Goal: Information Seeking & Learning: Learn about a topic

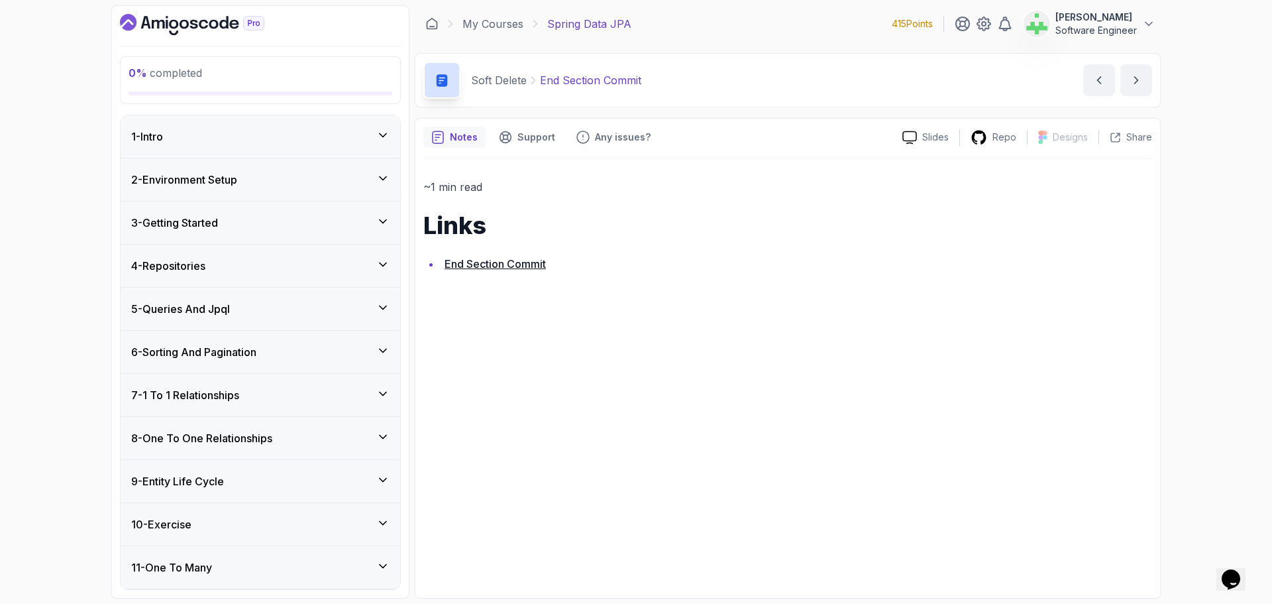
scroll to position [563, 0]
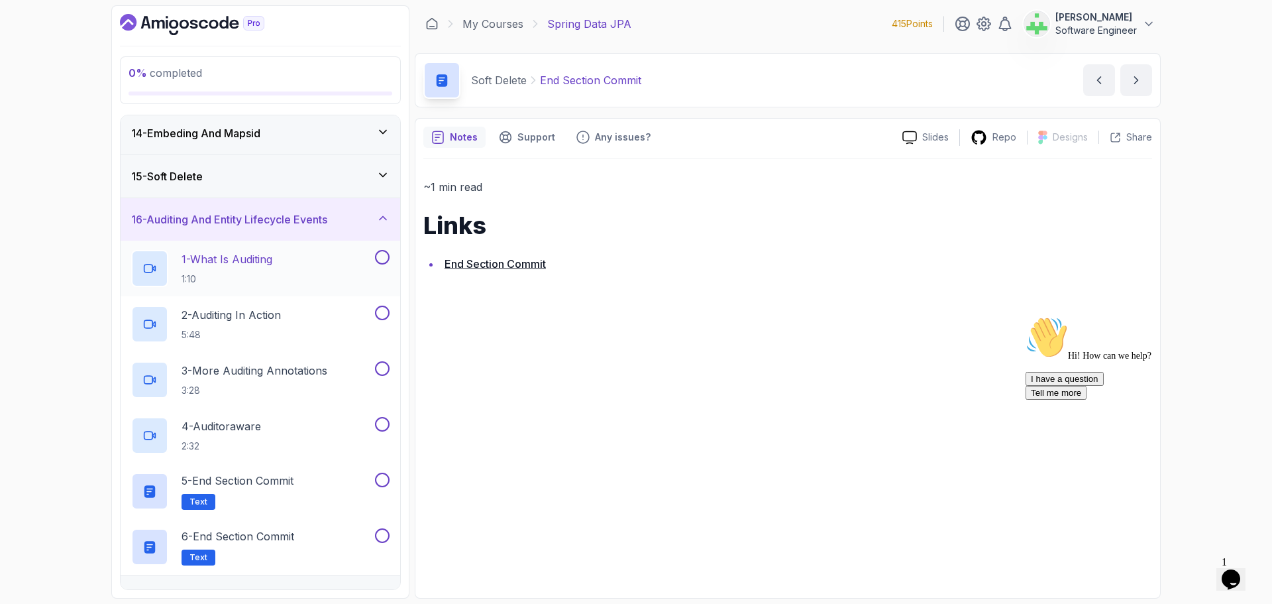
click at [250, 261] on p "1 - What Is Auditing" at bounding box center [227, 259] width 91 height 16
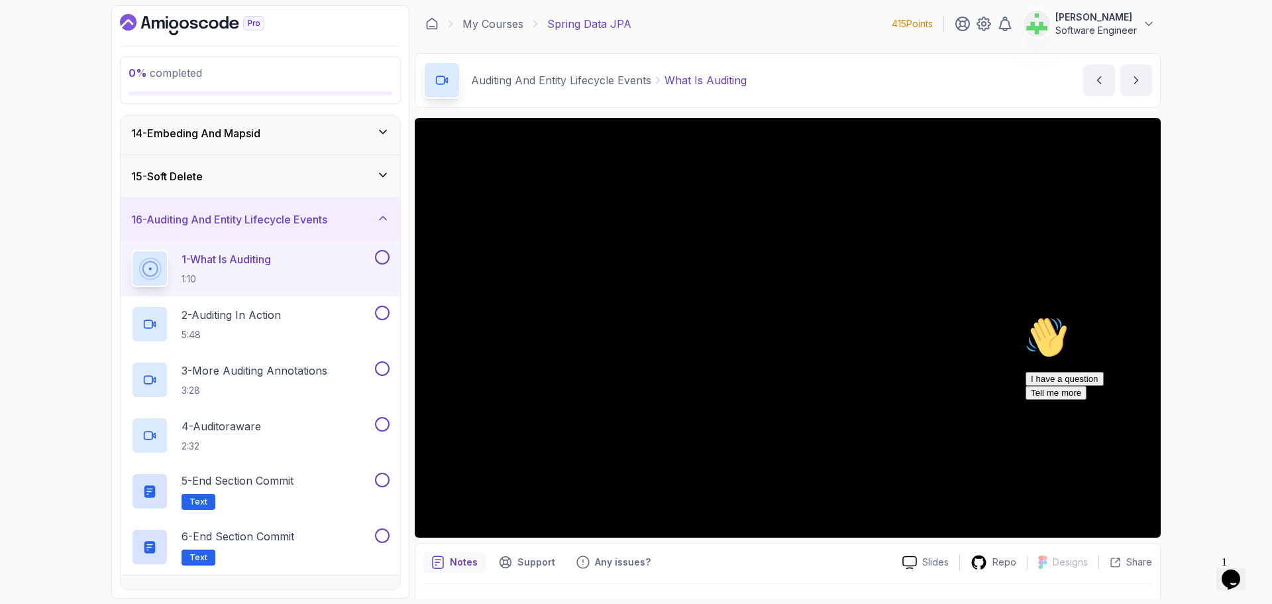
click at [252, 172] on div "15 - Soft Delete" at bounding box center [260, 176] width 258 height 16
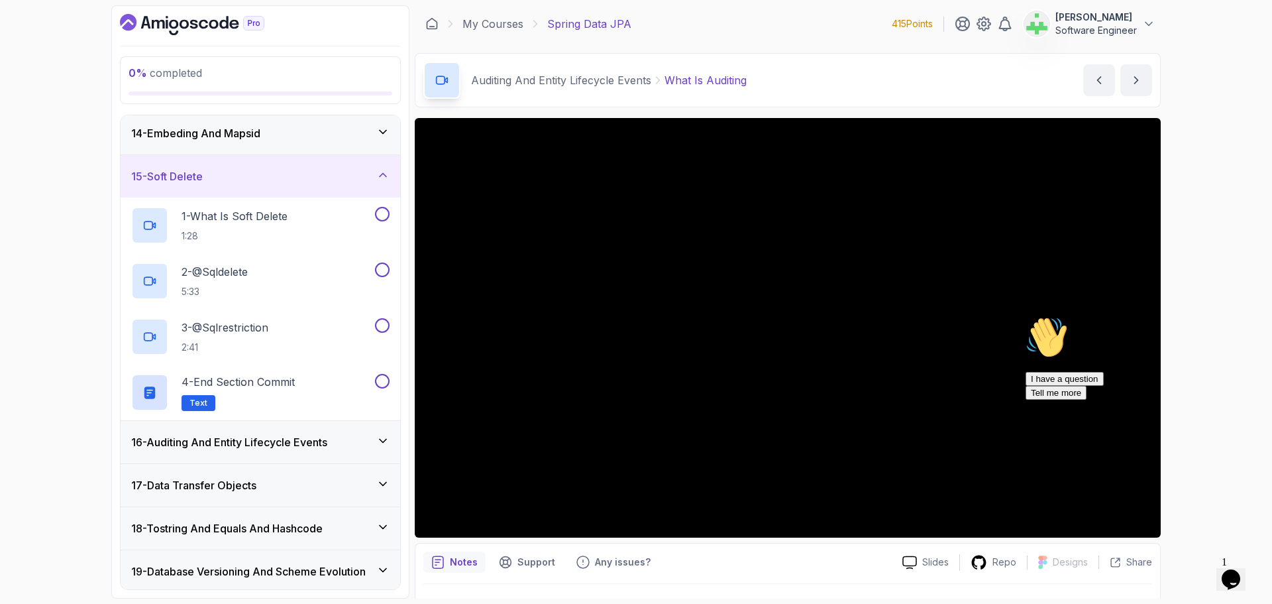
click at [252, 172] on div "15 - Soft Delete" at bounding box center [260, 176] width 258 height 16
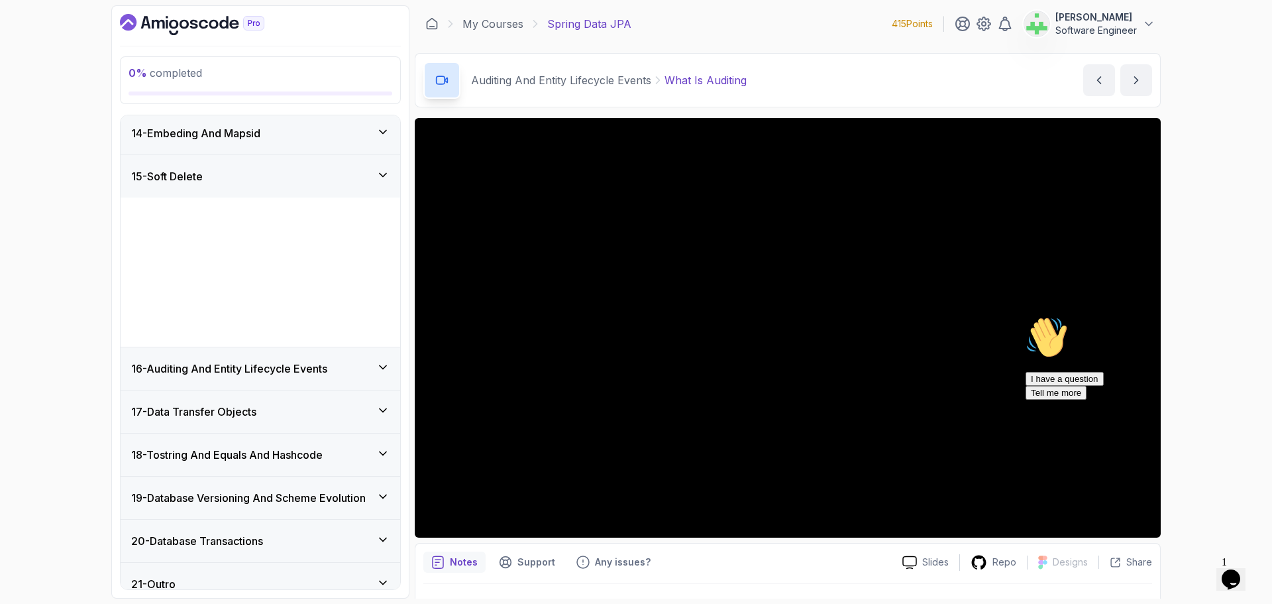
scroll to position [431, 0]
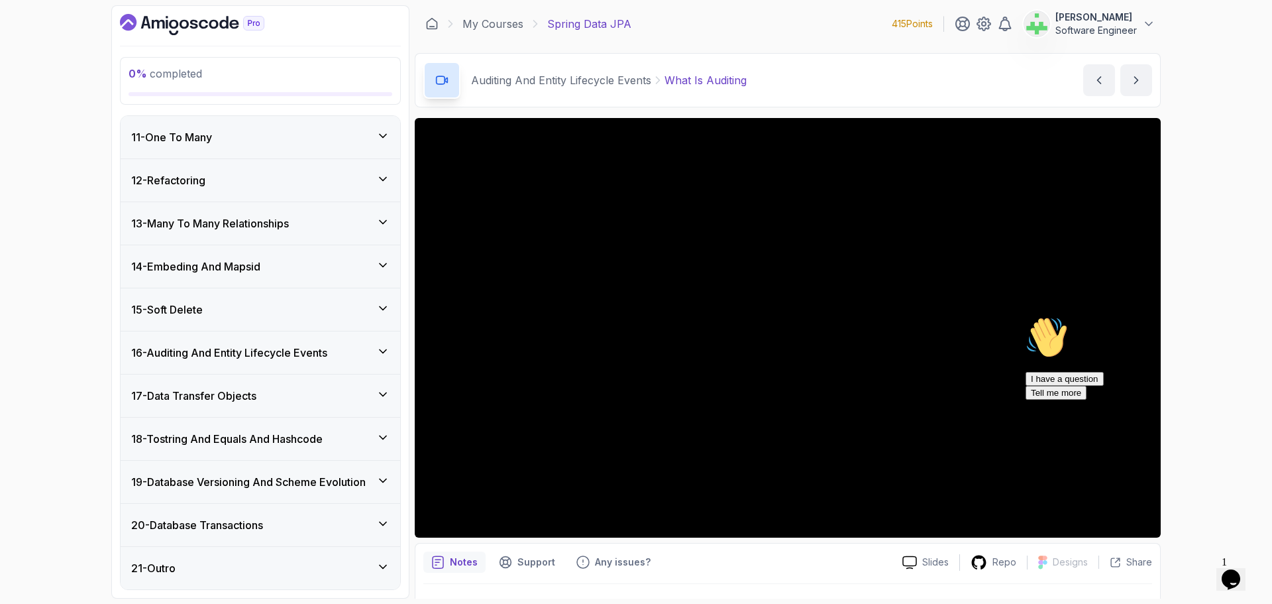
click at [285, 350] on h3 "16 - Auditing And Entity Lifecycle Events" at bounding box center [229, 352] width 196 height 16
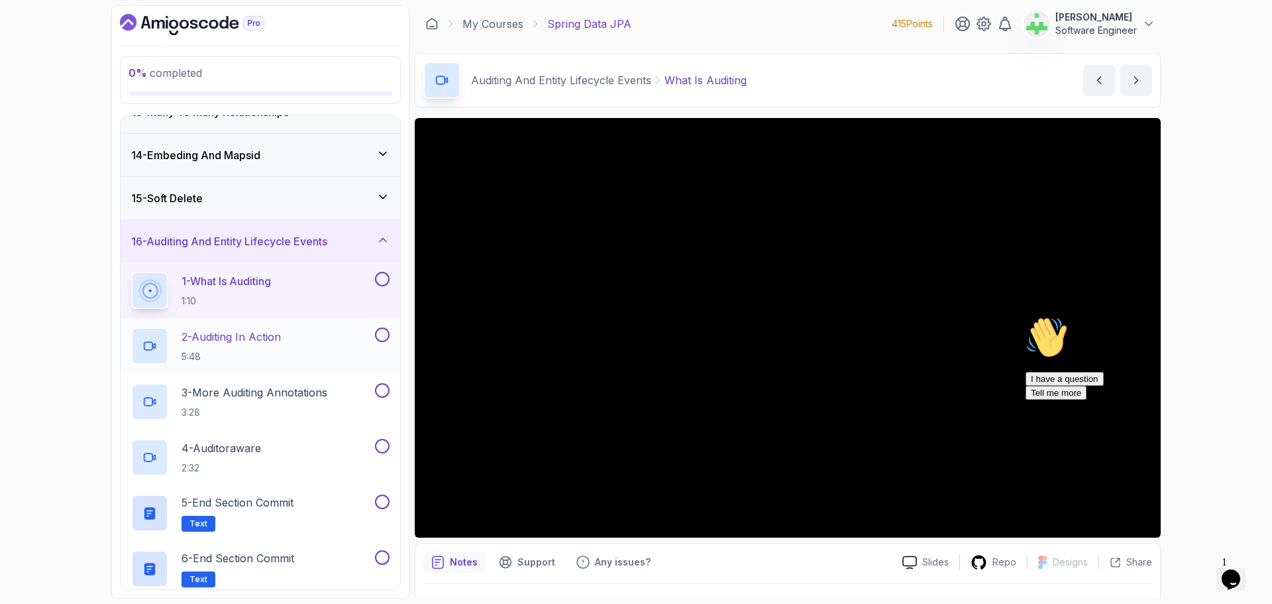
scroll to position [563, 0]
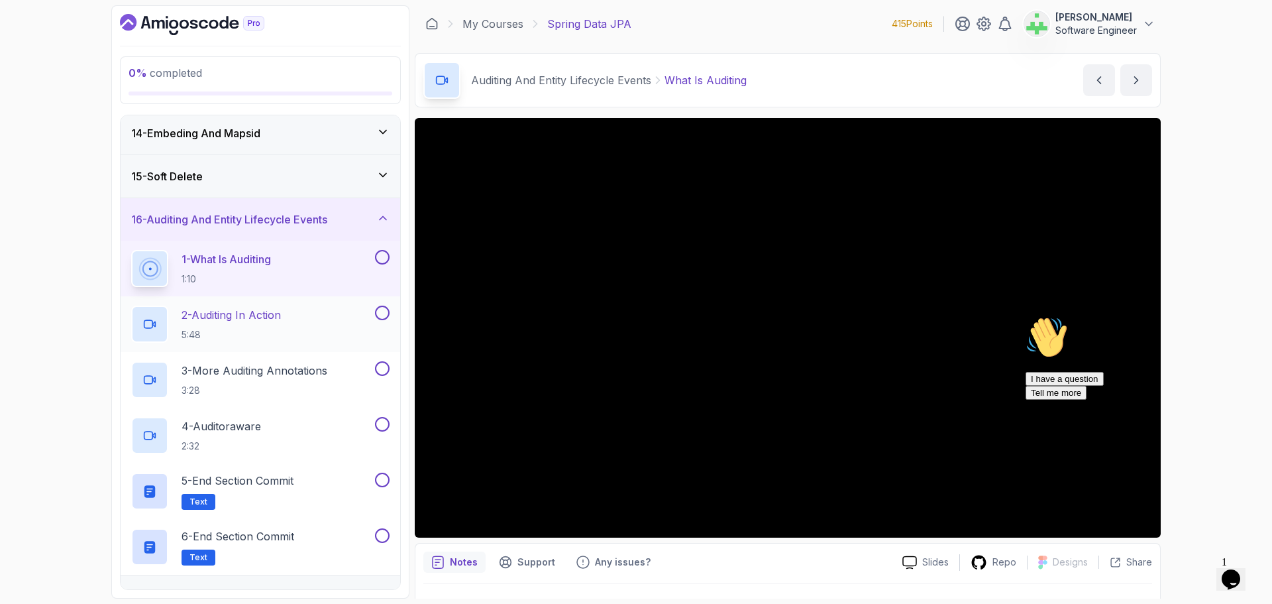
click at [233, 317] on p "2 - Auditing In Action" at bounding box center [231, 315] width 99 height 16
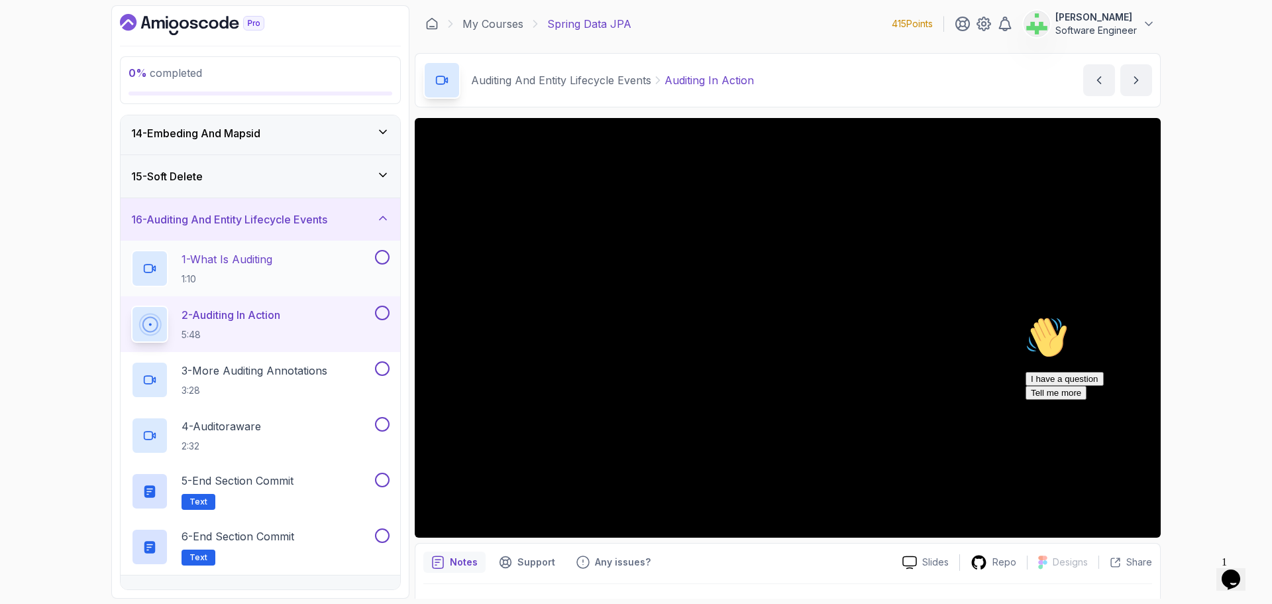
click at [268, 259] on p "1 - What Is Auditing" at bounding box center [227, 259] width 91 height 16
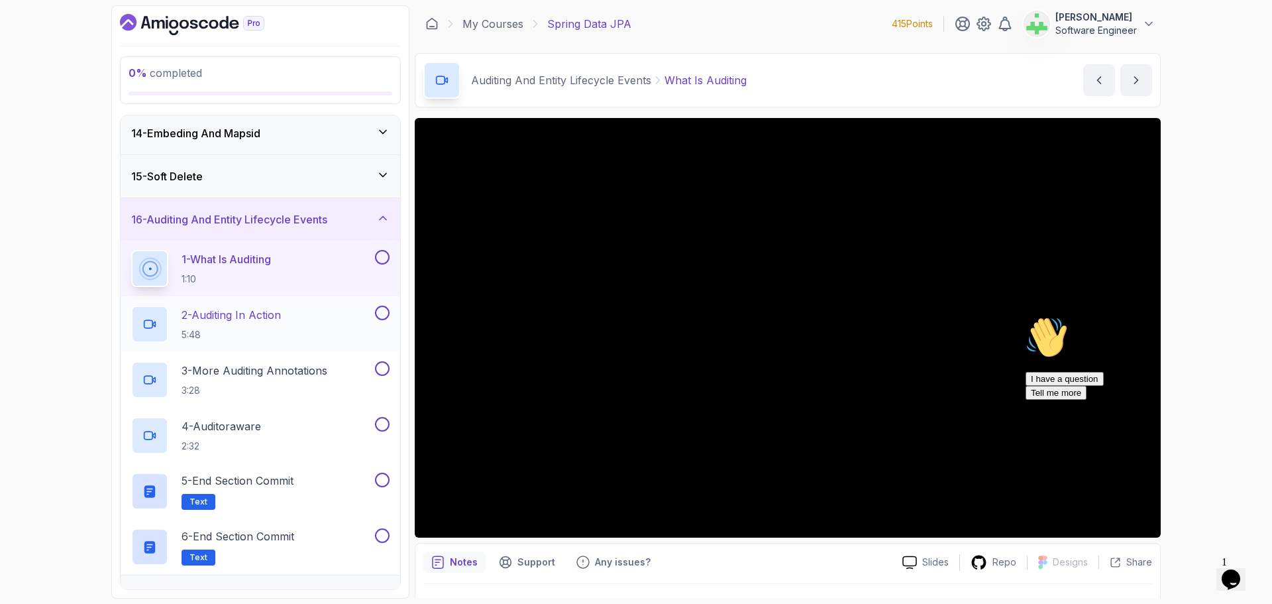
click at [264, 314] on p "2 - Auditing In Action" at bounding box center [231, 315] width 99 height 16
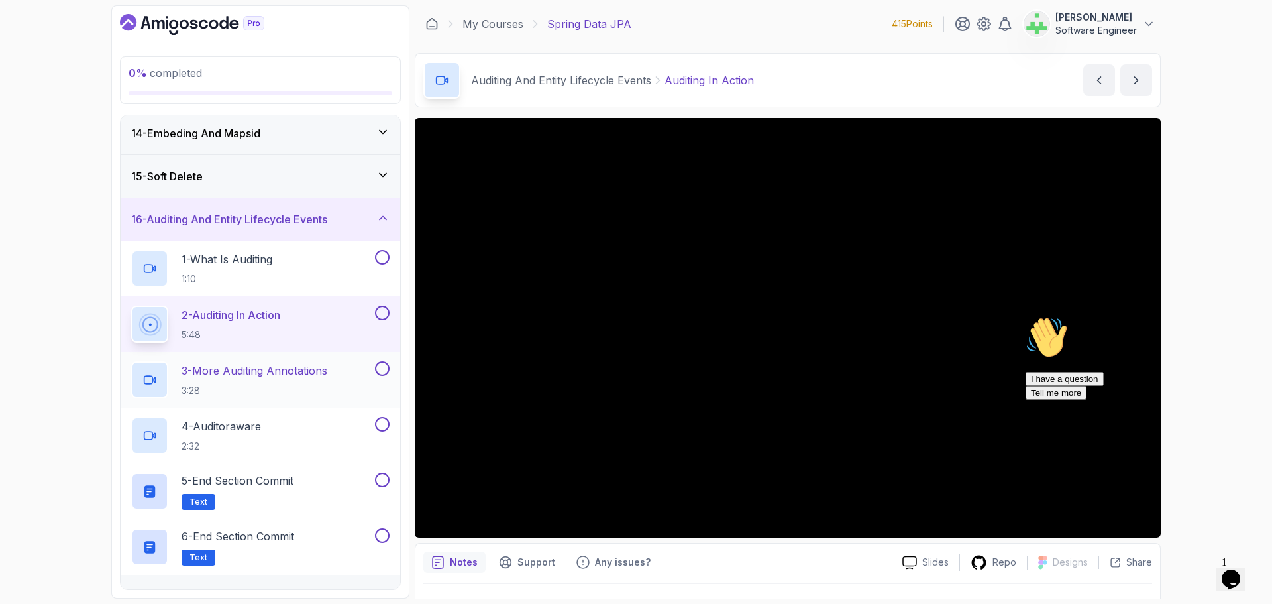
click at [266, 371] on p "3 - More Auditing Annotations" at bounding box center [255, 370] width 146 height 16
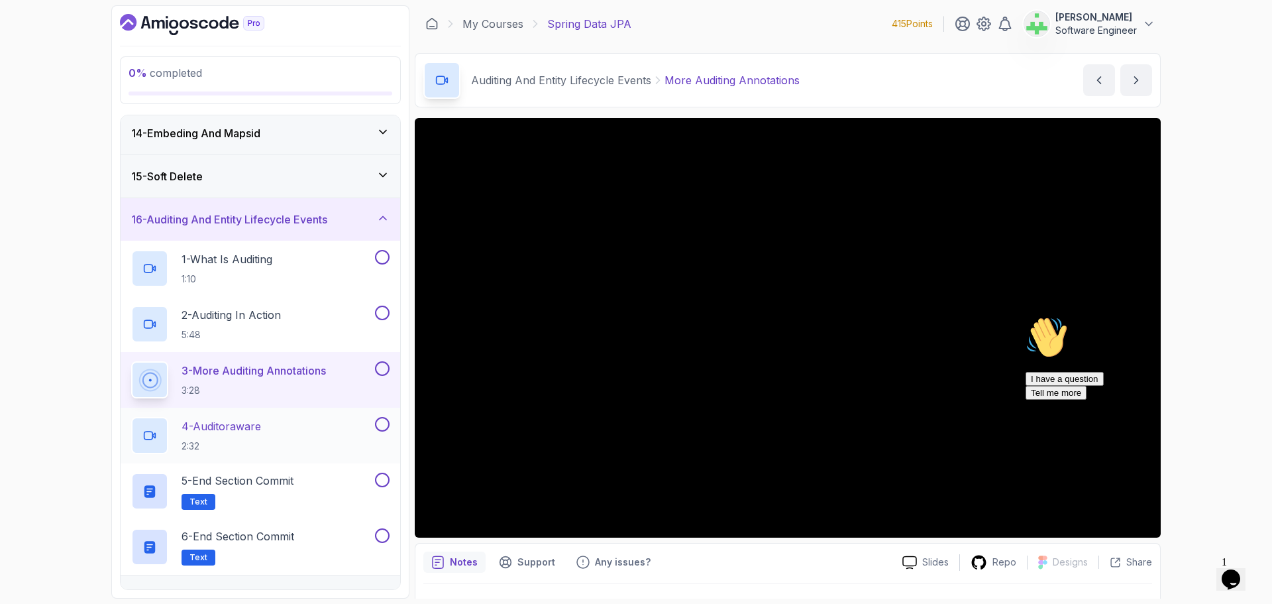
click at [258, 422] on p "4 - Auditoraware" at bounding box center [221, 426] width 79 height 16
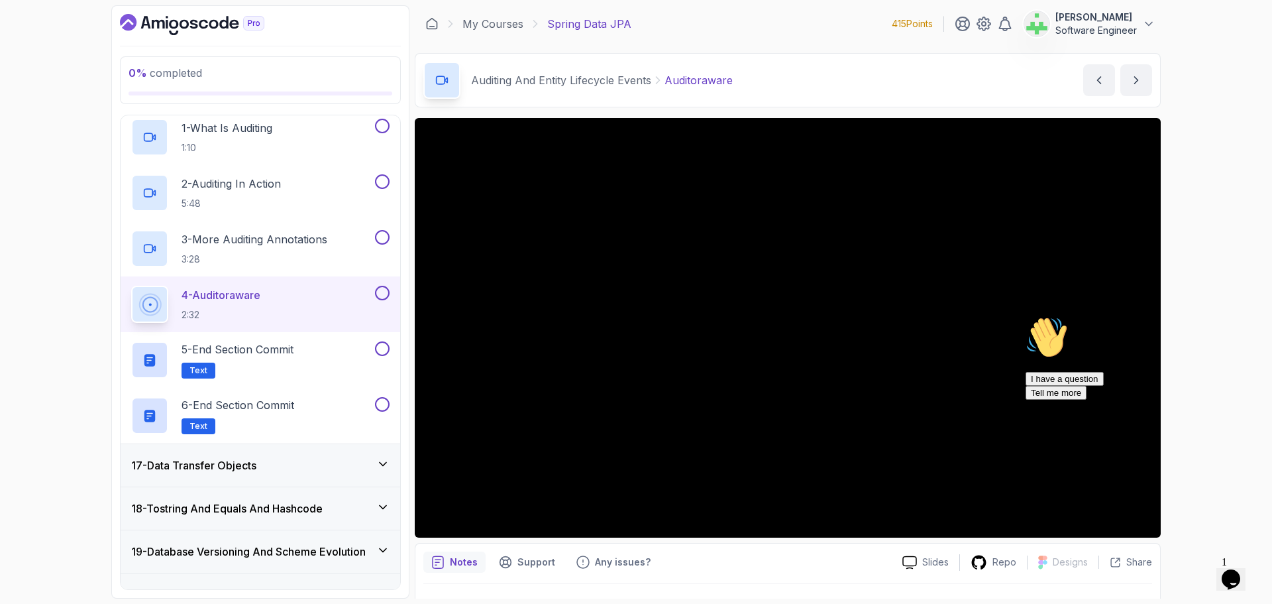
scroll to position [696, 0]
click at [293, 350] on p "5 - End Section Commit" at bounding box center [238, 348] width 112 height 16
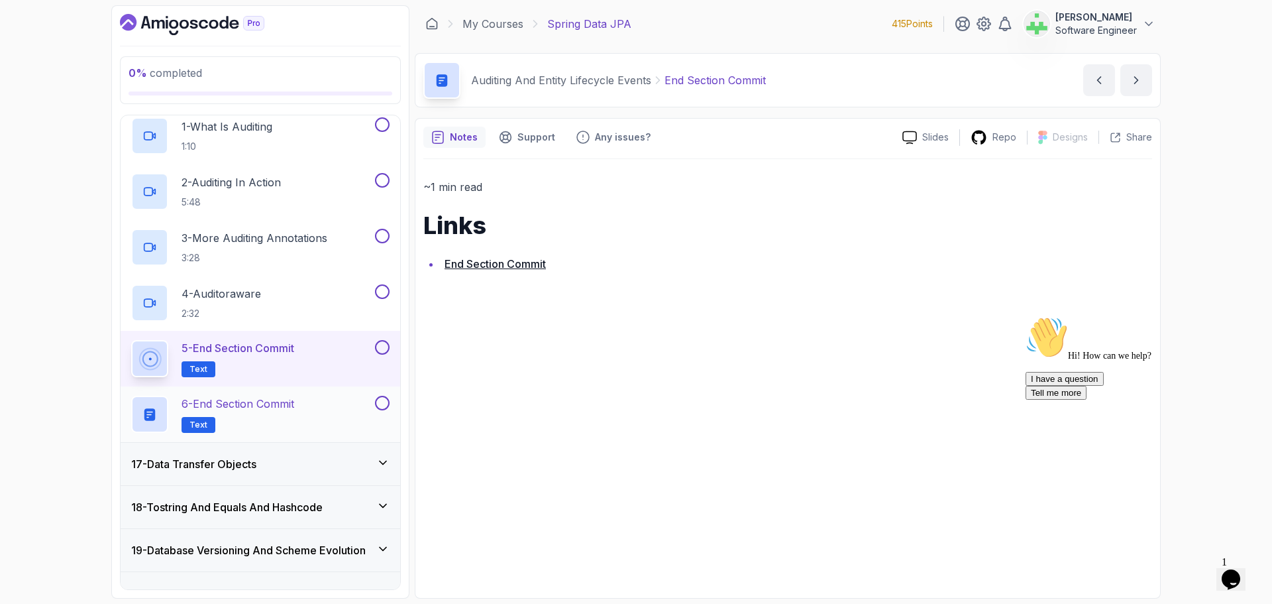
click at [294, 407] on p "6 - End Section Commit" at bounding box center [238, 404] width 113 height 16
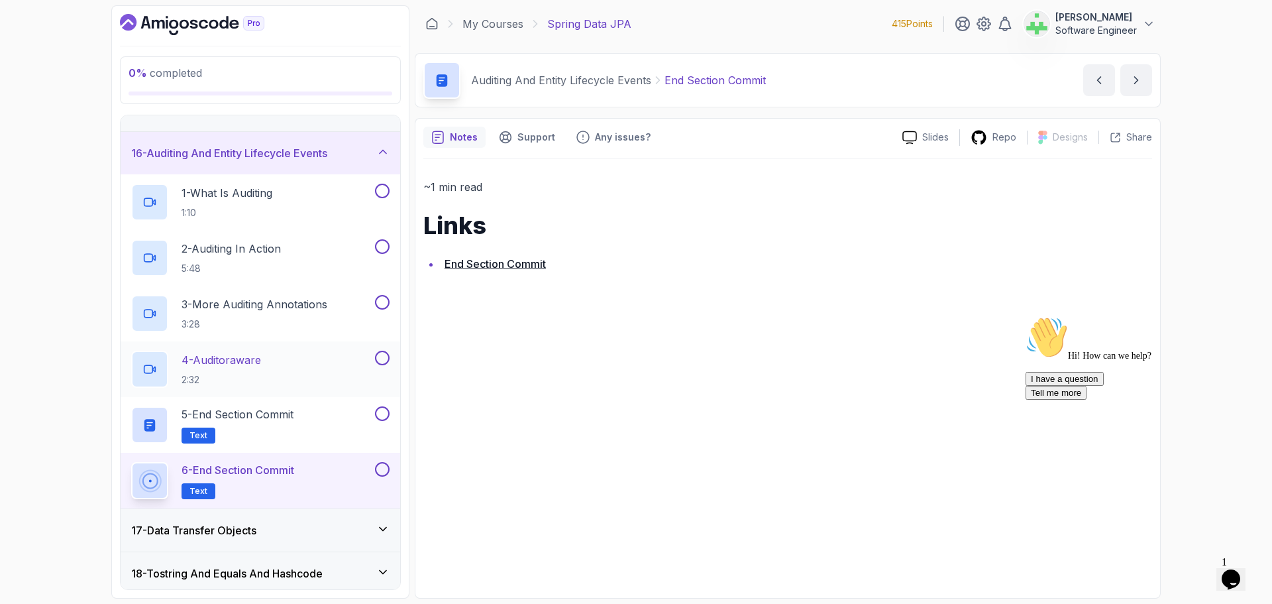
scroll to position [563, 0]
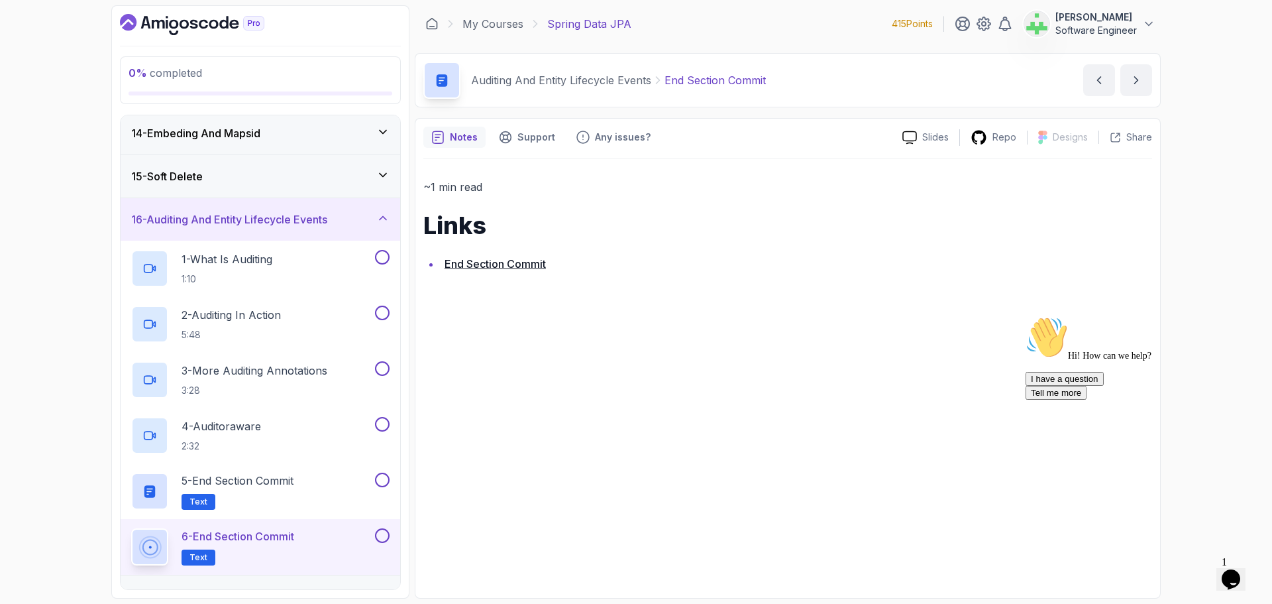
click at [292, 222] on h3 "16 - Auditing And Entity Lifecycle Events" at bounding box center [229, 219] width 196 height 16
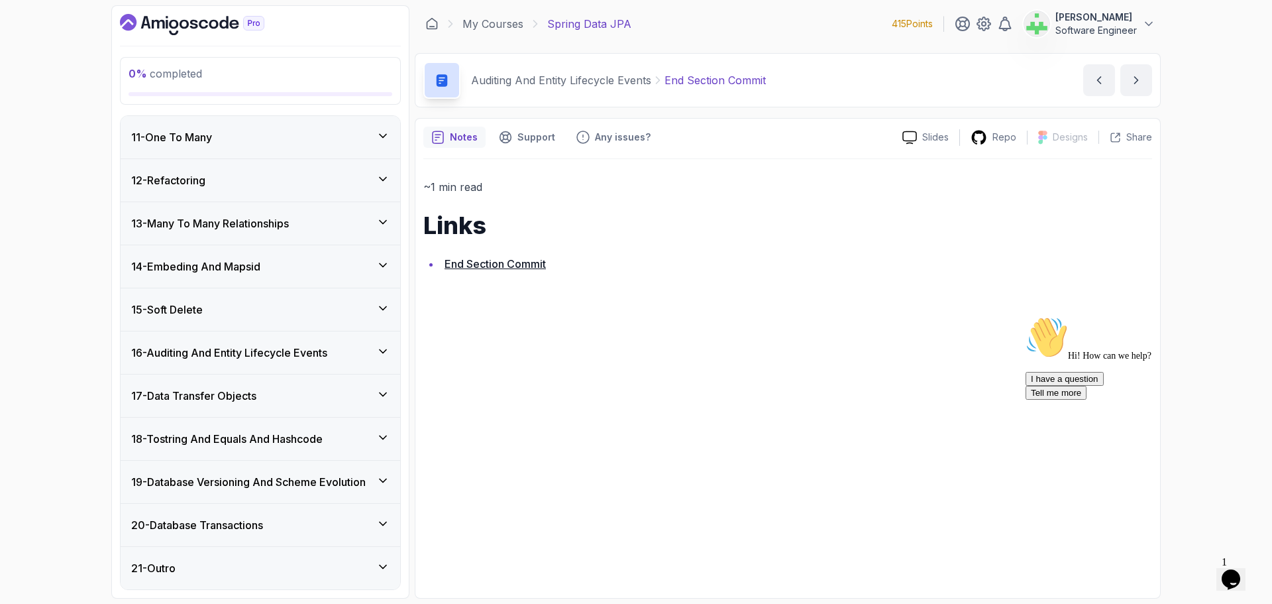
scroll to position [431, 0]
click at [283, 397] on div "17 - Data Transfer Objects" at bounding box center [260, 396] width 258 height 16
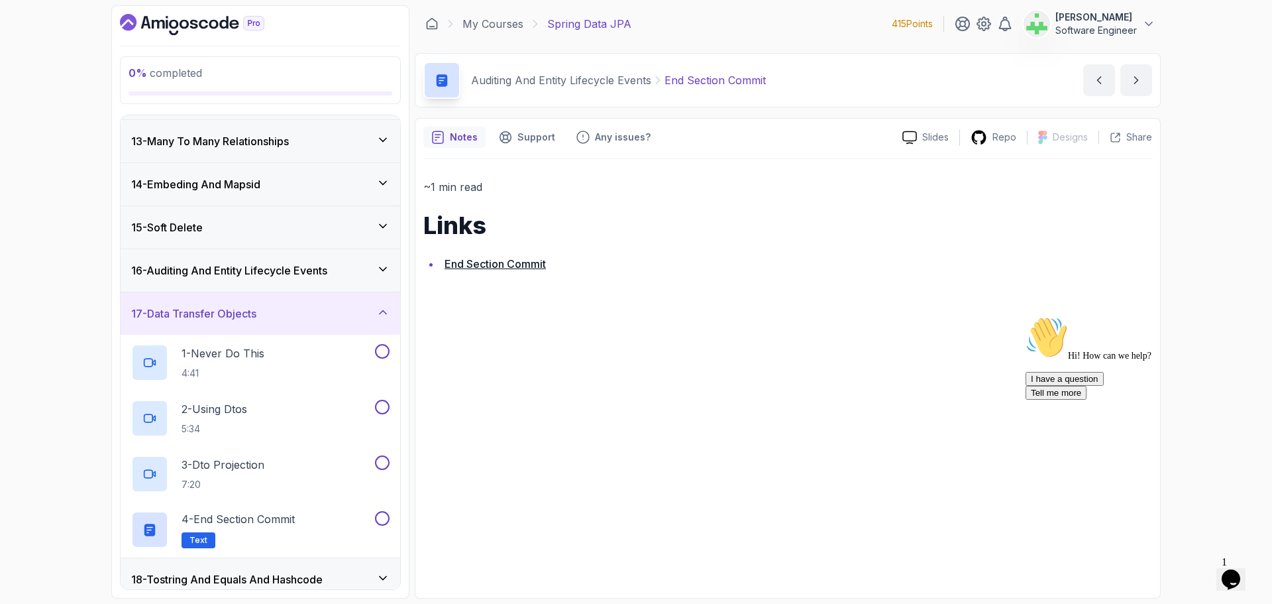
scroll to position [629, 0]
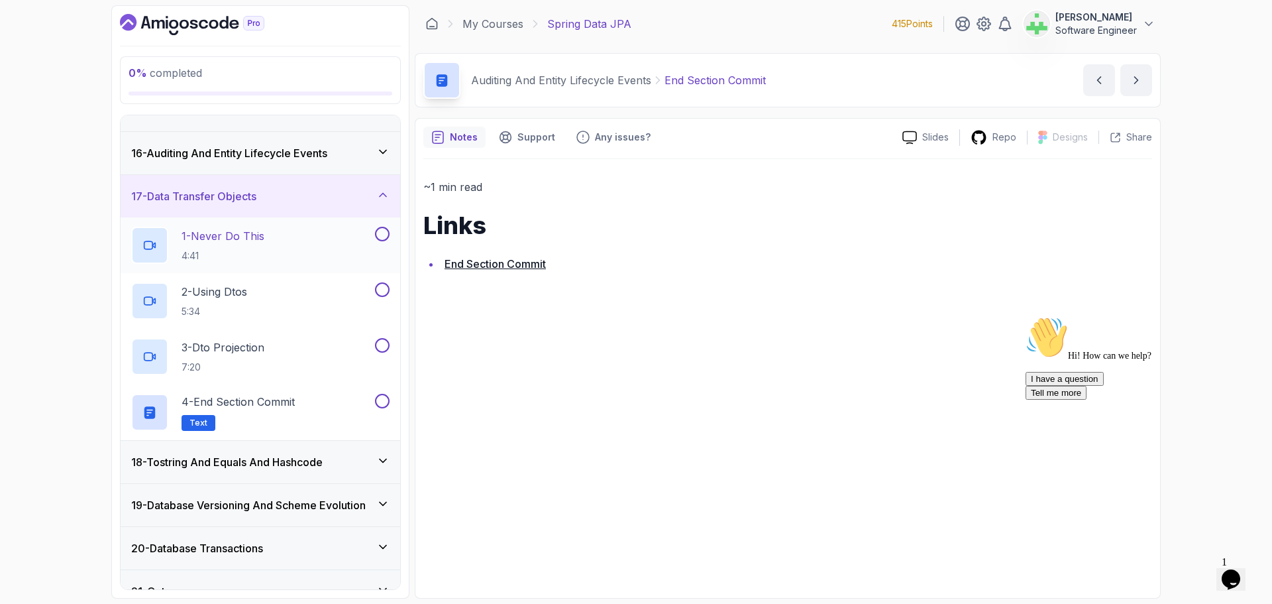
click at [276, 235] on div "1 - Never Do This 4:41" at bounding box center [251, 245] width 241 height 37
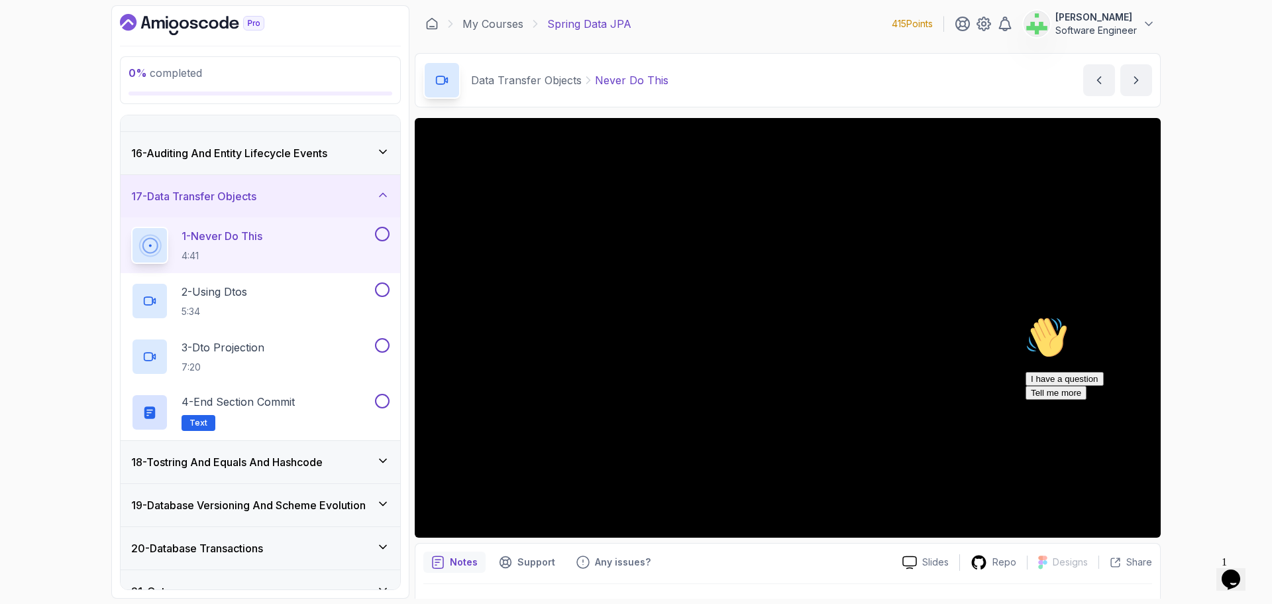
click at [1026, 316] on icon "Chat attention grabber" at bounding box center [1026, 316] width 0 height 0
click at [215, 288] on p "2 - Using Dtos" at bounding box center [215, 292] width 66 height 16
click at [216, 288] on p "2 - Using Dtos" at bounding box center [215, 292] width 66 height 16
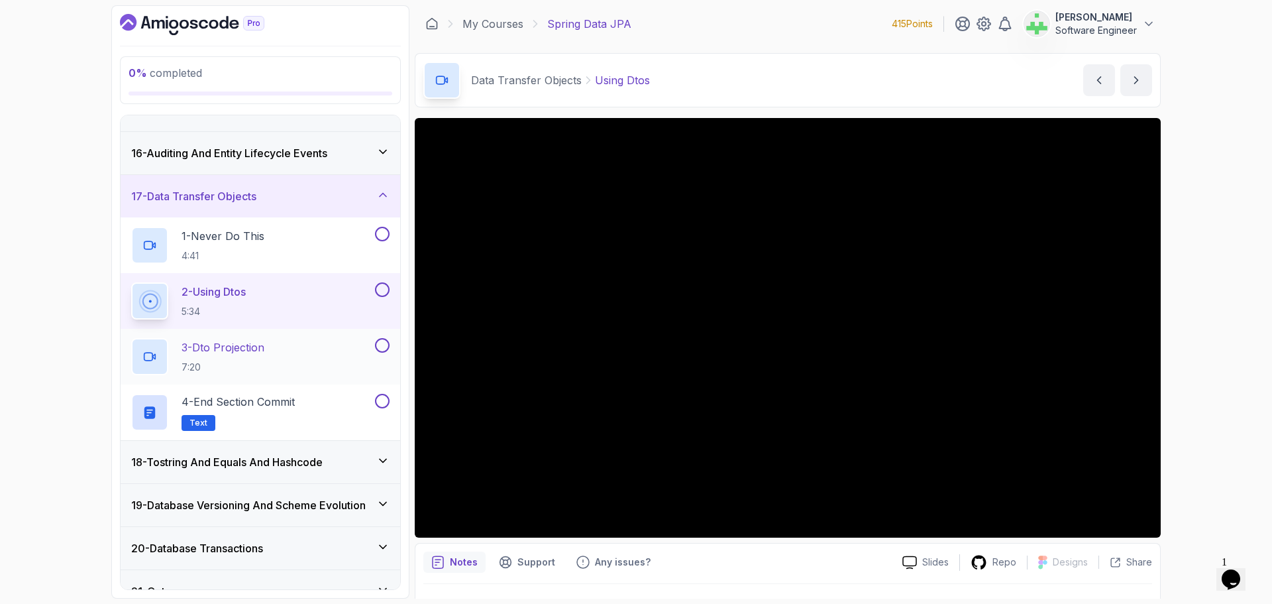
click at [273, 347] on div "3 - Dto Projection 7:20" at bounding box center [251, 356] width 241 height 37
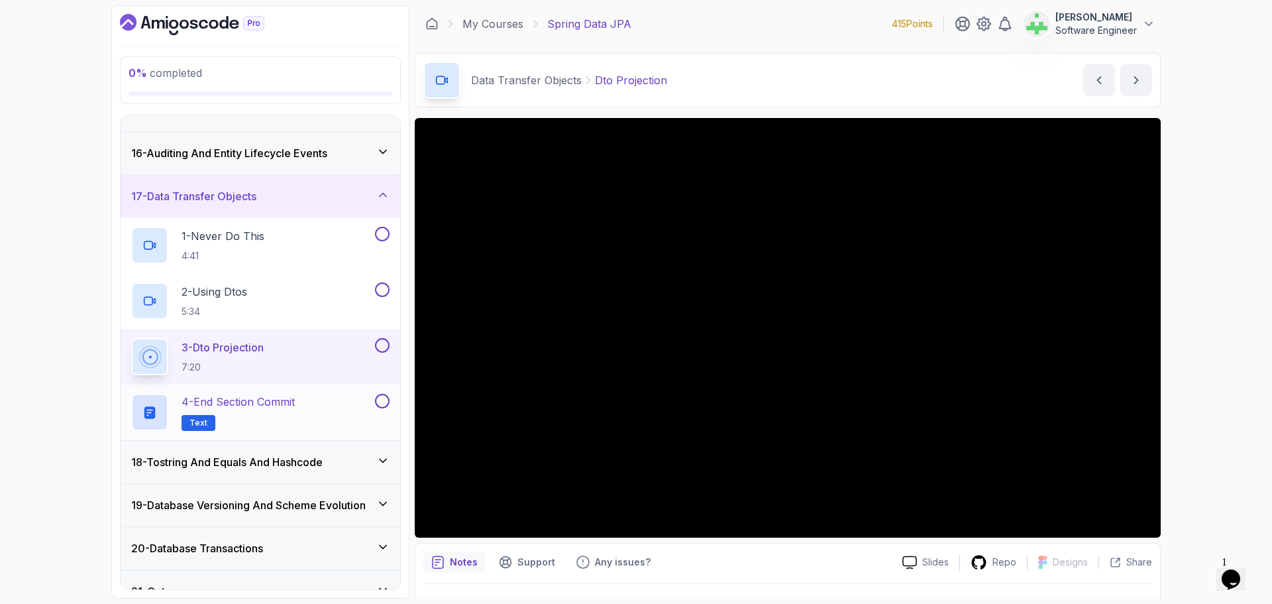
click at [280, 404] on p "4 - End Section Commit" at bounding box center [238, 402] width 113 height 16
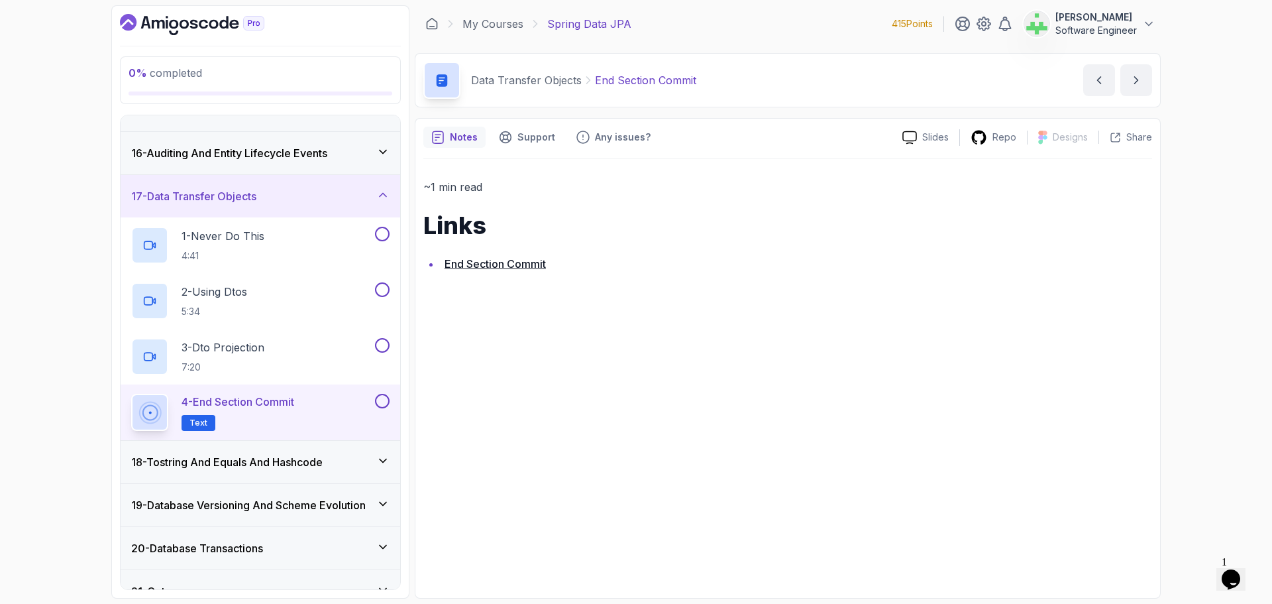
click at [335, 196] on div "17 - Data Transfer Objects" at bounding box center [260, 196] width 258 height 16
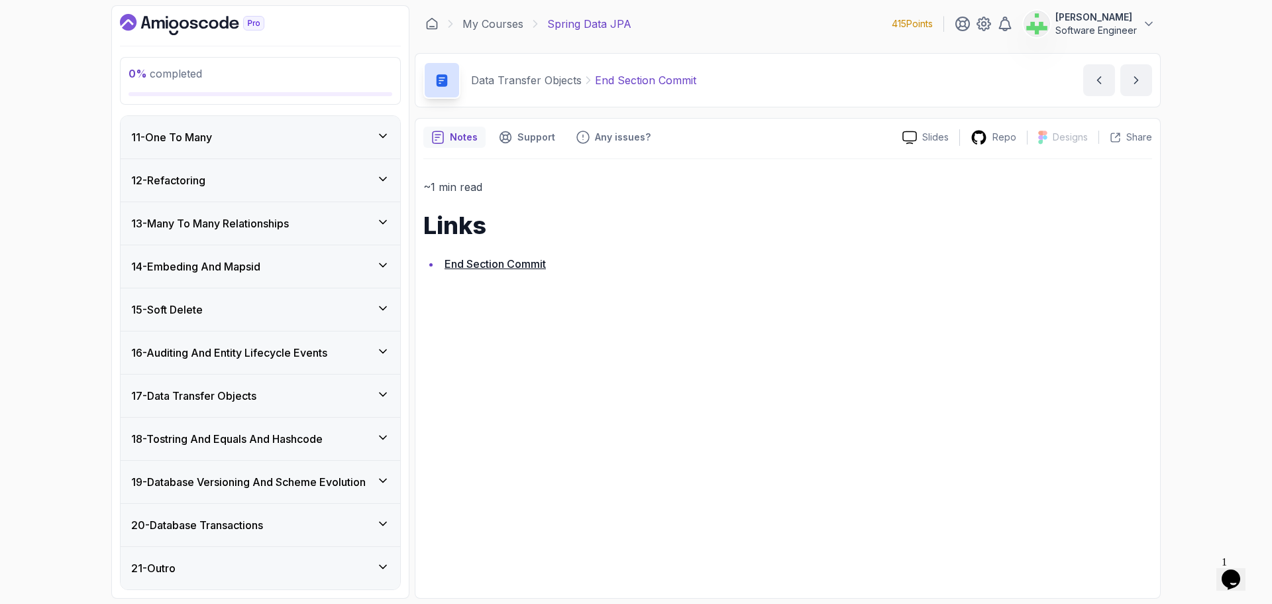
scroll to position [431, 0]
click at [314, 435] on h3 "18 - Tostring And Equals And Hashcode" at bounding box center [226, 439] width 191 height 16
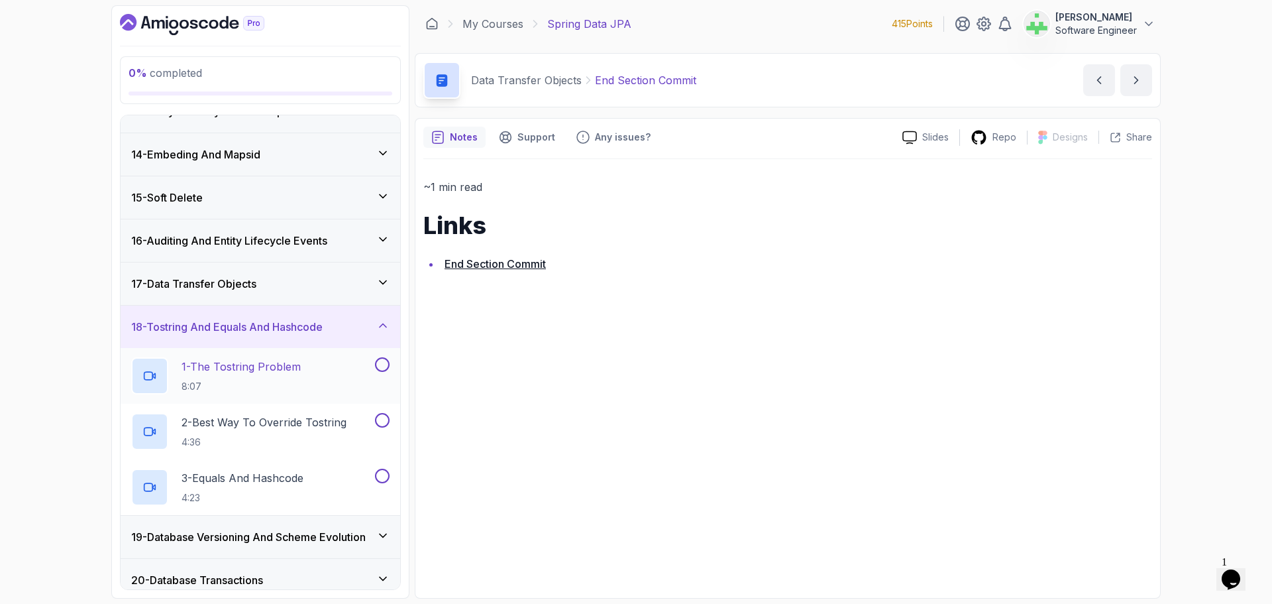
scroll to position [597, 0]
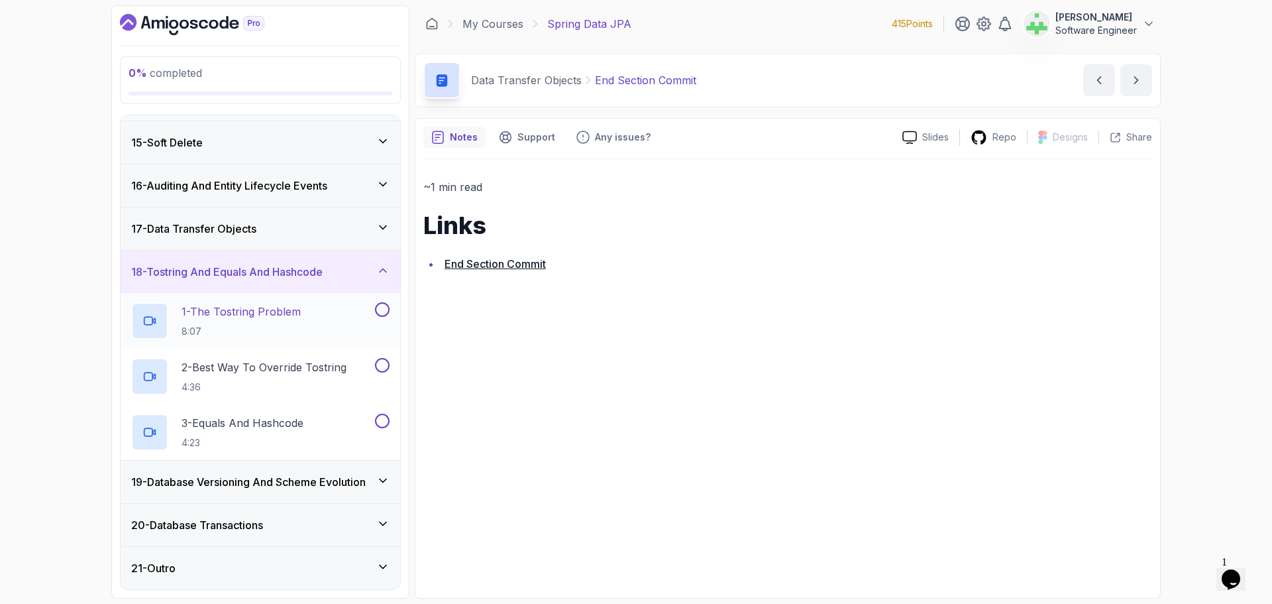
click at [251, 315] on p "1 - The Tostring Problem" at bounding box center [241, 311] width 119 height 16
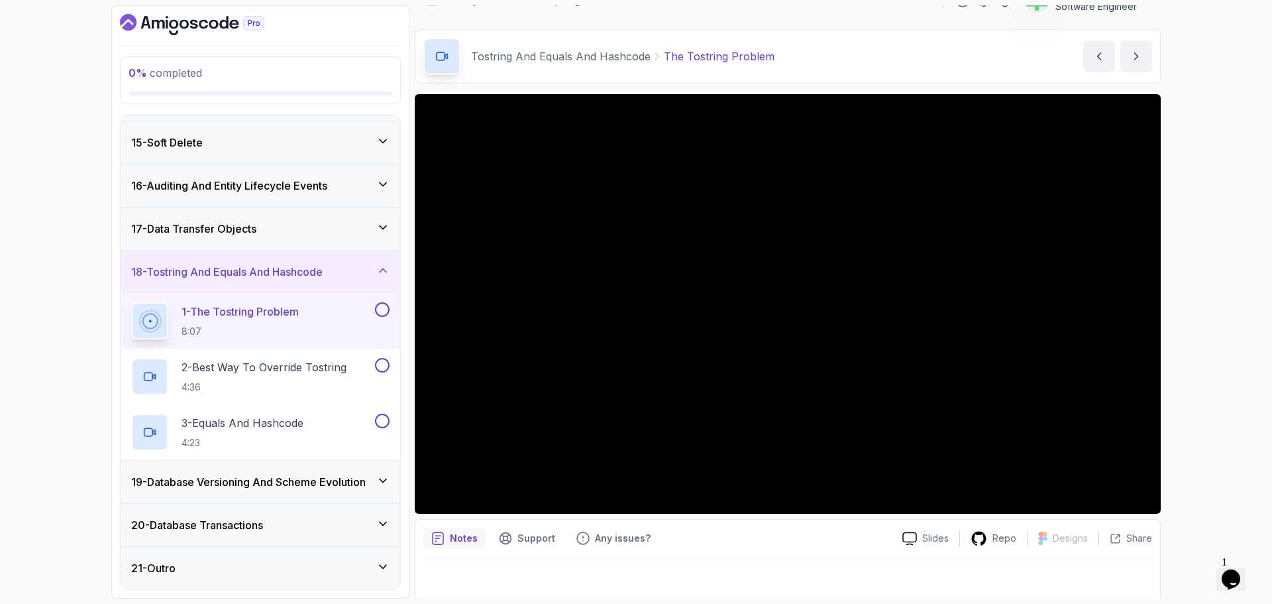
scroll to position [31, 0]
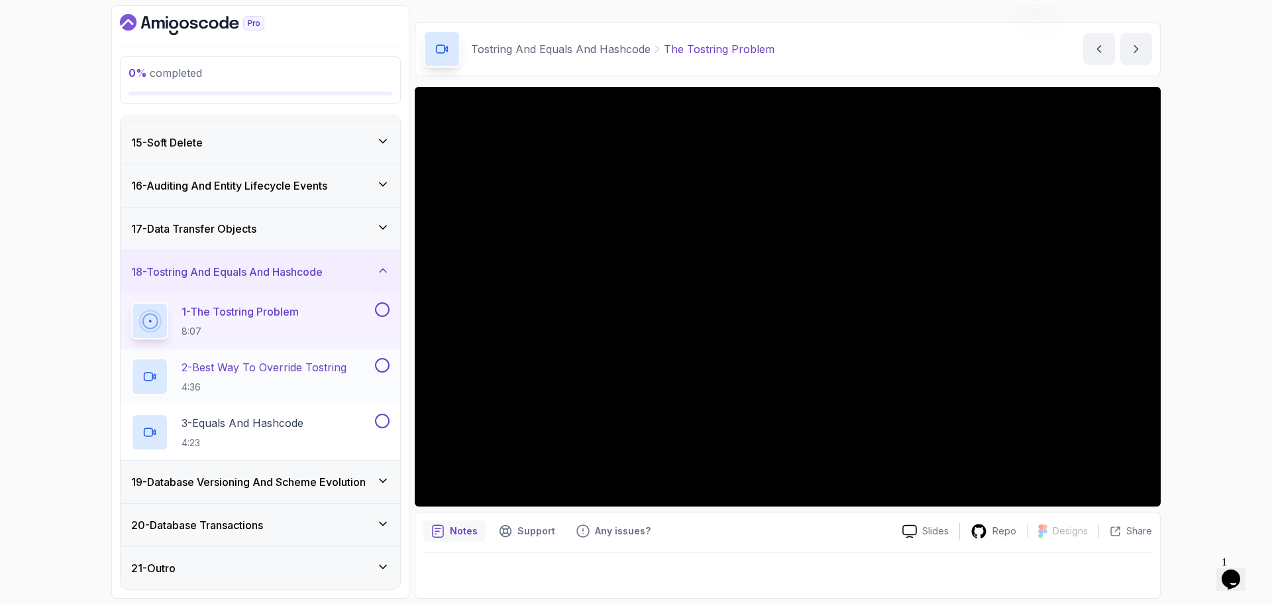
click at [260, 369] on p "2 - Best Way To Override Tostring" at bounding box center [264, 367] width 165 height 16
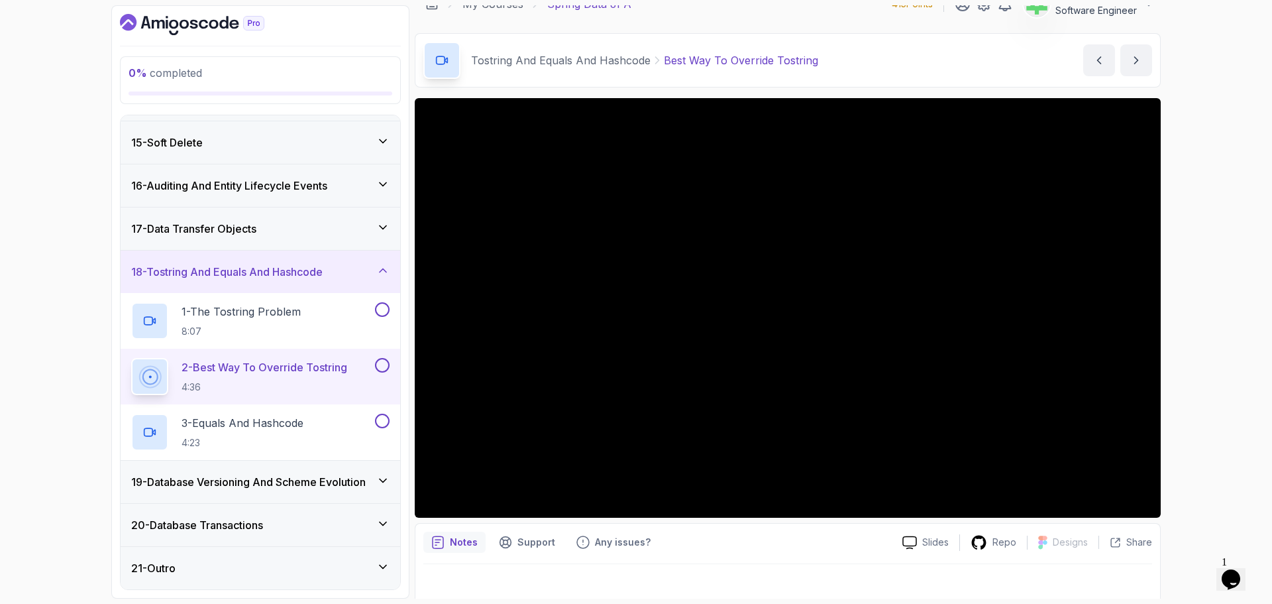
scroll to position [31, 0]
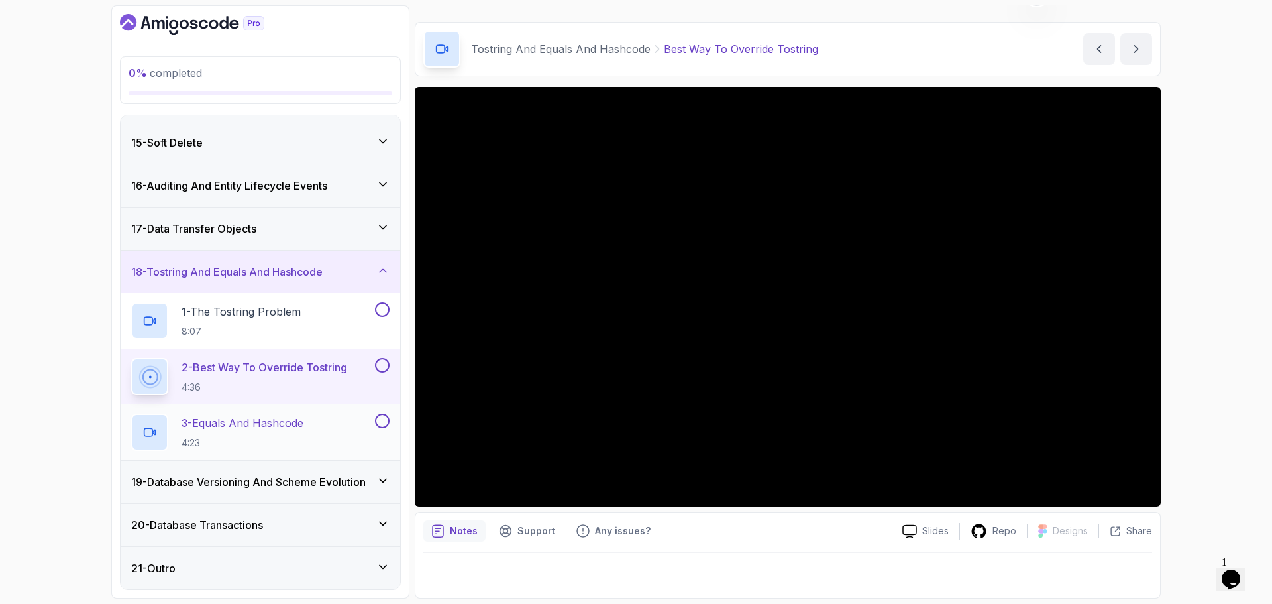
click at [300, 423] on p "3 - Equals And Hashcode" at bounding box center [243, 423] width 122 height 16
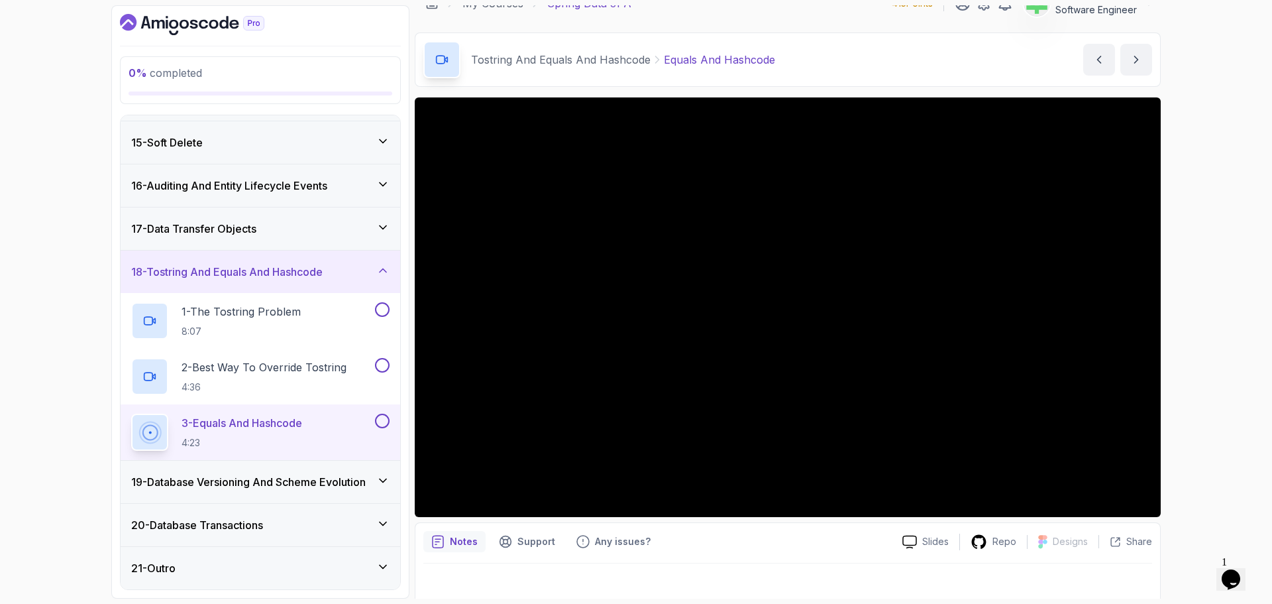
scroll to position [31, 0]
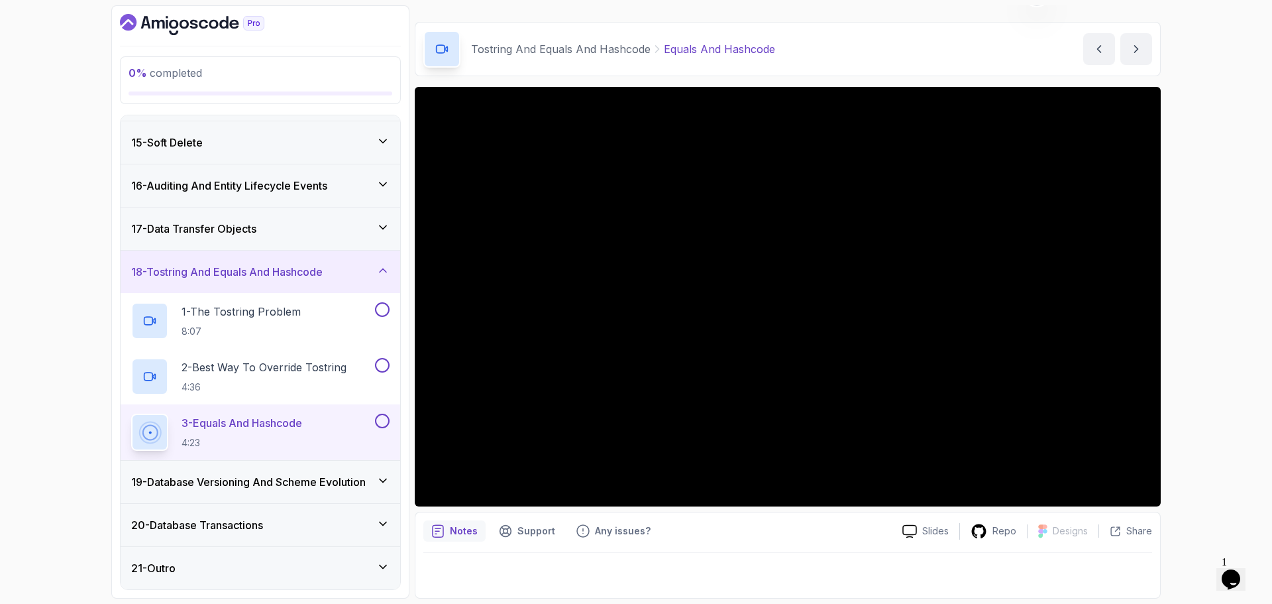
click at [244, 223] on h3 "17 - Data Transfer Objects" at bounding box center [193, 229] width 125 height 16
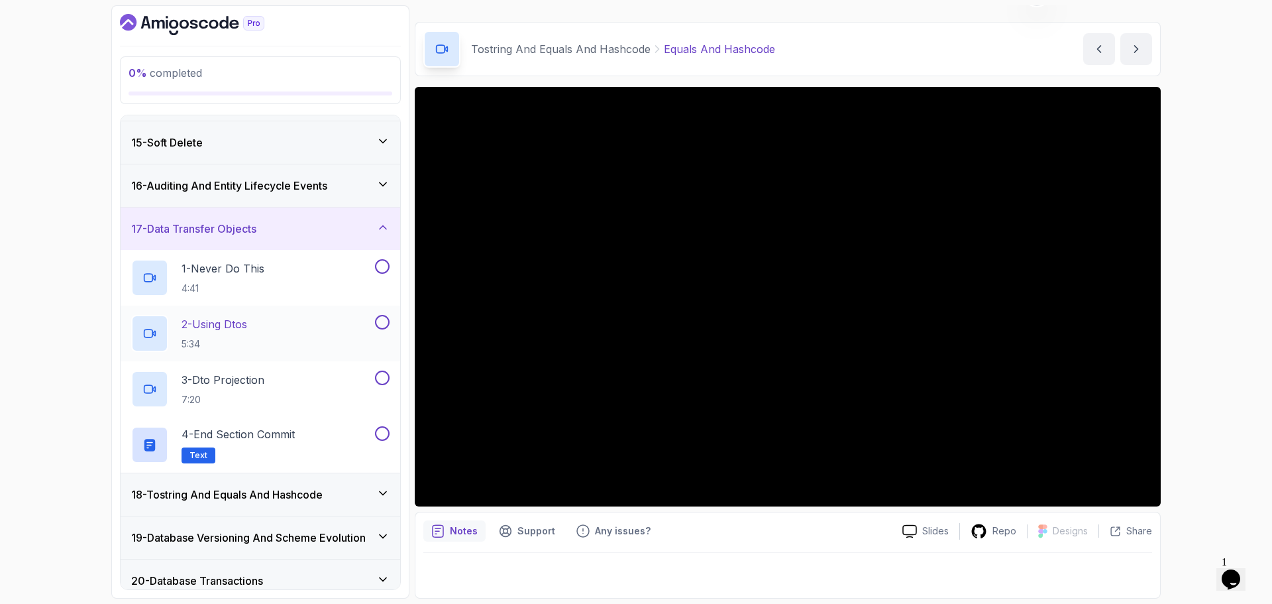
click at [254, 325] on div "2 - Using Dtos 5:34" at bounding box center [251, 333] width 241 height 37
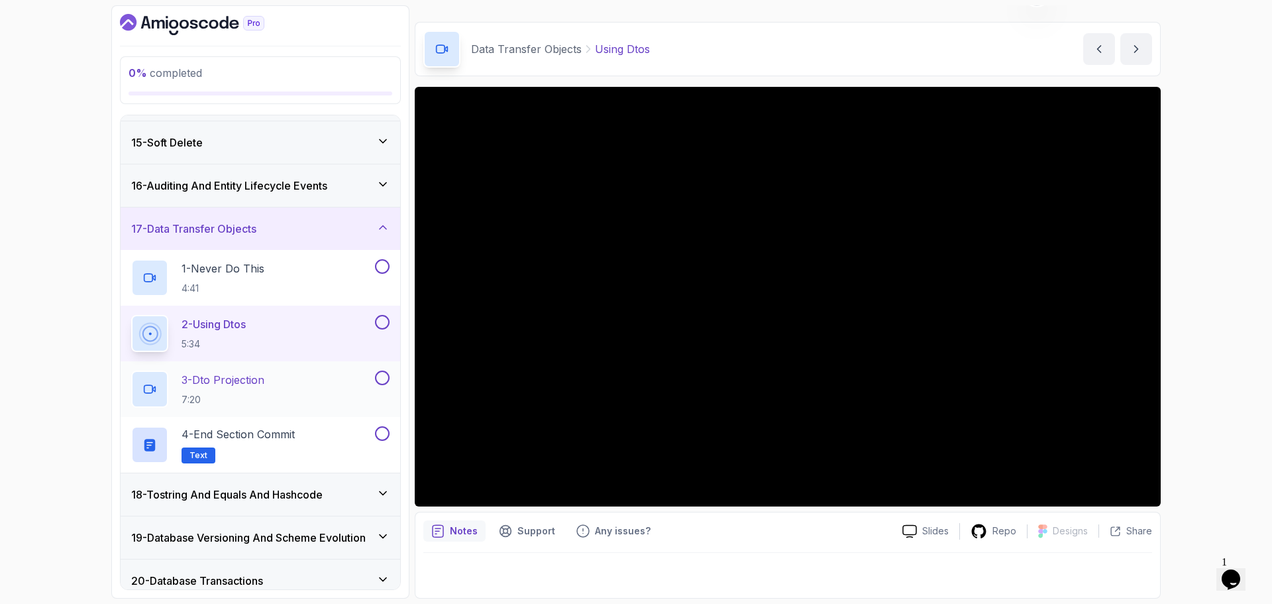
click at [285, 382] on div "3 - Dto Projection 7:20" at bounding box center [251, 388] width 241 height 37
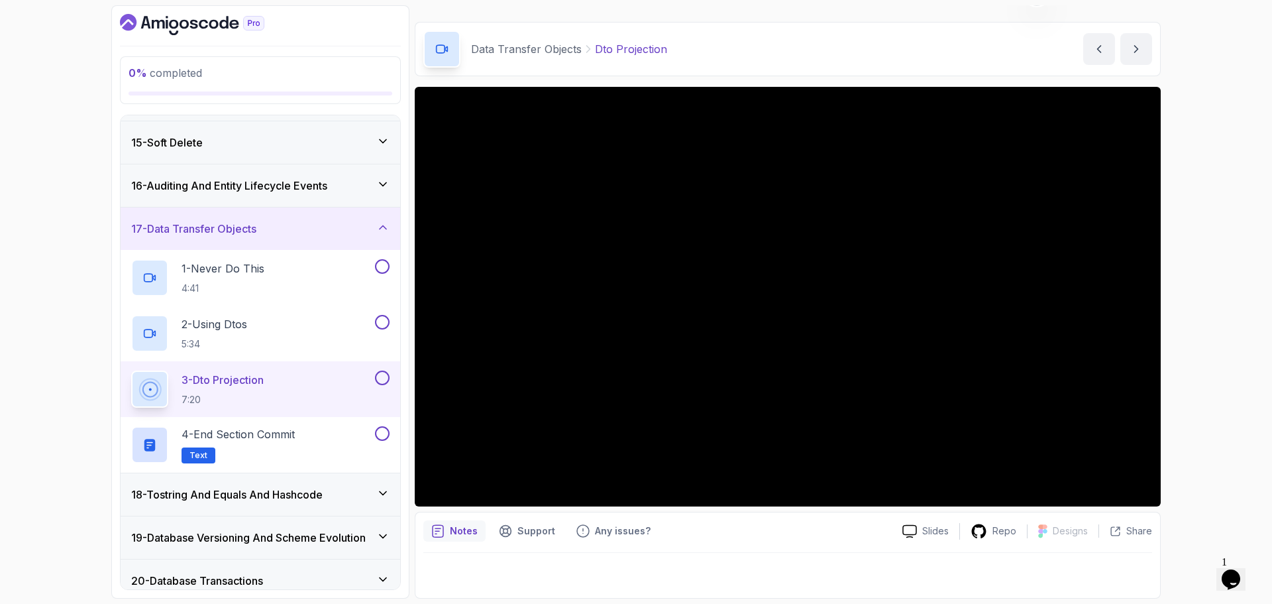
click at [303, 230] on div "17 - Data Transfer Objects" at bounding box center [260, 229] width 258 height 16
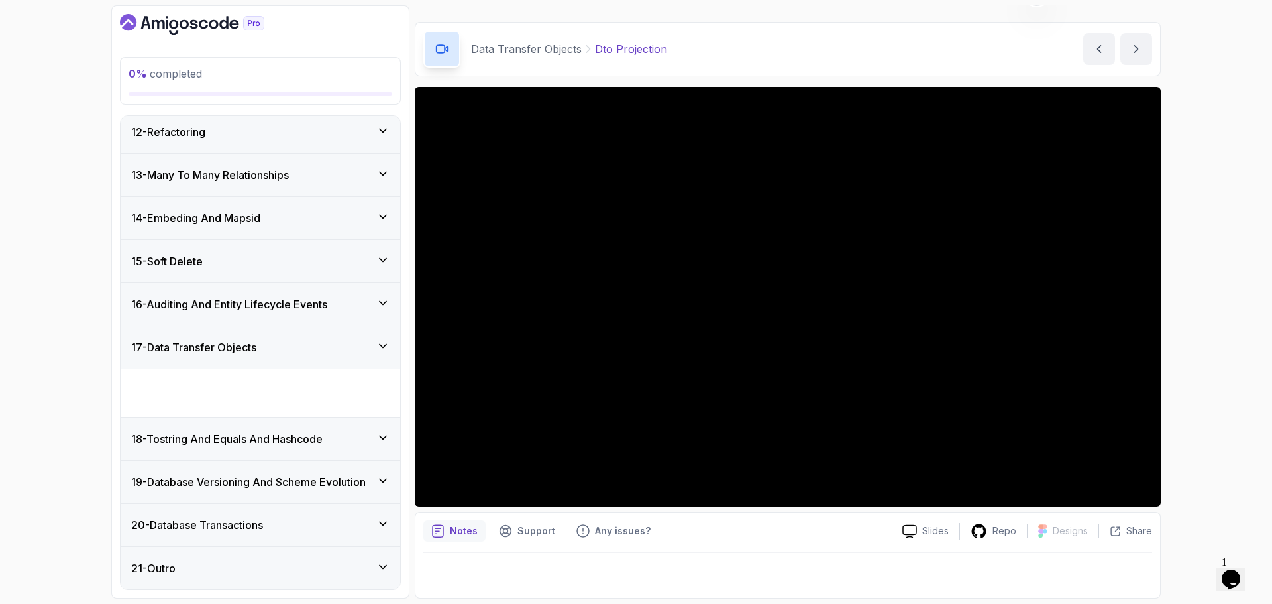
scroll to position [431, 0]
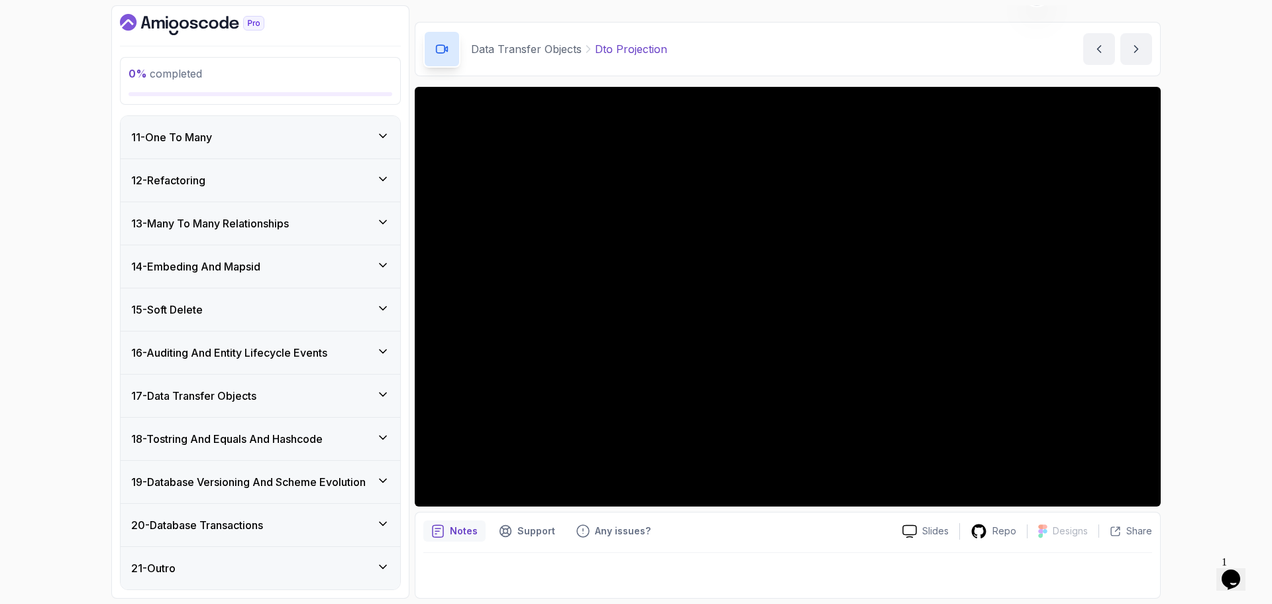
click at [283, 438] on h3 "18 - Tostring And Equals And Hashcode" at bounding box center [226, 439] width 191 height 16
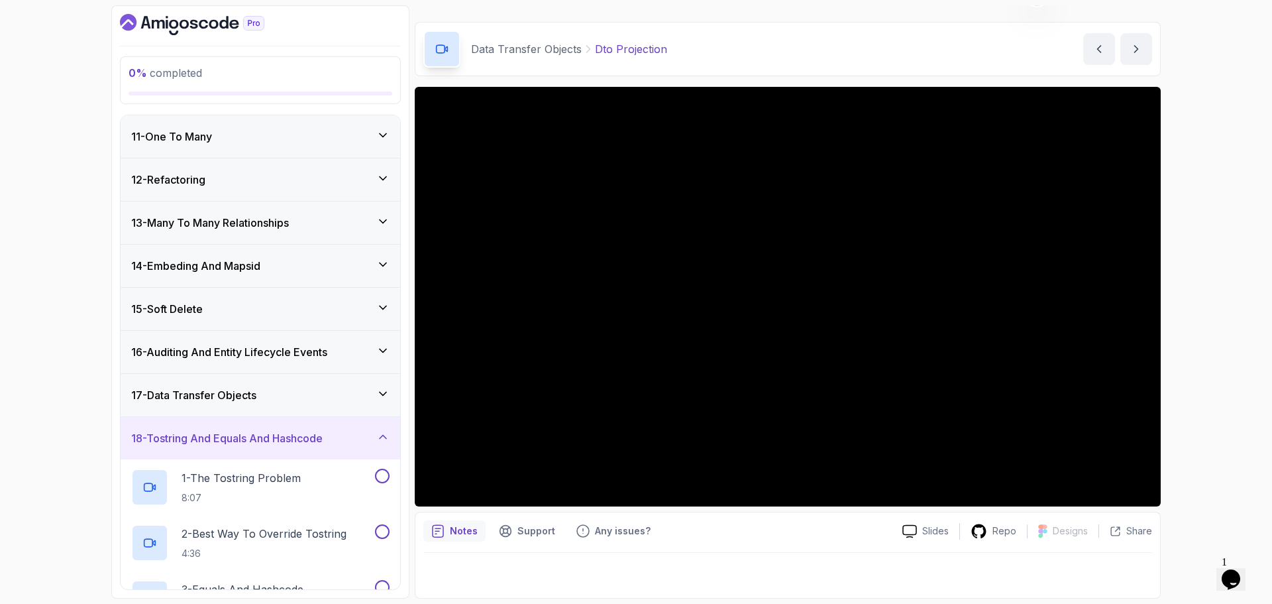
scroll to position [597, 0]
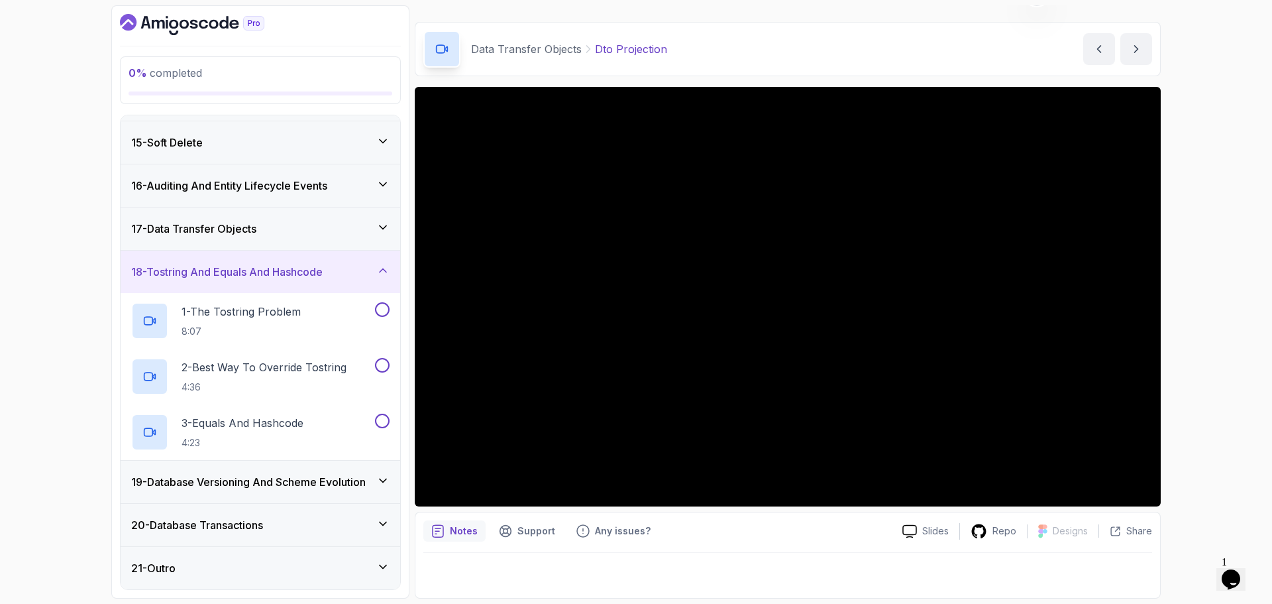
click at [301, 271] on h3 "18 - Tostring And Equals And Hashcode" at bounding box center [226, 272] width 191 height 16
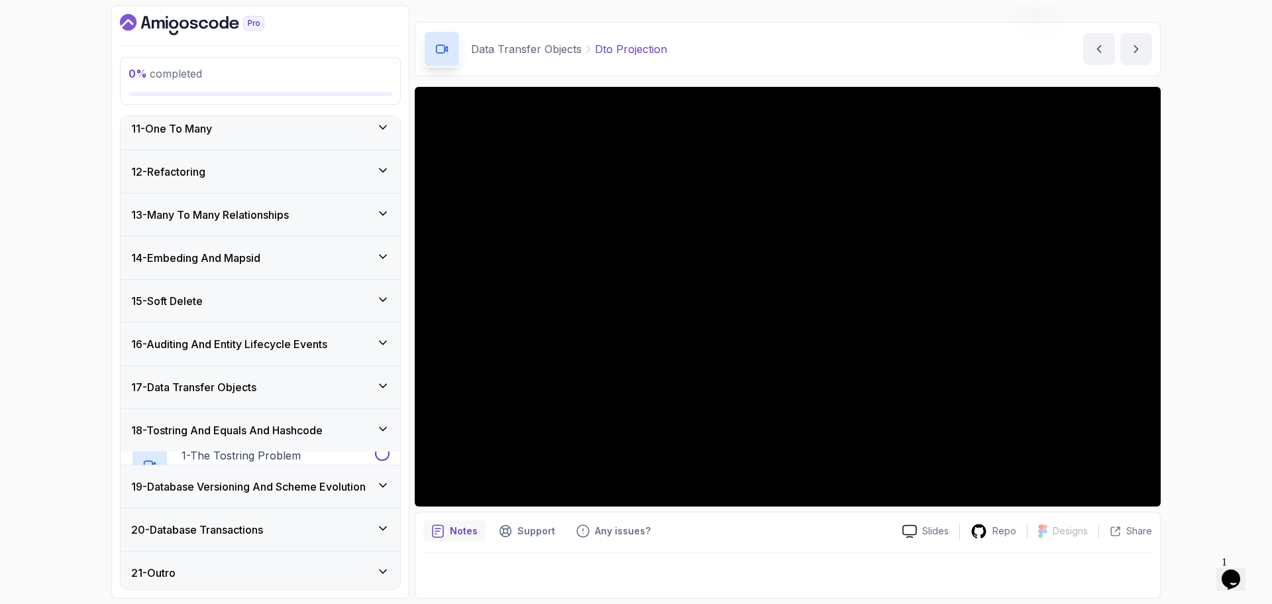
scroll to position [431, 0]
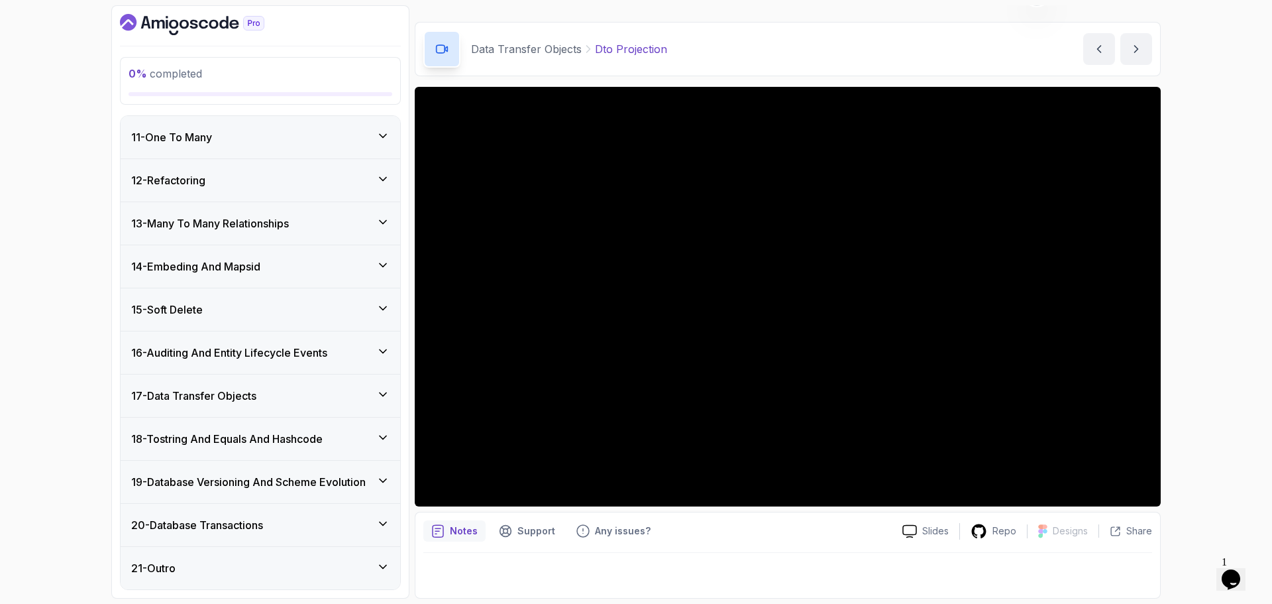
click at [286, 481] on h3 "19 - Database Versioning And Scheme Evolution" at bounding box center [248, 482] width 235 height 16
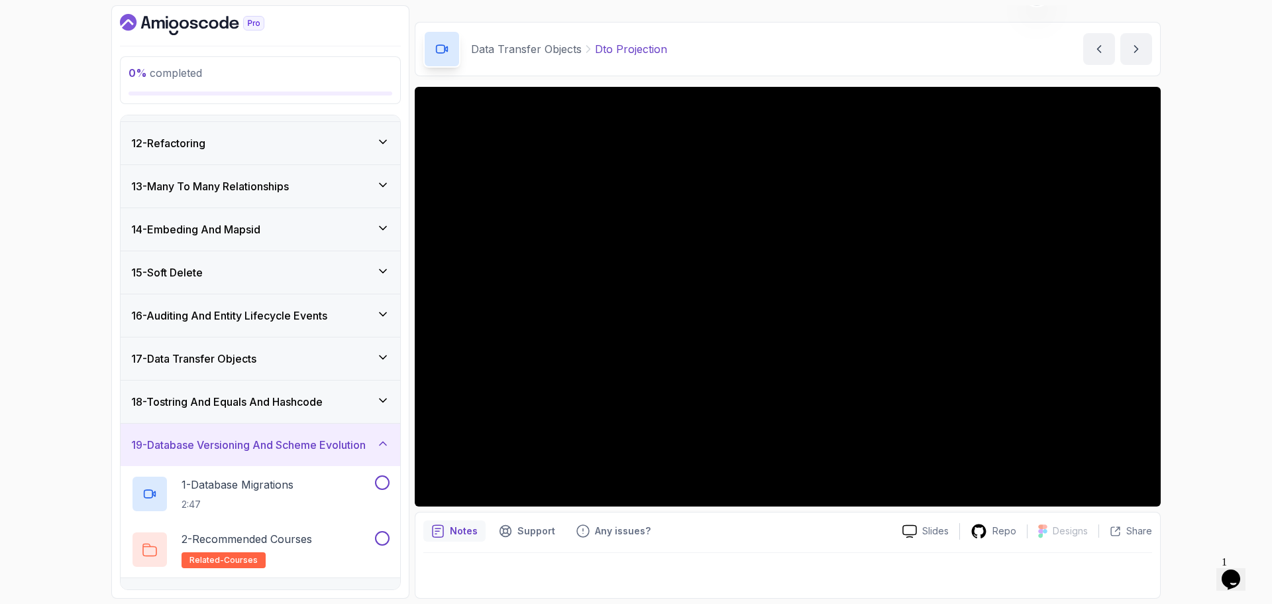
scroll to position [541, 0]
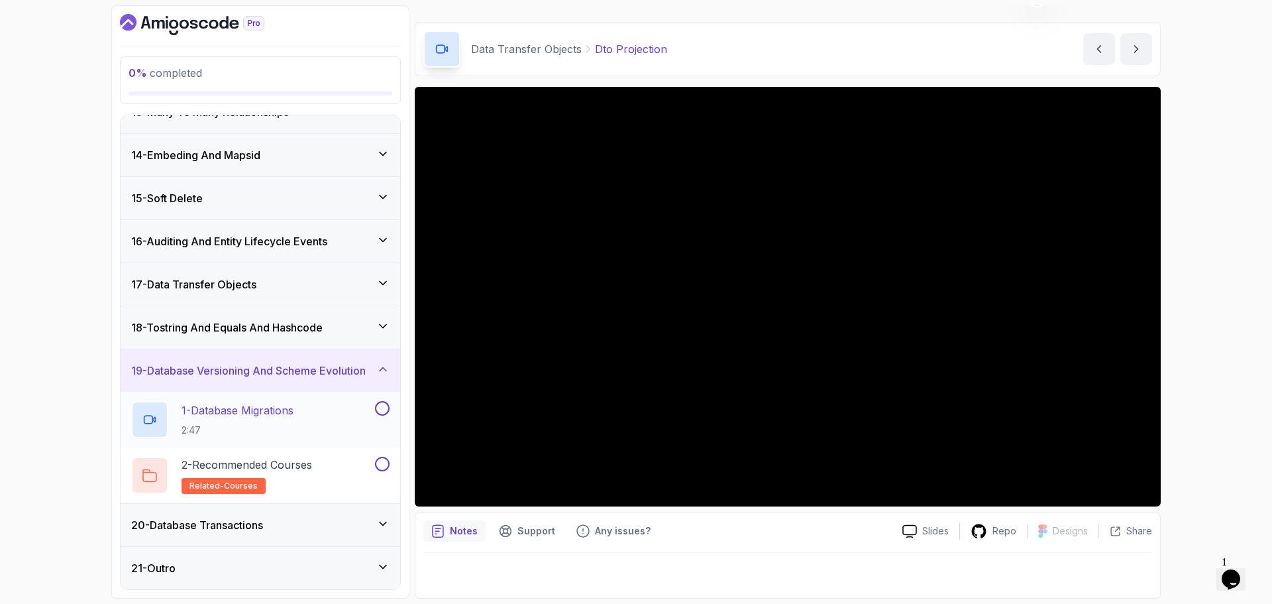
click at [266, 407] on p "1 - Database Migrations" at bounding box center [238, 410] width 112 height 16
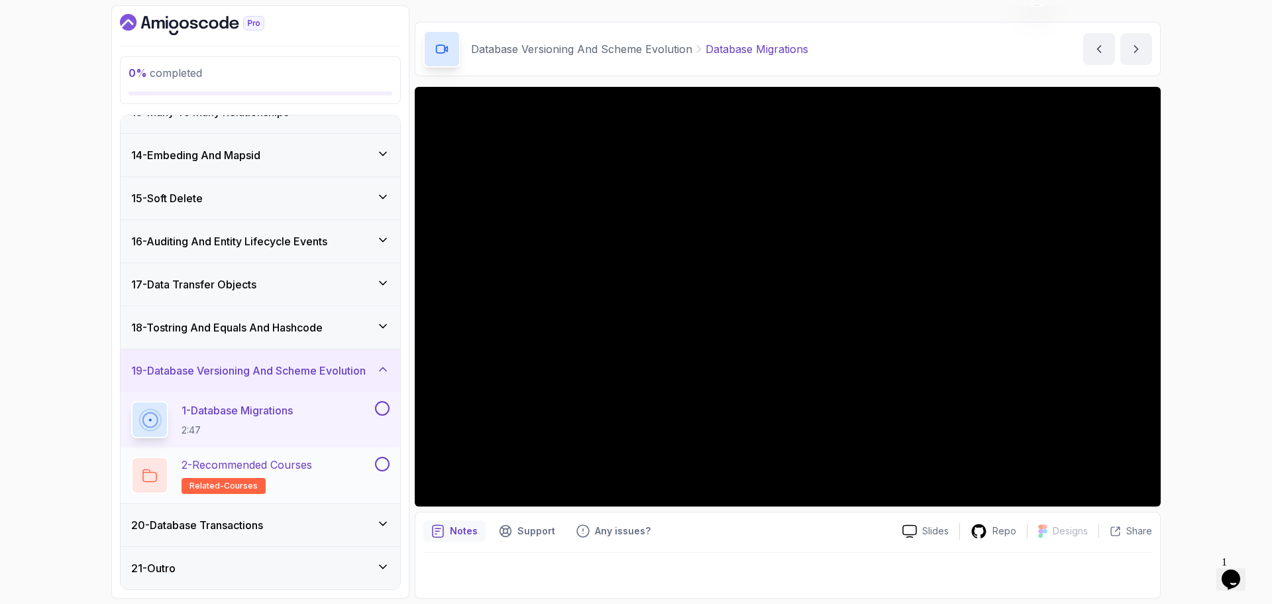
click at [323, 466] on div "2 - Recommended Courses related-courses" at bounding box center [251, 474] width 241 height 37
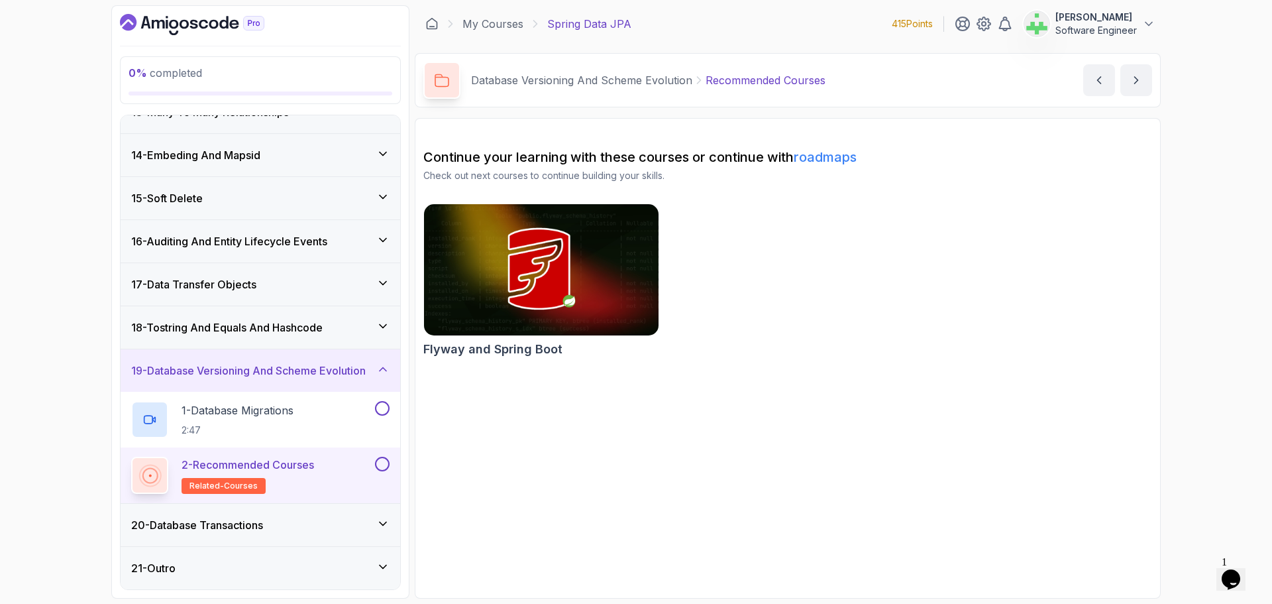
click at [321, 372] on h3 "19 - Database Versioning And Scheme Evolution" at bounding box center [248, 370] width 235 height 16
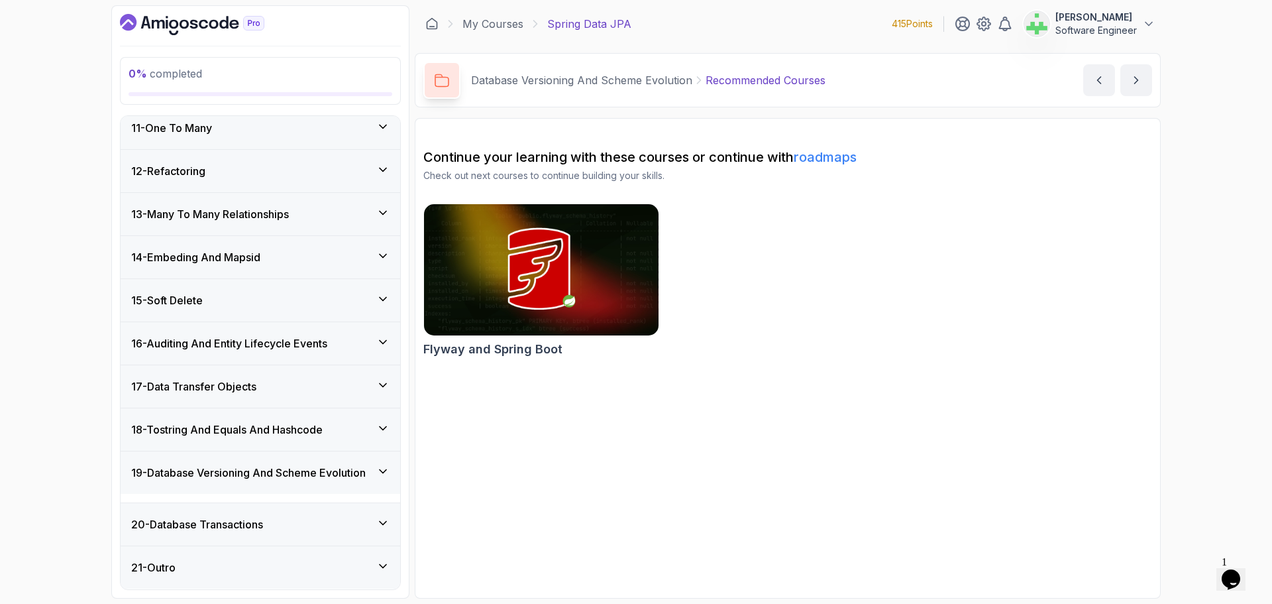
scroll to position [431, 0]
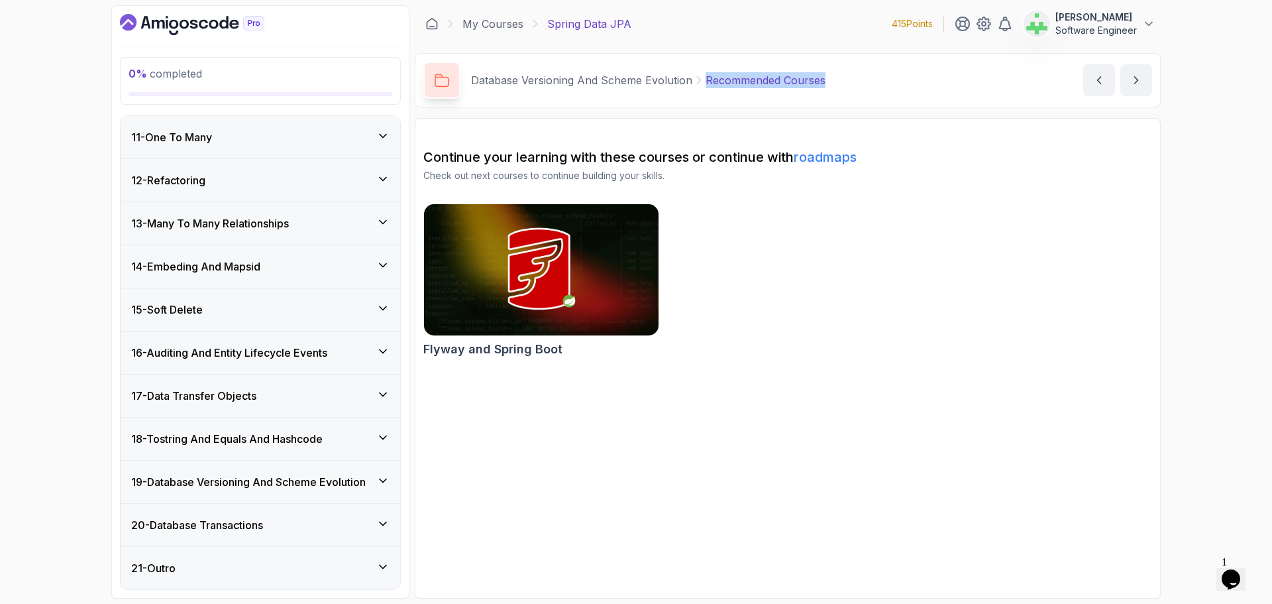
drag, startPoint x: 701, startPoint y: 79, endPoint x: 890, endPoint y: 86, distance: 189.6
click at [890, 86] on div "Database Versioning And Scheme Evolution Recommended Courses Recommended Course…" at bounding box center [788, 80] width 746 height 54
copy p "Recommended Courses"
click at [881, 365] on section "Continue your learning with these courses or continue with roadmaps Check out n…" at bounding box center [788, 358] width 746 height 480
click at [248, 488] on h3 "19 - Database Versioning And Scheme Evolution" at bounding box center [248, 482] width 235 height 16
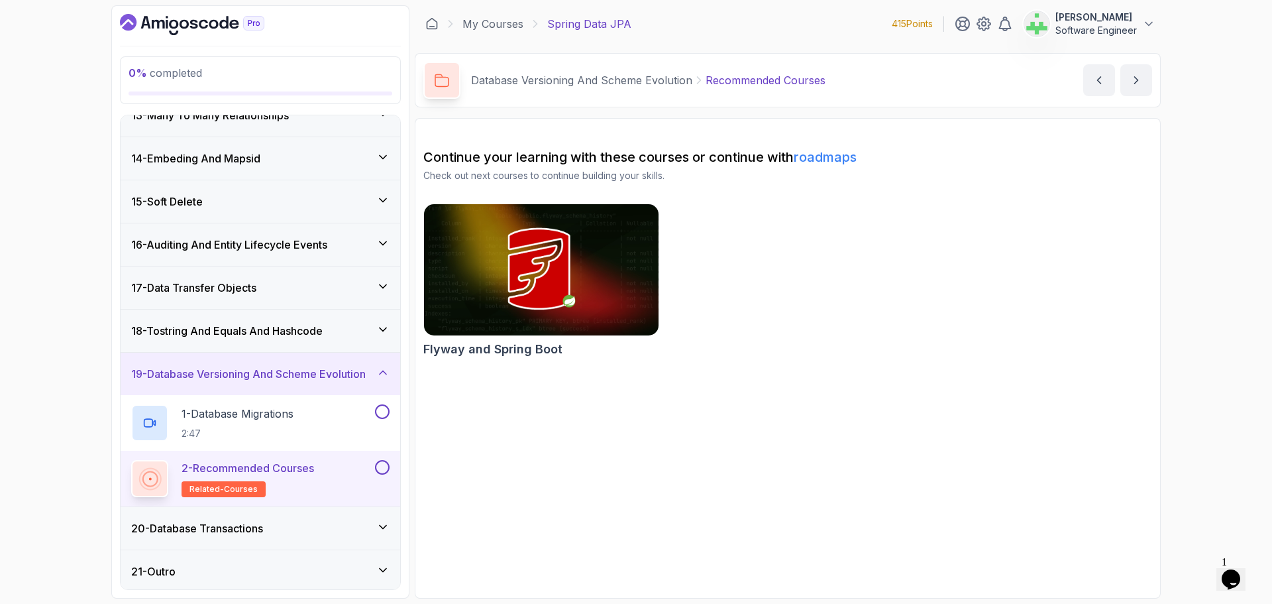
scroll to position [541, 0]
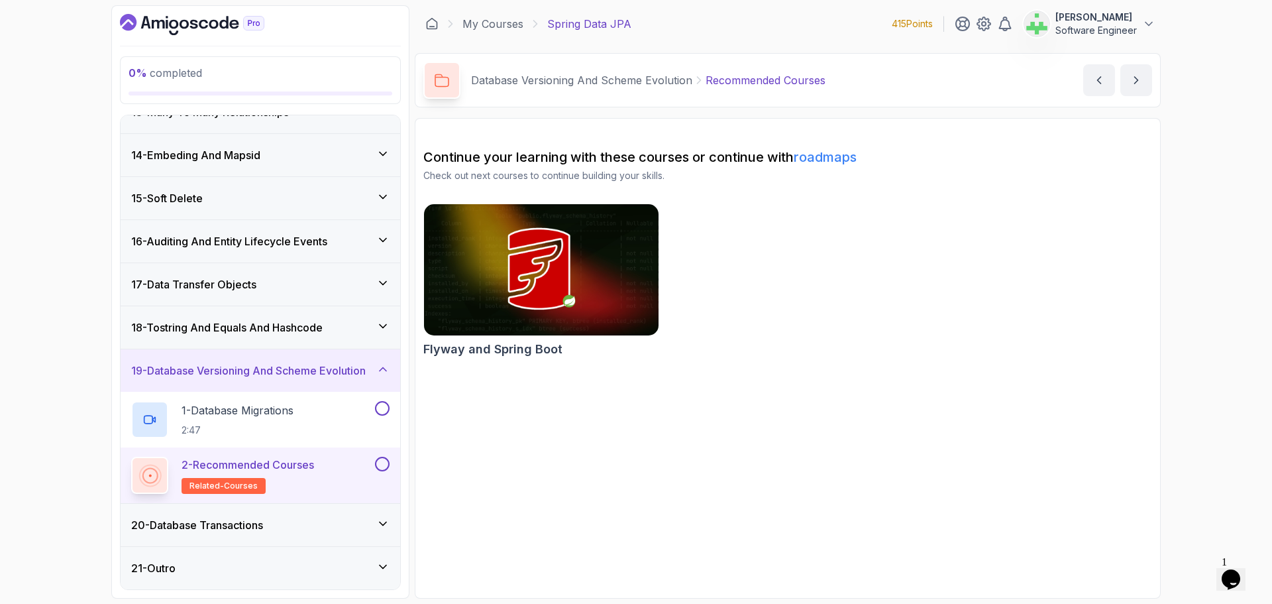
click at [381, 366] on icon at bounding box center [382, 368] width 13 height 13
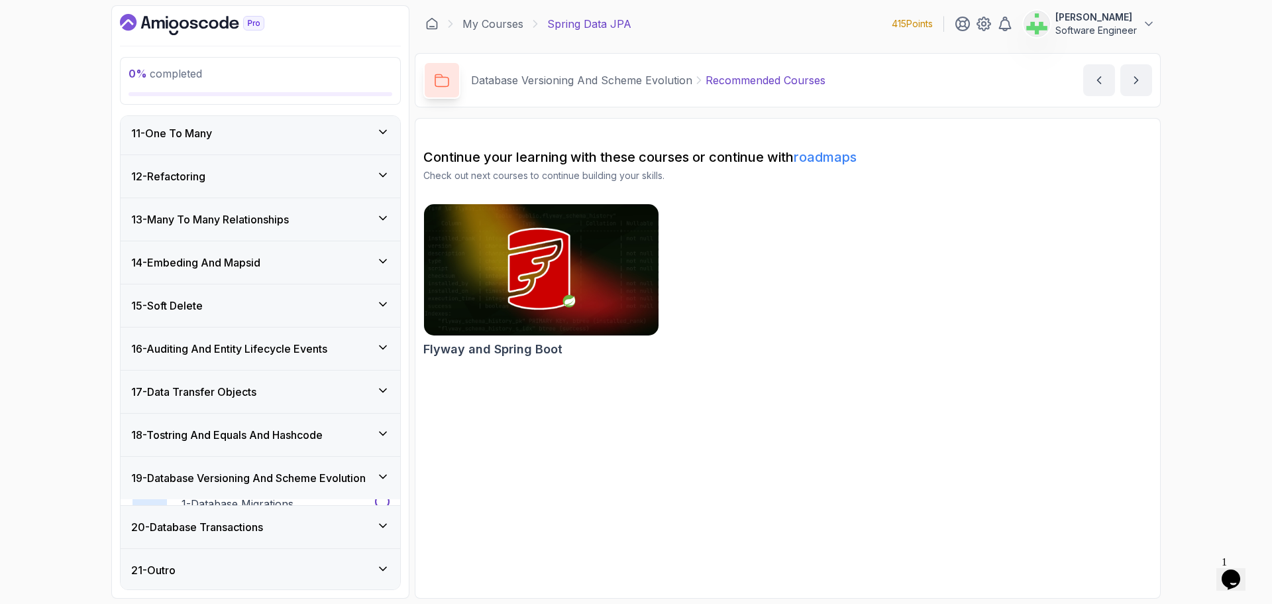
scroll to position [431, 0]
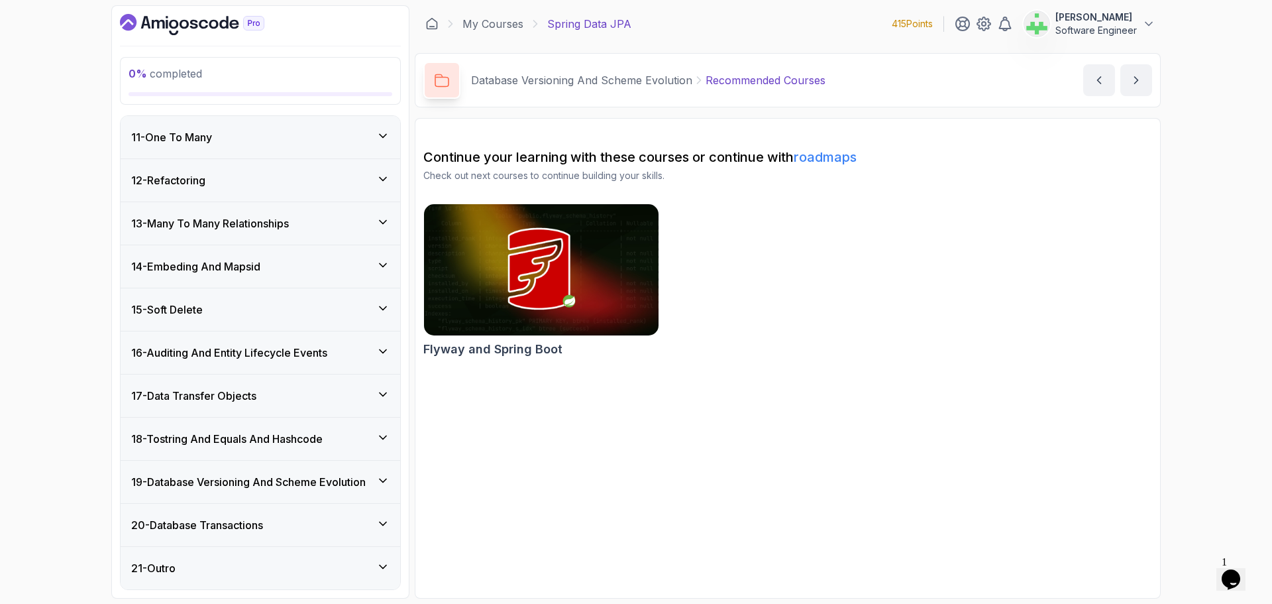
click at [325, 525] on div "20 - Database Transactions" at bounding box center [260, 525] width 258 height 16
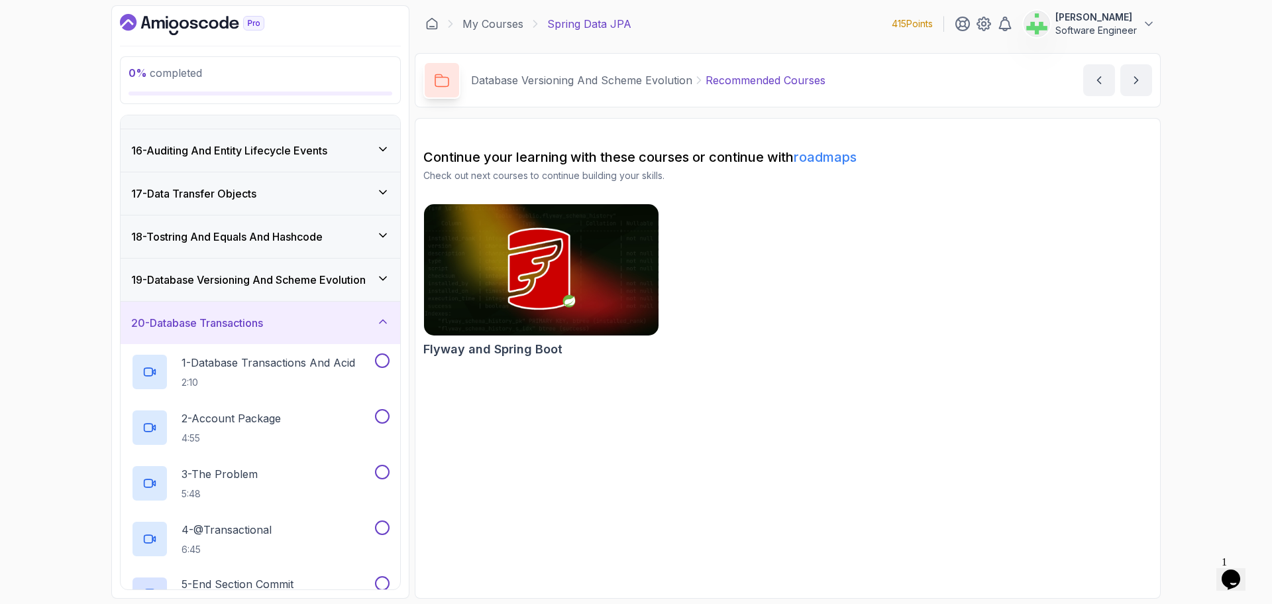
scroll to position [708, 0]
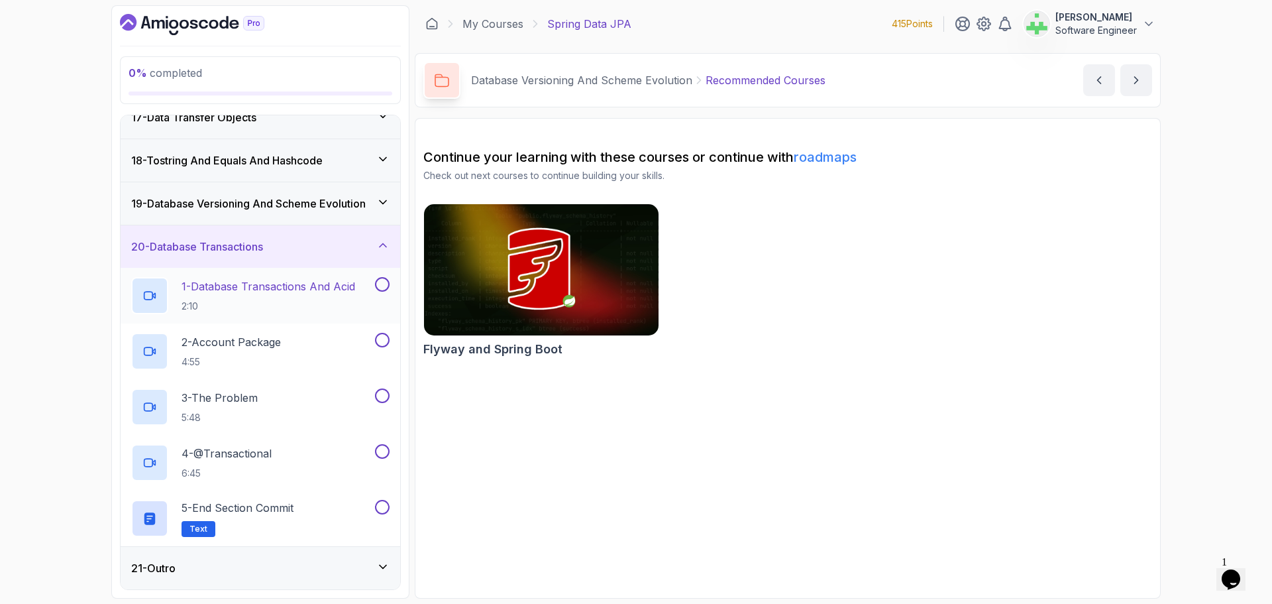
click at [259, 290] on p "1 - Database Transactions And Acid" at bounding box center [269, 286] width 174 height 16
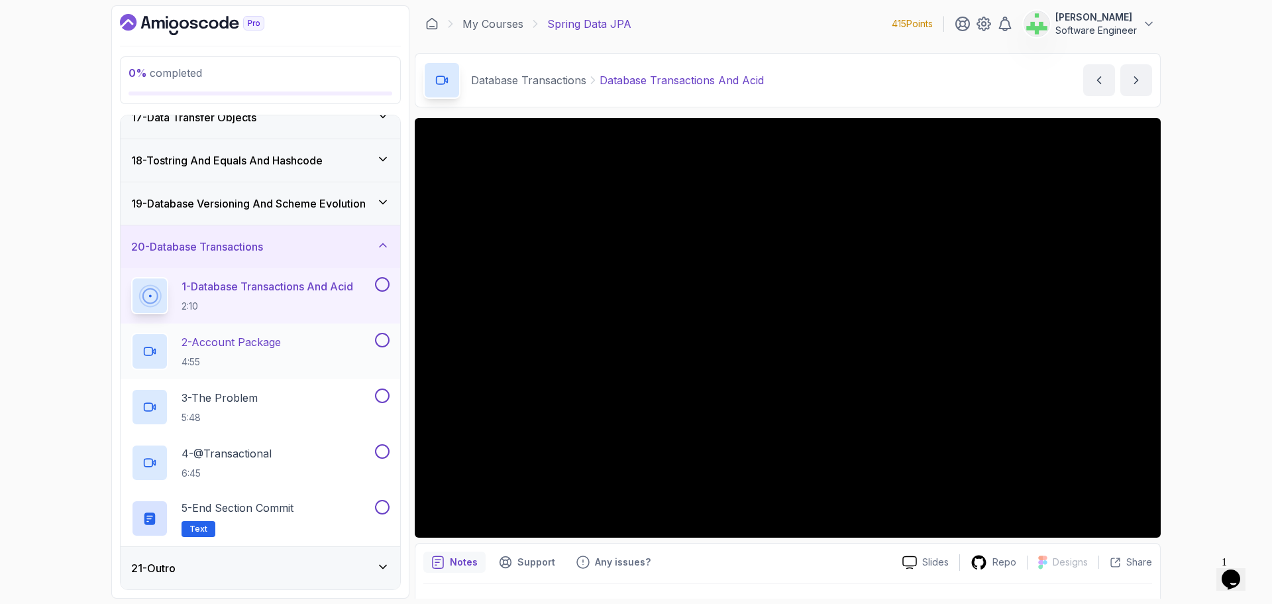
click at [235, 341] on p "2 - Account Package" at bounding box center [231, 342] width 99 height 16
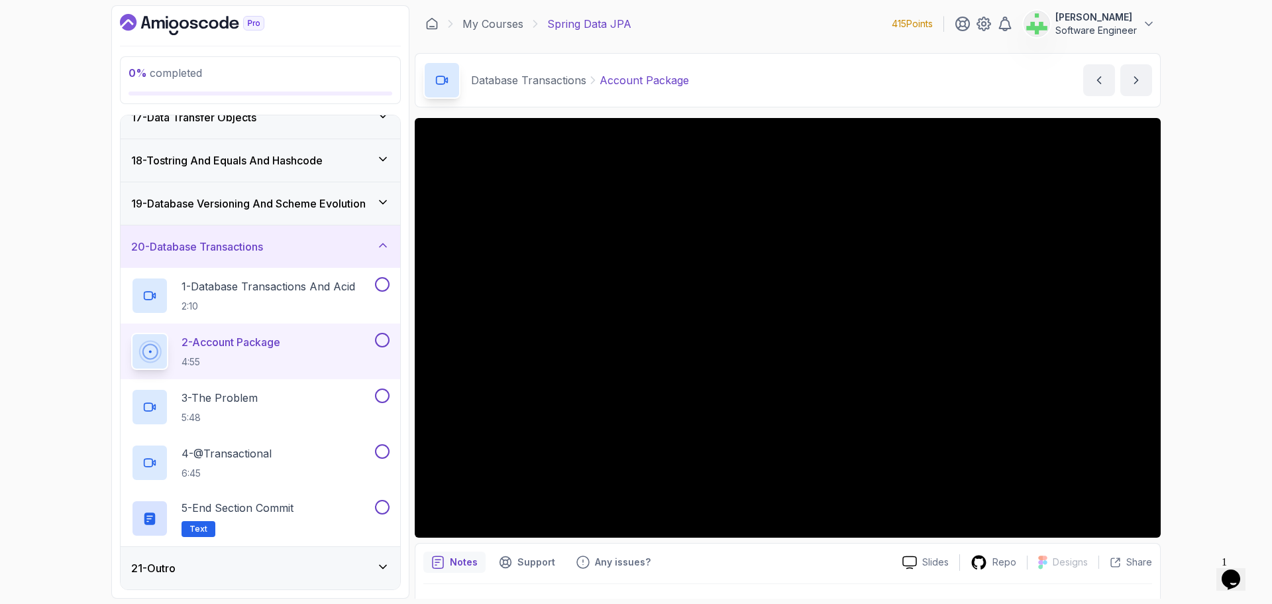
scroll to position [31, 0]
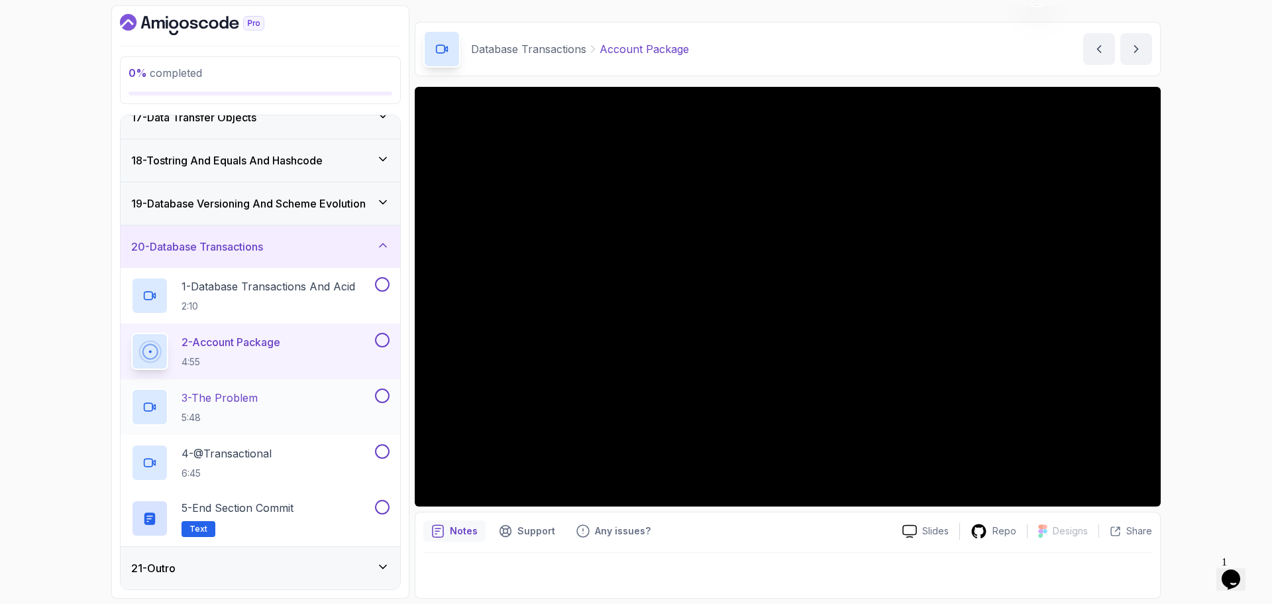
click at [257, 398] on p "3 - The Problem" at bounding box center [220, 398] width 76 height 16
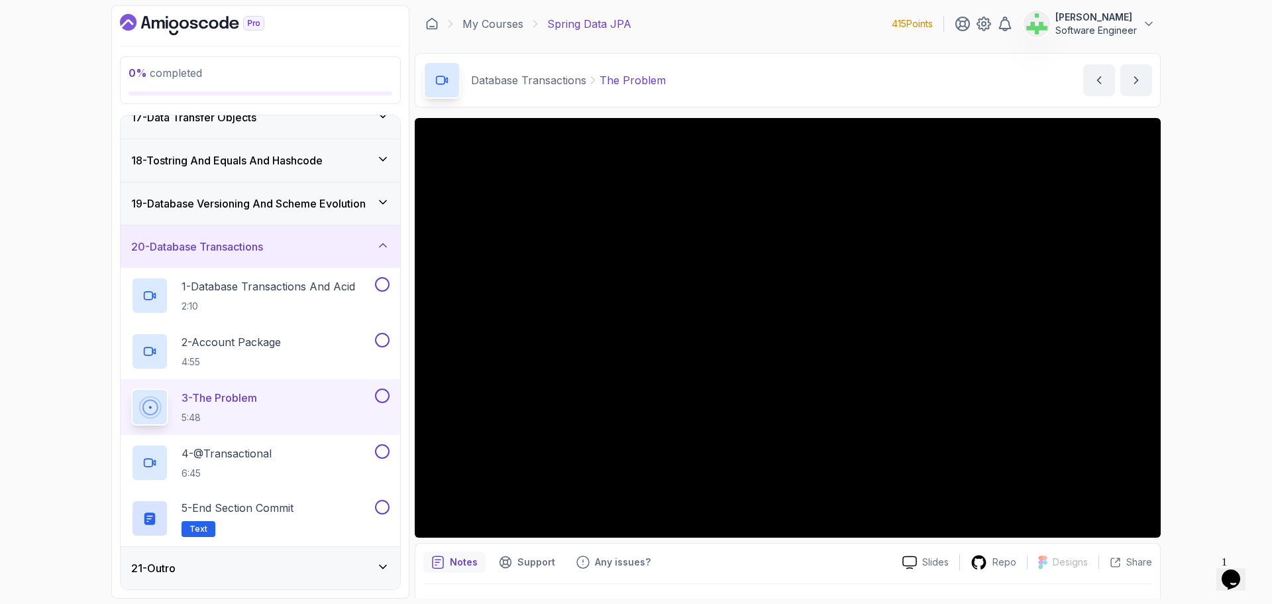
scroll to position [31, 0]
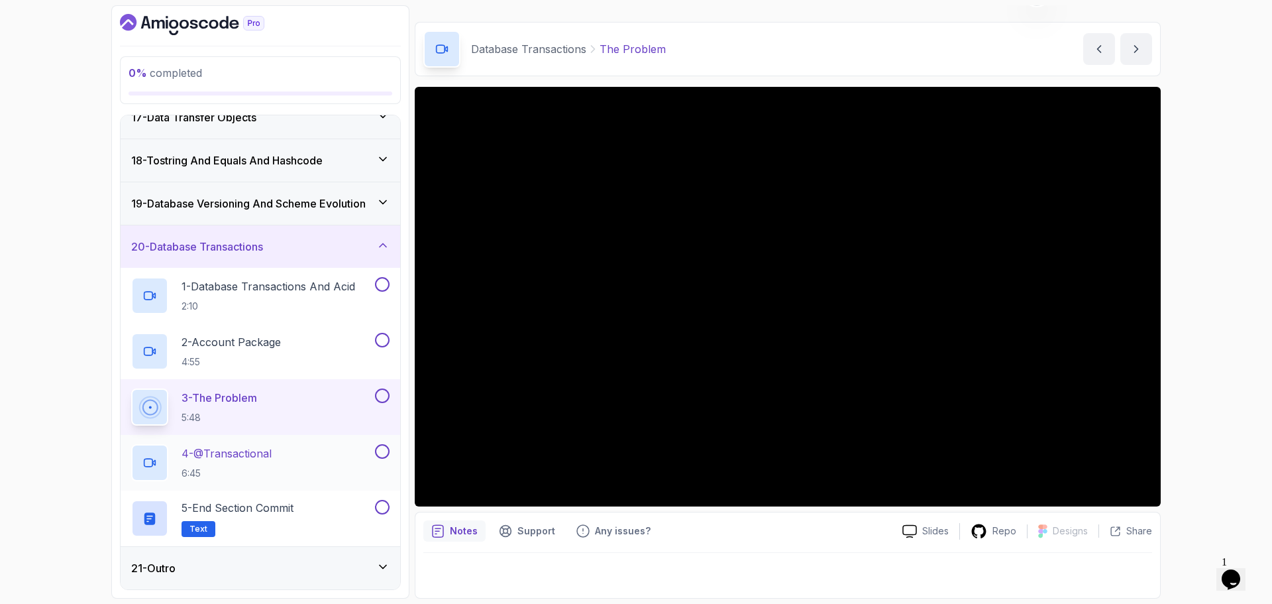
click at [264, 453] on p "4 - @Transactional" at bounding box center [227, 453] width 90 height 16
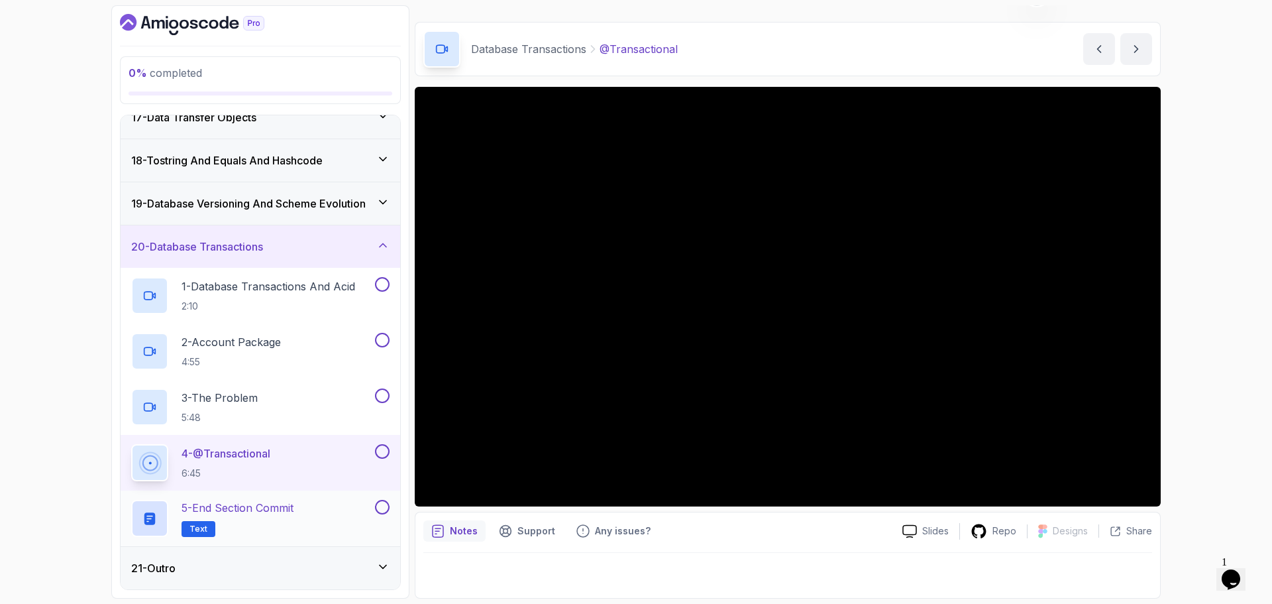
click at [291, 509] on p "5 - End Section Commit" at bounding box center [238, 508] width 112 height 16
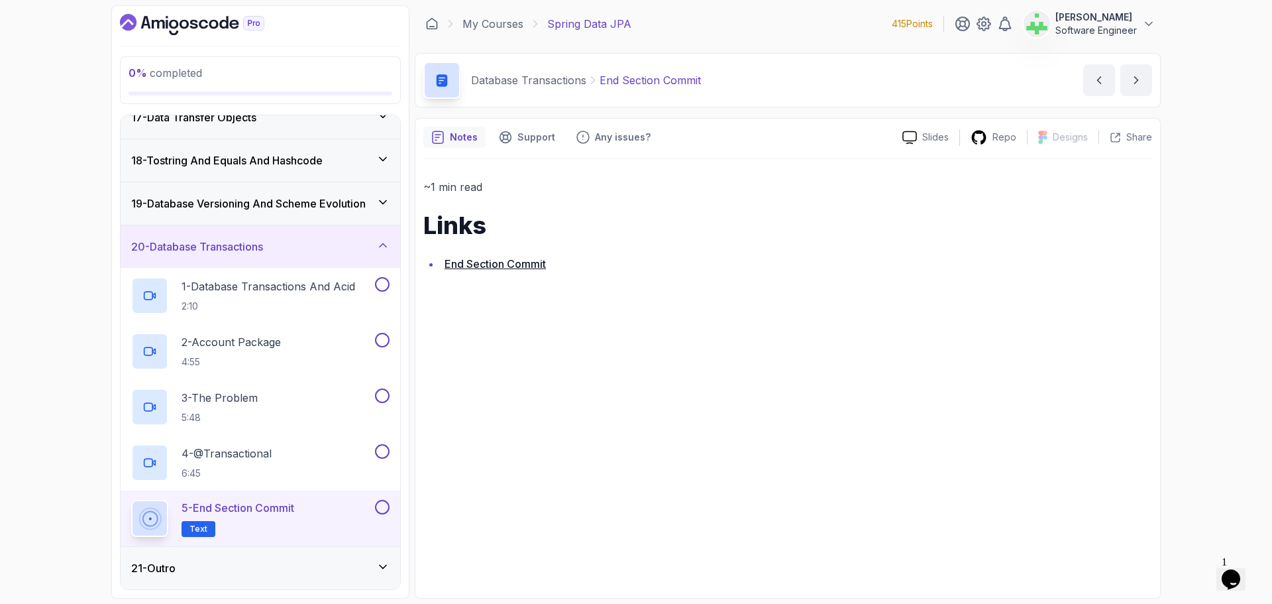
click at [302, 244] on div "20 - Database Transactions" at bounding box center [260, 246] width 258 height 16
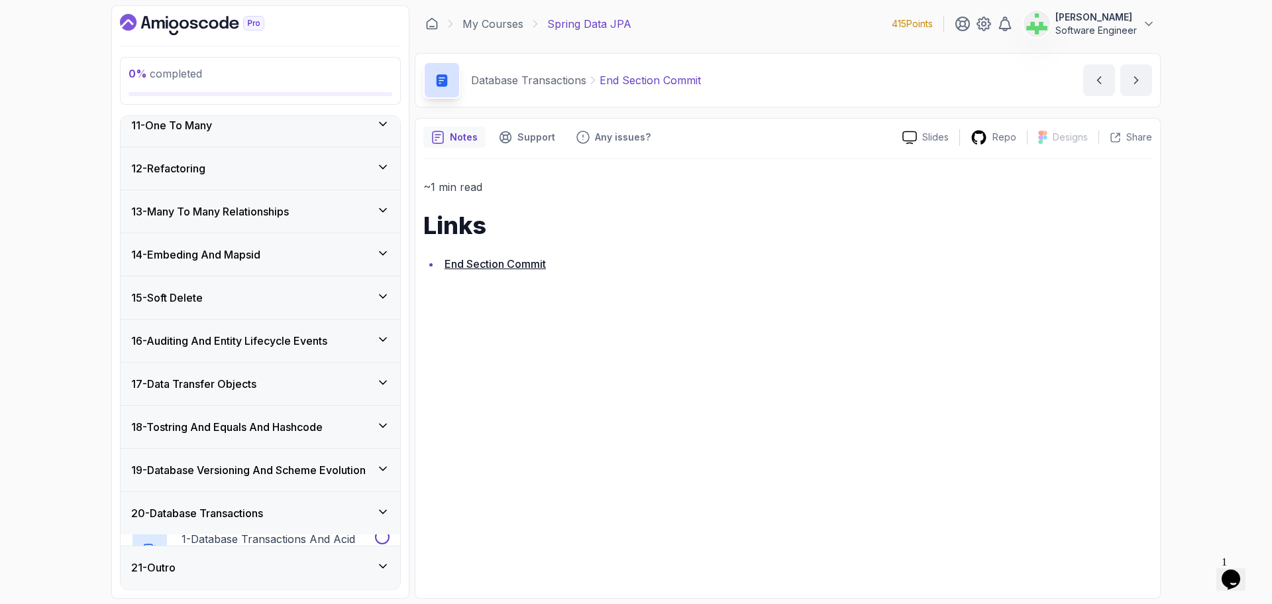
scroll to position [431, 0]
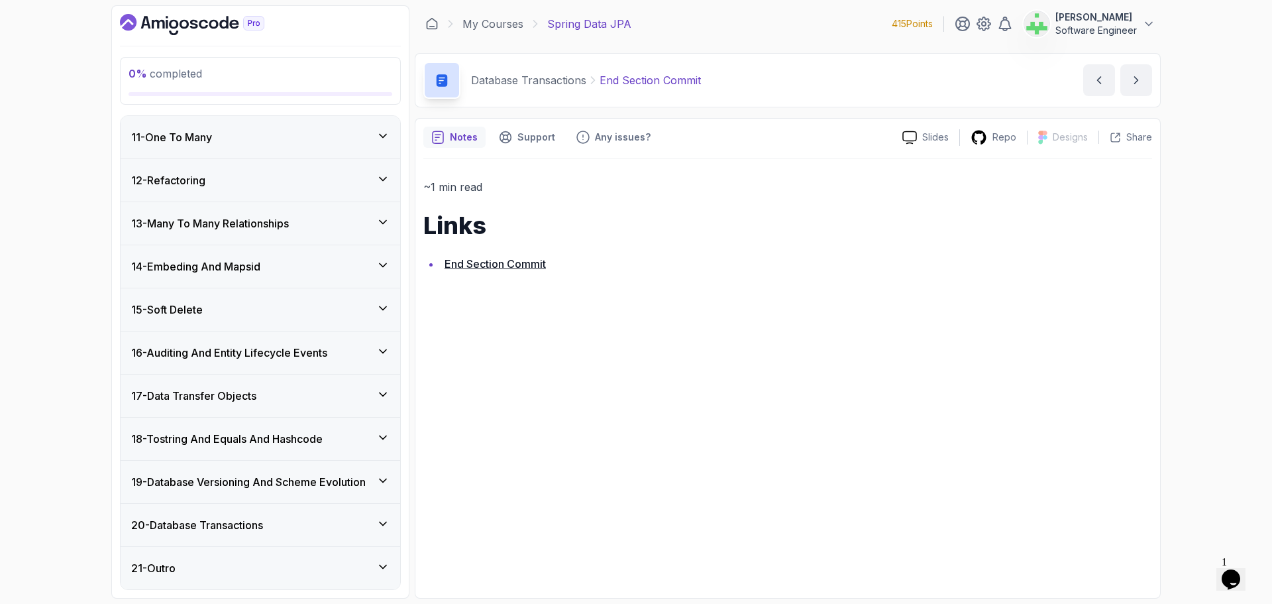
click at [252, 566] on div "21 - Outro" at bounding box center [260, 568] width 258 height 16
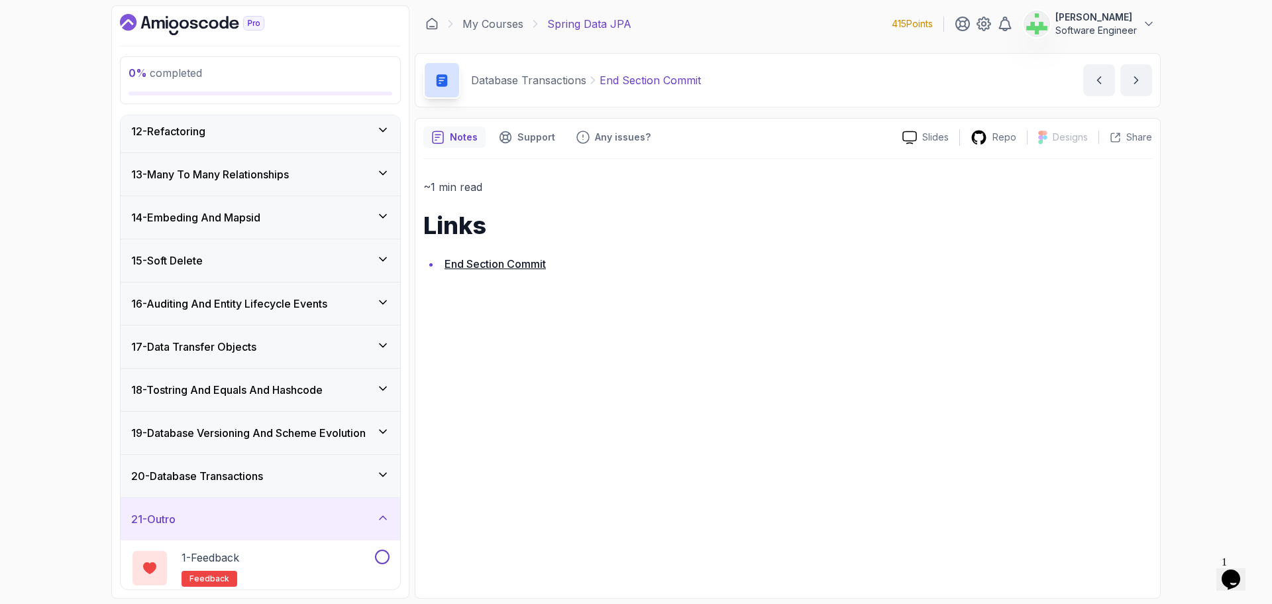
scroll to position [541, 0]
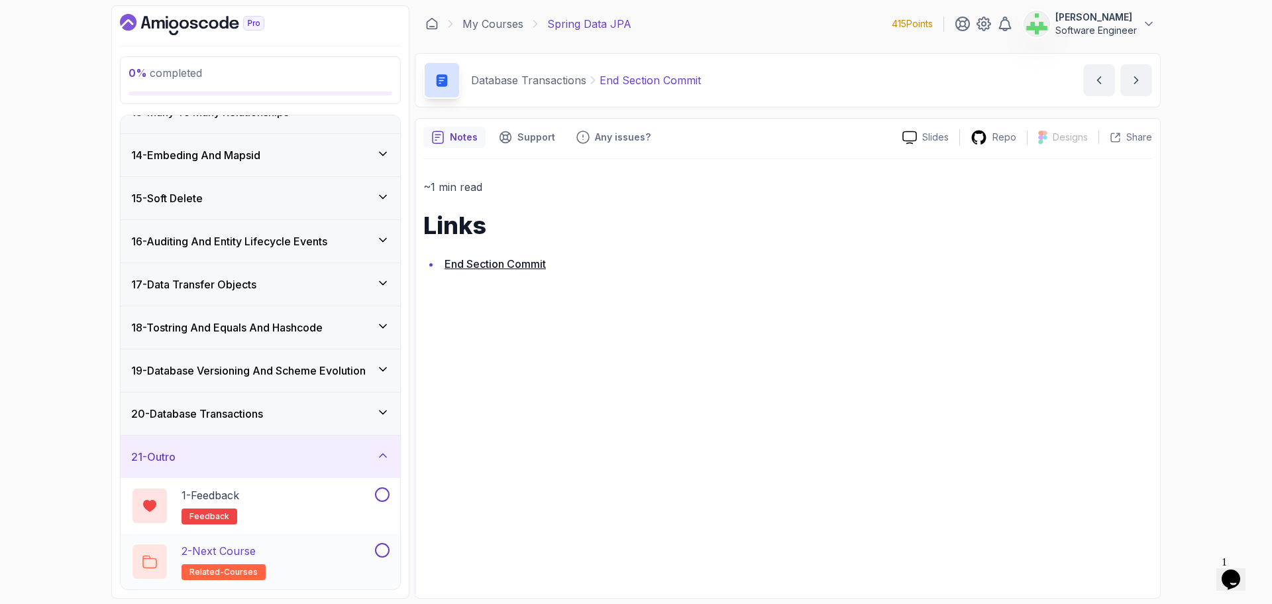
click at [297, 553] on div "2 - Next Course related-courses" at bounding box center [251, 561] width 241 height 37
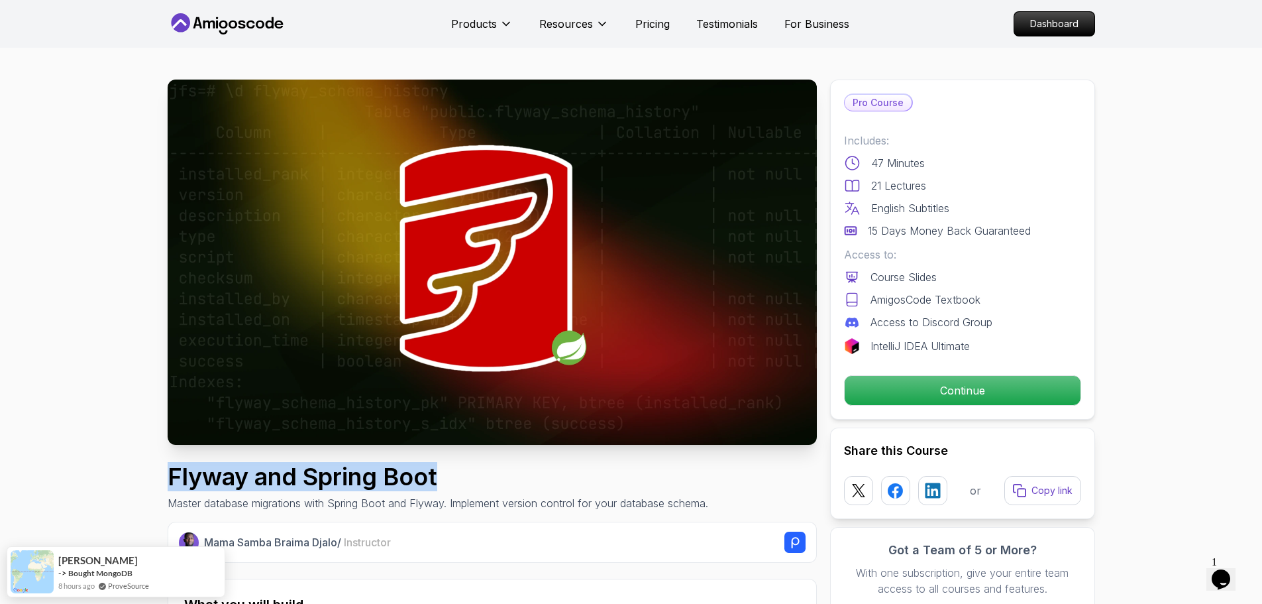
drag, startPoint x: 173, startPoint y: 480, endPoint x: 564, endPoint y: 480, distance: 390.9
click at [564, 480] on h1 "Flyway and Spring Boot" at bounding box center [438, 476] width 541 height 26
copy h1 "Flyway and Spring Boot"
click at [513, 489] on h1 "Flyway and Spring Boot" at bounding box center [438, 476] width 541 height 26
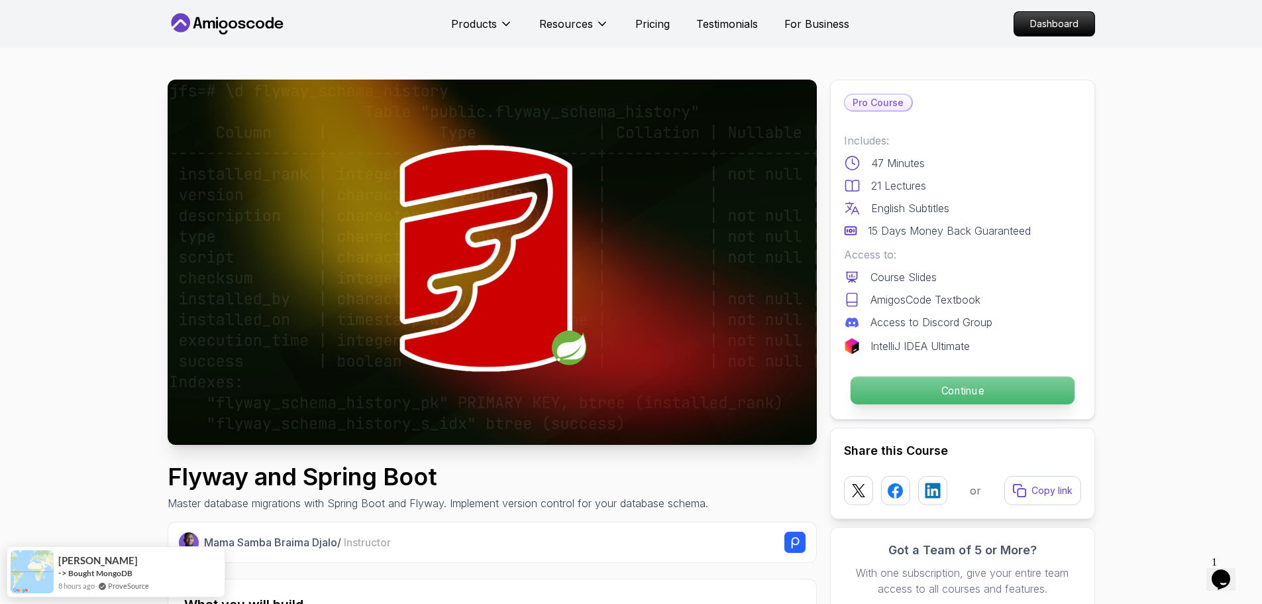
click at [953, 393] on p "Continue" at bounding box center [962, 390] width 224 height 28
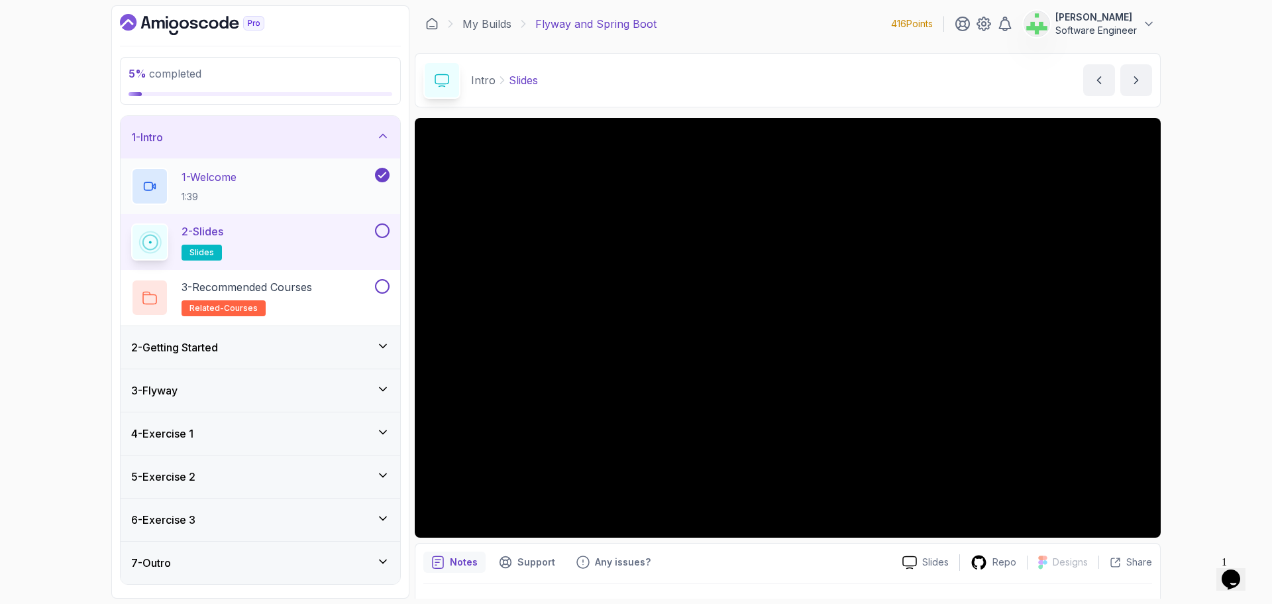
click at [385, 174] on icon at bounding box center [382, 174] width 12 height 13
click at [927, 561] on p "Slides" at bounding box center [935, 561] width 26 height 13
click at [1010, 564] on p "Repo" at bounding box center [1004, 561] width 24 height 13
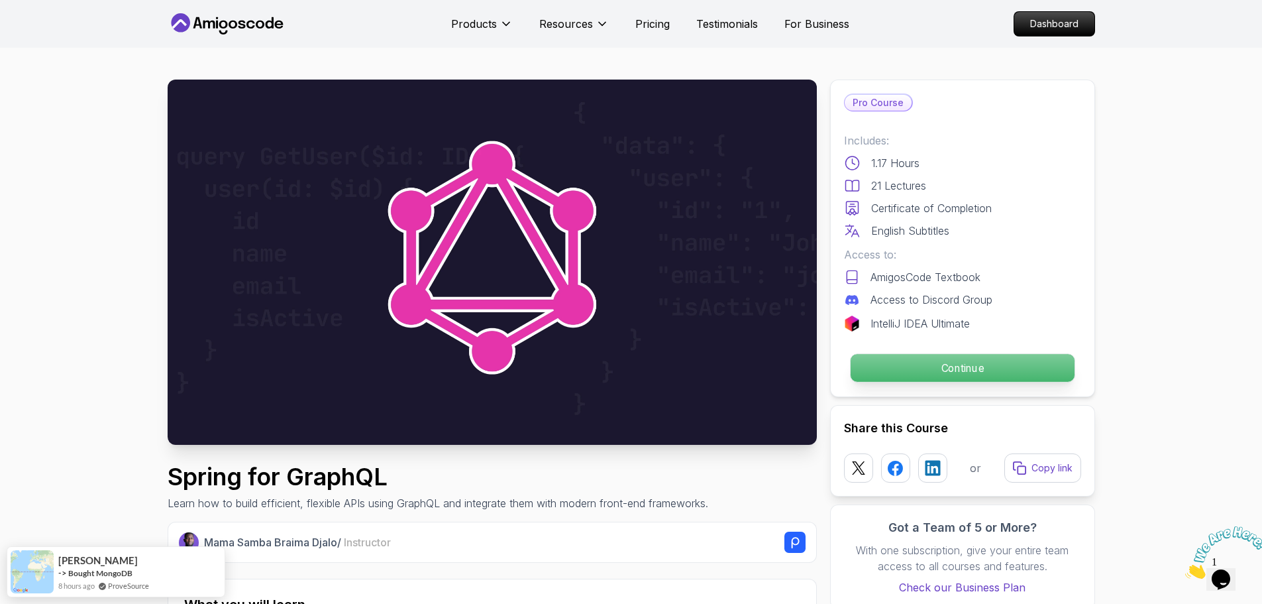
click at [991, 370] on p "Continue" at bounding box center [962, 368] width 224 height 28
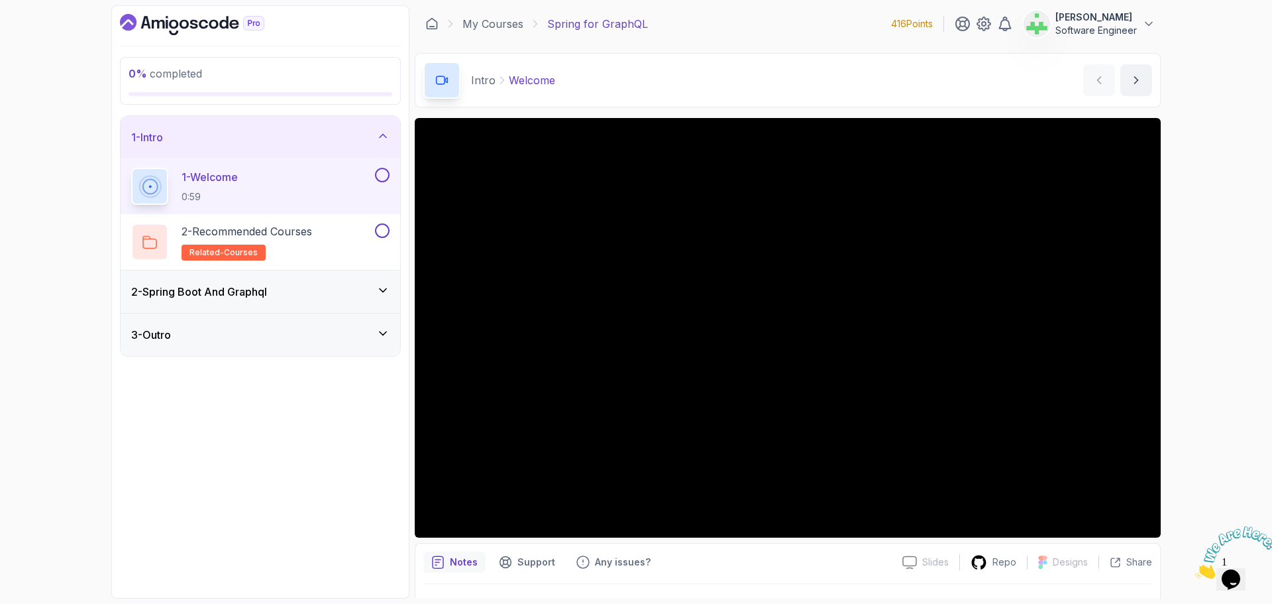
click at [282, 436] on div "0 % completed 1 - Intro 1 - Welcome 0:59 2 - Recommended Courses related-course…" at bounding box center [260, 301] width 298 height 593
click at [350, 136] on div "1 - Intro" at bounding box center [260, 137] width 258 height 16
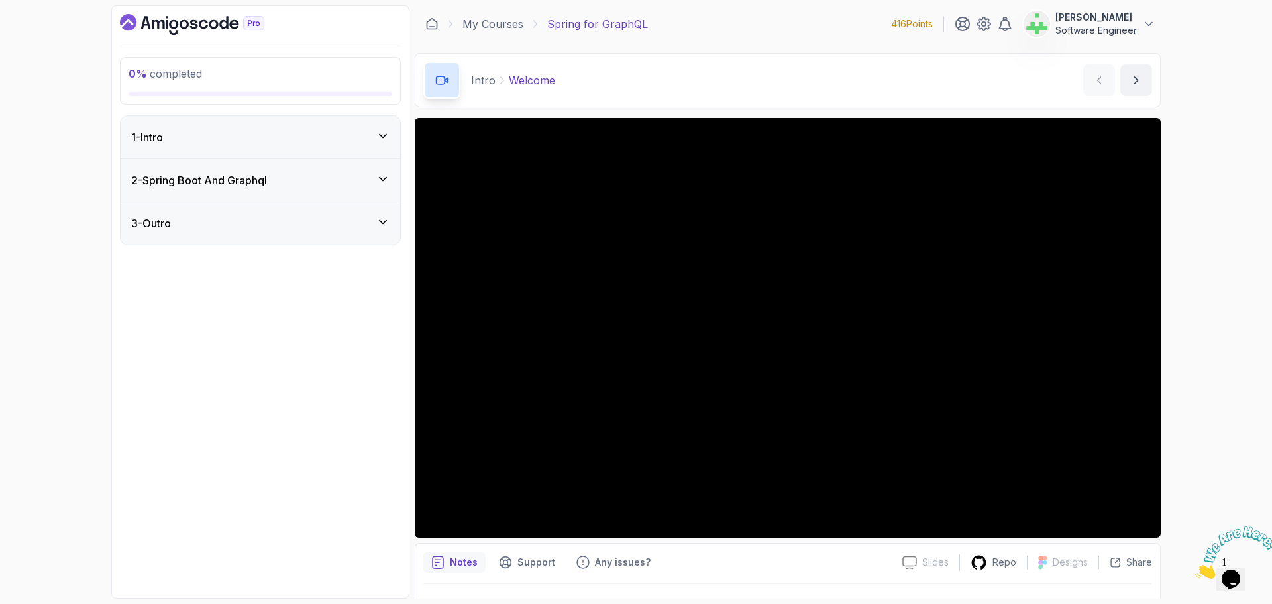
click at [229, 326] on div "0 % completed 1 - Intro 2 - Spring Boot And Graphql 3 - Outro" at bounding box center [260, 301] width 298 height 593
click at [342, 132] on div "1 - Intro" at bounding box center [260, 137] width 258 height 16
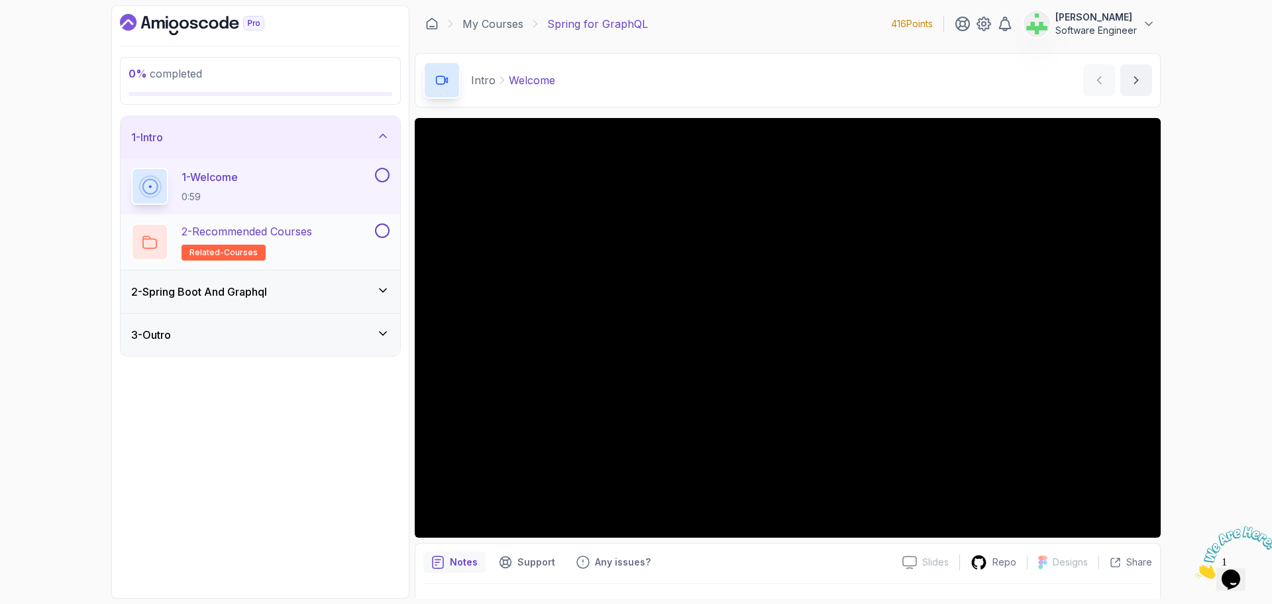
click at [296, 234] on p "2 - Recommended Courses" at bounding box center [247, 231] width 131 height 16
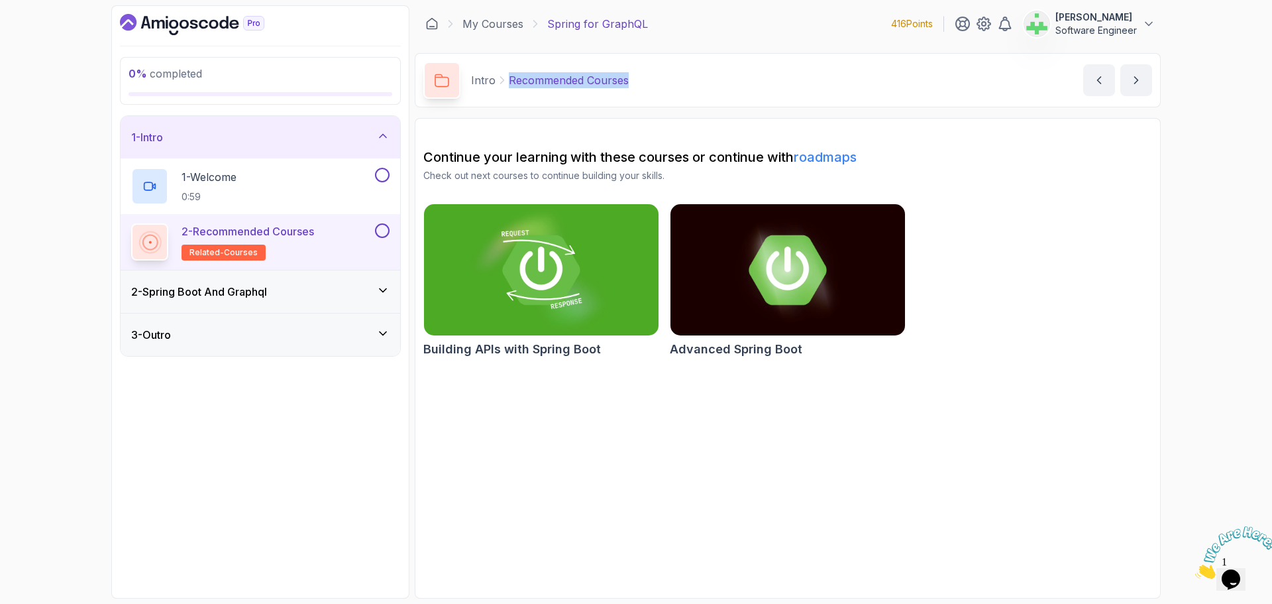
drag, startPoint x: 507, startPoint y: 82, endPoint x: 698, endPoint y: 86, distance: 190.8
click at [698, 86] on div "Intro Recommended Courses Recommended Courses by [PERSON_NAME]" at bounding box center [788, 80] width 746 height 54
copy p "Recommended Courses"
click at [698, 86] on div "Intro Recommended Courses Recommended Courses by [PERSON_NAME]" at bounding box center [788, 80] width 746 height 54
click at [573, 476] on section "Continue your learning with these courses or continue with roadmaps Check out n…" at bounding box center [788, 358] width 746 height 480
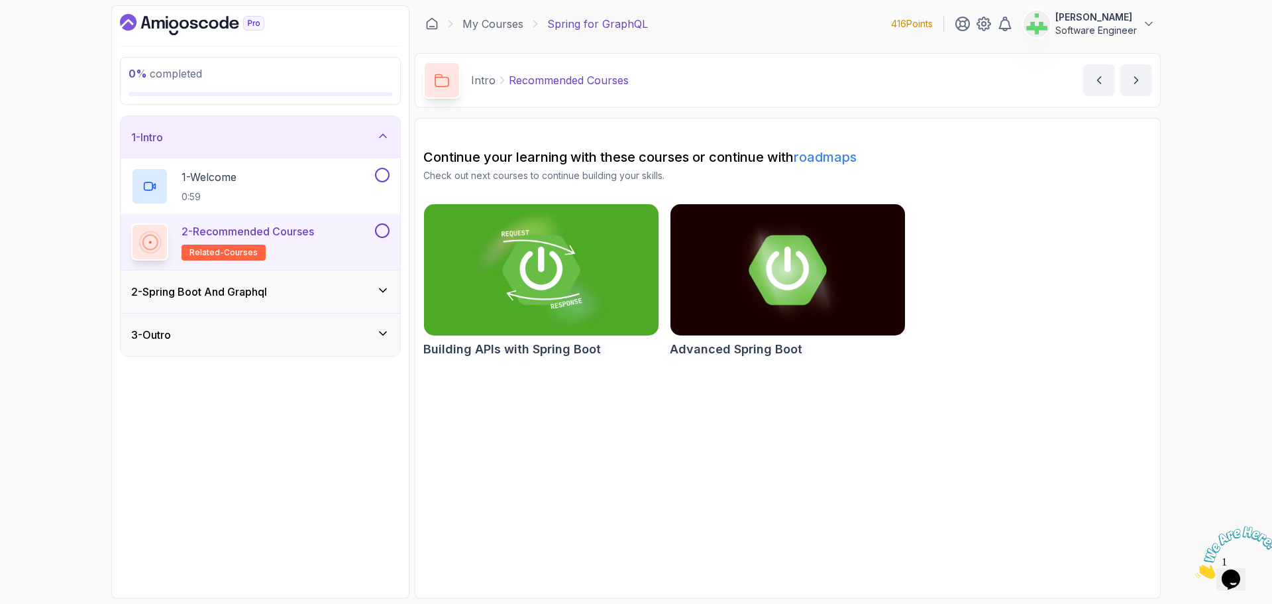
click at [360, 138] on div "1 - Intro" at bounding box center [260, 137] width 258 height 16
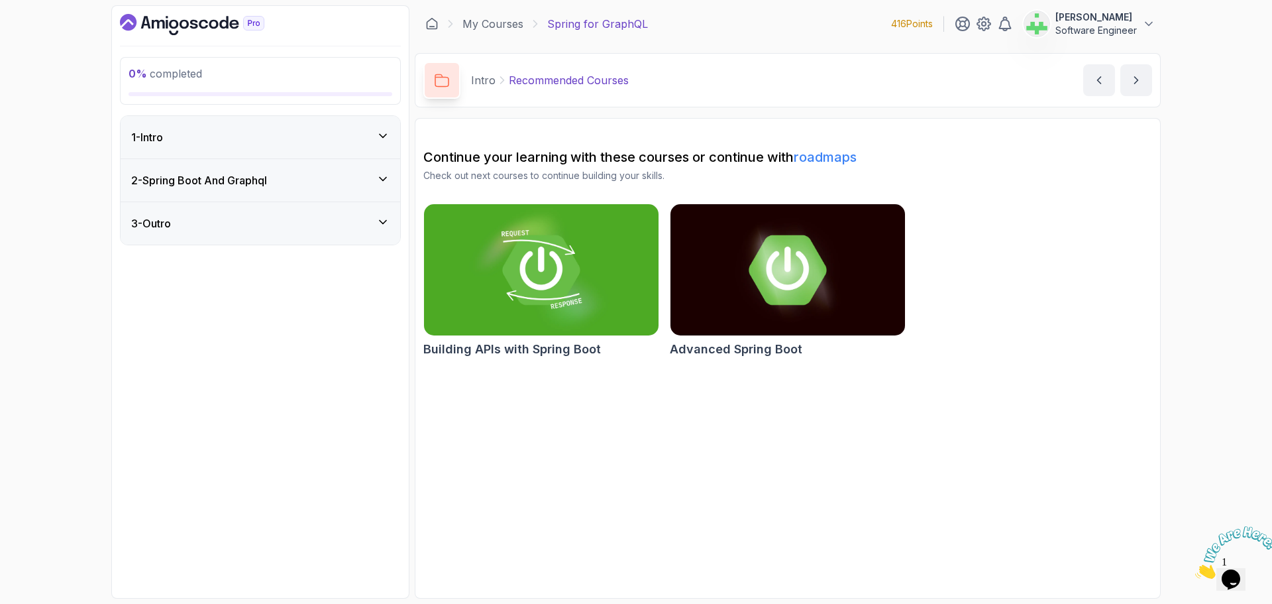
click at [354, 178] on div "2 - Spring Boot And Graphql" at bounding box center [260, 180] width 258 height 16
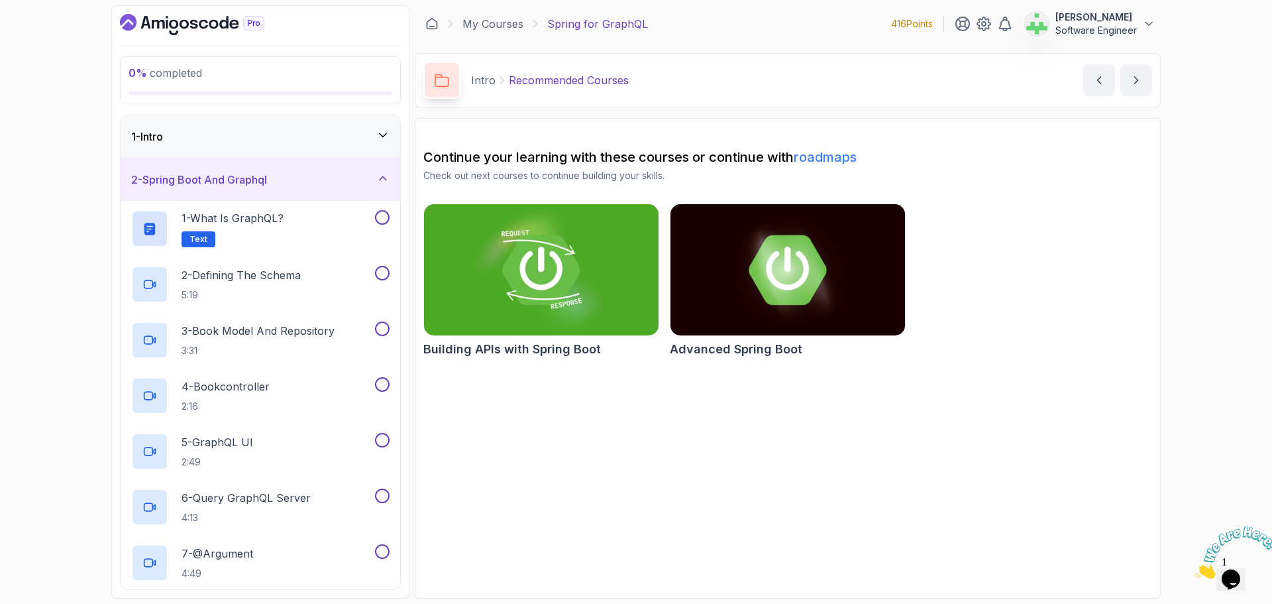
click at [345, 183] on div "2 - Spring Boot And Graphql" at bounding box center [260, 180] width 258 height 16
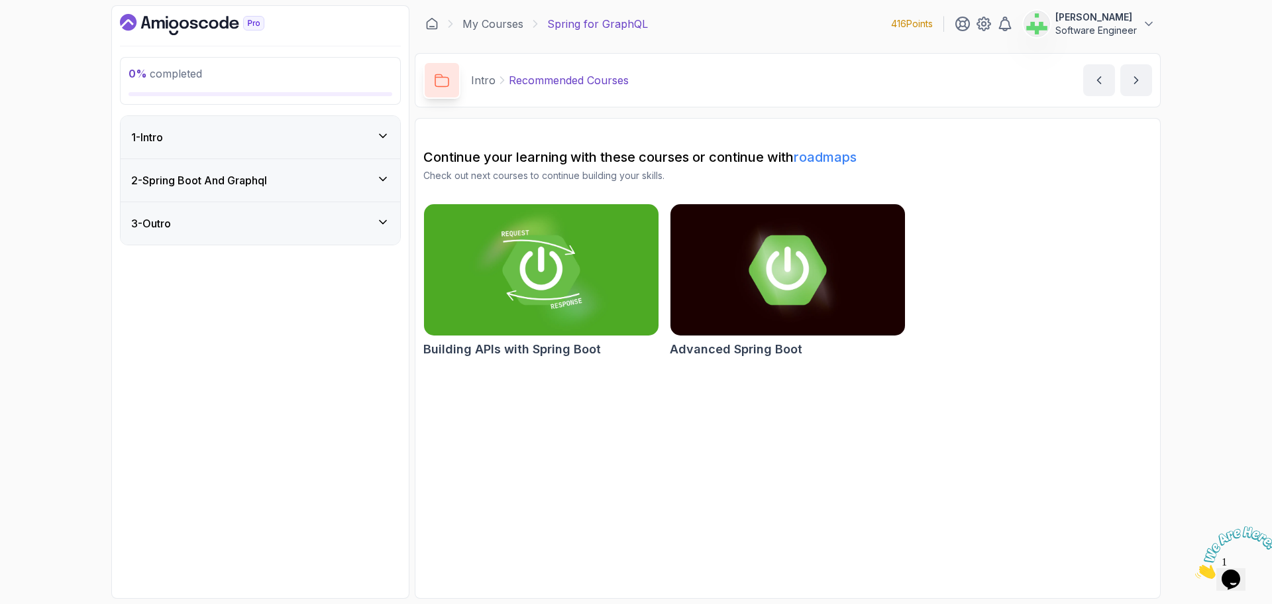
click at [339, 216] on div "3 - Outro" at bounding box center [260, 223] width 258 height 16
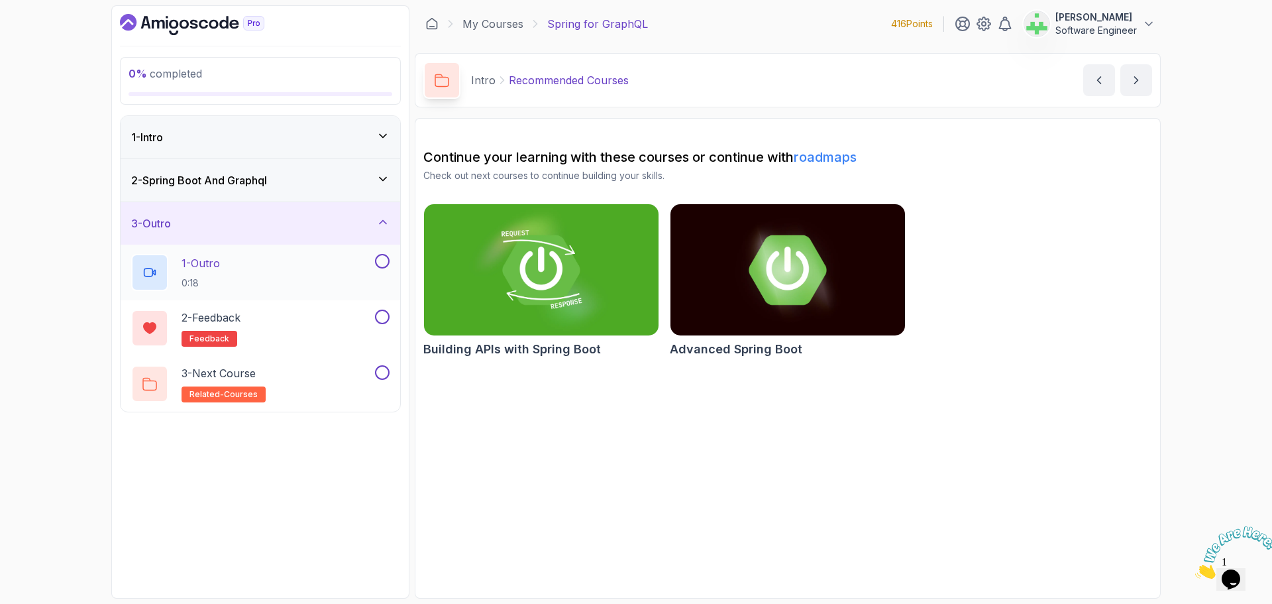
click at [309, 264] on div "1 - Outro 0:18" at bounding box center [251, 272] width 241 height 37
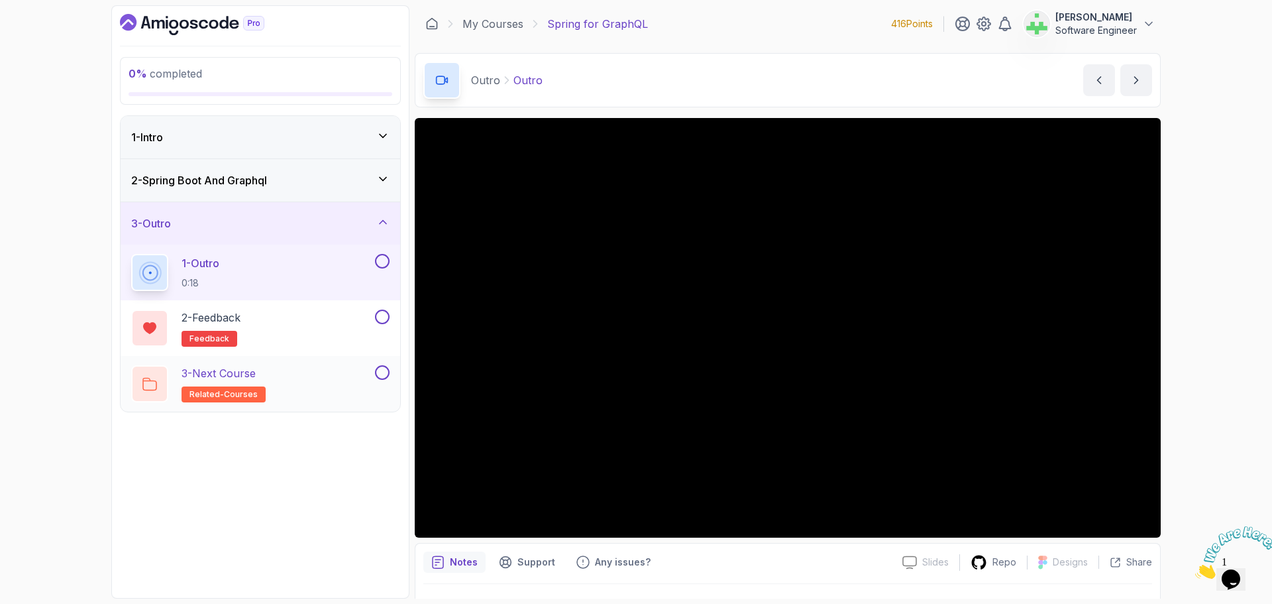
click at [284, 372] on div "3 - Next Course related-courses" at bounding box center [251, 383] width 241 height 37
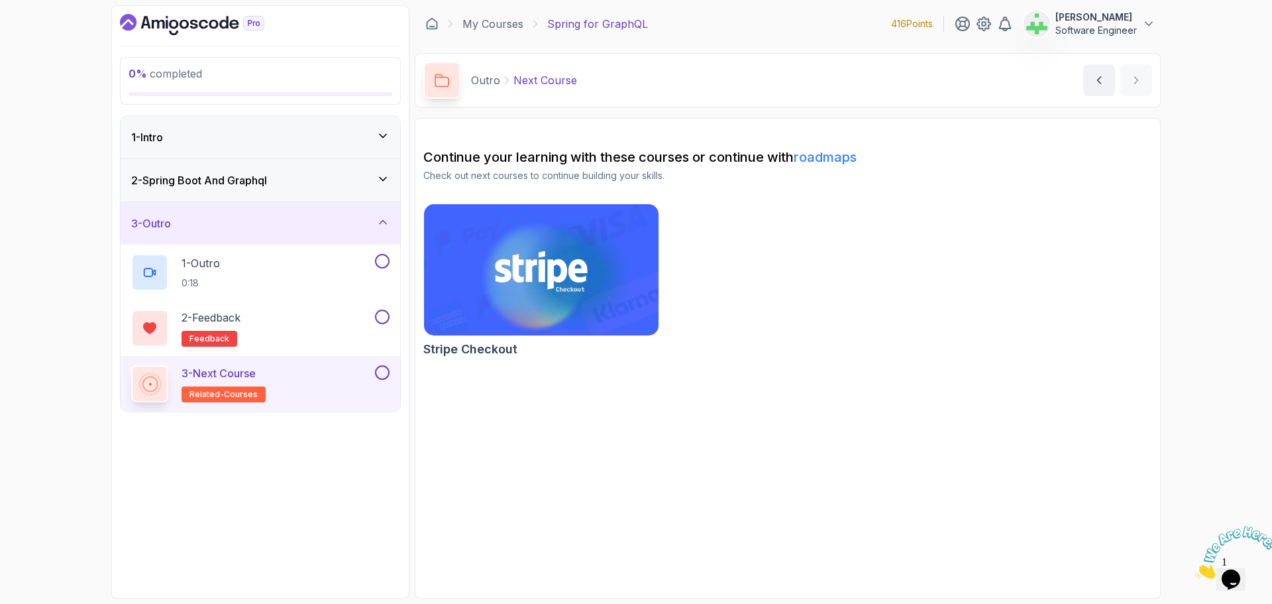
click at [270, 224] on div "3 - Outro" at bounding box center [260, 223] width 258 height 16
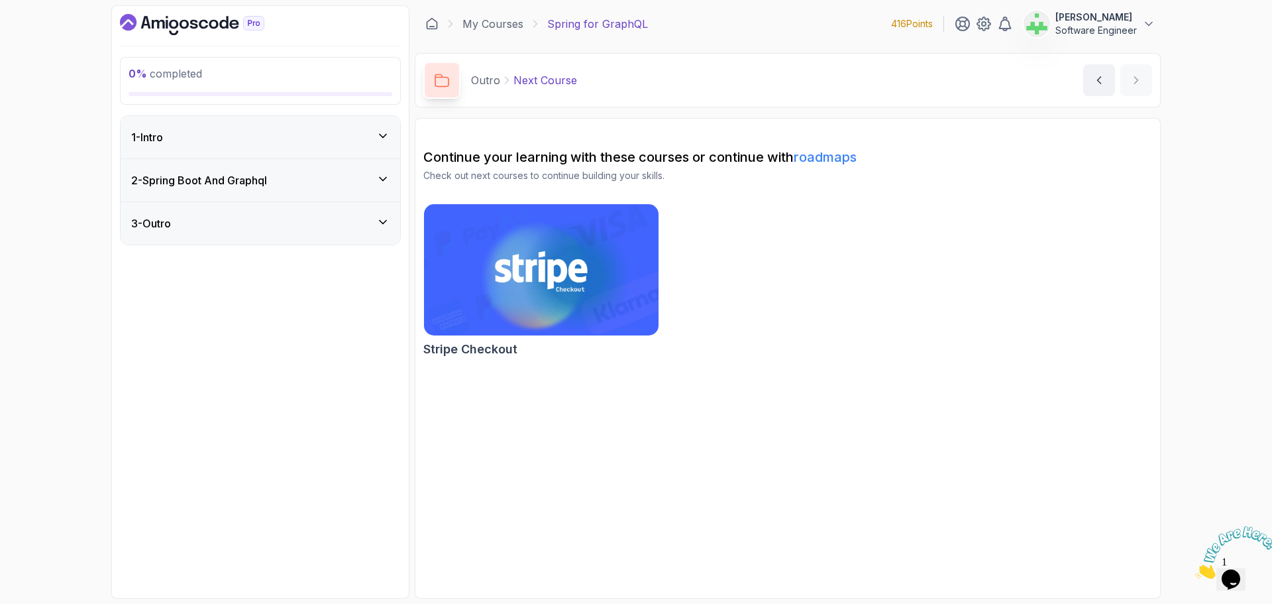
click at [284, 176] on div "2 - Spring Boot And Graphql" at bounding box center [260, 180] width 258 height 16
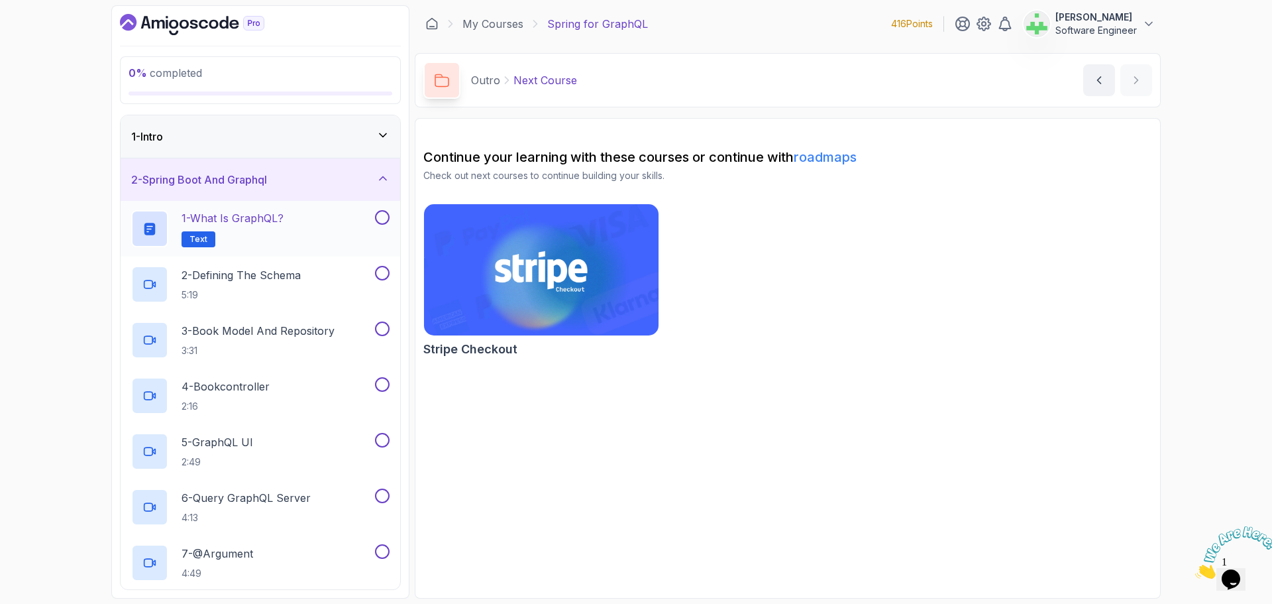
click at [278, 221] on p "1 - What is GraphQL?" at bounding box center [233, 218] width 102 height 16
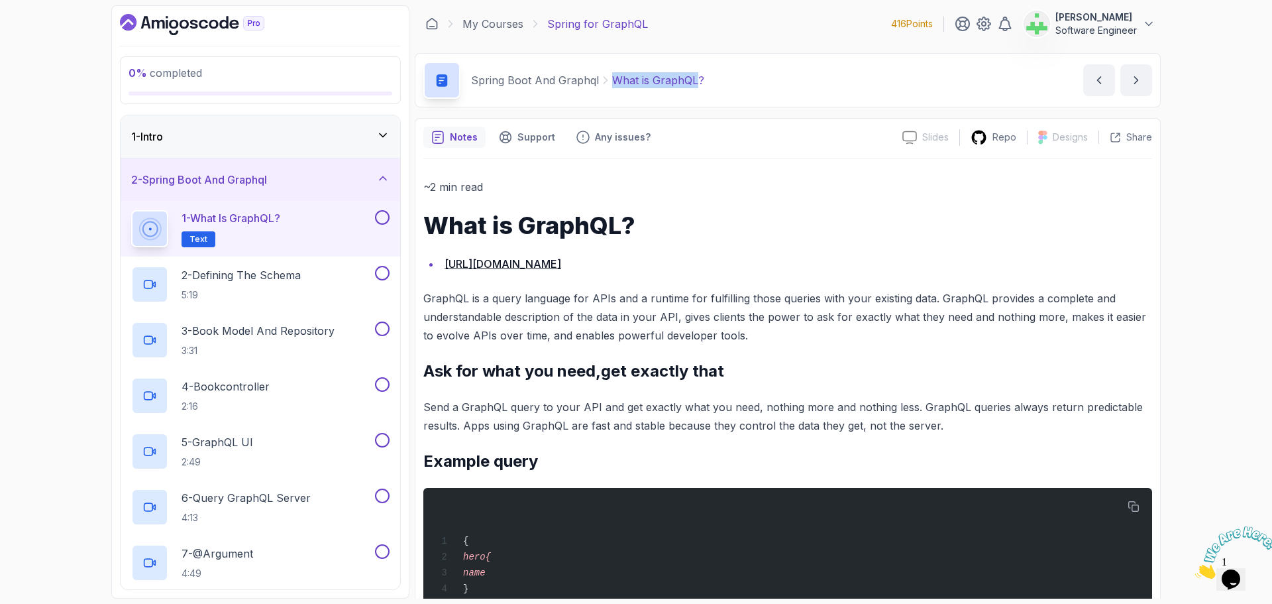
drag, startPoint x: 609, startPoint y: 83, endPoint x: 690, endPoint y: 87, distance: 81.6
click at [691, 87] on p "What is GraphQL?" at bounding box center [658, 80] width 92 height 16
copy p "What is GraphQL"
click at [892, 268] on li "https://graphql.org/" at bounding box center [797, 263] width 712 height 19
click at [1195, 569] on icon "Close" at bounding box center [1195, 574] width 0 height 11
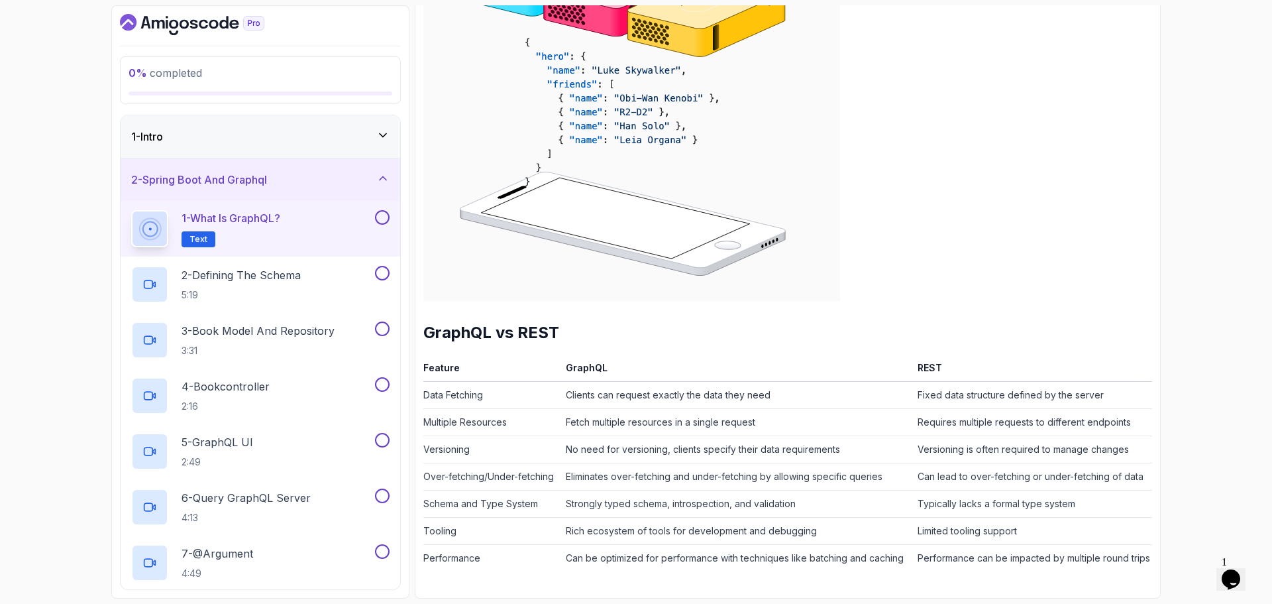
scroll to position [1063, 0]
click at [332, 272] on div "2 - Defining The Schema 5:19" at bounding box center [251, 284] width 241 height 37
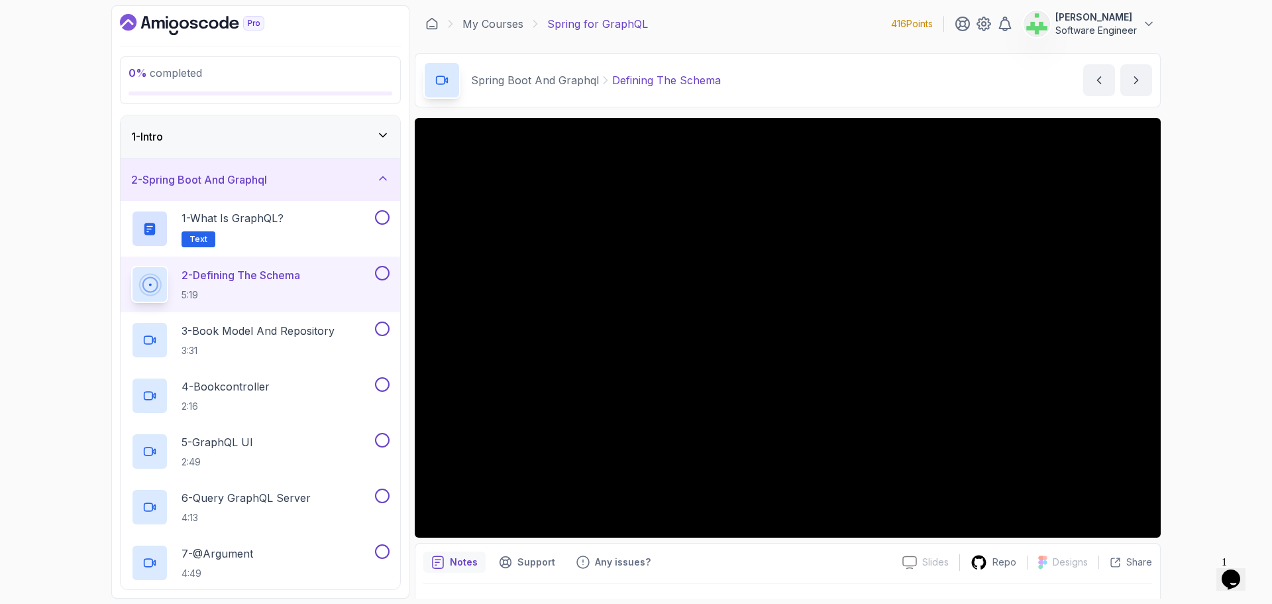
scroll to position [31, 0]
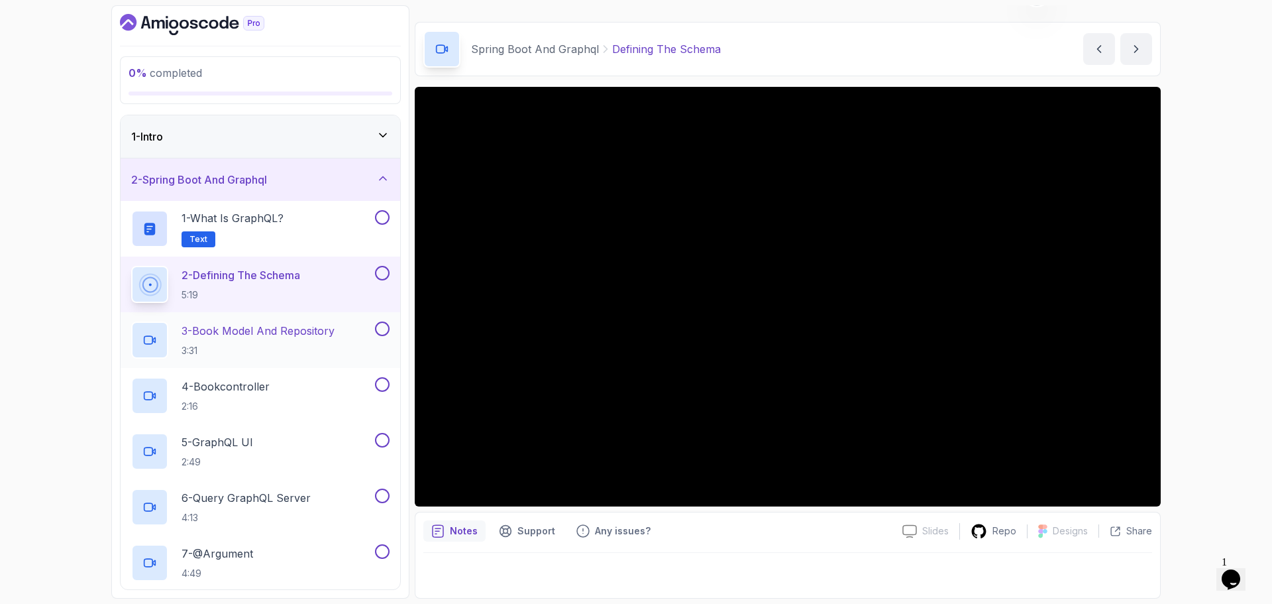
click at [309, 332] on p "3 - Book Model And Repository" at bounding box center [258, 331] width 153 height 16
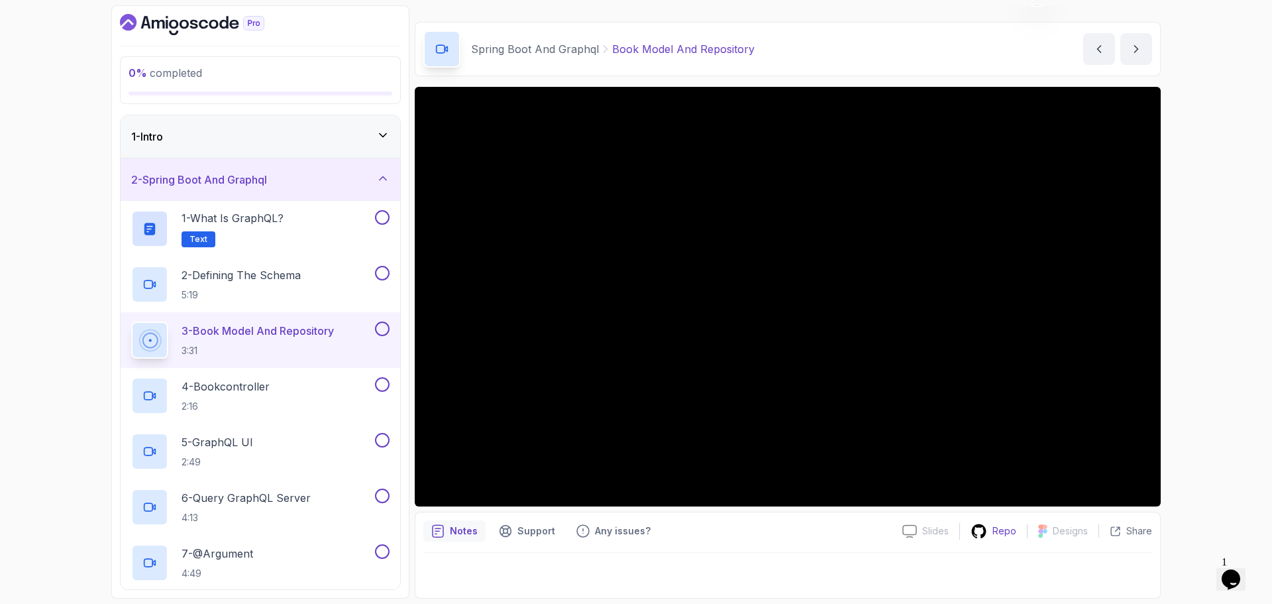
click at [997, 527] on p "Repo" at bounding box center [1004, 530] width 24 height 13
click at [252, 384] on p "4 - Bookcontroller" at bounding box center [226, 386] width 88 height 16
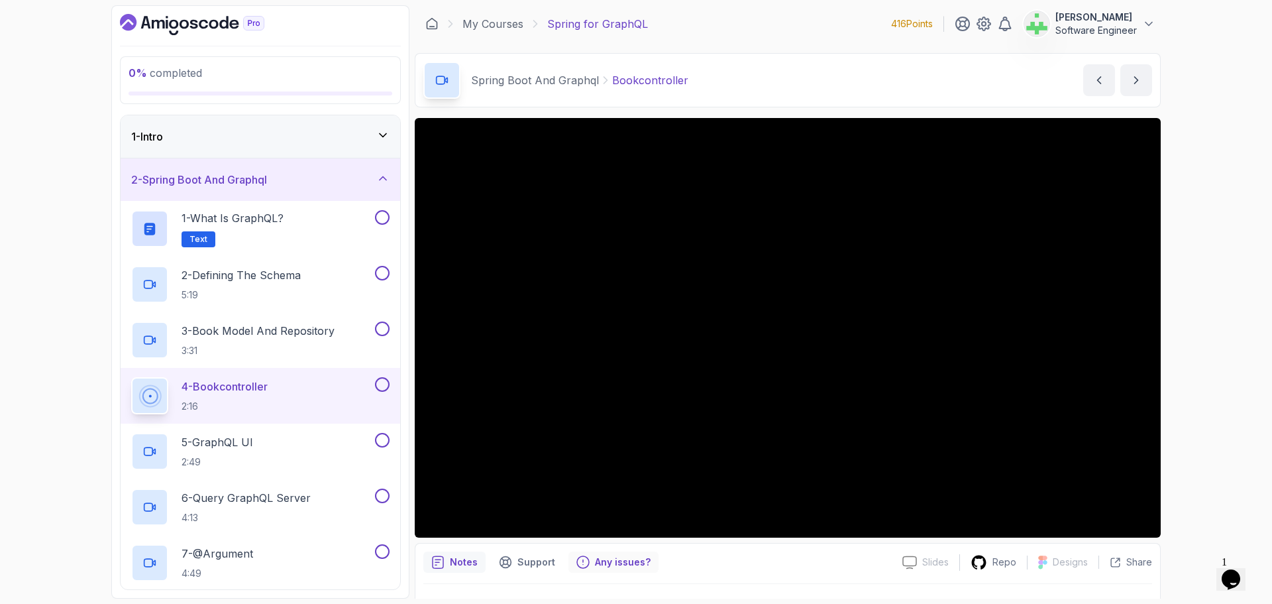
scroll to position [31, 0]
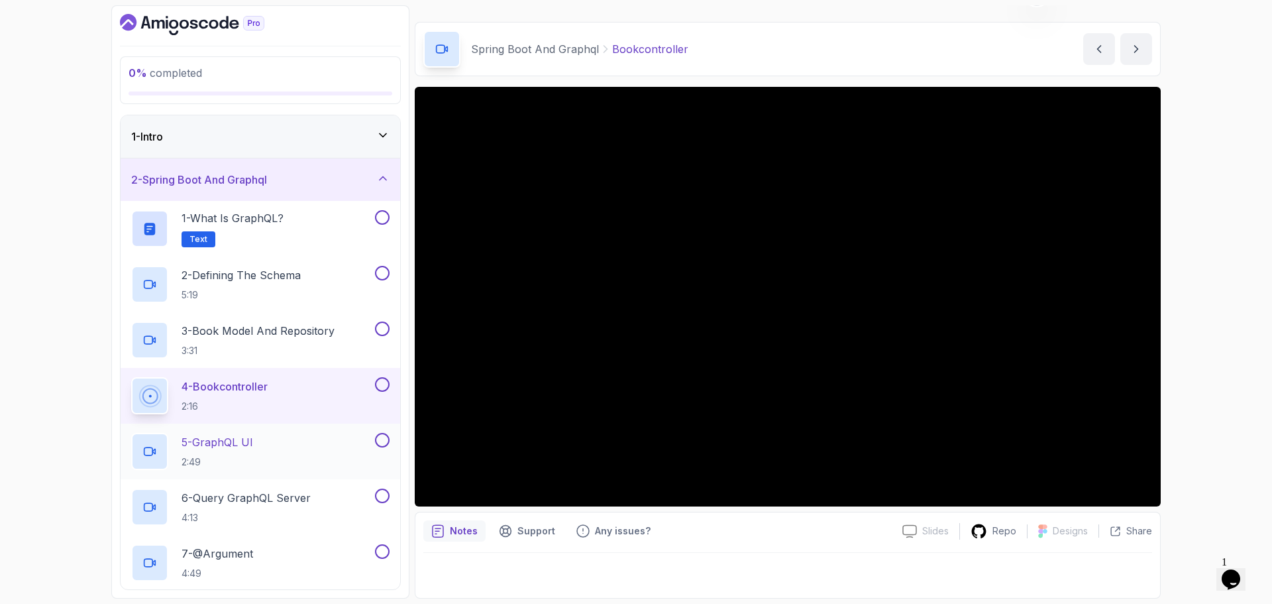
click at [229, 445] on p "5 - GraphQL UI" at bounding box center [218, 442] width 72 height 16
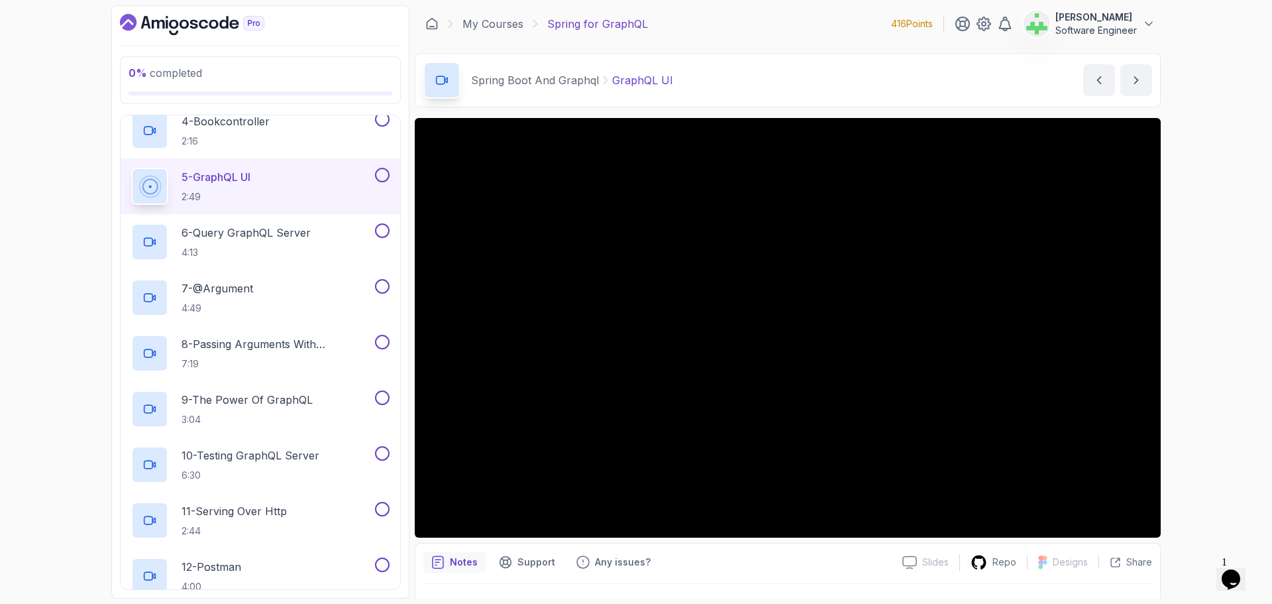
scroll to position [31, 0]
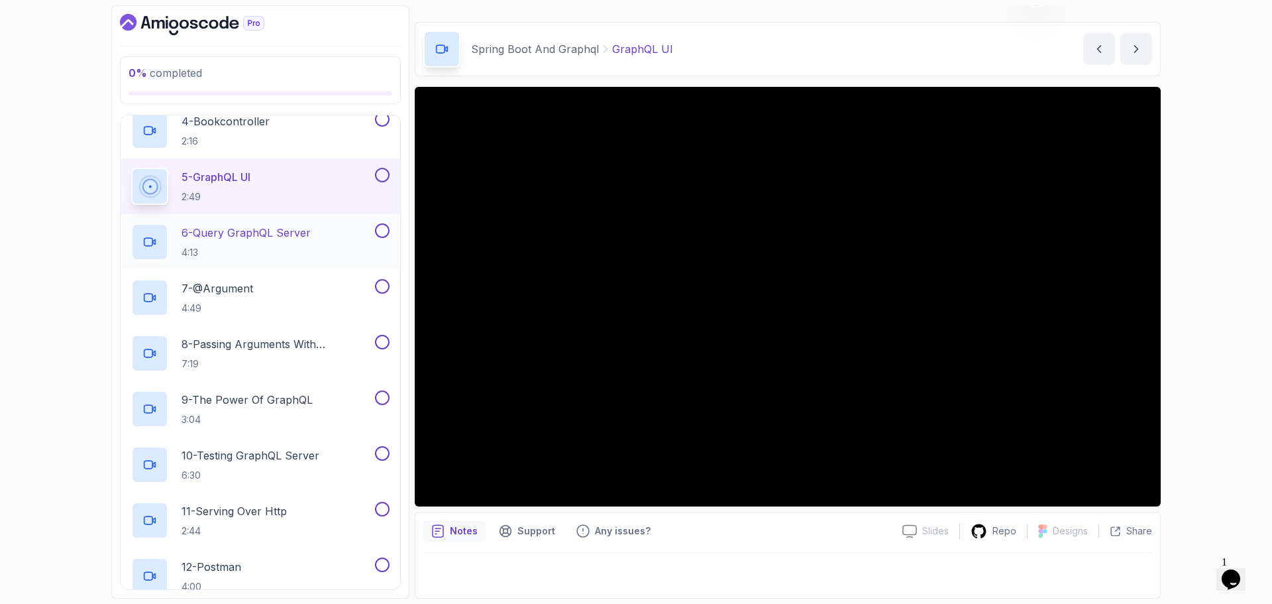
click at [268, 234] on p "6 - Query GraphQL Server" at bounding box center [246, 233] width 129 height 16
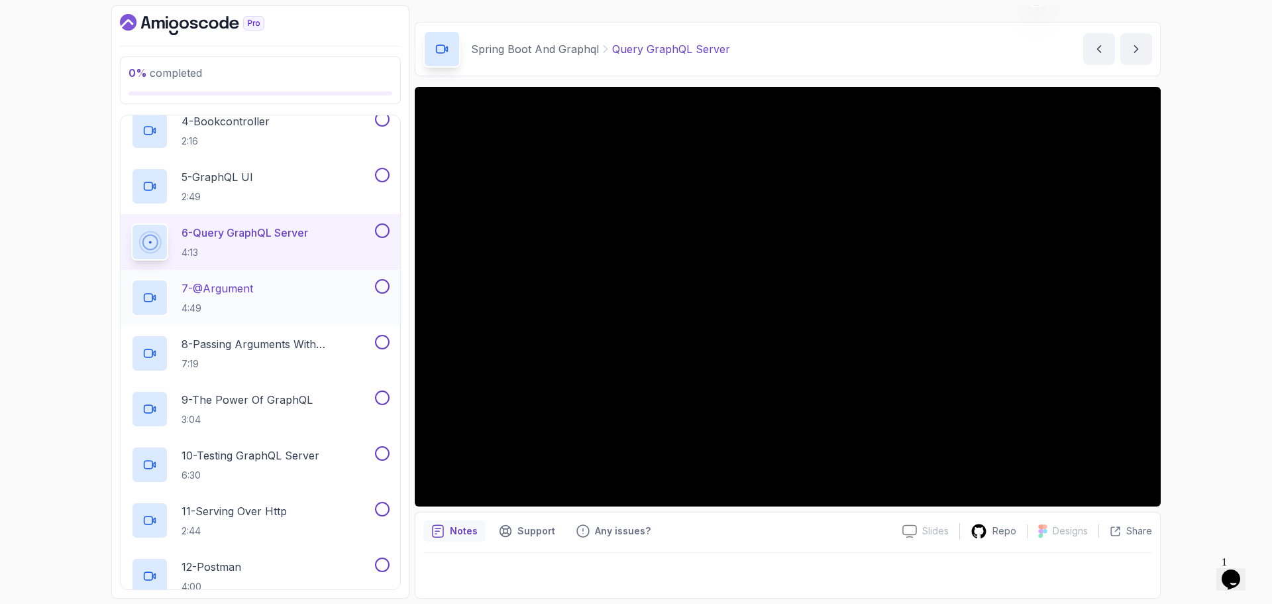
click at [253, 289] on p "7 - @Argument" at bounding box center [218, 288] width 72 height 16
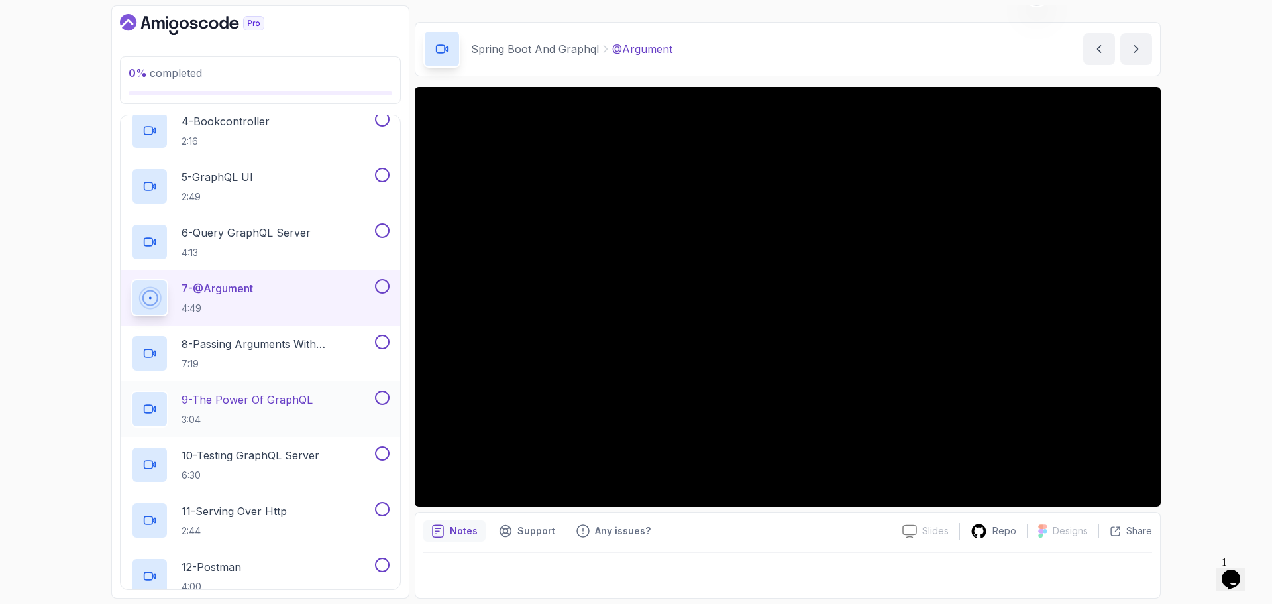
scroll to position [397, 0]
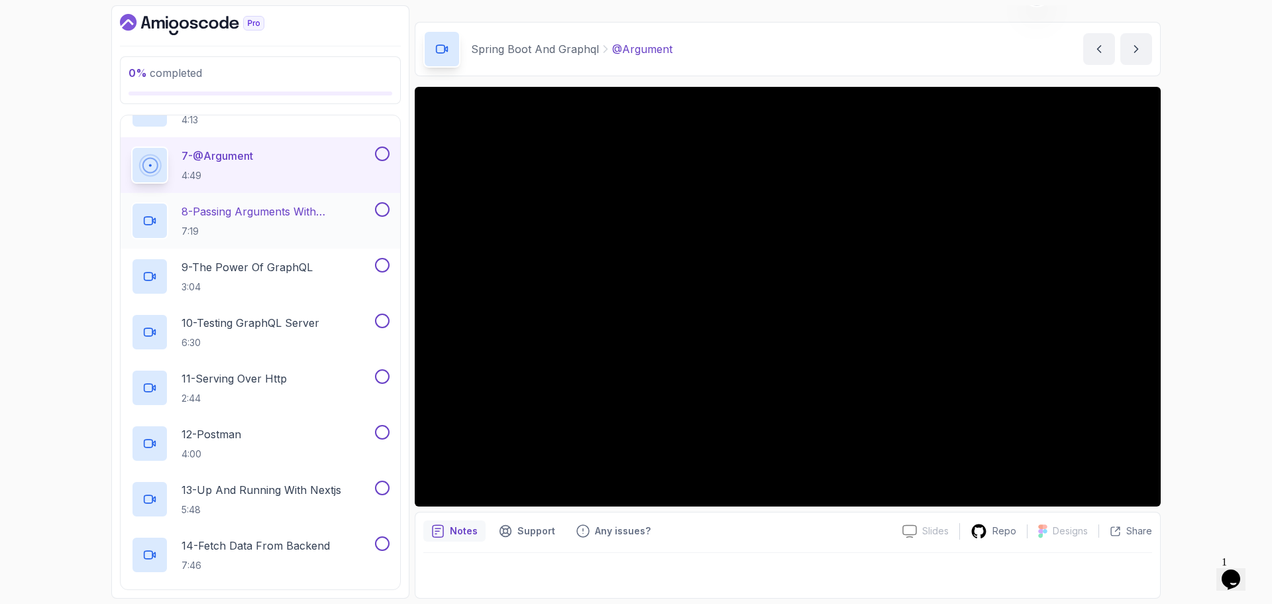
click at [290, 213] on p "8 - Passing Arguments With @Schemamapping" at bounding box center [277, 211] width 191 height 16
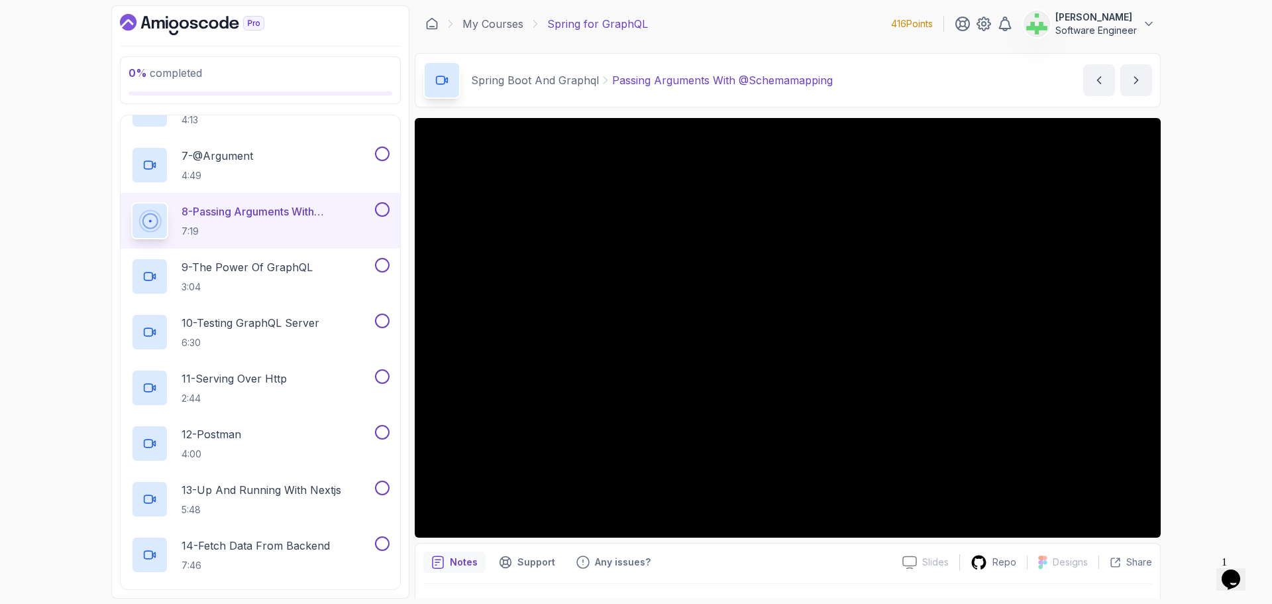
scroll to position [31, 0]
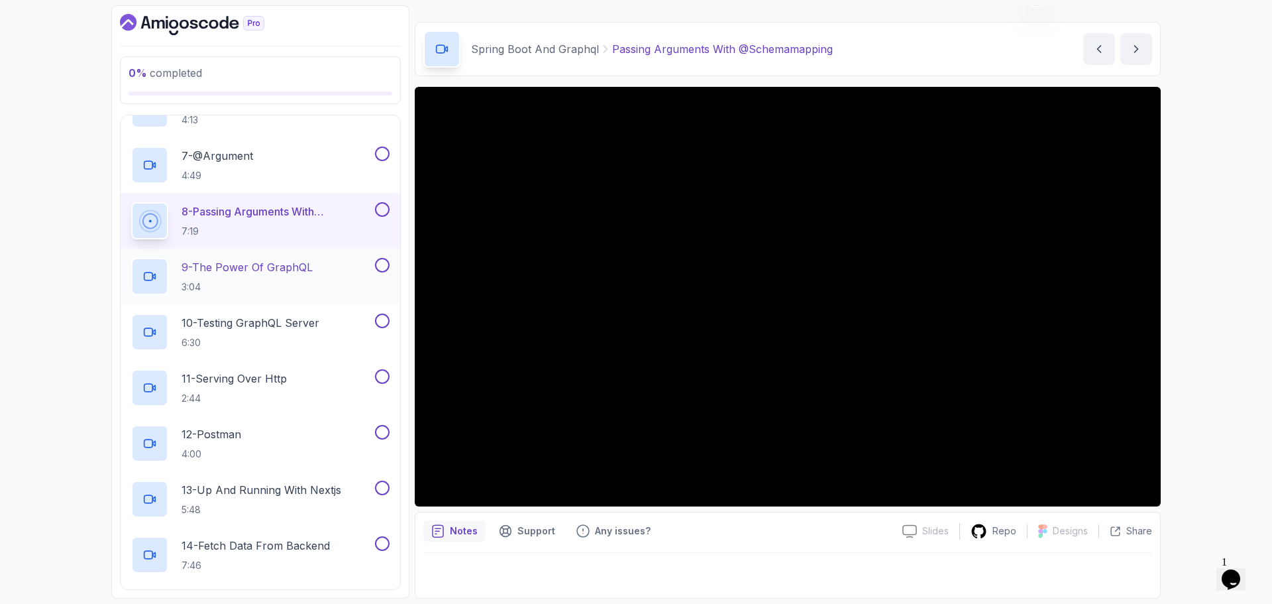
click at [309, 266] on p "9 - The Power Of GraphQL" at bounding box center [247, 267] width 131 height 16
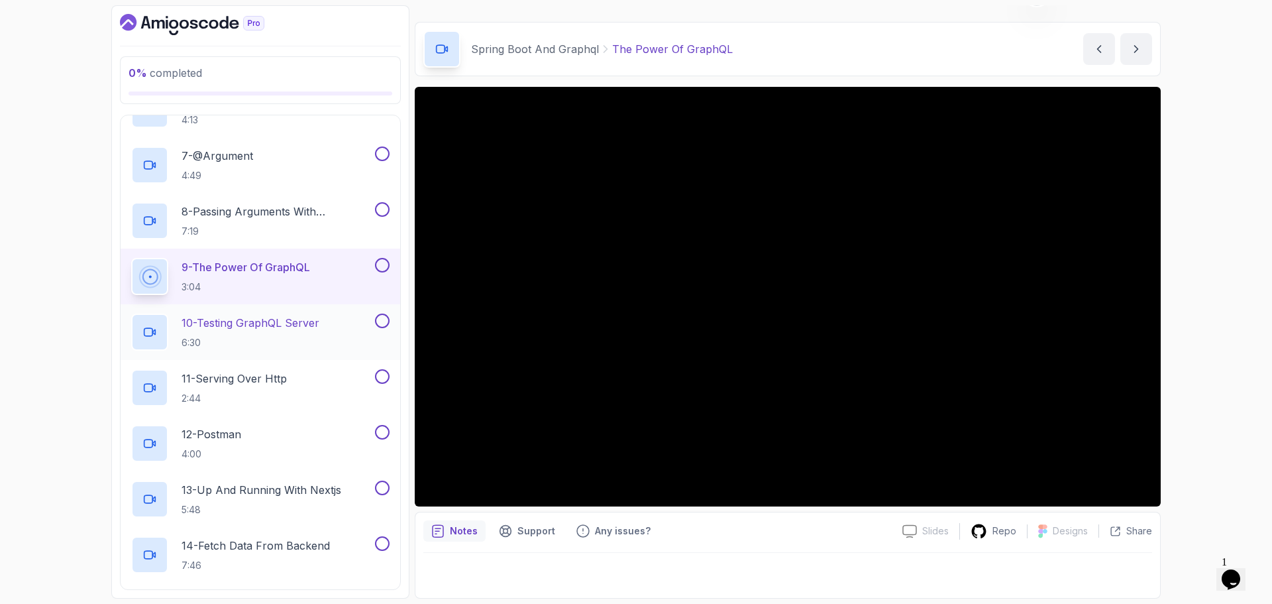
click at [306, 322] on p "10 - Testing GraphQL Server" at bounding box center [251, 323] width 138 height 16
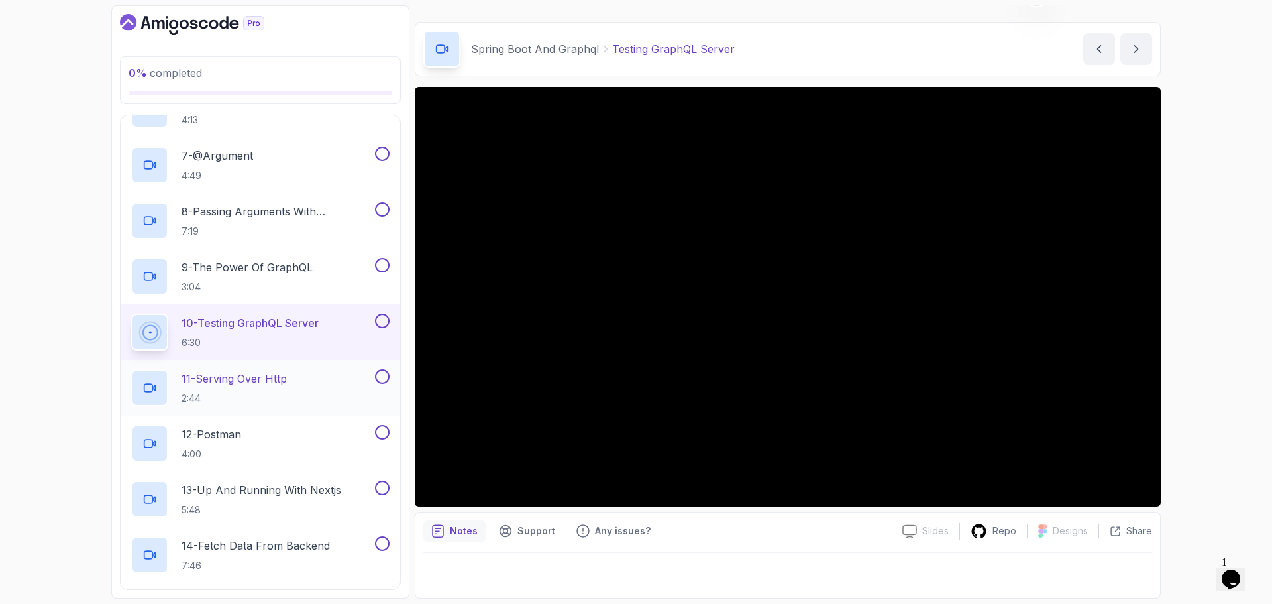
scroll to position [464, 0]
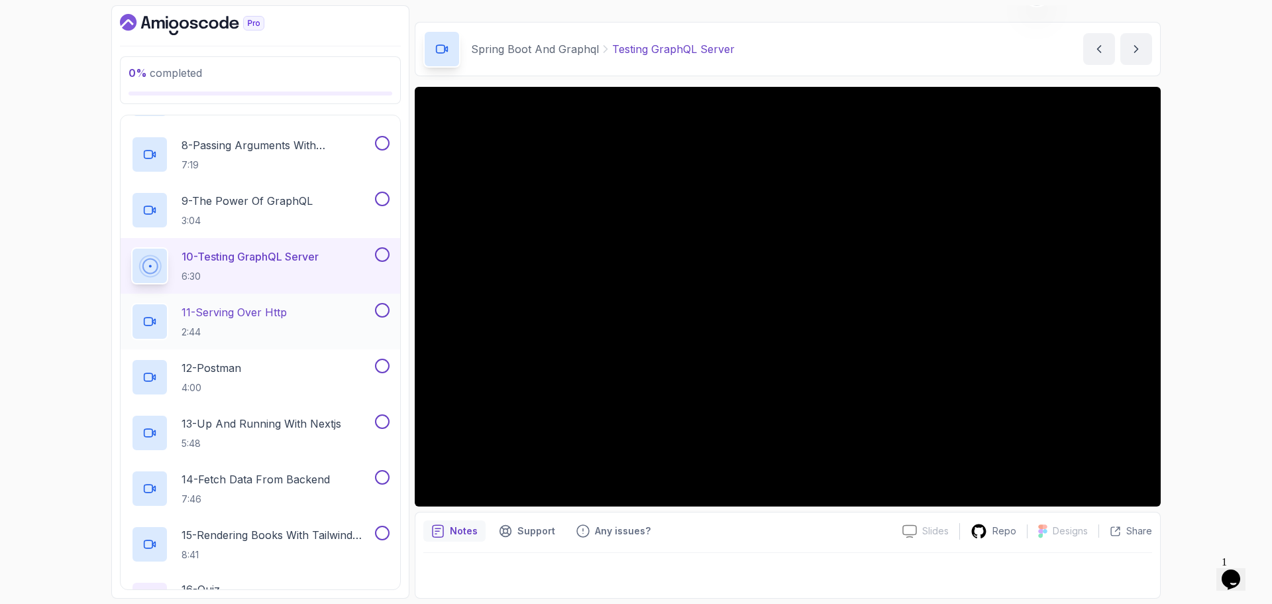
click at [264, 305] on p "11 - Serving Over Http" at bounding box center [234, 312] width 105 height 16
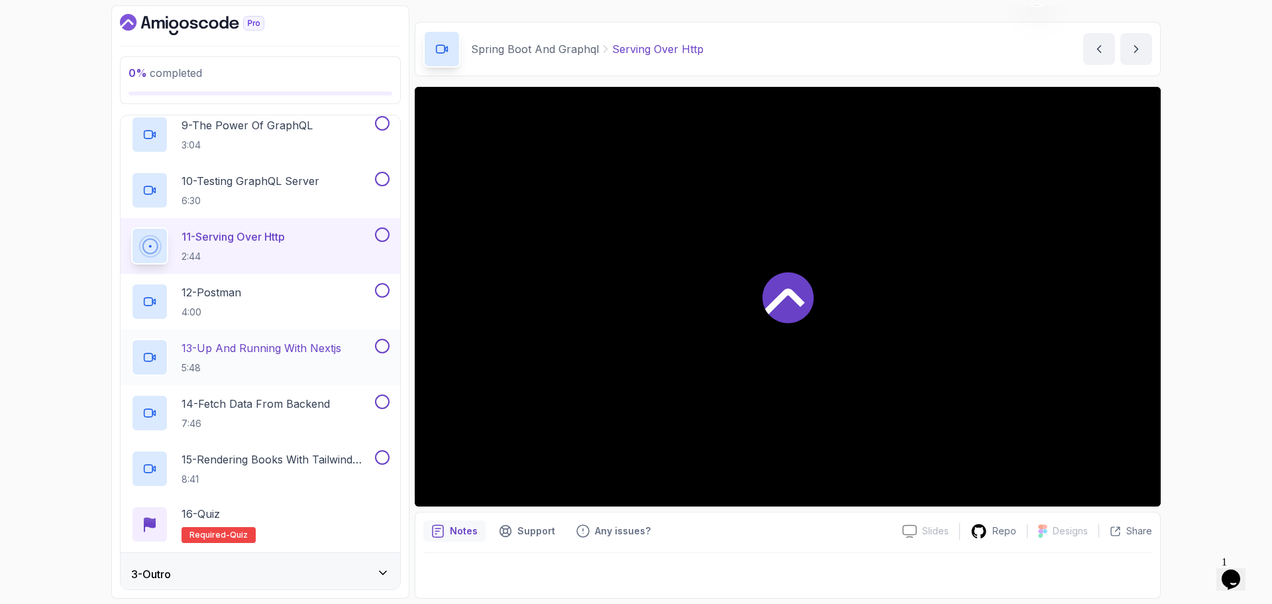
scroll to position [545, 0]
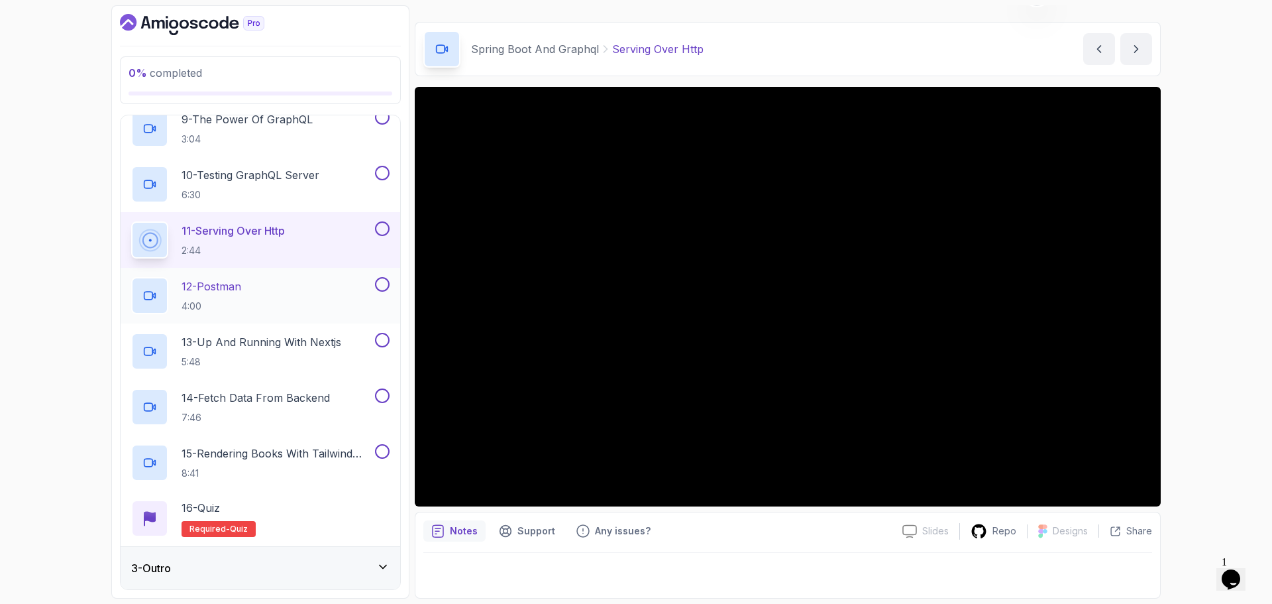
click at [241, 305] on h2 "12 - Postman 4:00" at bounding box center [212, 295] width 60 height 34
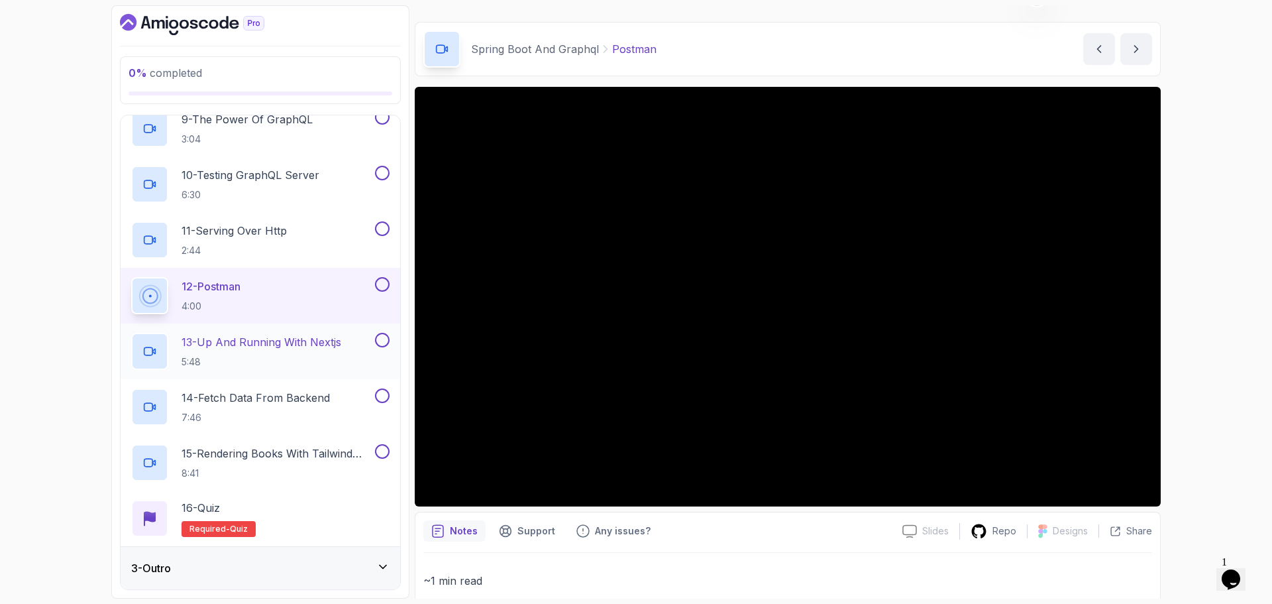
click at [326, 332] on div "13 - Up And Running With Nextjs 5:48" at bounding box center [261, 351] width 280 height 56
click at [295, 343] on p "13 - Up And Running With Nextjs" at bounding box center [262, 342] width 160 height 16
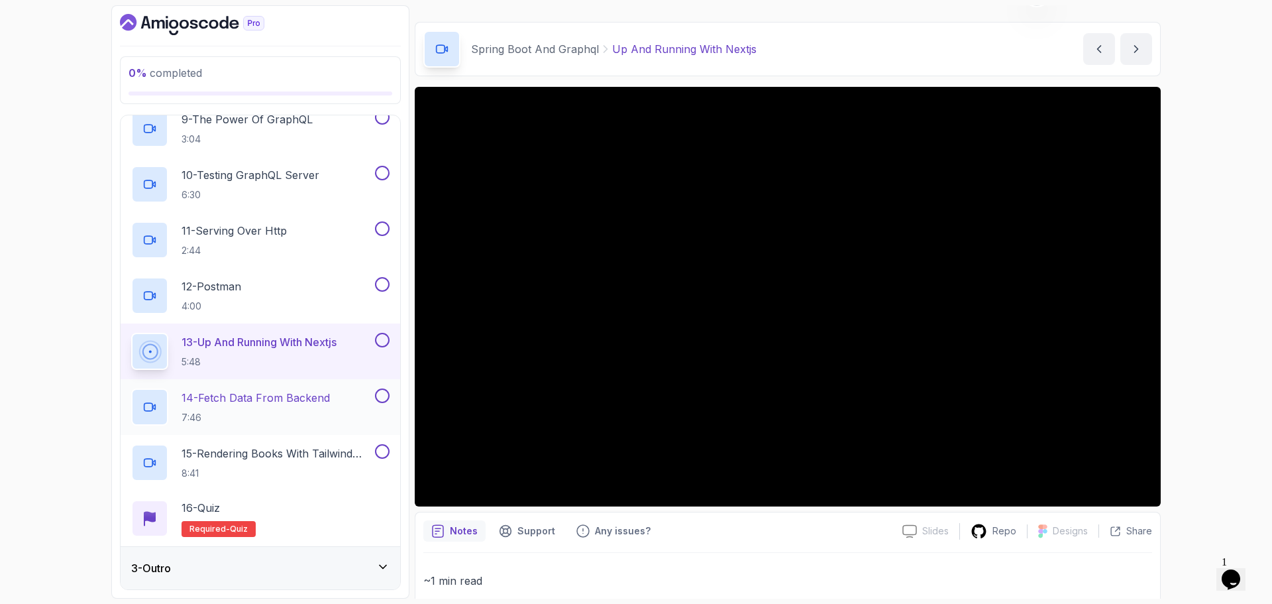
click at [319, 394] on p "14 - Fetch Data From Backend" at bounding box center [256, 398] width 148 height 16
click at [315, 394] on p "14 - Fetch Data From Backend" at bounding box center [256, 398] width 148 height 16
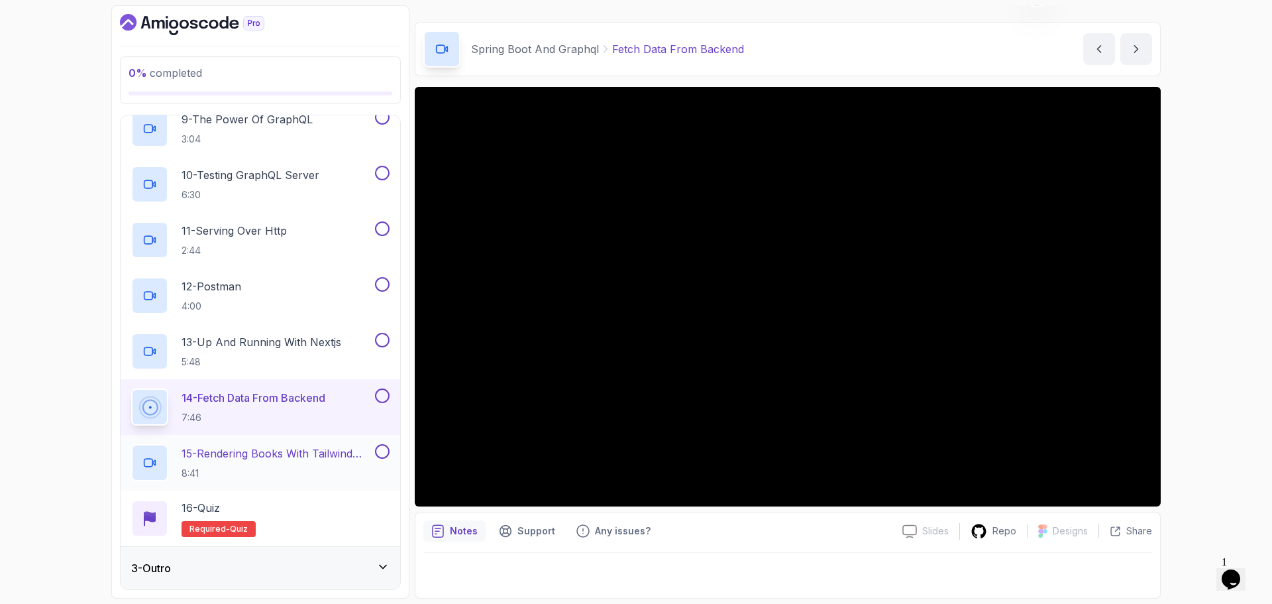
click at [342, 450] on p "15 - Rendering Books With Tailwind CSS" at bounding box center [277, 453] width 191 height 16
click at [334, 453] on p "15 - Rendering Books With Tailwind CSS" at bounding box center [277, 453] width 191 height 16
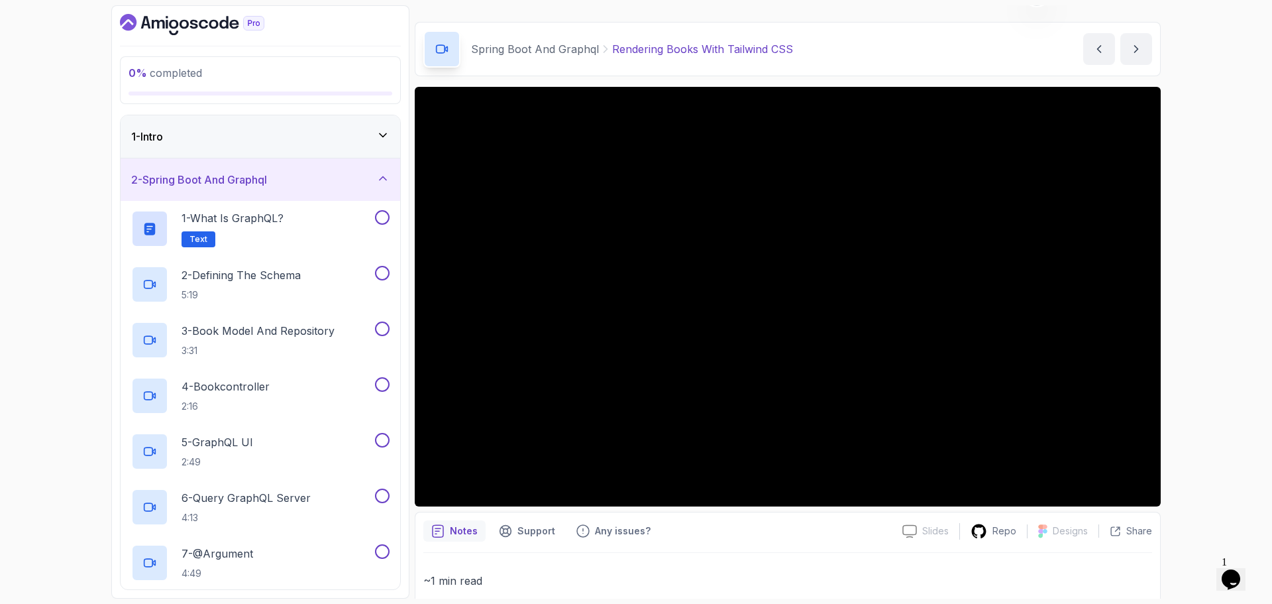
click at [289, 175] on div "2 - Spring Boot And Graphql" at bounding box center [260, 180] width 258 height 16
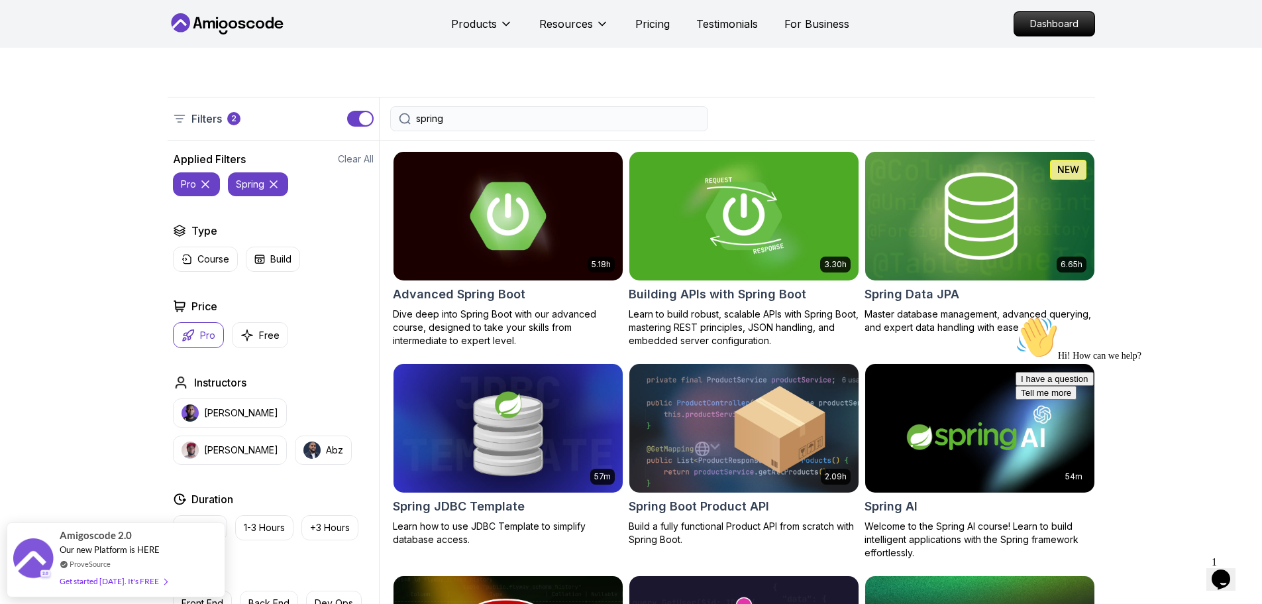
scroll to position [662, 0]
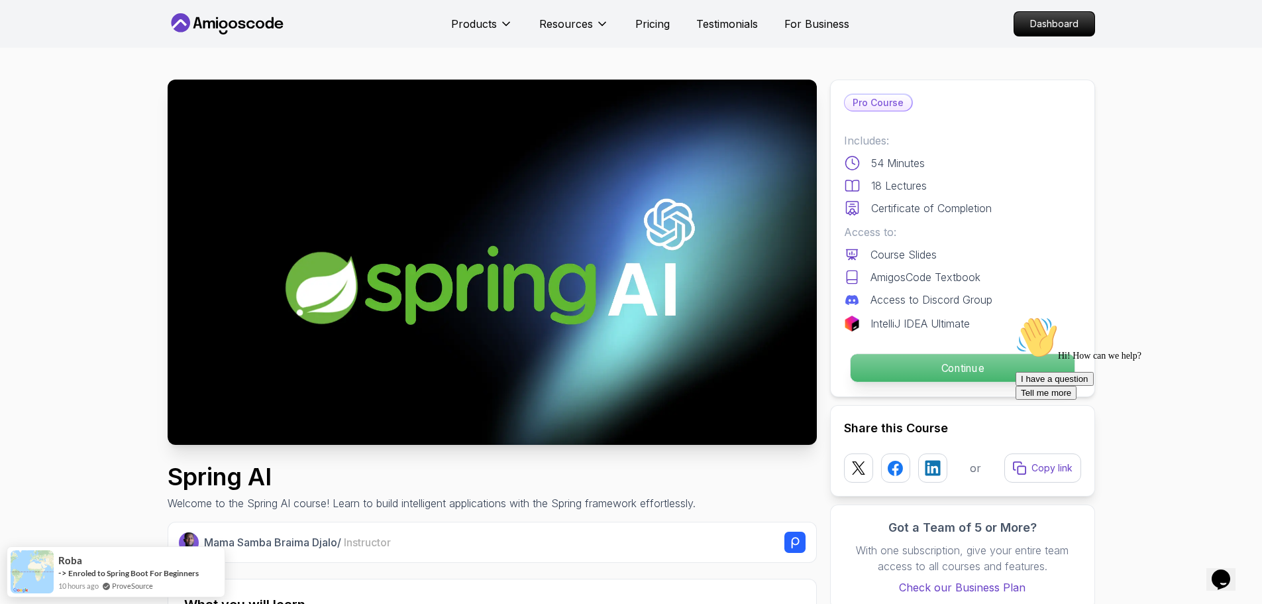
click at [945, 367] on p "Continue" at bounding box center [962, 368] width 224 height 28
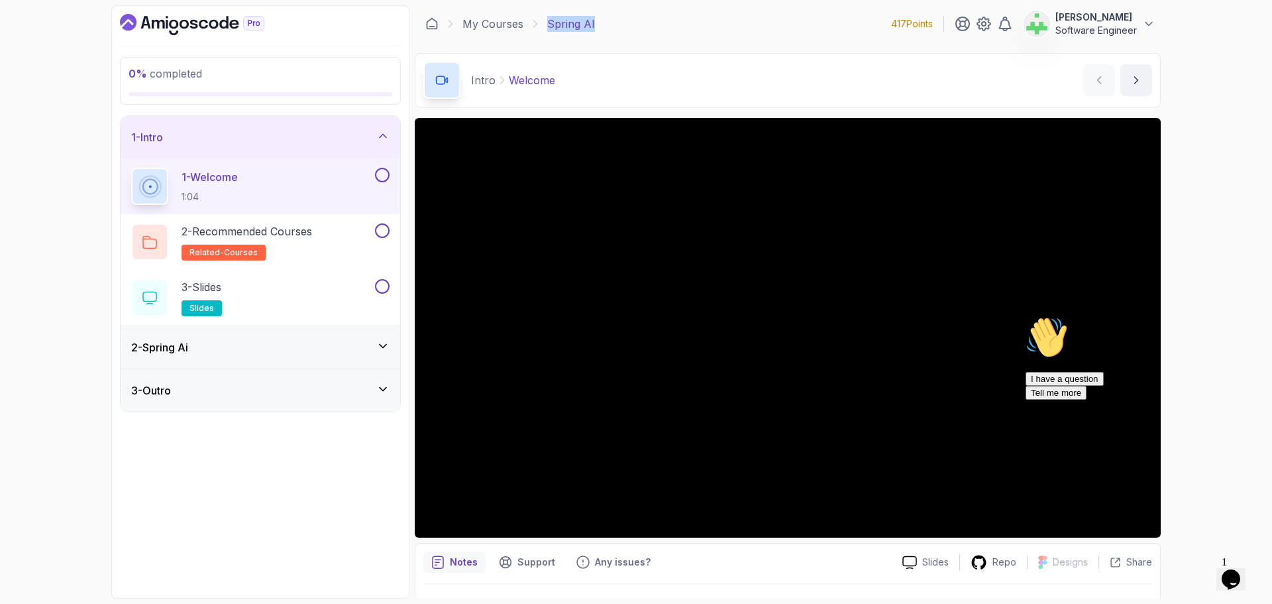
drag, startPoint x: 544, startPoint y: 25, endPoint x: 633, endPoint y: 22, distance: 89.5
click at [633, 22] on div "My Courses Spring AI 417 Points [PERSON_NAME] Software Engineer" at bounding box center [788, 23] width 746 height 37
copy p "Spring AI"
click at [633, 22] on div "My Courses Spring AI 417 Points [PERSON_NAME] Software Engineer" at bounding box center [788, 23] width 746 height 37
click at [325, 231] on div "2 - Recommended Courses related-courses" at bounding box center [251, 241] width 241 height 37
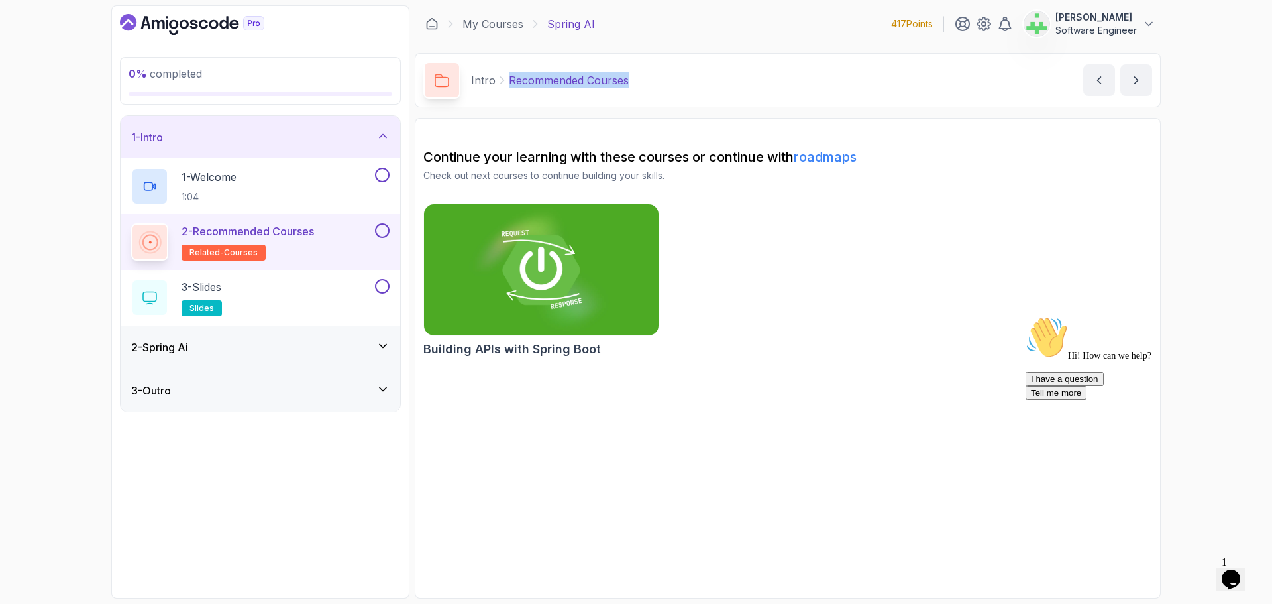
drag, startPoint x: 508, startPoint y: 81, endPoint x: 751, endPoint y: 86, distance: 242.5
click at [751, 86] on div "Intro Recommended Courses Recommended Courses by [PERSON_NAME]" at bounding box center [788, 80] width 746 height 54
copy p "Recommended Courses"
click at [751, 86] on div "Intro Recommended Courses Recommended Courses by [PERSON_NAME]" at bounding box center [788, 80] width 746 height 54
click at [1026, 316] on icon "Chat attention grabber" at bounding box center [1026, 316] width 0 height 0
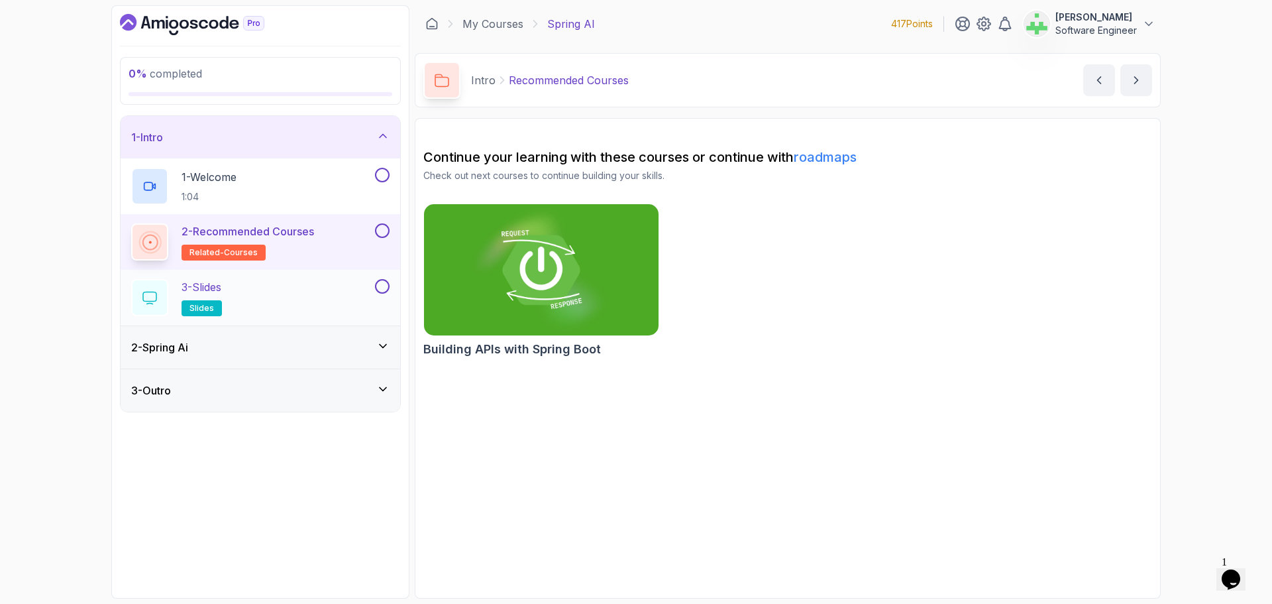
click at [303, 293] on div "3 - Slides slides" at bounding box center [251, 297] width 241 height 37
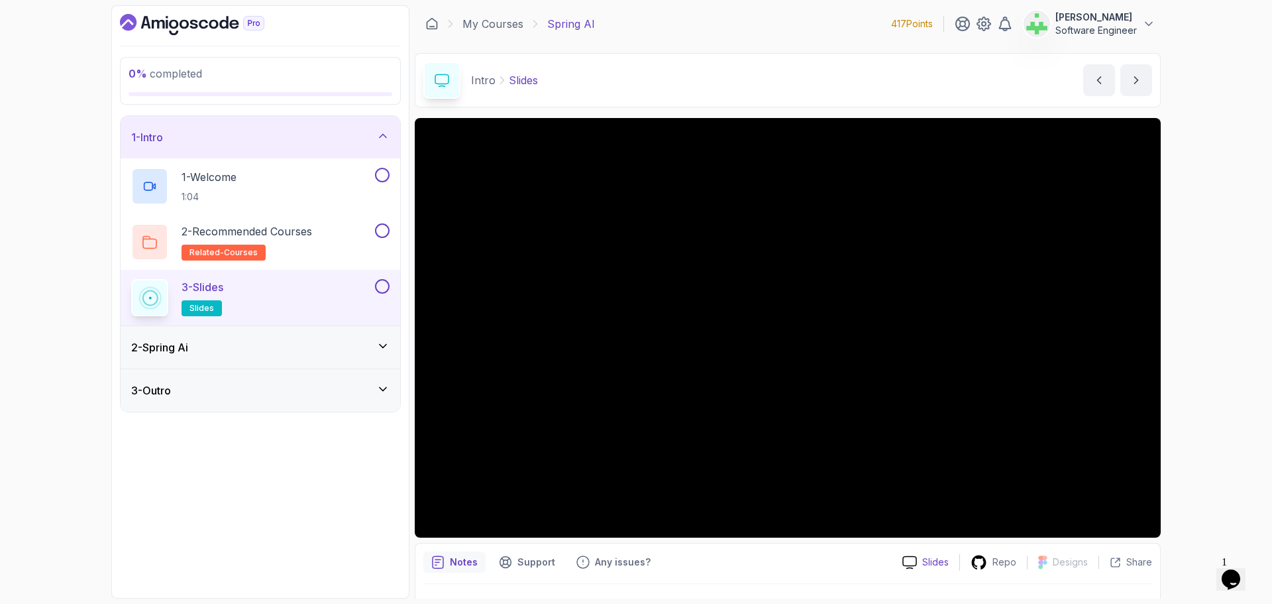
click at [943, 562] on p "Slides" at bounding box center [935, 561] width 26 height 13
click at [1003, 561] on p "Repo" at bounding box center [1004, 561] width 24 height 13
click at [286, 138] on div "1 - Intro" at bounding box center [260, 137] width 258 height 16
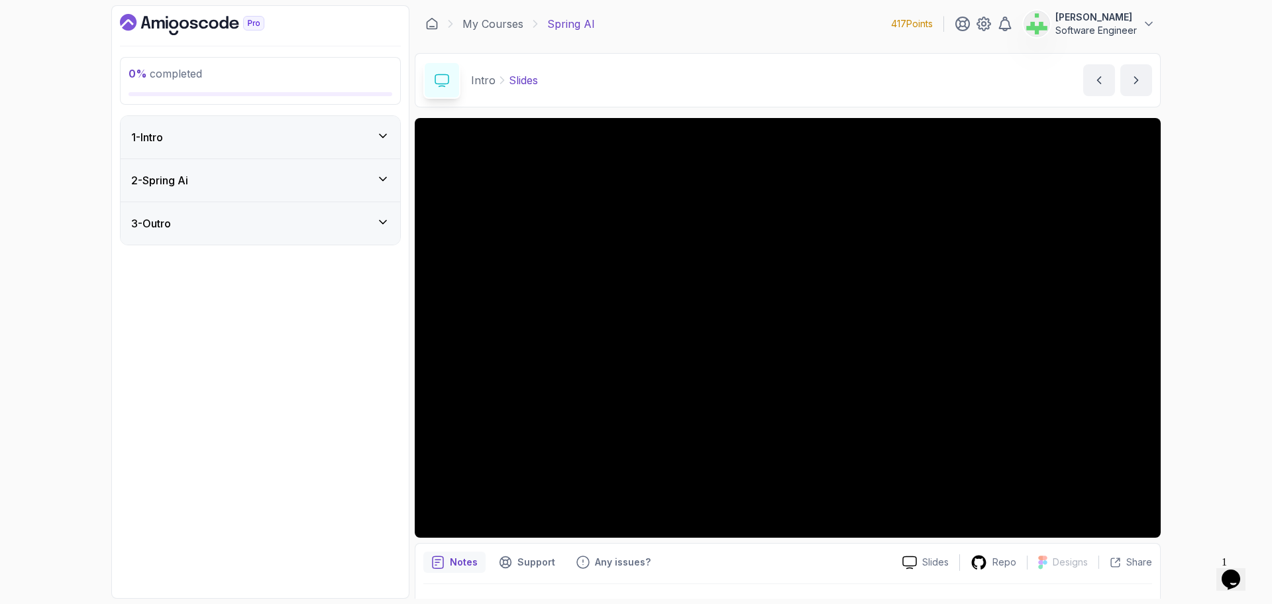
click at [284, 175] on div "2 - Spring Ai" at bounding box center [260, 180] width 258 height 16
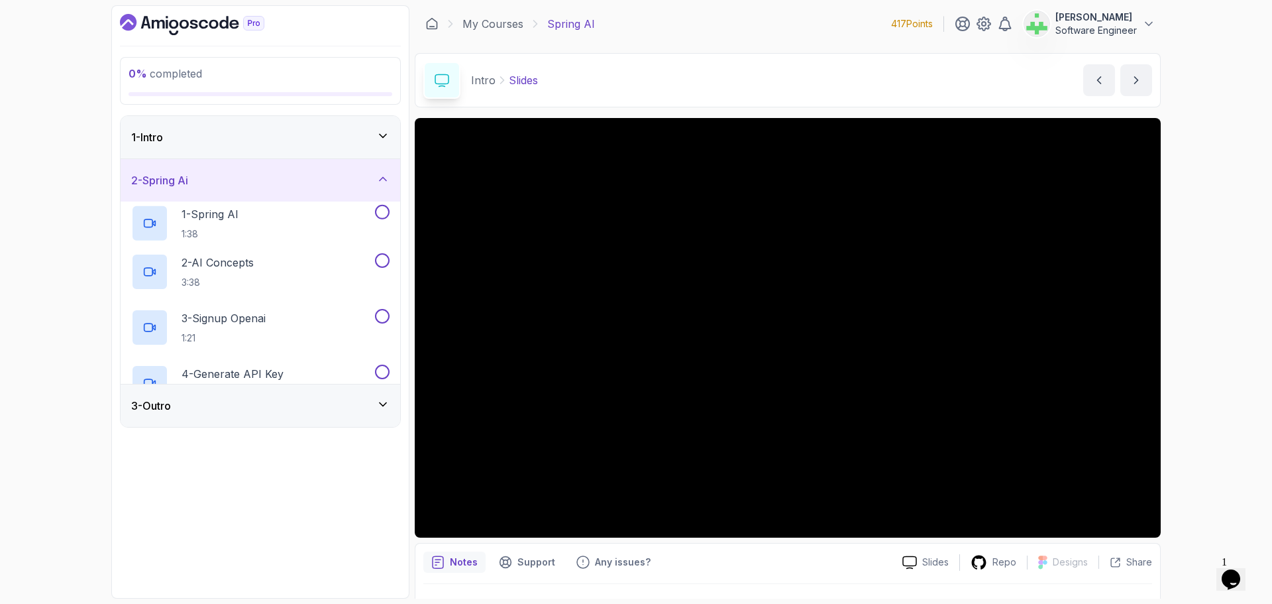
click at [280, 185] on div "2 - Spring Ai" at bounding box center [260, 180] width 258 height 16
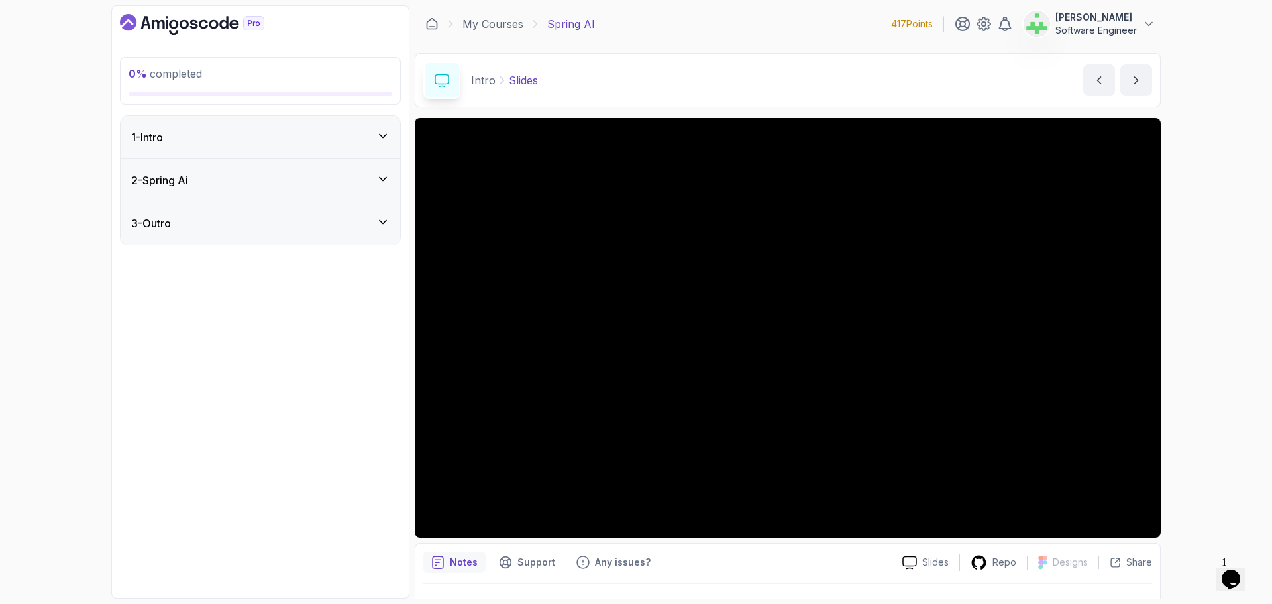
click at [283, 176] on div "2 - Spring Ai" at bounding box center [260, 180] width 258 height 16
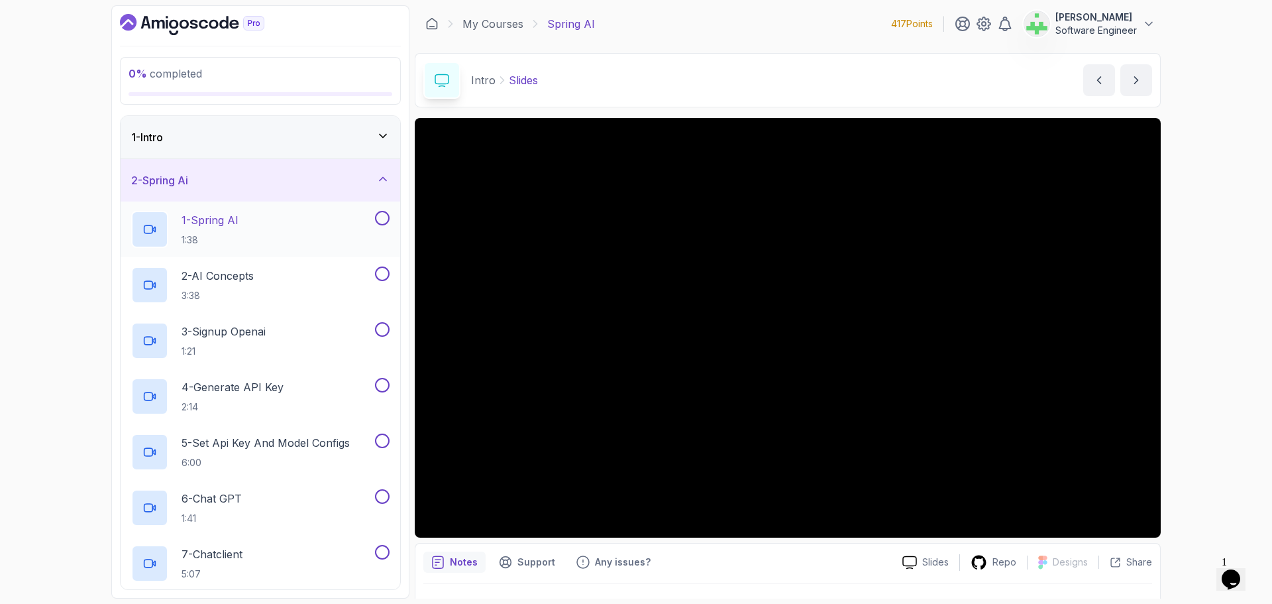
click at [261, 219] on div "1 - Spring AI 1:38" at bounding box center [251, 229] width 241 height 37
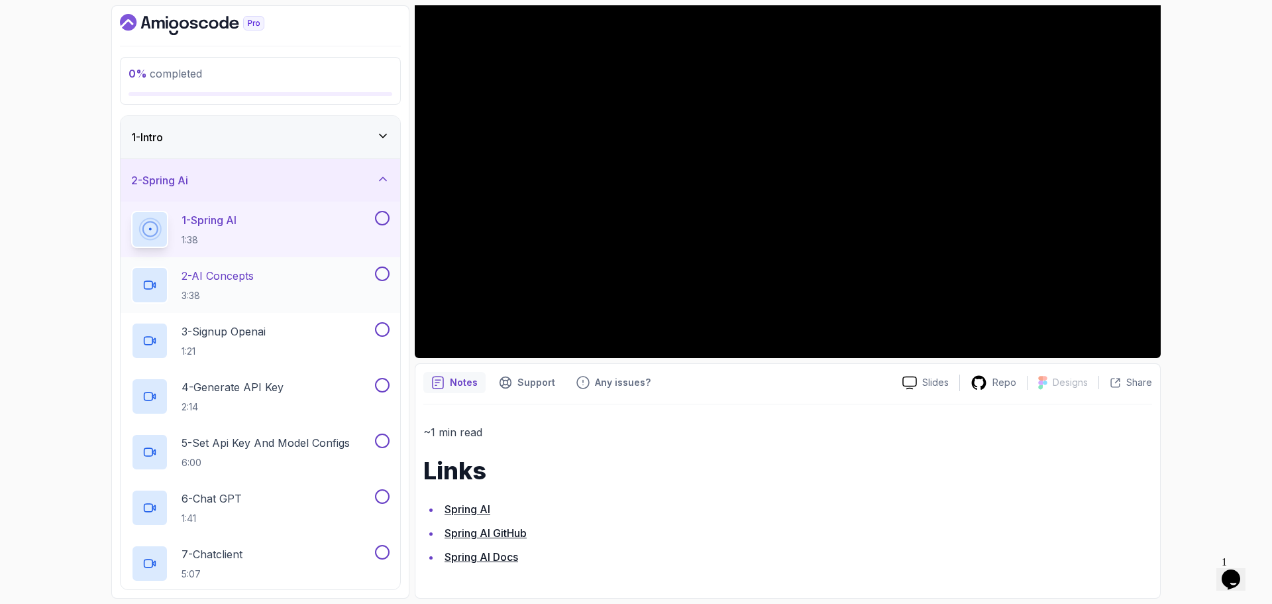
click at [254, 280] on p "2 - AI Concepts" at bounding box center [218, 276] width 72 height 16
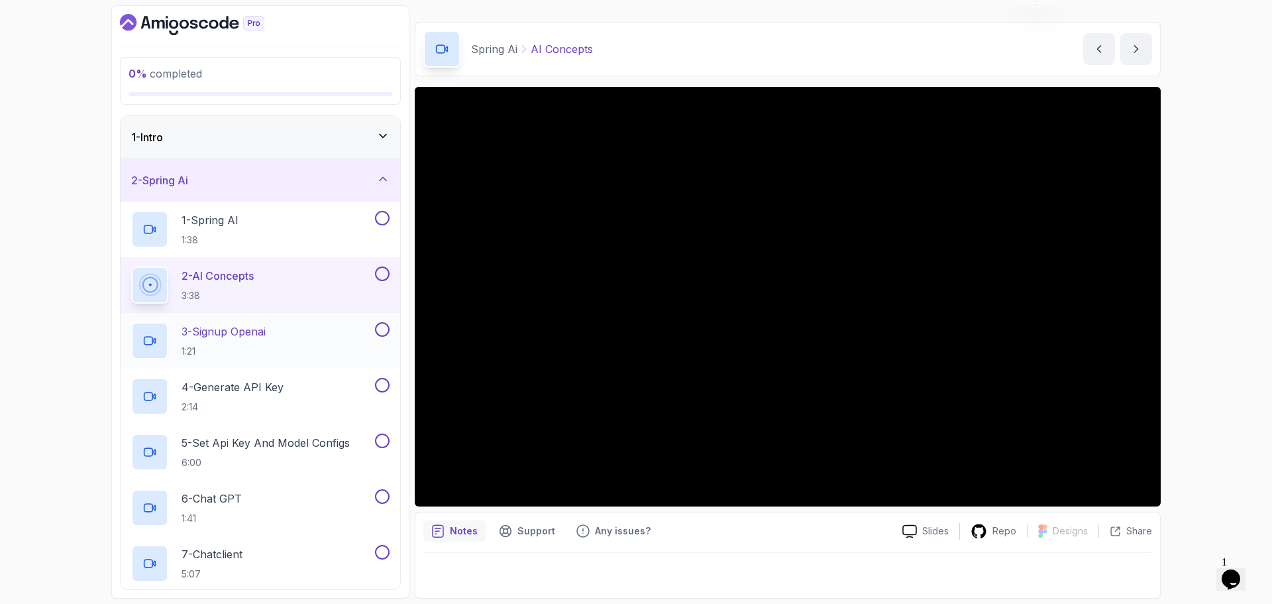
click at [266, 327] on p "3 - Signup Openai" at bounding box center [224, 331] width 84 height 16
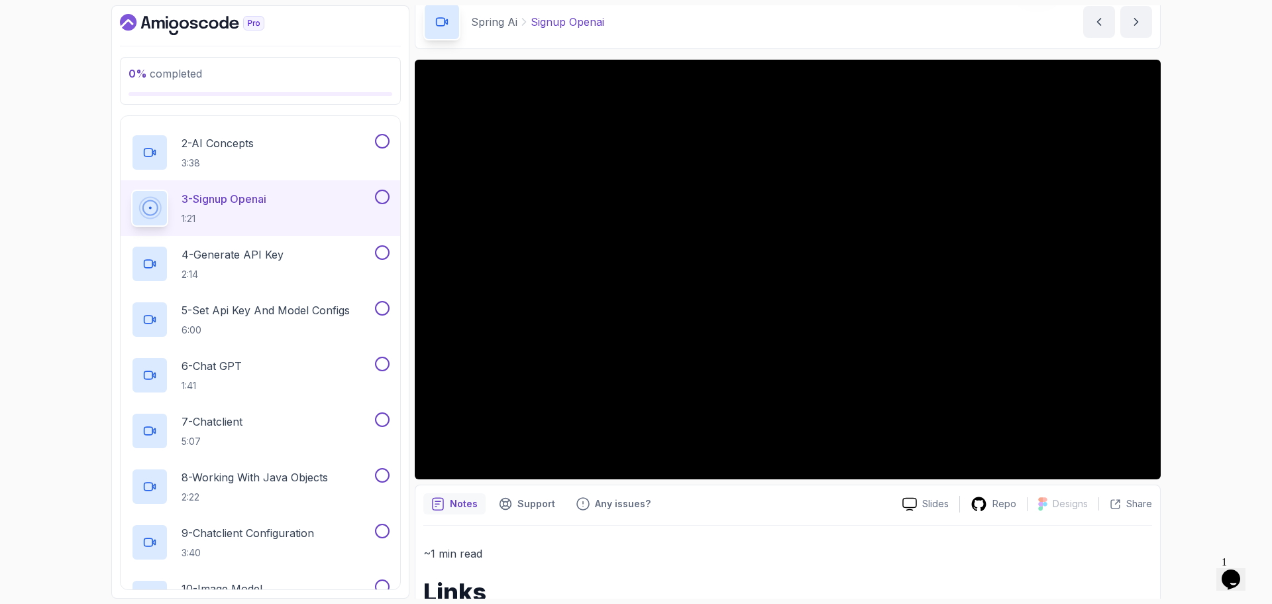
scroll to position [23, 0]
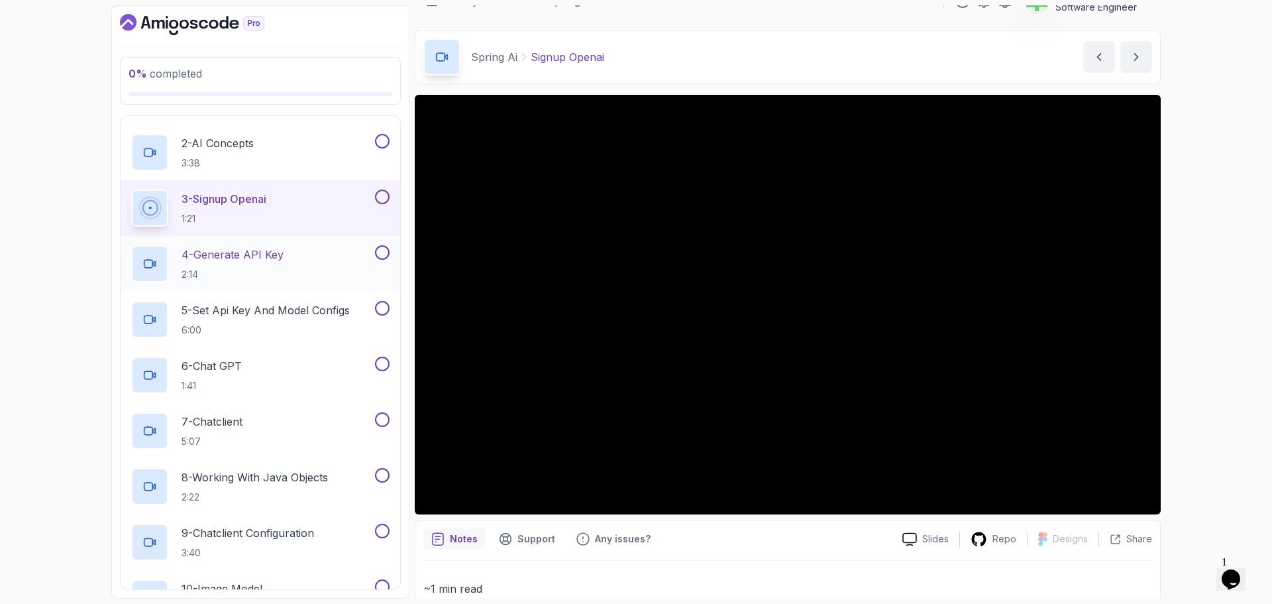
click at [252, 252] on p "4 - Generate API Key" at bounding box center [233, 254] width 102 height 16
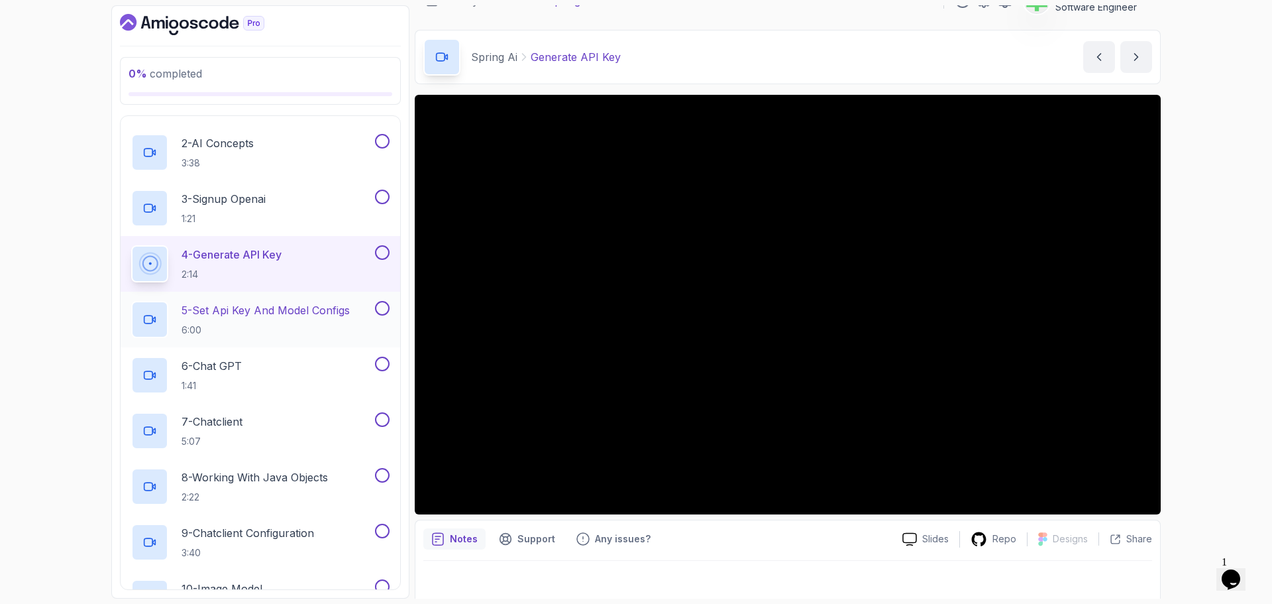
click at [293, 310] on p "5 - Set Api Key And Model Configs" at bounding box center [266, 310] width 168 height 16
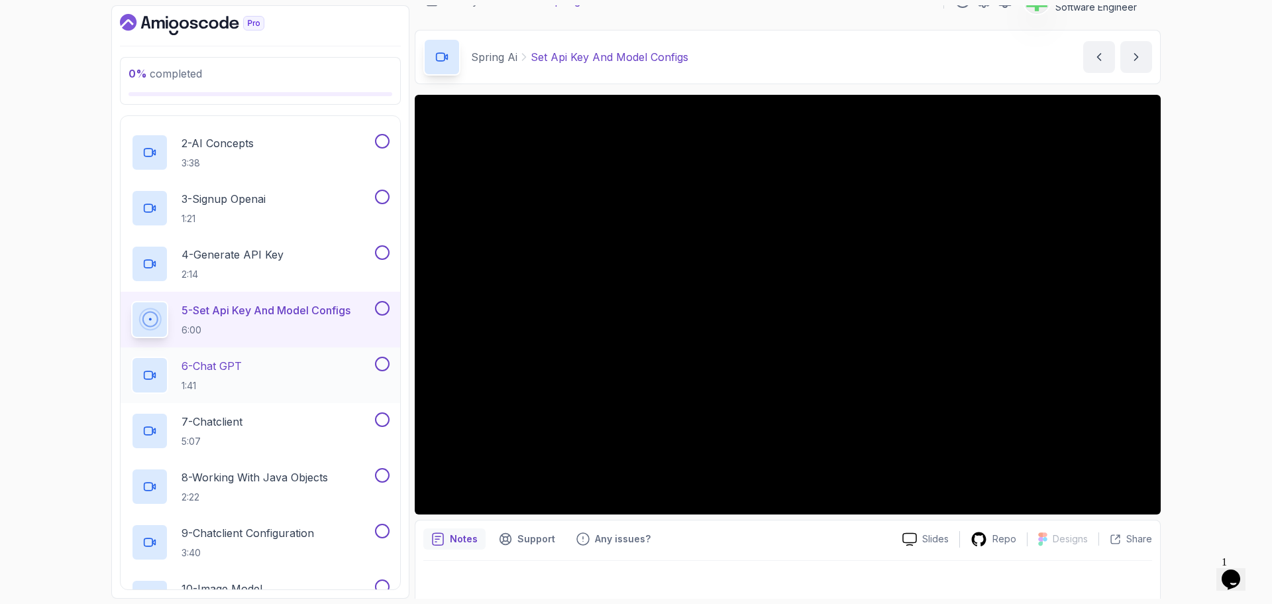
click at [286, 363] on div "6 - Chat GPT 1:41" at bounding box center [251, 374] width 241 height 37
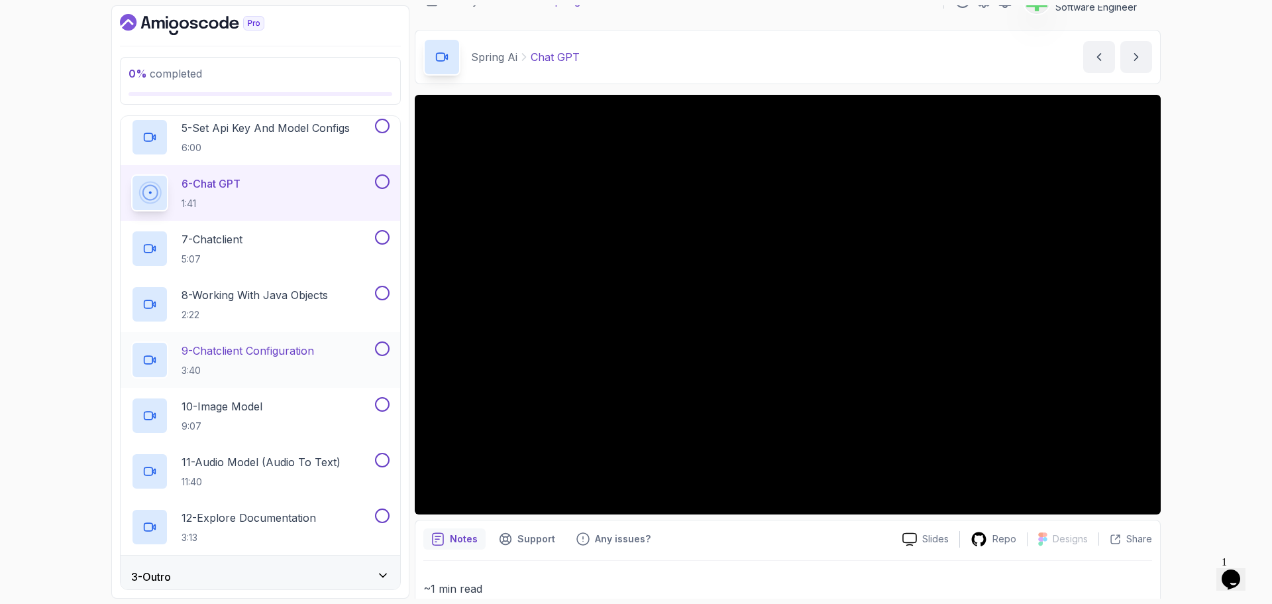
scroll to position [323, 0]
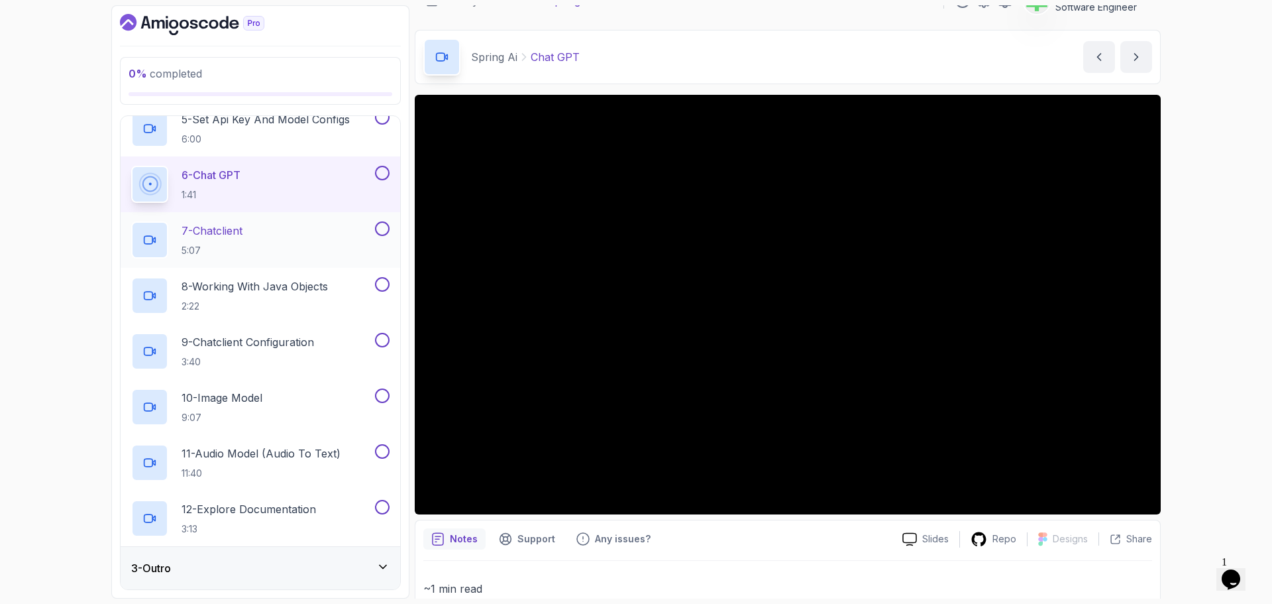
click at [263, 227] on div "7 - Chatclient 5:07" at bounding box center [251, 239] width 241 height 37
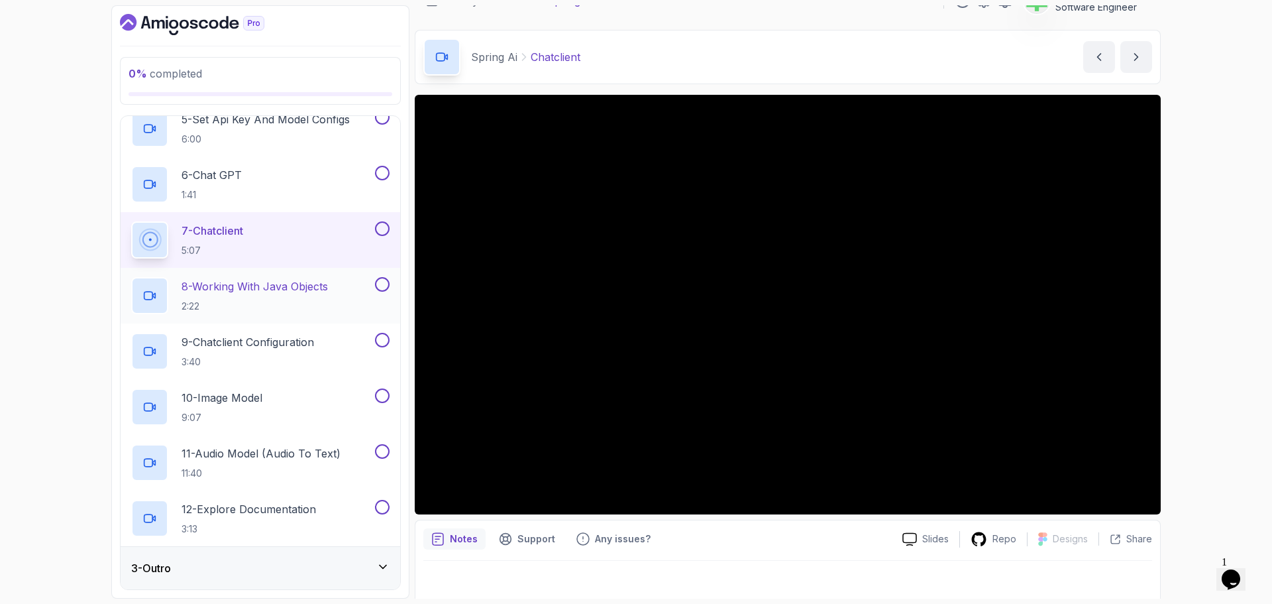
click at [305, 284] on p "8 - Working With Java Objects" at bounding box center [255, 286] width 146 height 16
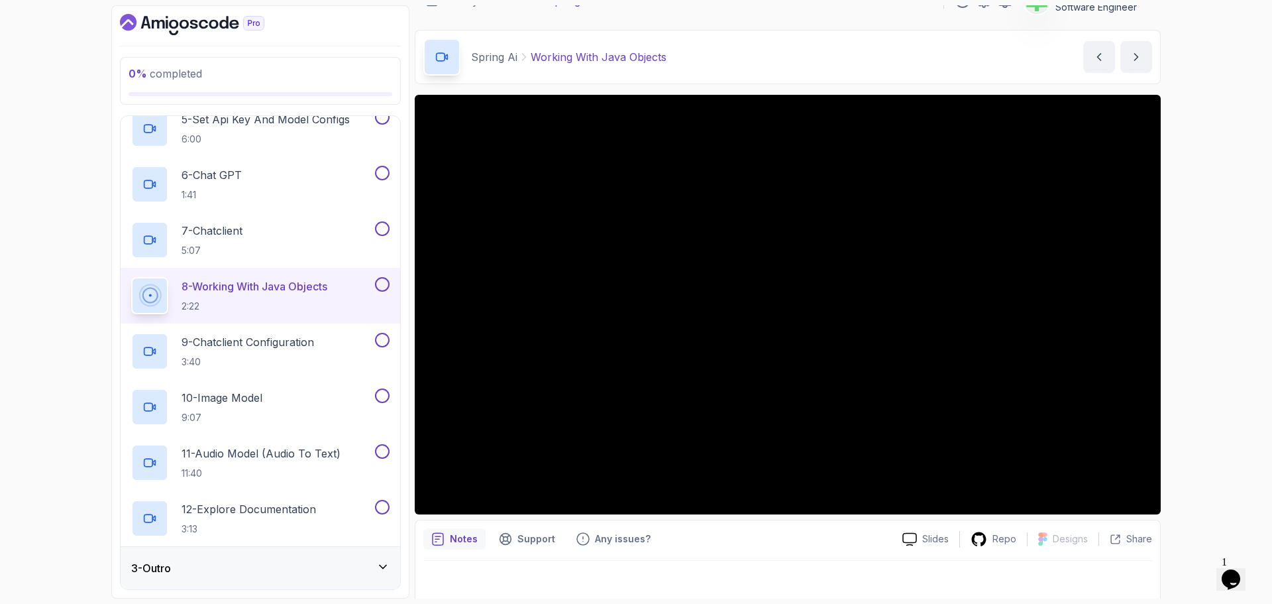
scroll to position [31, 0]
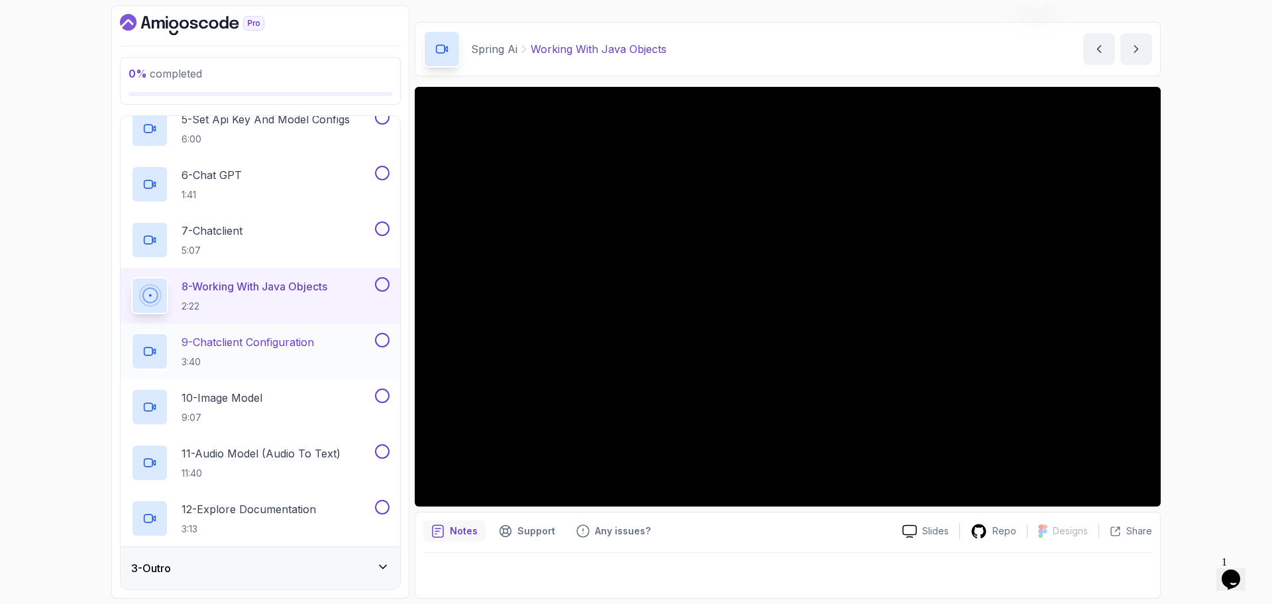
click at [301, 344] on p "9 - Chatclient Configuration" at bounding box center [248, 342] width 132 height 16
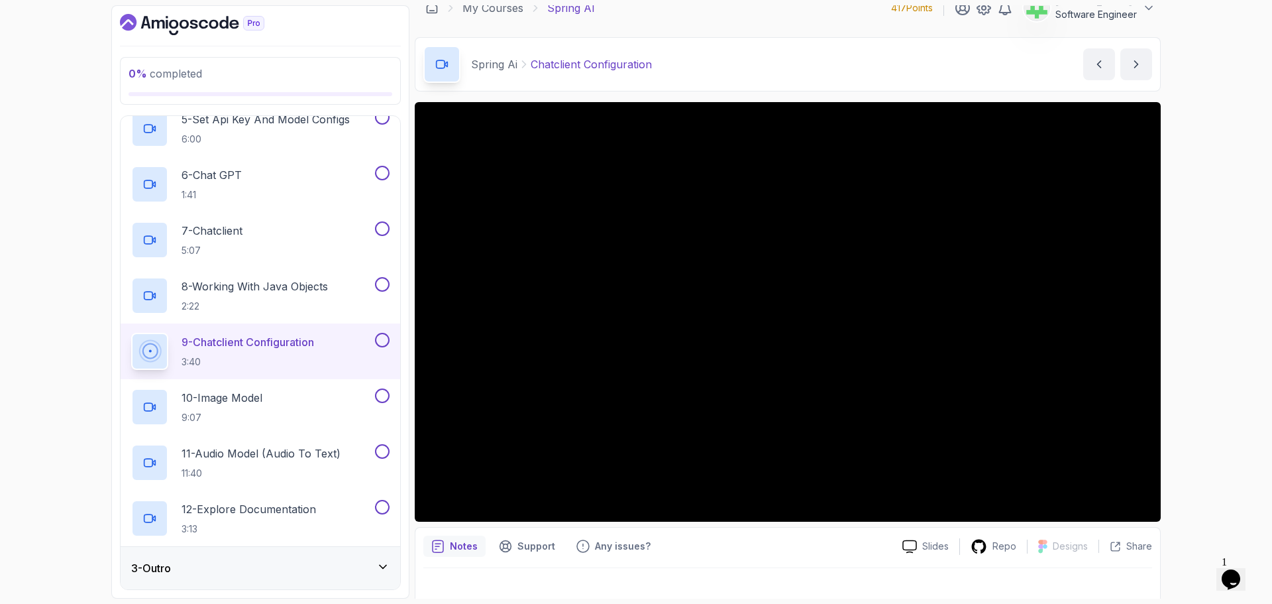
scroll to position [31, 0]
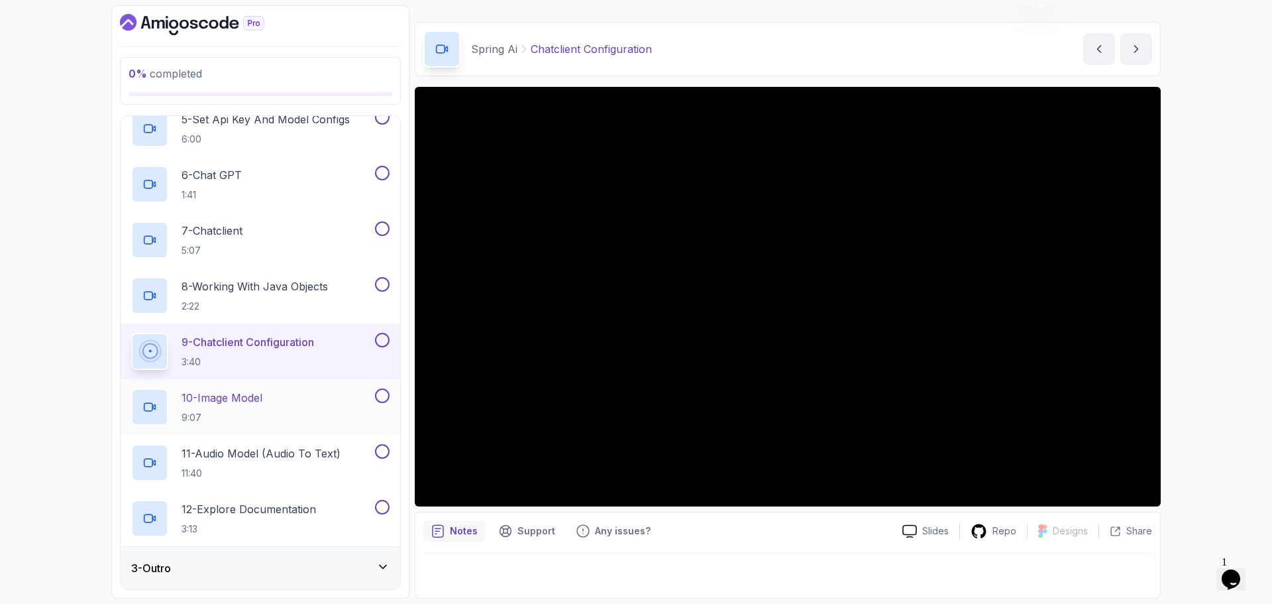
click at [250, 399] on p "10 - Image Model" at bounding box center [222, 398] width 81 height 16
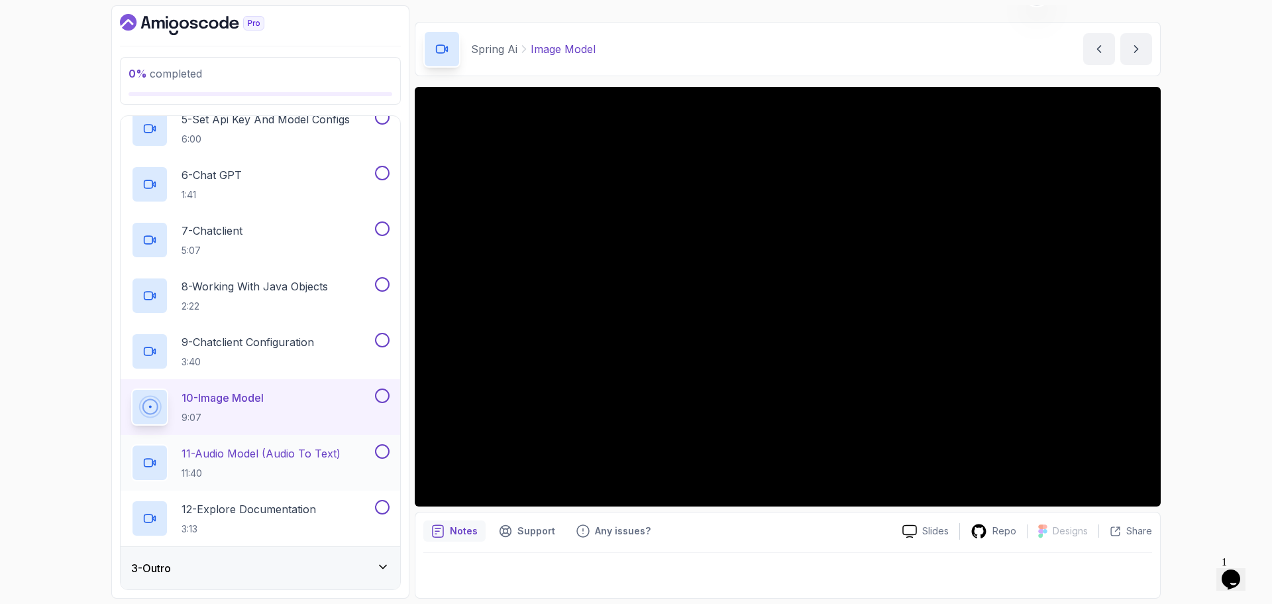
click at [307, 450] on p "11 - Audio Model (Audio To Text)" at bounding box center [261, 453] width 159 height 16
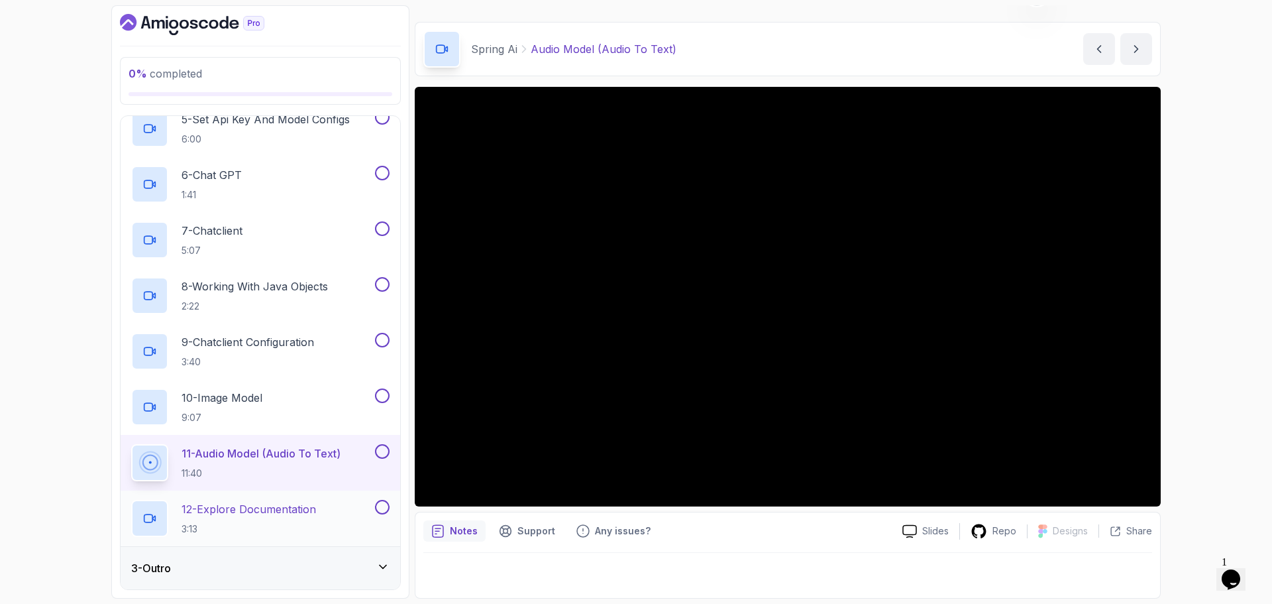
click at [321, 509] on div "12 - Explore Documentation 3:13" at bounding box center [251, 518] width 241 height 37
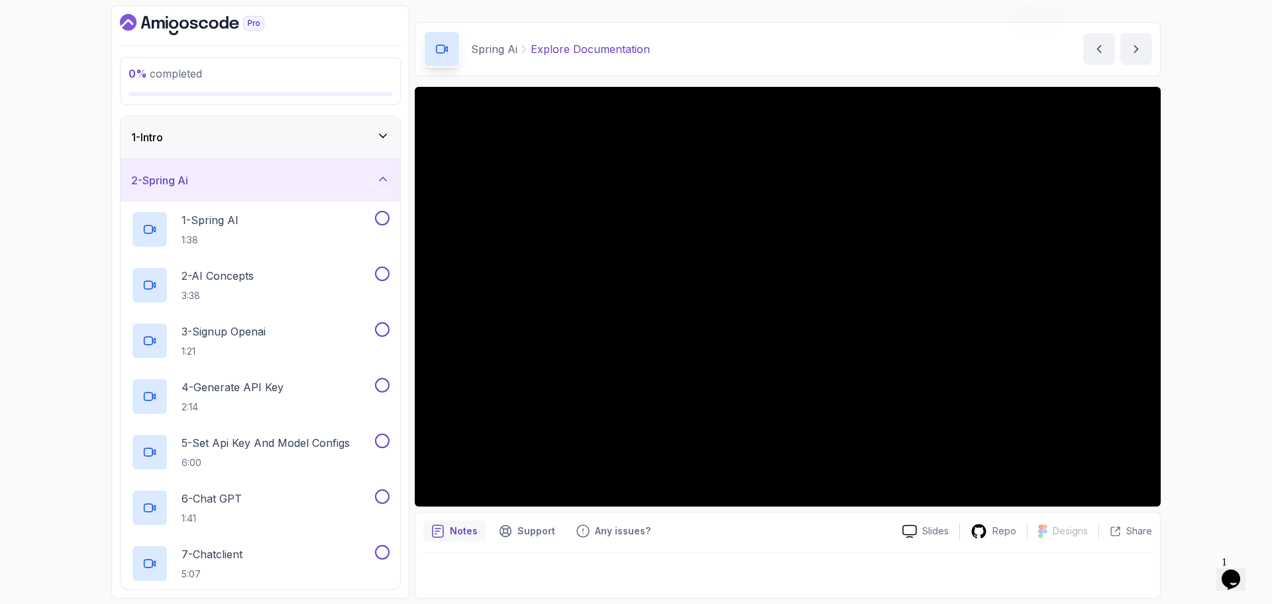
click at [349, 176] on div "2 - Spring Ai" at bounding box center [260, 180] width 258 height 16
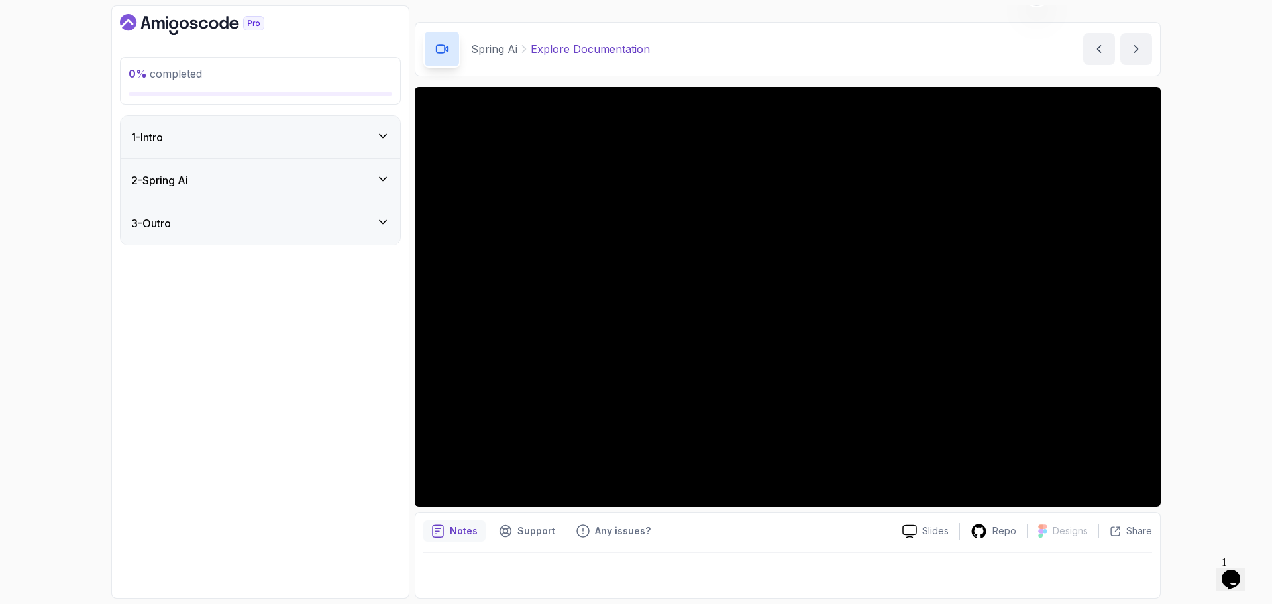
click at [343, 221] on div "3 - Outro" at bounding box center [260, 223] width 258 height 16
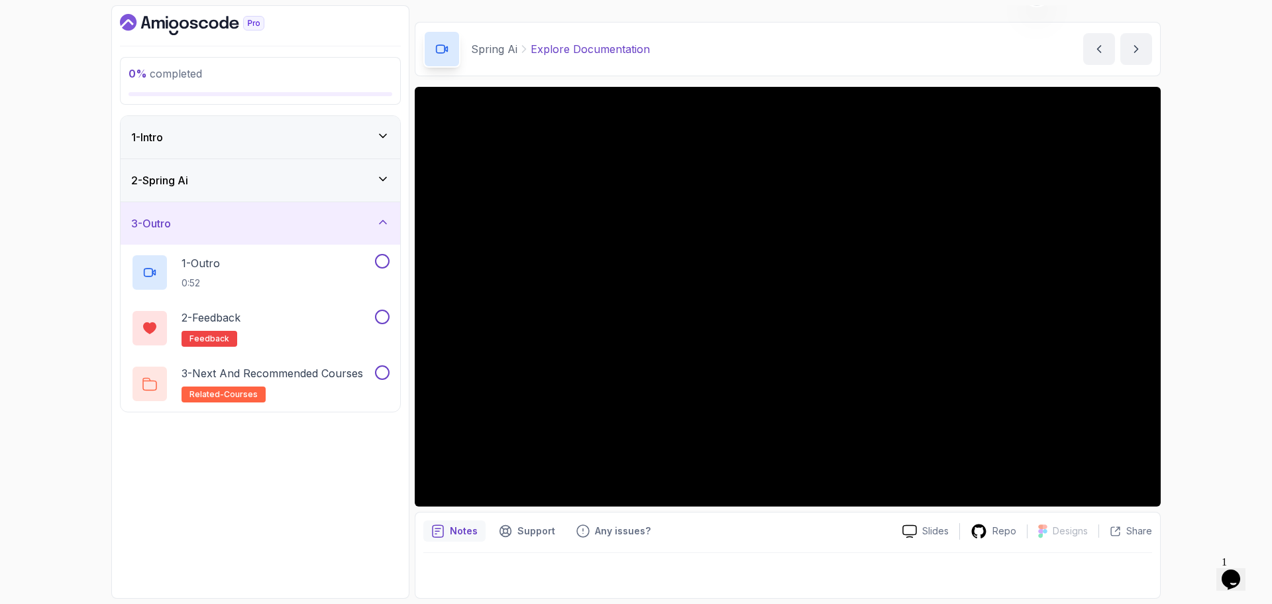
click at [179, 469] on div "0 % completed 1 - Intro 2 - Spring Ai 3 - Outro 1 - Outro 0:52 2 - Feedback fee…" at bounding box center [260, 301] width 298 height 593
click at [318, 170] on div "2 - Spring Ai" at bounding box center [261, 180] width 280 height 42
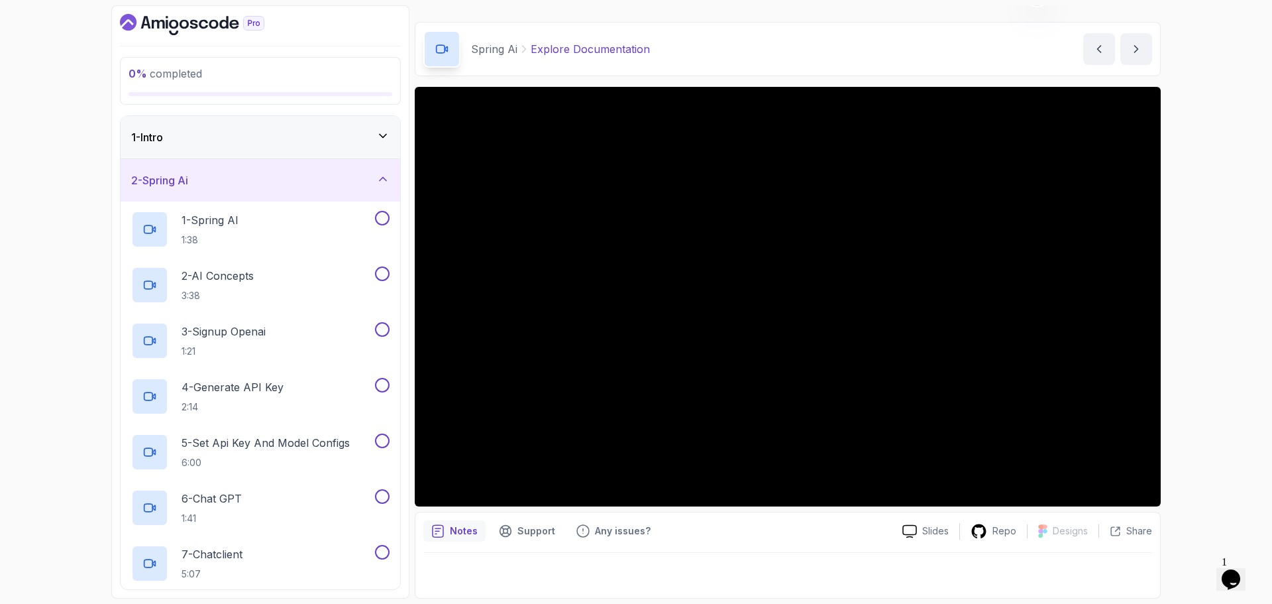
click at [280, 172] on div "2 - Spring Ai" at bounding box center [260, 180] width 258 height 16
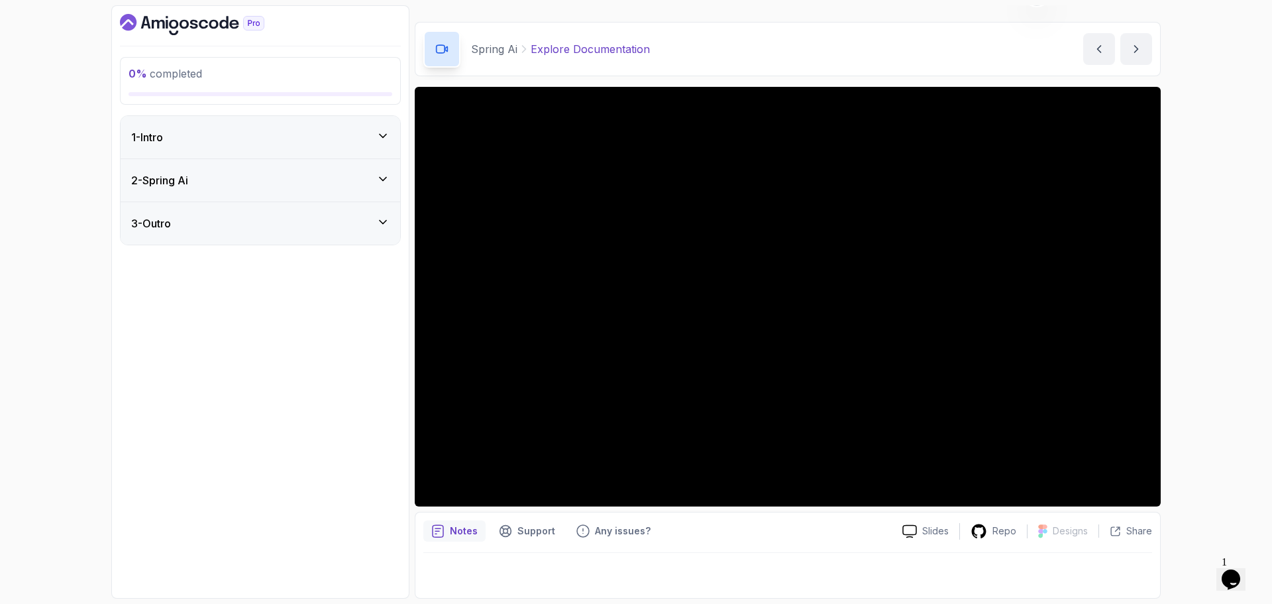
click at [281, 222] on div "3 - Outro" at bounding box center [260, 223] width 258 height 16
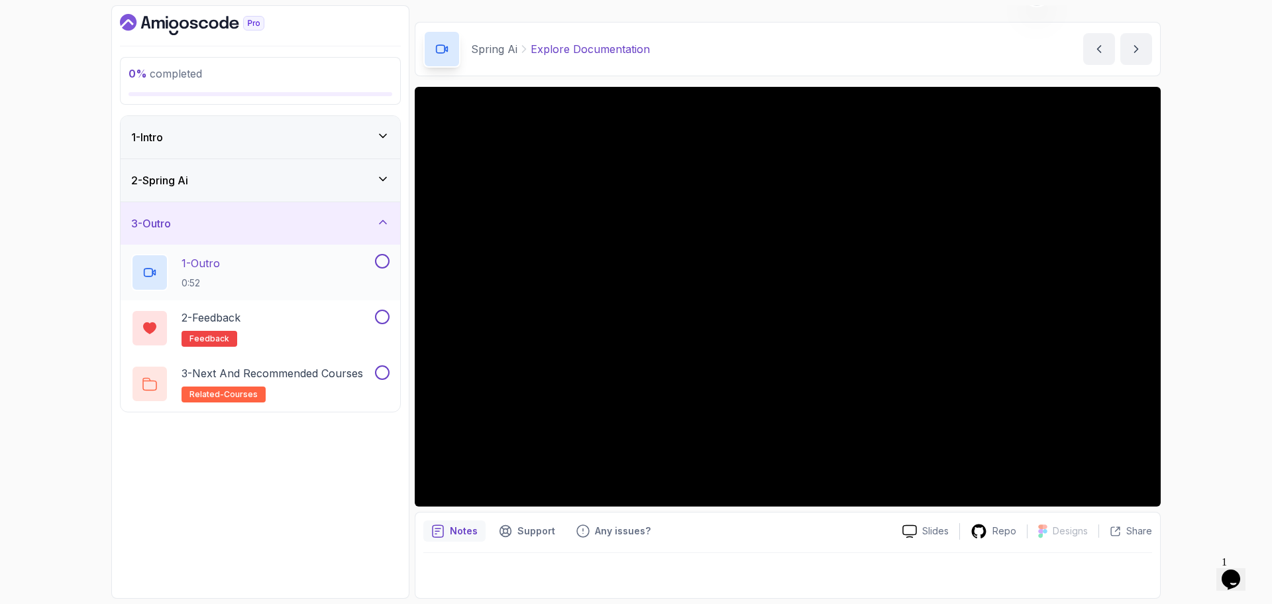
click at [302, 264] on div "1 - Outro 0:52" at bounding box center [251, 272] width 241 height 37
click at [221, 180] on div "2 - Spring Ai" at bounding box center [260, 180] width 258 height 16
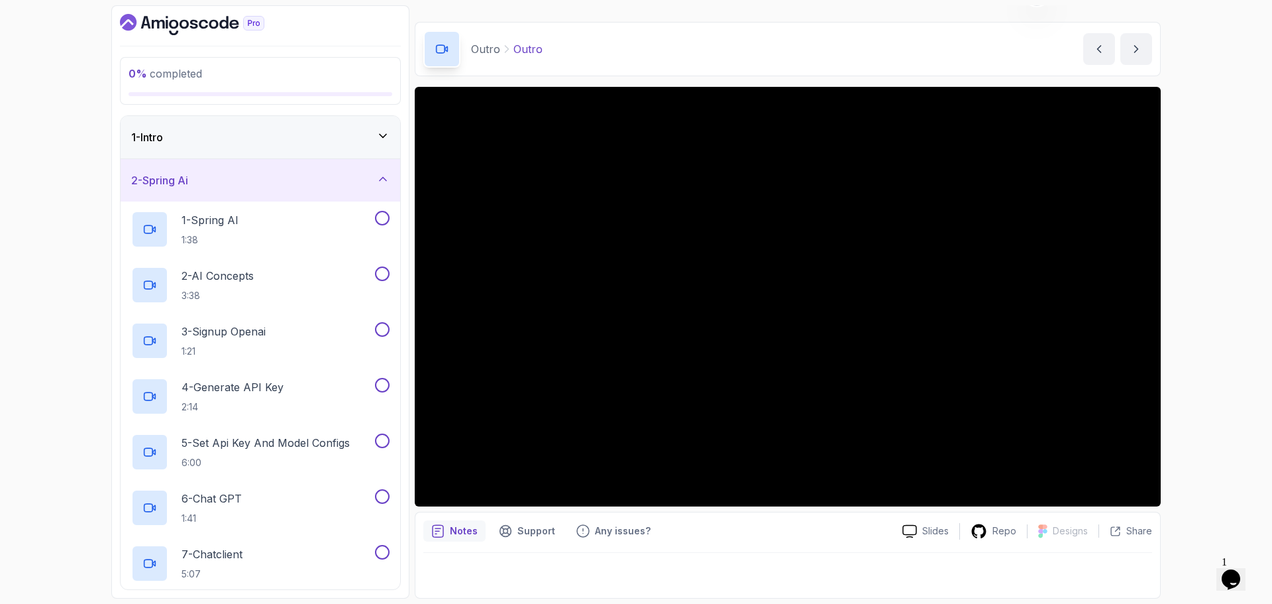
click at [283, 174] on div "2 - Spring Ai" at bounding box center [260, 180] width 258 height 16
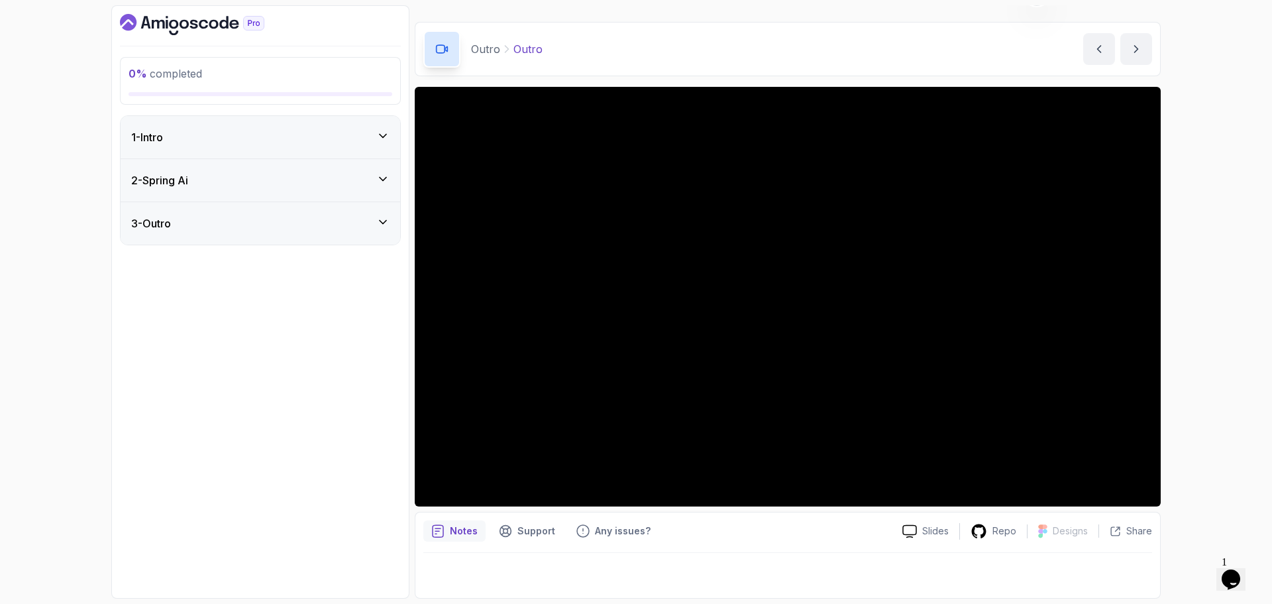
click at [286, 224] on div "3 - Outro" at bounding box center [260, 223] width 258 height 16
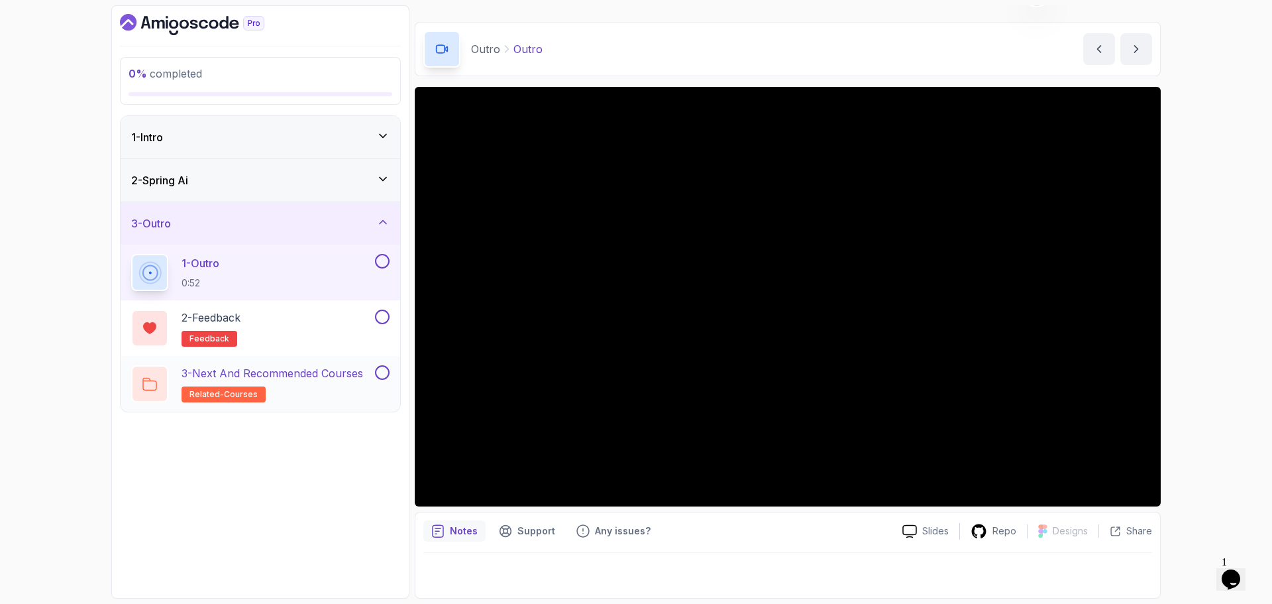
click at [301, 372] on p "3 - Next and Recommended Courses" at bounding box center [273, 373] width 182 height 16
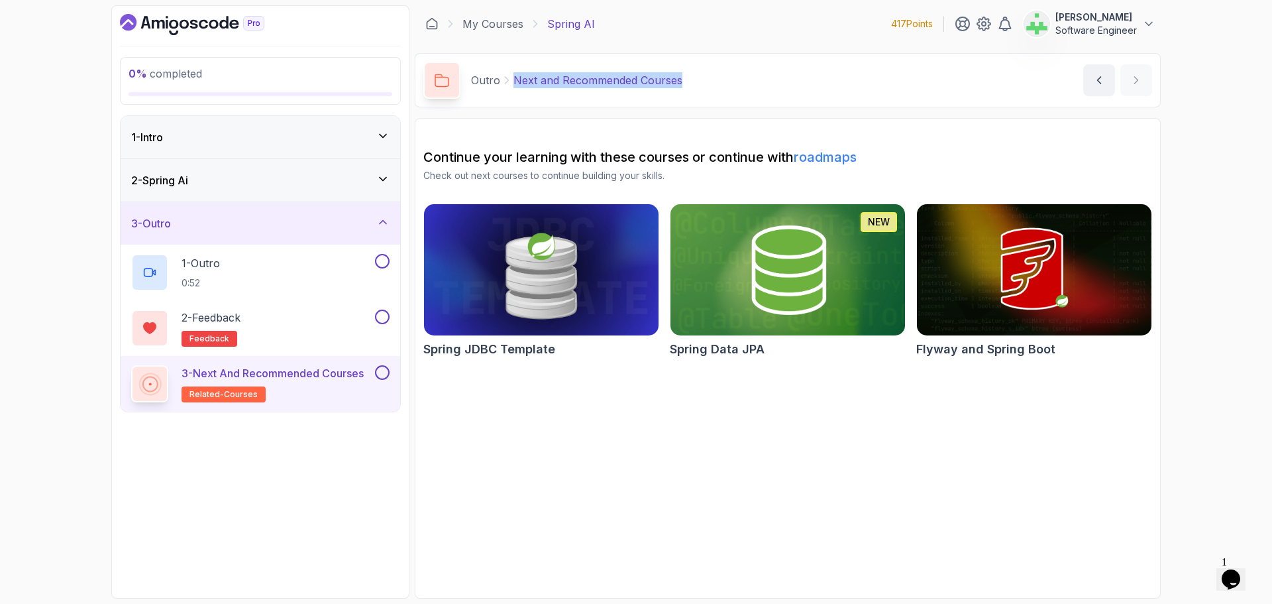
drag, startPoint x: 513, startPoint y: 81, endPoint x: 858, endPoint y: 83, distance: 344.5
click at [858, 83] on div "Outro Next and Recommended Courses Next and Recommended Courses by nelson" at bounding box center [788, 80] width 746 height 54
copy p "Next and Recommended Courses"
click at [695, 425] on section "Continue your learning with these courses or continue with roadmaps Check out n…" at bounding box center [788, 358] width 746 height 480
click at [680, 489] on section "Continue your learning with these courses or continue with roadmaps Check out n…" at bounding box center [788, 358] width 746 height 480
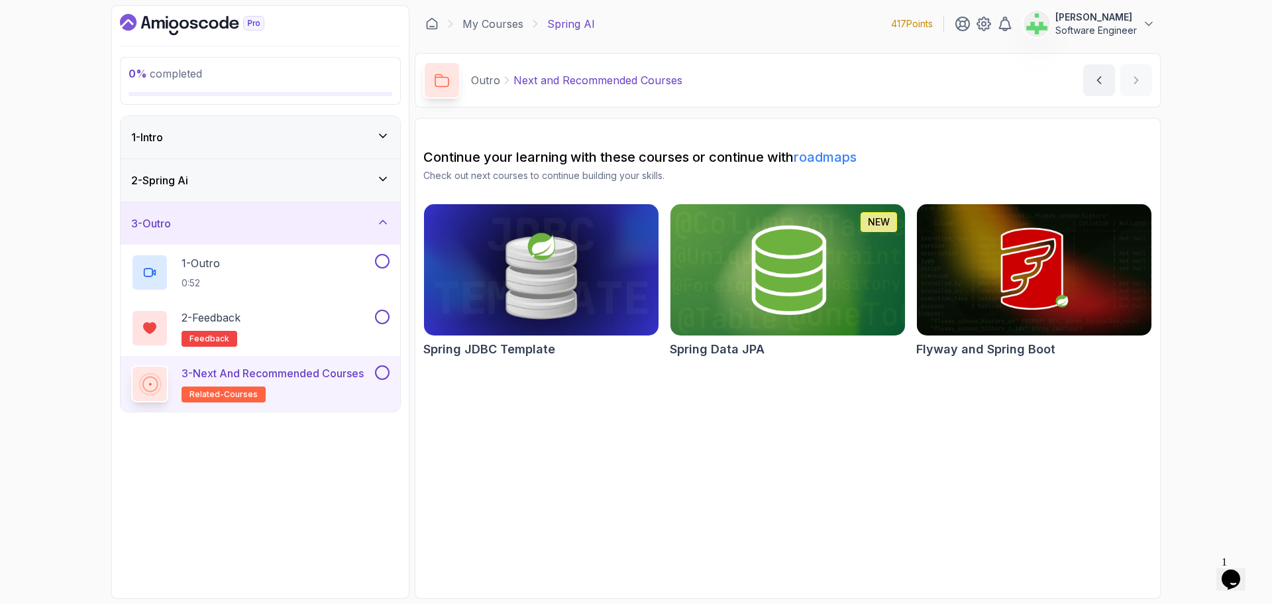
click at [763, 449] on section "Continue your learning with these courses or continue with roadmaps Check out n…" at bounding box center [788, 358] width 746 height 480
click at [339, 211] on div "3 - Outro" at bounding box center [261, 223] width 280 height 42
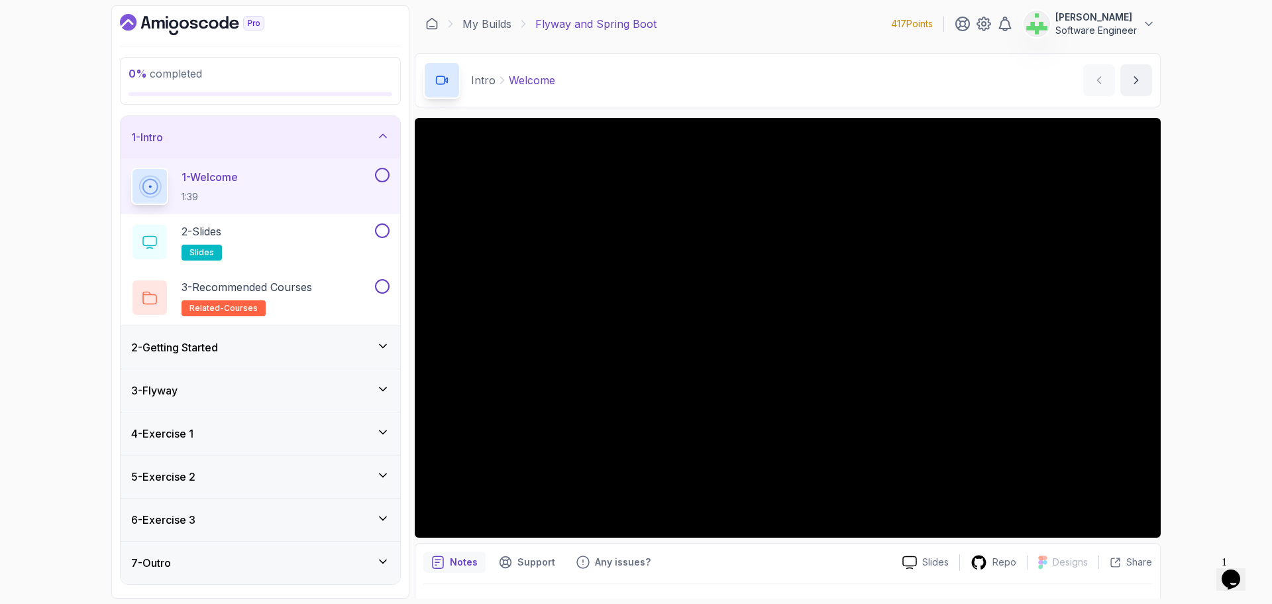
click at [376, 135] on div "1 - Intro" at bounding box center [260, 137] width 258 height 16
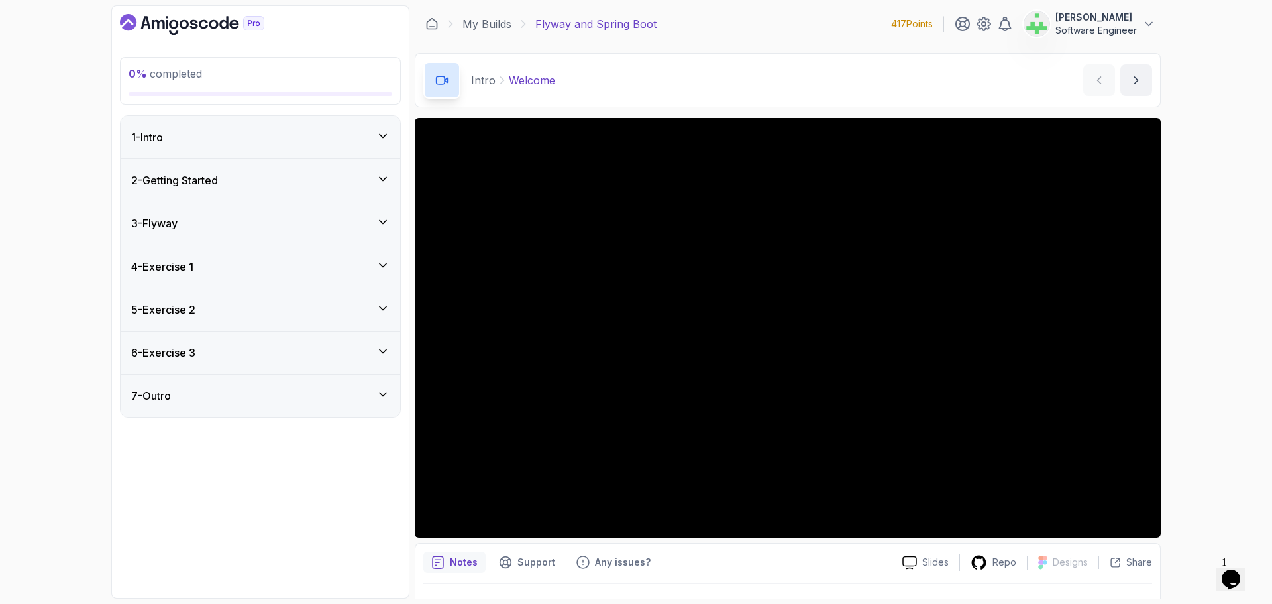
click at [354, 142] on div "1 - Intro" at bounding box center [260, 137] width 258 height 16
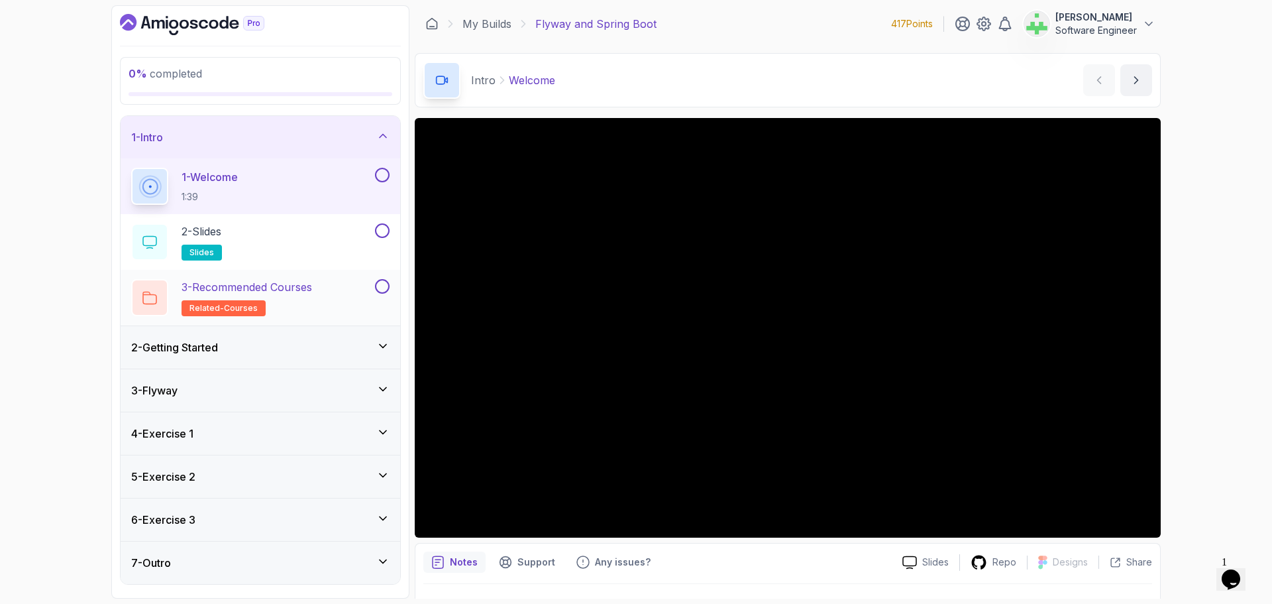
click at [306, 288] on p "3 - Recommended Courses" at bounding box center [247, 287] width 131 height 16
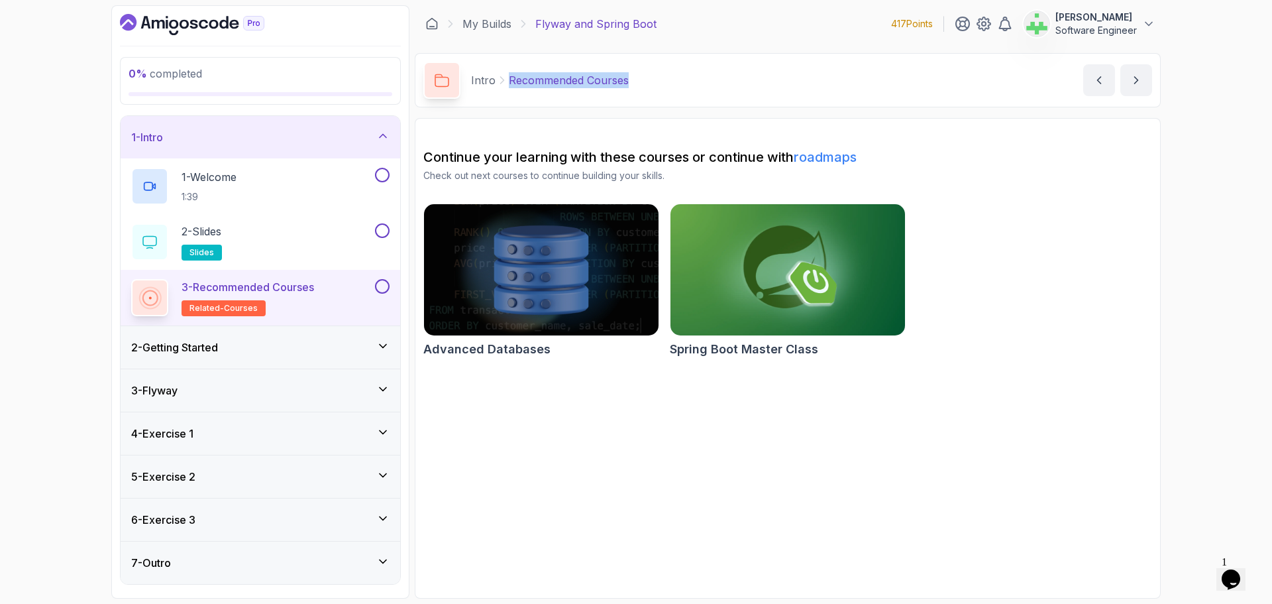
drag, startPoint x: 509, startPoint y: 83, endPoint x: 699, endPoint y: 90, distance: 190.3
click at [699, 90] on div "Intro Recommended Courses Recommended Courses by nelson" at bounding box center [788, 80] width 746 height 54
copy p "Recommended Courses"
click at [699, 90] on div "Intro Recommended Courses Recommended Courses by nelson" at bounding box center [788, 80] width 746 height 54
click at [74, 243] on div "0 % completed 1 - Intro 1 - Welcome 1:39 2 - Slides slides 3 - Recommended Cour…" at bounding box center [636, 302] width 1272 height 604
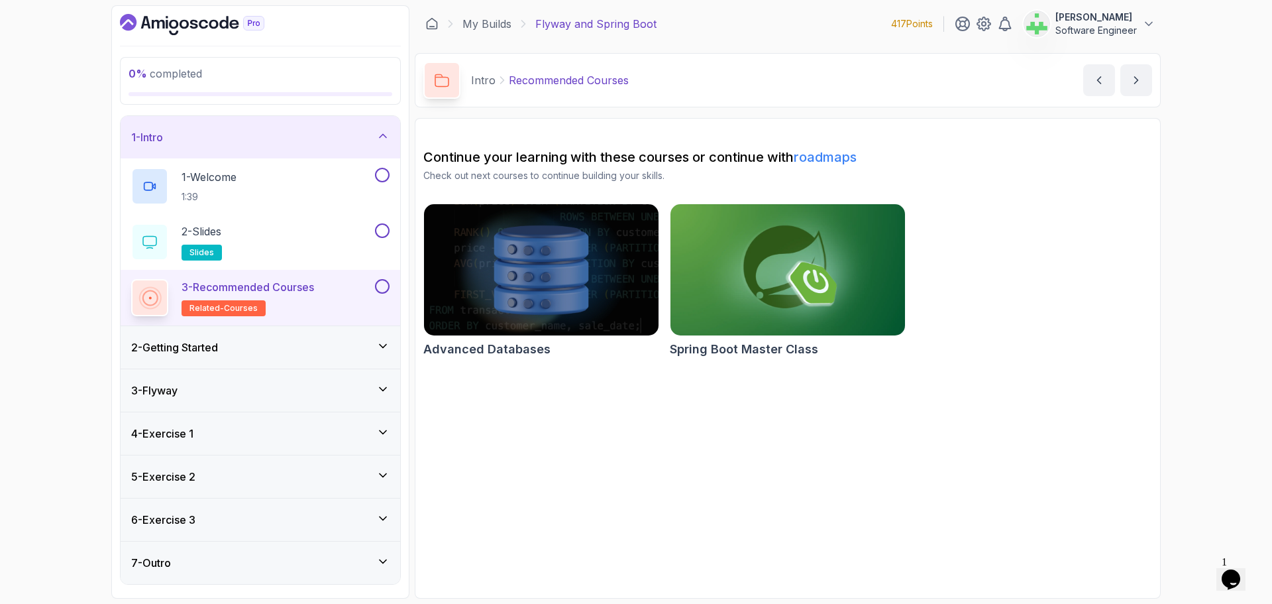
click at [361, 127] on div "1 - Intro" at bounding box center [261, 137] width 280 height 42
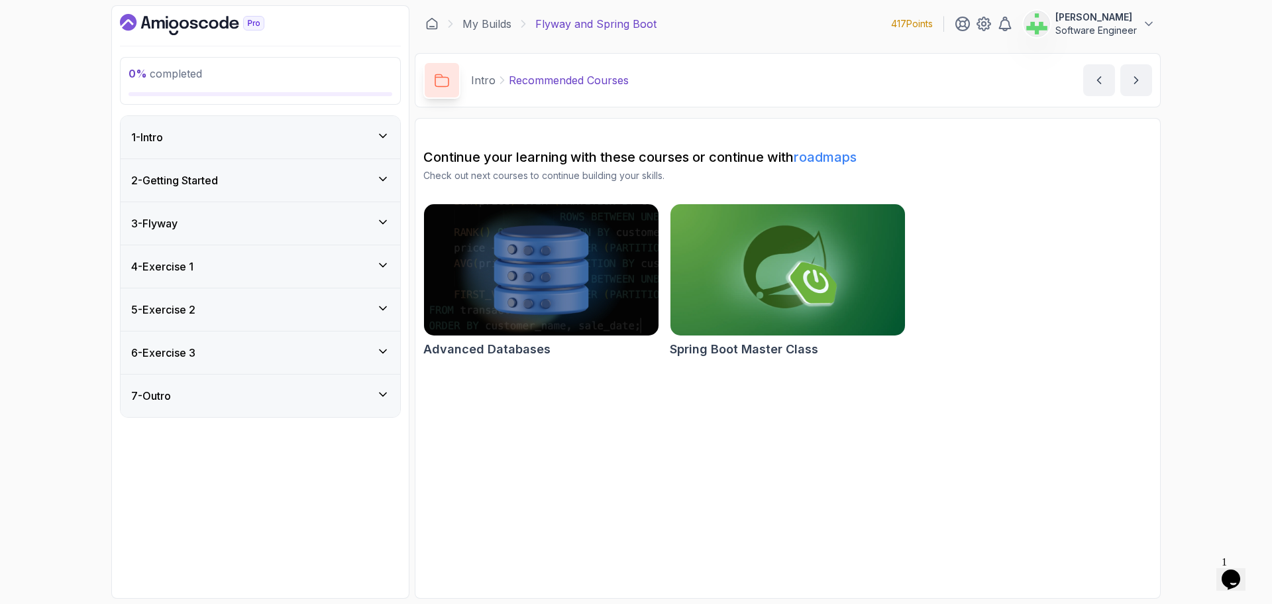
click at [358, 132] on div "1 - Intro" at bounding box center [260, 137] width 258 height 16
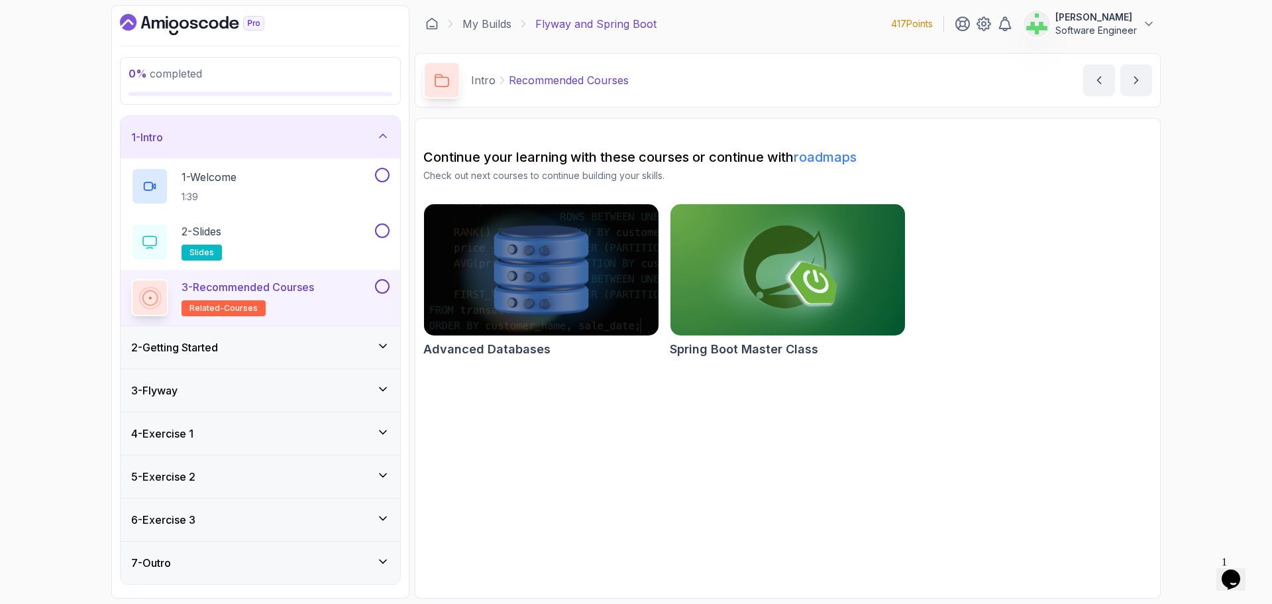
click at [313, 140] on div "1 - Intro" at bounding box center [260, 137] width 258 height 16
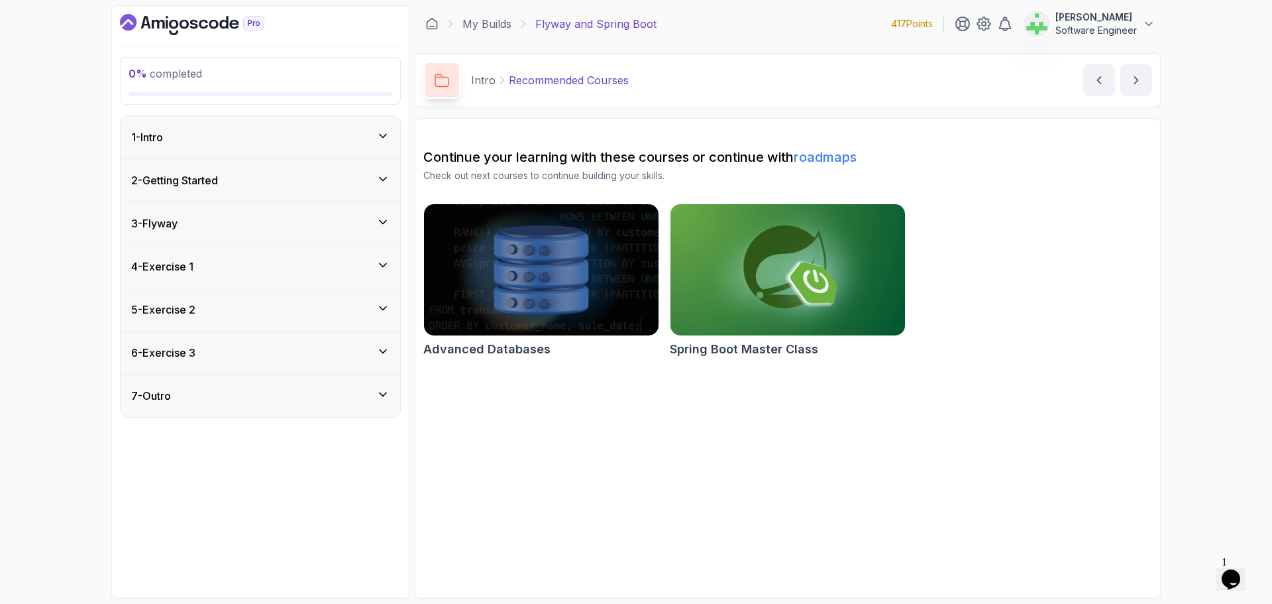
click at [293, 219] on div "3 - Flyway" at bounding box center [260, 223] width 258 height 16
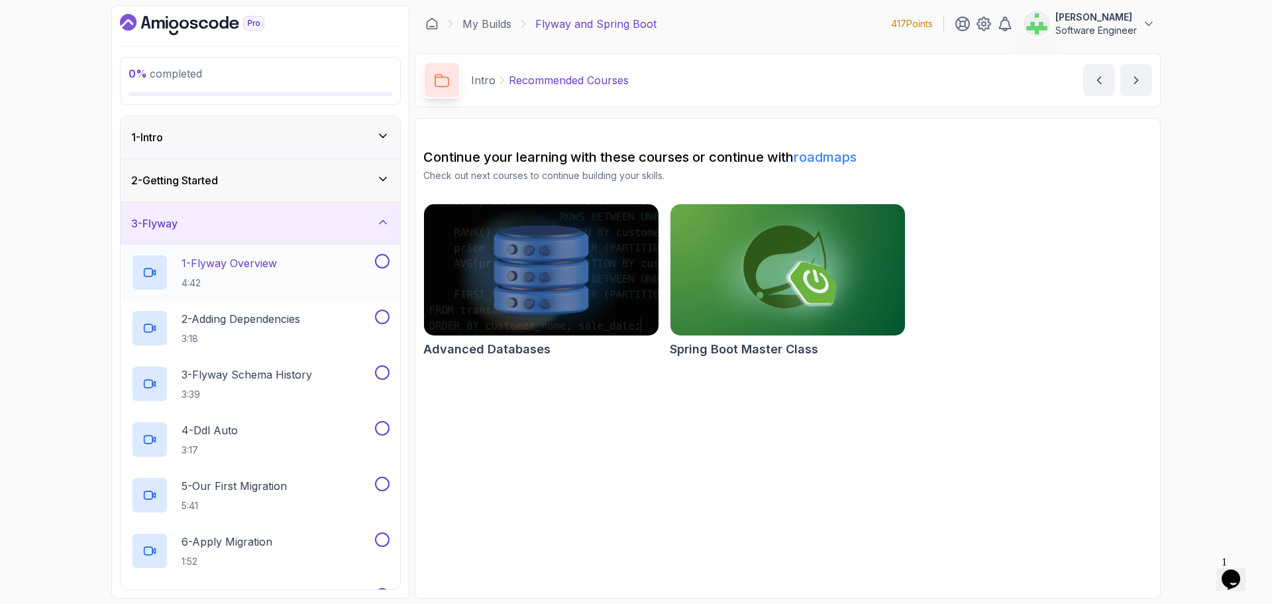
click at [277, 266] on p "1 - Flyway Overview" at bounding box center [229, 263] width 95 height 16
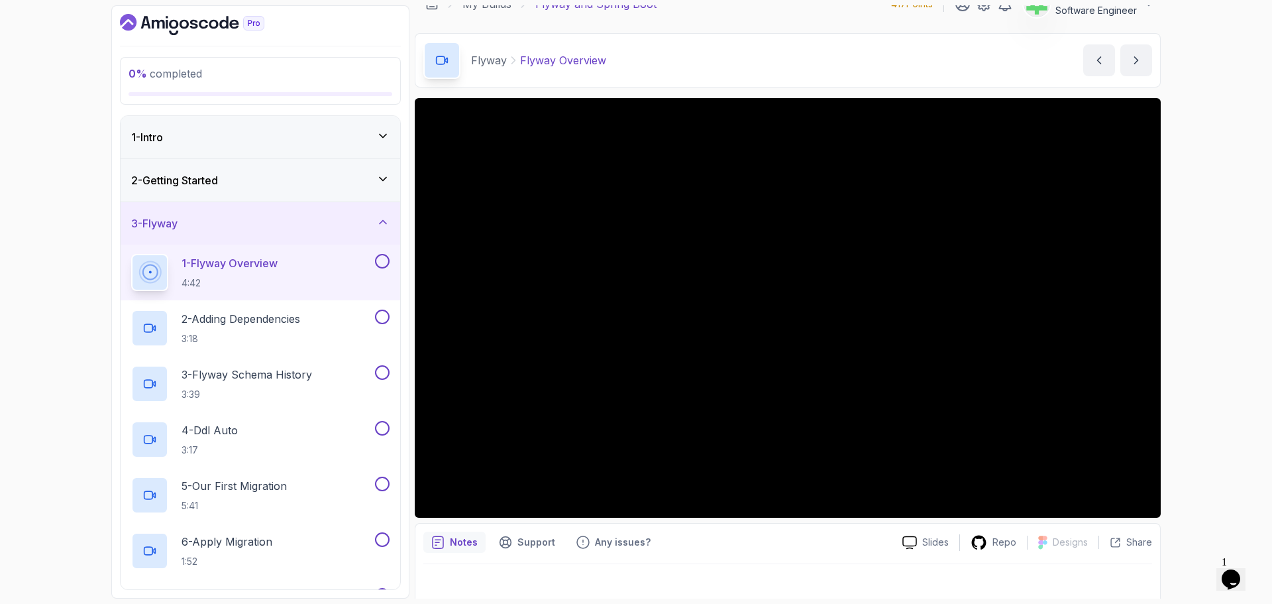
scroll to position [31, 0]
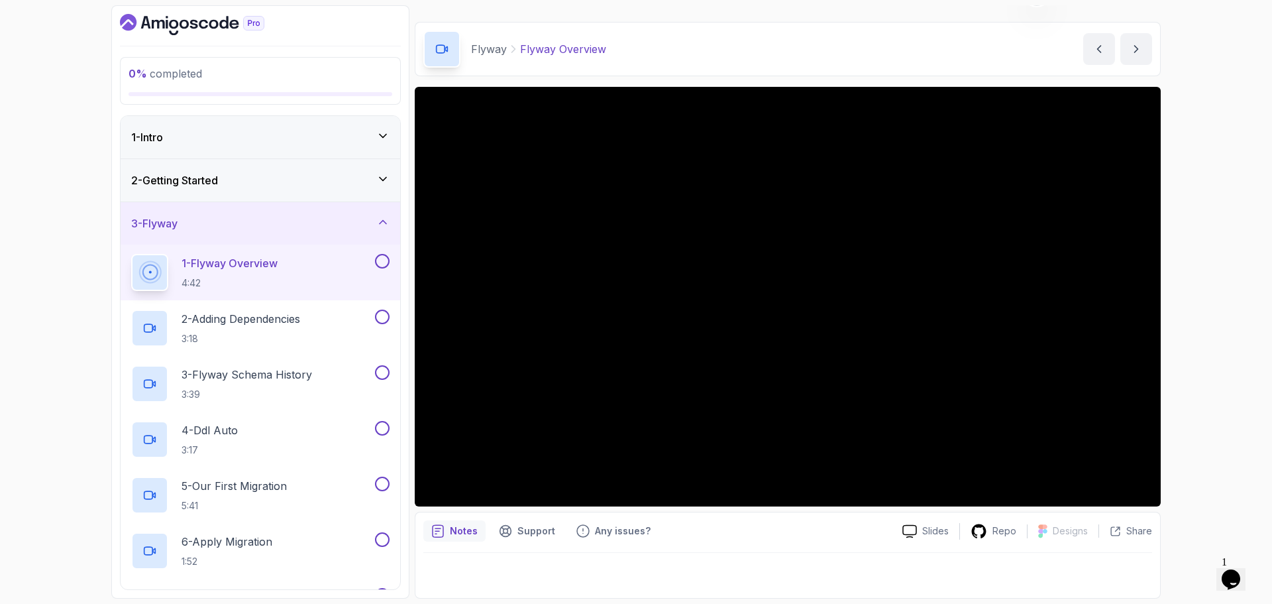
click at [262, 178] on div "2 - Getting Started" at bounding box center [260, 180] width 258 height 16
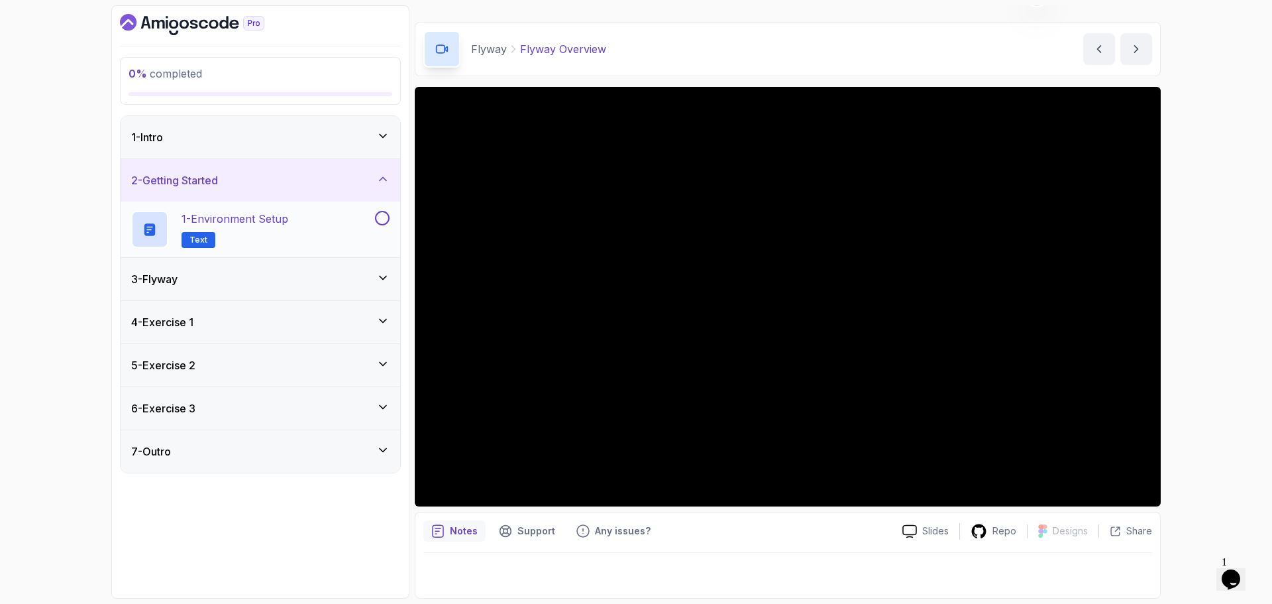
click at [262, 216] on p "1 - Environment Setup" at bounding box center [235, 219] width 107 height 16
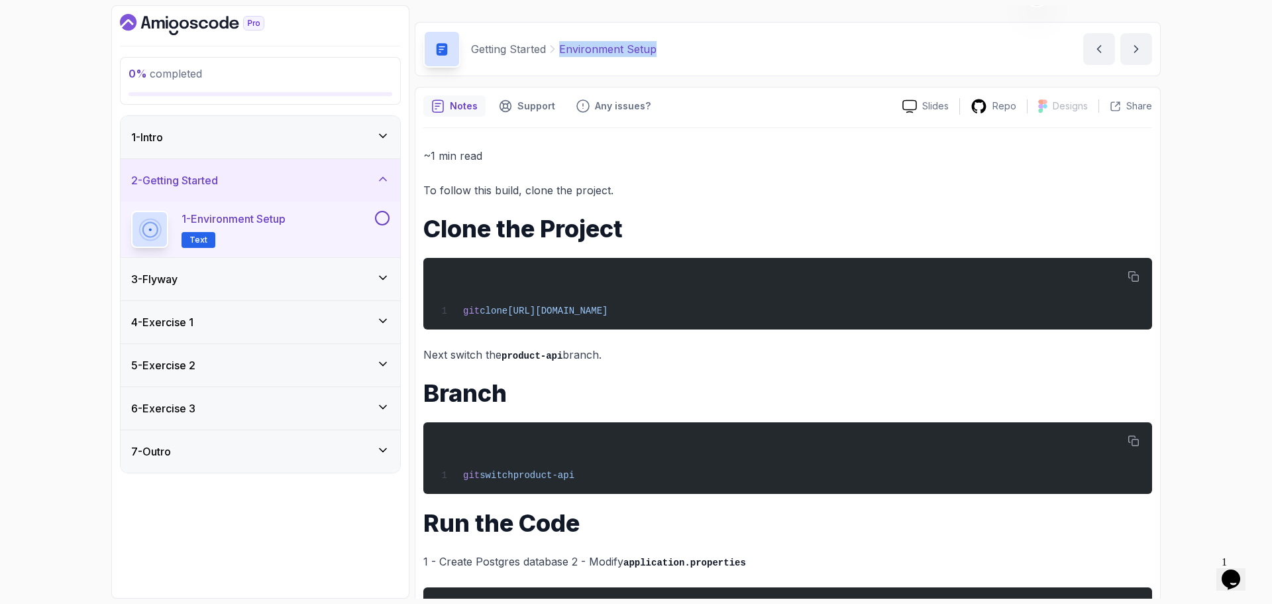
drag, startPoint x: 560, startPoint y: 50, endPoint x: 808, endPoint y: 60, distance: 248.0
click at [808, 60] on div "Getting Started Environment Setup Environment Setup by nelson" at bounding box center [788, 49] width 746 height 54
copy p "Environment Setup"
click at [786, 54] on div "Getting Started Environment Setup Environment Setup by nelson" at bounding box center [788, 49] width 746 height 54
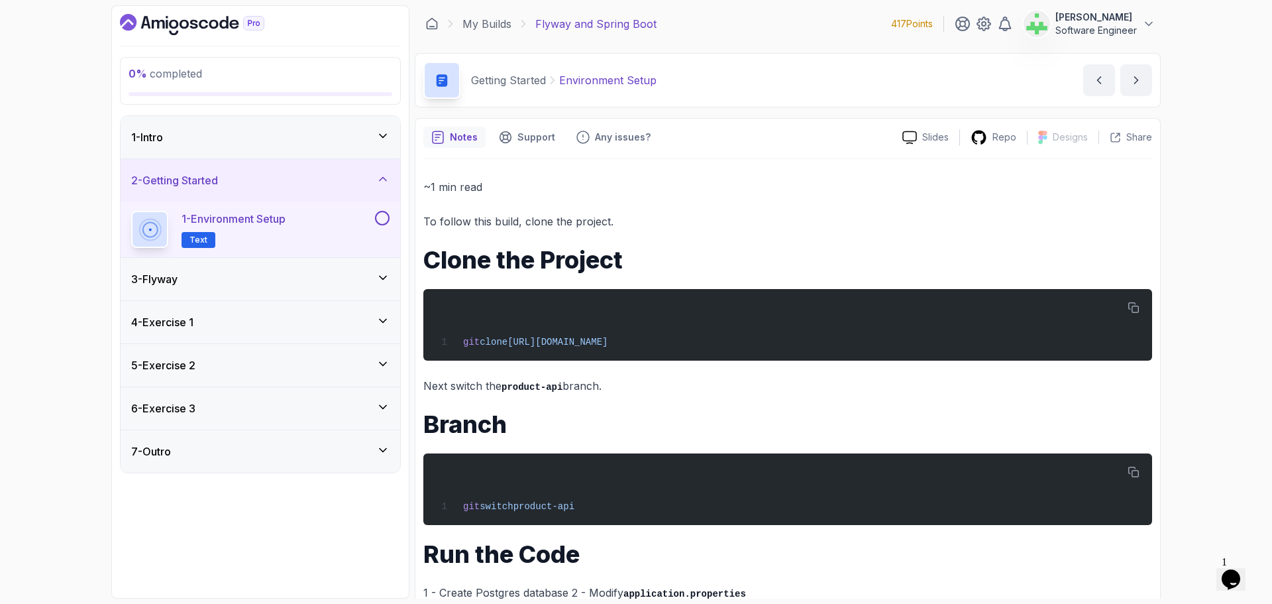
click at [38, 464] on div "0 % completed 1 - Intro 2 - Getting Started 1 - Environment Setup Text 3 - Flyw…" at bounding box center [636, 302] width 1272 height 604
click at [343, 174] on div "2 - Getting Started" at bounding box center [260, 180] width 258 height 16
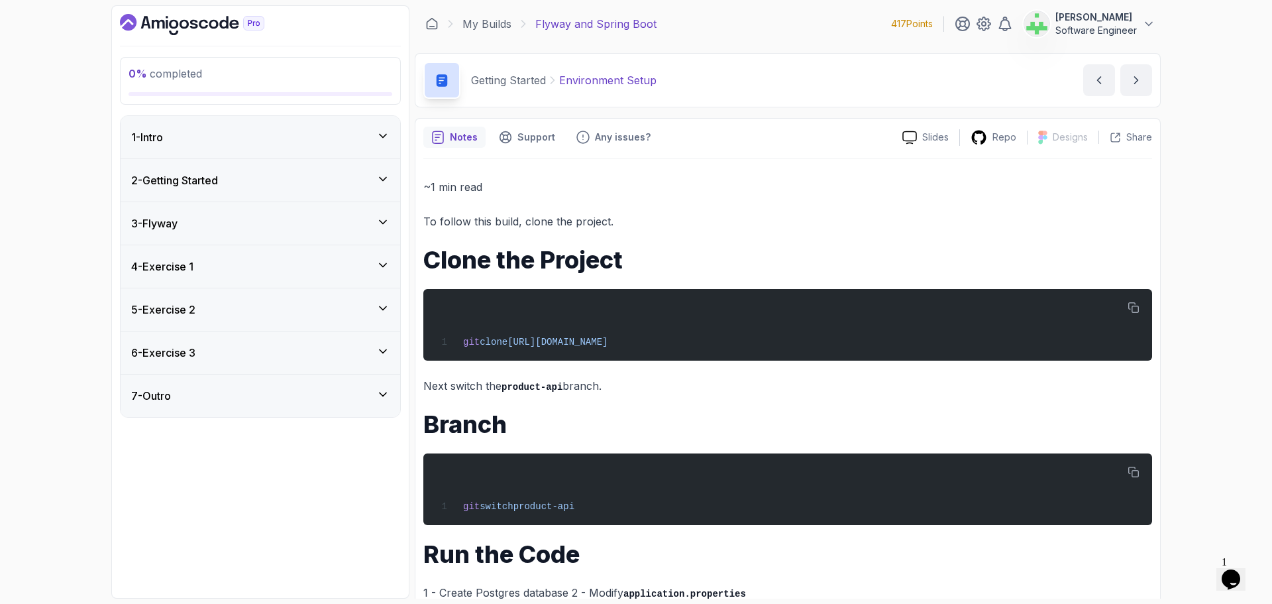
click at [342, 216] on div "3 - Flyway" at bounding box center [260, 223] width 258 height 16
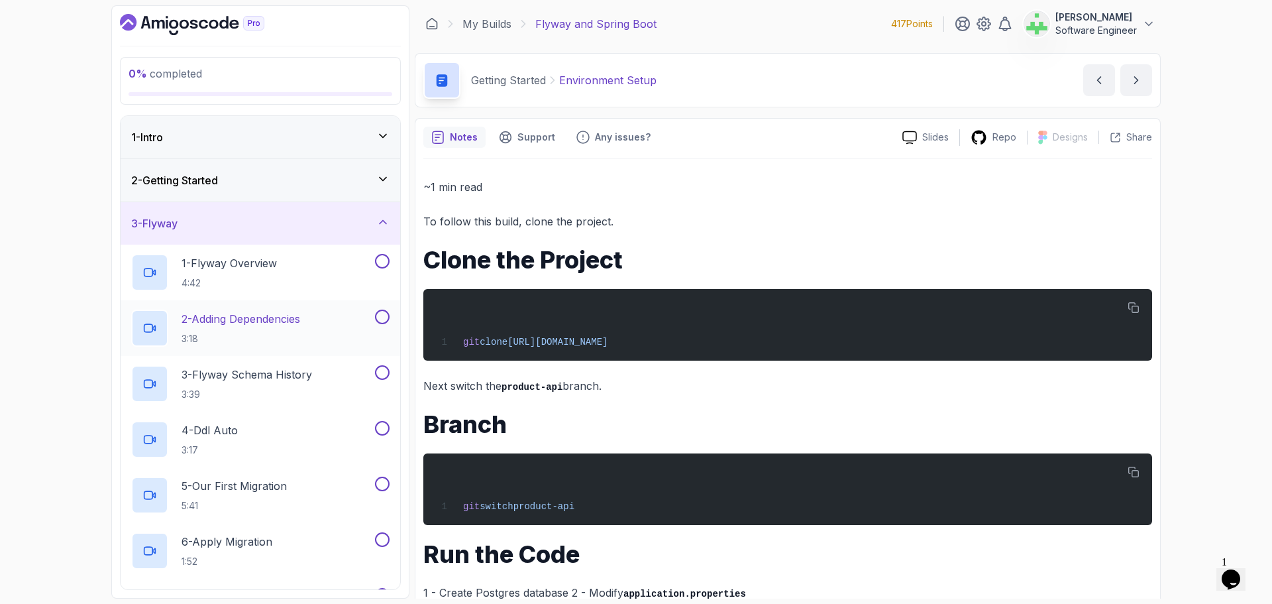
click at [312, 317] on div "2 - Adding Dependencies 3:18" at bounding box center [251, 327] width 241 height 37
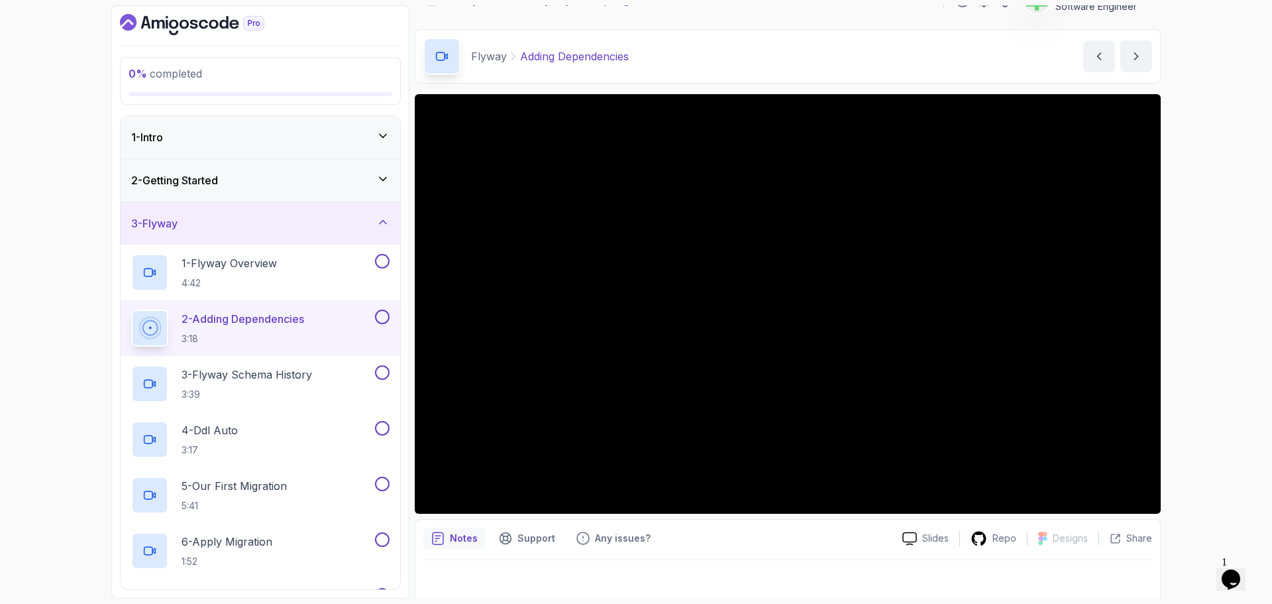
scroll to position [31, 0]
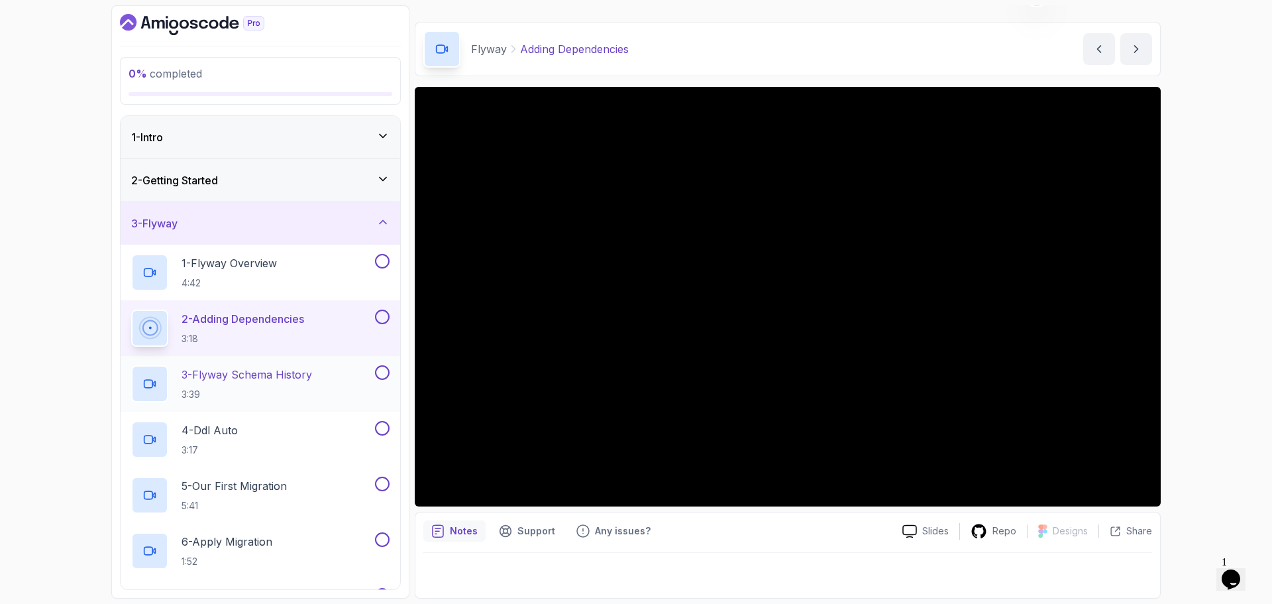
click at [284, 372] on p "3 - Flyway Schema History" at bounding box center [247, 374] width 131 height 16
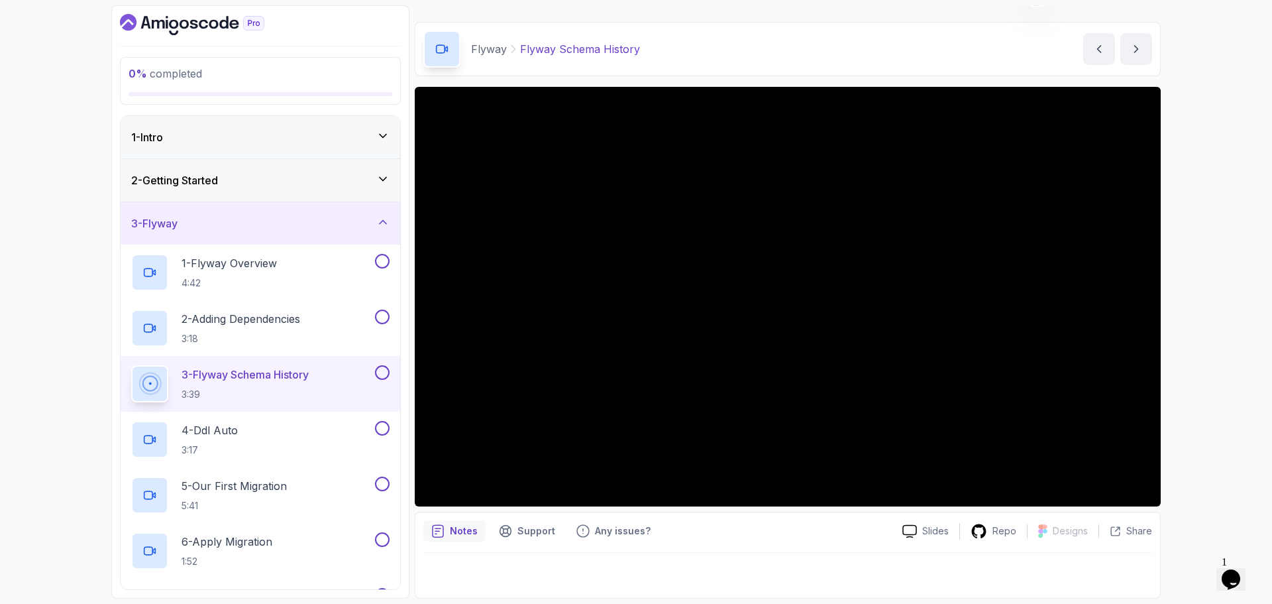
scroll to position [66, 0]
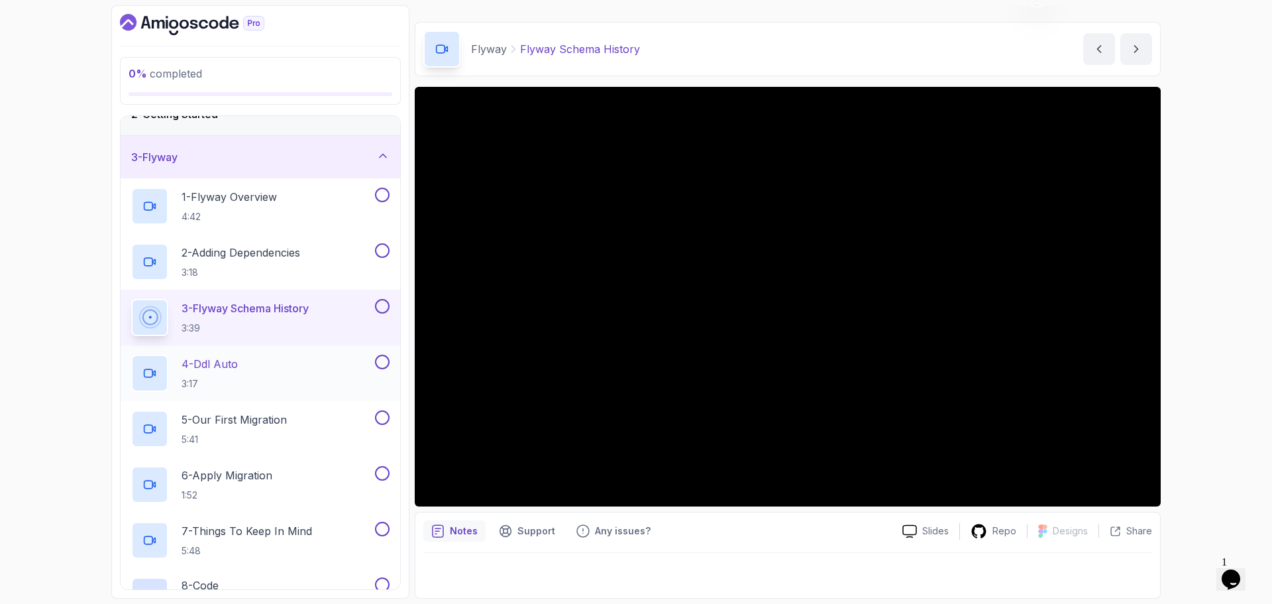
click at [262, 368] on div "4 - Ddl Auto 3:17" at bounding box center [251, 372] width 241 height 37
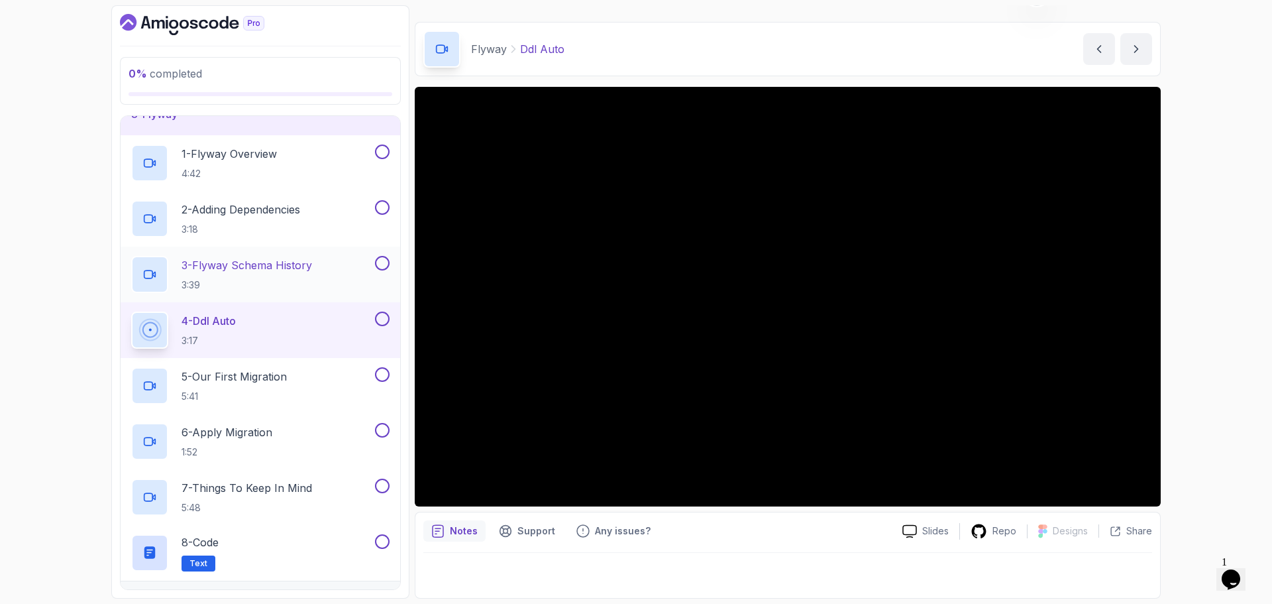
scroll to position [199, 0]
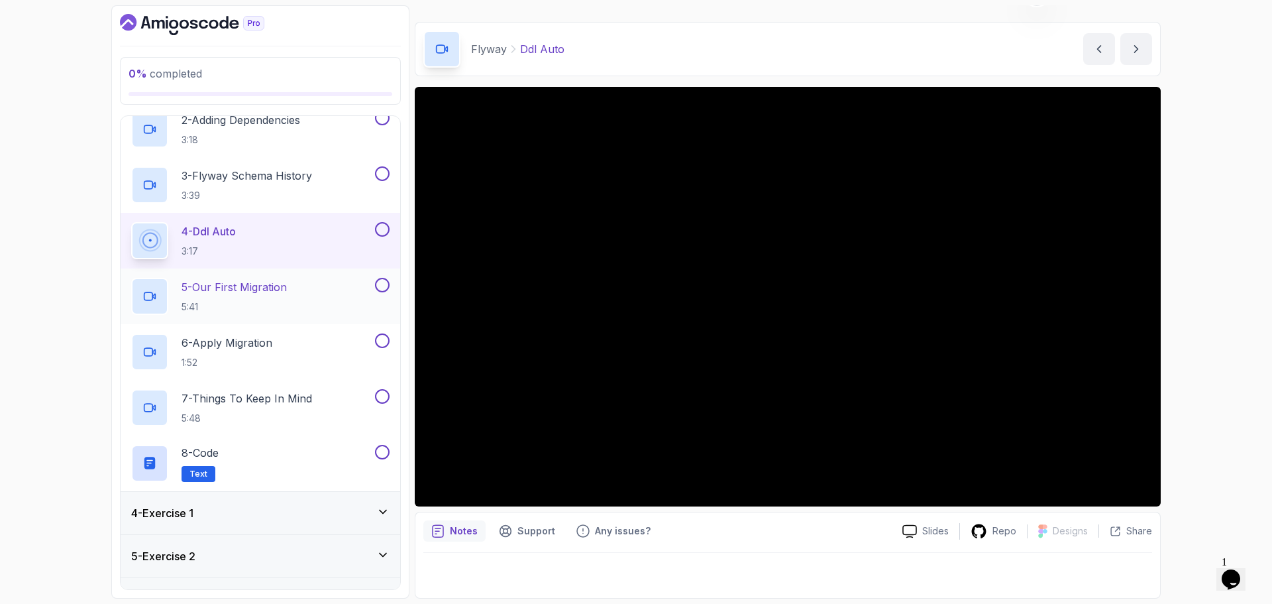
click at [295, 291] on div "5 - Our First Migration 5:41" at bounding box center [251, 296] width 241 height 37
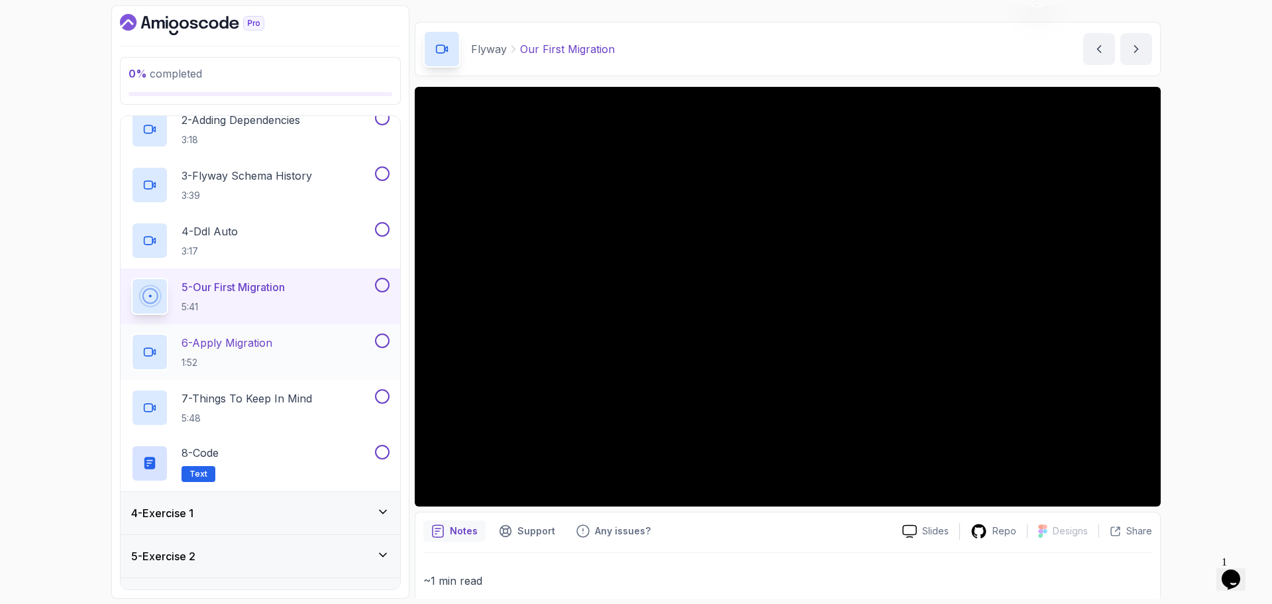
click at [303, 339] on div "6 - Apply Migration 1:52" at bounding box center [251, 351] width 241 height 37
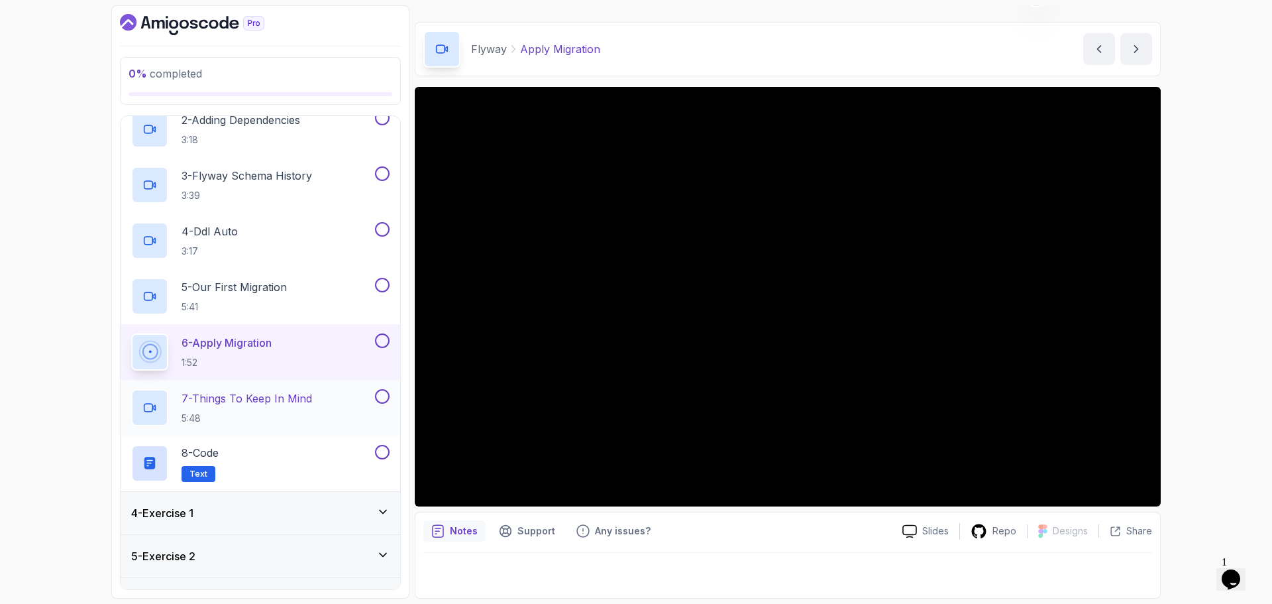
click at [261, 398] on p "7 - Things To Keep In Mind" at bounding box center [247, 398] width 131 height 16
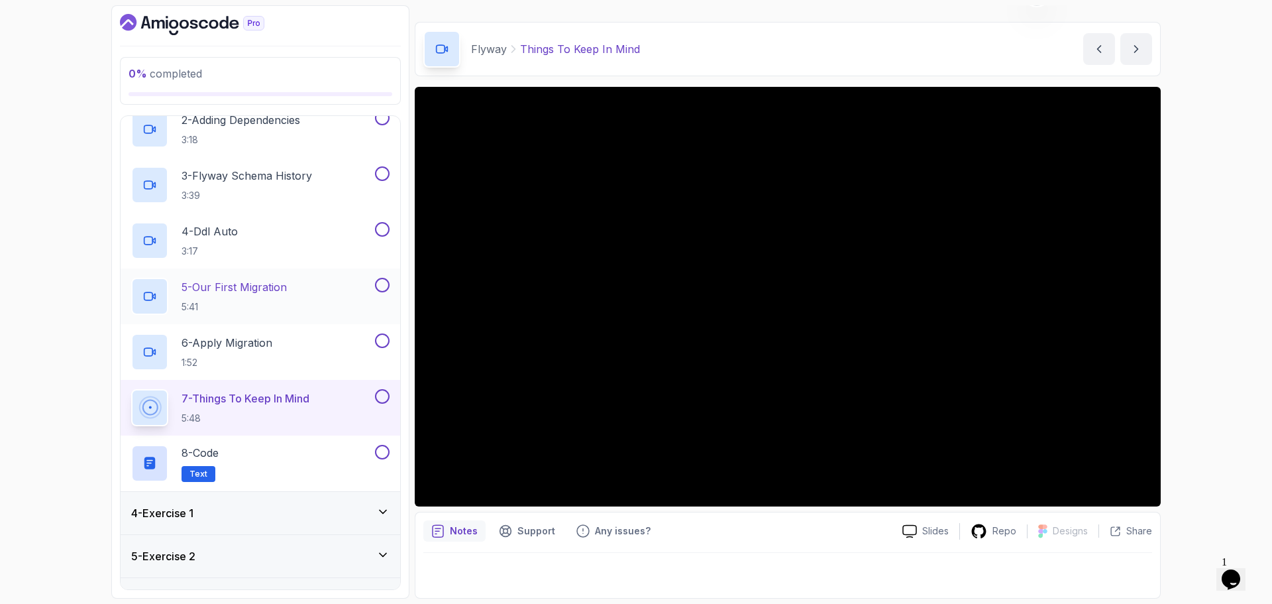
scroll to position [132, 0]
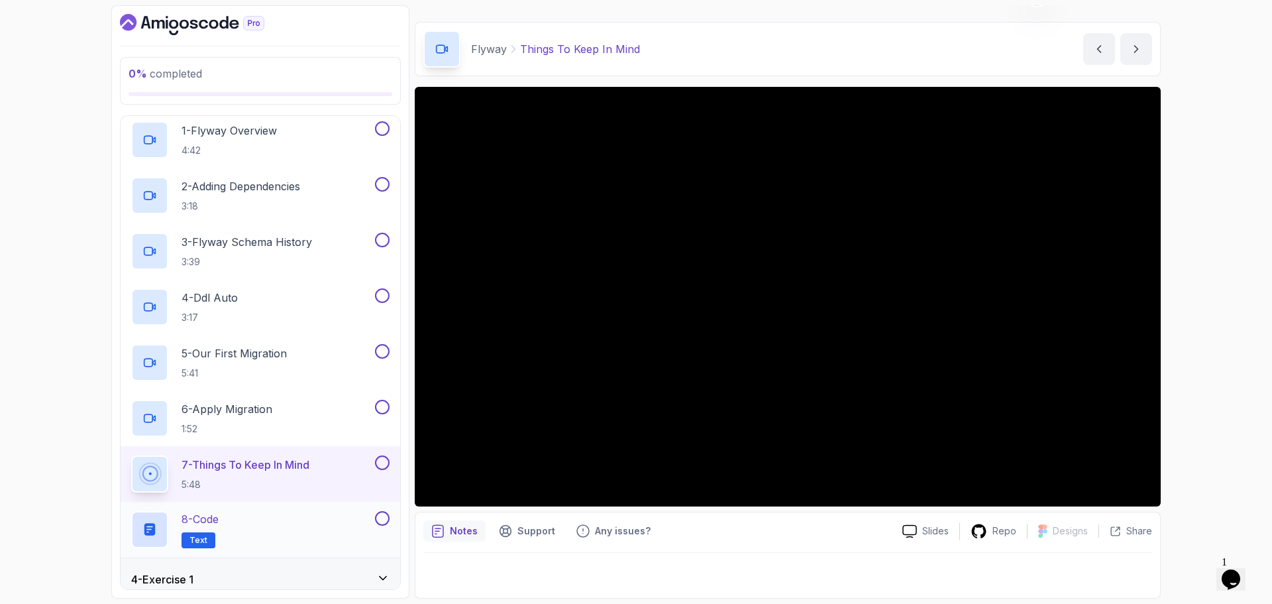
click at [272, 521] on div "8 - Code Text" at bounding box center [251, 529] width 241 height 37
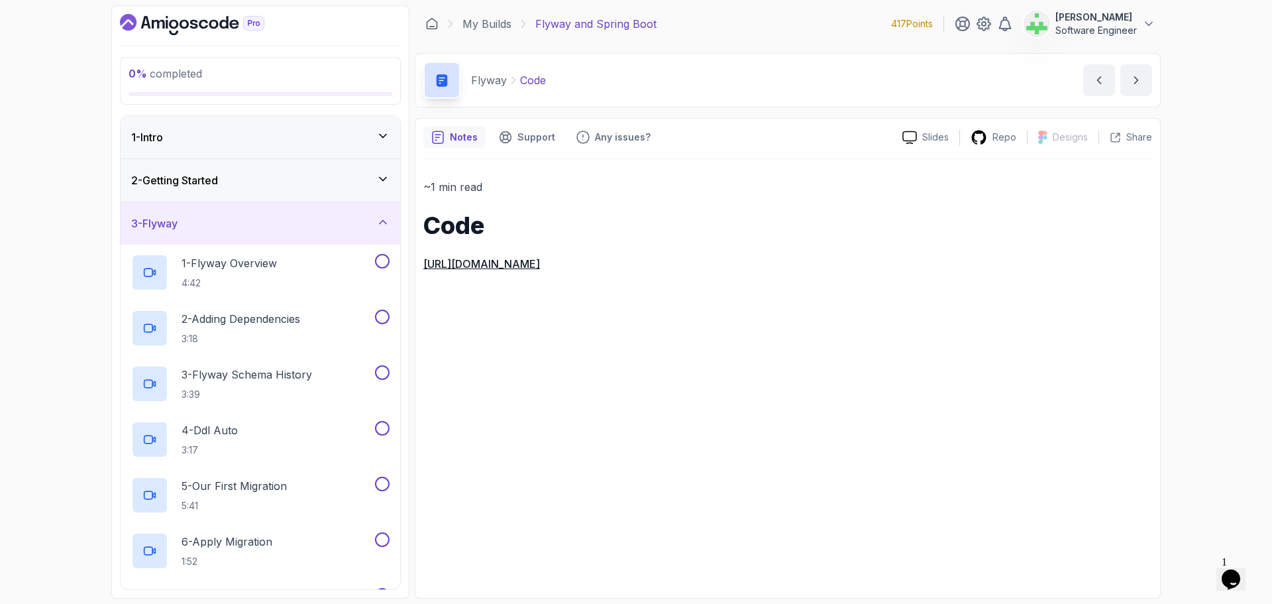
click at [291, 146] on div "1 - Intro" at bounding box center [261, 137] width 280 height 42
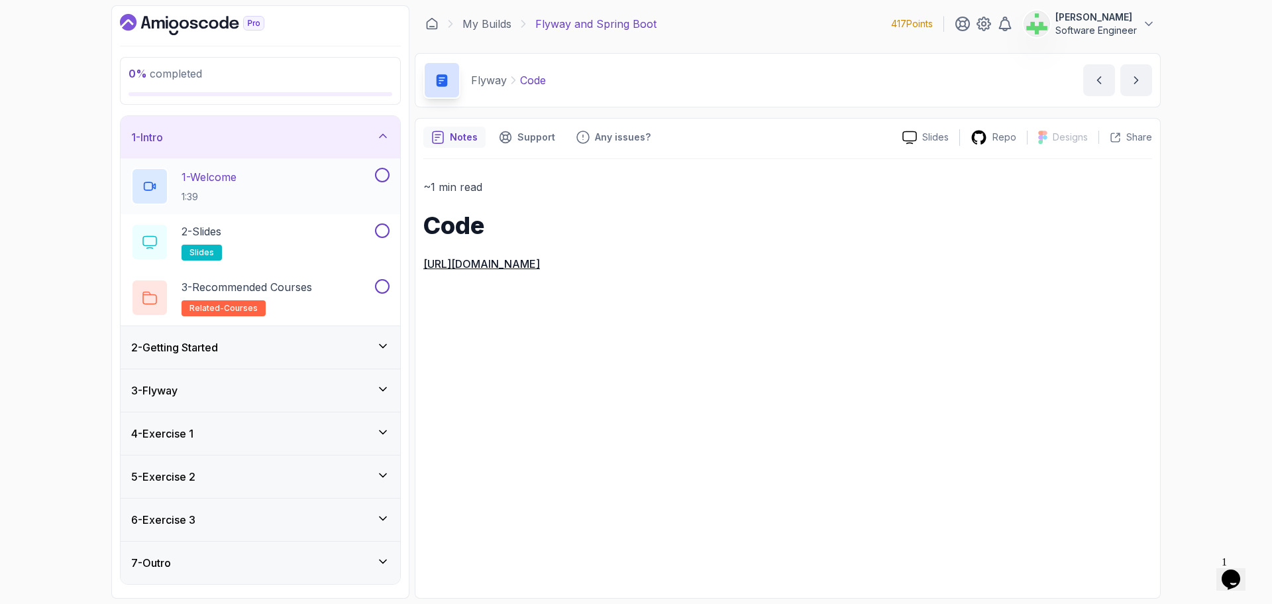
click at [290, 179] on div "1 - Welcome 1:39" at bounding box center [251, 186] width 241 height 37
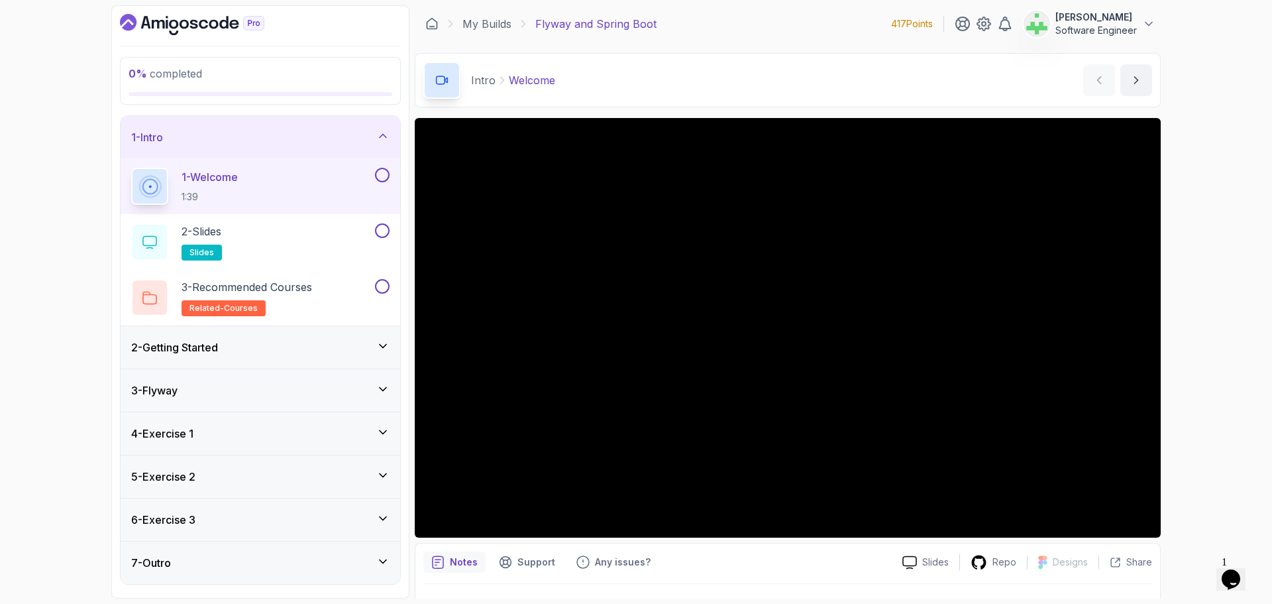
click at [270, 134] on div "1 - Intro" at bounding box center [260, 137] width 258 height 16
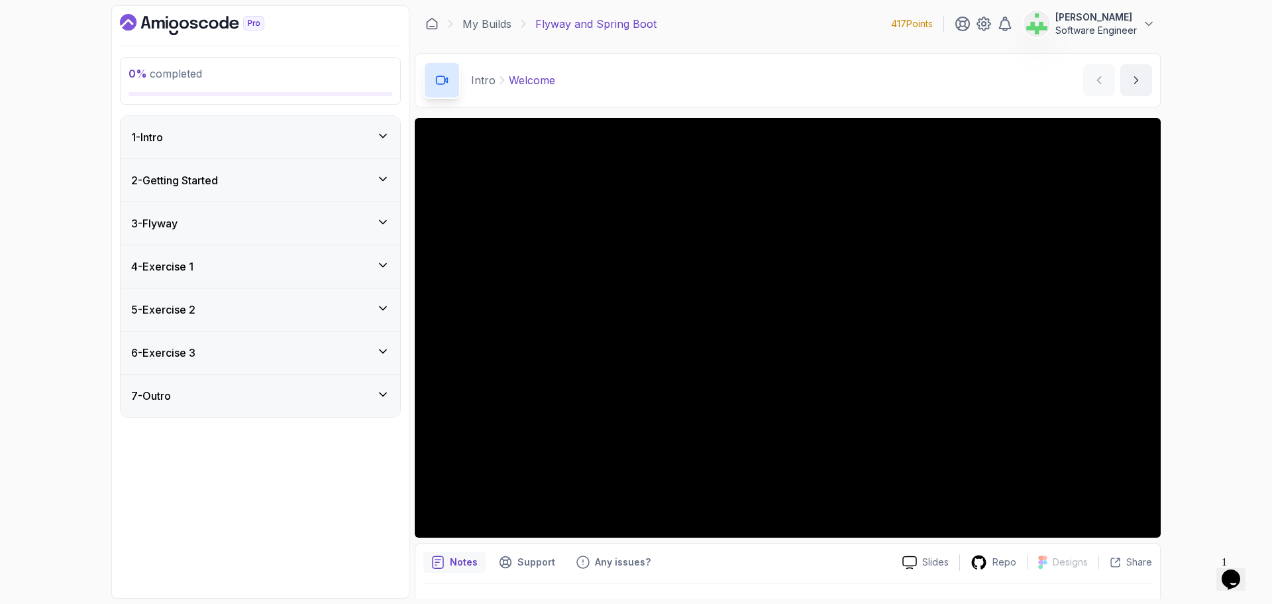
click at [260, 260] on div "4 - Exercise 1" at bounding box center [260, 266] width 258 height 16
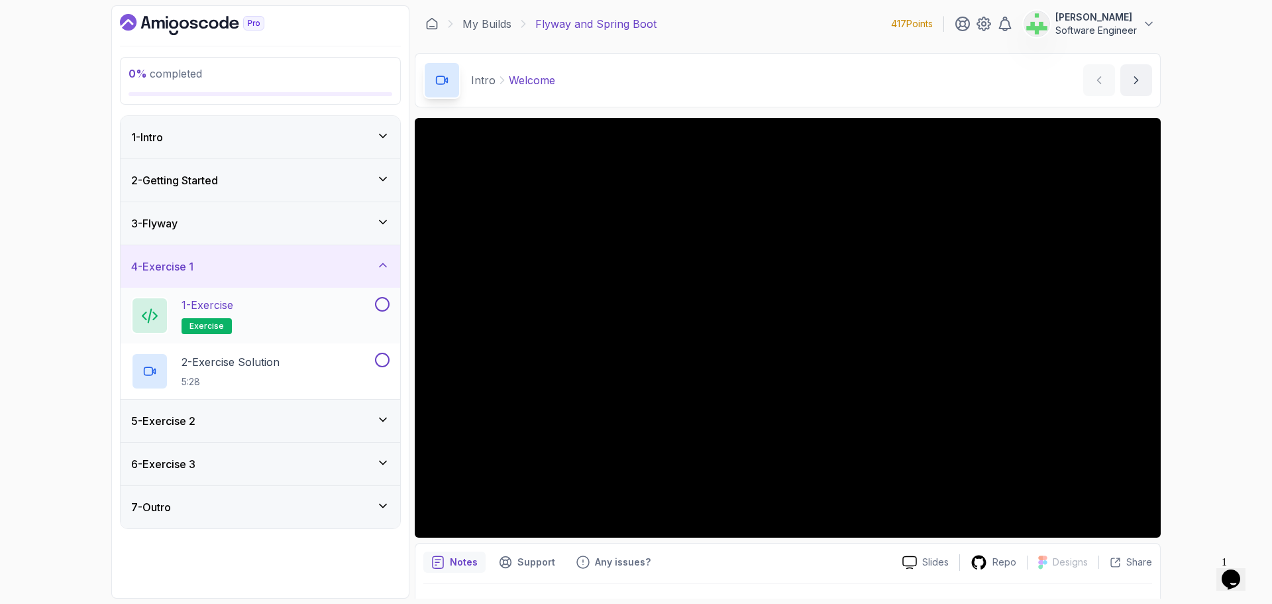
click at [255, 309] on div "1 - Exercise exercise" at bounding box center [251, 315] width 241 height 37
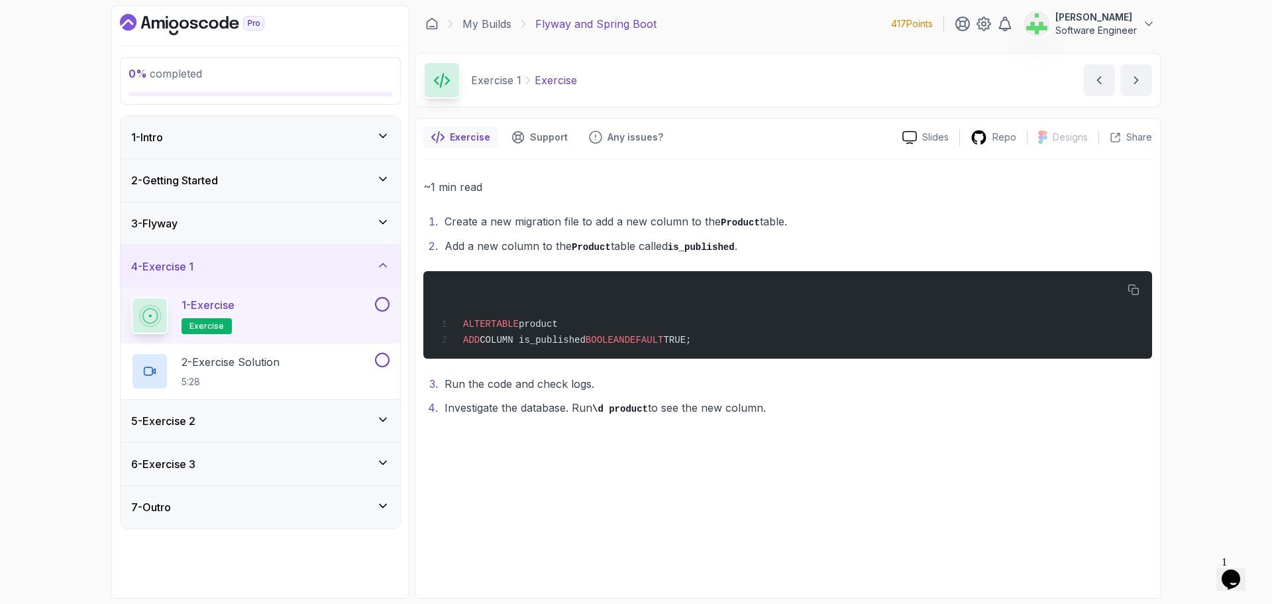
click at [552, 83] on p "Exercise" at bounding box center [556, 80] width 42 height 16
copy p "Exercise"
click at [588, 84] on div "Exercise 1 Exercise Exercise by nelson" at bounding box center [788, 80] width 746 height 54
click at [311, 367] on div "2 - Exercise Solution 5:28" at bounding box center [251, 370] width 241 height 37
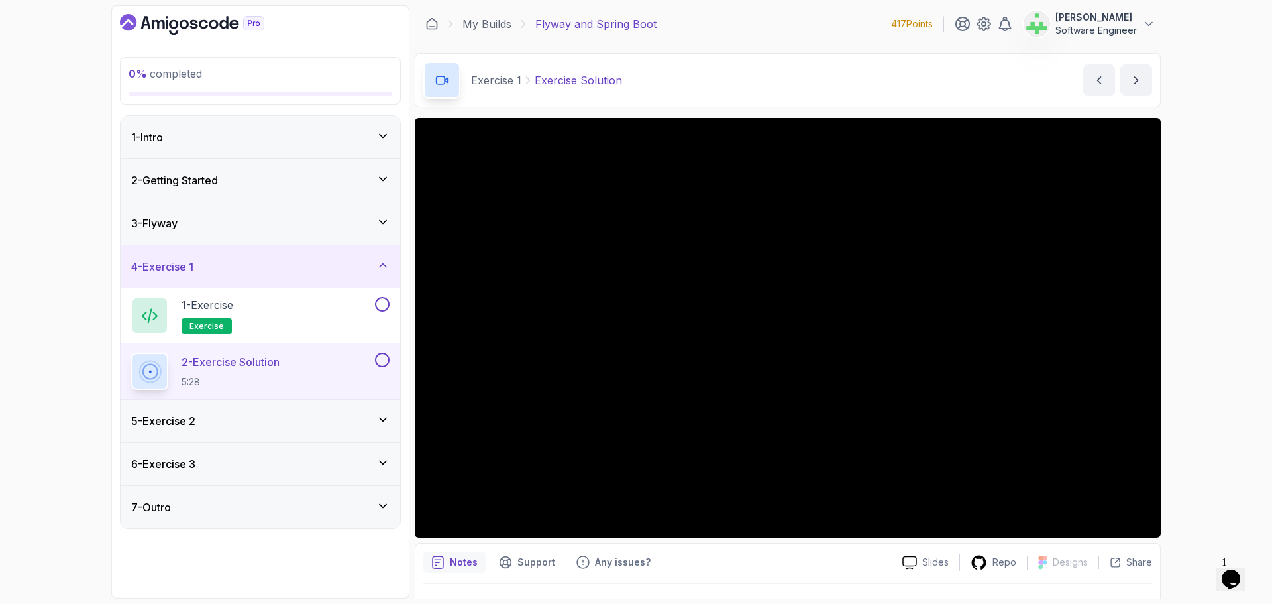
drag, startPoint x: 1220, startPoint y: 160, endPoint x: 1201, endPoint y: 162, distance: 18.7
click at [1219, 162] on div "0 % completed 1 - Intro 2 - Getting Started 3 - Flyway 4 - Exercise 1 1 - Exerc…" at bounding box center [636, 302] width 1272 height 604
click at [277, 425] on div "5 - Exercise 2" at bounding box center [260, 421] width 258 height 16
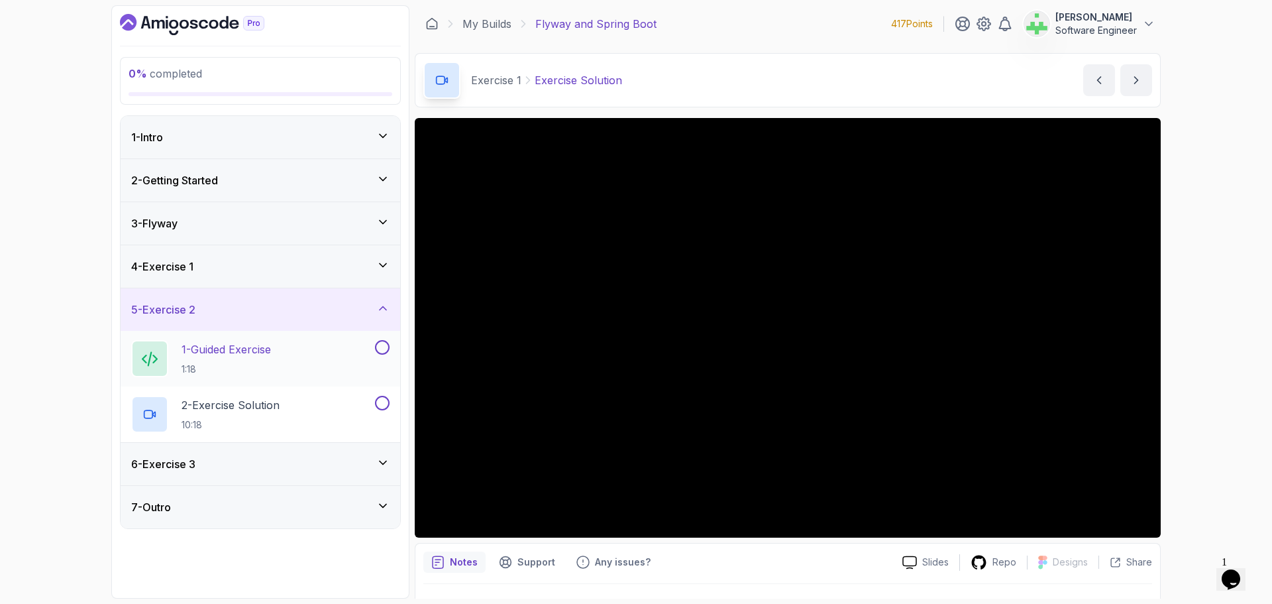
click at [271, 352] on p "1 - Guided Exercise" at bounding box center [226, 349] width 89 height 16
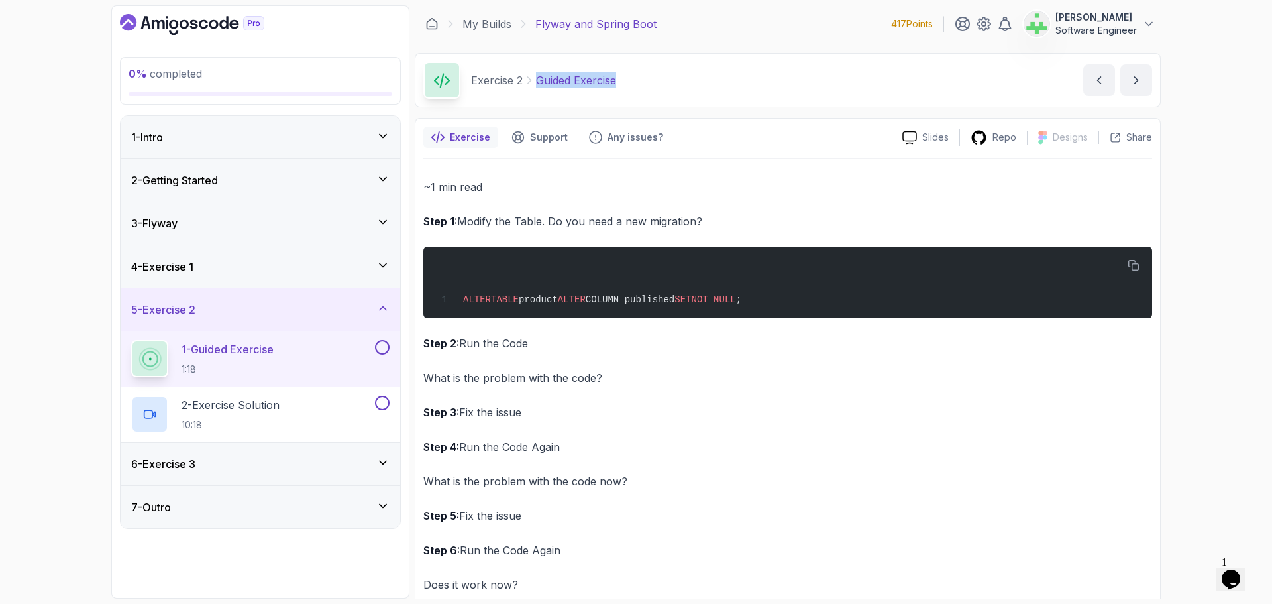
drag, startPoint x: 539, startPoint y: 83, endPoint x: 645, endPoint y: 76, distance: 106.2
click at [645, 76] on div "Exercise 2 Guided Exercise Guided Exercise by nelson" at bounding box center [788, 80] width 746 height 54
copy p "Guided Exercise"
click at [645, 76] on div "Exercise 2 Guided Exercise Guided Exercise by nelson" at bounding box center [788, 80] width 746 height 54
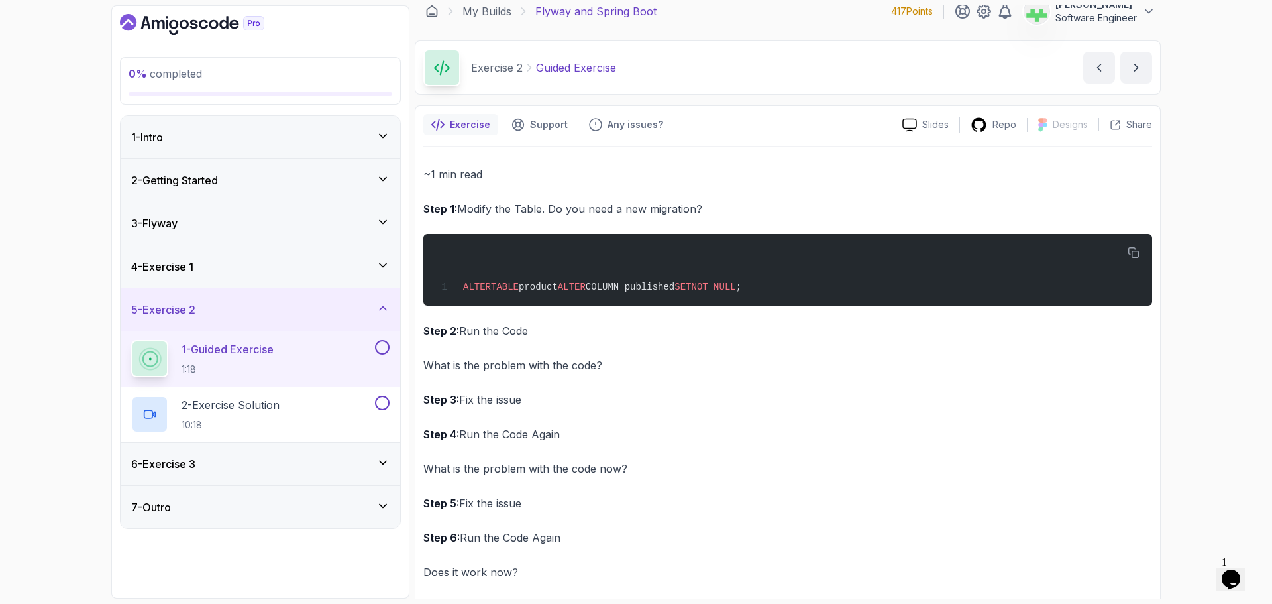
scroll to position [23, 0]
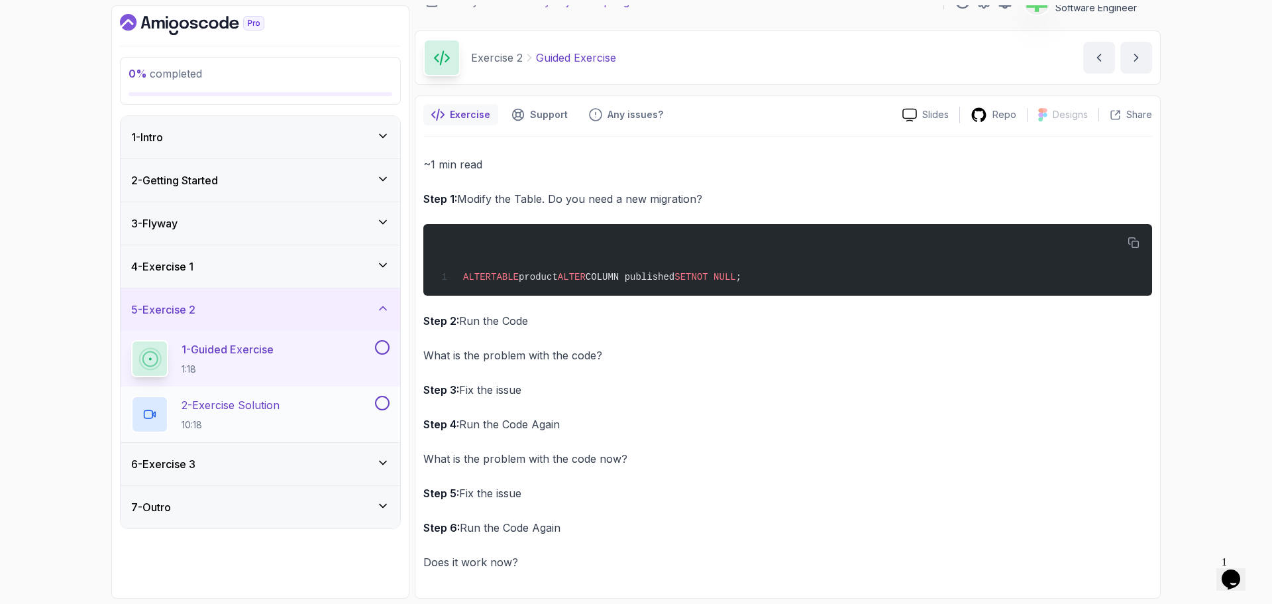
click at [317, 401] on div "2 - Exercise Solution 10:18" at bounding box center [251, 414] width 241 height 37
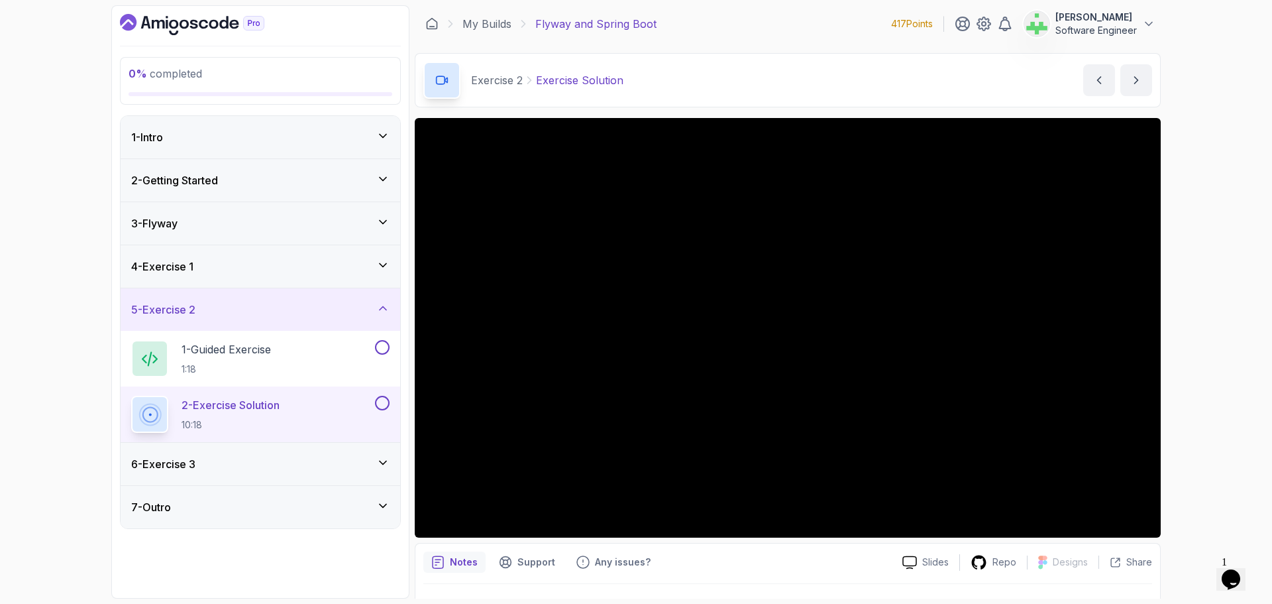
click at [267, 462] on div "6 - Exercise 3" at bounding box center [260, 464] width 258 height 16
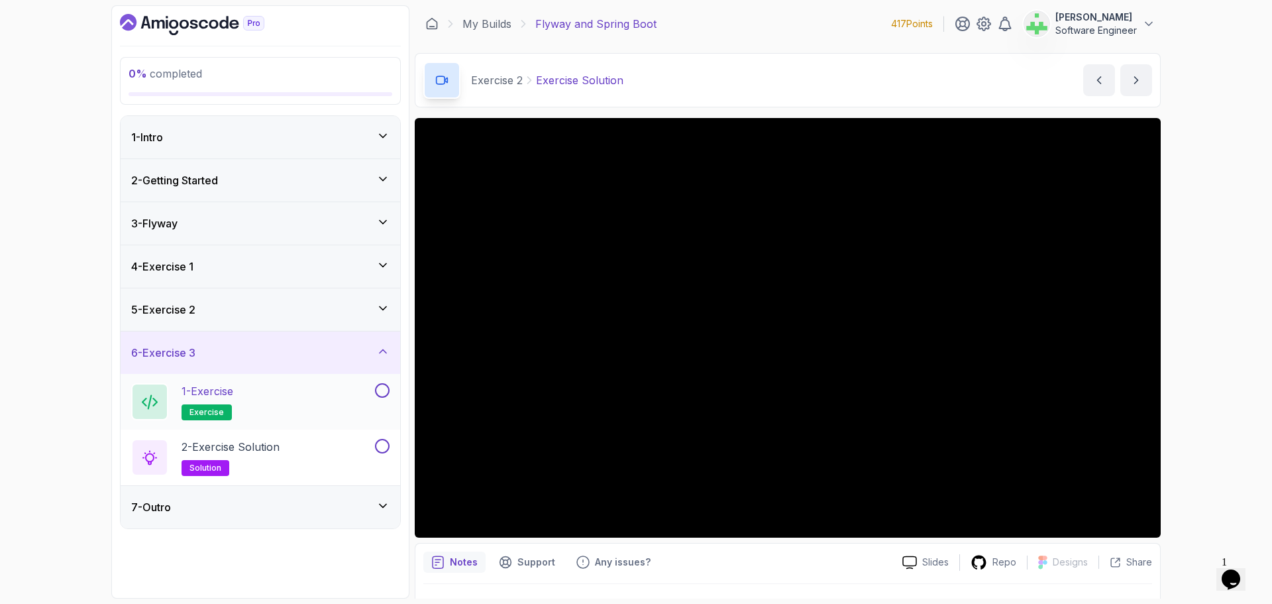
click at [274, 396] on div "1 - Exercise exercise" at bounding box center [251, 401] width 241 height 37
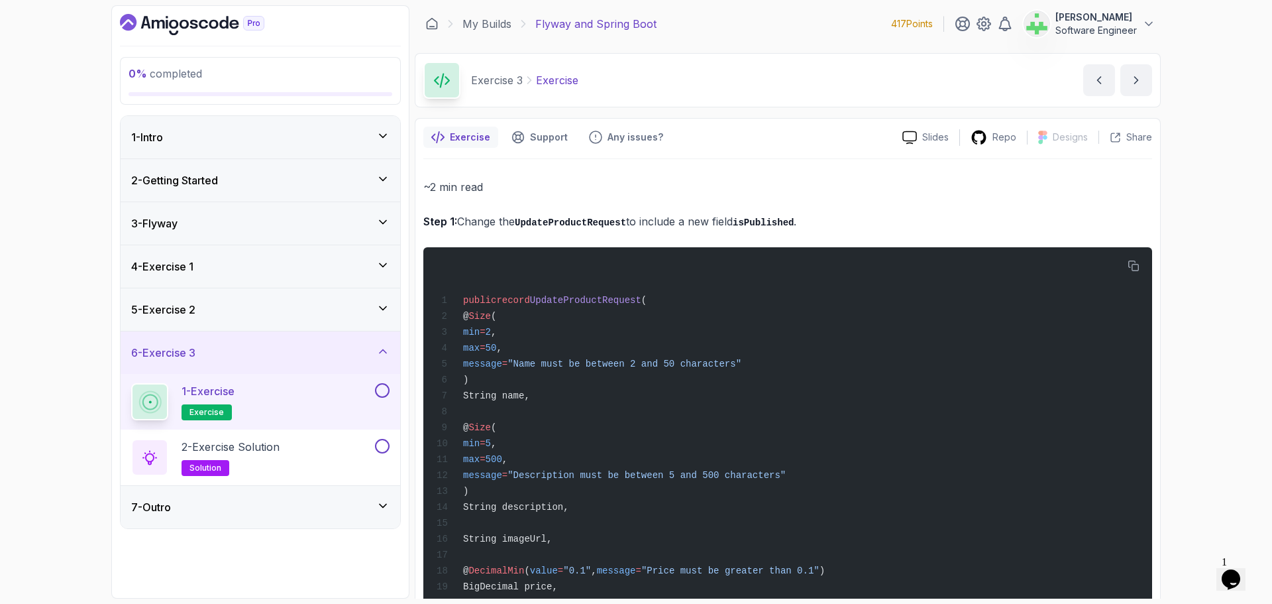
click at [558, 83] on p "Exercise" at bounding box center [557, 80] width 42 height 16
copy p "Exercise"
click at [637, 82] on div "Exercise 3 Exercise Exercise by nelson" at bounding box center [788, 80] width 746 height 54
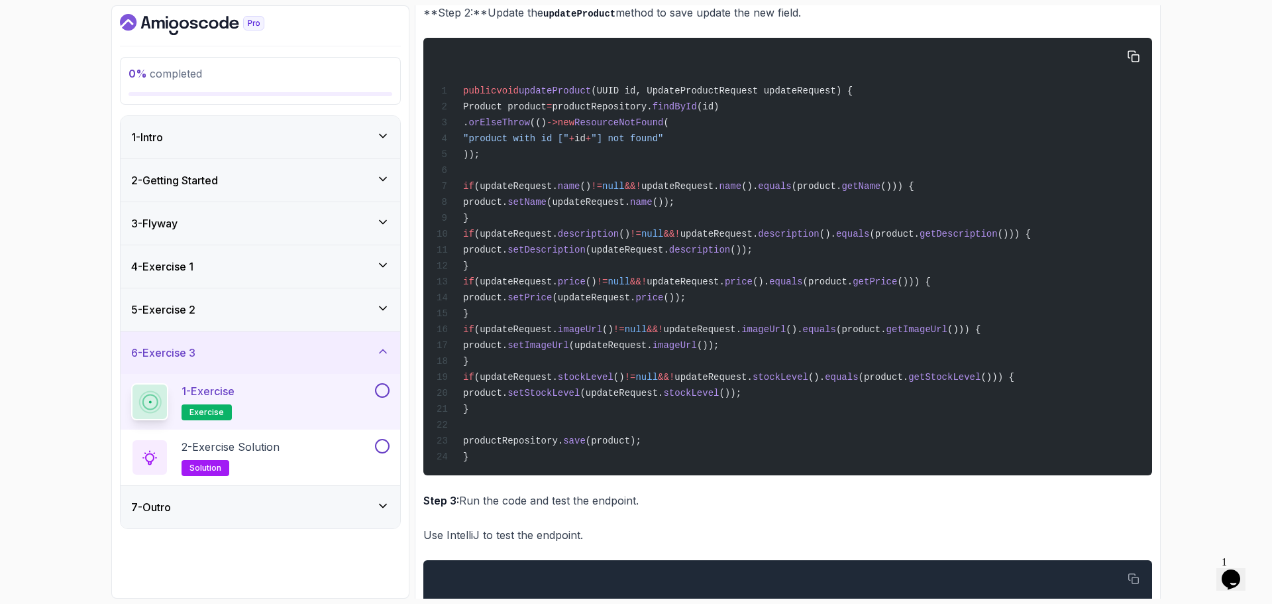
scroll to position [889, 0]
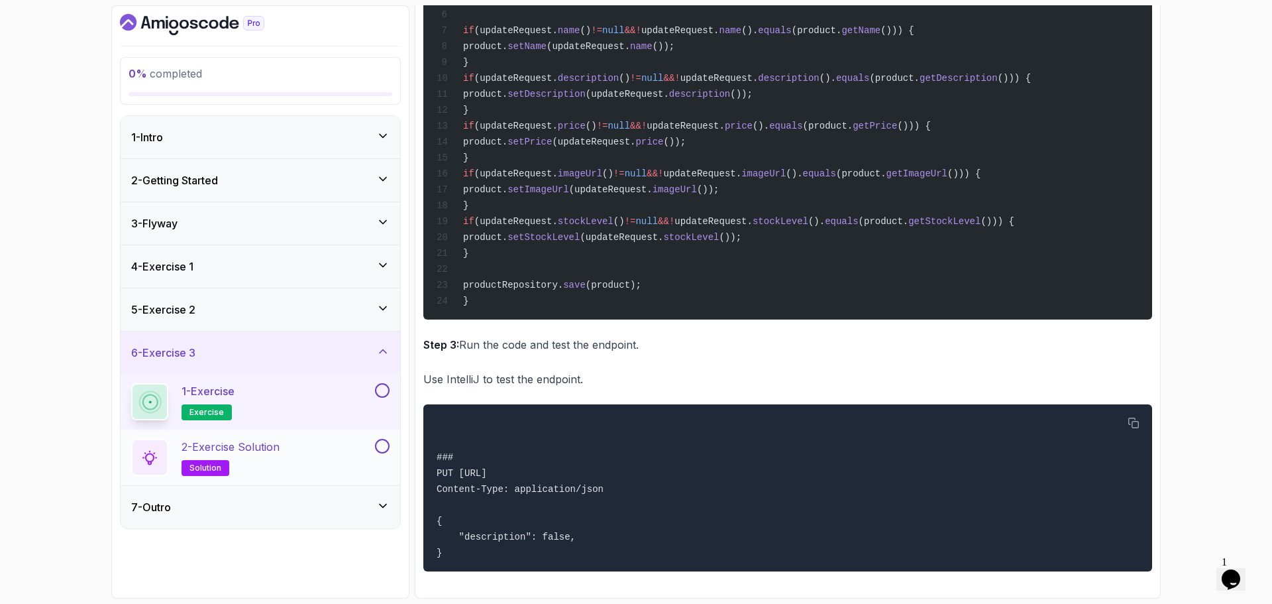
click at [323, 446] on div "2 - Exercise Solution solution" at bounding box center [251, 457] width 241 height 37
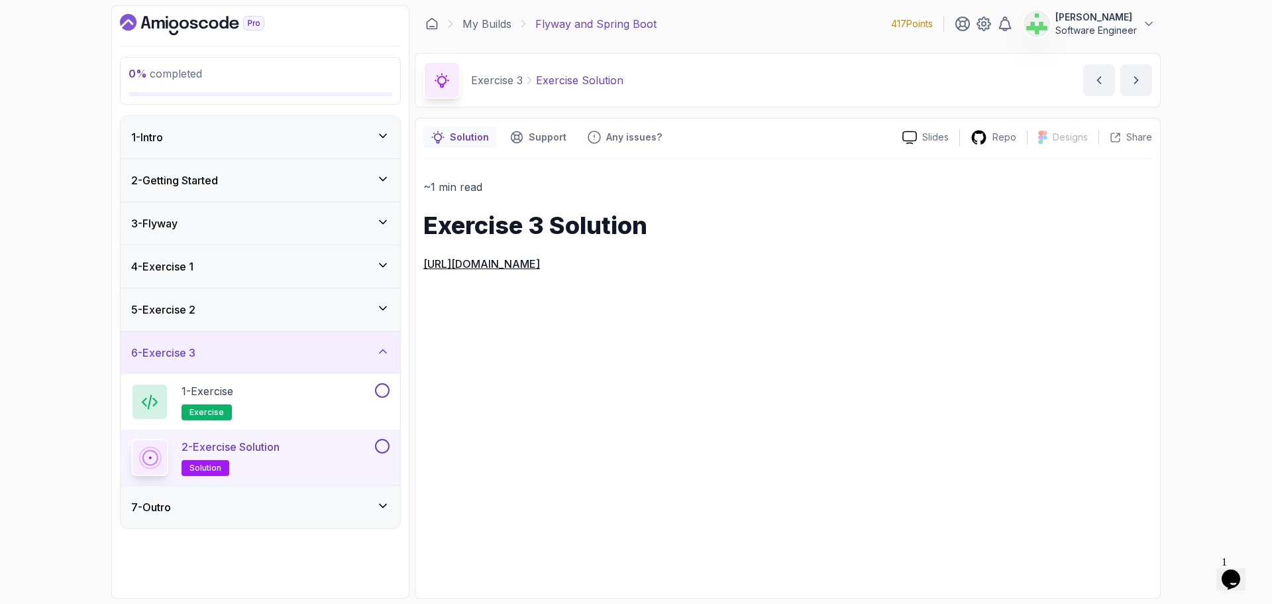
click at [327, 353] on div "6 - Exercise 3" at bounding box center [260, 352] width 258 height 16
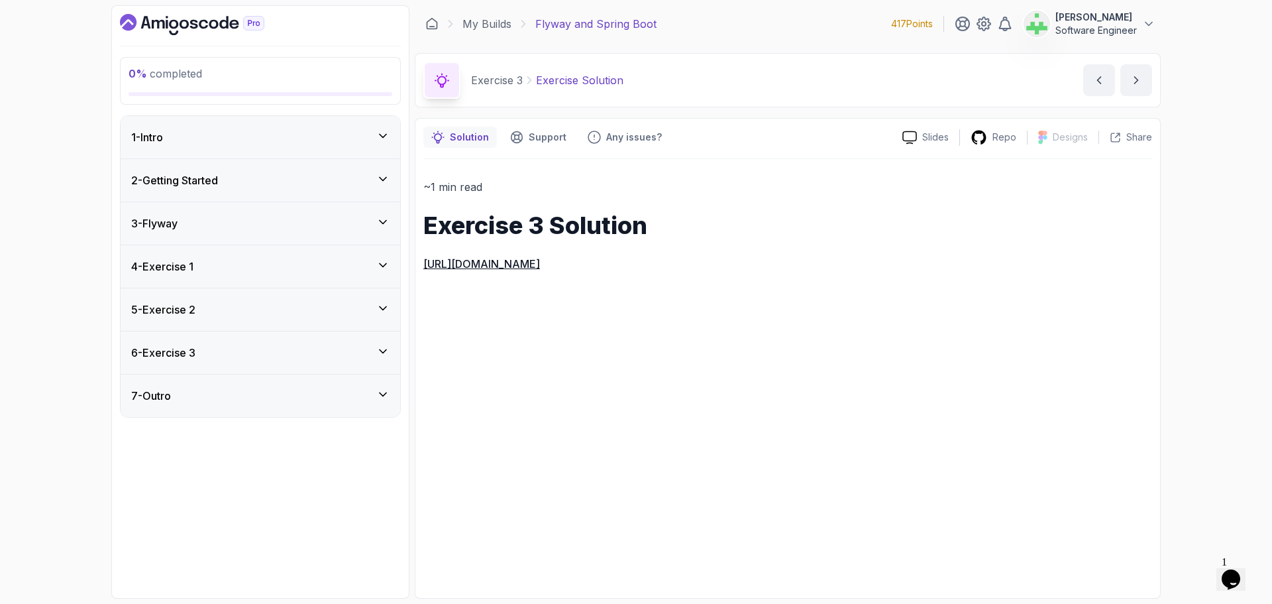
click at [330, 392] on div "7 - Outro" at bounding box center [260, 396] width 258 height 16
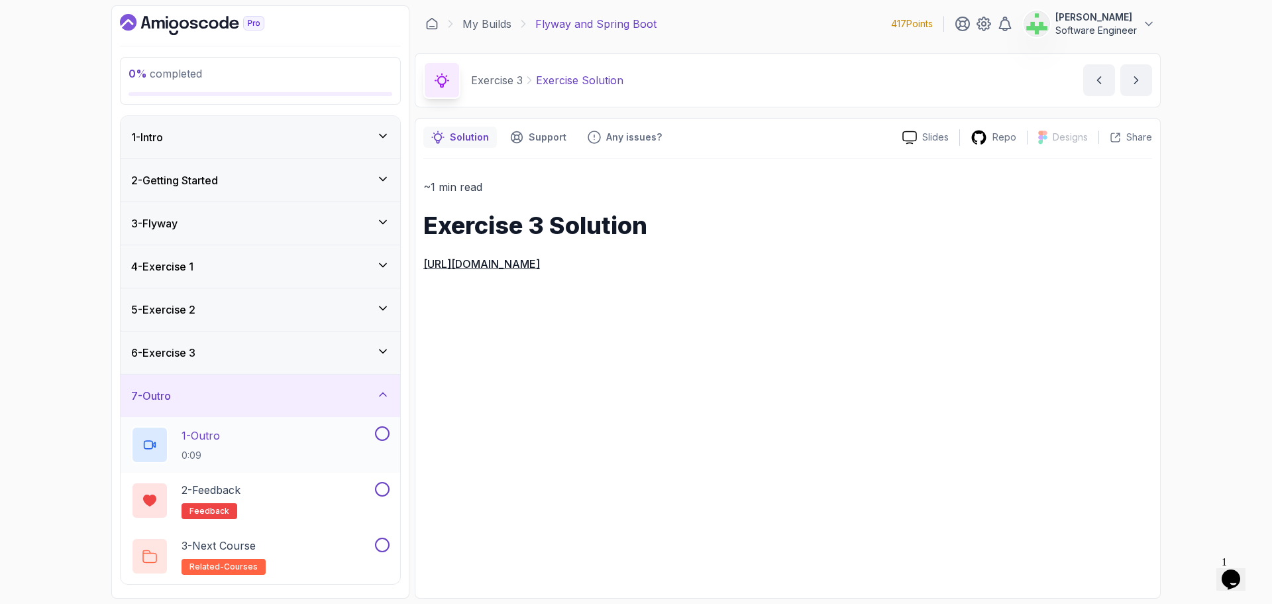
click at [290, 434] on div "1 - Outro 0:09" at bounding box center [251, 444] width 241 height 37
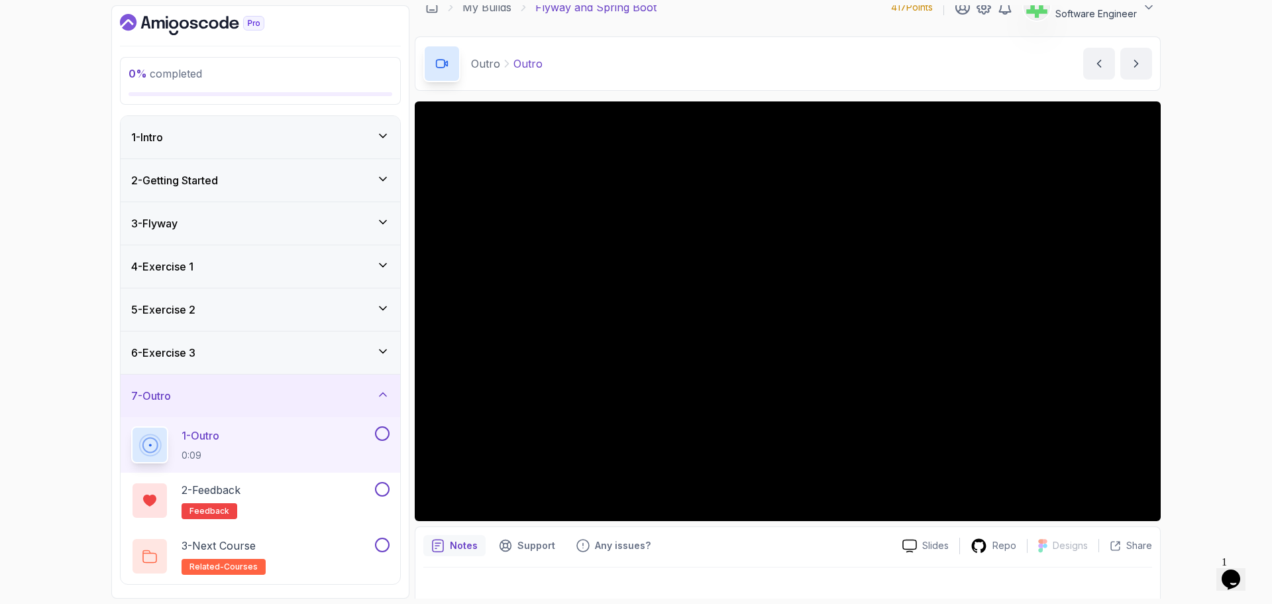
scroll to position [31, 0]
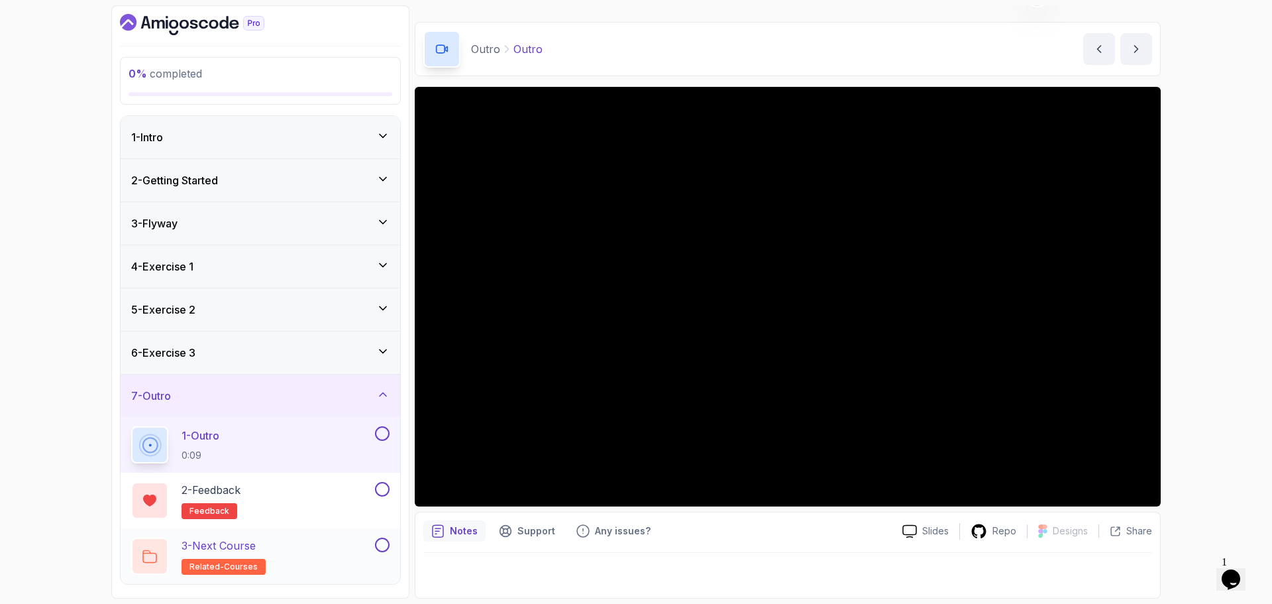
click at [313, 543] on div "3 - Next Course related-courses" at bounding box center [251, 555] width 241 height 37
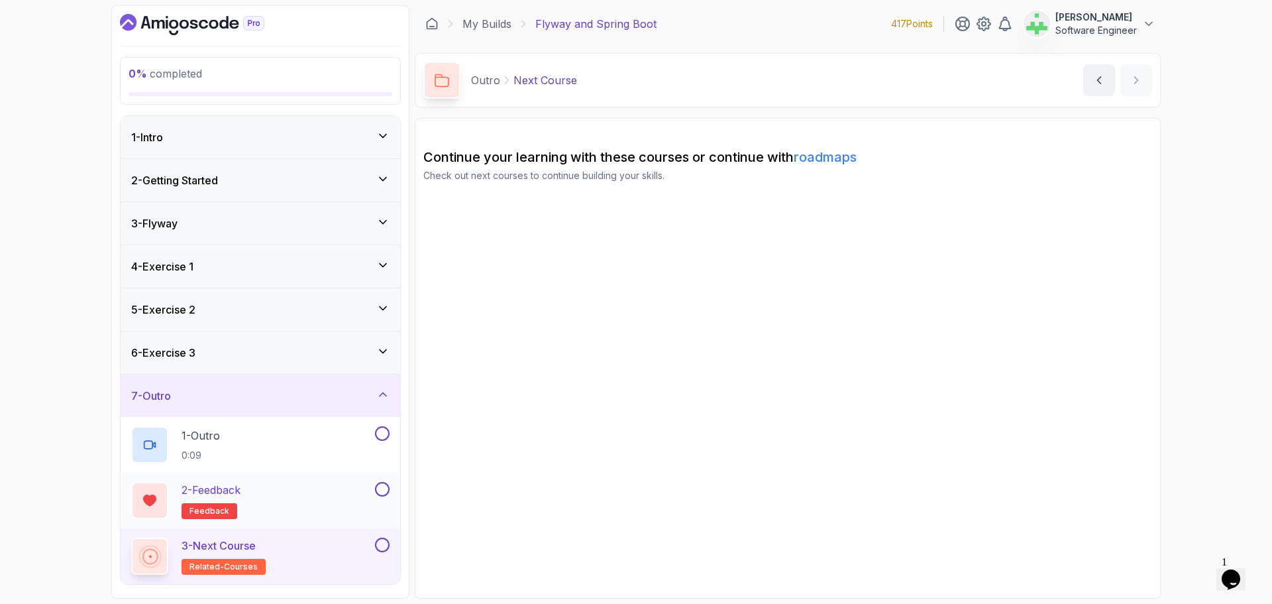
click at [350, 488] on div "2 - Feedback feedback" at bounding box center [251, 500] width 241 height 37
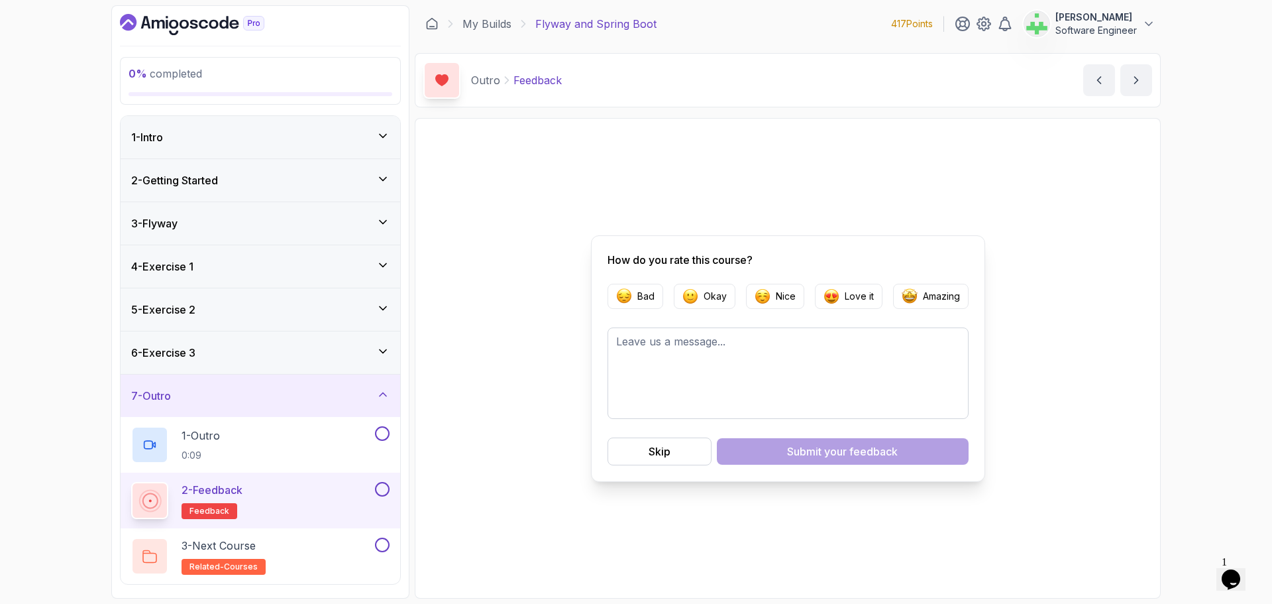
click at [352, 494] on div "2 - Feedback feedback" at bounding box center [251, 500] width 241 height 37
click at [356, 547] on div "3 - Next Course related-courses" at bounding box center [251, 555] width 241 height 37
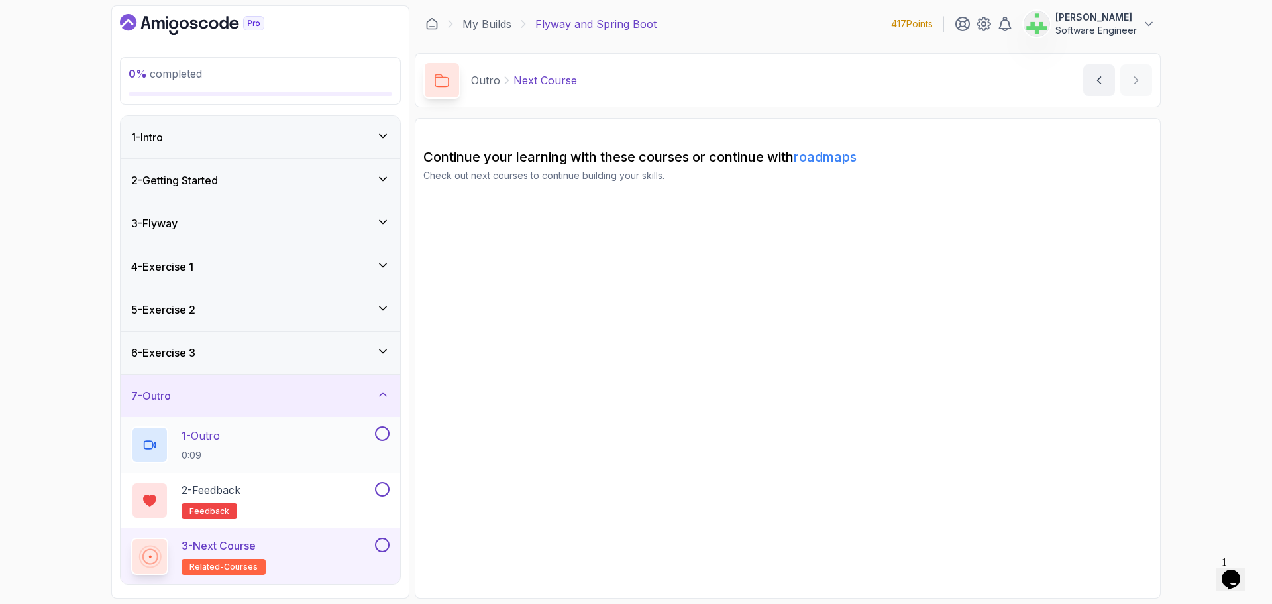
click at [325, 429] on div "1 - Outro 0:09" at bounding box center [251, 444] width 241 height 37
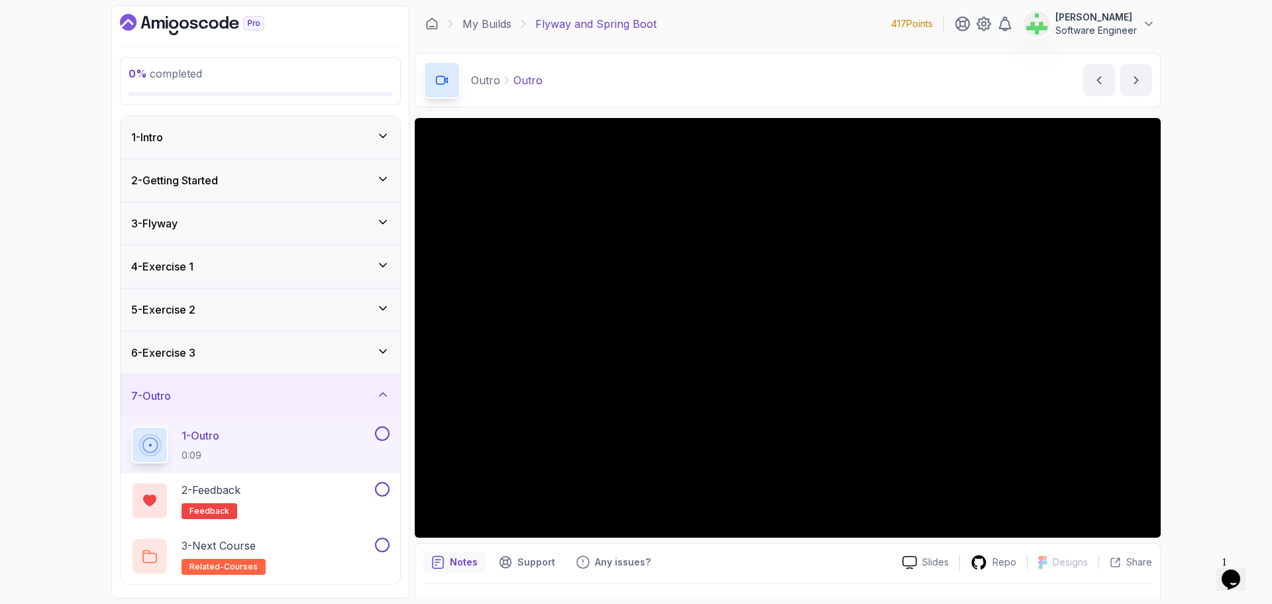
click at [350, 382] on div "7 - Outro" at bounding box center [261, 395] width 280 height 42
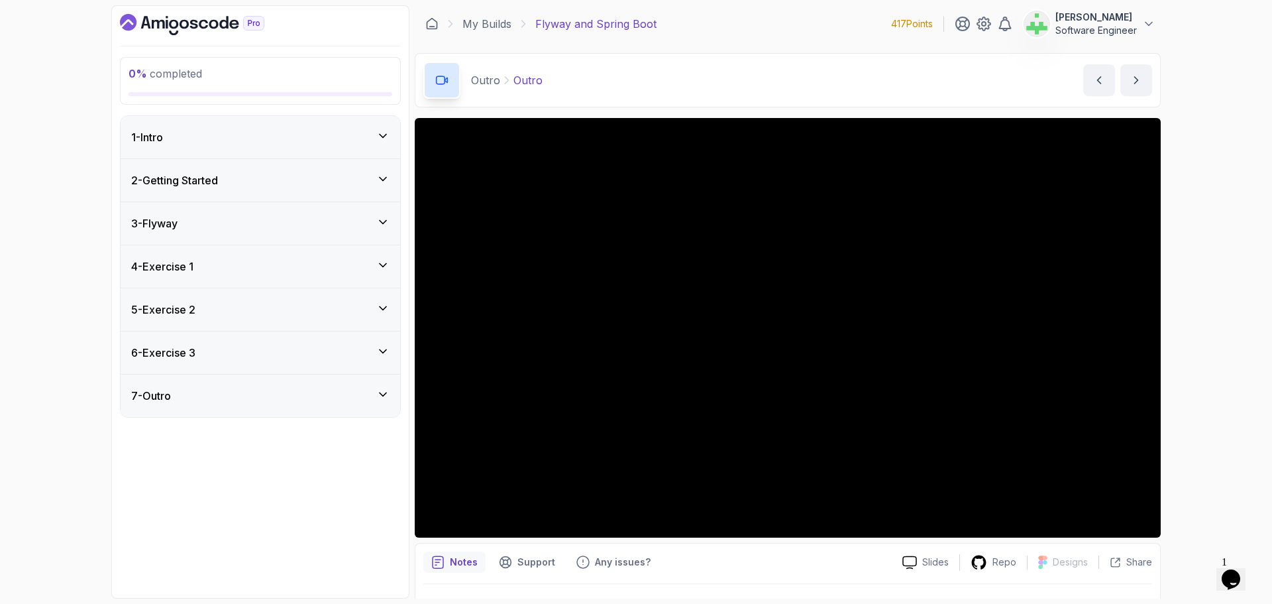
click at [228, 134] on div "1 - Intro" at bounding box center [260, 137] width 258 height 16
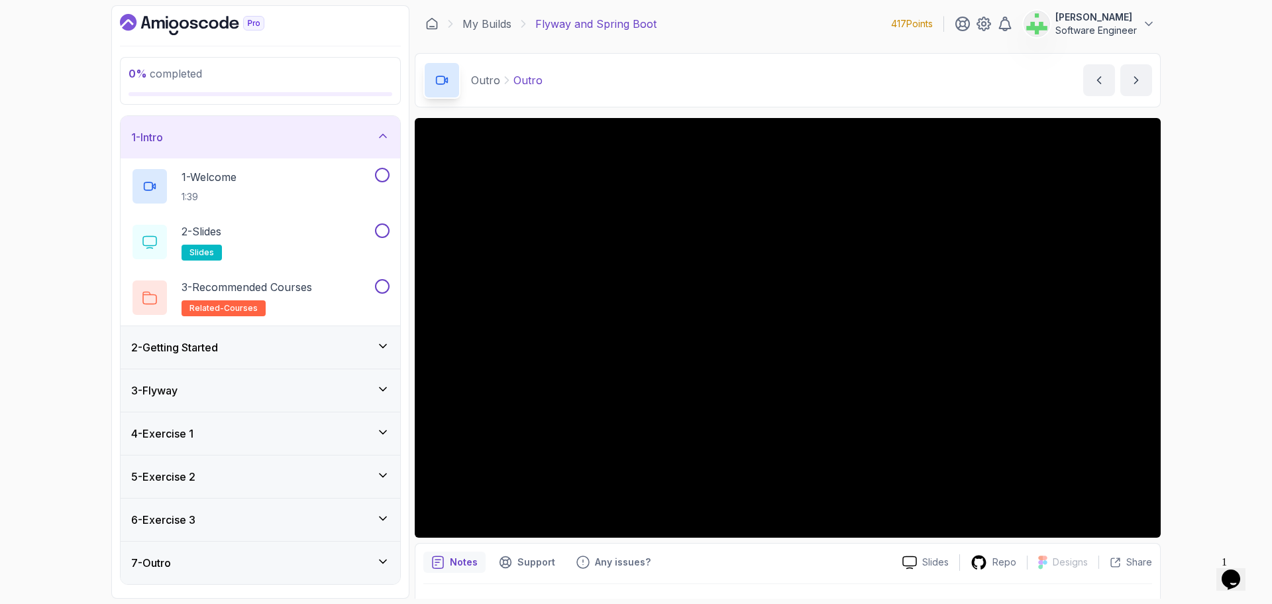
click at [228, 134] on div "1 - Intro" at bounding box center [260, 137] width 258 height 16
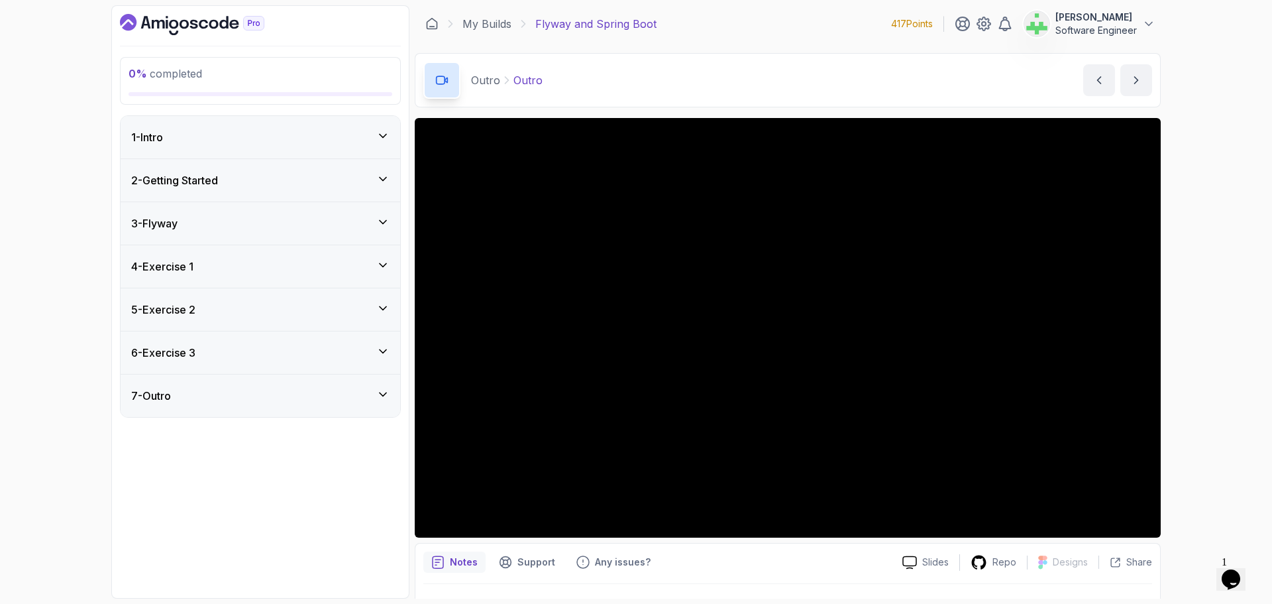
click at [231, 269] on div "4 - Exercise 1" at bounding box center [260, 266] width 258 height 16
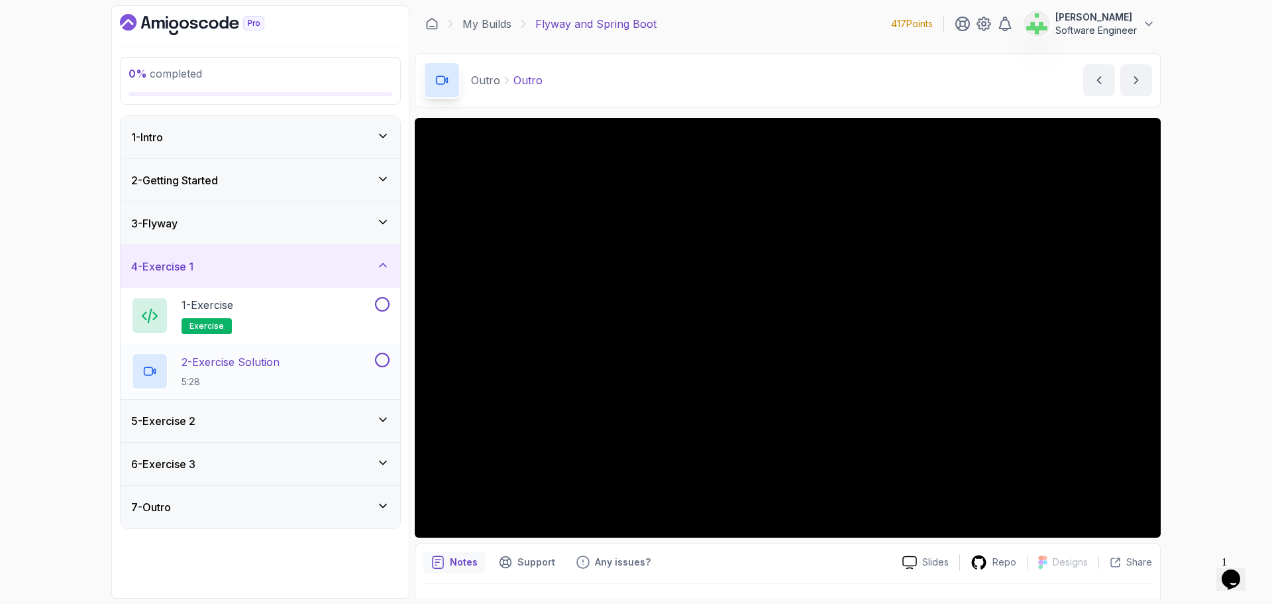
click at [248, 368] on p "2 - Exercise Solution" at bounding box center [231, 362] width 98 height 16
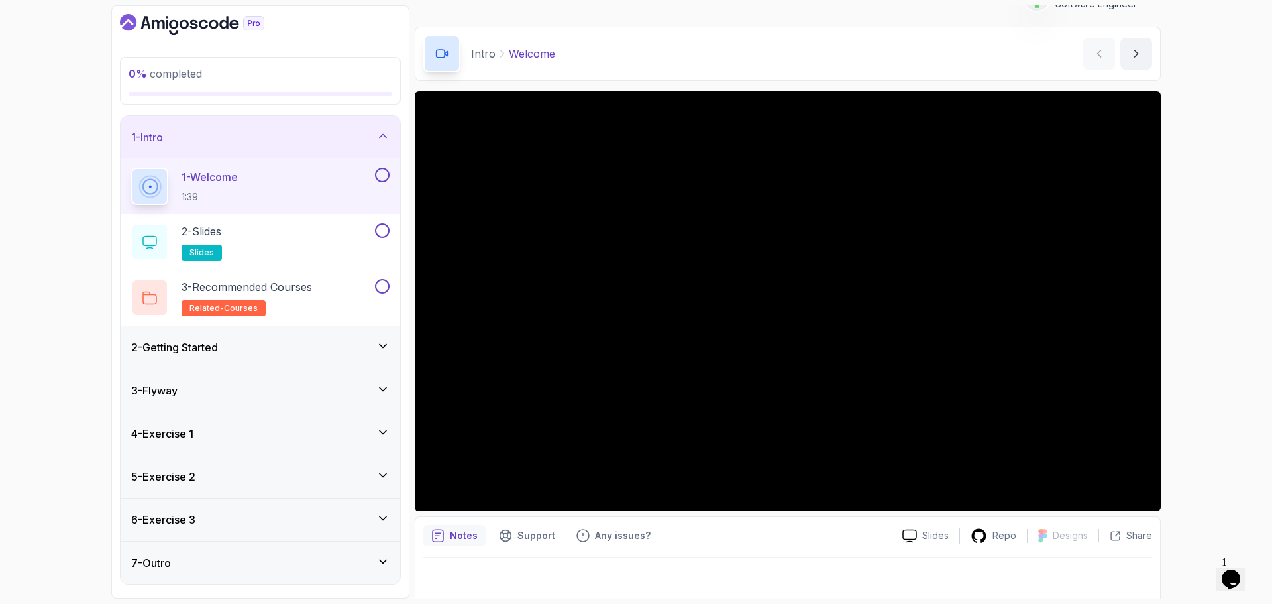
scroll to position [31, 0]
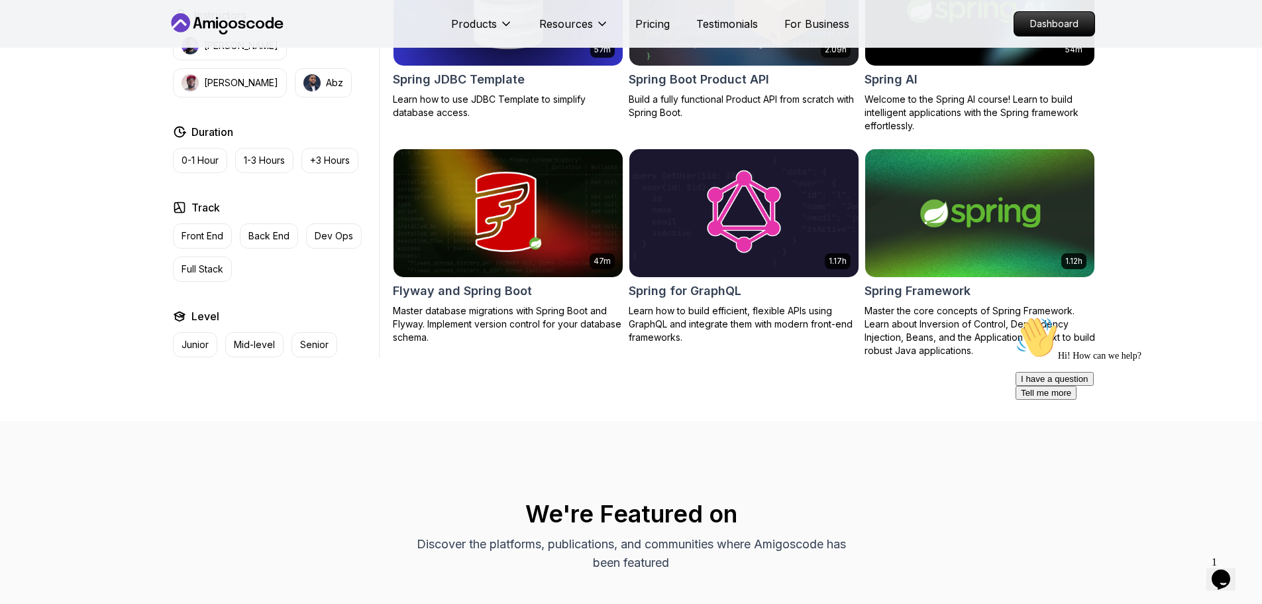
scroll to position [729, 0]
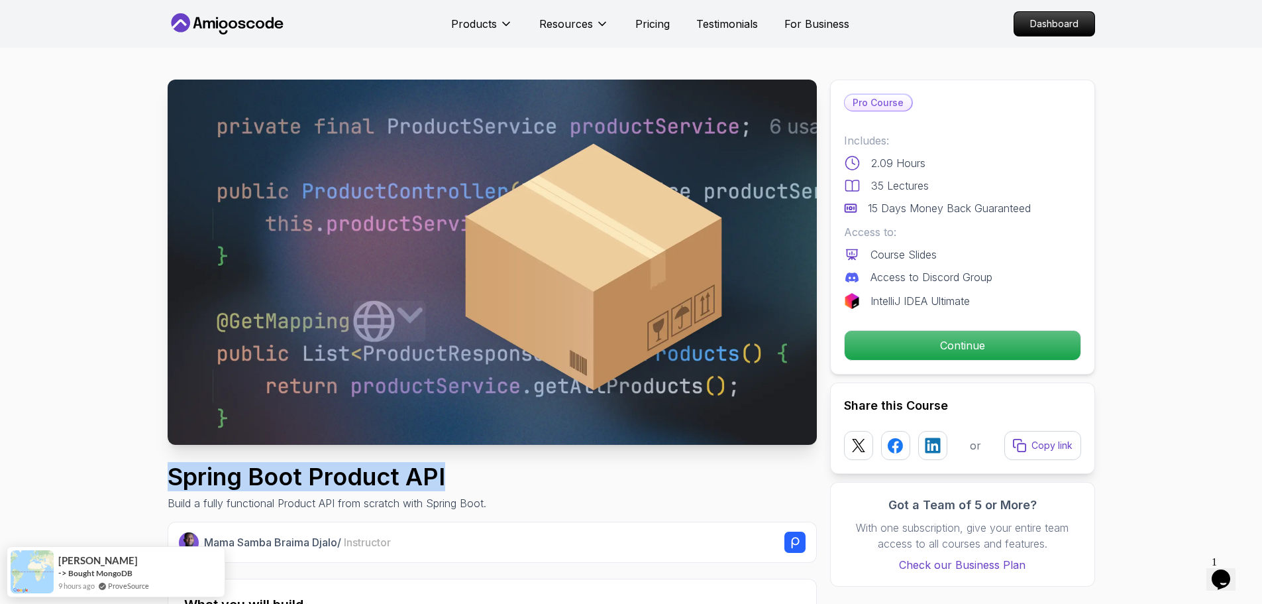
drag, startPoint x: 175, startPoint y: 479, endPoint x: 547, endPoint y: 472, distance: 372.4
click at [547, 472] on div "Spring Boot Product API Build a fully functional Product API from scratch with …" at bounding box center [492, 487] width 649 height 48
copy h1 "Spring Boot Product API"
click at [547, 472] on div "Spring Boot Product API Build a fully functional Product API from scratch with …" at bounding box center [492, 487] width 649 height 48
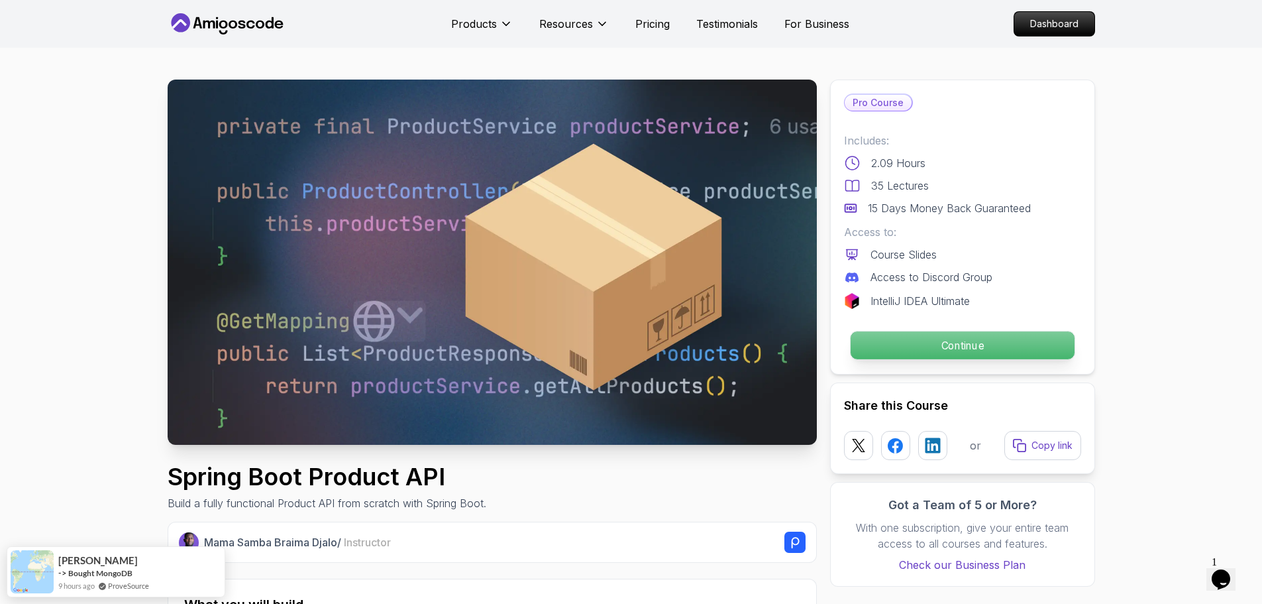
click at [976, 341] on p "Continue" at bounding box center [962, 345] width 224 height 28
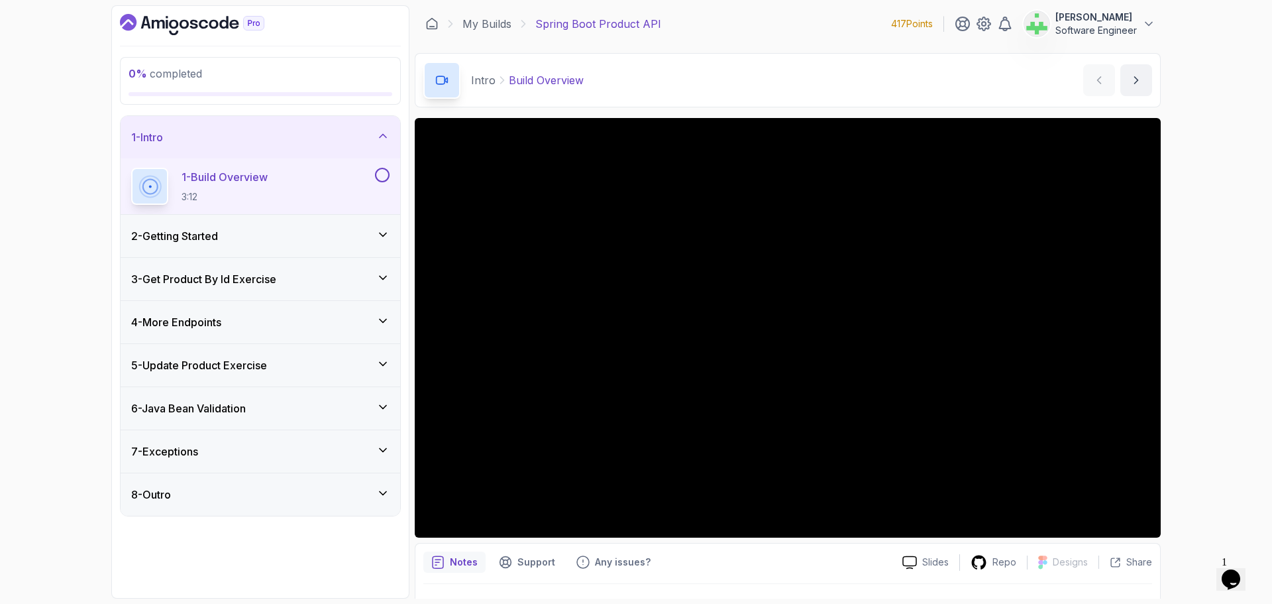
click at [365, 133] on div "1 - Intro" at bounding box center [260, 137] width 258 height 16
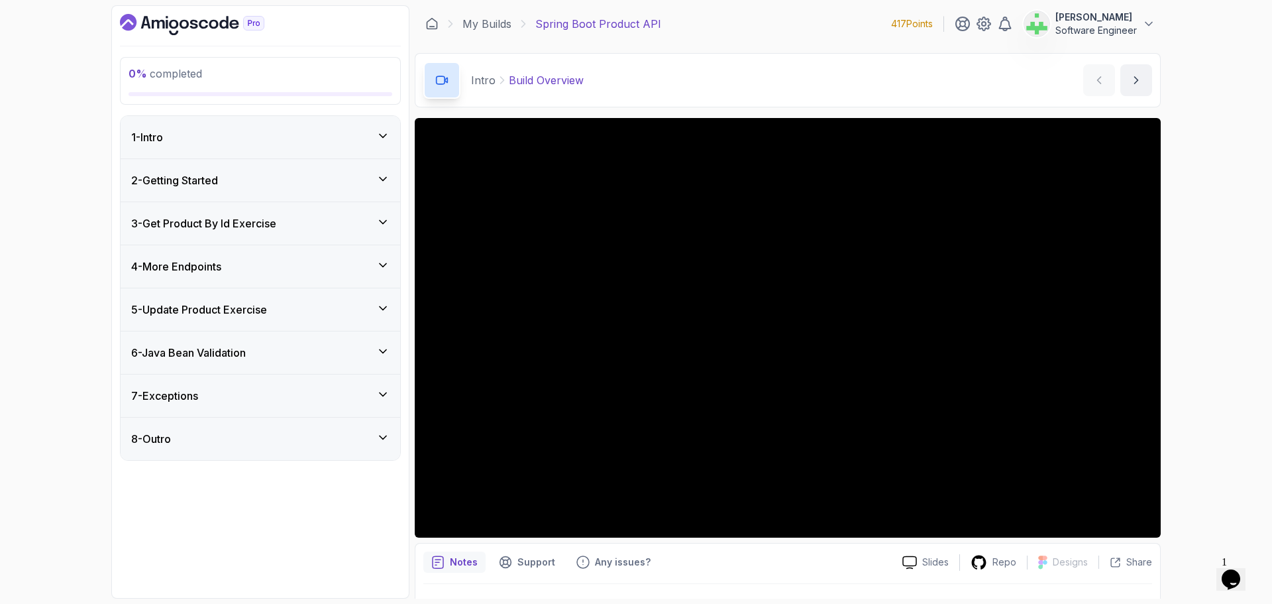
click at [240, 133] on div "1 - Intro" at bounding box center [260, 137] width 258 height 16
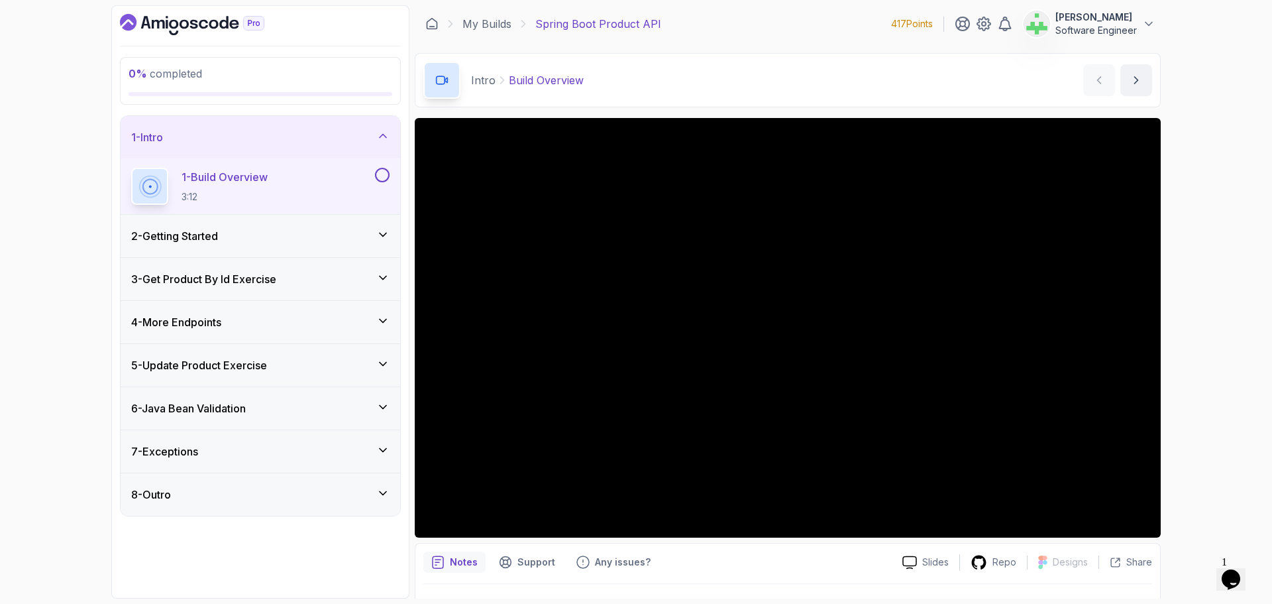
click at [240, 233] on div "2 - Getting Started" at bounding box center [260, 236] width 258 height 16
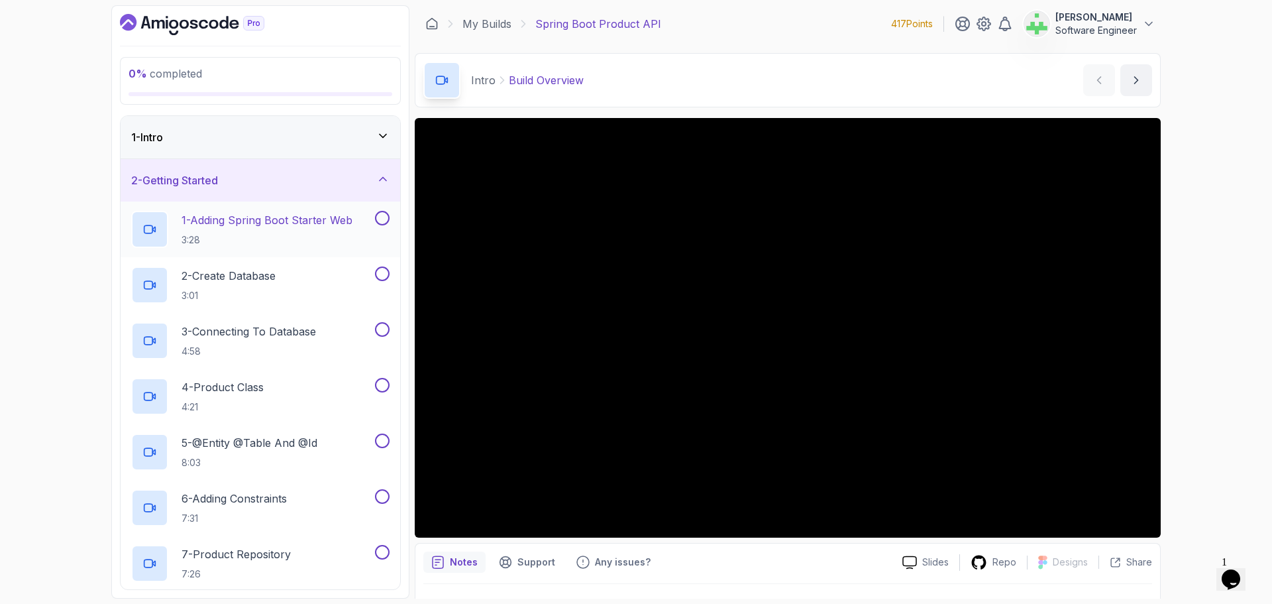
click at [256, 221] on p "1 - Adding Spring Boot Starter Web" at bounding box center [267, 220] width 171 height 16
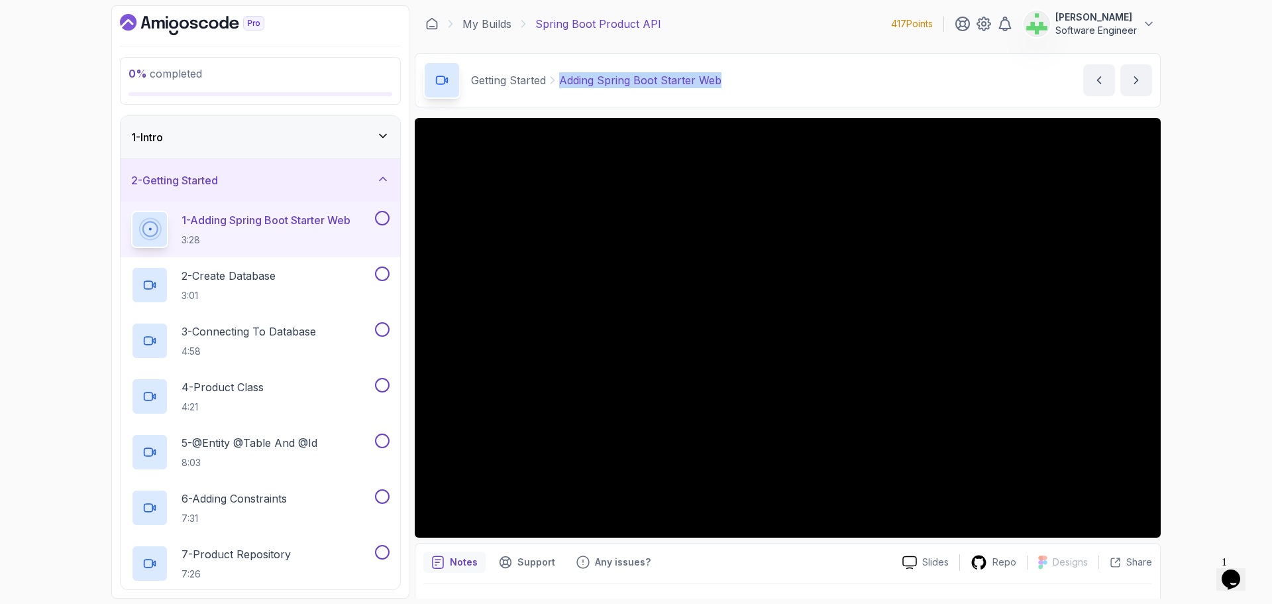
drag, startPoint x: 562, startPoint y: 81, endPoint x: 755, endPoint y: 88, distance: 193.6
click at [755, 88] on div "Getting Started Adding Spring Boot Starter Web Adding Spring Boot Starter Web b…" at bounding box center [788, 80] width 746 height 54
copy p "Adding Spring Boot Starter Web"
click at [760, 83] on div "Getting Started Adding Spring Boot Starter Web Adding Spring Boot Starter Web b…" at bounding box center [788, 80] width 746 height 54
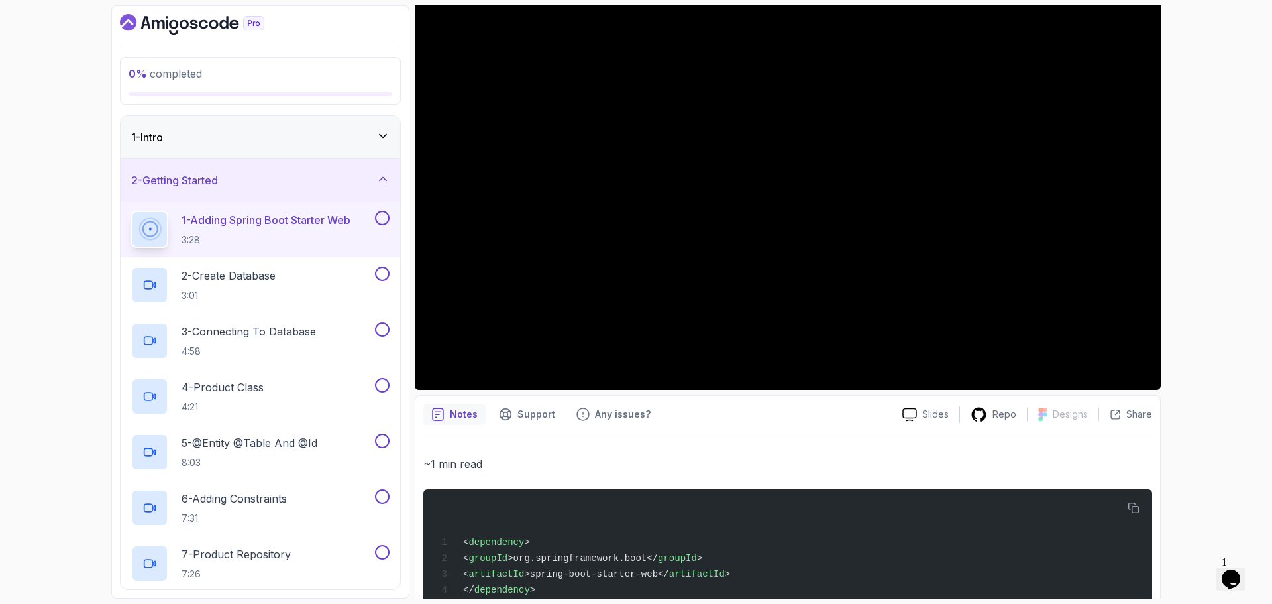
scroll to position [187, 0]
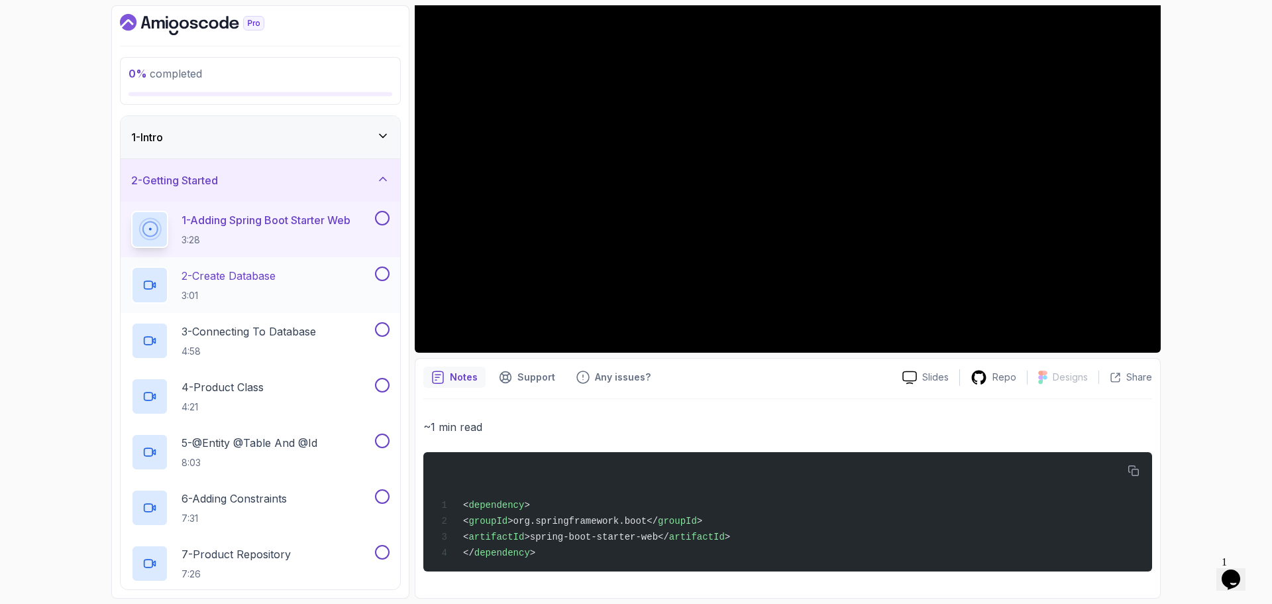
click at [274, 272] on p "2 - Create Database" at bounding box center [229, 276] width 94 height 16
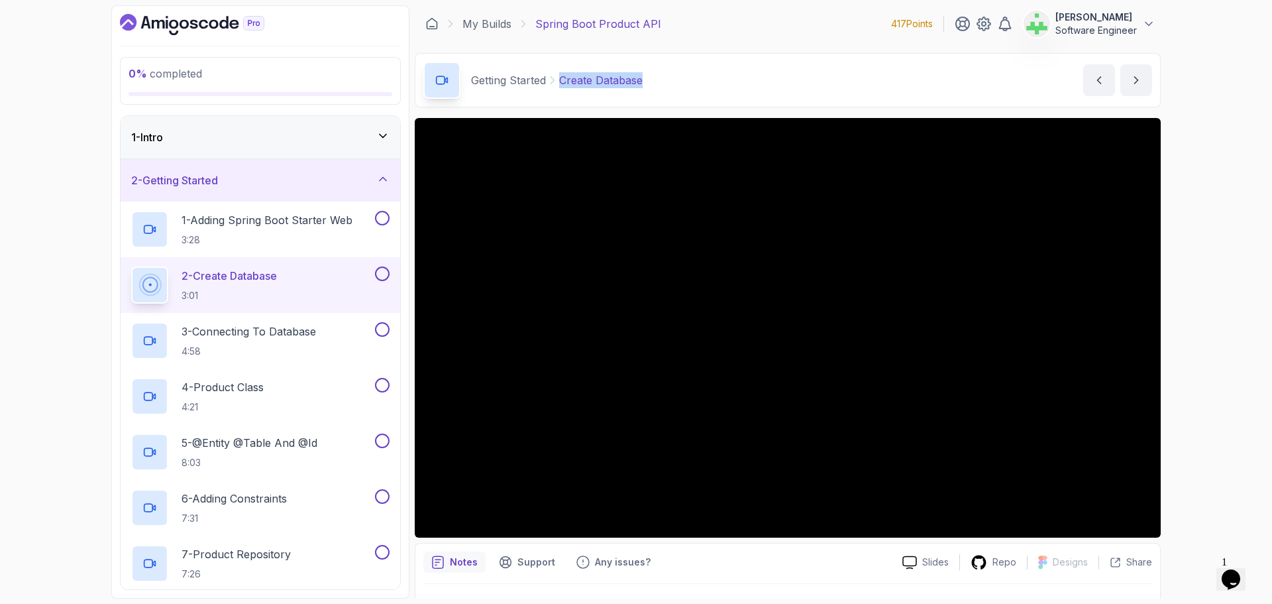
drag, startPoint x: 558, startPoint y: 81, endPoint x: 706, endPoint y: 97, distance: 147.9
click at [706, 97] on div "Getting Started Create Database Create Database by nelson" at bounding box center [788, 80] width 746 height 54
copy p "Create Database"
click at [704, 86] on div "Getting Started Create Database Create Database by nelson" at bounding box center [788, 80] width 746 height 54
click at [290, 329] on p "3 - Connecting To Database" at bounding box center [249, 331] width 134 height 16
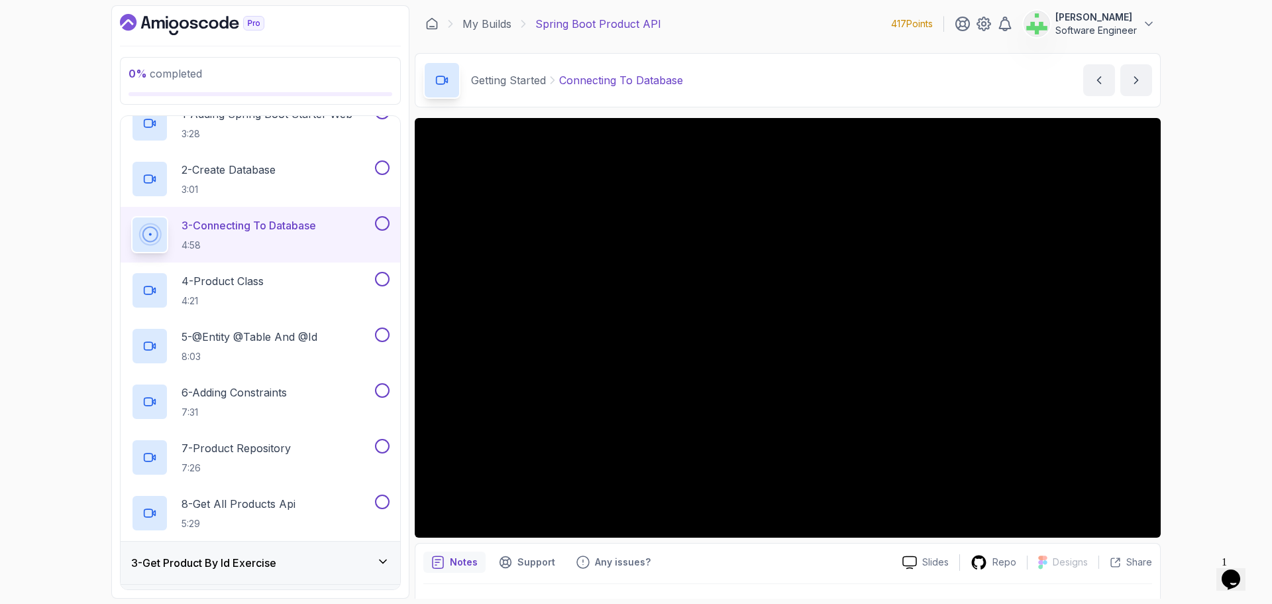
scroll to position [51, 0]
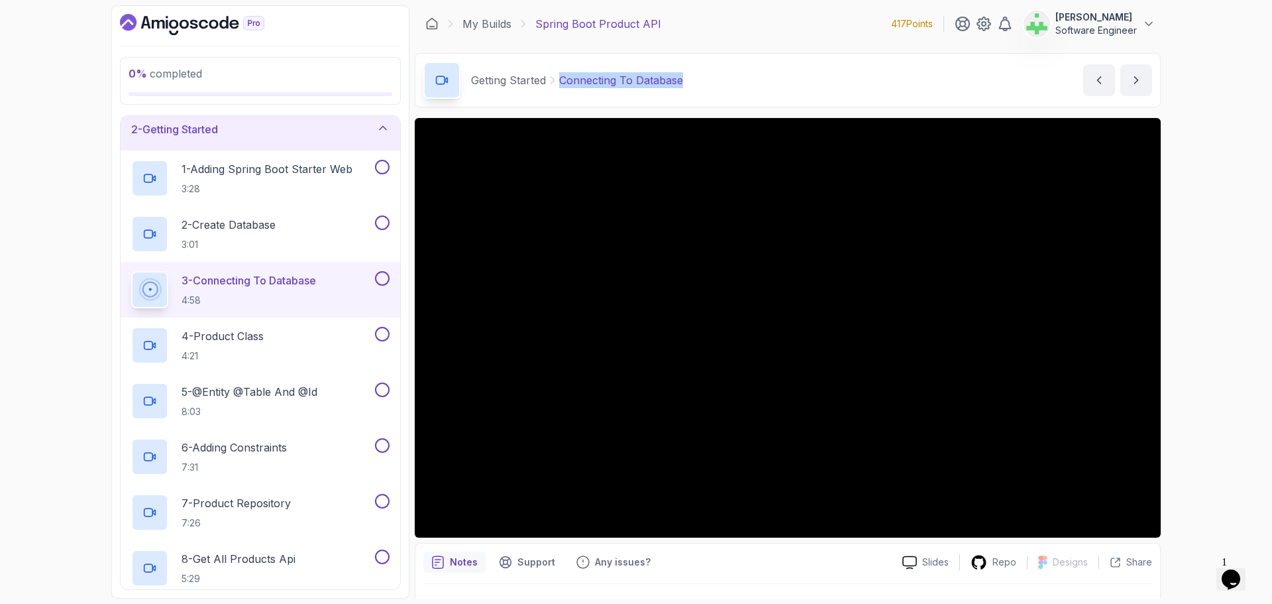
drag, startPoint x: 560, startPoint y: 83, endPoint x: 751, endPoint y: 78, distance: 190.9
click at [751, 78] on div "Getting Started Connecting To Database Connecting To Database by nelson" at bounding box center [788, 80] width 746 height 54
copy p "Connecting To Database"
click at [751, 78] on div "Getting Started Connecting To Database Connecting To Database by nelson" at bounding box center [788, 80] width 746 height 54
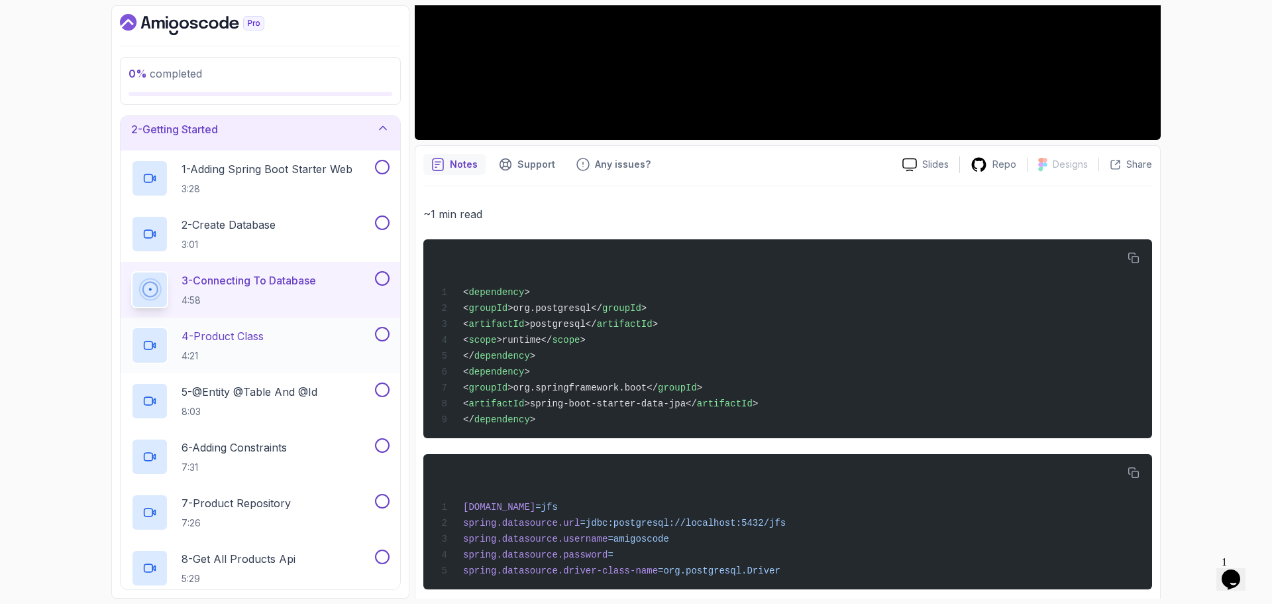
click at [279, 334] on div "4 - Product Class 4:21" at bounding box center [251, 345] width 241 height 37
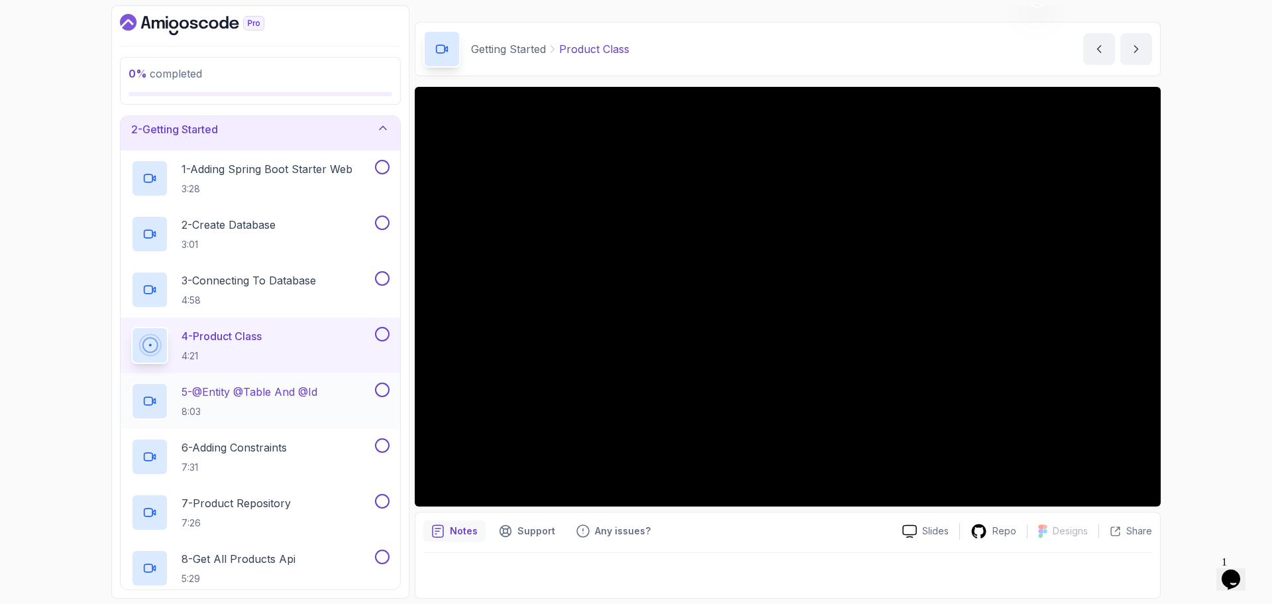
click at [317, 392] on p "5 - @Entity @Table And @Id" at bounding box center [250, 392] width 136 height 16
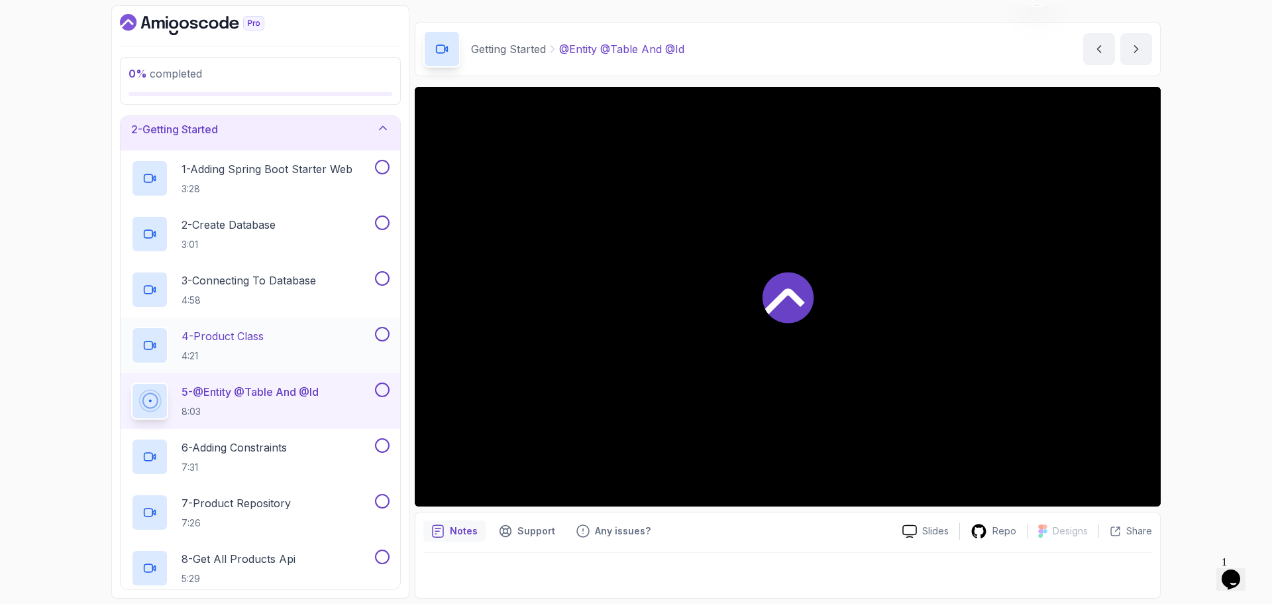
click at [297, 335] on div "4 - Product Class 4:21" at bounding box center [251, 345] width 241 height 37
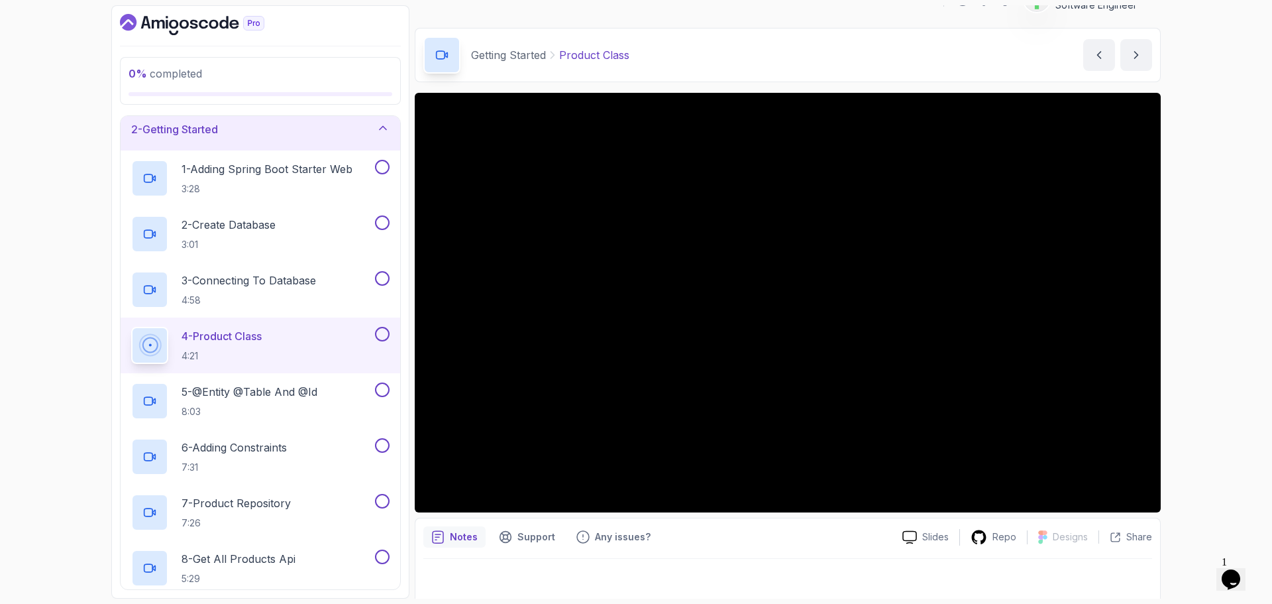
scroll to position [31, 0]
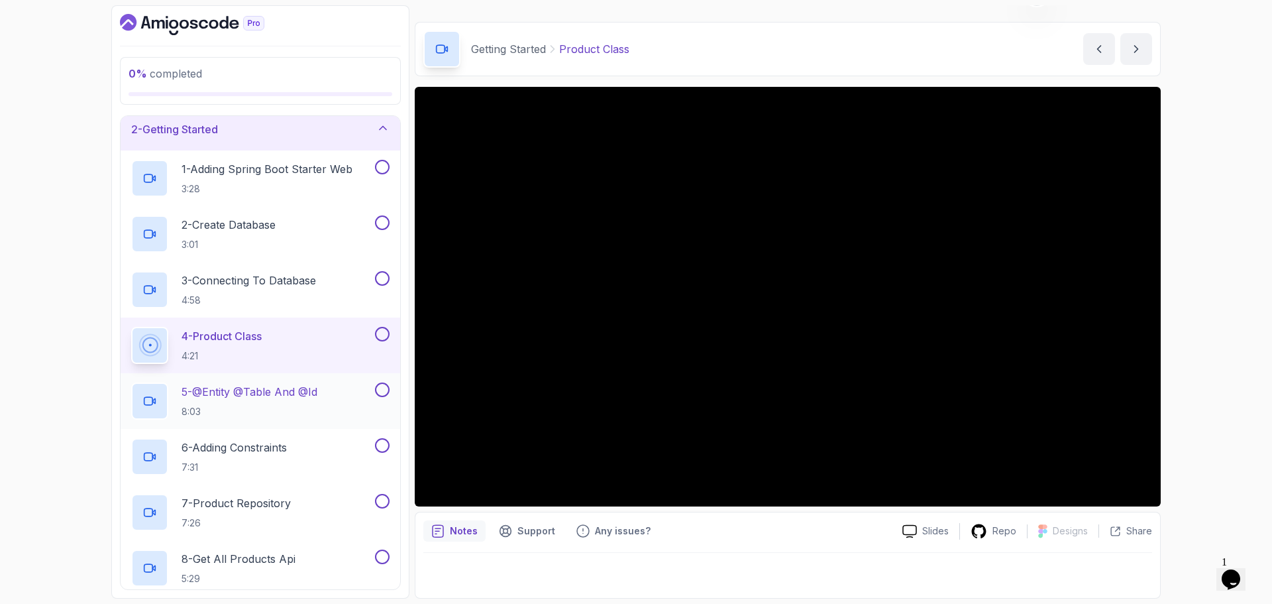
click at [317, 394] on p "5 - @Entity @Table And @Id" at bounding box center [250, 392] width 136 height 16
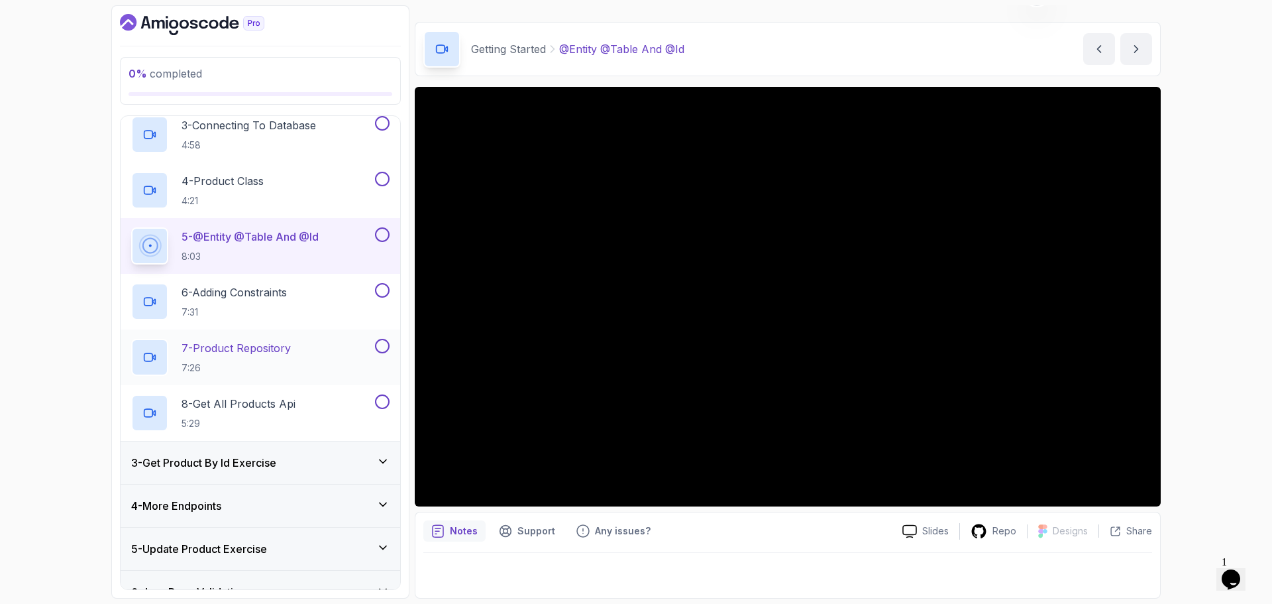
scroll to position [250, 0]
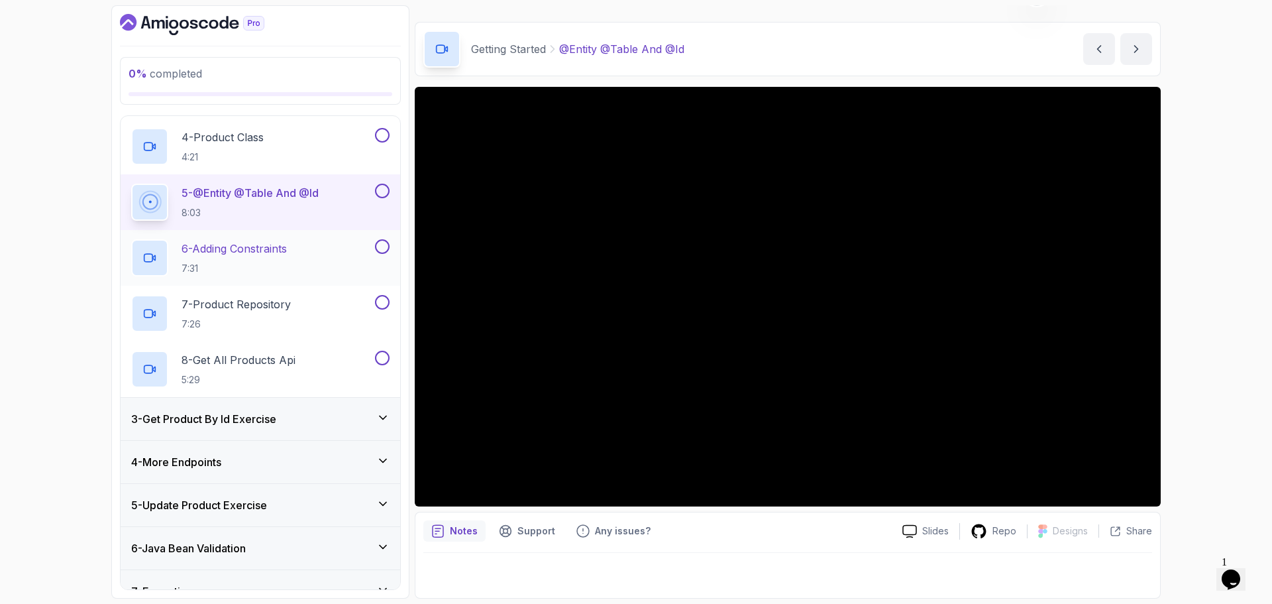
click at [287, 250] on p "6 - Adding Constraints" at bounding box center [234, 248] width 105 height 16
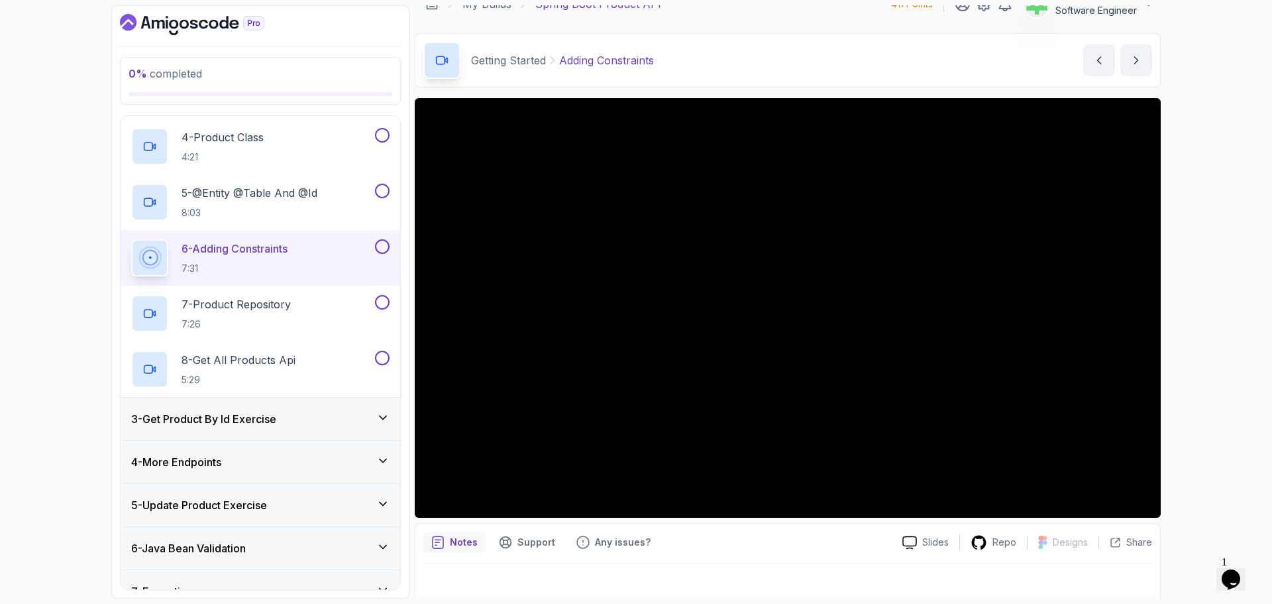
scroll to position [31, 0]
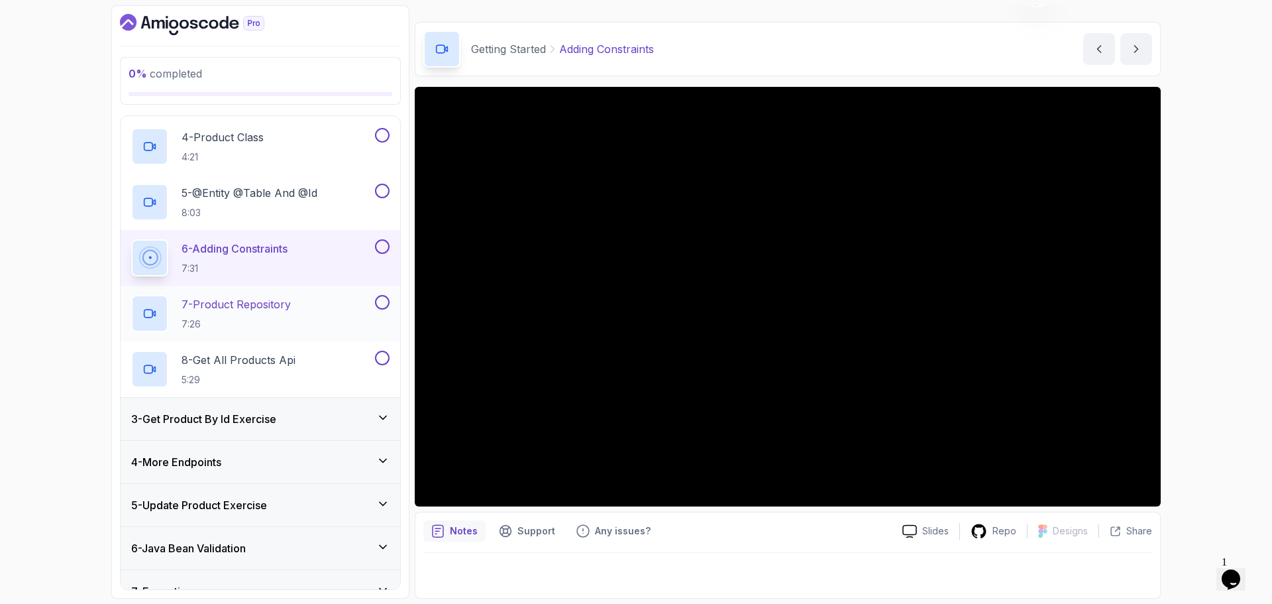
click at [274, 307] on p "7 - Product Repository" at bounding box center [236, 304] width 109 height 16
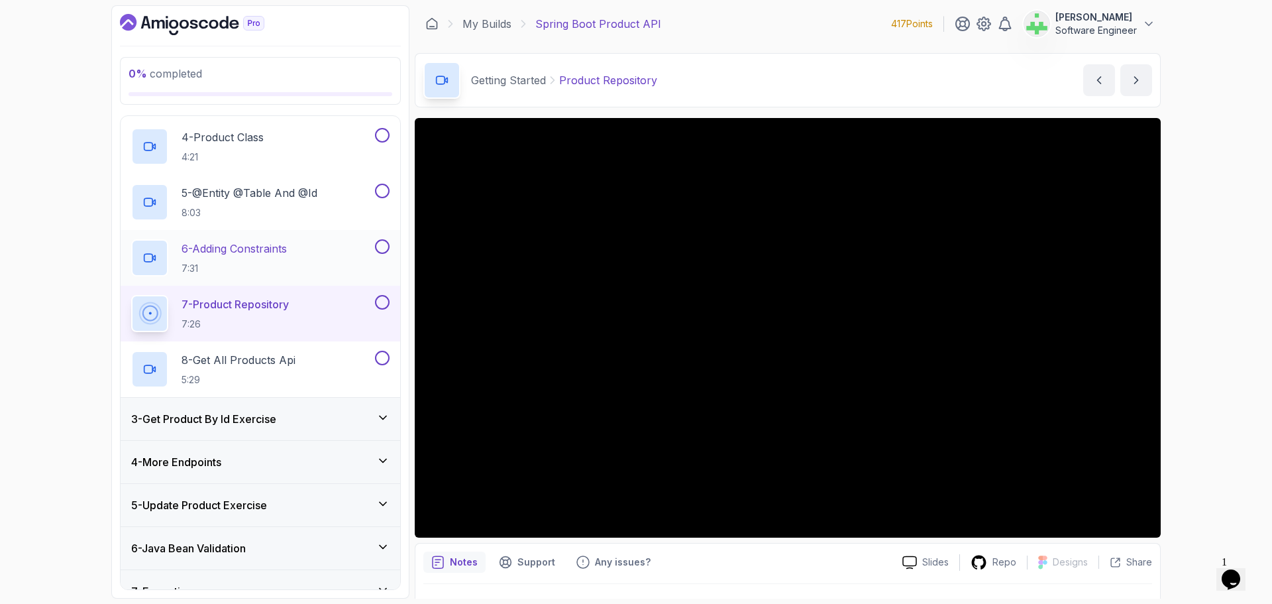
click at [264, 250] on p "6 - Adding Constraints" at bounding box center [234, 248] width 105 height 16
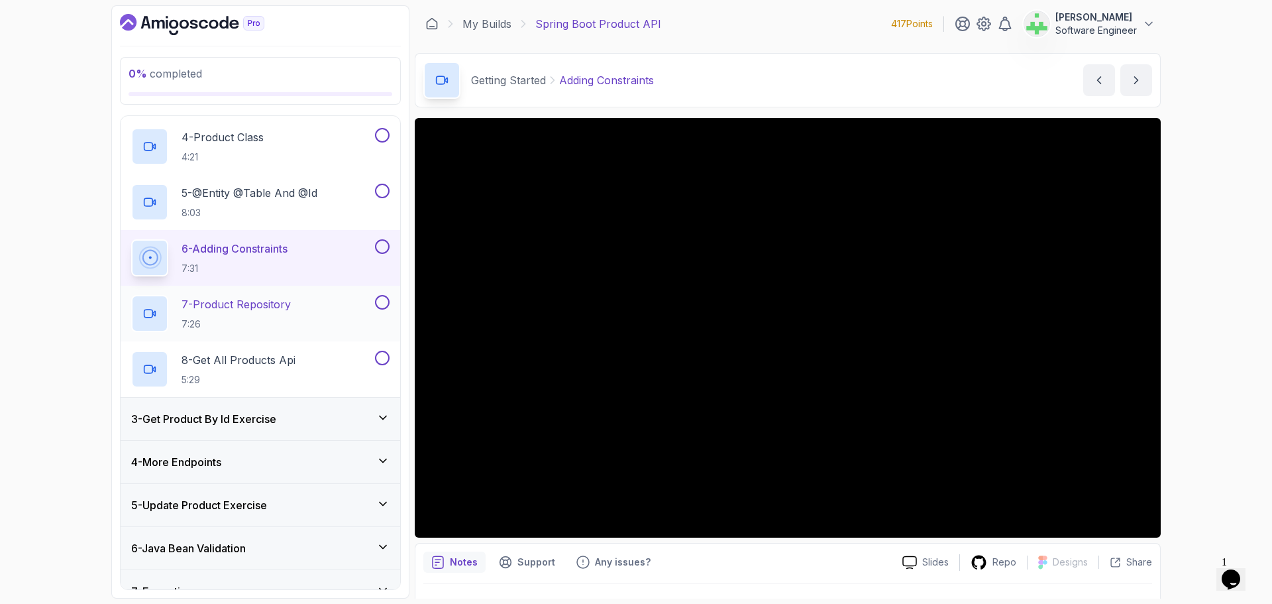
click at [272, 307] on p "7 - Product Repository" at bounding box center [236, 304] width 109 height 16
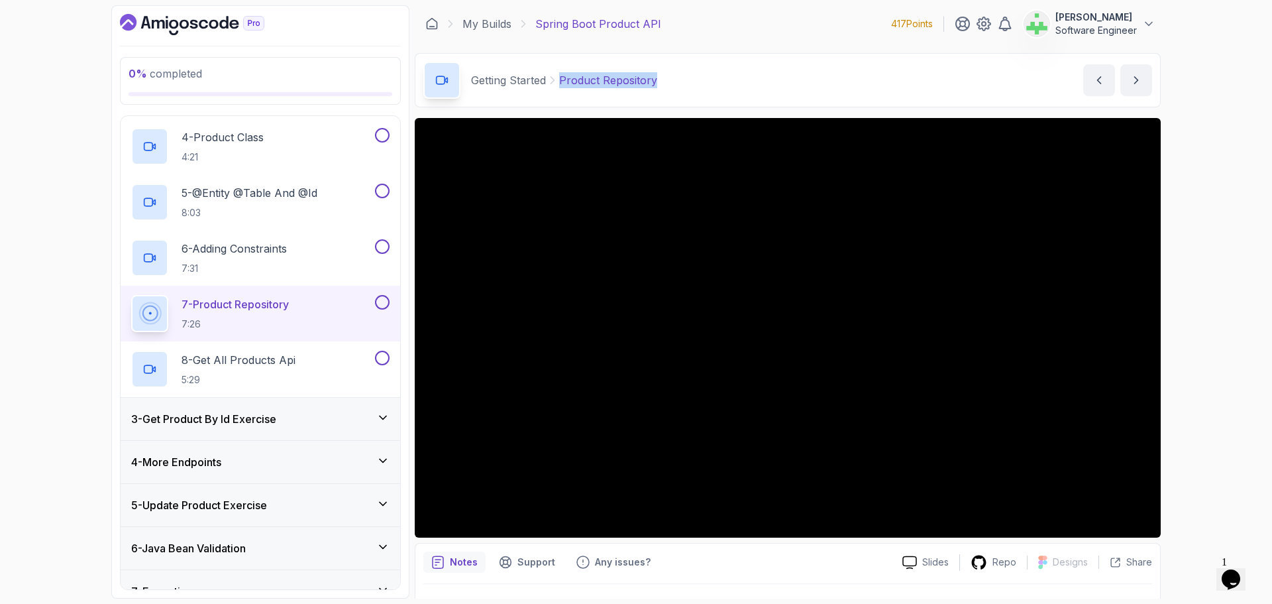
drag, startPoint x: 560, startPoint y: 79, endPoint x: 802, endPoint y: 84, distance: 241.2
click at [802, 84] on div "Getting Started Product Repository Product Repository by nelson" at bounding box center [788, 80] width 746 height 54
copy p "Product Repository"
click at [755, 79] on div "Getting Started Product Repository Product Repository by nelson" at bounding box center [788, 80] width 746 height 54
click at [280, 358] on p "8 - Get All Products Api" at bounding box center [239, 360] width 114 height 16
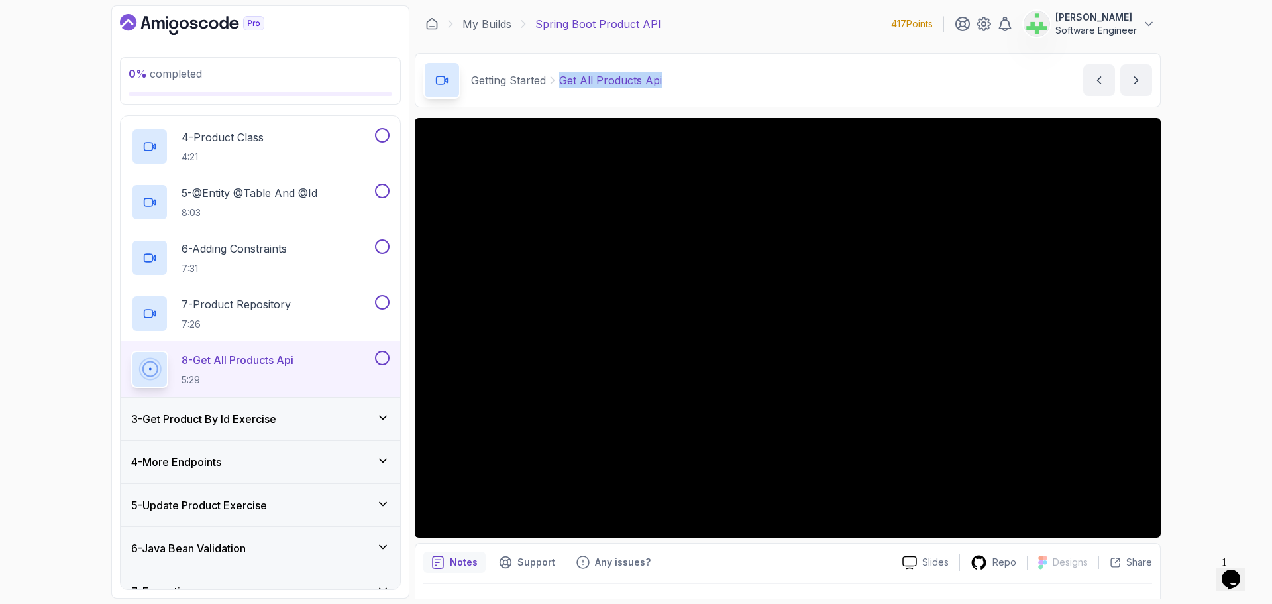
drag, startPoint x: 561, startPoint y: 78, endPoint x: 745, endPoint y: 90, distance: 183.9
click at [745, 90] on div "Getting Started Get All Products Api Get All Products Api by nelson" at bounding box center [788, 80] width 746 height 54
copy p "Get All Products Api"
click at [745, 85] on div "Getting Started Get All Products Api Get All Products Api by nelson" at bounding box center [788, 80] width 746 height 54
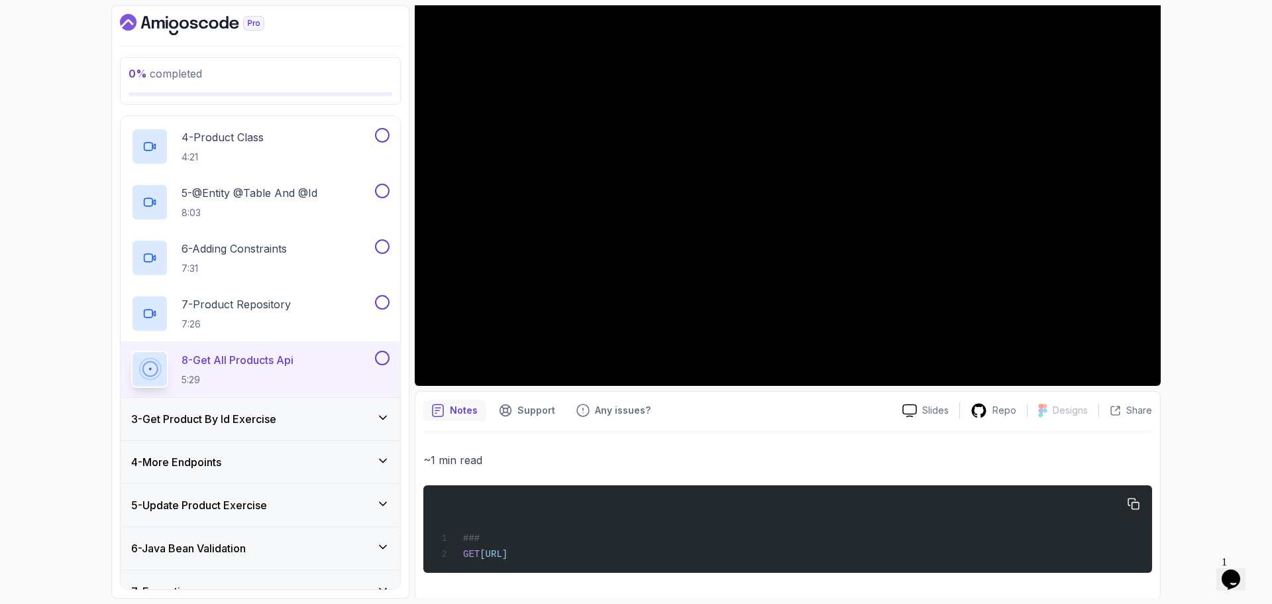
scroll to position [154, 0]
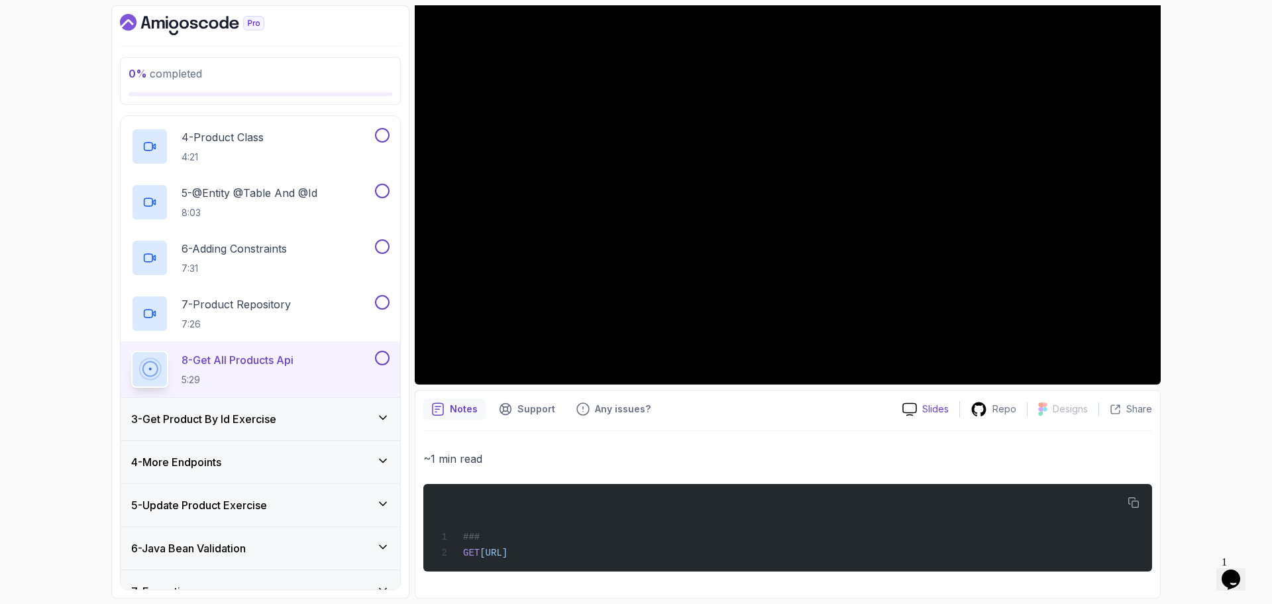
click at [927, 408] on p "Slides" at bounding box center [935, 408] width 26 height 13
click at [1003, 407] on p "Repo" at bounding box center [1004, 408] width 24 height 13
click at [271, 421] on h3 "3 - Get Product By Id Exercise" at bounding box center [203, 419] width 145 height 16
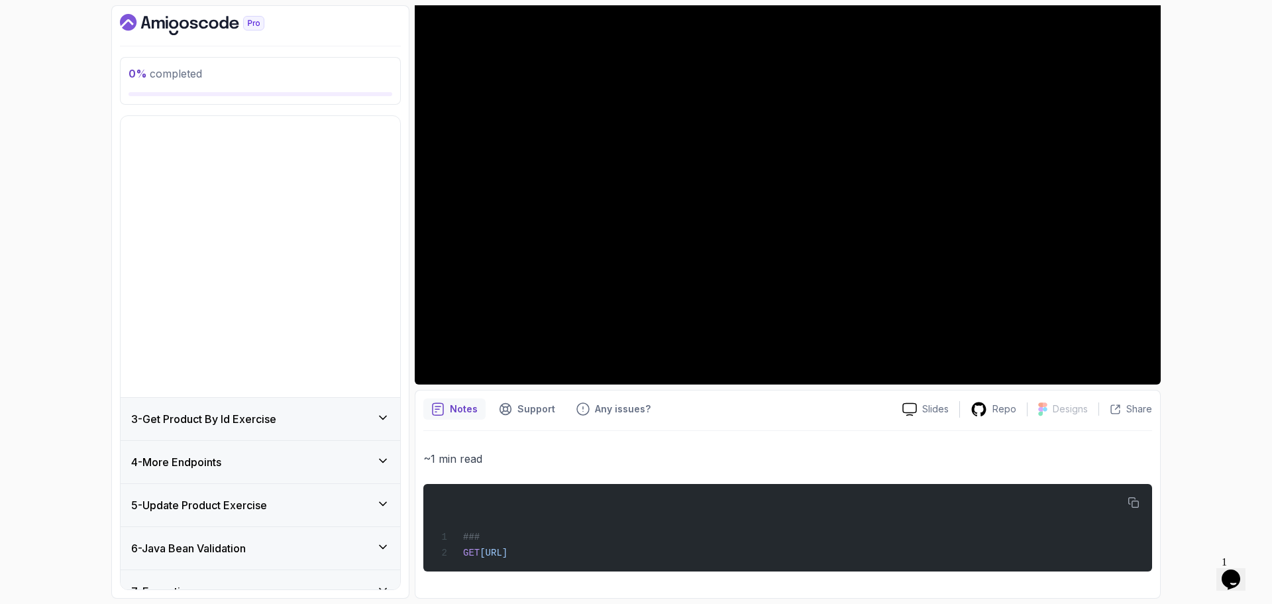
scroll to position [0, 0]
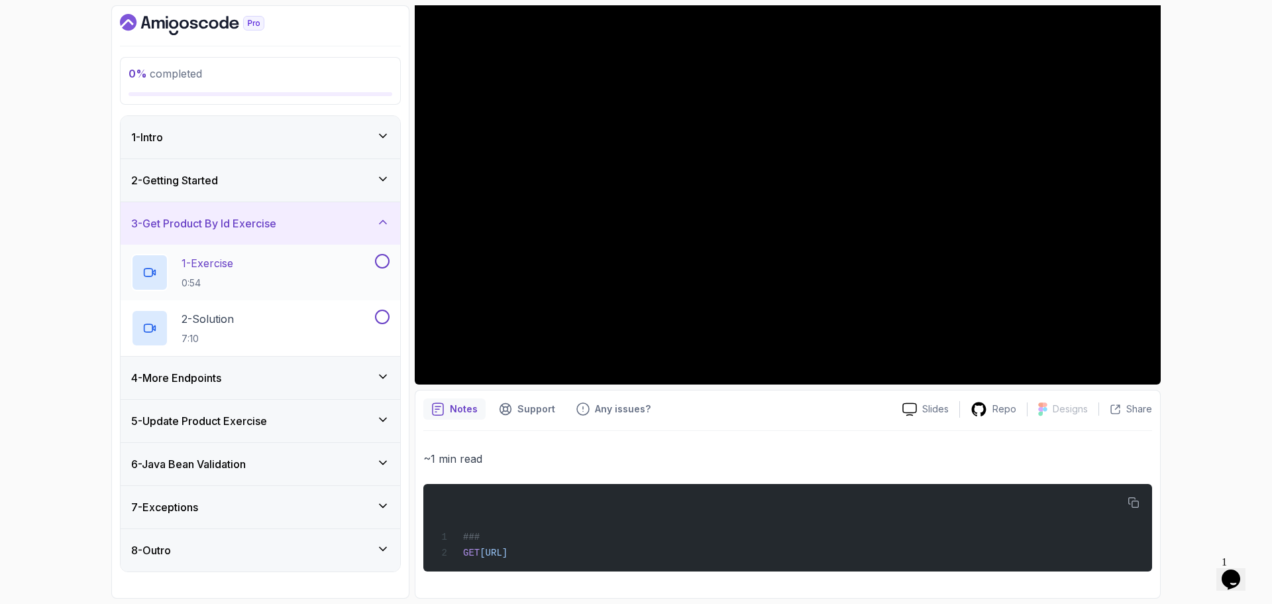
click at [254, 263] on div "1 - Exercise 0:54" at bounding box center [251, 272] width 241 height 37
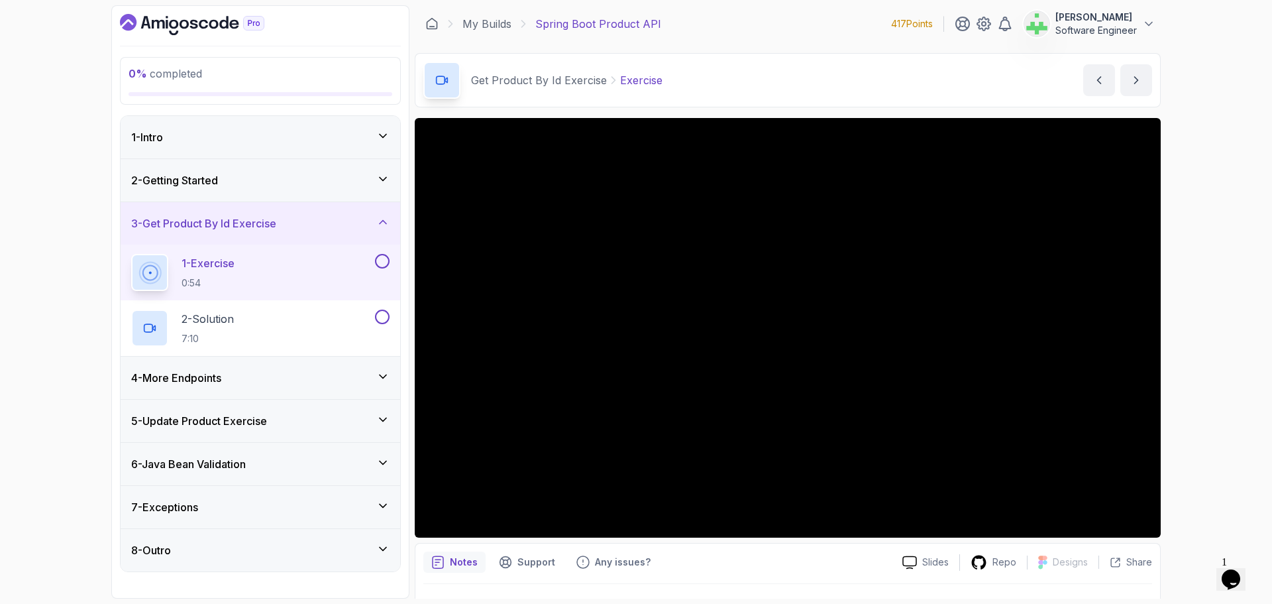
click at [636, 78] on p "Exercise" at bounding box center [641, 80] width 42 height 16
copy p "Exercise"
click at [699, 81] on div "Get Product By Id Exercise Exercise Exercise by nelson" at bounding box center [788, 80] width 746 height 54
click at [1223, 364] on div "0 % completed 1 - Intro 2 - Getting Started 3 - Get Product By Id Exercise 1 - …" at bounding box center [636, 302] width 1272 height 604
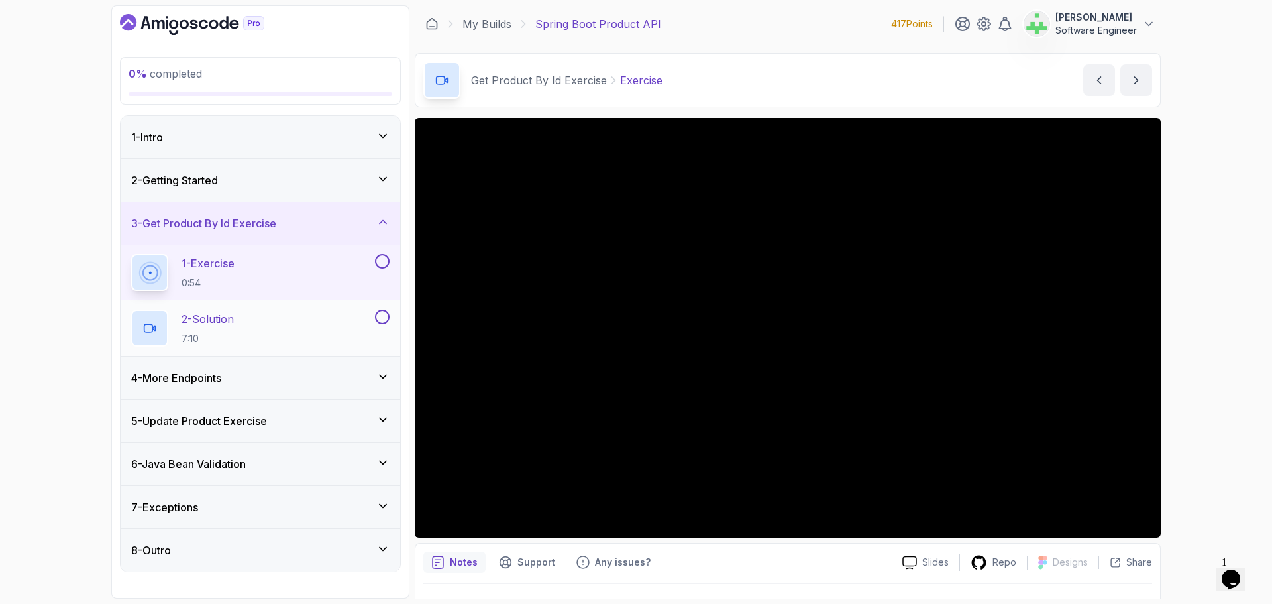
click at [225, 319] on p "2 - Solution" at bounding box center [208, 319] width 52 height 16
click at [207, 322] on p "2 - Solution" at bounding box center [208, 319] width 52 height 16
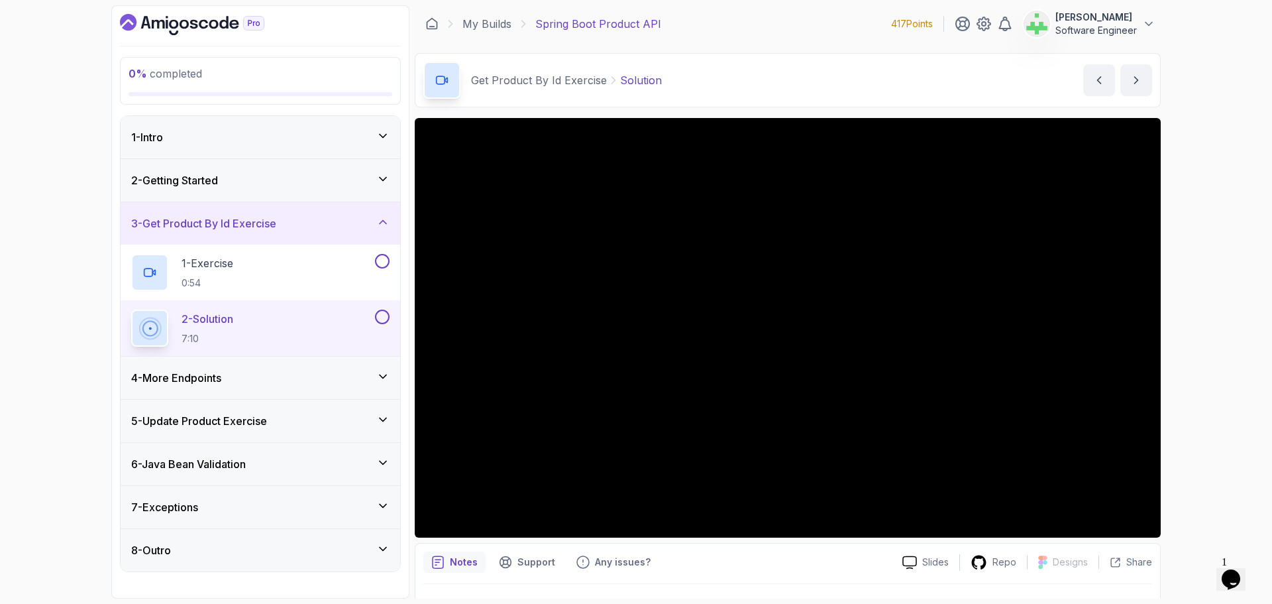
click at [649, 79] on p "Solution" at bounding box center [641, 80] width 42 height 16
copy p "Solution"
click at [751, 82] on div "Get Product By Id Exercise Solution Solution by nelson" at bounding box center [788, 80] width 746 height 54
click at [329, 225] on div "3 - Get Product By Id Exercise" at bounding box center [260, 223] width 258 height 16
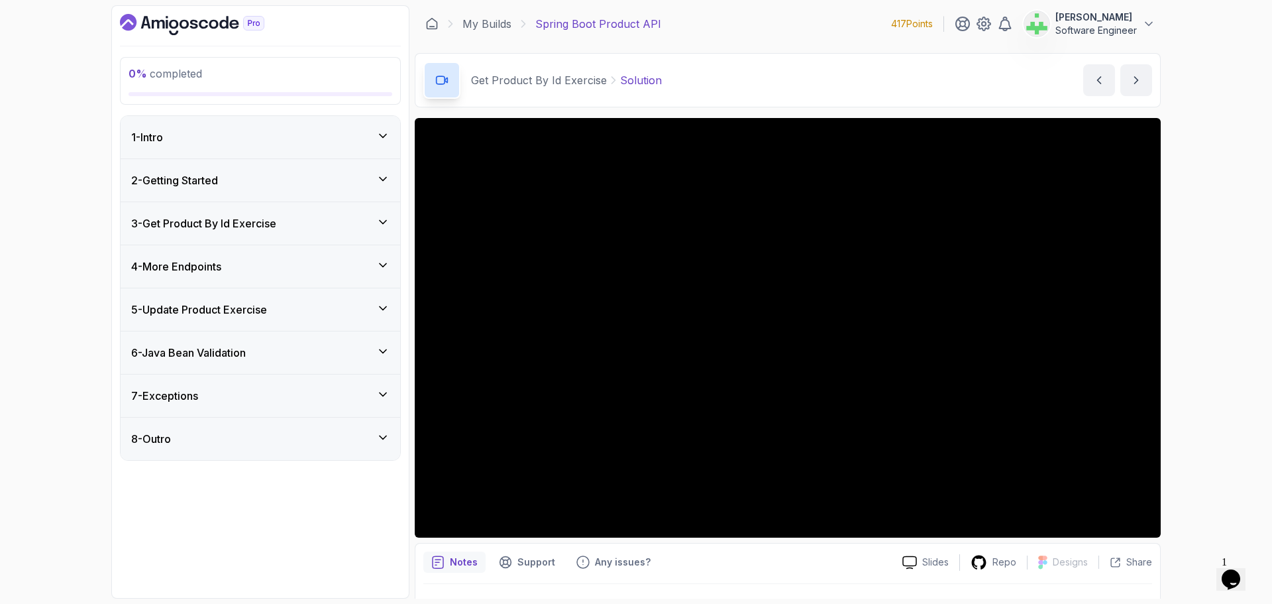
click at [321, 268] on div "4 - More Endpoints" at bounding box center [260, 266] width 258 height 16
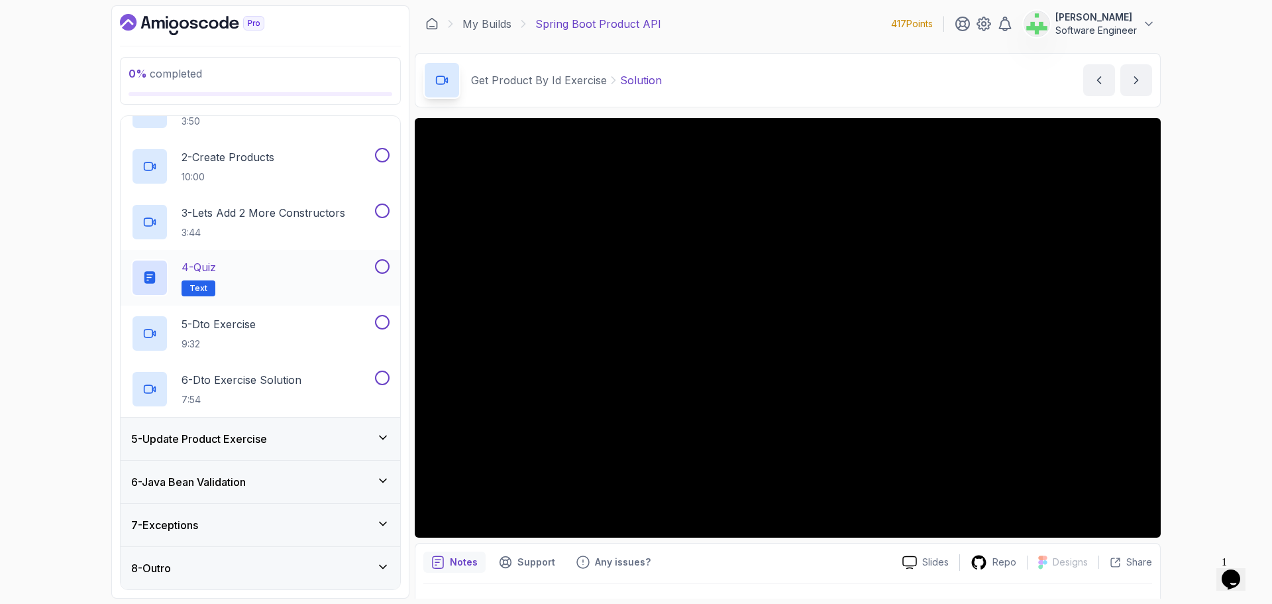
scroll to position [72, 0]
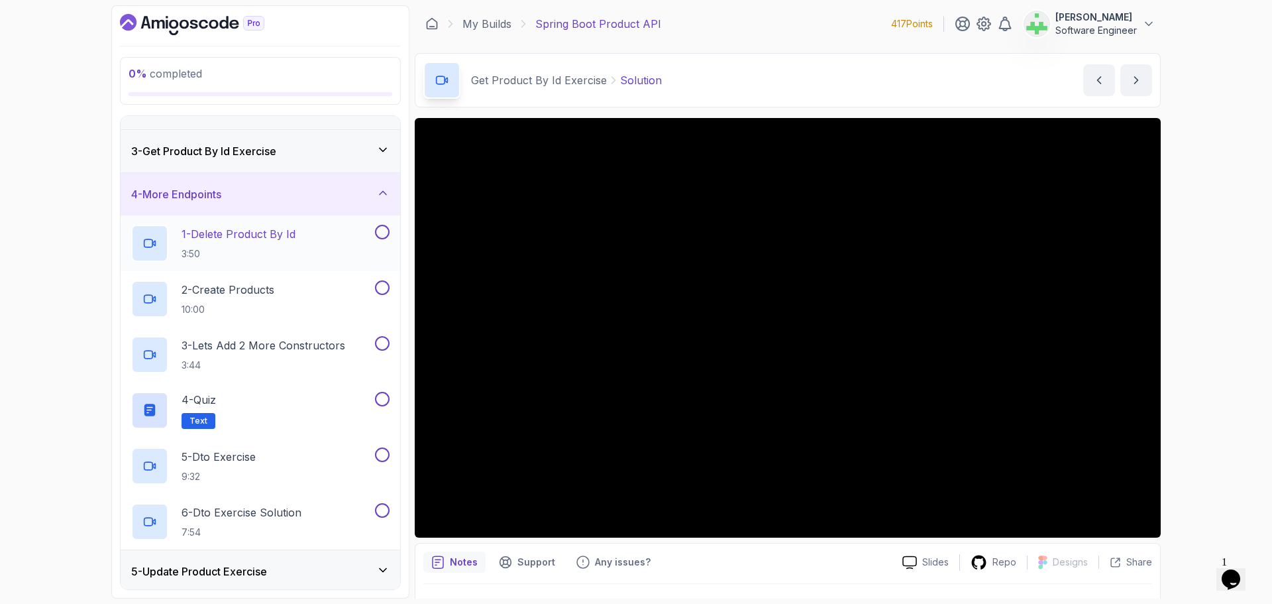
click at [278, 237] on p "1 - Delete Product By Id" at bounding box center [239, 234] width 114 height 16
drag, startPoint x: 1100, startPoint y: 560, endPoint x: 980, endPoint y: 542, distance: 121.3
click at [1098, 560] on div "Slides Repo Designs Design not available Share" at bounding box center [1022, 561] width 260 height 21
drag, startPoint x: 565, startPoint y: 82, endPoint x: 737, endPoint y: 78, distance: 171.7
click at [737, 78] on div "More Endpoints Delete Product By Id Delete Product By Id by nelson" at bounding box center [788, 80] width 746 height 54
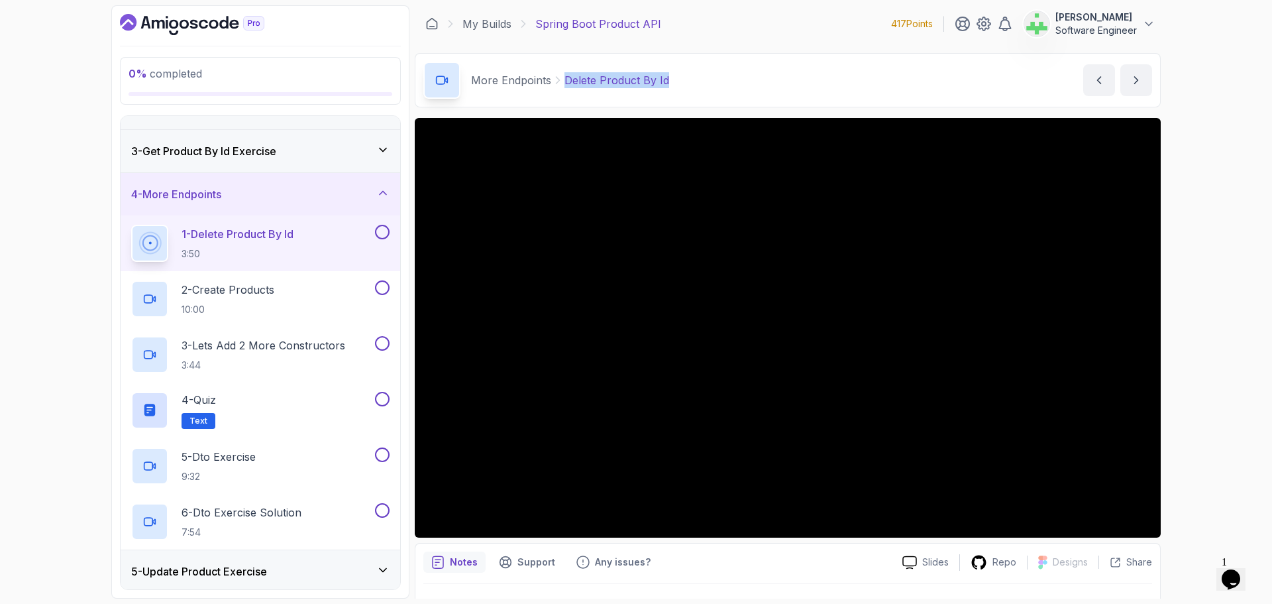
copy p "Delete Product By Id"
click at [737, 78] on div "More Endpoints Delete Product By Id Delete Product By Id by nelson" at bounding box center [788, 80] width 746 height 54
click at [287, 291] on div "2 - Create Products 10:00" at bounding box center [251, 298] width 241 height 37
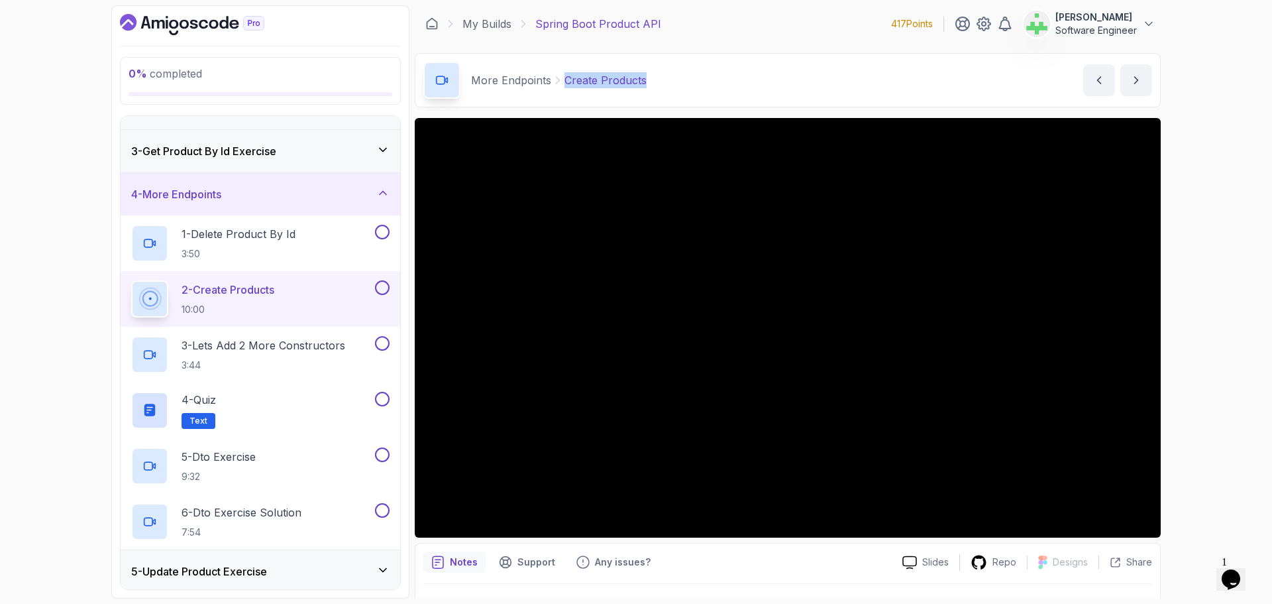
drag, startPoint x: 564, startPoint y: 82, endPoint x: 732, endPoint y: 83, distance: 167.6
click at [732, 83] on div "More Endpoints Create Products Create Products by nelson" at bounding box center [788, 80] width 746 height 54
copy p "Create Products"
click at [732, 83] on div "More Endpoints Create Products Create Products by nelson" at bounding box center [788, 80] width 746 height 54
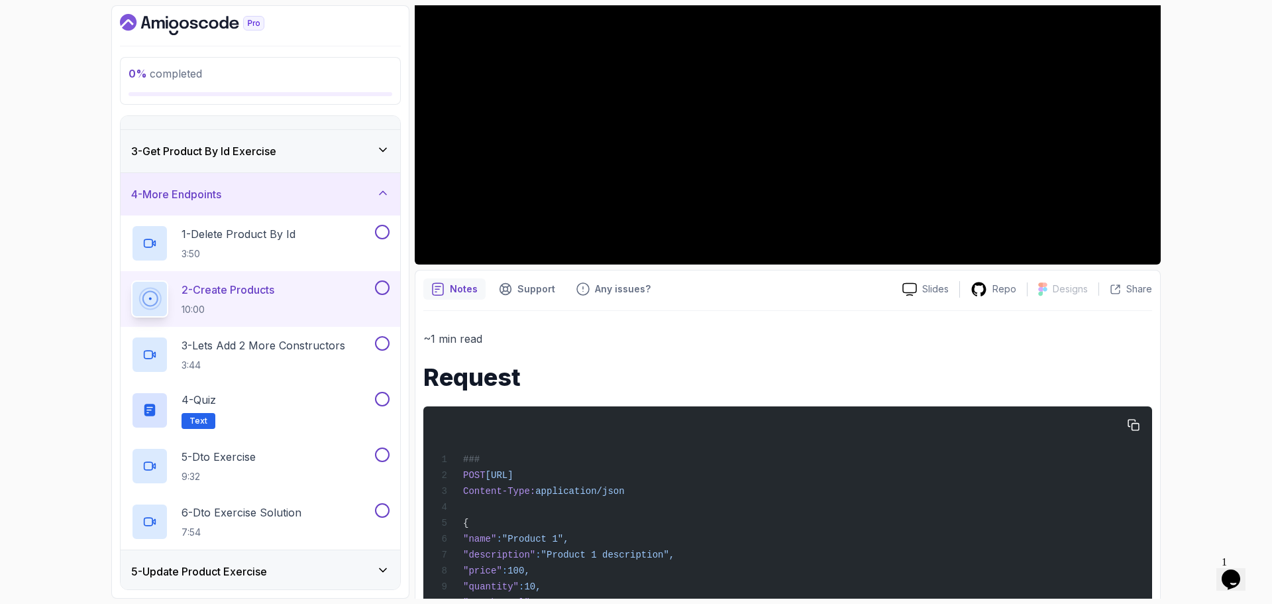
scroll to position [423, 0]
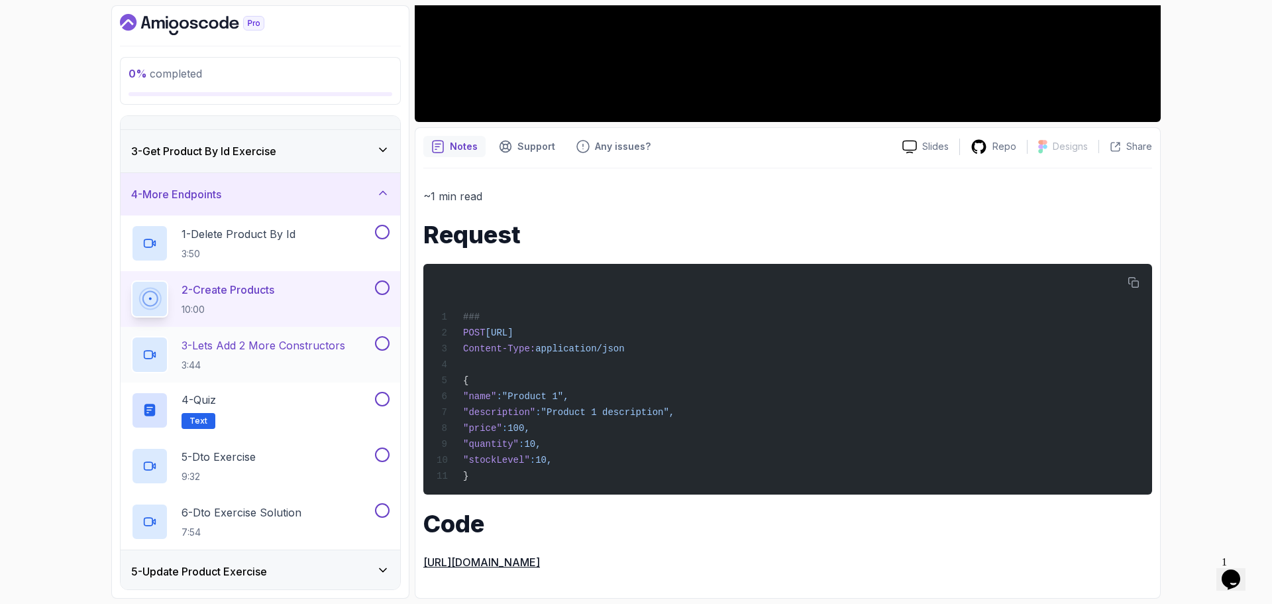
click at [244, 344] on p "3 - Lets Add 2 More Constructors" at bounding box center [264, 345] width 164 height 16
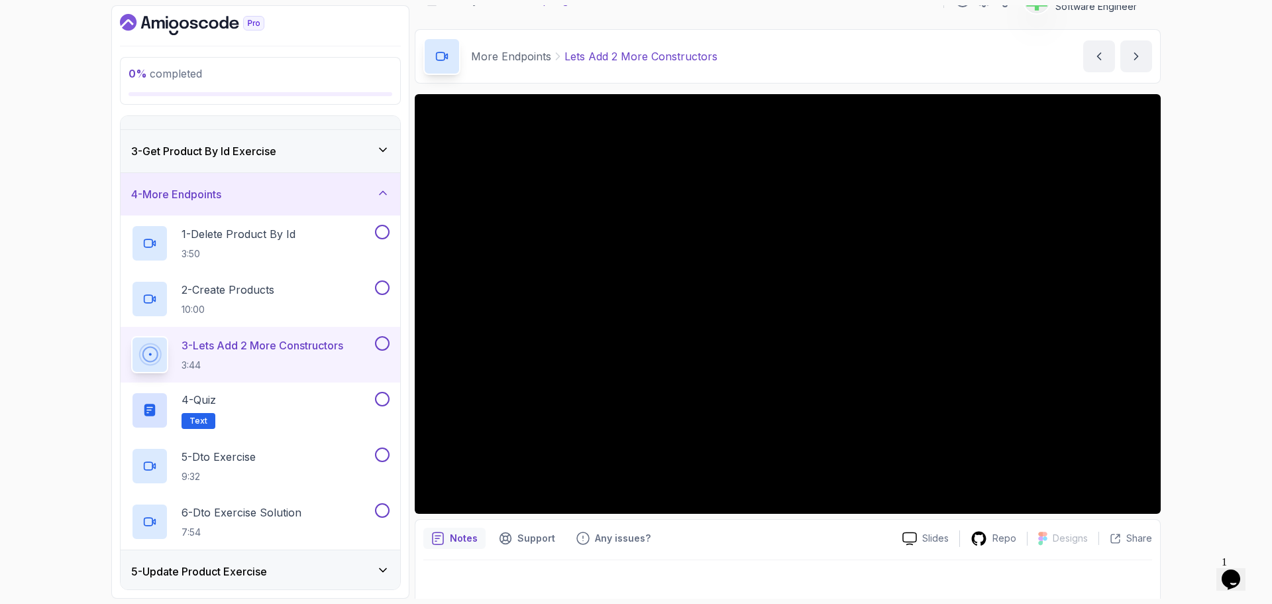
scroll to position [31, 0]
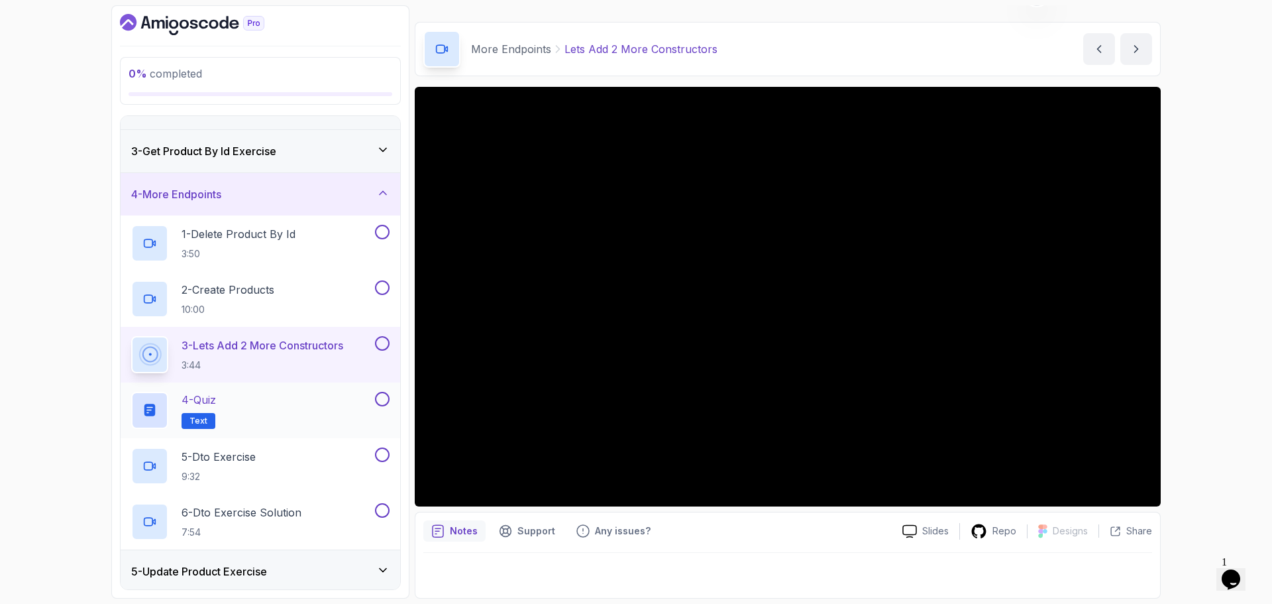
click at [266, 405] on div "4 - Quiz Text" at bounding box center [251, 410] width 241 height 37
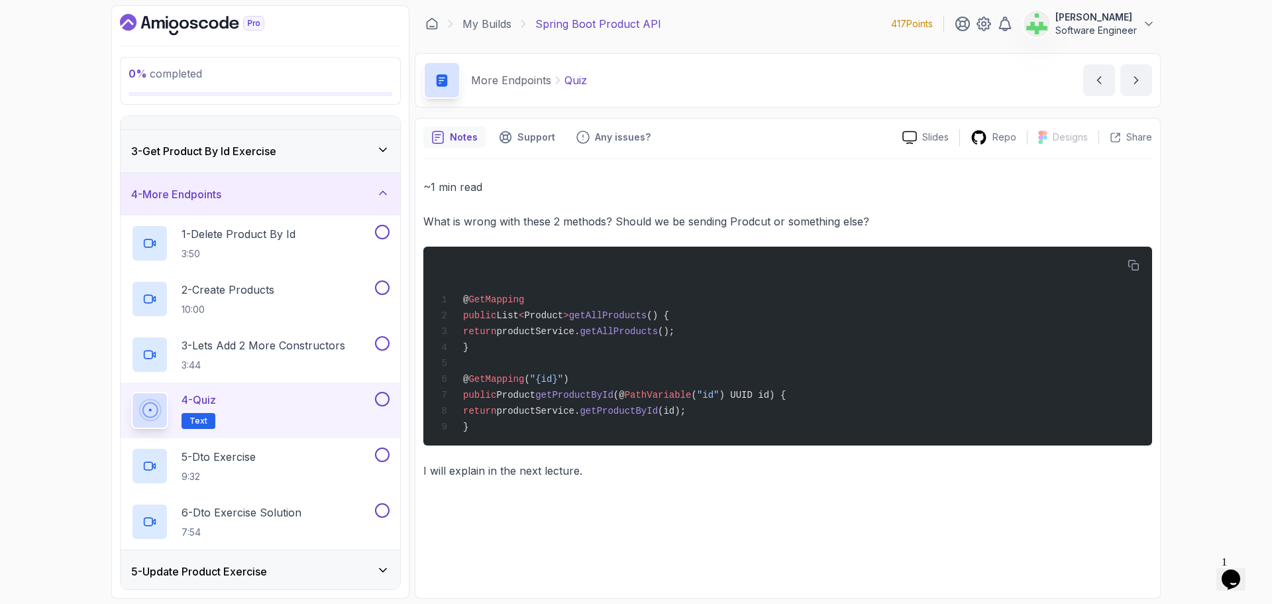
click at [571, 77] on p "Quiz" at bounding box center [575, 80] width 23 height 16
click at [667, 82] on div "More Endpoints Quiz Quiz by nelson" at bounding box center [788, 80] width 746 height 54
click at [560, 500] on div "~1 min read What is wrong with these 2 methods? Should we be sending Prodcut or…" at bounding box center [787, 374] width 729 height 431
click at [248, 456] on p "5 - Dto Exercise" at bounding box center [219, 457] width 74 height 16
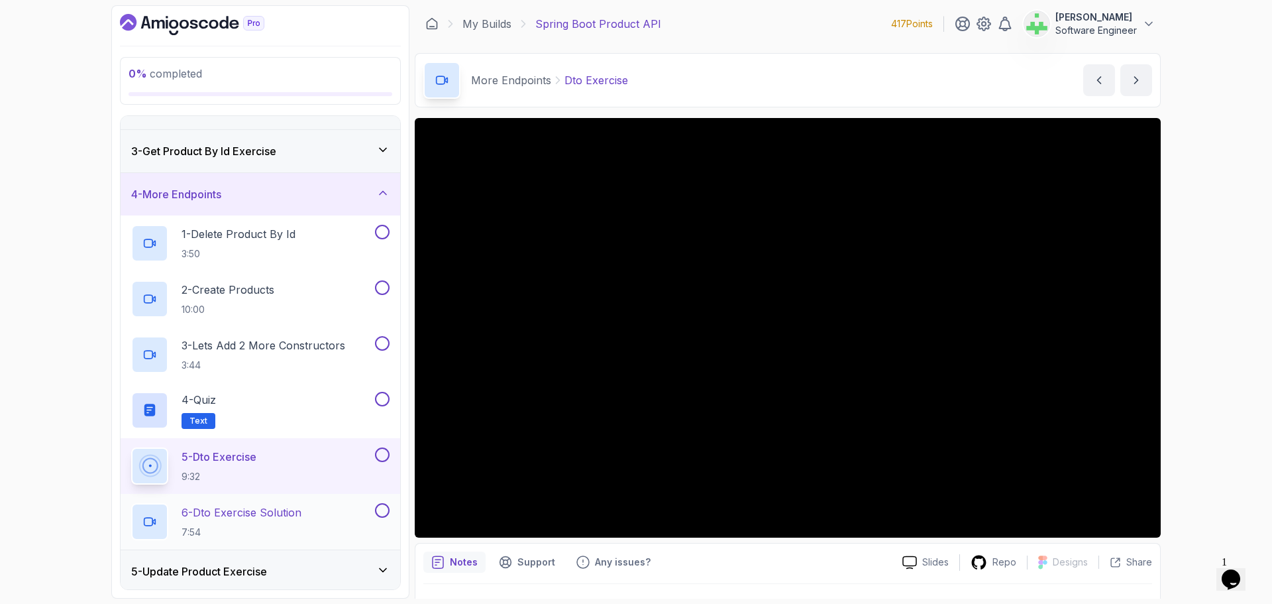
click at [312, 512] on div "6 - Dto Exercise Solution 7:54" at bounding box center [251, 521] width 241 height 37
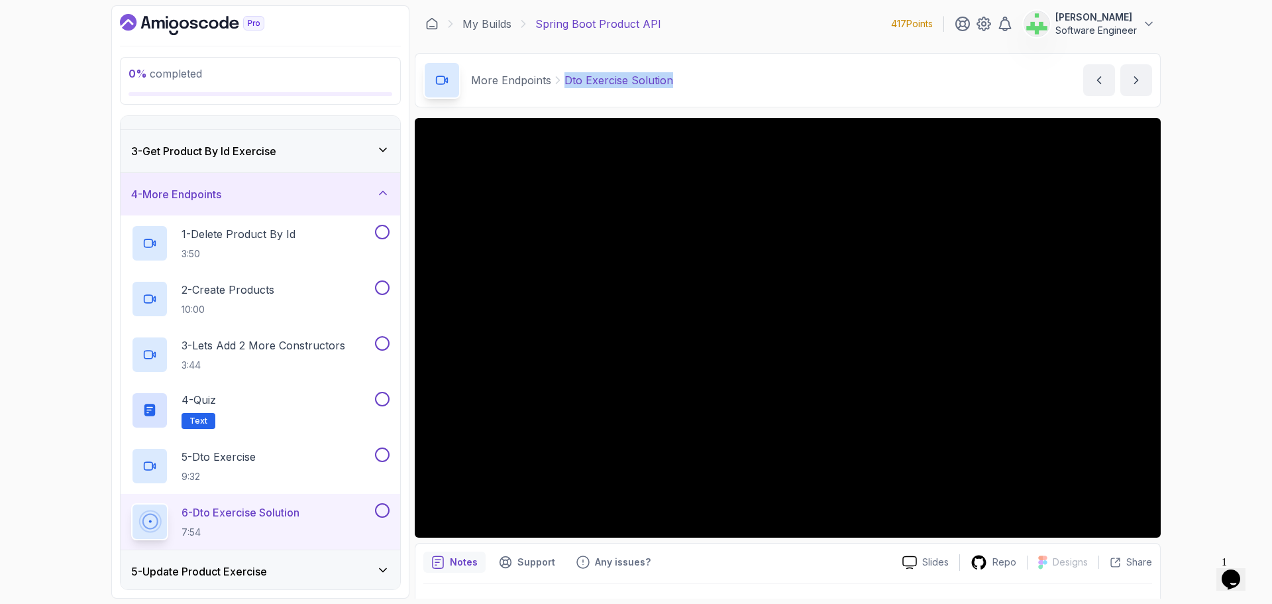
drag, startPoint x: 564, startPoint y: 83, endPoint x: 695, endPoint y: 71, distance: 131.8
click at [695, 71] on div "More Endpoints Dto Exercise Solution Dto Exercise Solution by nelson" at bounding box center [788, 80] width 746 height 54
click at [696, 72] on div "More Endpoints Dto Exercise Solution Dto Exercise Solution by nelson" at bounding box center [788, 80] width 746 height 54
click at [12, 374] on div "0 % completed 1 - Intro 2 - Getting Started 3 - Get Product By Id Exercise 4 - …" at bounding box center [636, 302] width 1272 height 604
click at [274, 180] on div "4 - More Endpoints" at bounding box center [261, 194] width 280 height 42
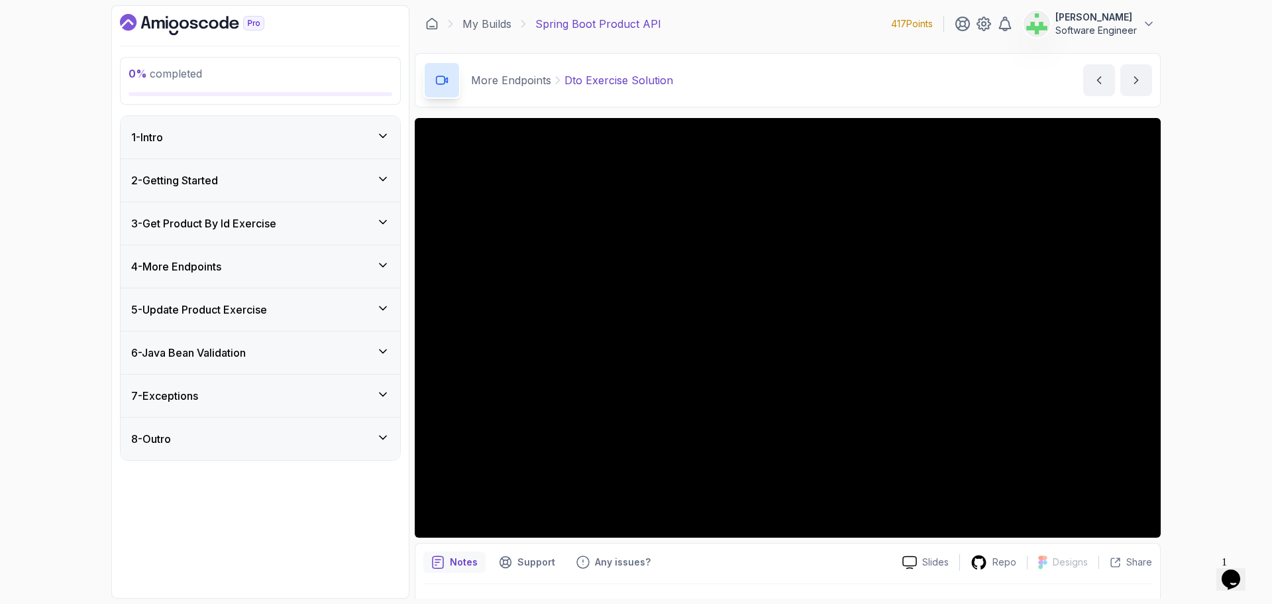
click at [280, 311] on div "5 - Update Product Exercise" at bounding box center [260, 309] width 258 height 16
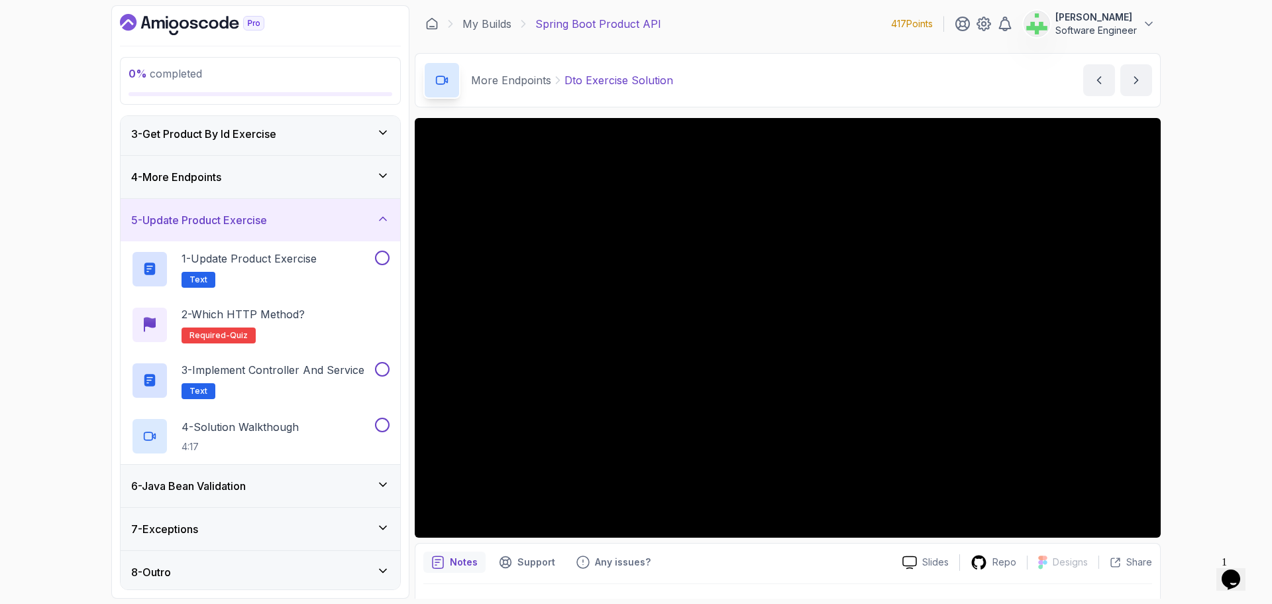
scroll to position [93, 0]
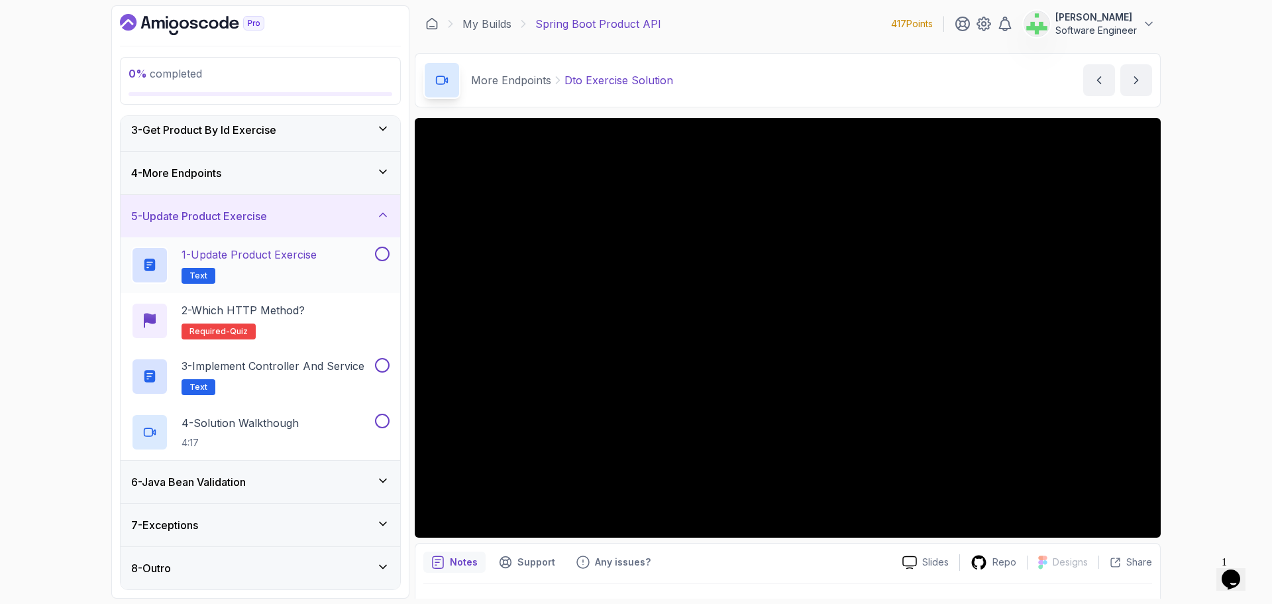
click at [301, 253] on p "1 - Update Product Exercise" at bounding box center [249, 254] width 135 height 16
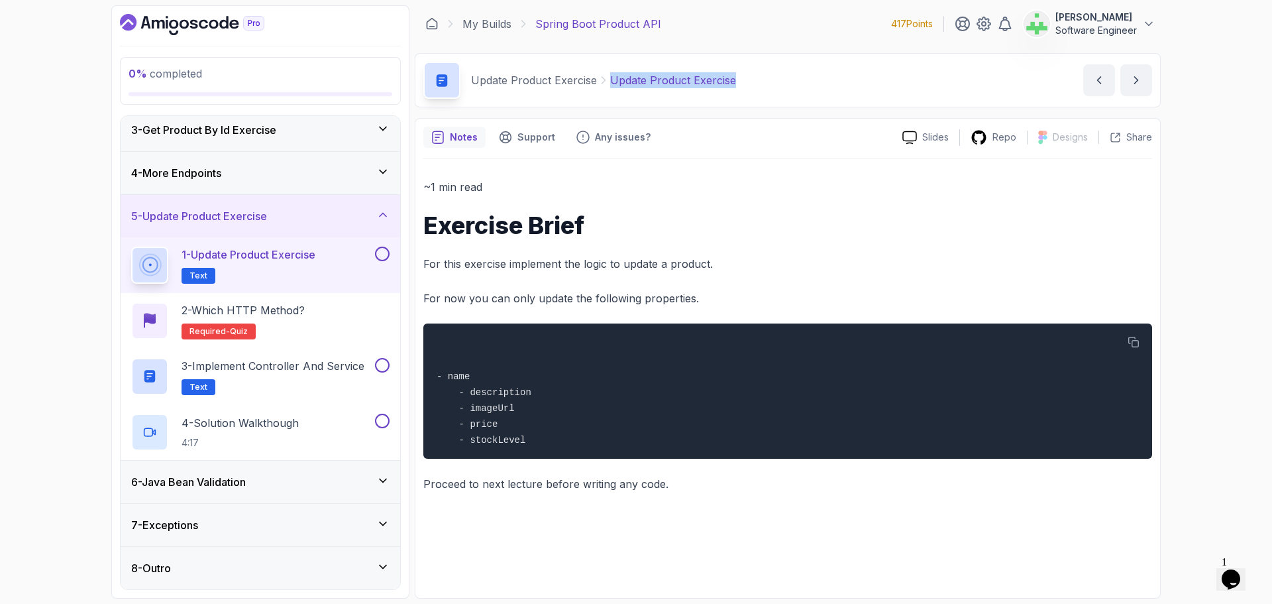
drag, startPoint x: 609, startPoint y: 83, endPoint x: 856, endPoint y: 73, distance: 247.3
click at [856, 73] on div "Update Product Exercise Update Product Exercise Update Product Exercise by nels…" at bounding box center [788, 80] width 746 height 54
click at [763, 281] on div "~1 min read Exercise Brief For this exercise implement the logic to update a pr…" at bounding box center [787, 335] width 729 height 315
click at [641, 253] on div "~1 min read Exercise Brief For this exercise implement the logic to update a pr…" at bounding box center [787, 335] width 729 height 315
click at [1228, 223] on div "0 % completed 1 - Intro 2 - Getting Started 3 - Get Product By Id Exercise 4 - …" at bounding box center [636, 302] width 1272 height 604
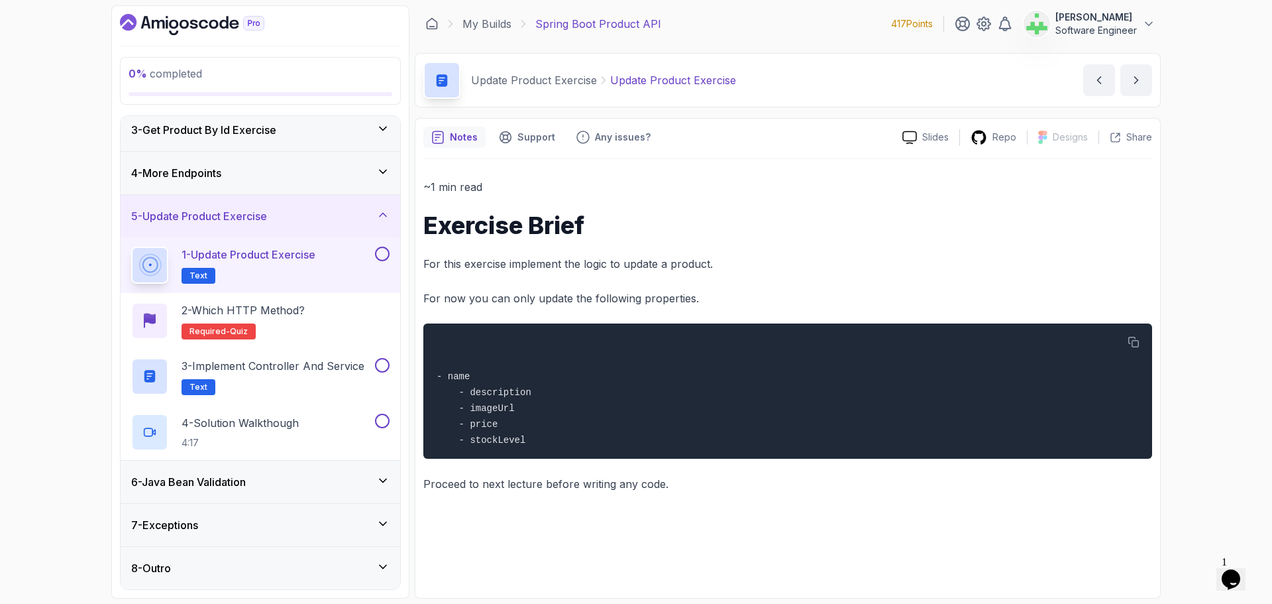
click at [331, 221] on div "5 - Update Product Exercise" at bounding box center [260, 216] width 258 height 16
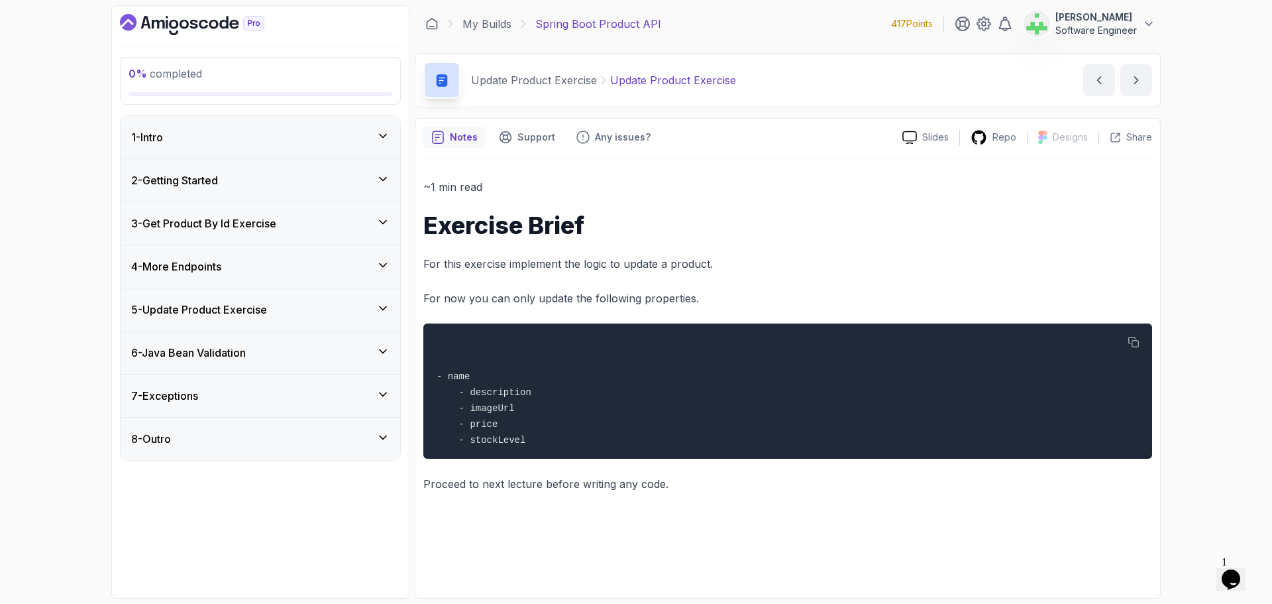
click at [333, 305] on div "5 - Update Product Exercise" at bounding box center [260, 309] width 258 height 16
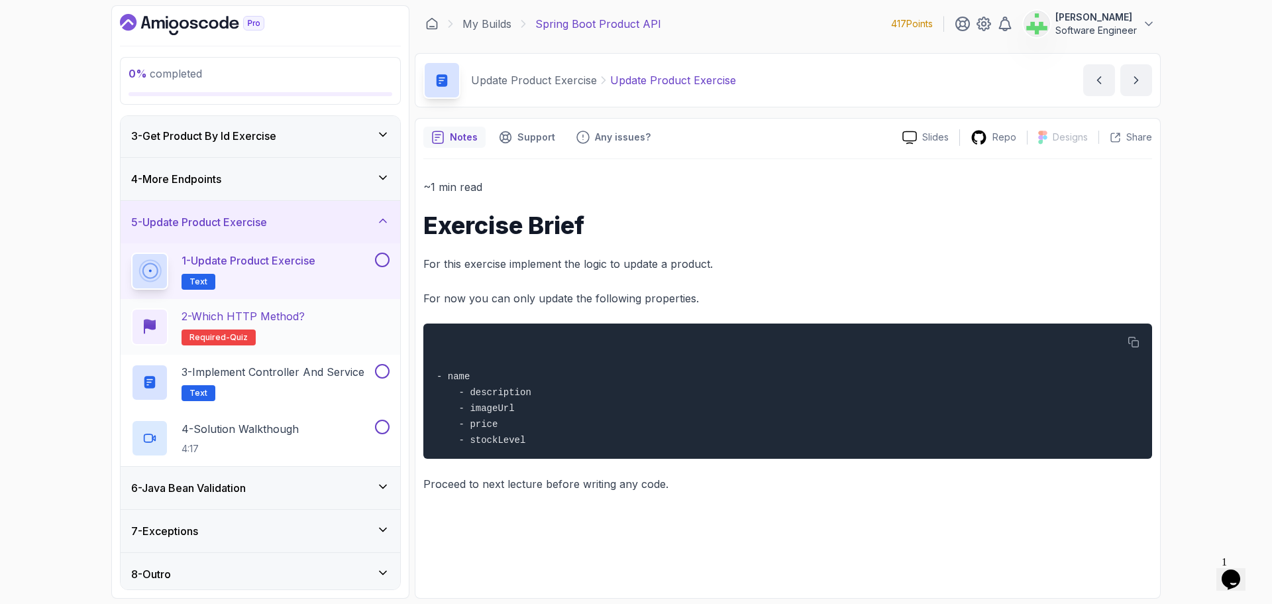
scroll to position [93, 0]
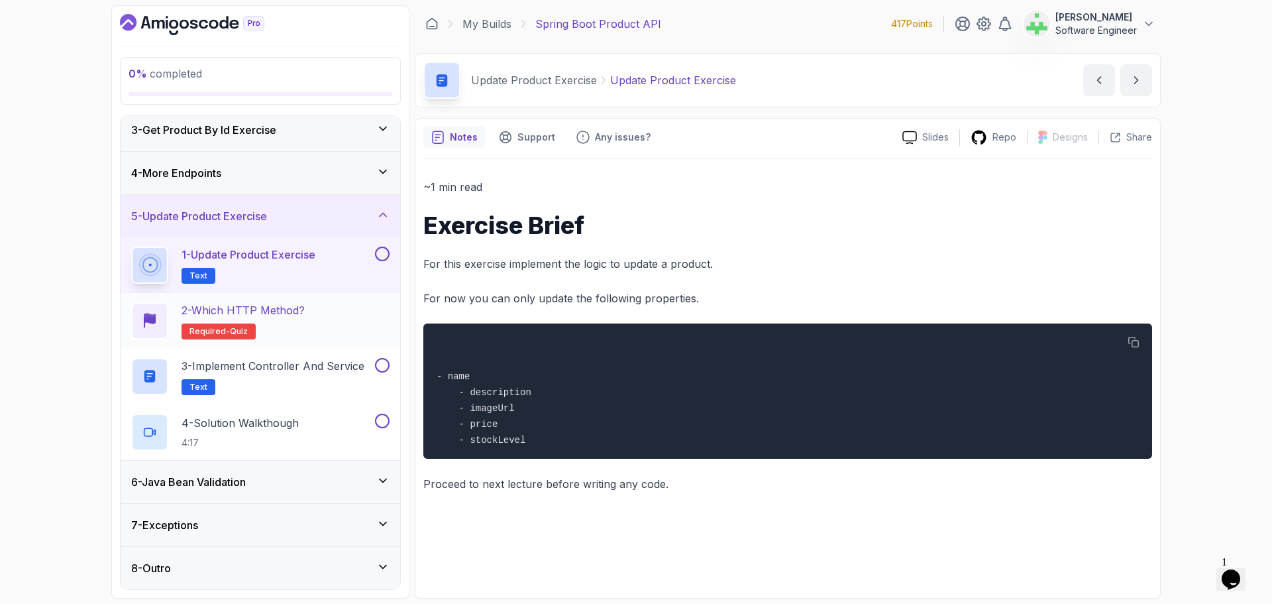
click at [290, 307] on p "2 - Which HTTP Method?" at bounding box center [243, 310] width 123 height 16
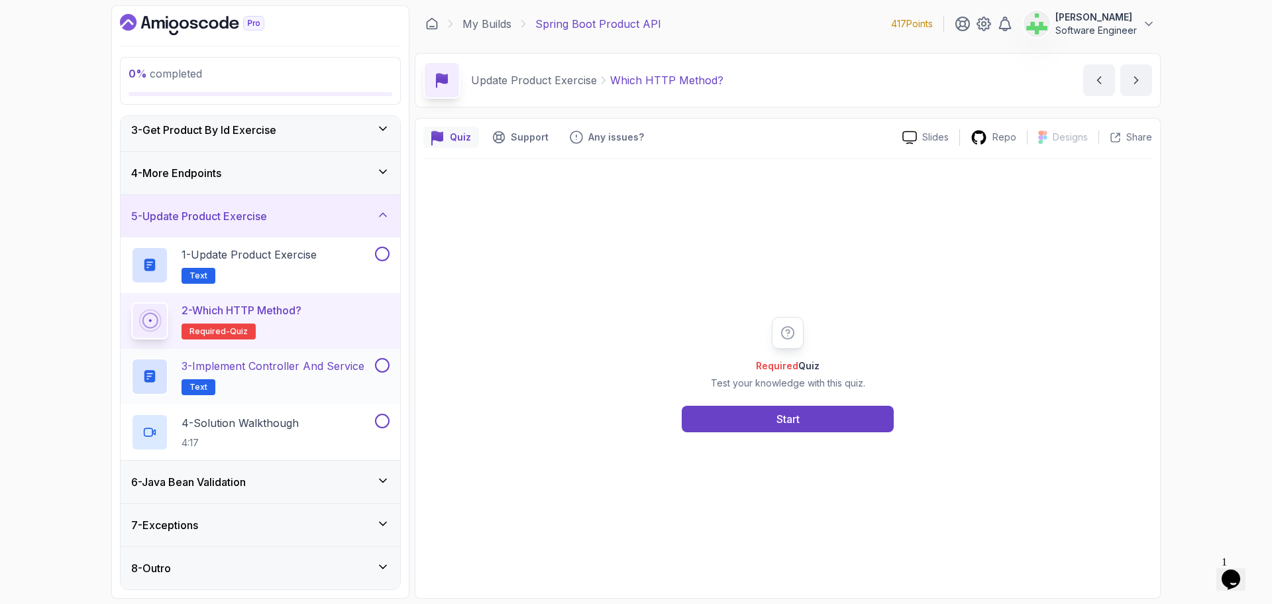
click at [297, 366] on p "3 - Implement Controller and Service" at bounding box center [273, 366] width 183 height 16
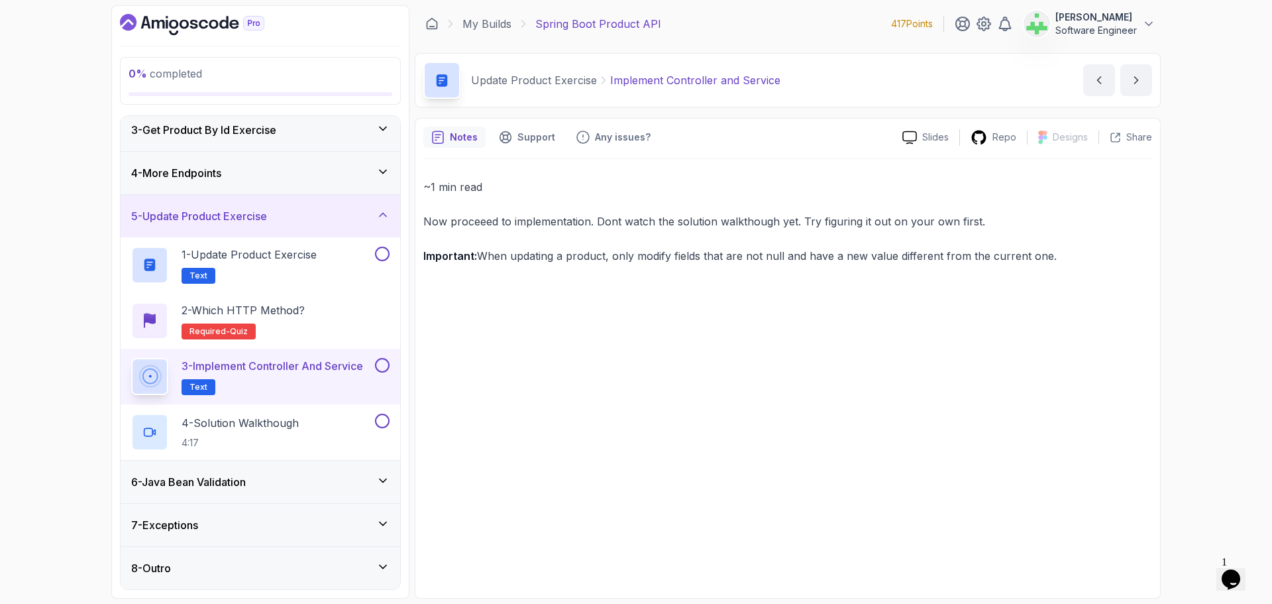
click at [610, 79] on p "Implement Controller and Service" at bounding box center [695, 80] width 170 height 16
drag, startPoint x: 606, startPoint y: 81, endPoint x: 843, endPoint y: 79, distance: 236.5
click at [843, 79] on div "Update Product Exercise Implement Controller and Service Implement Controller a…" at bounding box center [788, 80] width 746 height 54
click at [343, 417] on div "4 - Solution Walkthough 4:17" at bounding box center [251, 431] width 241 height 37
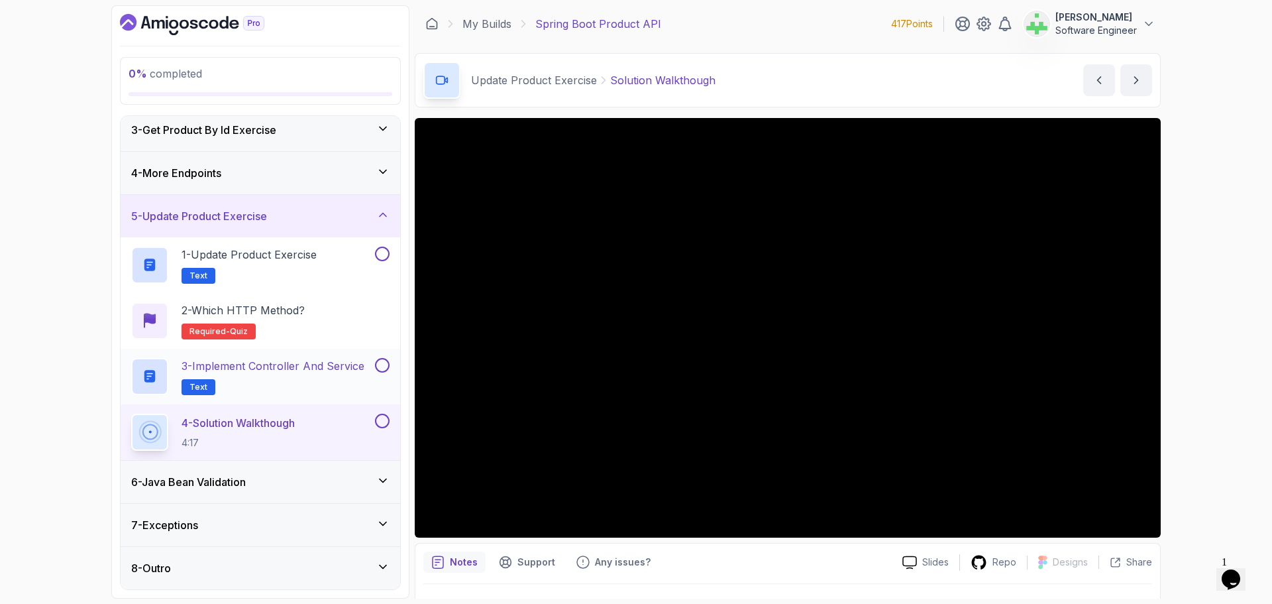
click at [262, 363] on p "3 - Implement Controller and Service" at bounding box center [273, 366] width 183 height 16
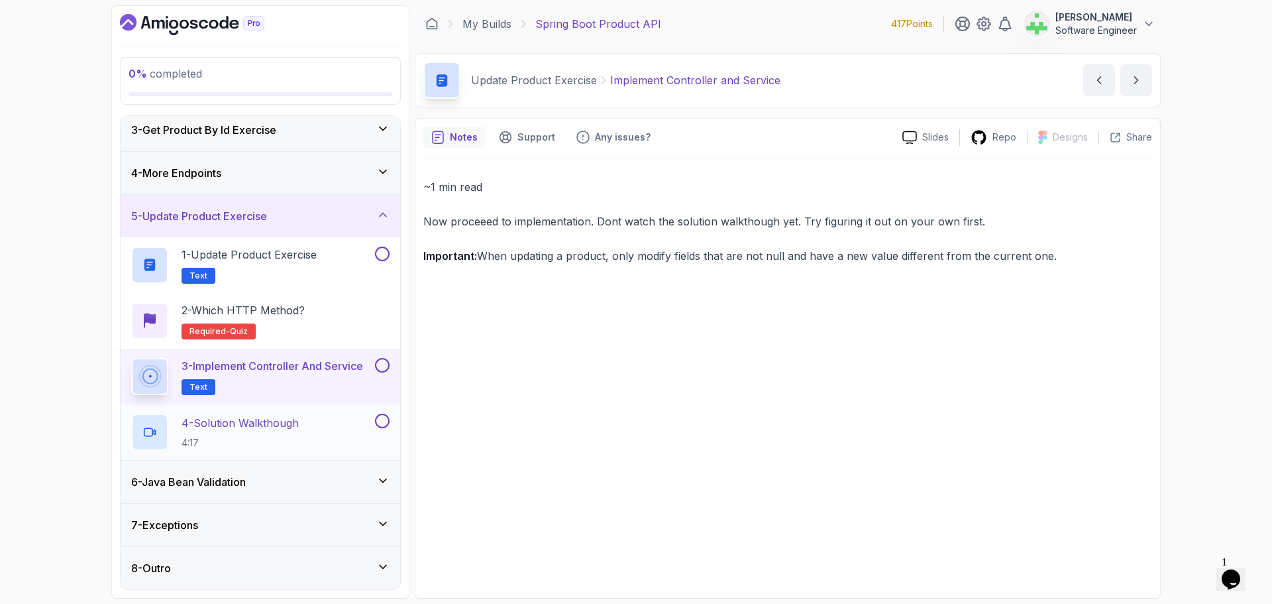
click at [294, 425] on p "4 - Solution Walkthough" at bounding box center [240, 423] width 117 height 16
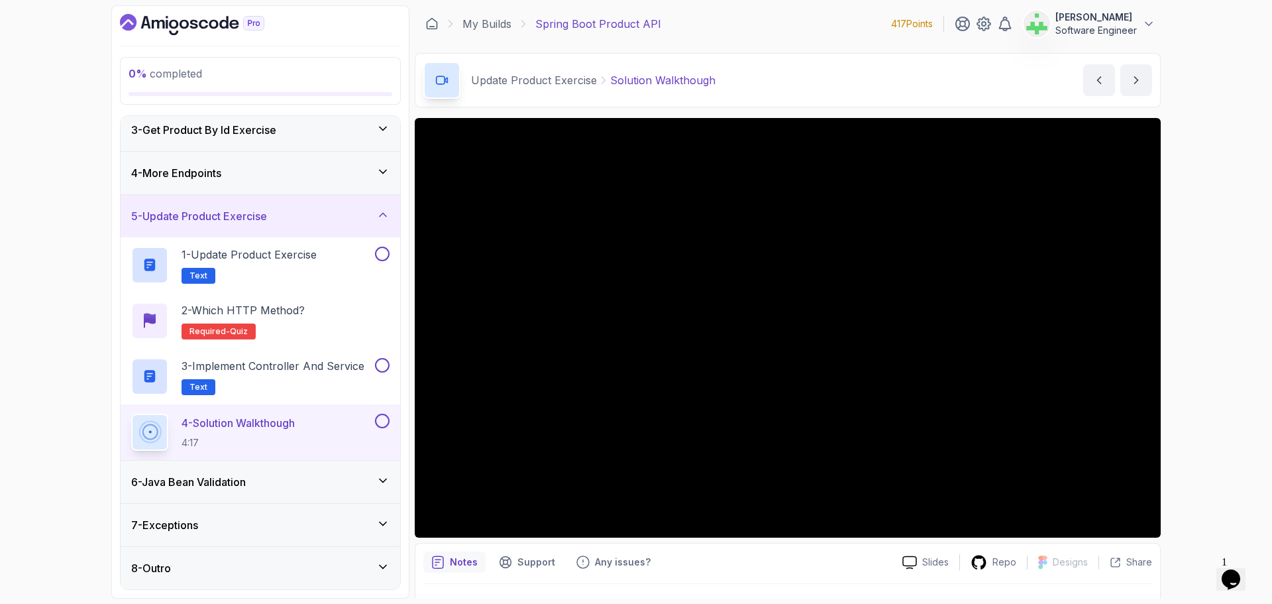
scroll to position [127, 0]
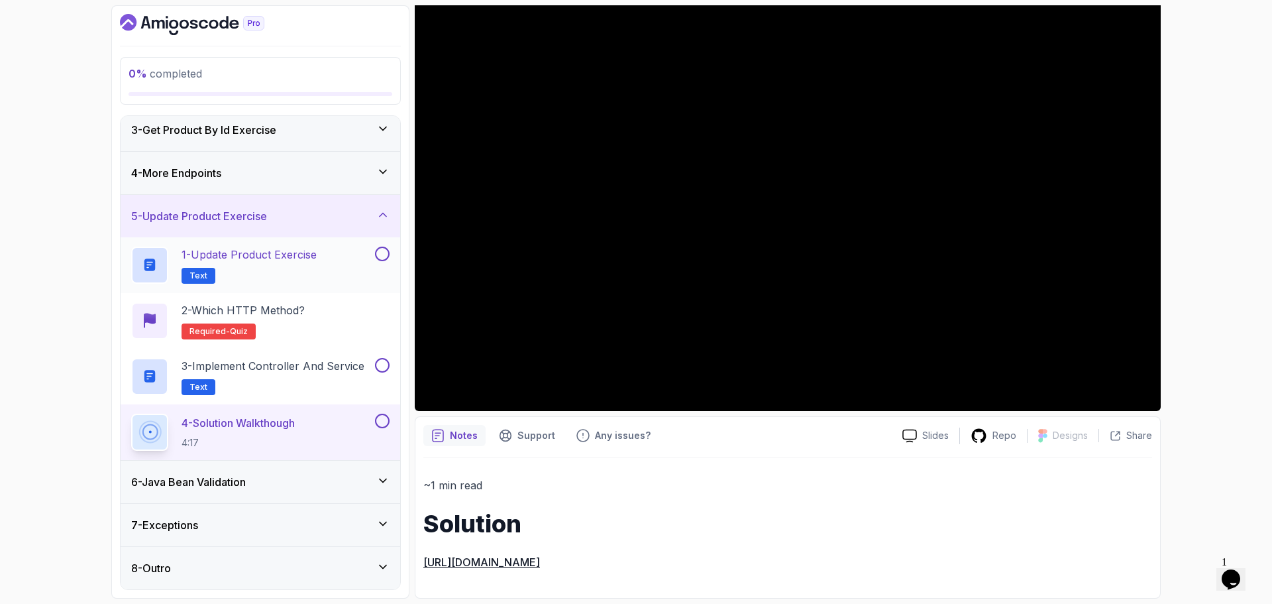
click at [296, 253] on p "1 - Update Product Exercise" at bounding box center [249, 254] width 135 height 16
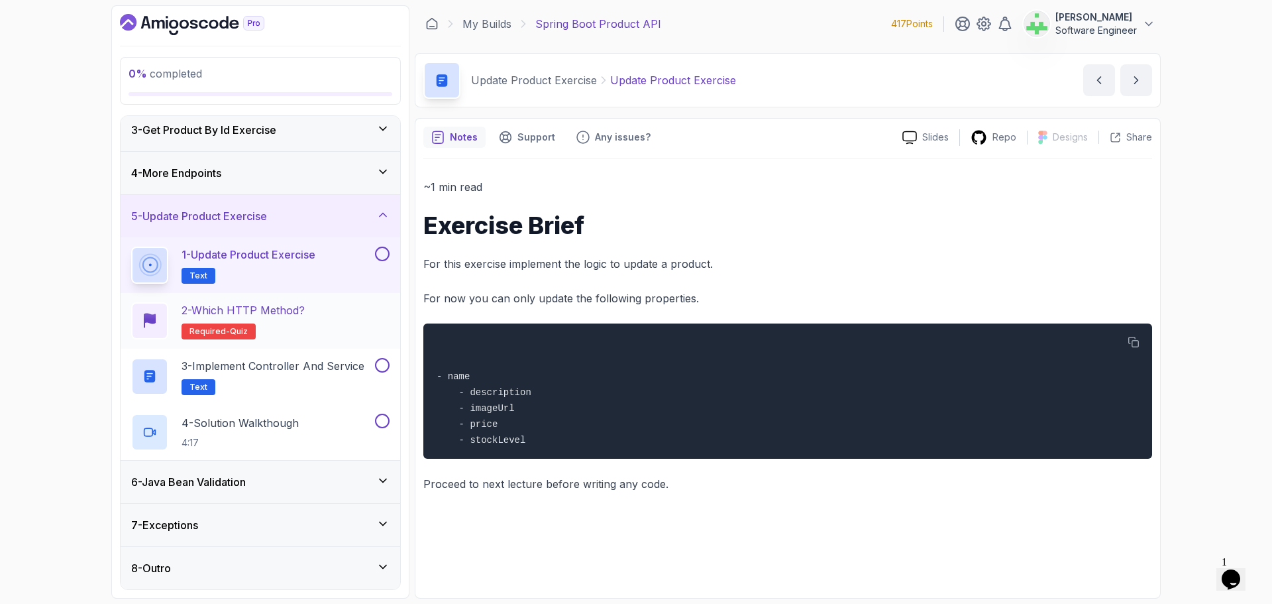
click at [295, 330] on h2 "2 - Which HTTP Method? Required- quiz" at bounding box center [243, 320] width 123 height 37
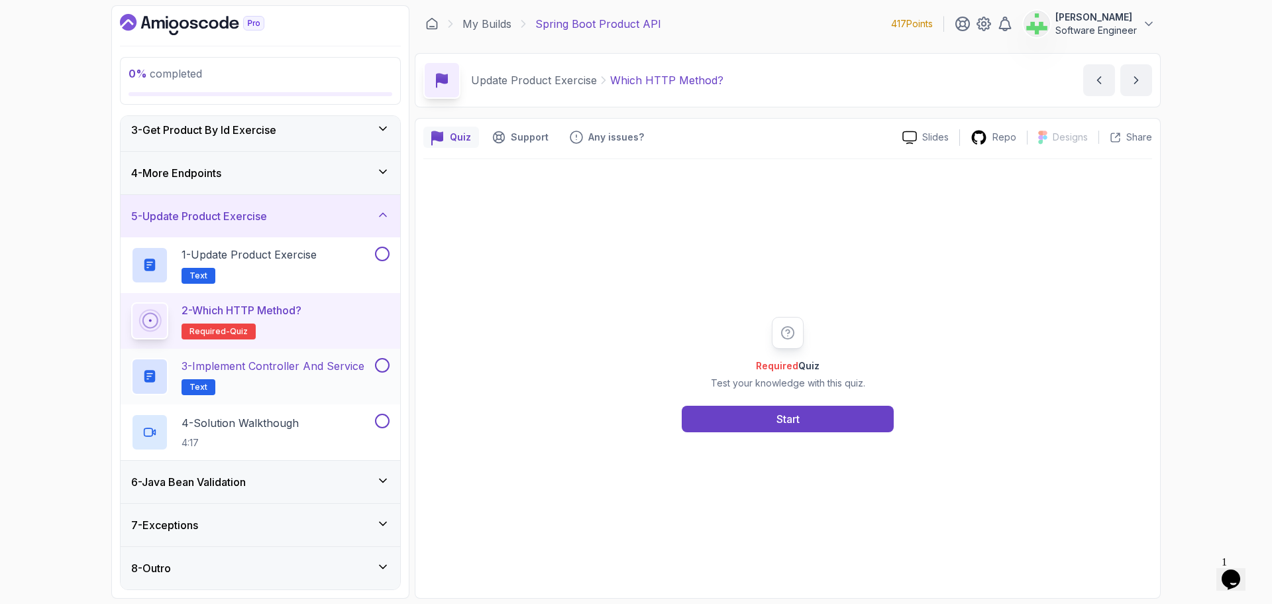
click at [297, 370] on p "3 - Implement Controller and Service" at bounding box center [273, 366] width 183 height 16
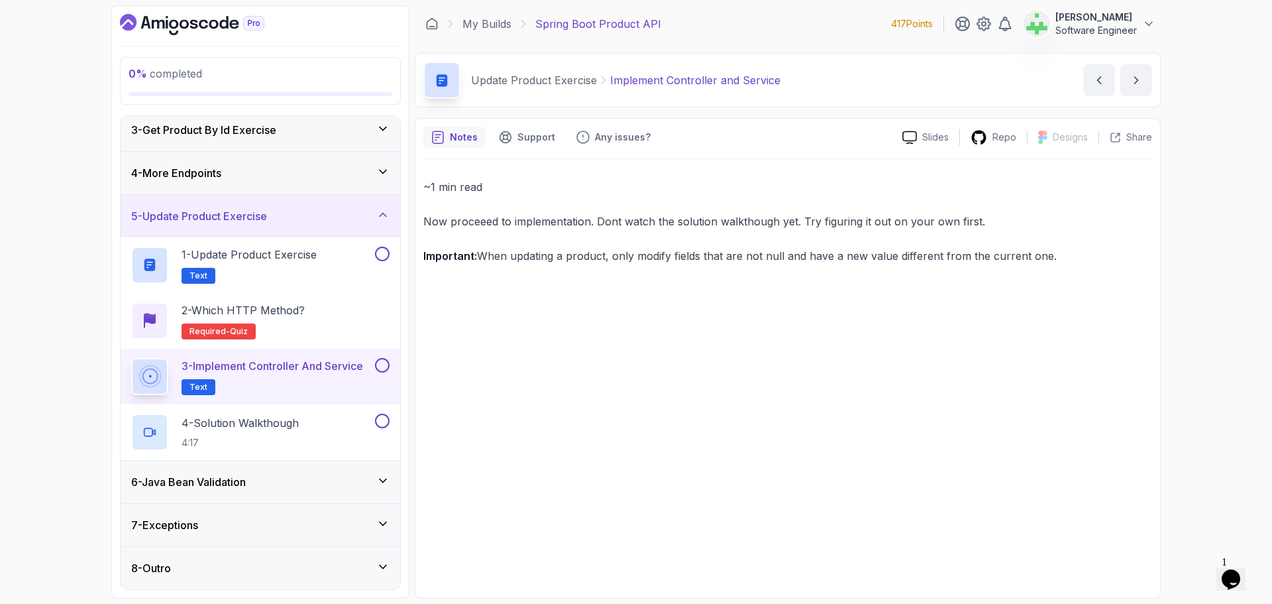
click at [335, 209] on div "5 - Update Product Exercise" at bounding box center [260, 216] width 258 height 16
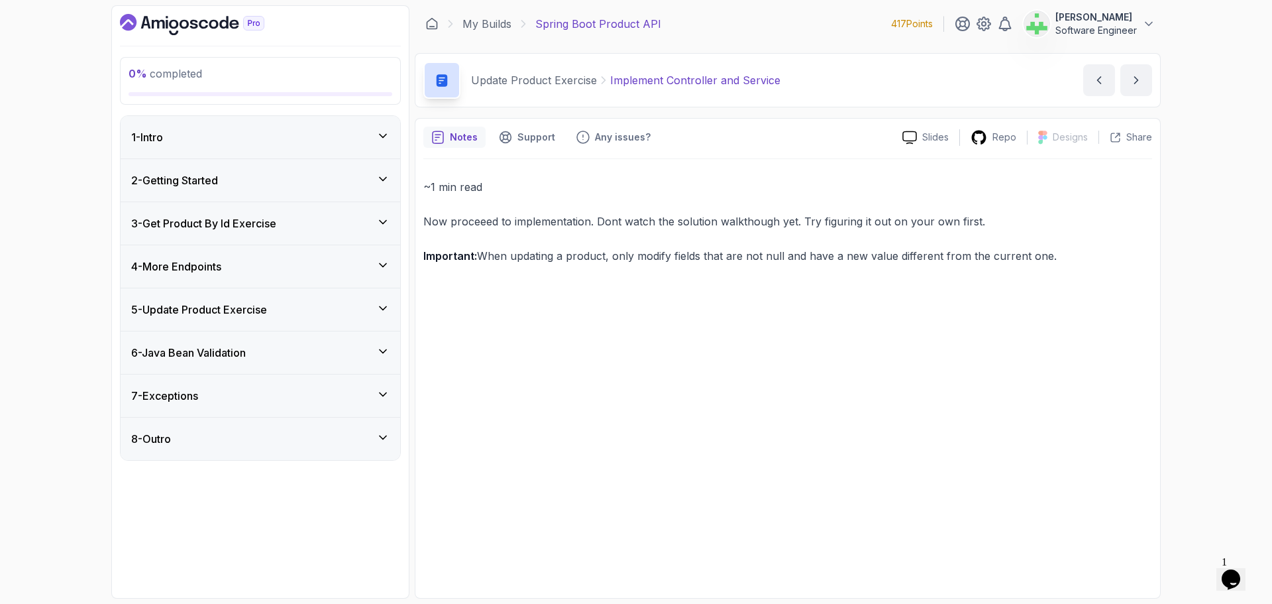
click at [327, 352] on div "6 - Java Bean Validation" at bounding box center [260, 352] width 258 height 16
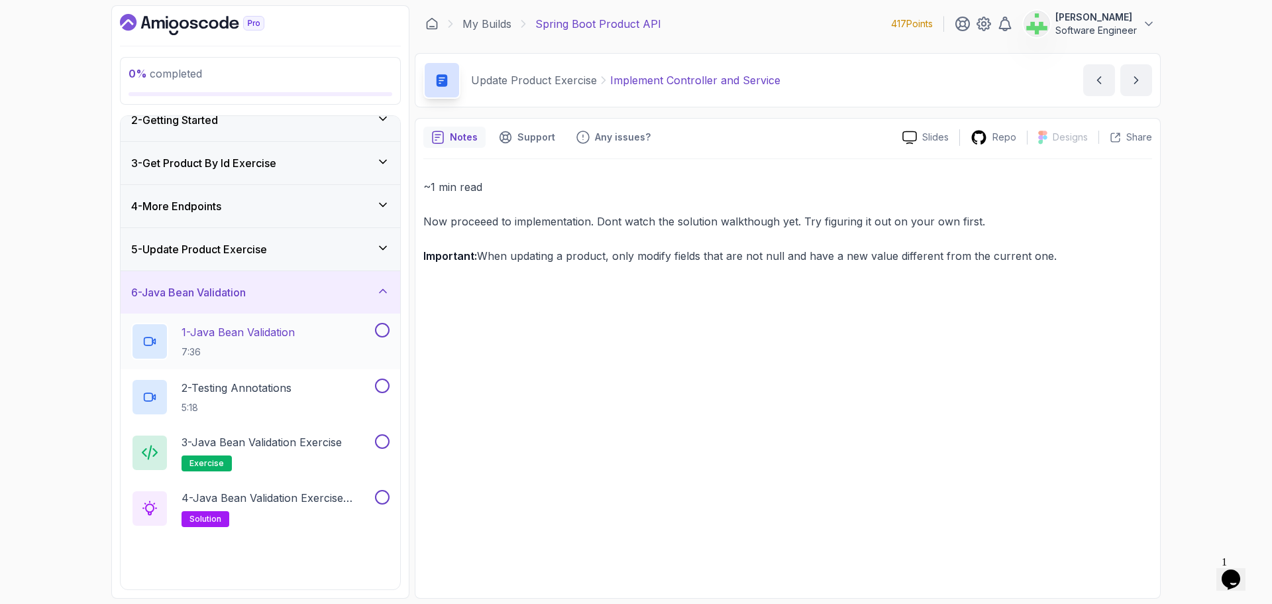
scroll to position [149, 0]
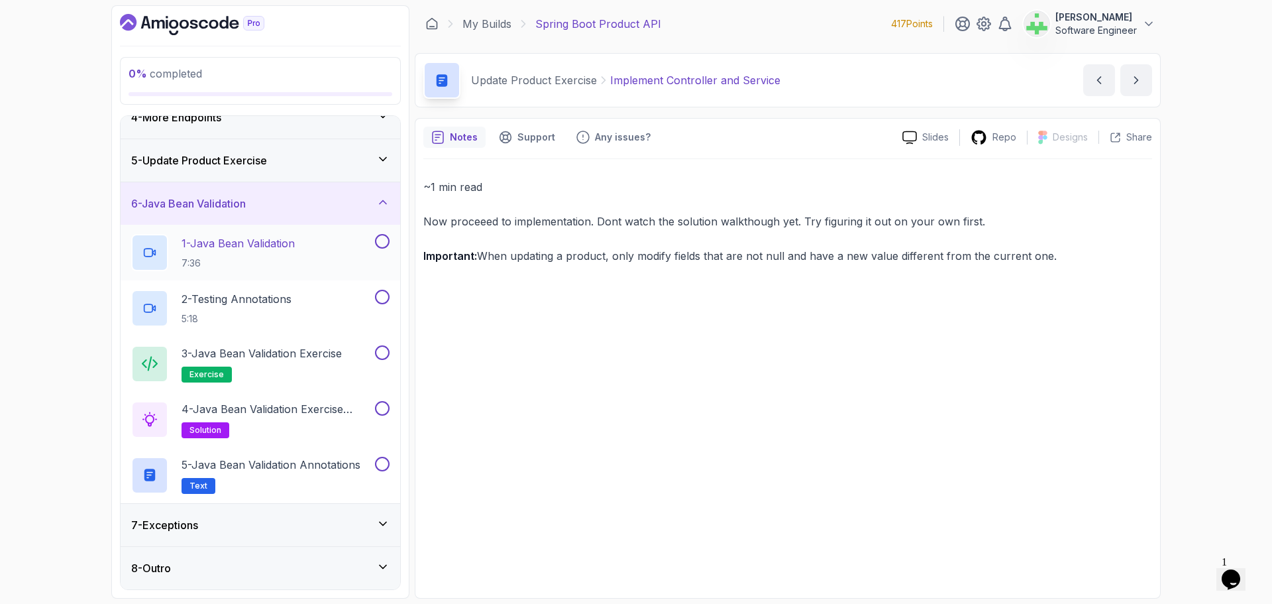
click at [276, 246] on p "1 - Java Bean Validation" at bounding box center [238, 243] width 113 height 16
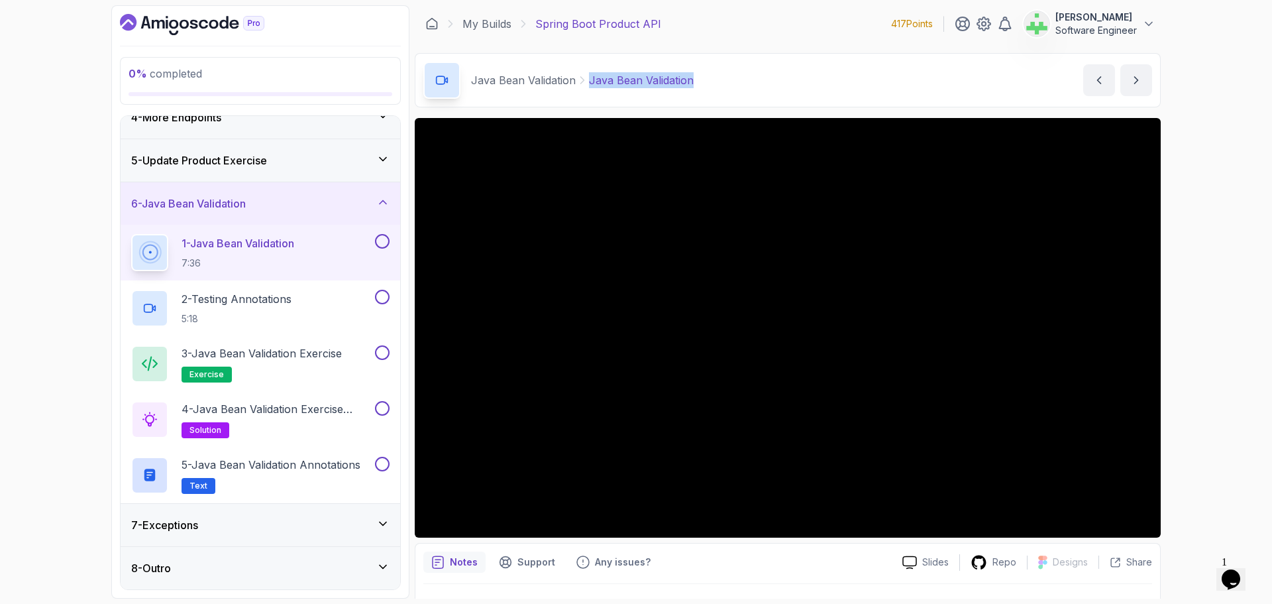
drag, startPoint x: 588, startPoint y: 82, endPoint x: 814, endPoint y: 84, distance: 225.9
click at [814, 84] on div "Java Bean Validation Java Bean Validation Java Bean Validation by nelson" at bounding box center [788, 80] width 746 height 54
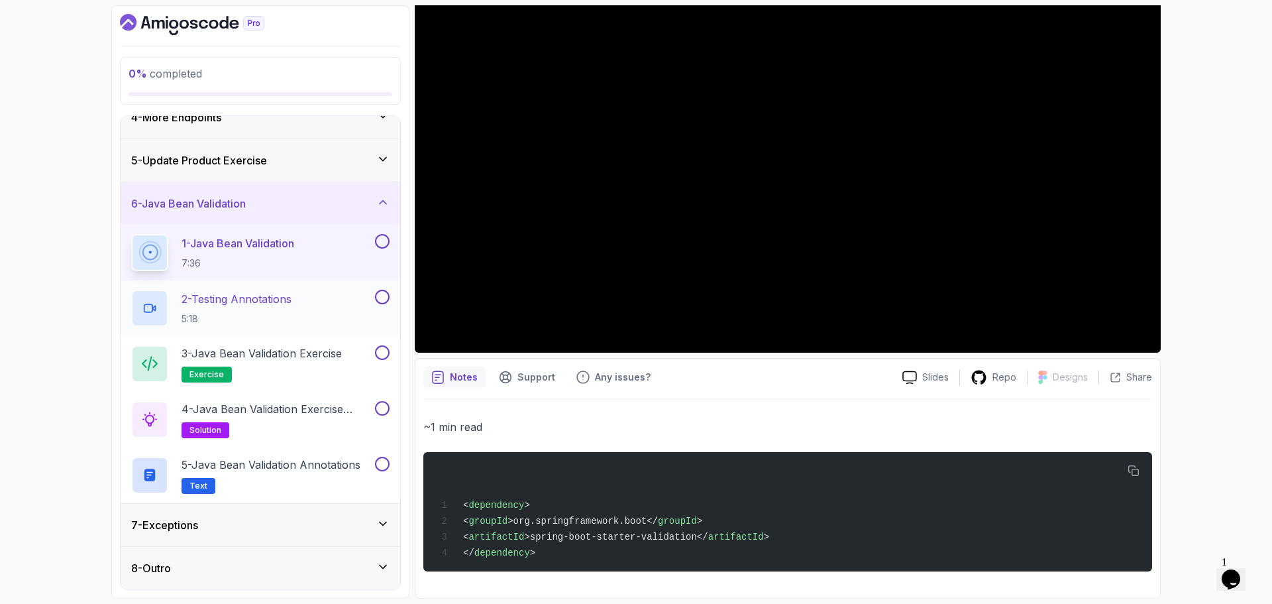
click at [287, 297] on p "2 - Testing Annotations" at bounding box center [237, 299] width 110 height 16
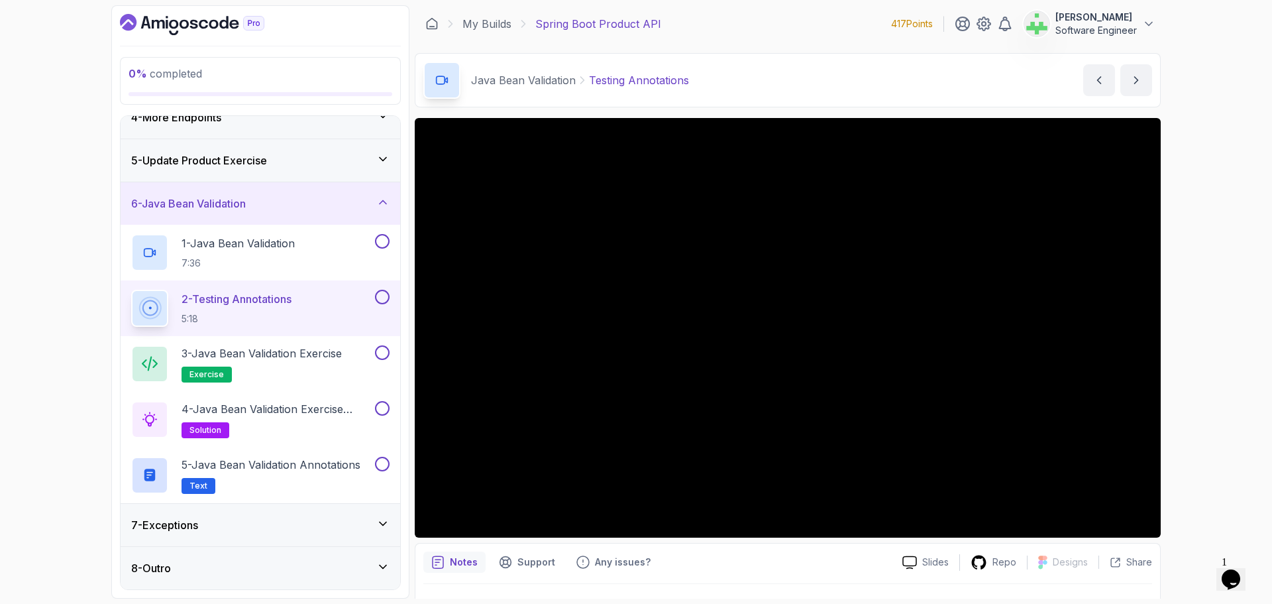
scroll to position [31, 0]
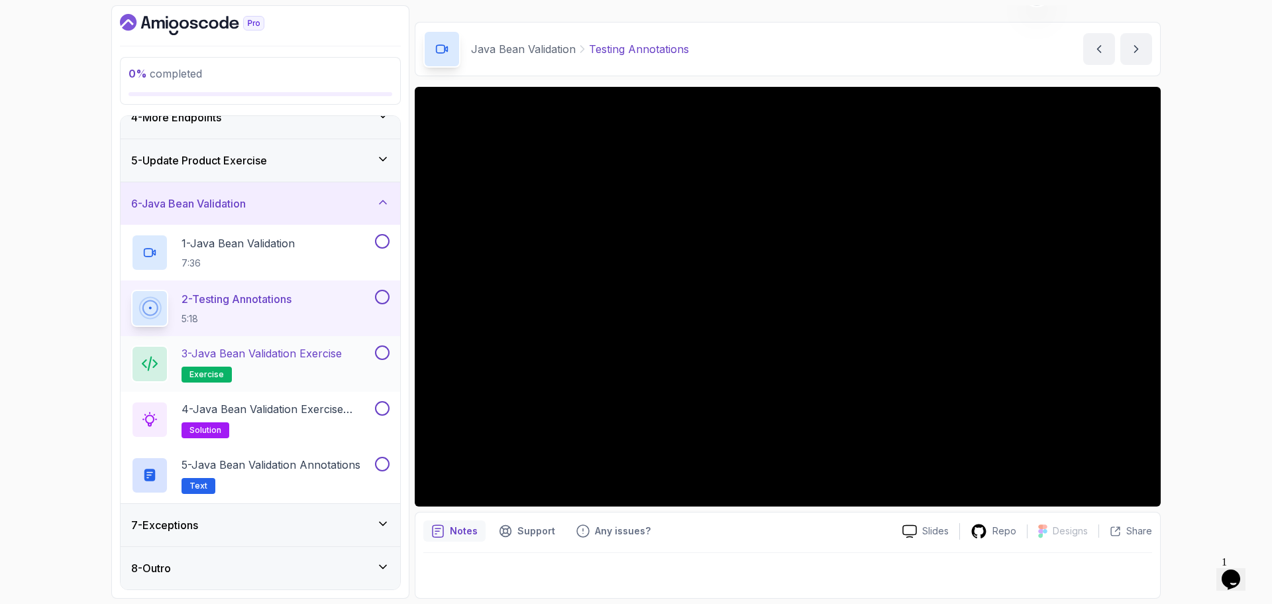
click at [278, 354] on p "3 - Java Bean Validation Exercise" at bounding box center [262, 353] width 160 height 16
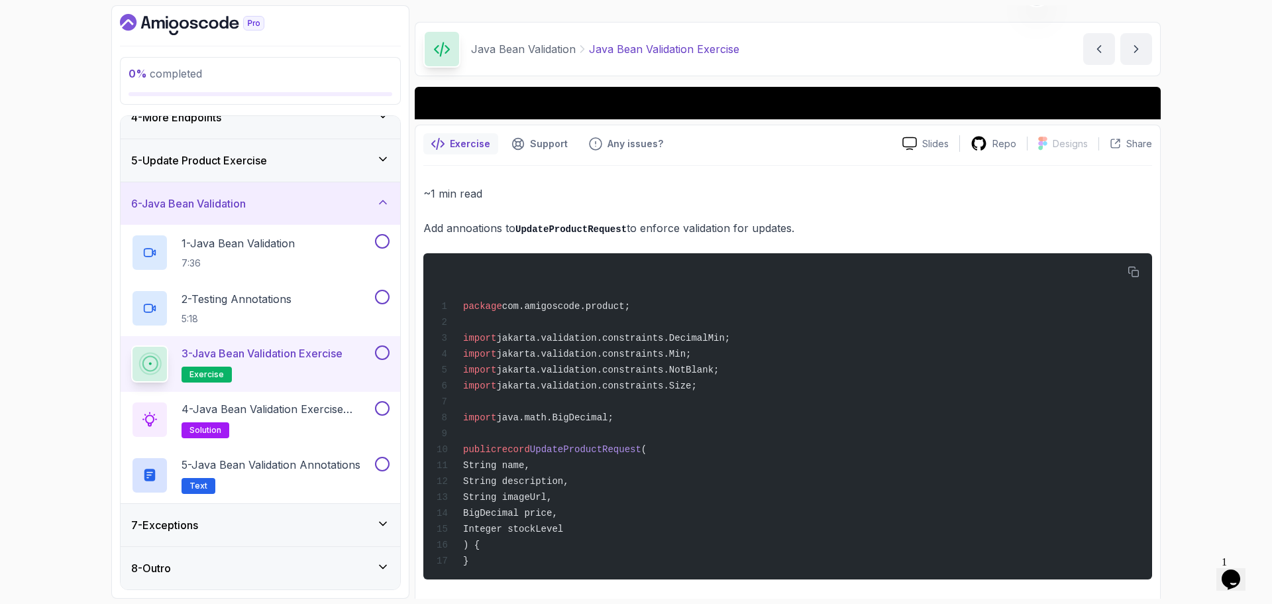
scroll to position [13, 0]
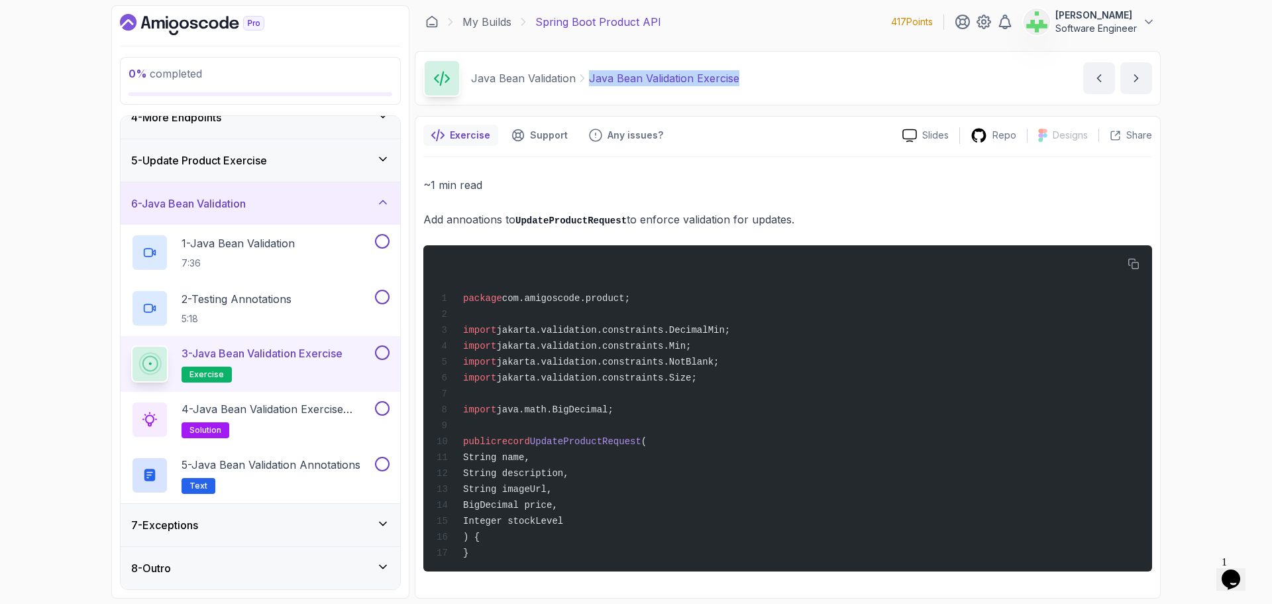
drag, startPoint x: 590, startPoint y: 69, endPoint x: 774, endPoint y: 72, distance: 184.9
click at [774, 72] on div "Java Bean Validation Java Bean Validation Exercise Java Bean Validation Exercis…" at bounding box center [788, 78] width 746 height 54
click at [838, 198] on div "~1 min read Add annoations to UpdateProductRequest to enforce validation for up…" at bounding box center [787, 374] width 729 height 396
click at [1261, 242] on div "0 % completed 1 - Intro 2 - Getting Started 3 - Get Product By Id Exercise 4 - …" at bounding box center [636, 302] width 1272 height 604
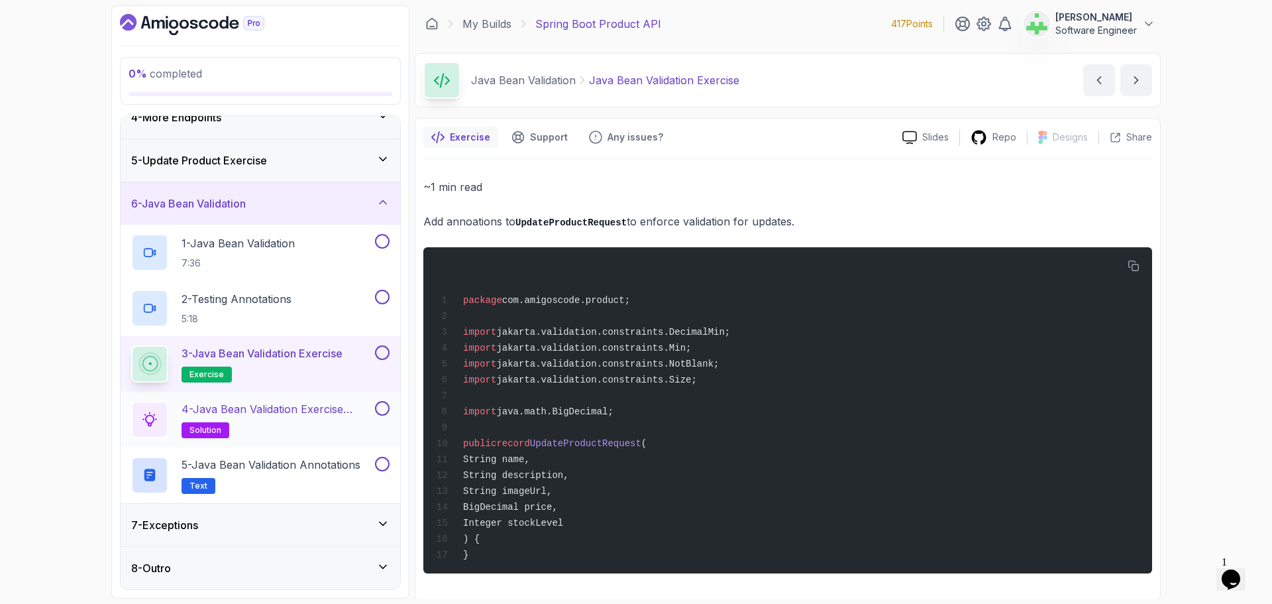
click at [316, 409] on p "4 - Java Bean Validation Exercise Solution" at bounding box center [277, 409] width 191 height 16
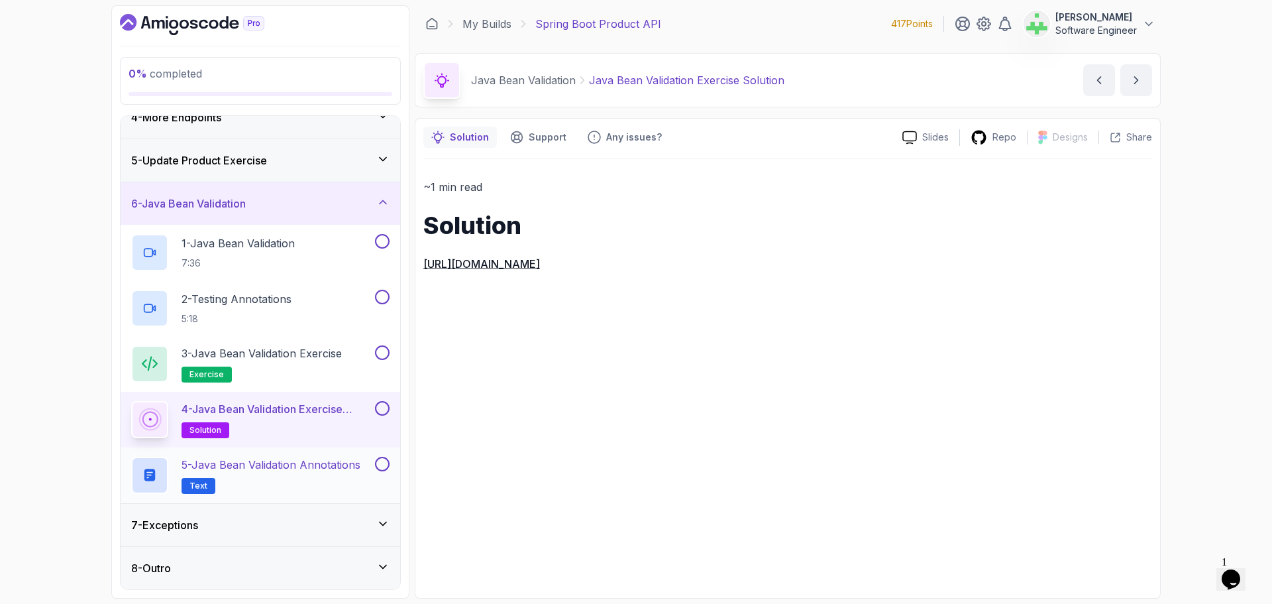
click at [316, 464] on p "5 - Java Bean Validation Annotations" at bounding box center [271, 464] width 179 height 16
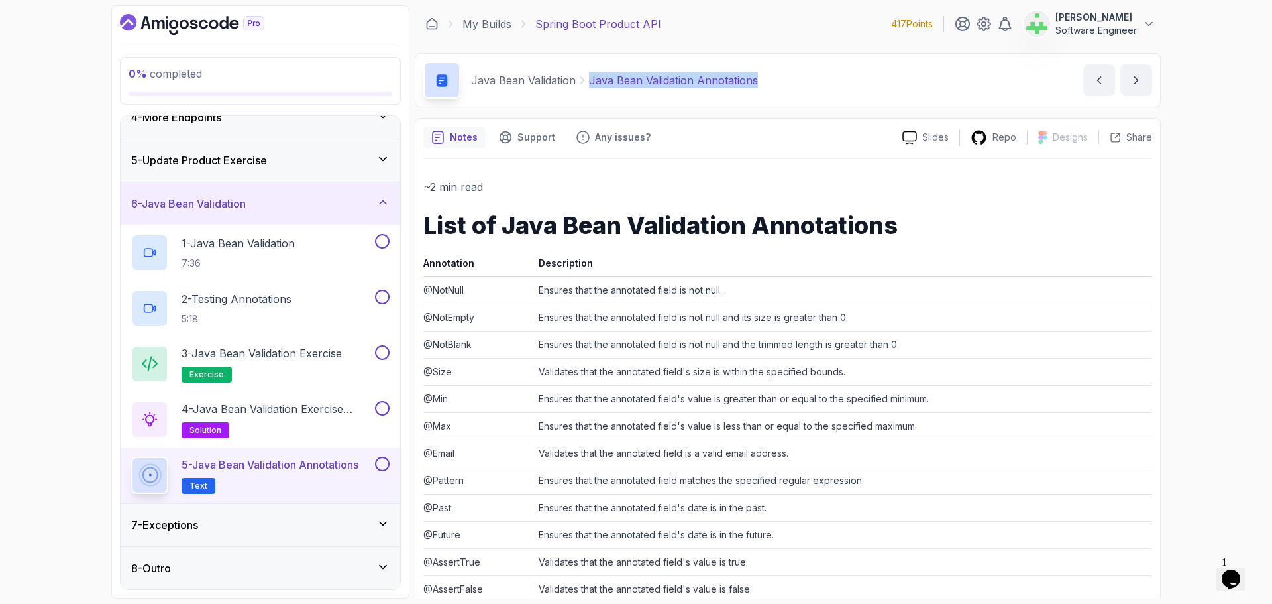
drag, startPoint x: 587, startPoint y: 80, endPoint x: 804, endPoint y: 78, distance: 217.3
click at [804, 78] on div "Java Bean Validation Java Bean Validation Annotations Java Bean Validation Anno…" at bounding box center [788, 80] width 746 height 54
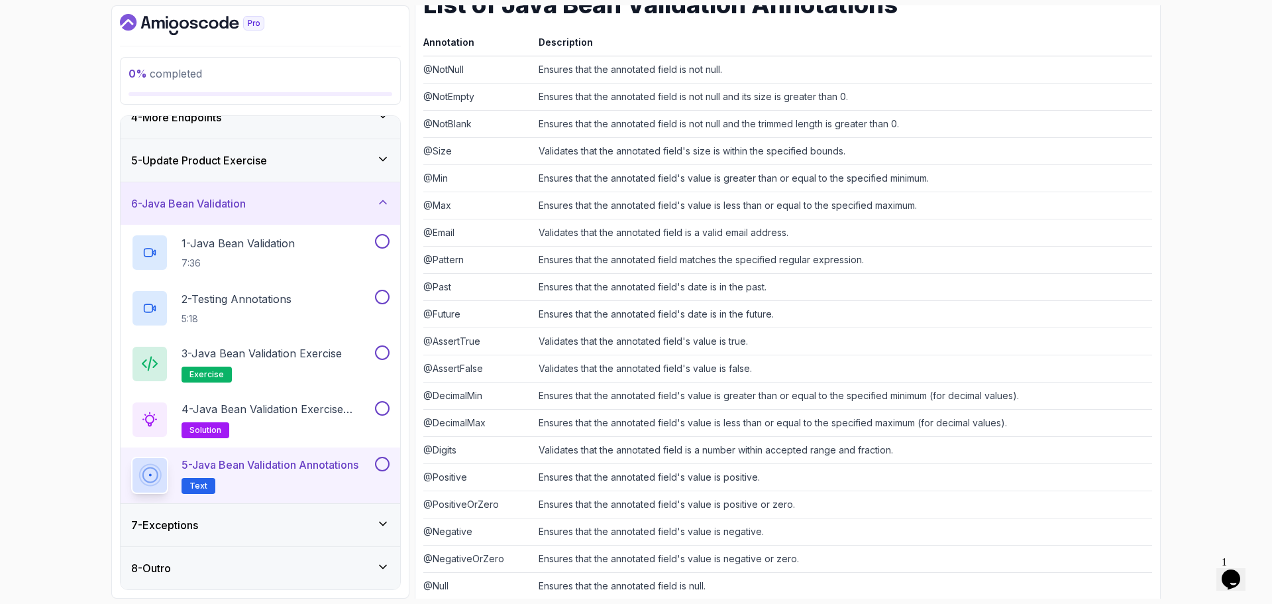
scroll to position [248, 0]
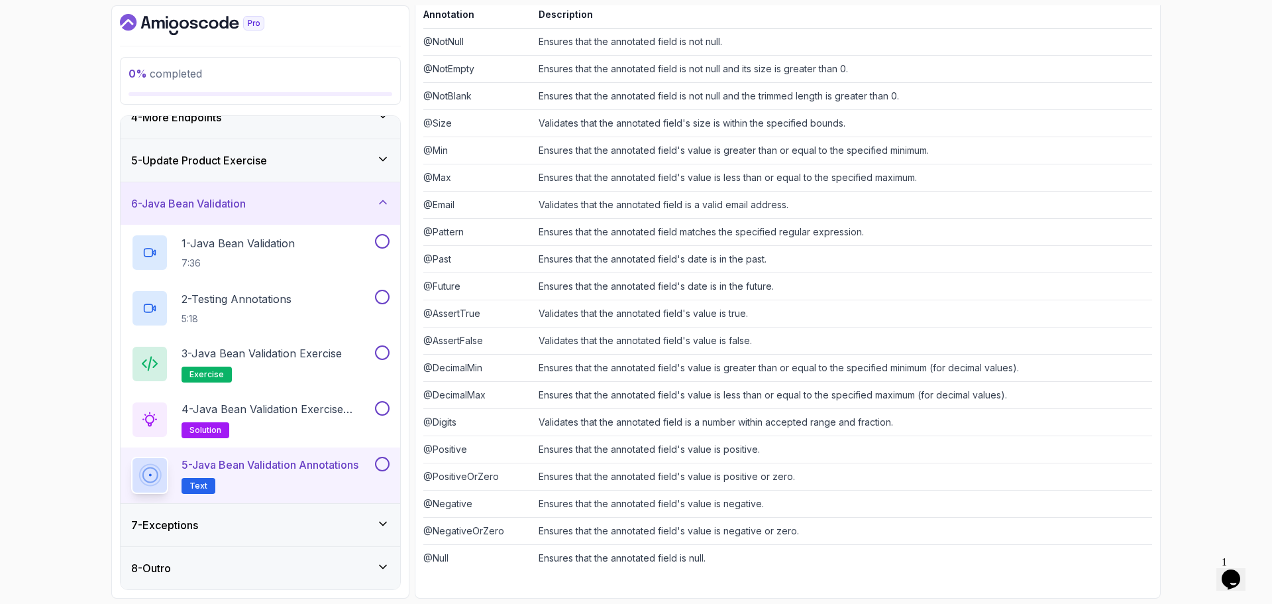
click at [343, 197] on div "6 - Java Bean Validation" at bounding box center [260, 203] width 258 height 16
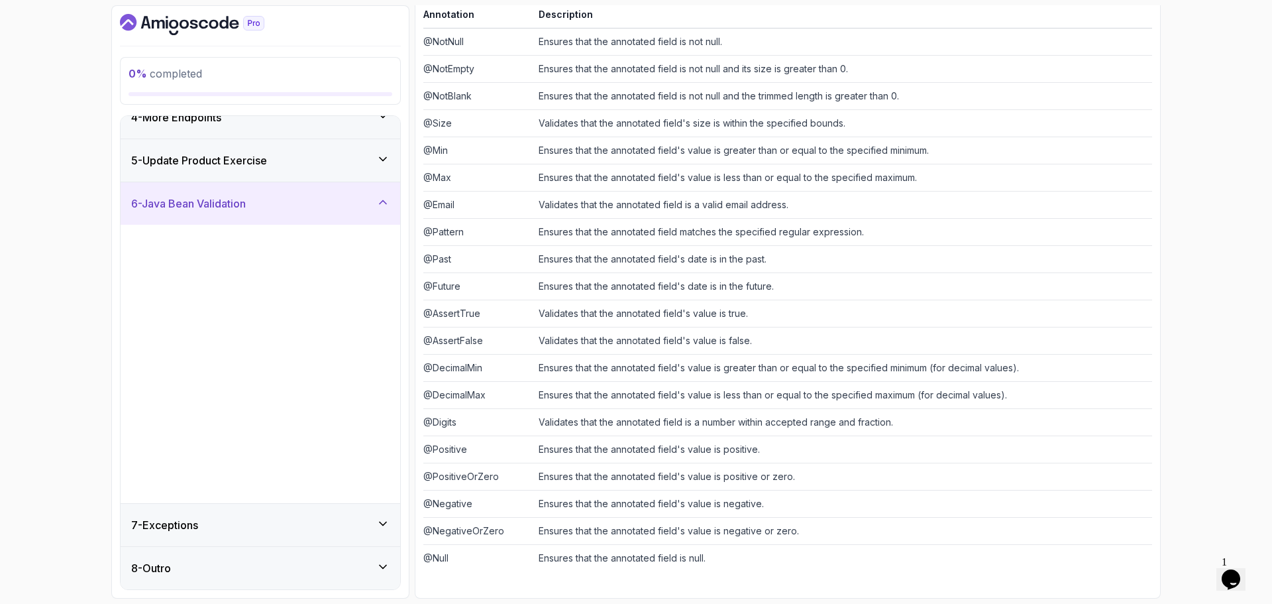
scroll to position [0, 0]
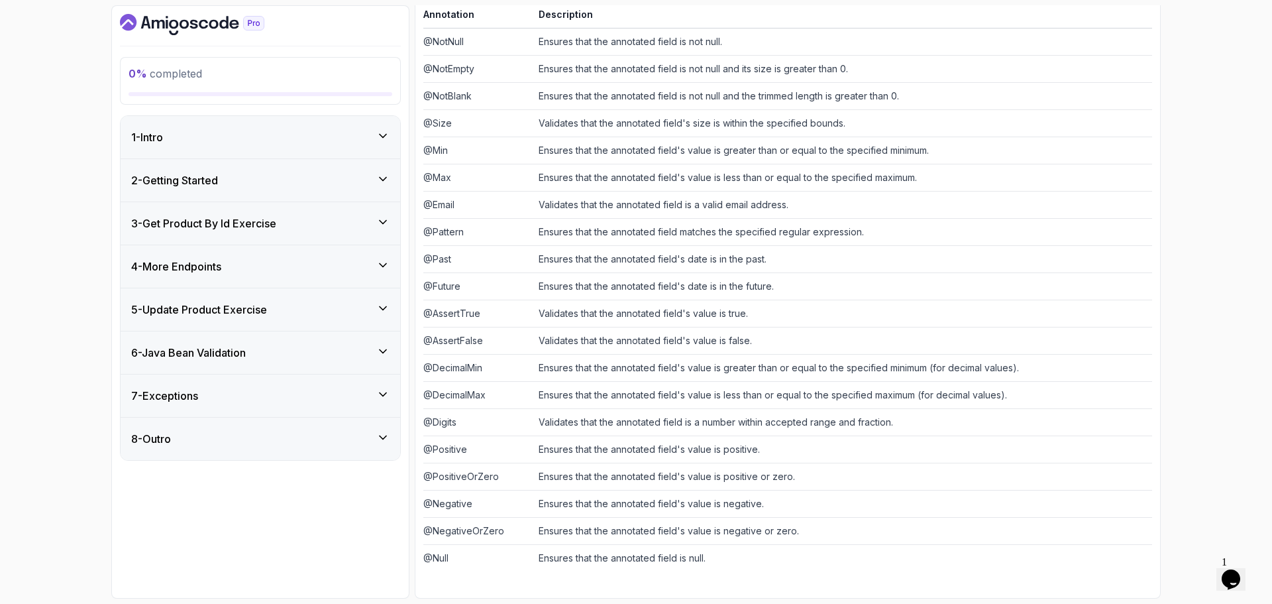
click at [288, 354] on div "6 - Java Bean Validation" at bounding box center [260, 352] width 258 height 16
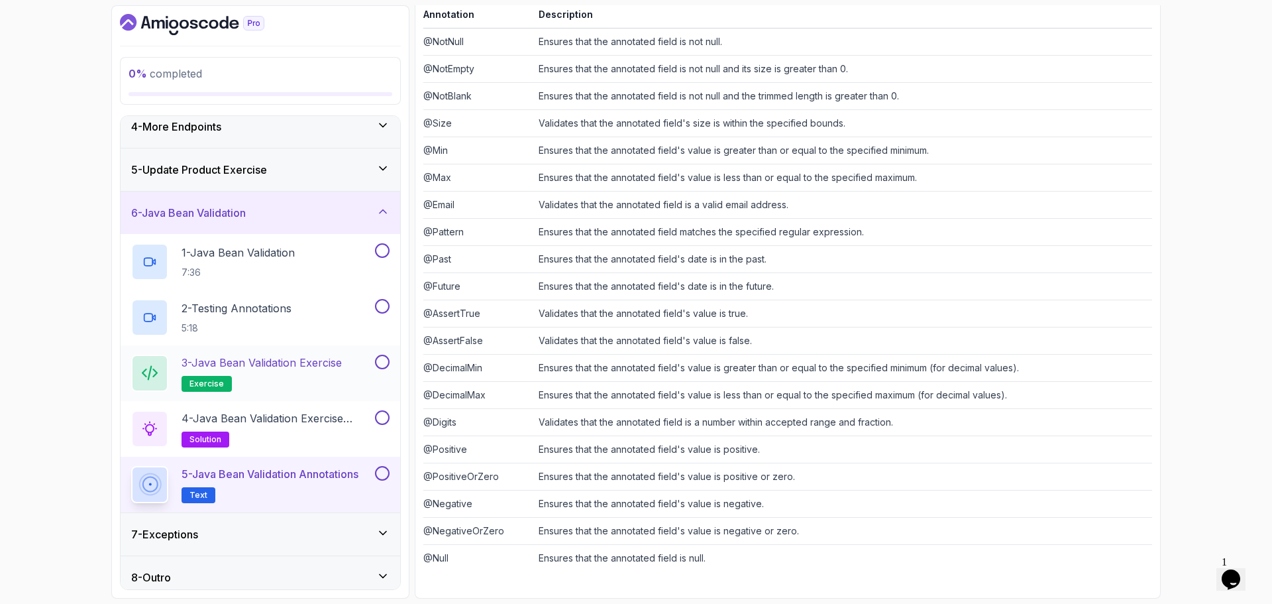
scroll to position [149, 0]
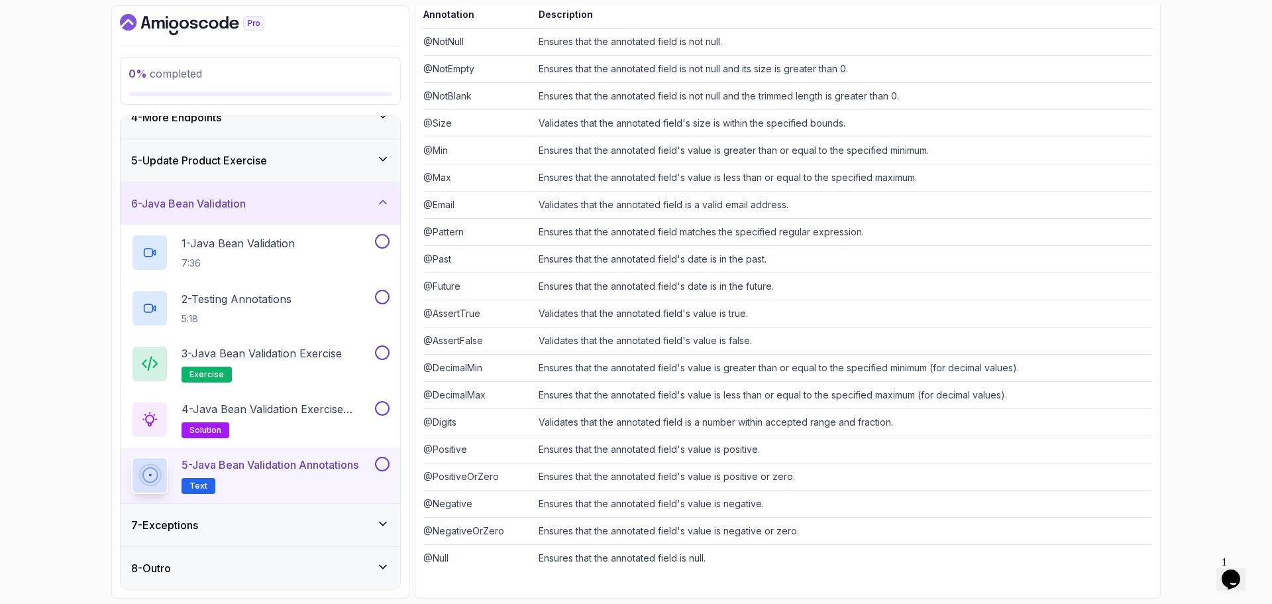
click at [327, 210] on div "6 - Java Bean Validation" at bounding box center [260, 203] width 258 height 16
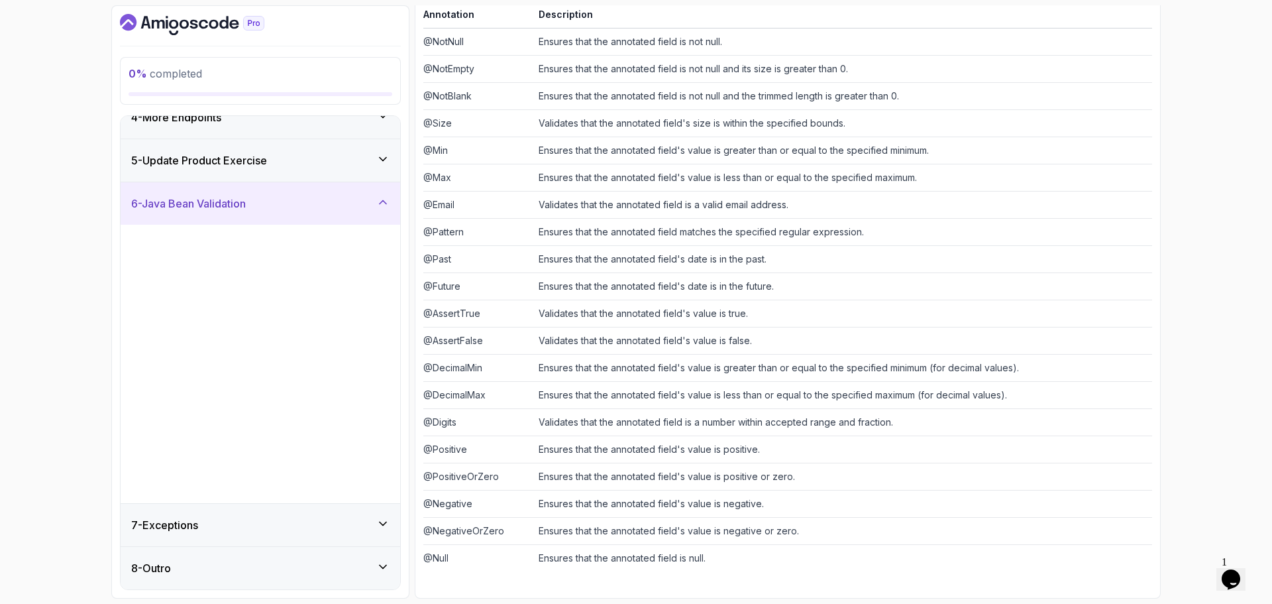
scroll to position [0, 0]
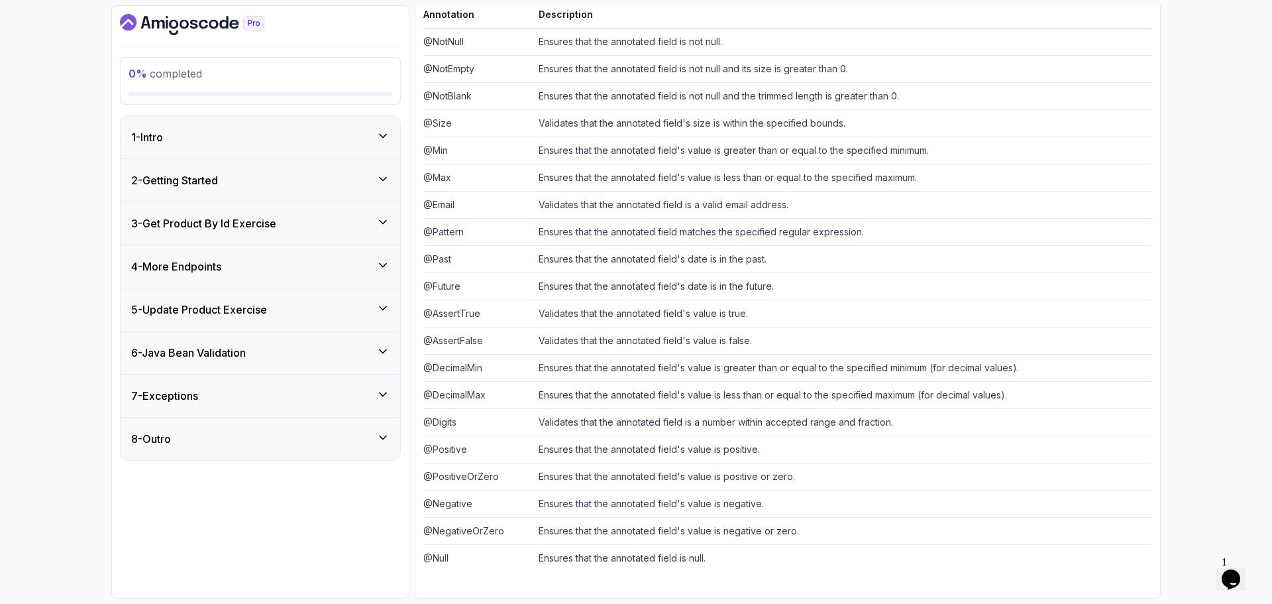
click at [242, 388] on div "7 - Exceptions" at bounding box center [260, 396] width 258 height 16
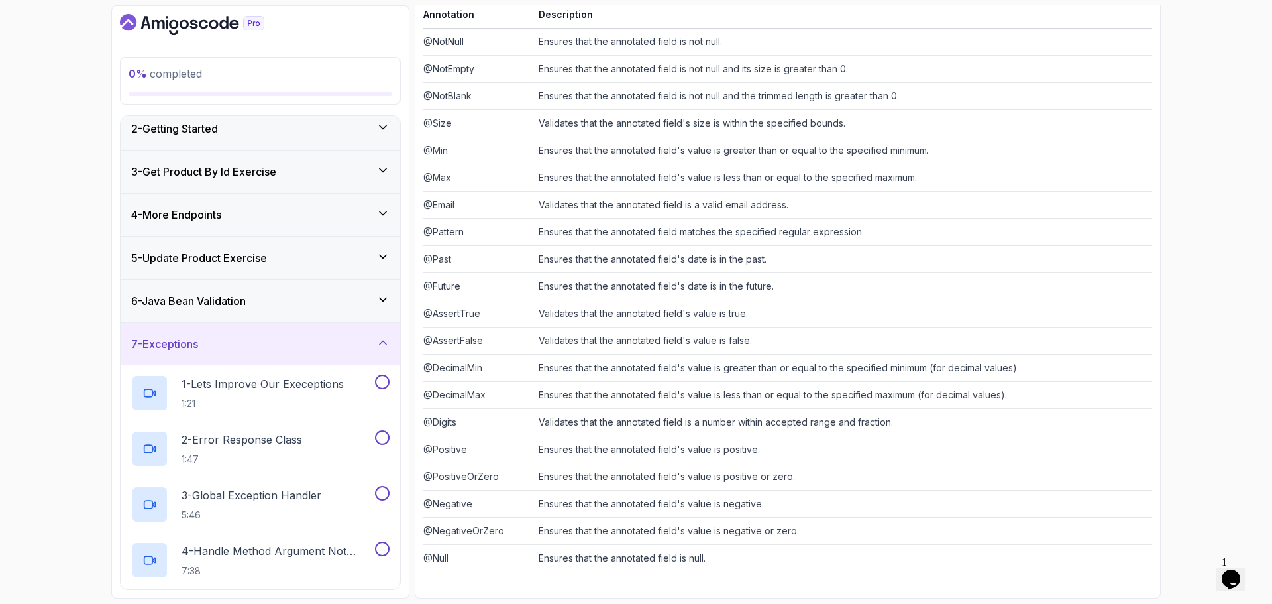
scroll to position [205, 0]
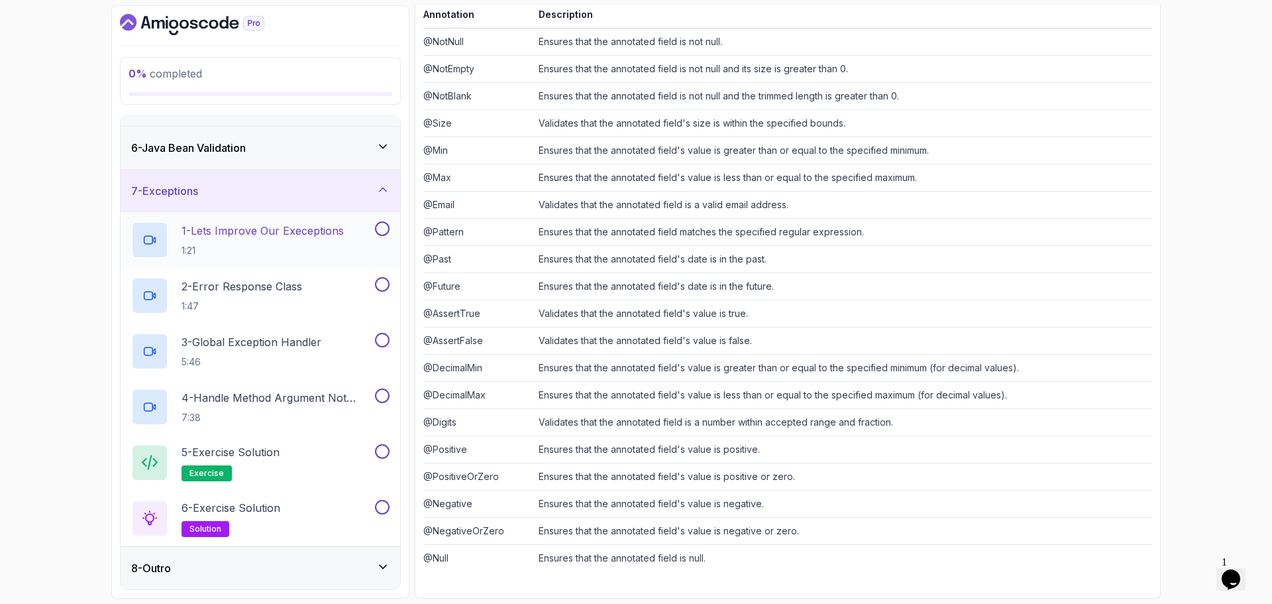
click at [290, 231] on p "1 - Lets Improve Our Execeptions" at bounding box center [263, 231] width 162 height 16
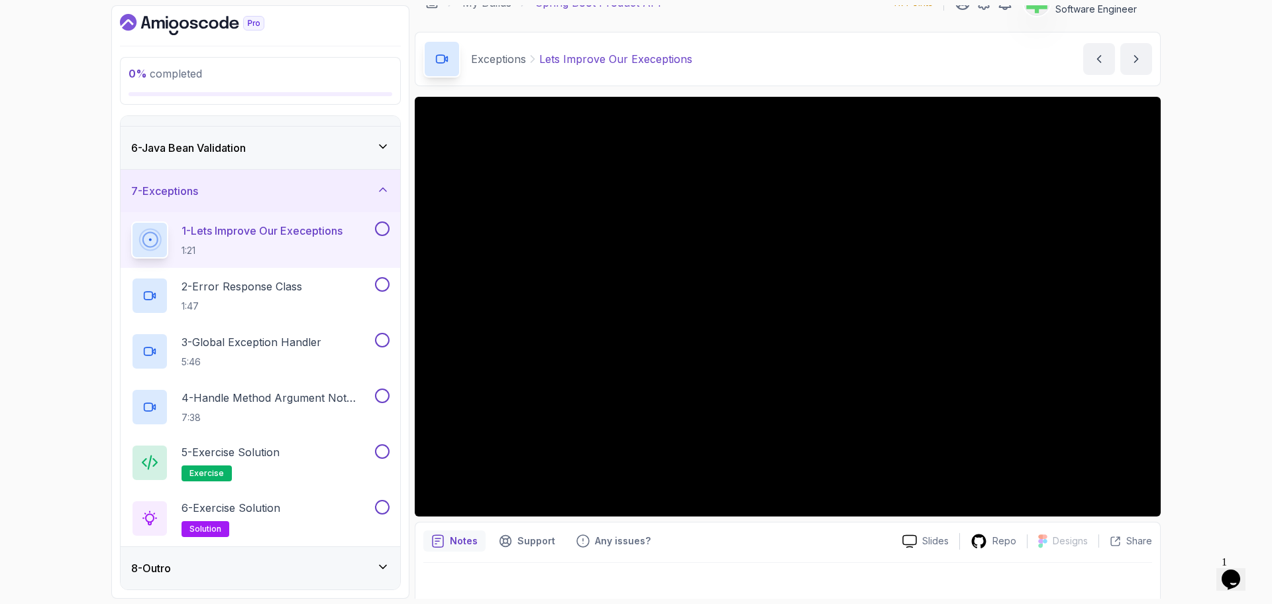
scroll to position [31, 0]
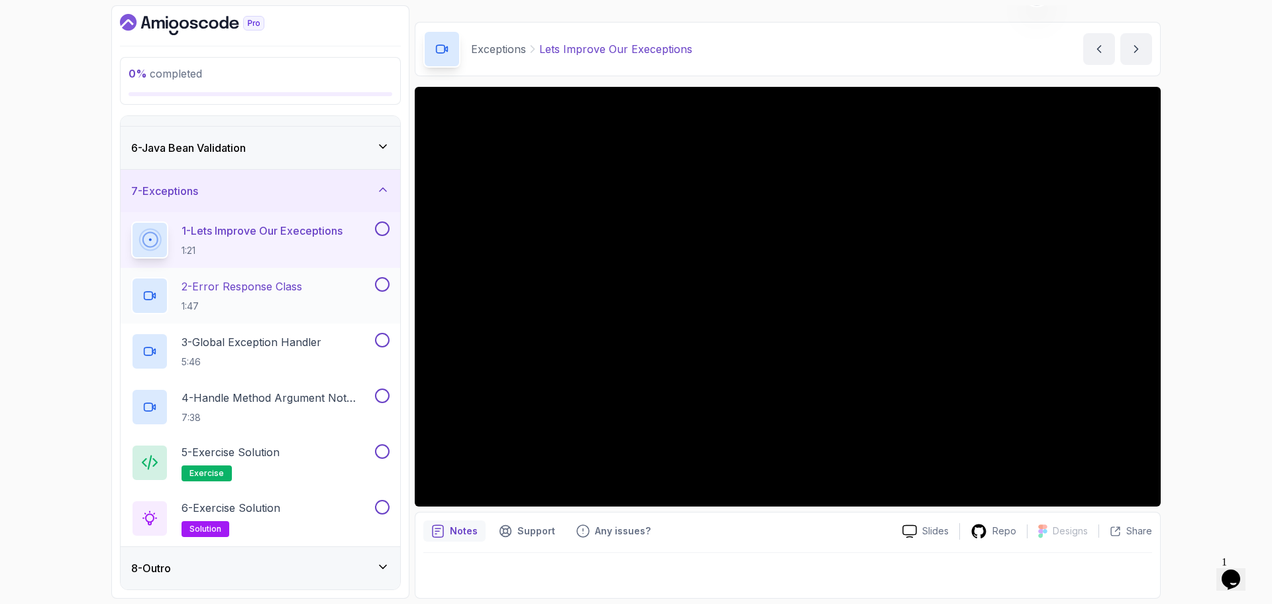
click at [267, 284] on p "2 - Error Response Class" at bounding box center [242, 286] width 121 height 16
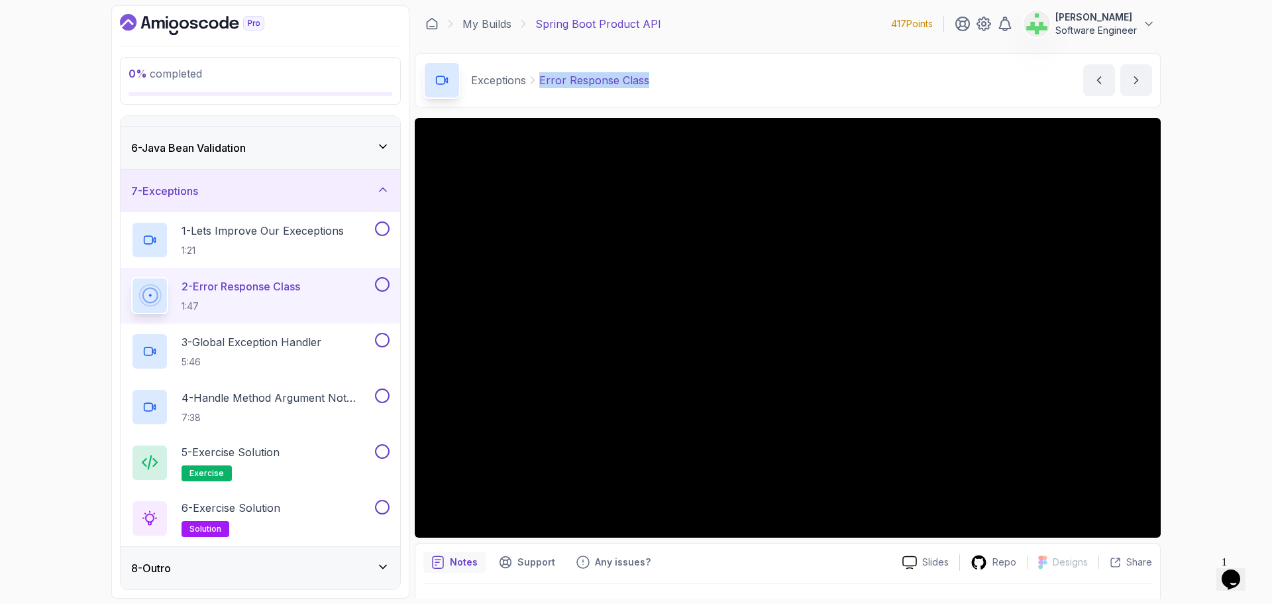
drag, startPoint x: 540, startPoint y: 79, endPoint x: 724, endPoint y: 78, distance: 184.2
click at [724, 78] on div "Exceptions Error Response Class Error Response Class by nelson" at bounding box center [788, 80] width 746 height 54
click at [723, 78] on div "Exceptions Error Response Class Error Response Class by nelson" at bounding box center [788, 80] width 746 height 54
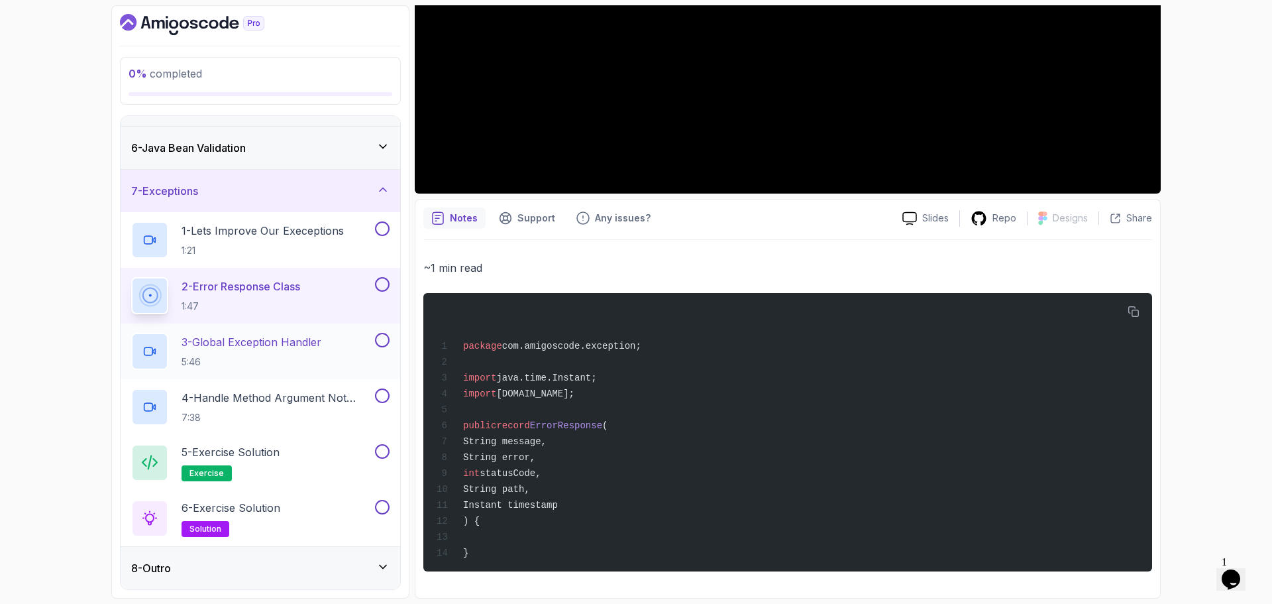
click at [305, 342] on p "3 - Global Exception Handler" at bounding box center [252, 342] width 140 height 16
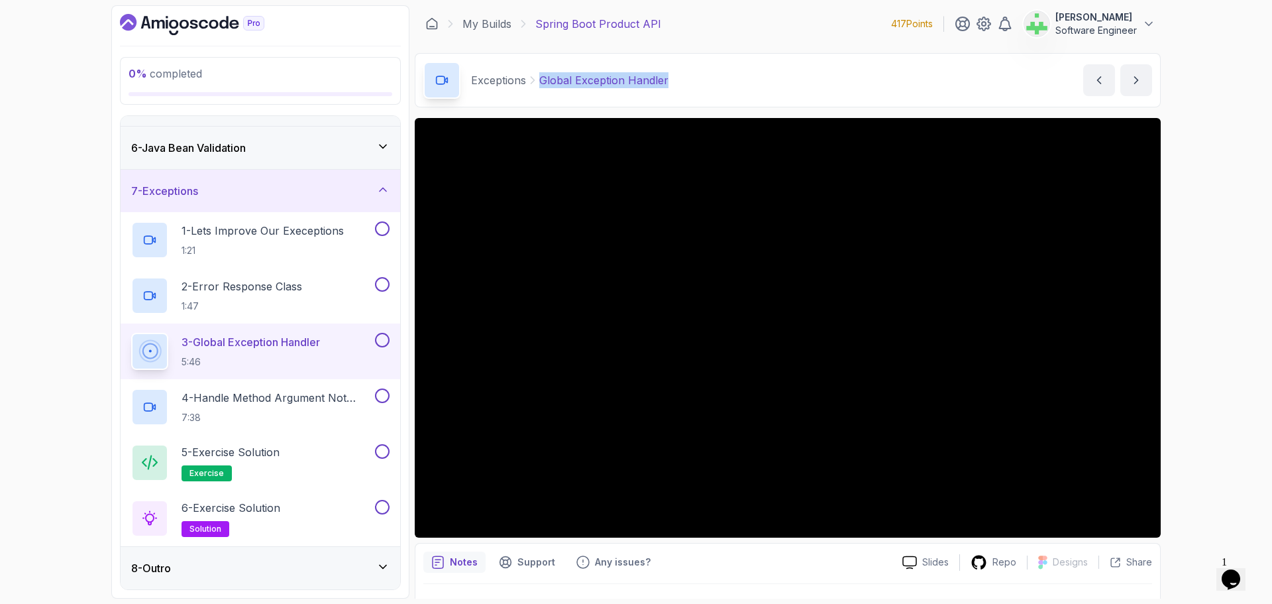
drag, startPoint x: 537, startPoint y: 79, endPoint x: 741, endPoint y: 83, distance: 204.1
click at [741, 83] on div "Exceptions Global Exception Handler Global Exception Handler by nelson" at bounding box center [788, 80] width 746 height 54
click at [313, 403] on p "4 - Handle Method Argument Not Valid Exception" at bounding box center [277, 398] width 191 height 16
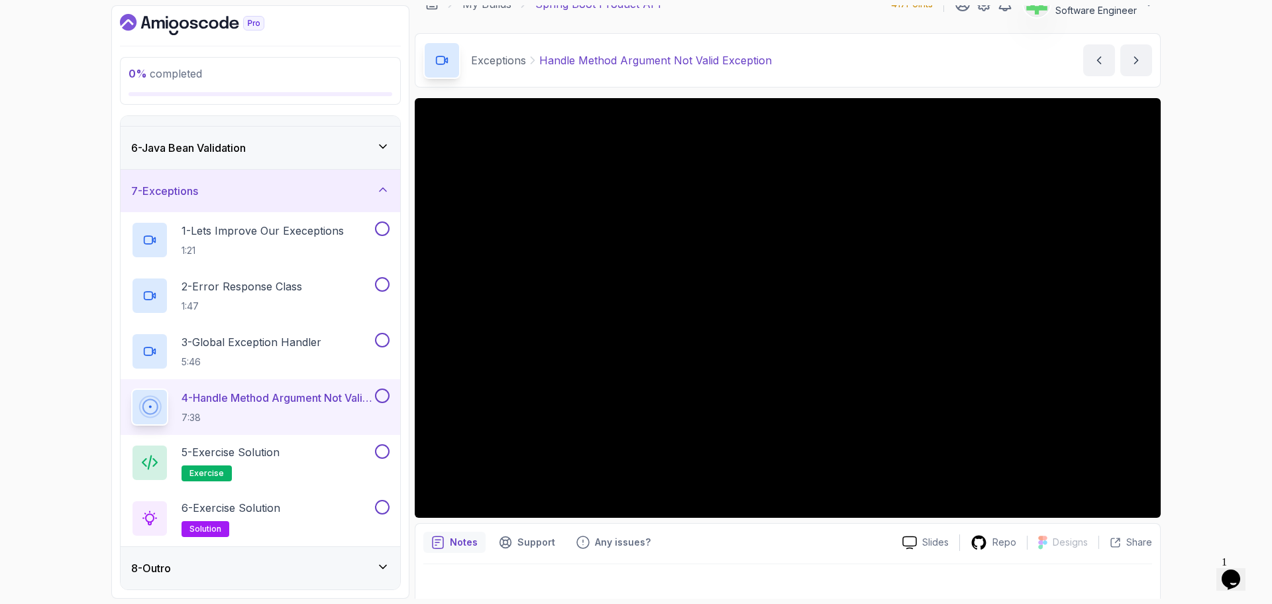
scroll to position [31, 0]
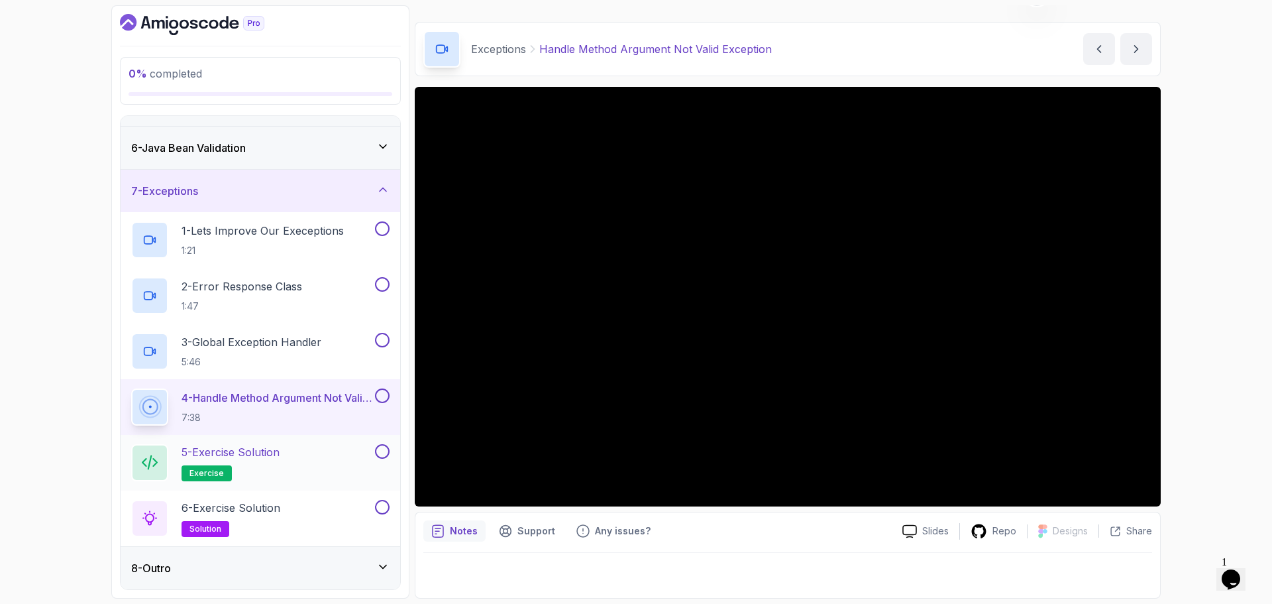
click at [293, 450] on div "5 - Exercise Solution exercise" at bounding box center [251, 462] width 241 height 37
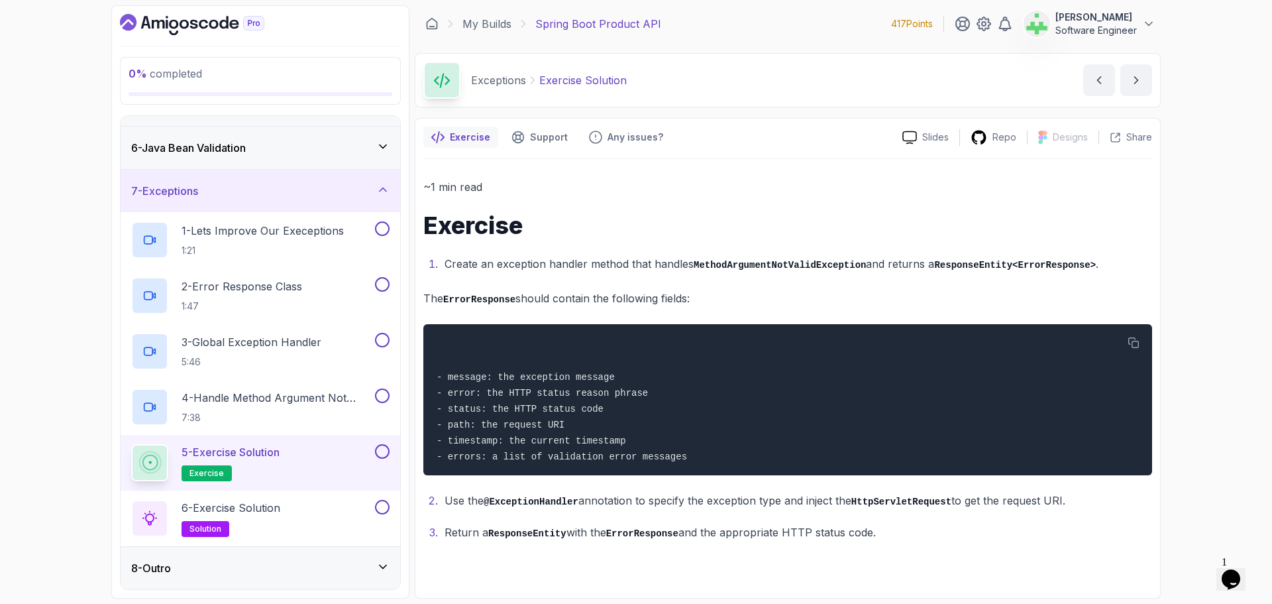
click at [505, 229] on h1 "Exercise" at bounding box center [787, 225] width 729 height 26
drag, startPoint x: 538, startPoint y: 81, endPoint x: 685, endPoint y: 74, distance: 147.3
click at [685, 74] on div "Exceptions Exercise Solution Exercise Solution by nelson" at bounding box center [788, 80] width 746 height 54
click at [507, 229] on h1 "Exercise" at bounding box center [787, 225] width 729 height 26
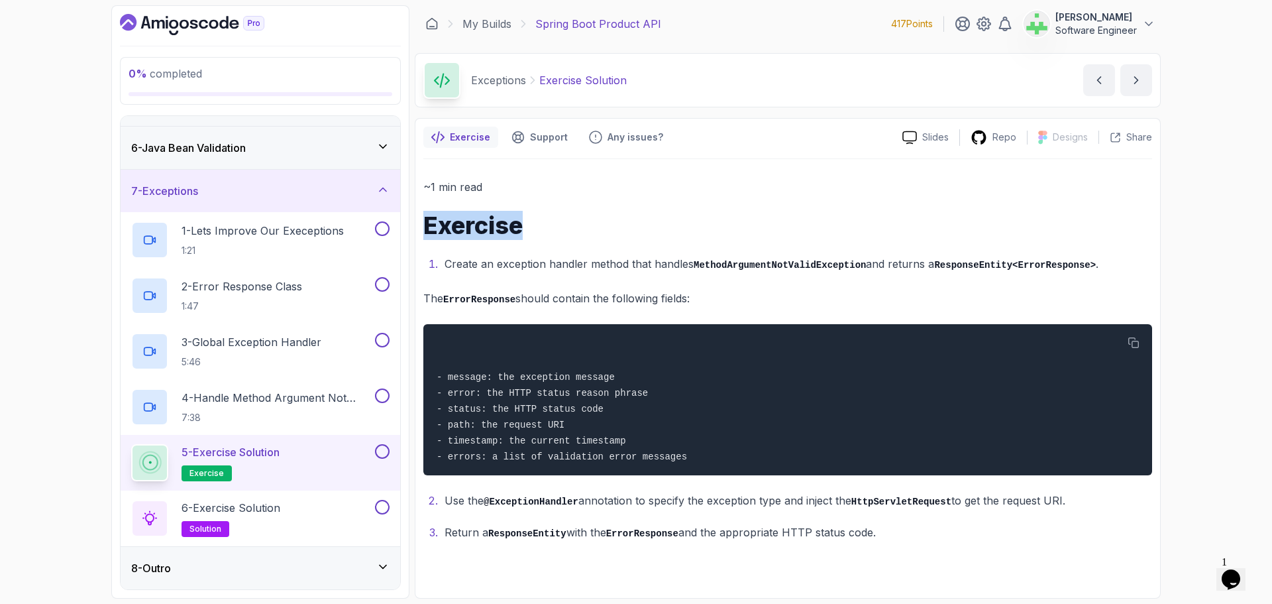
click at [507, 229] on h1 "Exercise" at bounding box center [787, 225] width 729 height 26
click at [690, 255] on li "Create an exception handler method that handles MethodArgumentNotValidException…" at bounding box center [797, 263] width 712 height 19
click at [515, 496] on p "Use the @ExceptionHandler annotation to specify the exception type and inject t…" at bounding box center [799, 500] width 708 height 19
click at [280, 507] on p "6 - Exercise Solution" at bounding box center [231, 508] width 99 height 16
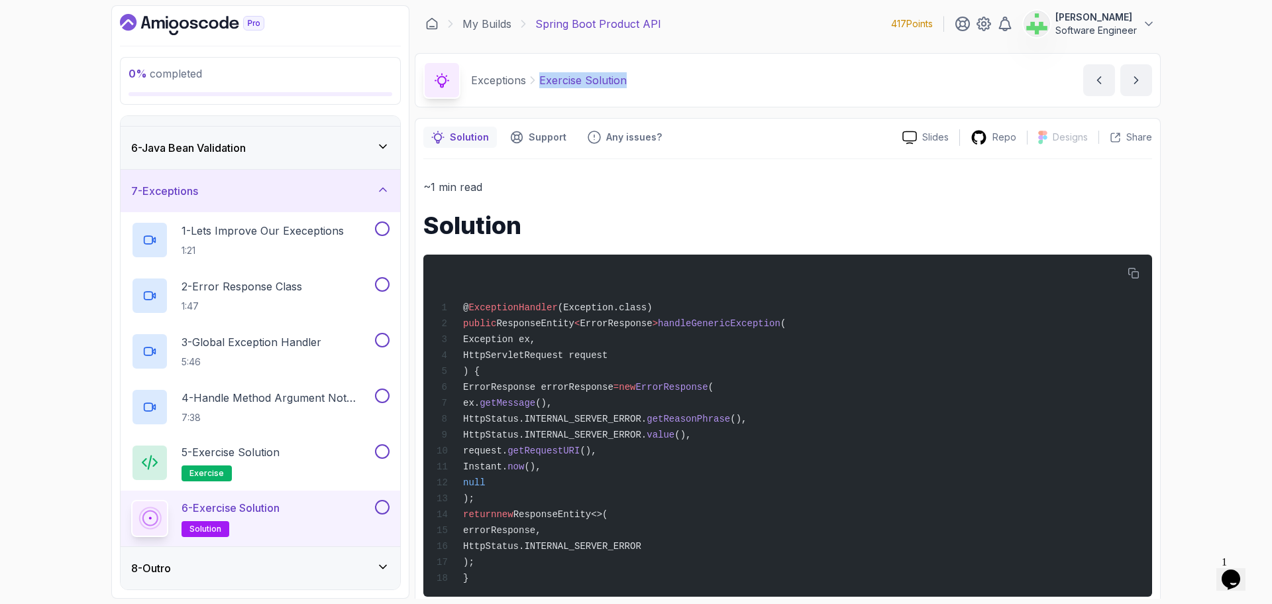
drag, startPoint x: 539, startPoint y: 82, endPoint x: 853, endPoint y: 90, distance: 314.1
click at [853, 90] on div "Exceptions Exercise Solution Exercise Solution by nelson" at bounding box center [788, 80] width 746 height 54
click at [28, 364] on div "0 % completed 1 - Intro 2 - Getting Started 3 - Get Product By Id Exercise 4 - …" at bounding box center [636, 302] width 1272 height 604
click at [332, 189] on div "7 - Exceptions" at bounding box center [260, 191] width 258 height 16
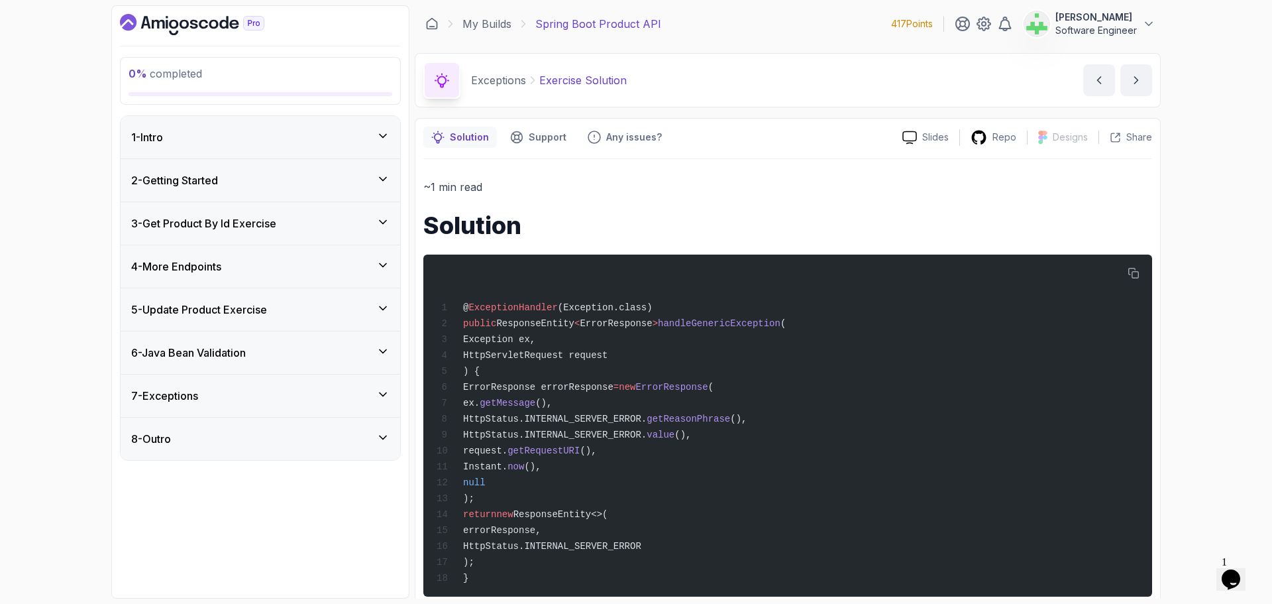
click at [290, 396] on div "7 - Exceptions" at bounding box center [260, 396] width 258 height 16
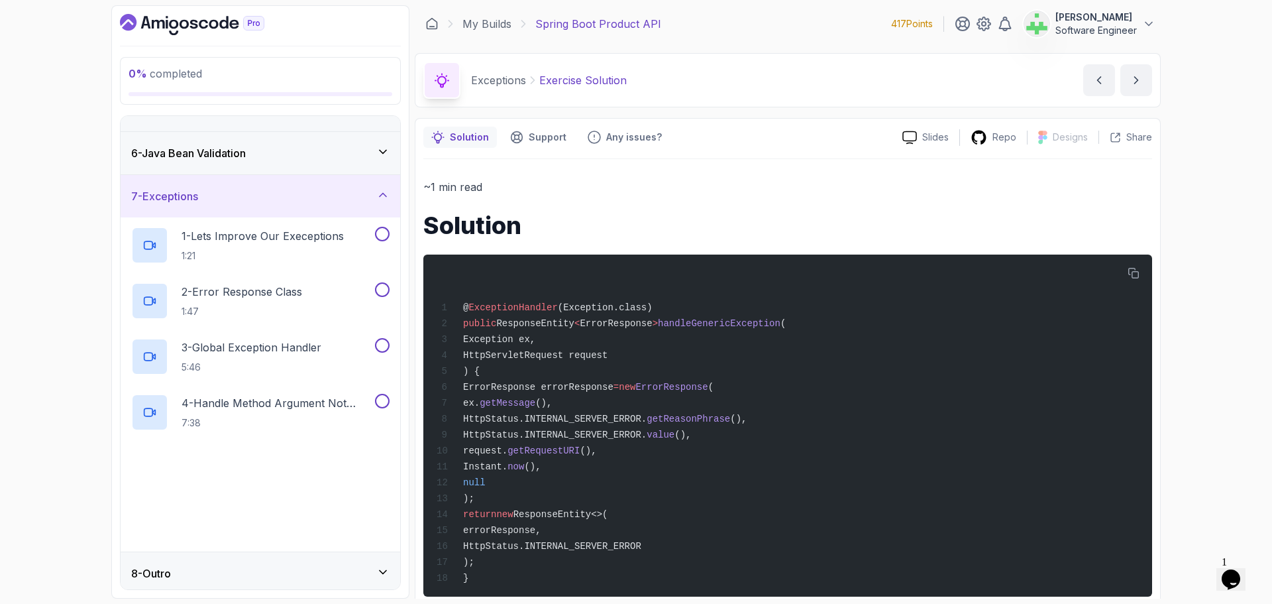
scroll to position [205, 0]
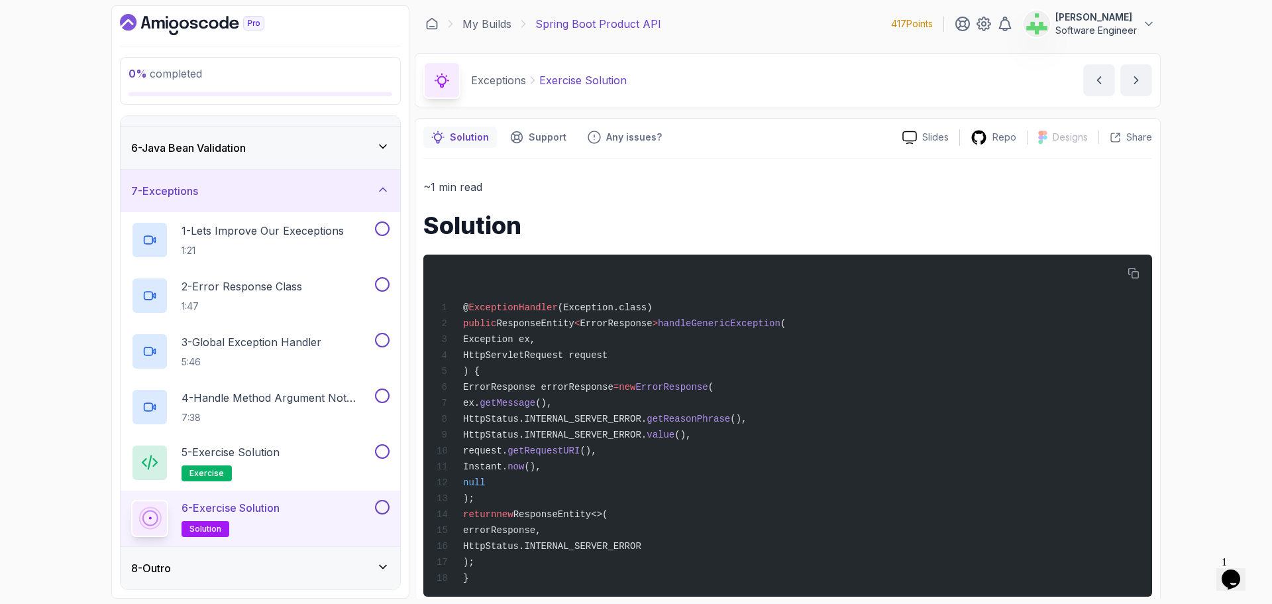
click at [11, 319] on div "0 % completed 1 - Intro 2 - Getting Started 3 - Get Product By Id Exercise 4 - …" at bounding box center [636, 302] width 1272 height 604
click at [356, 188] on div "7 - Exceptions" at bounding box center [260, 191] width 258 height 16
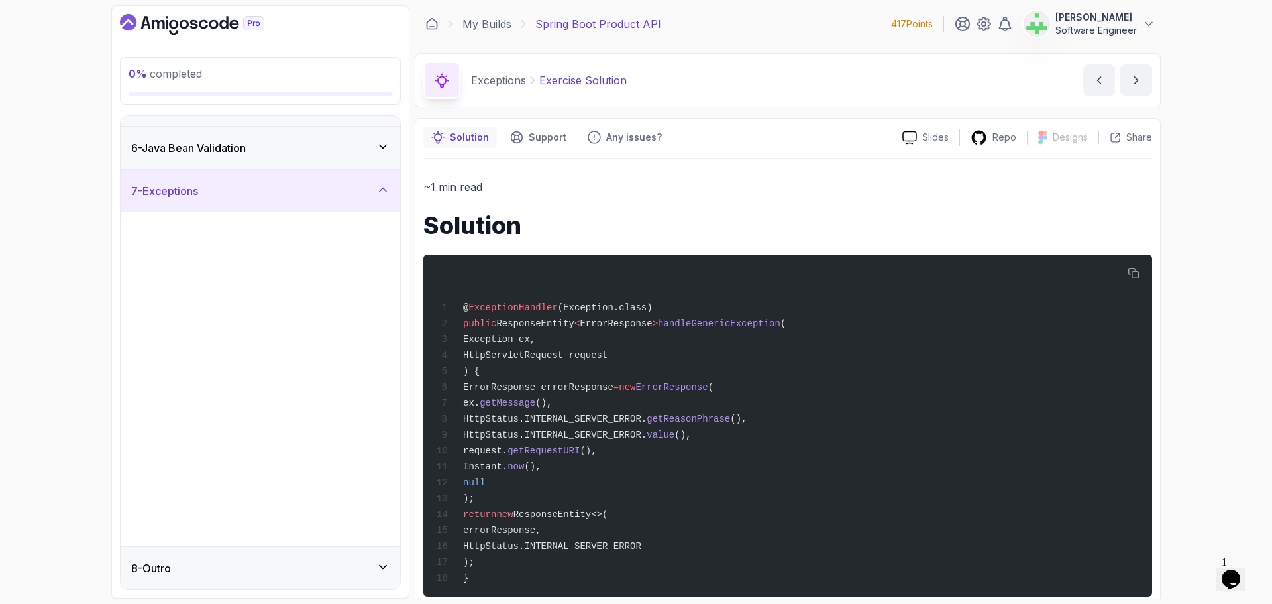
scroll to position [0, 0]
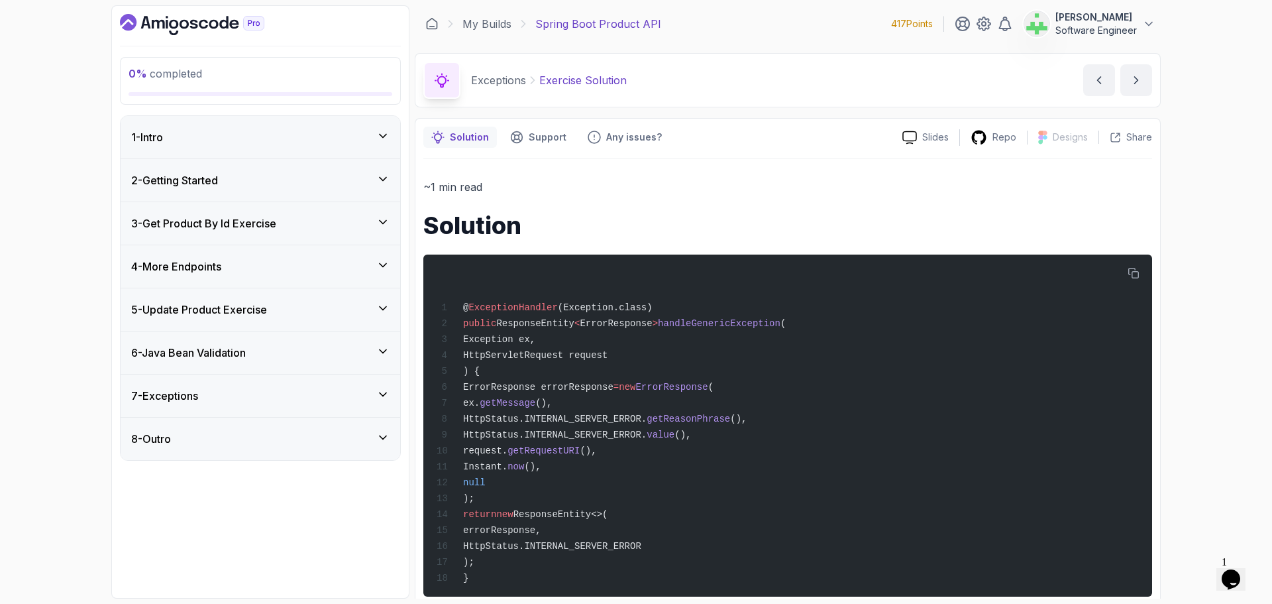
click at [288, 441] on div "8 - Outro" at bounding box center [260, 439] width 258 height 16
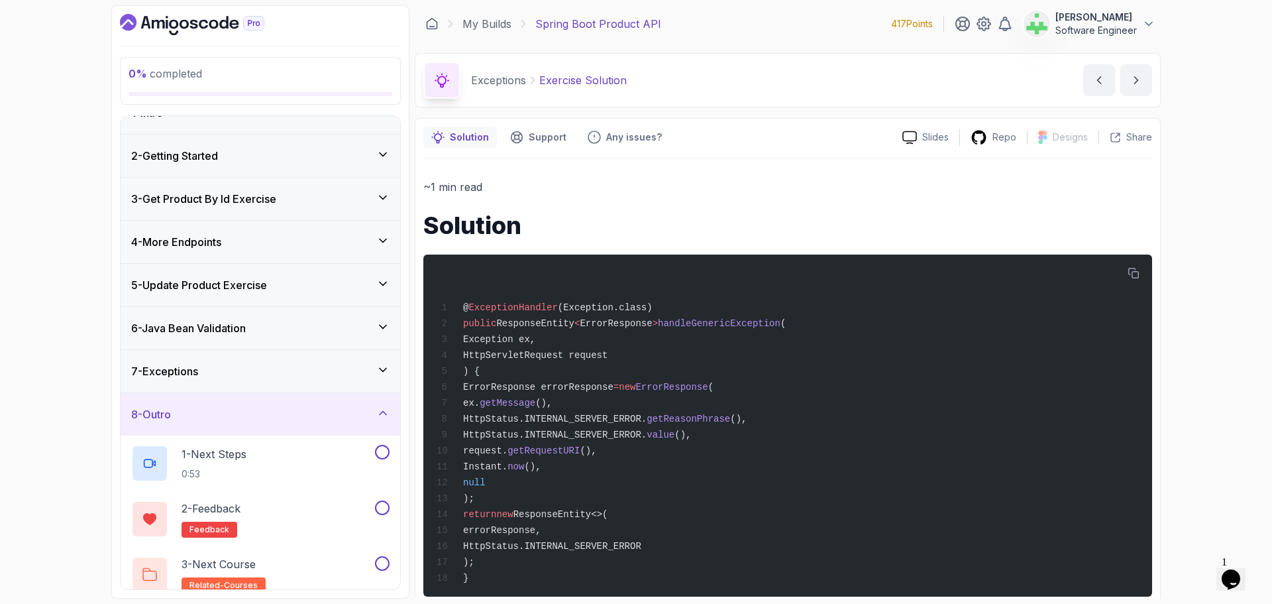
scroll to position [38, 0]
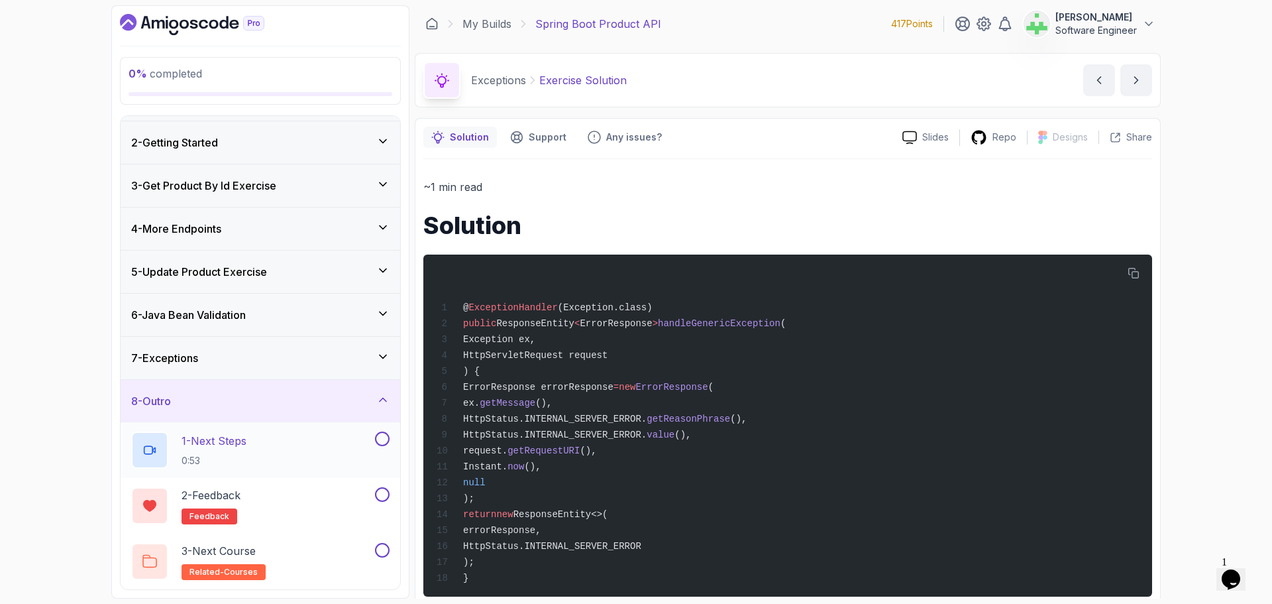
click at [264, 440] on div "1 - Next Steps 0:53" at bounding box center [251, 449] width 241 height 37
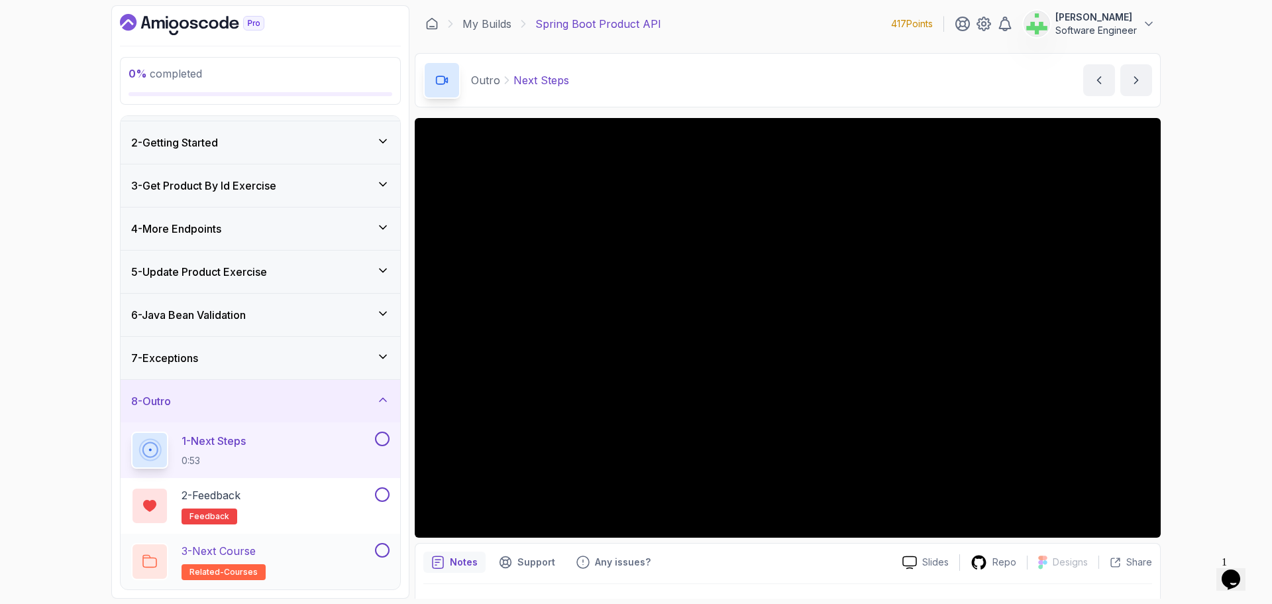
click at [327, 549] on div "3 - Next Course related-courses" at bounding box center [251, 561] width 241 height 37
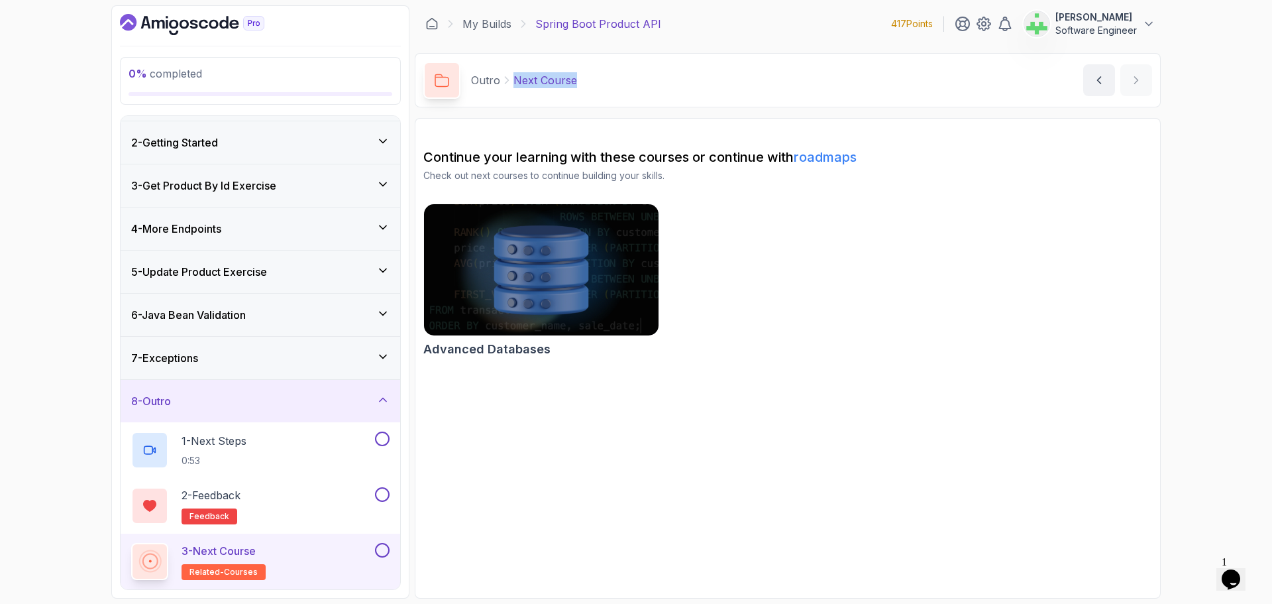
drag, startPoint x: 513, startPoint y: 82, endPoint x: 658, endPoint y: 83, distance: 145.1
click at [658, 83] on div "Outro Next Course Next Course by nelson" at bounding box center [788, 80] width 746 height 54
click at [749, 339] on div "Advanced Databases" at bounding box center [787, 282] width 729 height 159
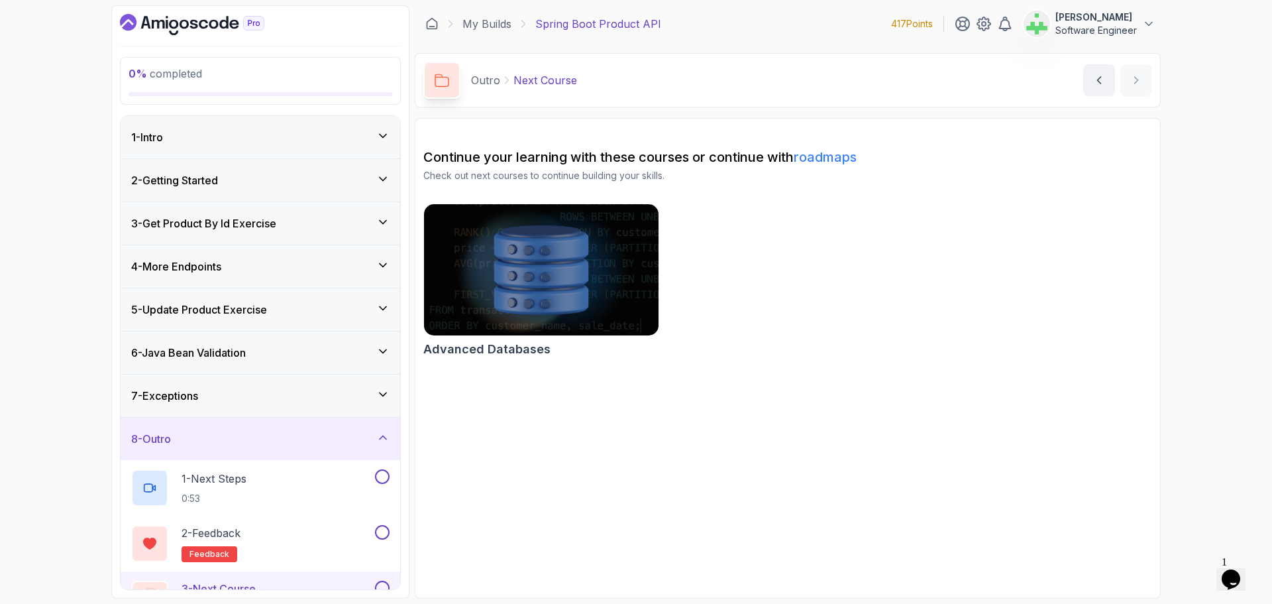
click at [233, 313] on h3 "5 - Update Product Exercise" at bounding box center [199, 309] width 136 height 16
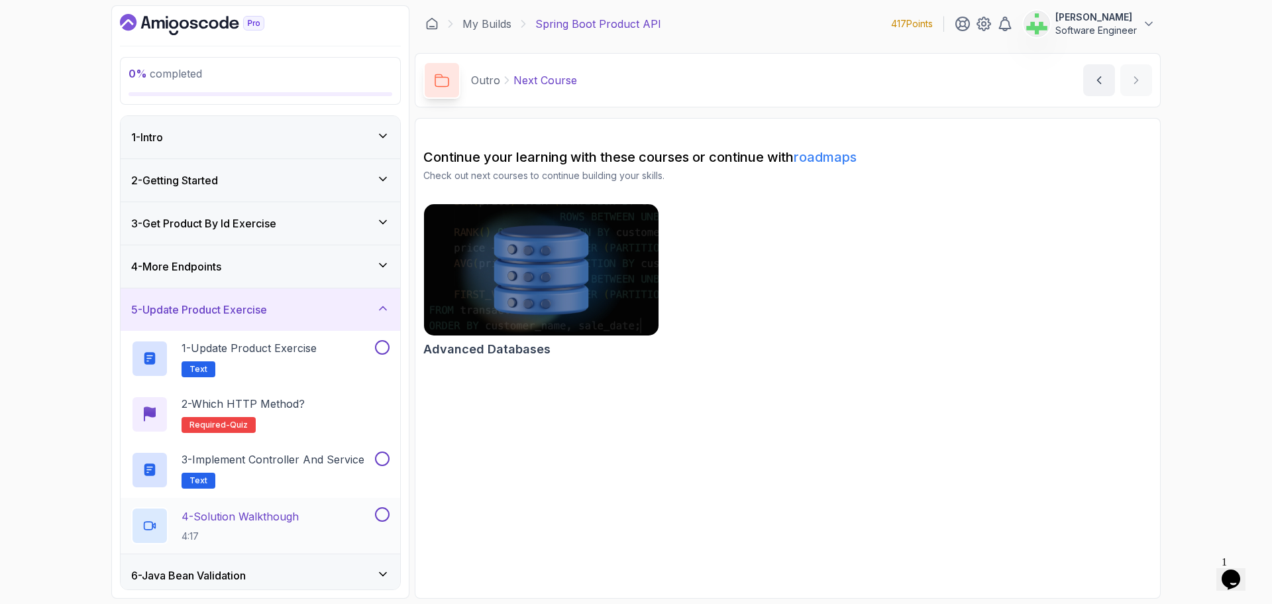
click at [290, 517] on p "4 - Solution Walkthough" at bounding box center [240, 516] width 117 height 16
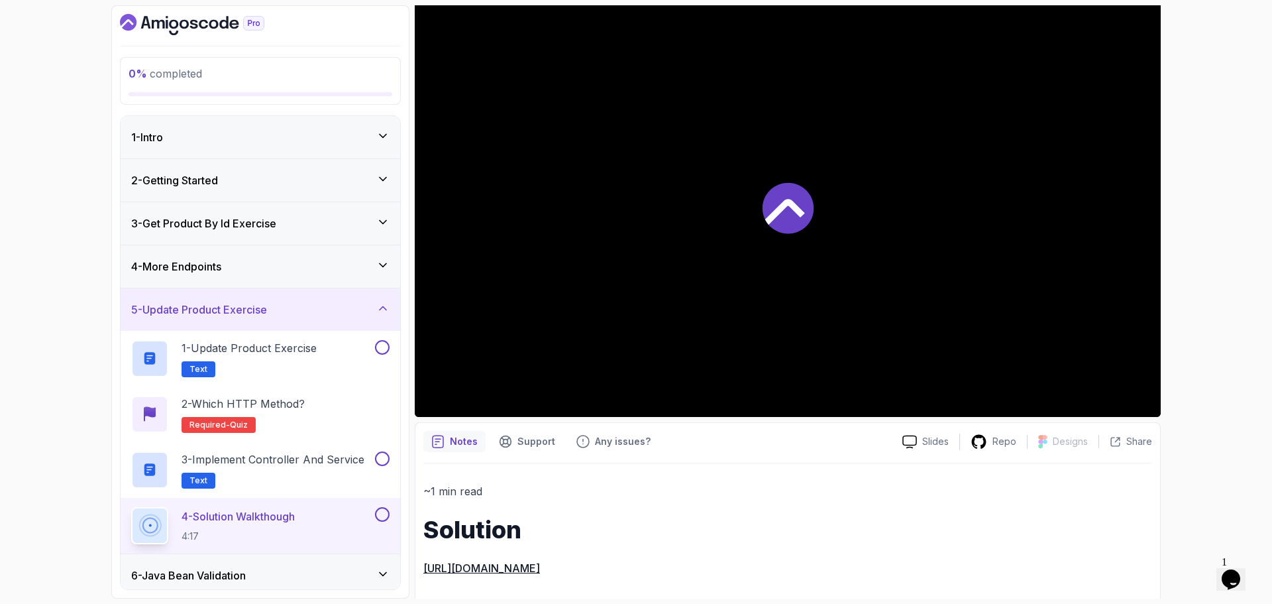
scroll to position [127, 0]
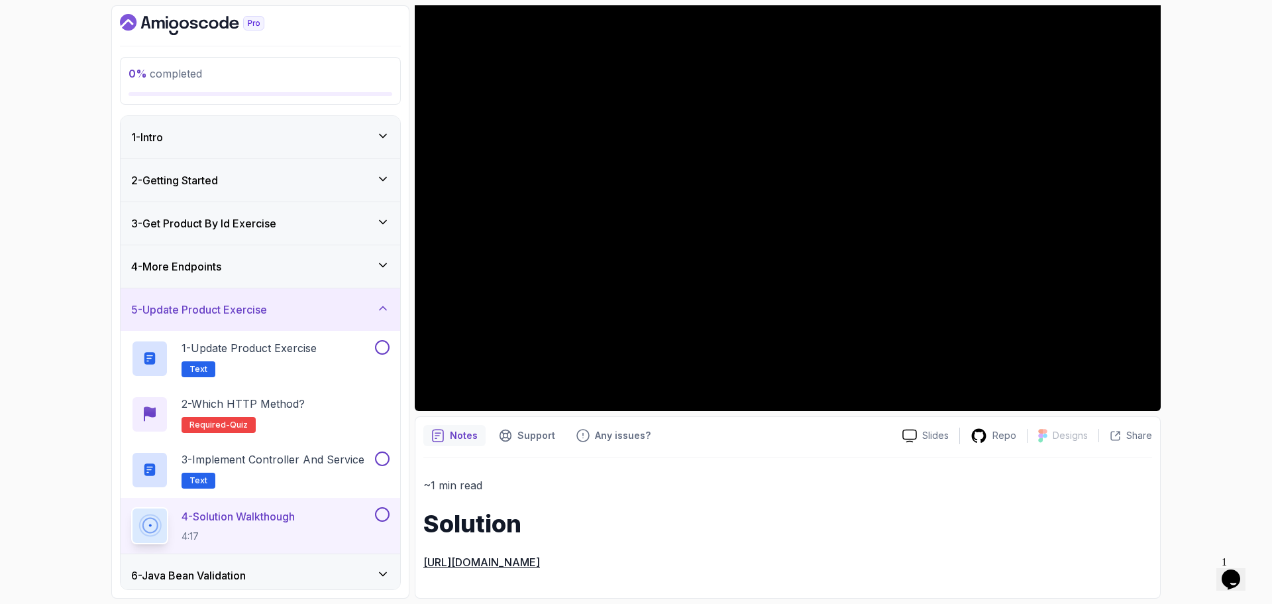
click at [540, 563] on link "https://github.com/amigoscode/java-springboot-full-stack/commit/42c89dc2cc62f01…" at bounding box center [481, 561] width 117 height 13
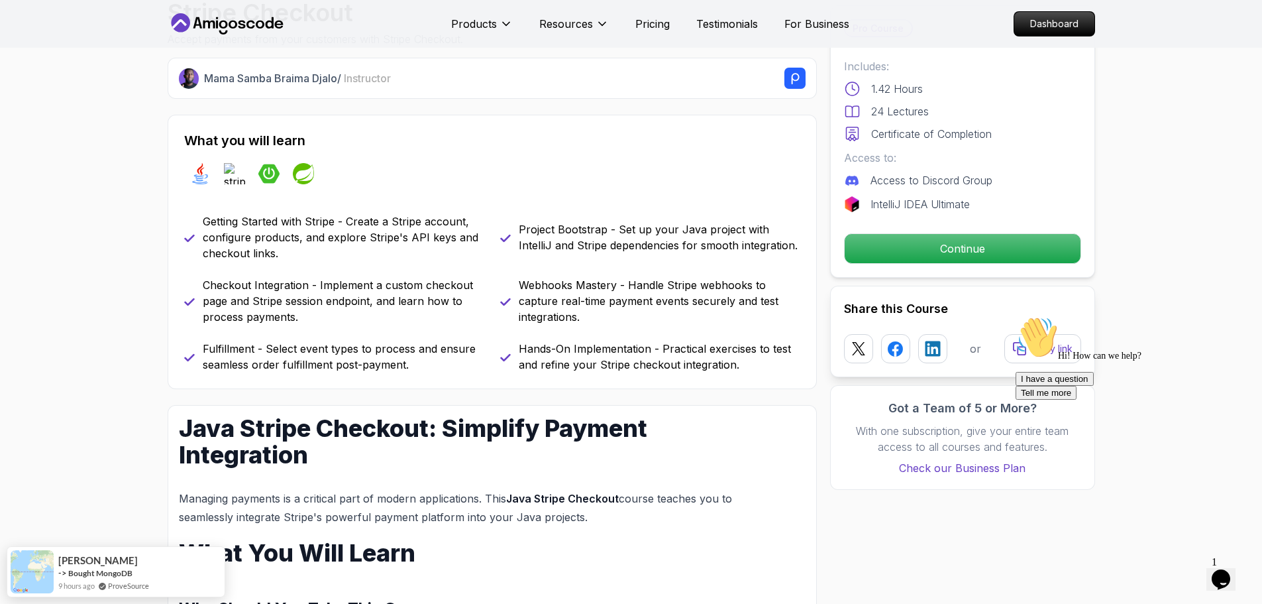
click at [1016, 316] on icon "Chat attention grabber" at bounding box center [1016, 316] width 0 height 0
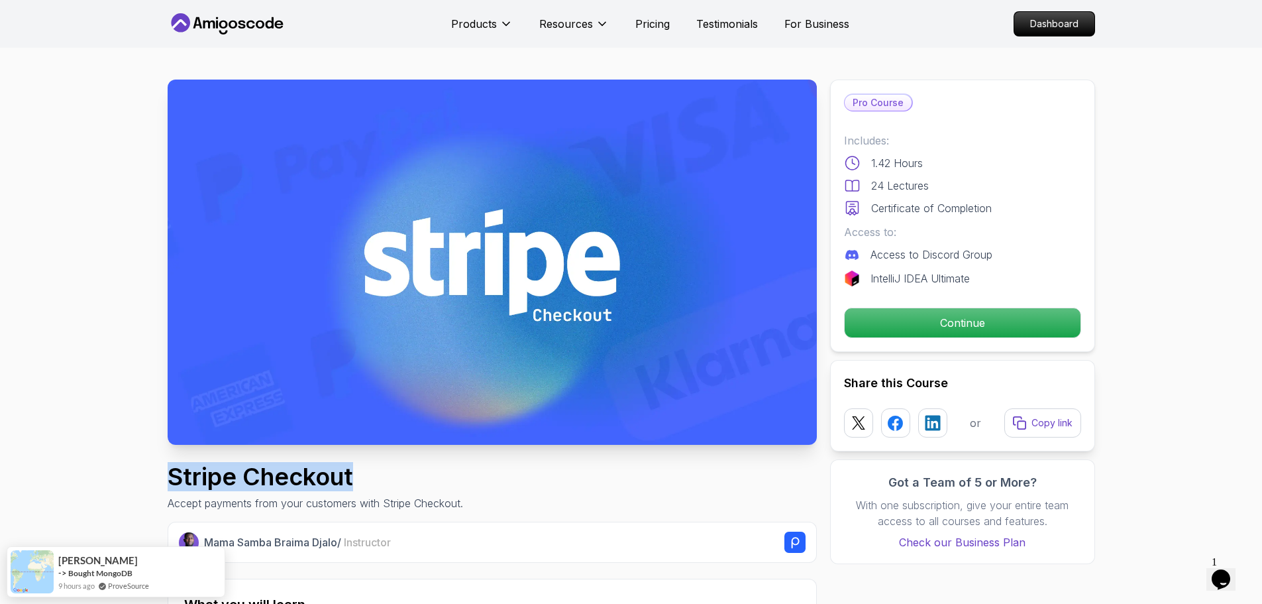
drag, startPoint x: 168, startPoint y: 478, endPoint x: 484, endPoint y: 474, distance: 316.7
click at [484, 474] on div "Stripe Checkout Accept payments from your customers with Stripe Checkout." at bounding box center [492, 487] width 649 height 48
copy h1 "Stripe Checkout"
click at [484, 474] on div "Stripe Checkout Accept payments from your customers with Stripe Checkout." at bounding box center [492, 487] width 649 height 48
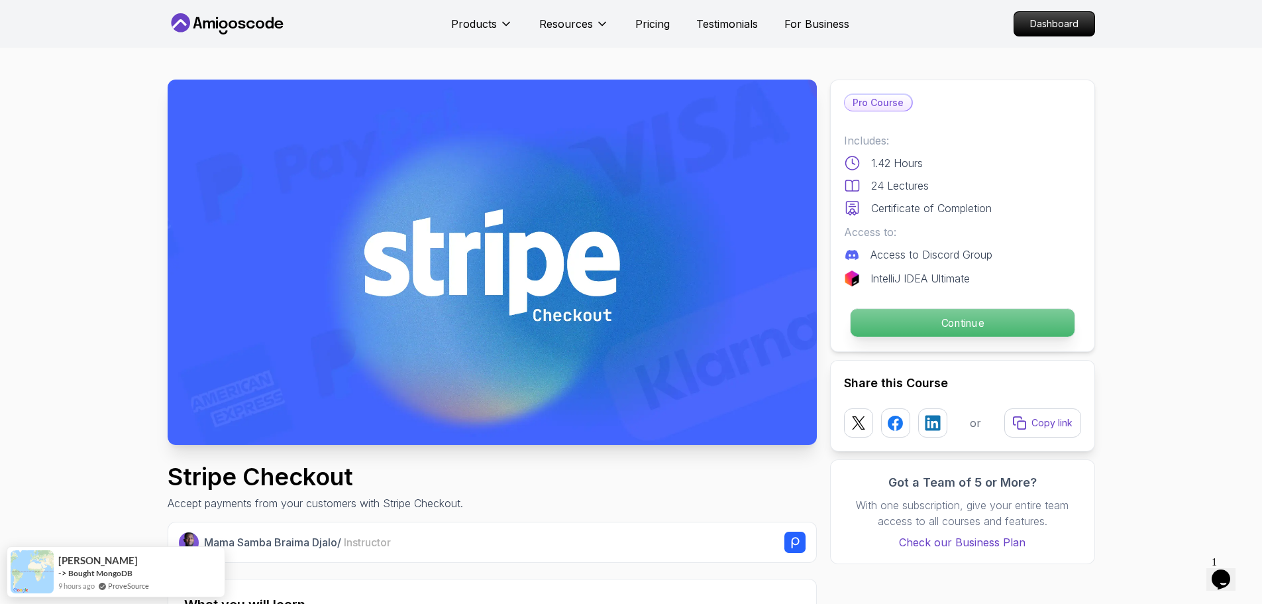
click at [973, 327] on p "Continue" at bounding box center [962, 323] width 224 height 28
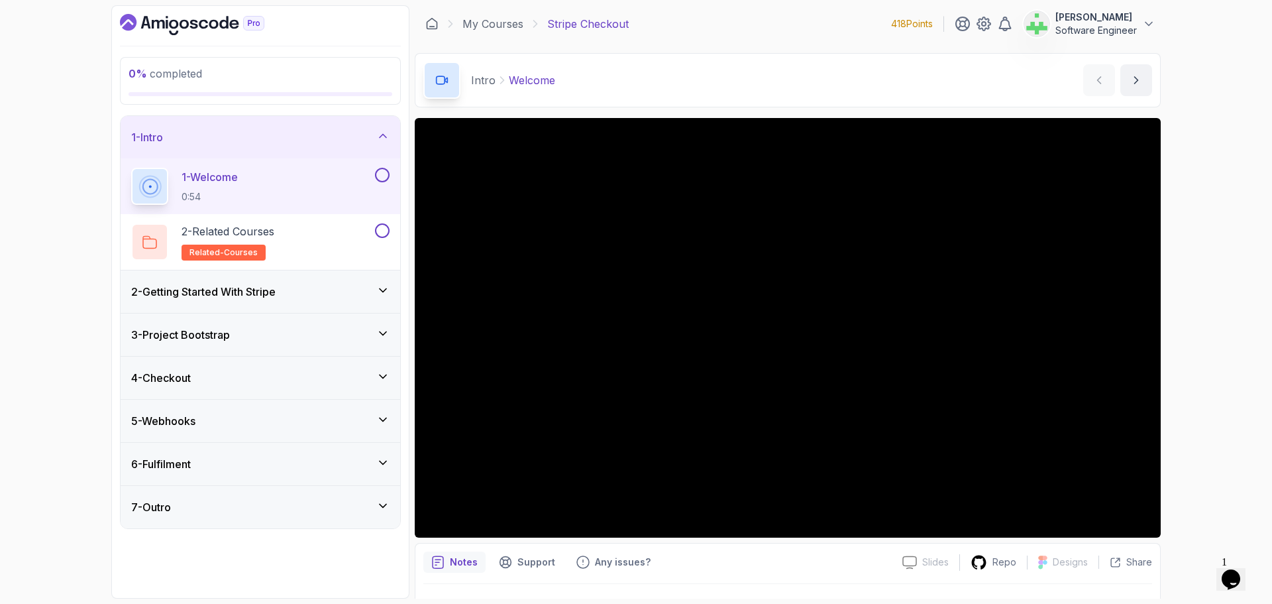
click at [328, 131] on div "1 - Intro" at bounding box center [260, 137] width 258 height 16
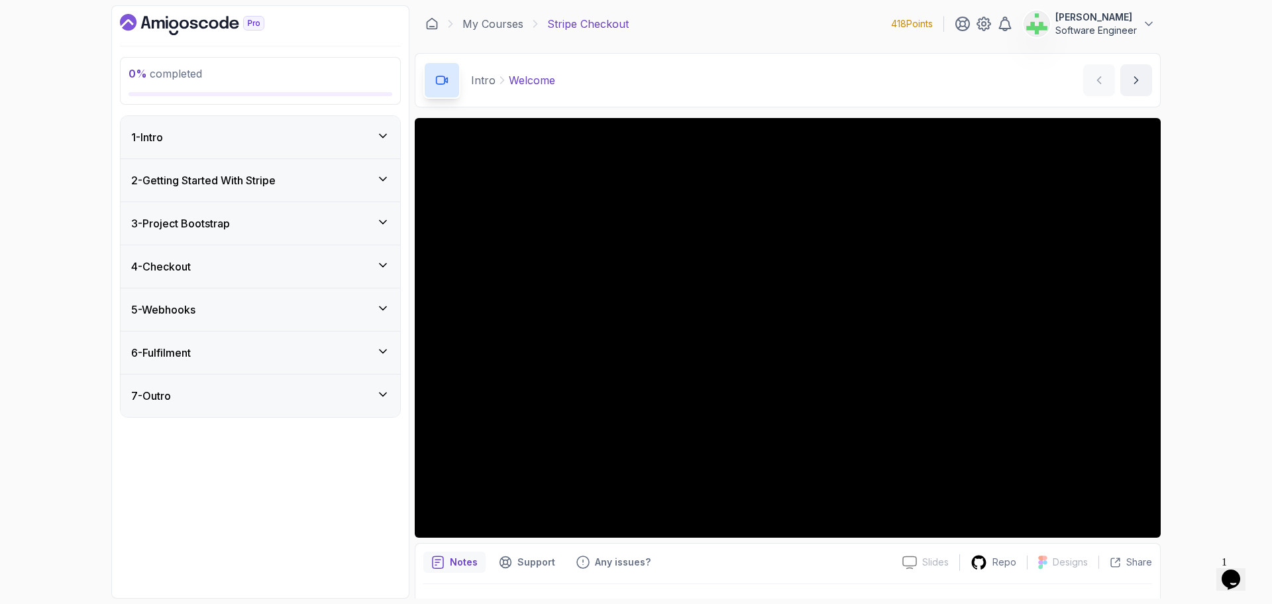
click at [197, 128] on div "1 - Intro" at bounding box center [261, 137] width 280 height 42
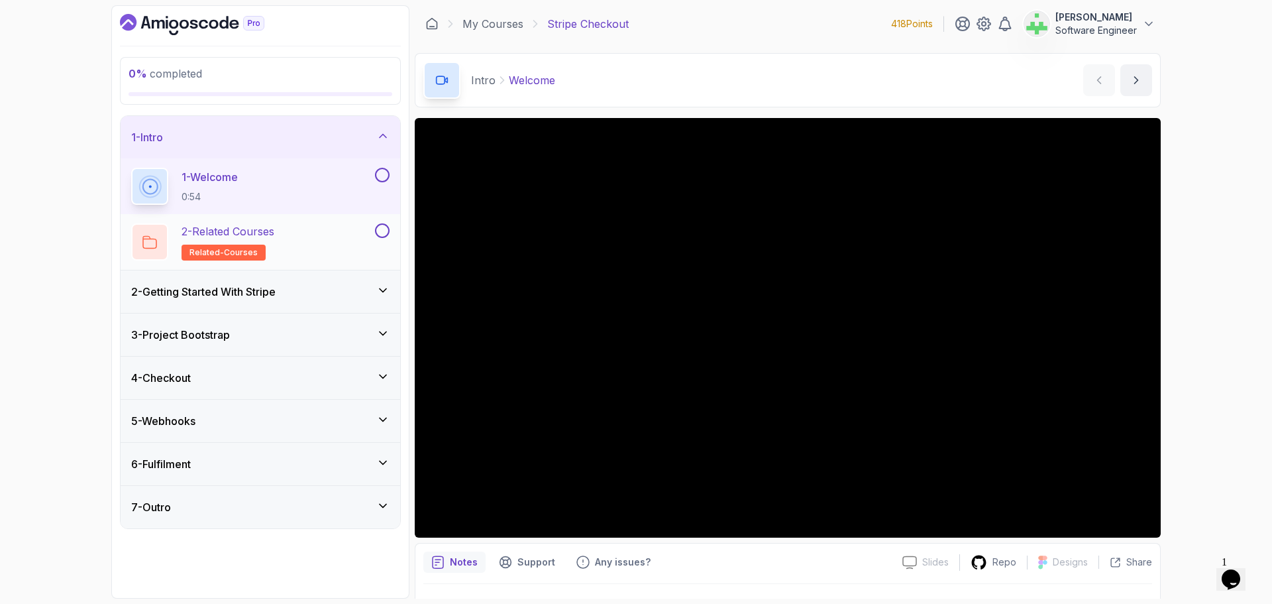
click at [270, 235] on p "2 - Related Courses" at bounding box center [228, 231] width 93 height 16
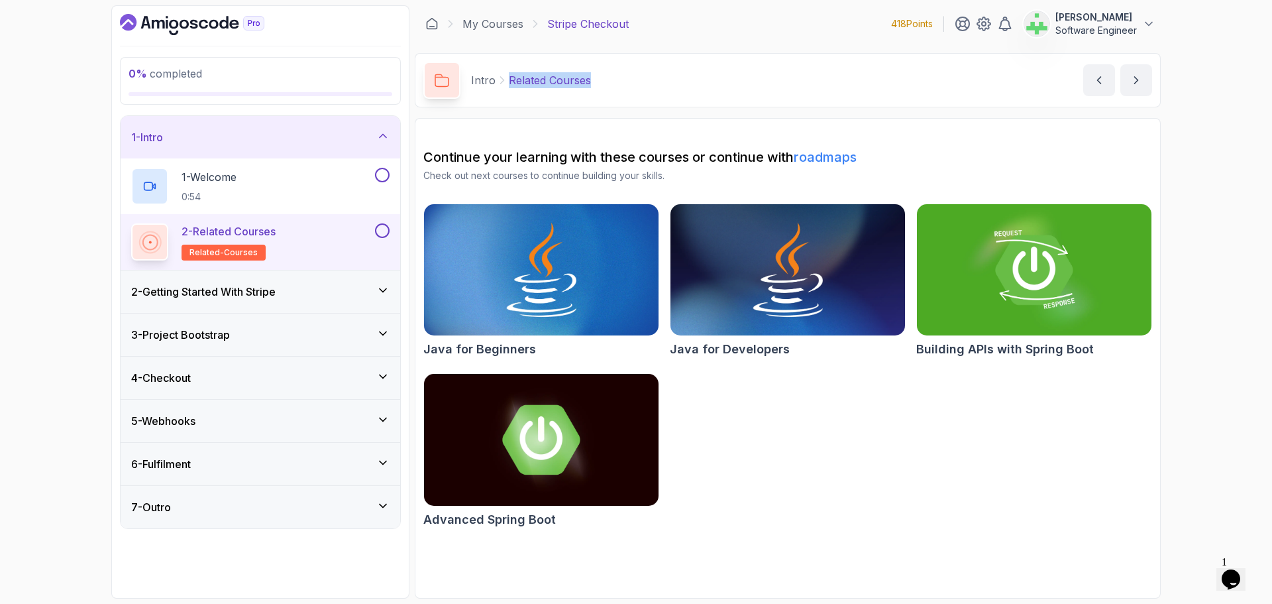
drag, startPoint x: 507, startPoint y: 81, endPoint x: 788, endPoint y: 101, distance: 281.0
click at [788, 101] on div "Intro Related Courses Related Courses by [PERSON_NAME]" at bounding box center [788, 80] width 746 height 54
copy p "Related Courses"
click at [785, 99] on div "Intro Related Courses Related Courses by [PERSON_NAME]" at bounding box center [788, 80] width 746 height 54
click at [256, 292] on h3 "2 - Getting Started With Stripe" at bounding box center [203, 292] width 144 height 16
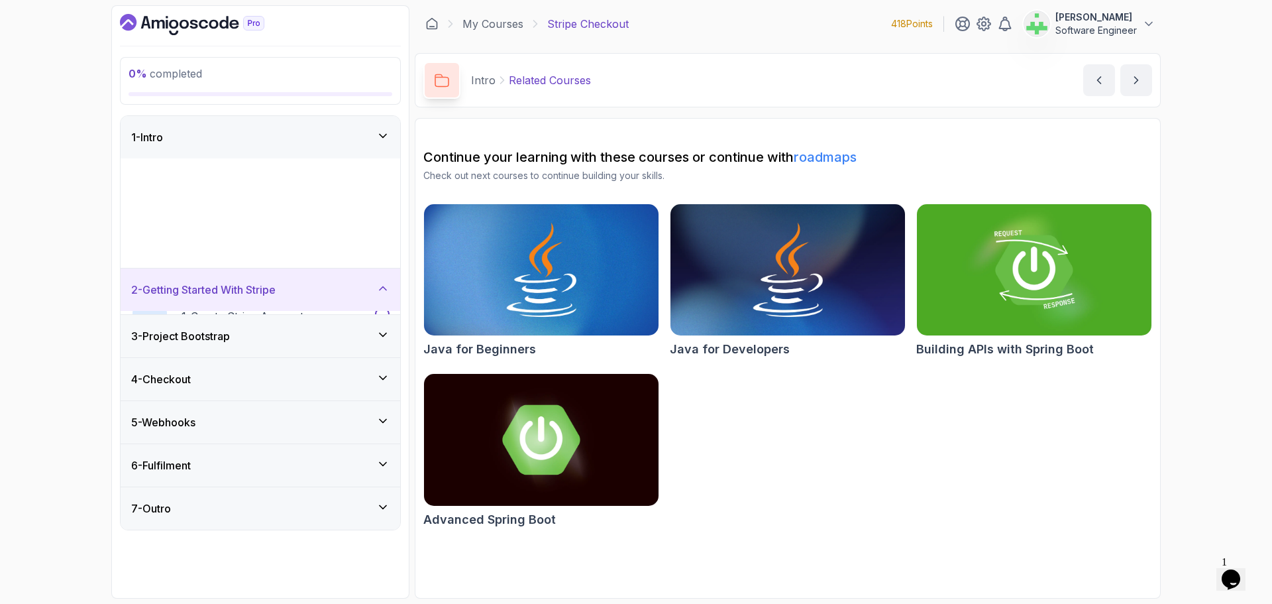
click at [248, 364] on h2 "2 - Create Stripe Product 2:41" at bounding box center [242, 381] width 121 height 34
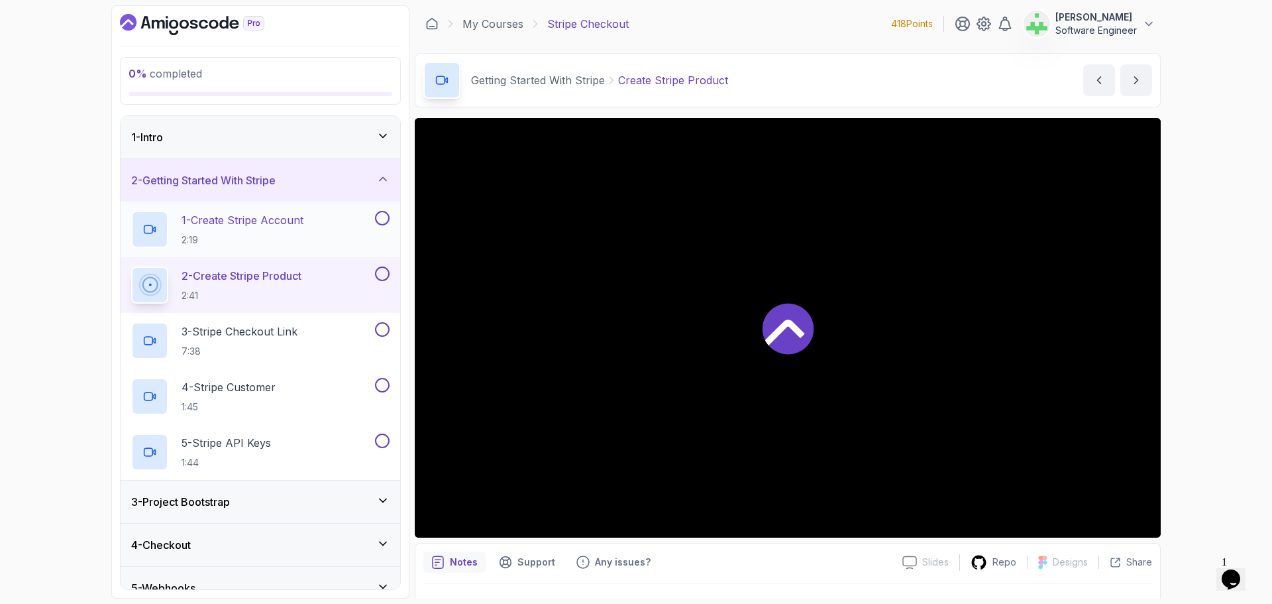
click at [272, 223] on p "1 - Create Stripe Account" at bounding box center [243, 220] width 122 height 16
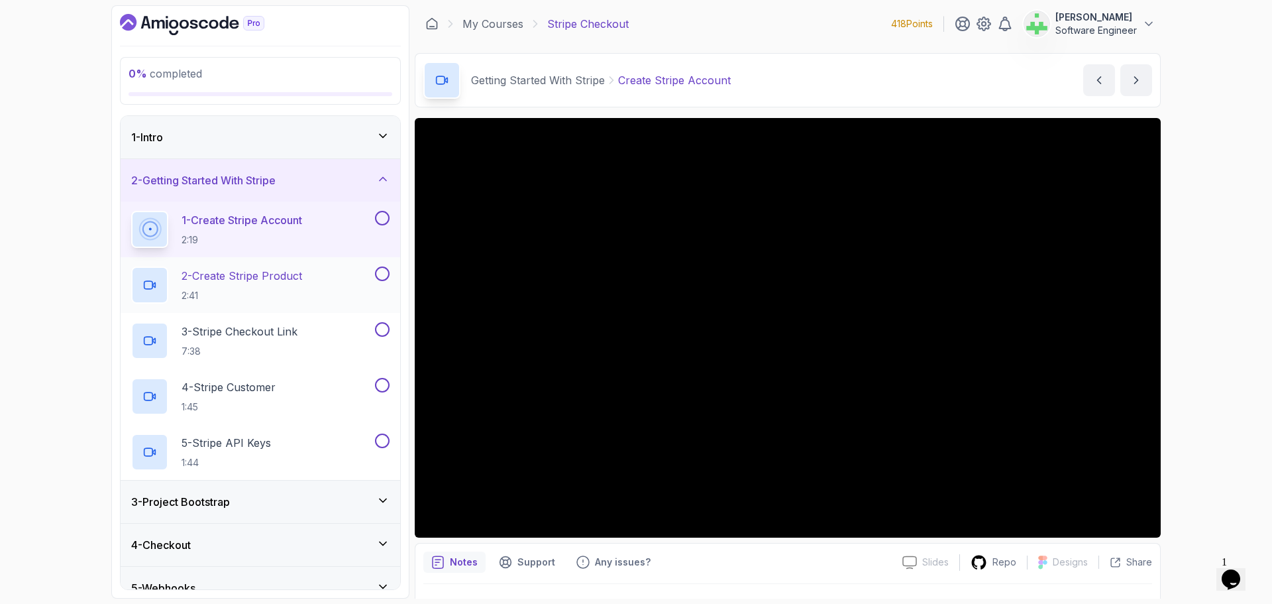
click at [272, 278] on p "2 - Create Stripe Product" at bounding box center [242, 276] width 121 height 16
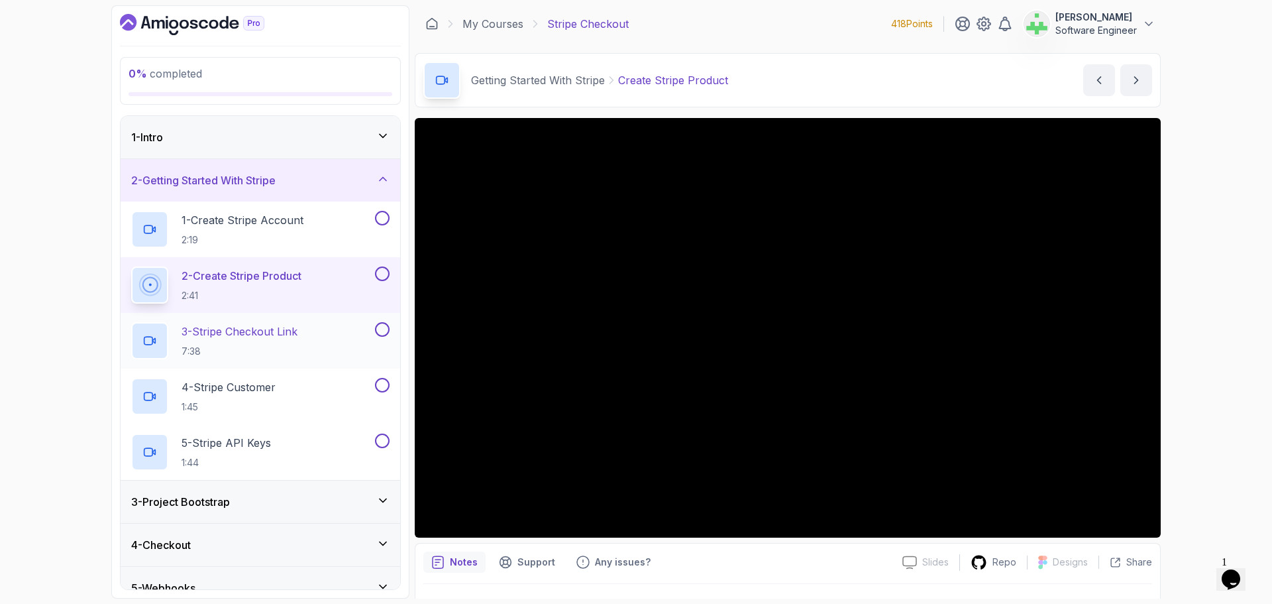
click at [278, 328] on p "3 - Stripe Checkout Link" at bounding box center [240, 331] width 116 height 16
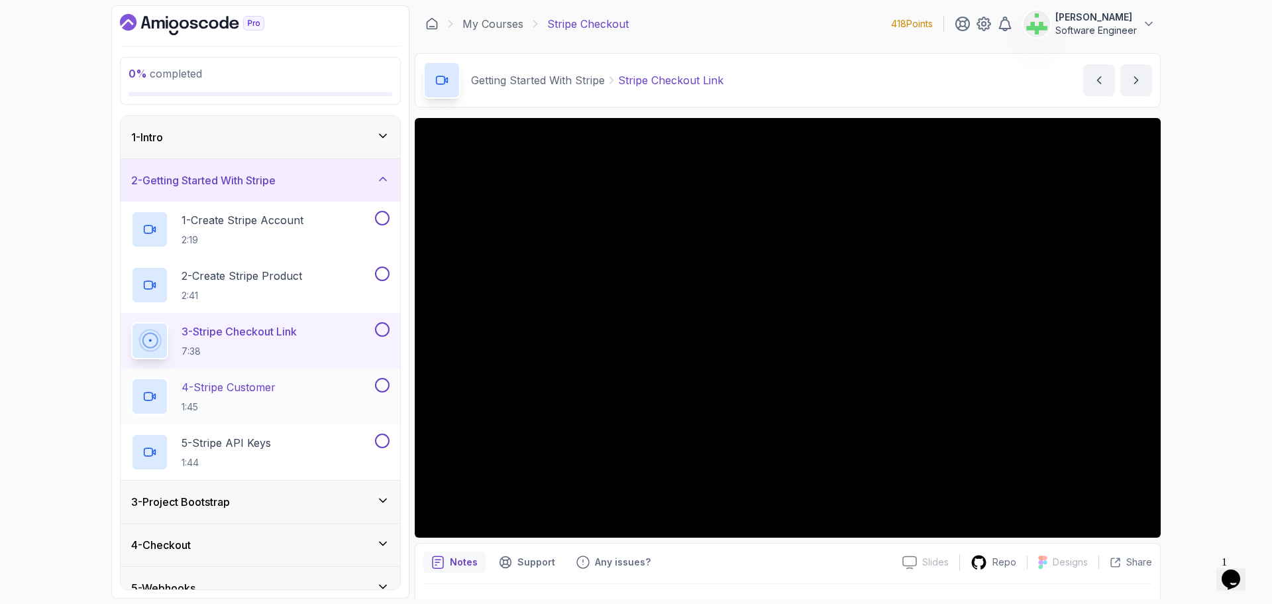
click at [276, 387] on p "4 - Stripe Customer" at bounding box center [229, 387] width 94 height 16
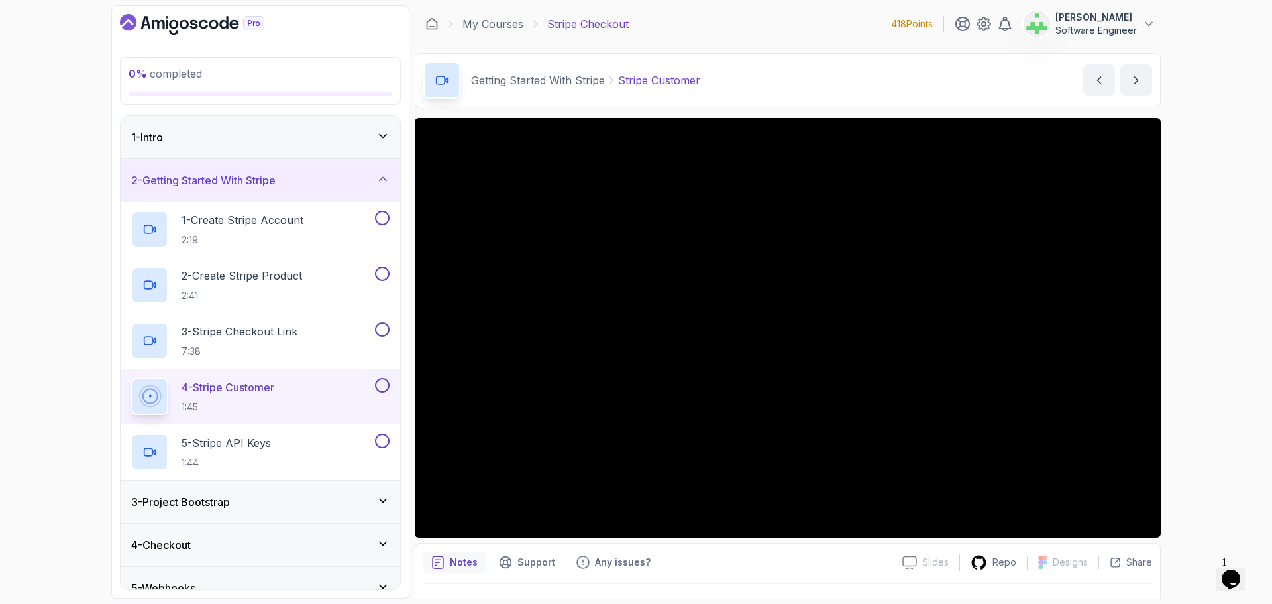
scroll to position [31, 0]
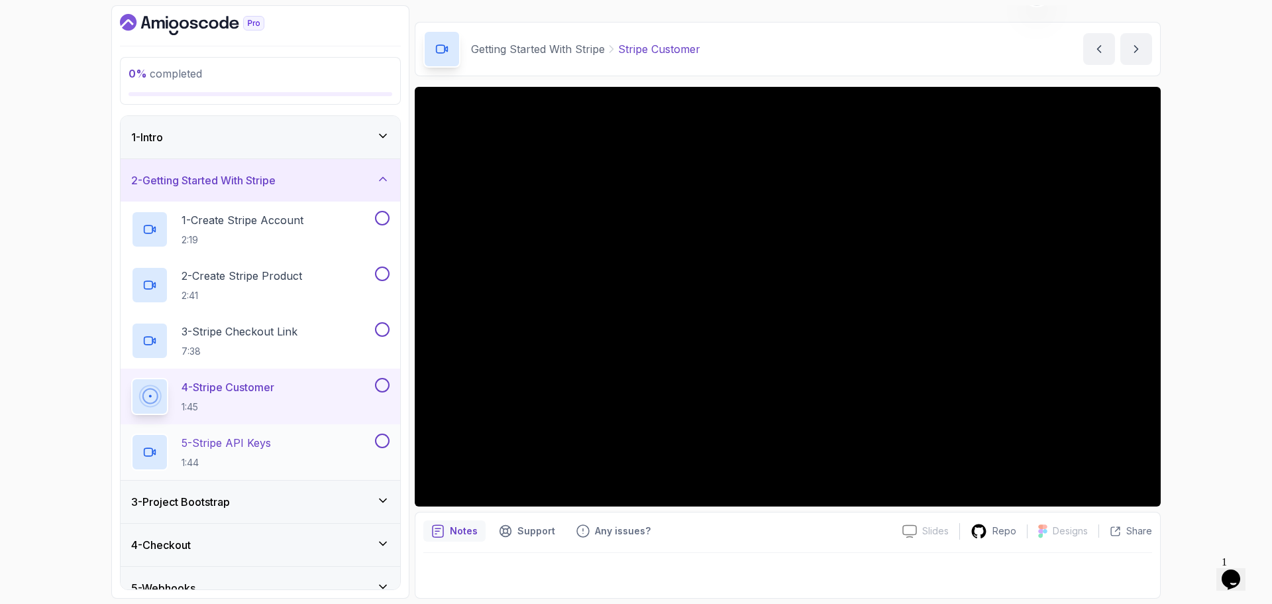
click at [271, 438] on p "5 - Stripe API Keys" at bounding box center [226, 443] width 89 height 16
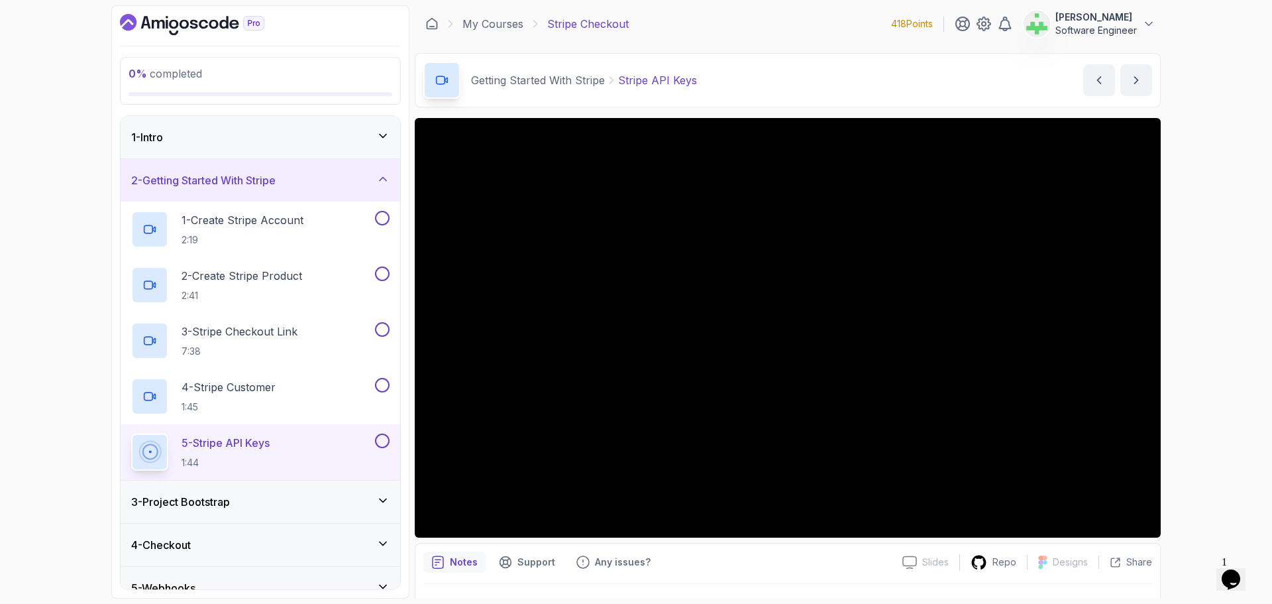
scroll to position [31, 0]
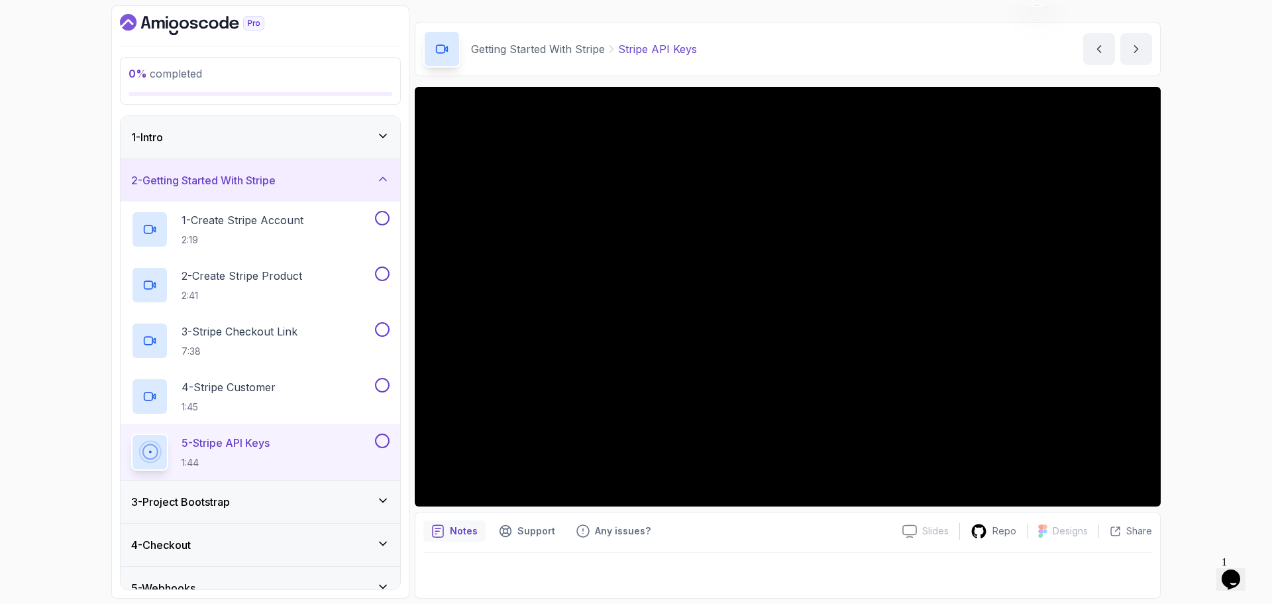
click at [314, 176] on div "2 - Getting Started With Stripe" at bounding box center [260, 180] width 258 height 16
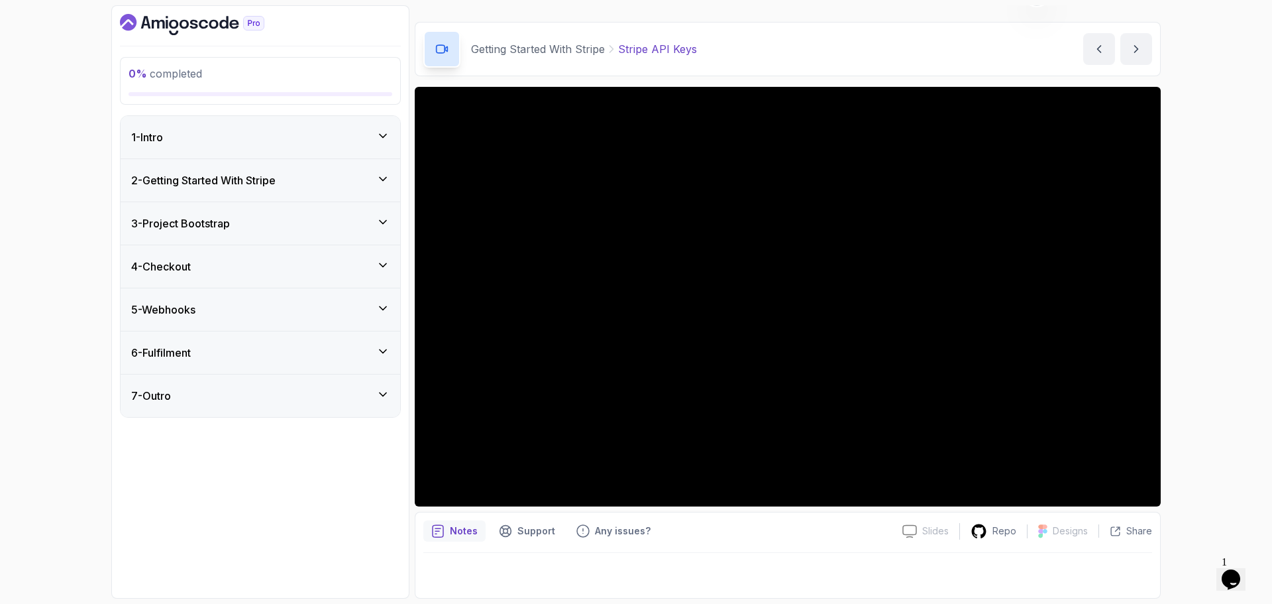
click at [305, 213] on div "3 - Project Bootstrap" at bounding box center [261, 223] width 280 height 42
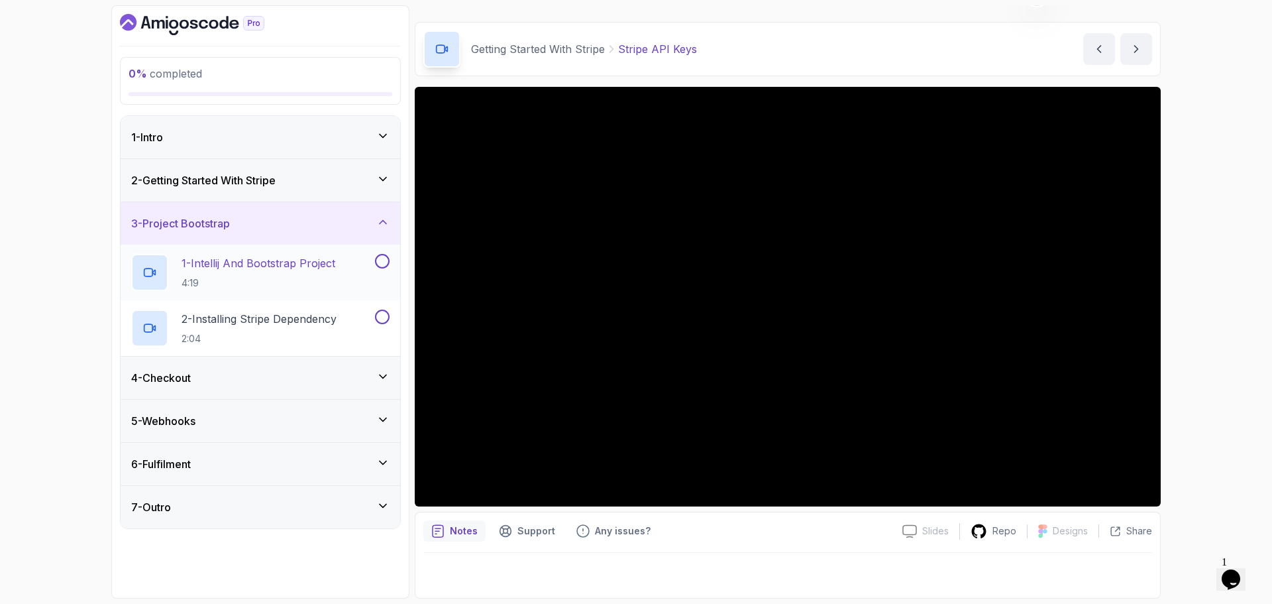
click at [317, 256] on p "1 - Intellij And Bootstrap Project" at bounding box center [259, 263] width 154 height 16
click at [244, 310] on div "2 - Installing Stripe Dependency 2:04" at bounding box center [251, 327] width 241 height 37
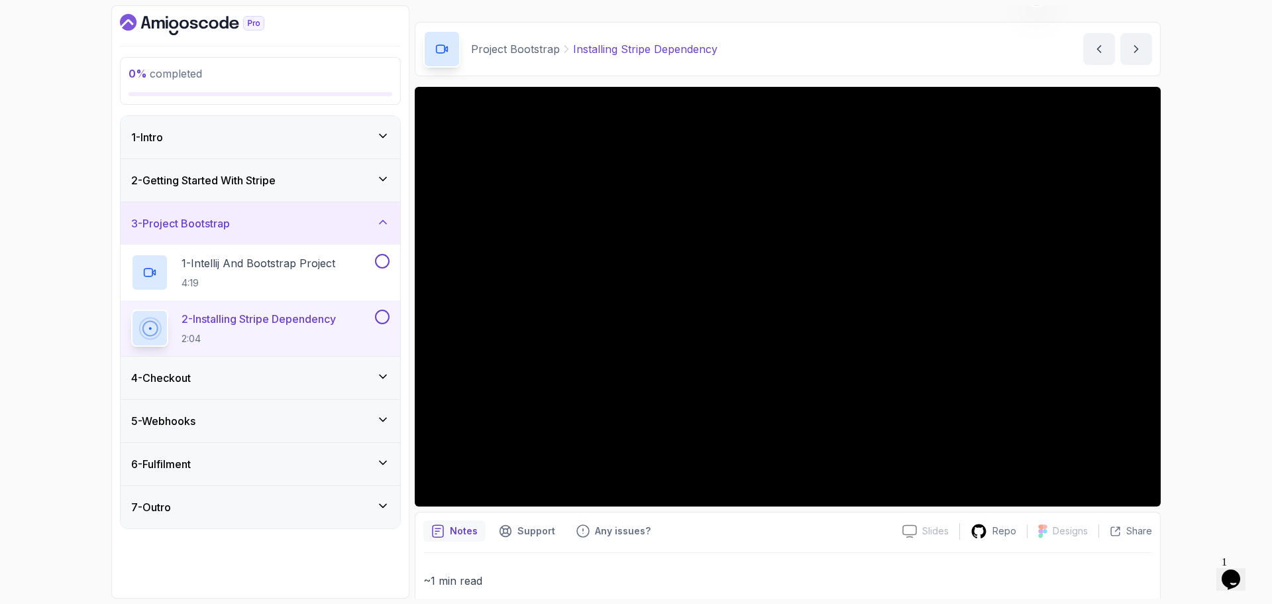
click at [311, 217] on div "3 - Project Bootstrap" at bounding box center [260, 223] width 258 height 16
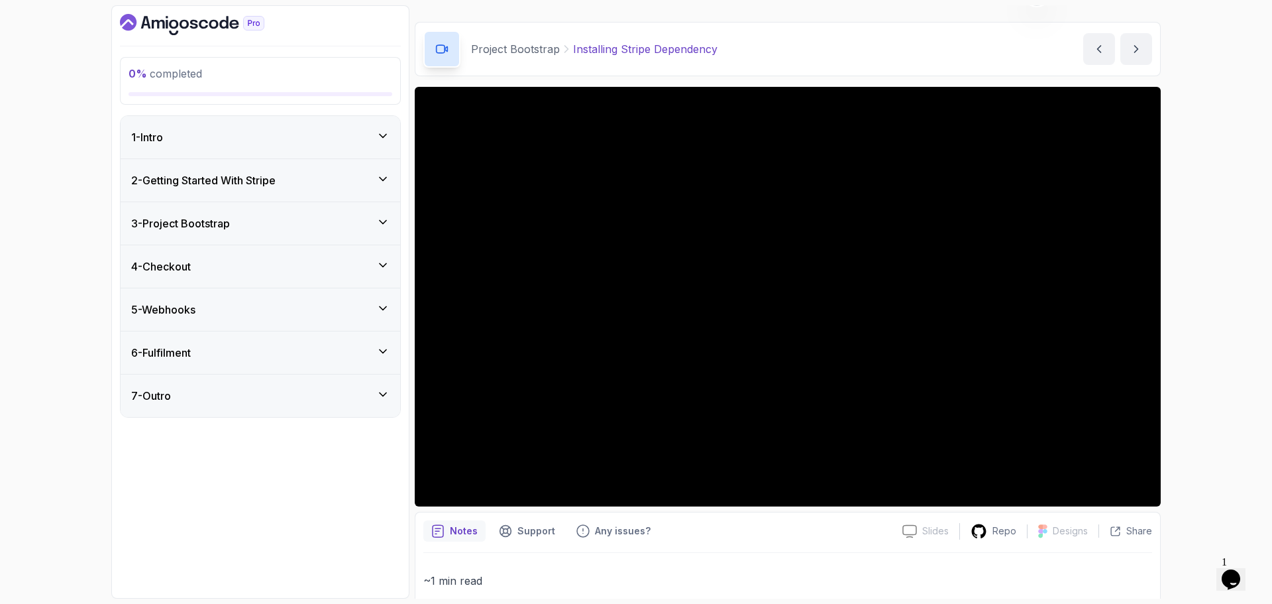
drag, startPoint x: 309, startPoint y: 261, endPoint x: 316, endPoint y: 257, distance: 8.3
click at [309, 261] on div "4 - Checkout" at bounding box center [260, 266] width 258 height 16
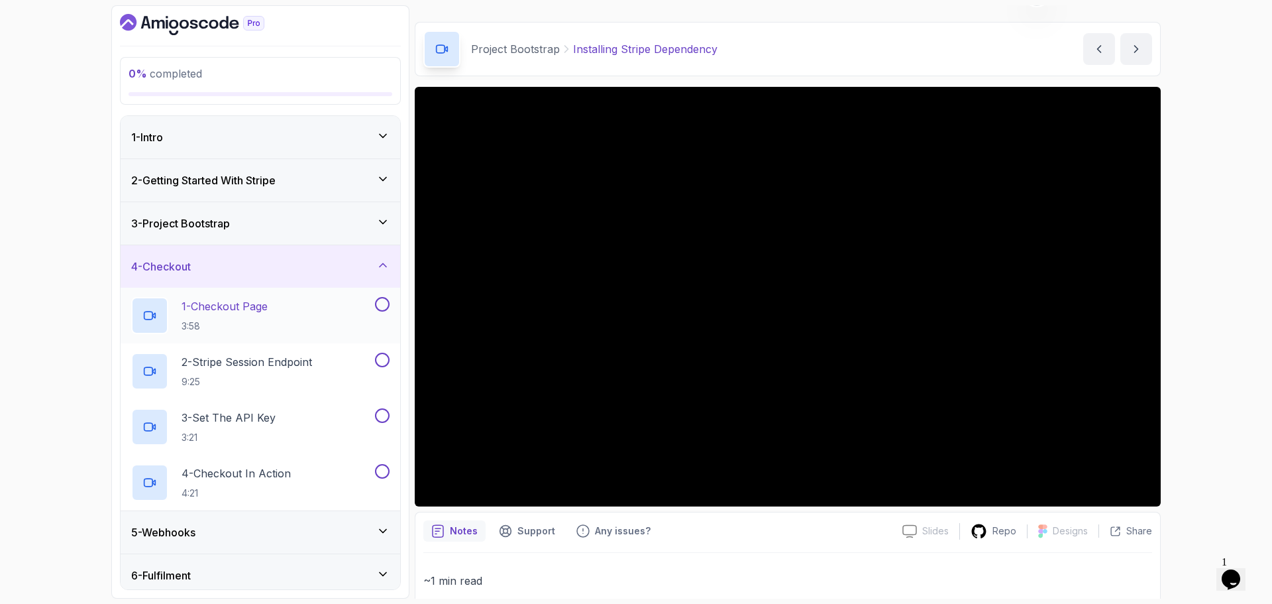
click at [275, 309] on div "1 - Checkout Page 3:58" at bounding box center [251, 315] width 241 height 37
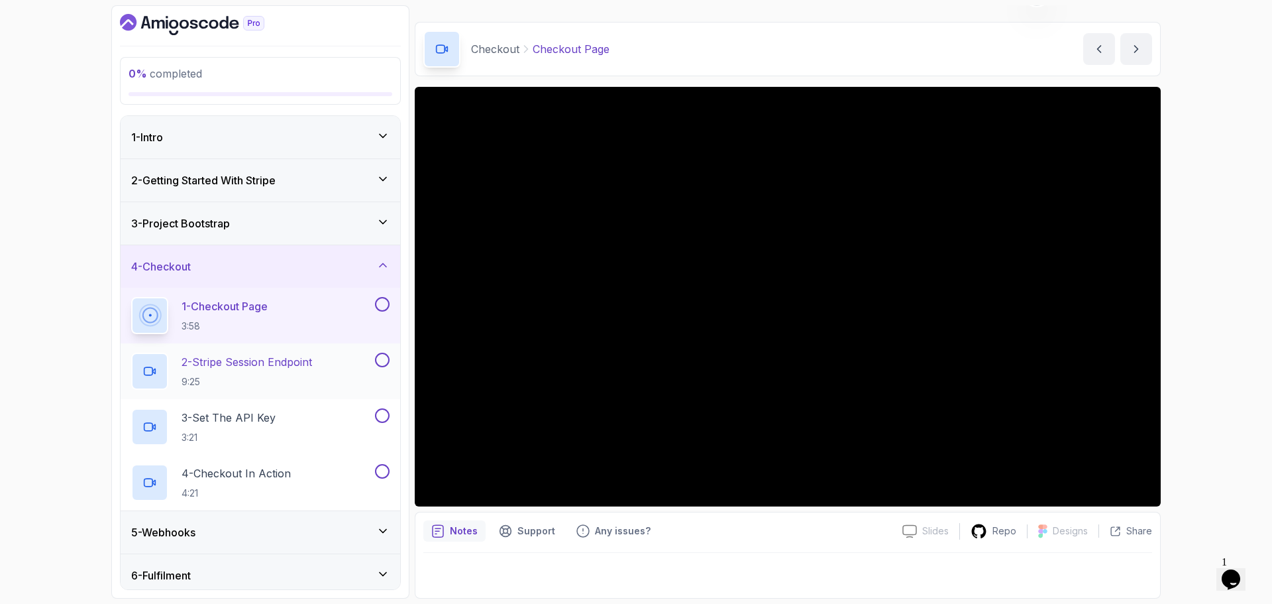
click at [311, 360] on p "2 - Stripe Session Endpoint" at bounding box center [247, 362] width 131 height 16
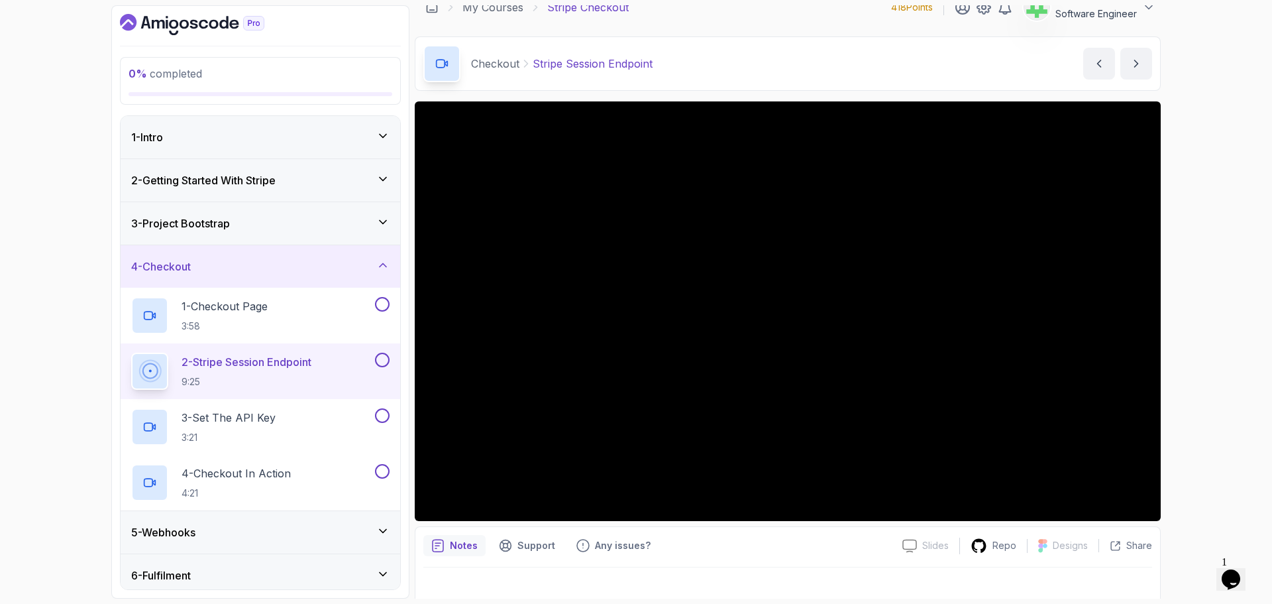
scroll to position [31, 0]
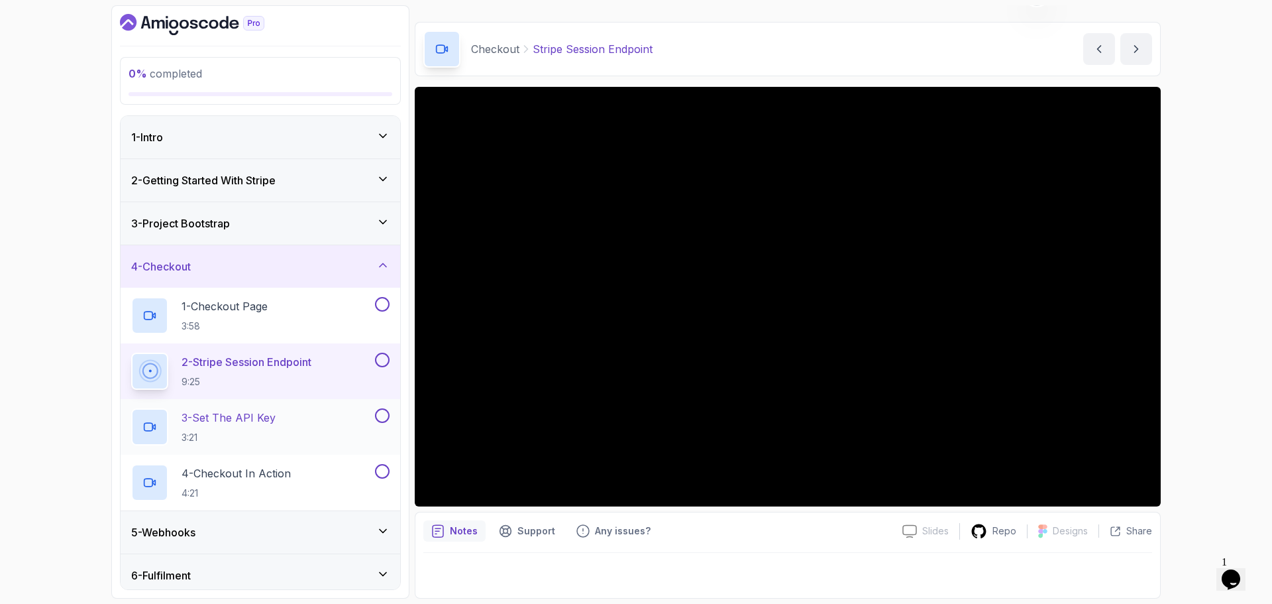
click at [276, 419] on p "3 - Set The API Key" at bounding box center [229, 417] width 94 height 16
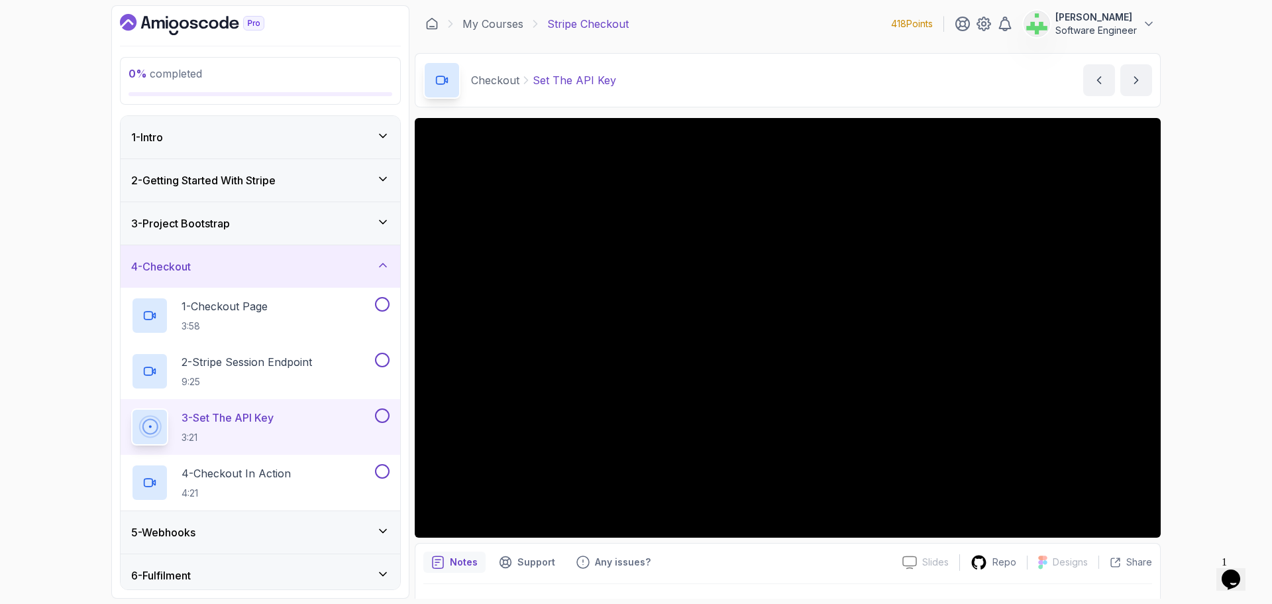
scroll to position [31, 0]
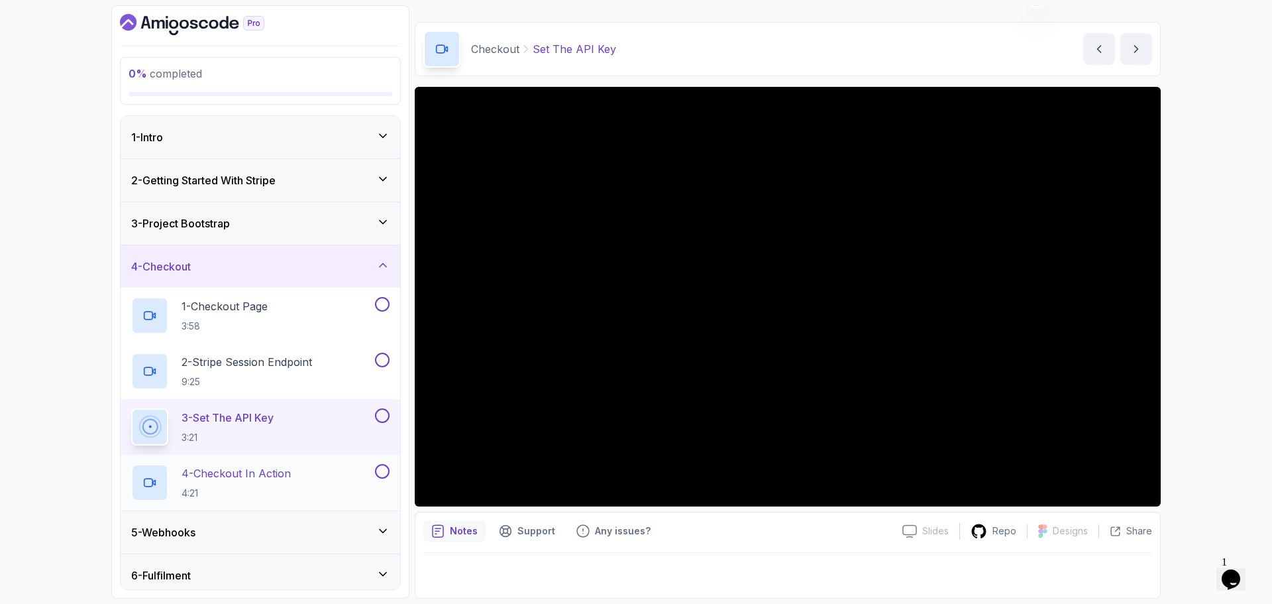
click at [297, 472] on div "4 - Checkout In Action 4:21" at bounding box center [251, 482] width 241 height 37
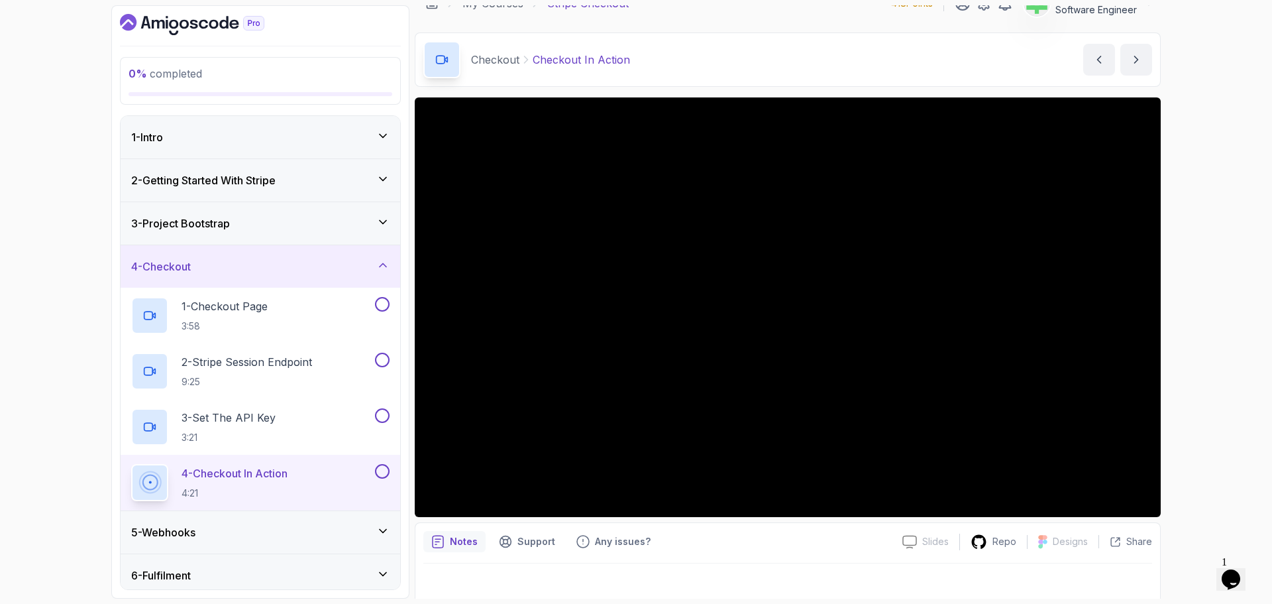
scroll to position [31, 0]
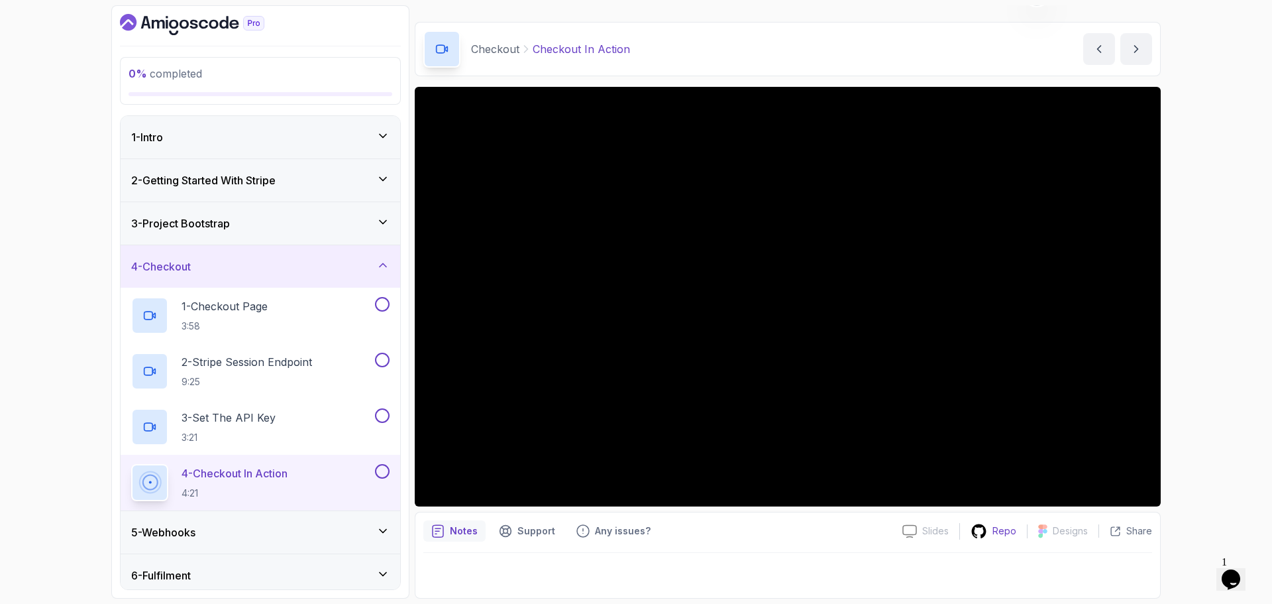
click at [998, 529] on p "Repo" at bounding box center [1004, 530] width 24 height 13
click at [317, 266] on div "4 - Checkout" at bounding box center [260, 266] width 258 height 16
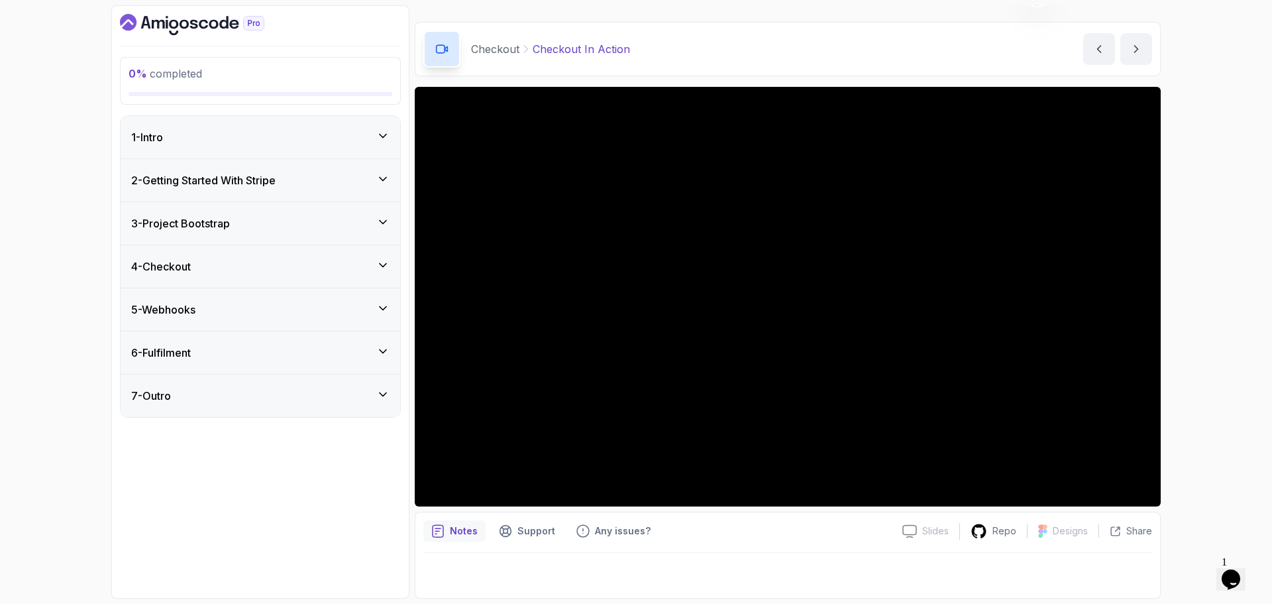
click at [307, 311] on div "5 - Webhooks" at bounding box center [260, 309] width 258 height 16
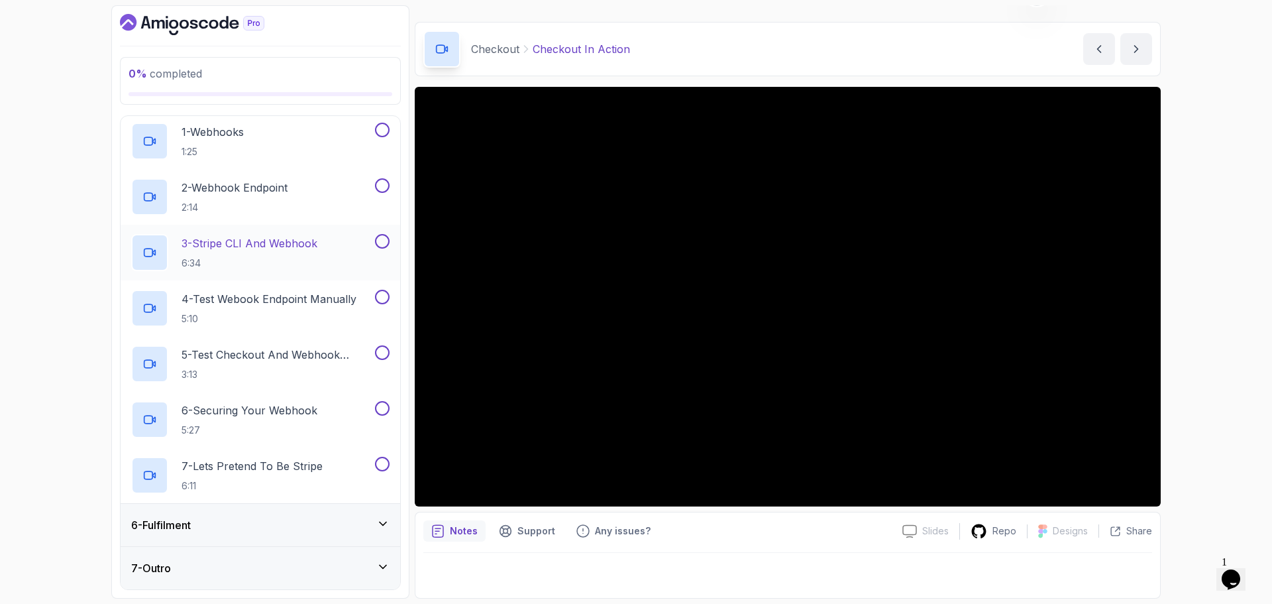
scroll to position [151, 0]
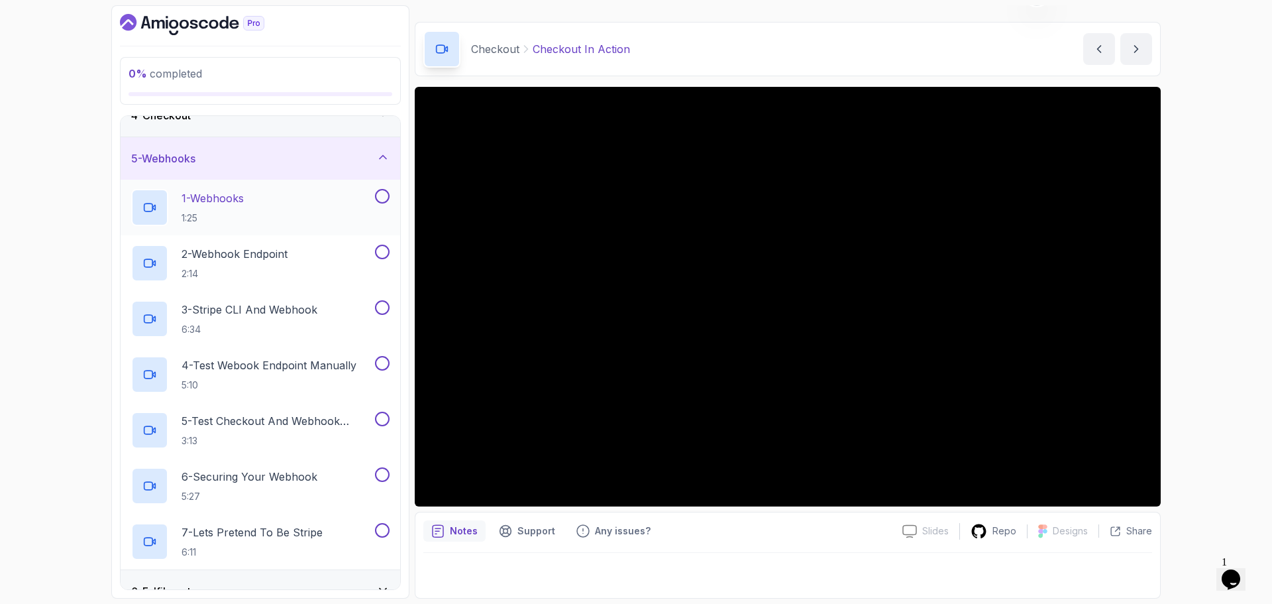
click at [269, 198] on div "1 - Webhooks 1:25" at bounding box center [251, 207] width 241 height 37
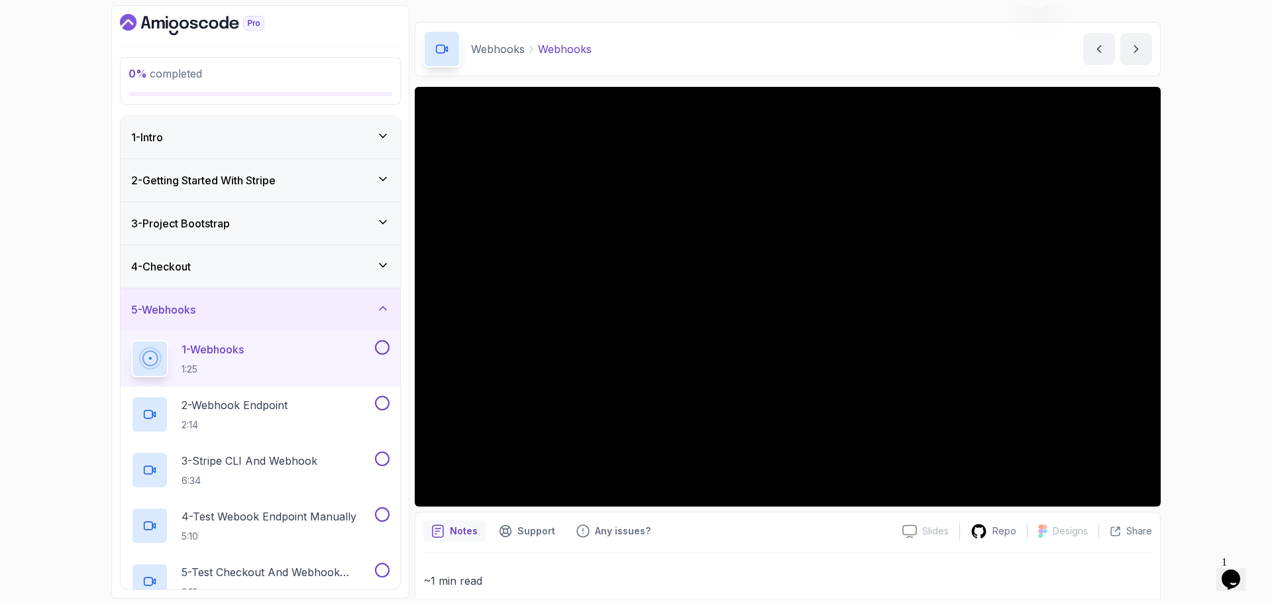
click at [272, 270] on div "4 - Checkout" at bounding box center [260, 266] width 258 height 16
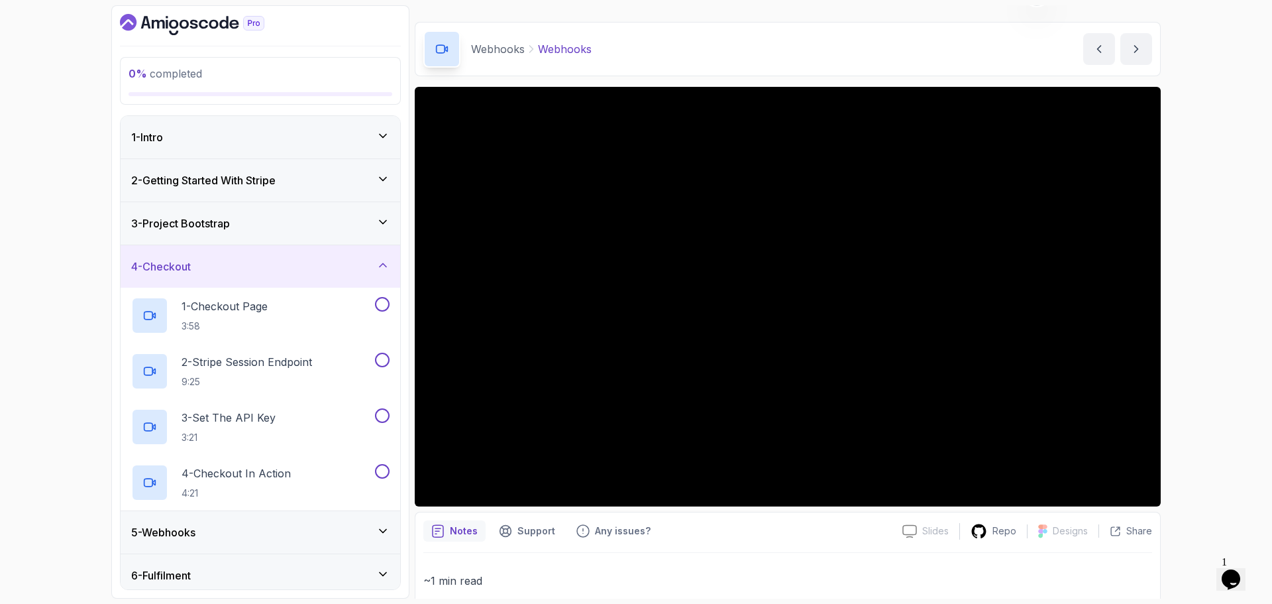
click at [272, 274] on div "4 - Checkout" at bounding box center [261, 266] width 280 height 42
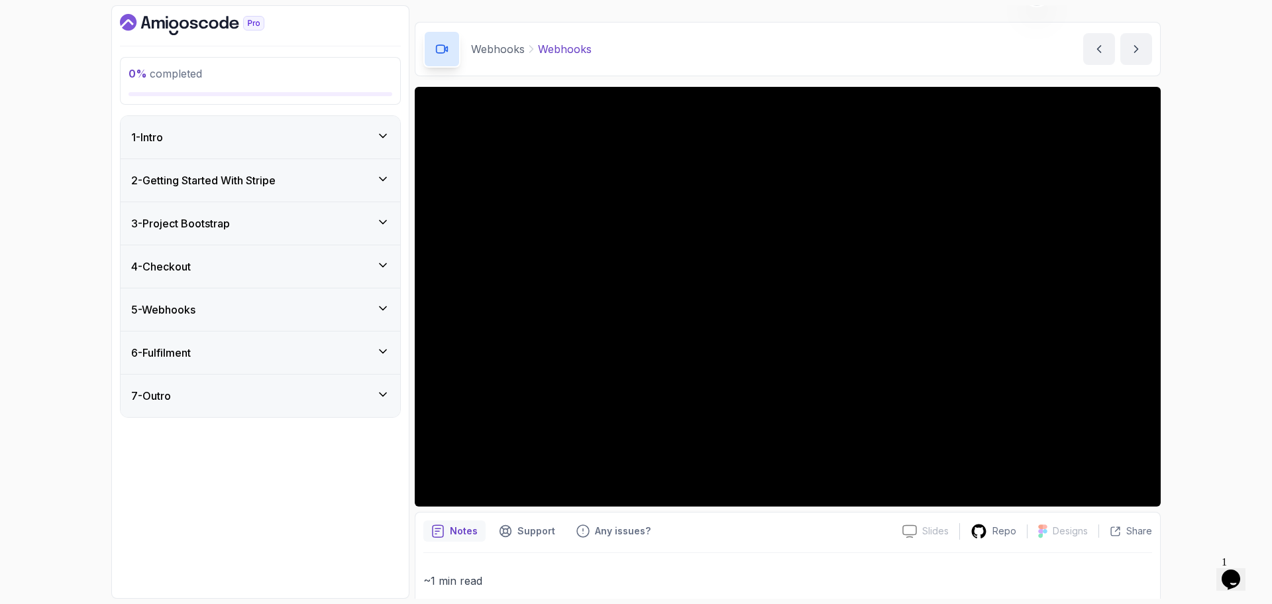
click at [272, 310] on div "5 - Webhooks" at bounding box center [260, 309] width 258 height 16
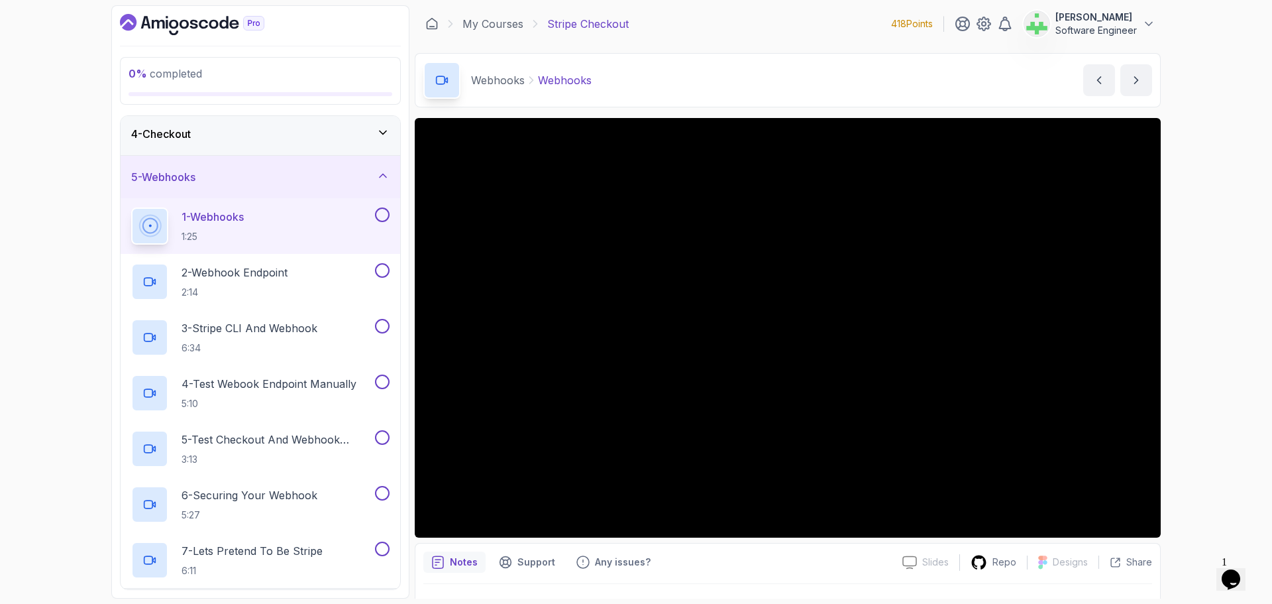
click at [545, 81] on p "Webhooks" at bounding box center [565, 80] width 54 height 16
copy p "Webhooks"
click at [732, 89] on div "Webhooks Webhooks Webhooks by [PERSON_NAME]" at bounding box center [788, 80] width 746 height 54
click at [288, 273] on p "2 - Webhook Endpoint" at bounding box center [235, 272] width 106 height 16
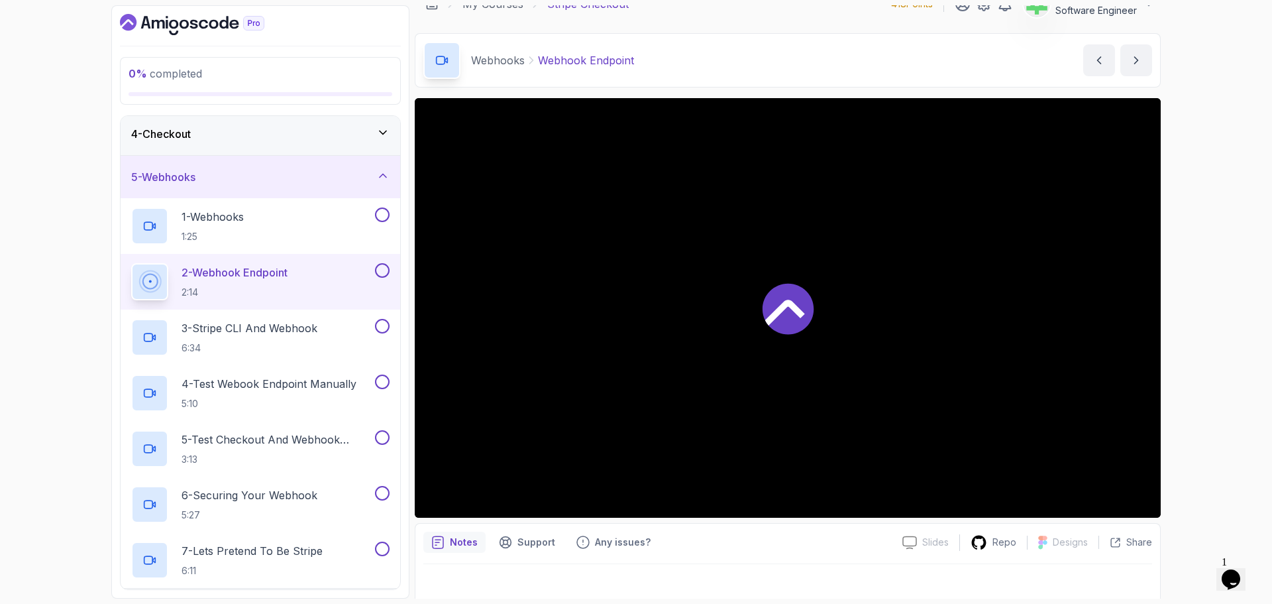
scroll to position [31, 0]
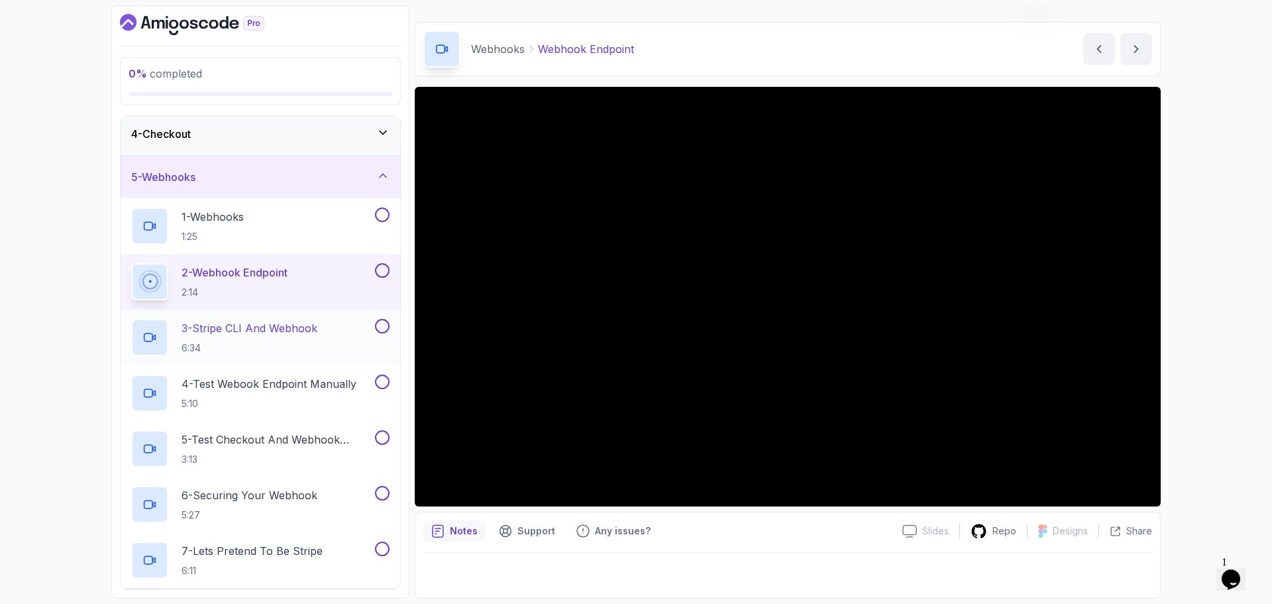
click at [328, 331] on div "3 - Stripe CLI and Webhook 6:34" at bounding box center [251, 337] width 241 height 37
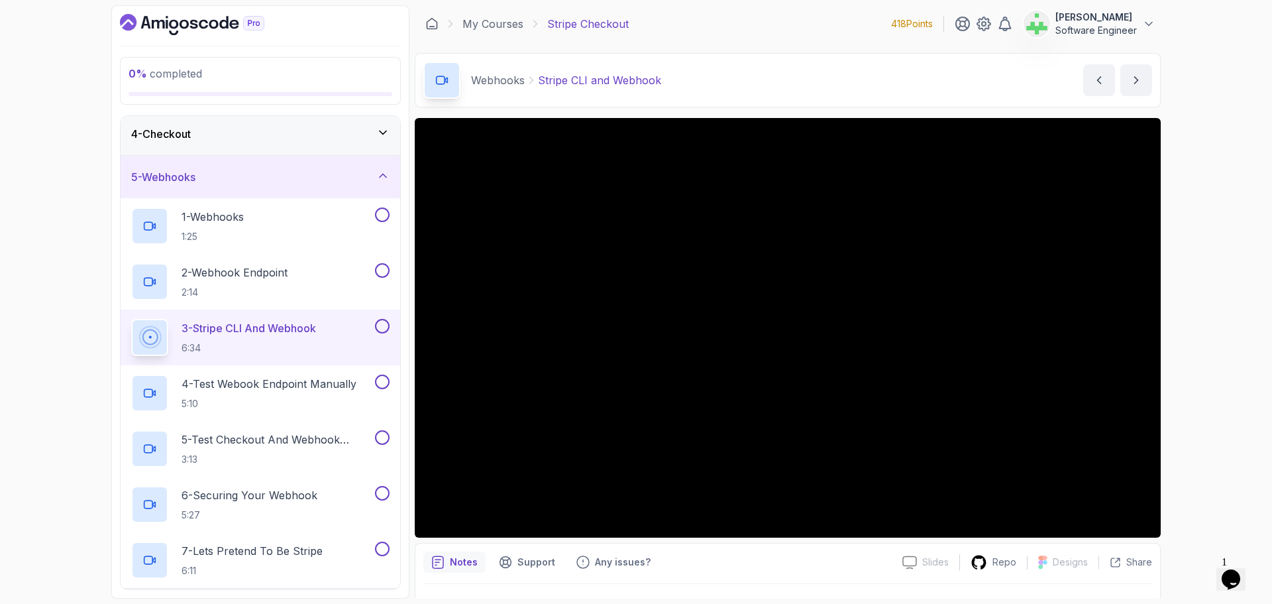
click at [1041, 110] on main "My Courses Stripe Checkout 418 Points [PERSON_NAME] Jesi Software Engineer 6 - …" at bounding box center [788, 301] width 746 height 593
drag, startPoint x: 537, startPoint y: 83, endPoint x: 721, endPoint y: 86, distance: 184.2
click at [721, 86] on div "Webhooks Stripe CLI and Webhook Stripe CLI and Webhook by [PERSON_NAME]" at bounding box center [788, 80] width 746 height 54
copy p "Stripe CLI and Webhook"
click at [721, 86] on div "Webhooks Stripe CLI and Webhook Stripe CLI and Webhook by nelson" at bounding box center [788, 80] width 746 height 54
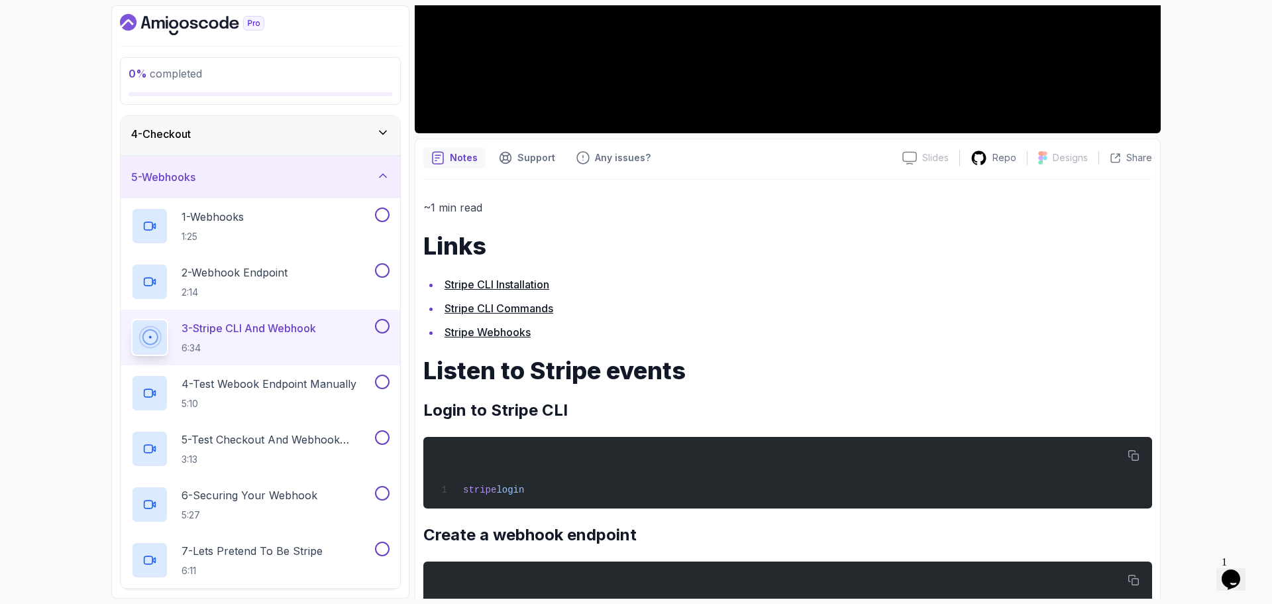
scroll to position [735, 0]
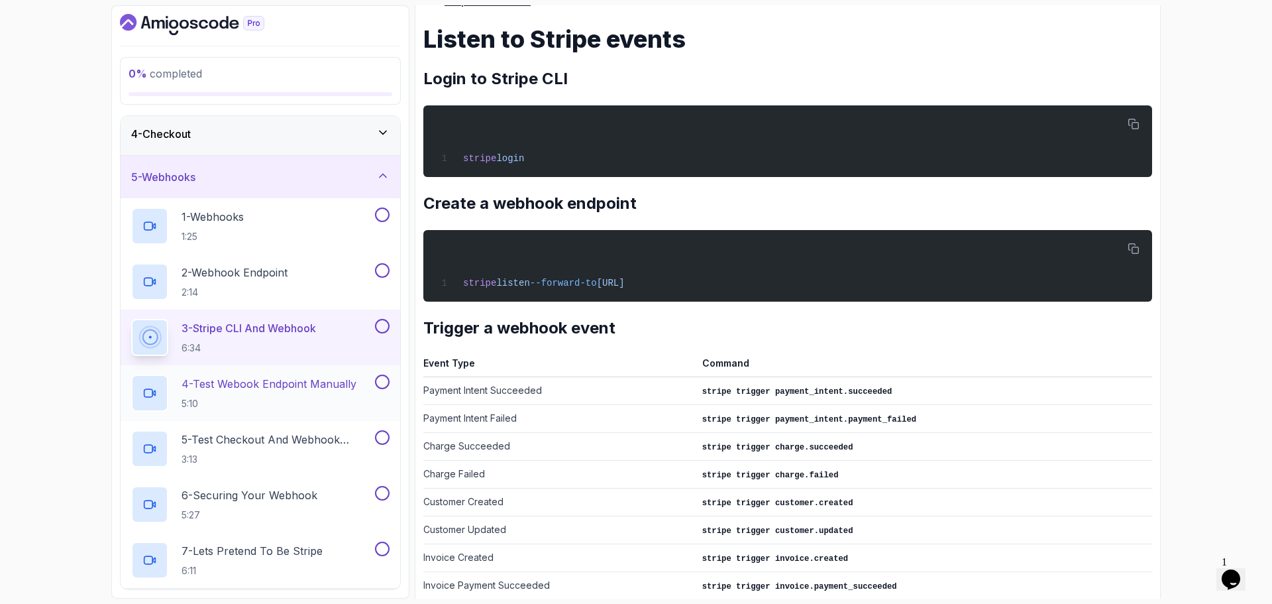
click at [292, 384] on p "4 - Test Webook Endpoint Manually" at bounding box center [269, 384] width 175 height 16
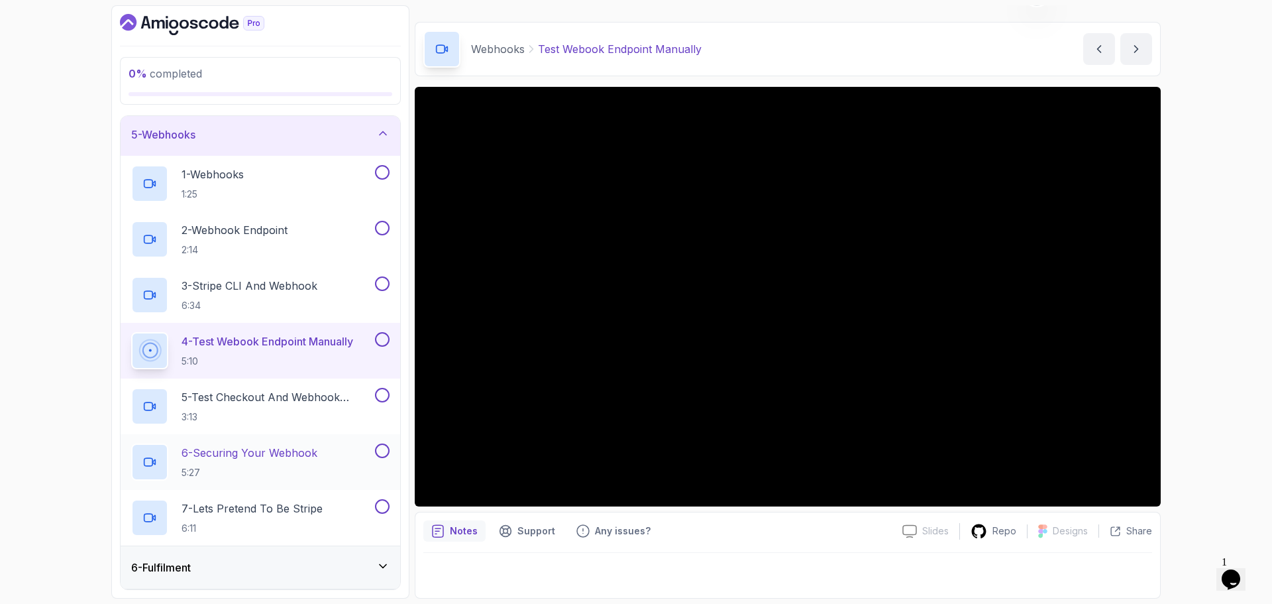
scroll to position [217, 0]
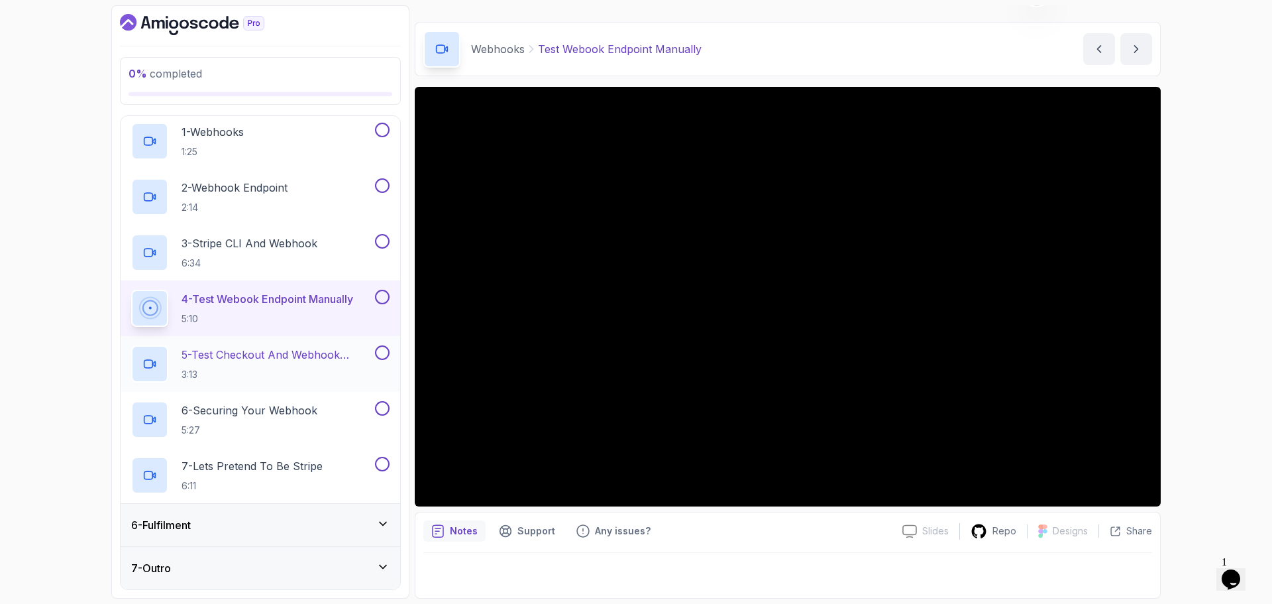
click at [312, 352] on p "5 - Test Checkout And Webhook Integration" at bounding box center [277, 354] width 191 height 16
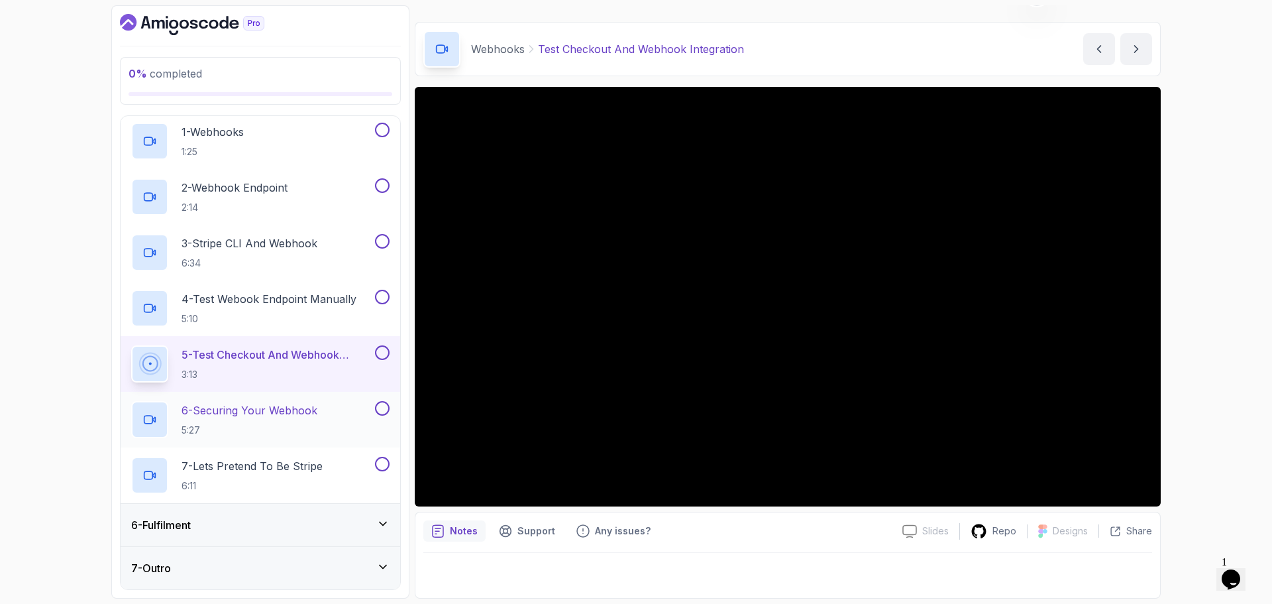
click at [322, 415] on div "6 - Securing Your Webhook 5:27" at bounding box center [251, 419] width 241 height 37
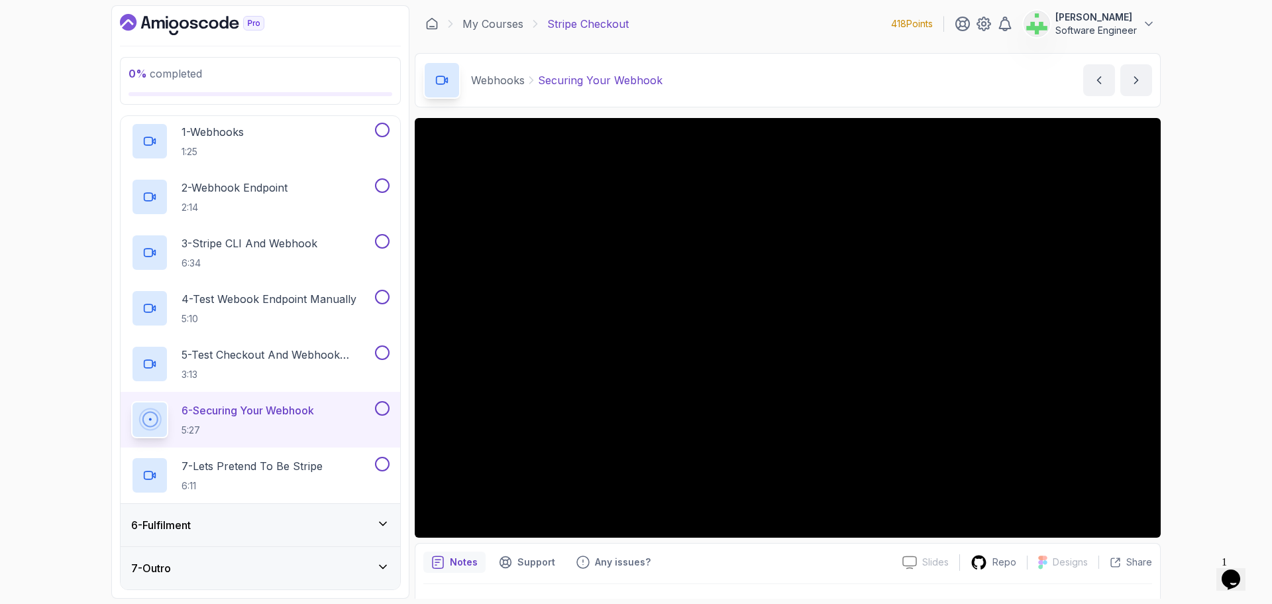
scroll to position [31, 0]
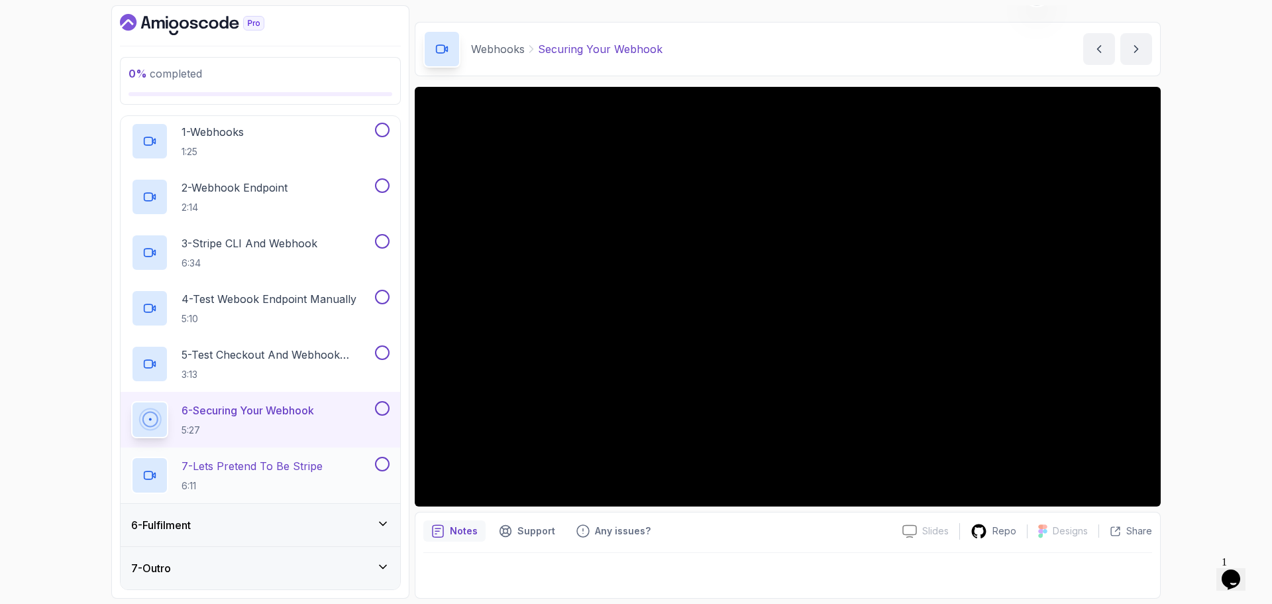
click at [272, 462] on p "7 - Lets Pretend To Be Stripe" at bounding box center [252, 466] width 141 height 16
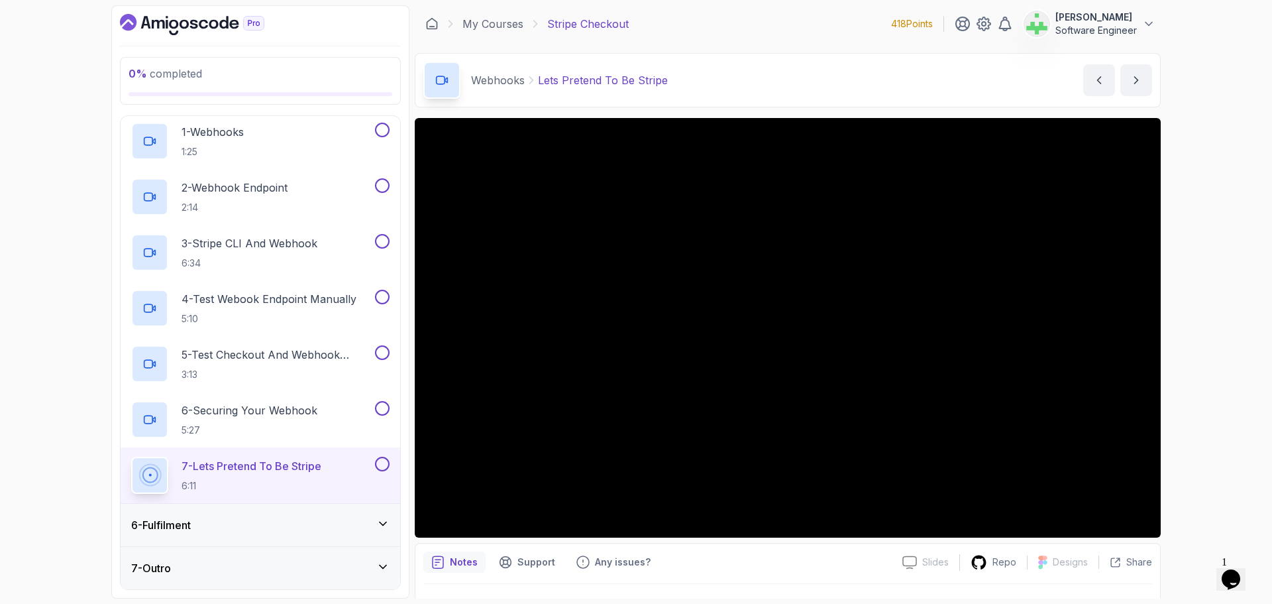
scroll to position [31, 0]
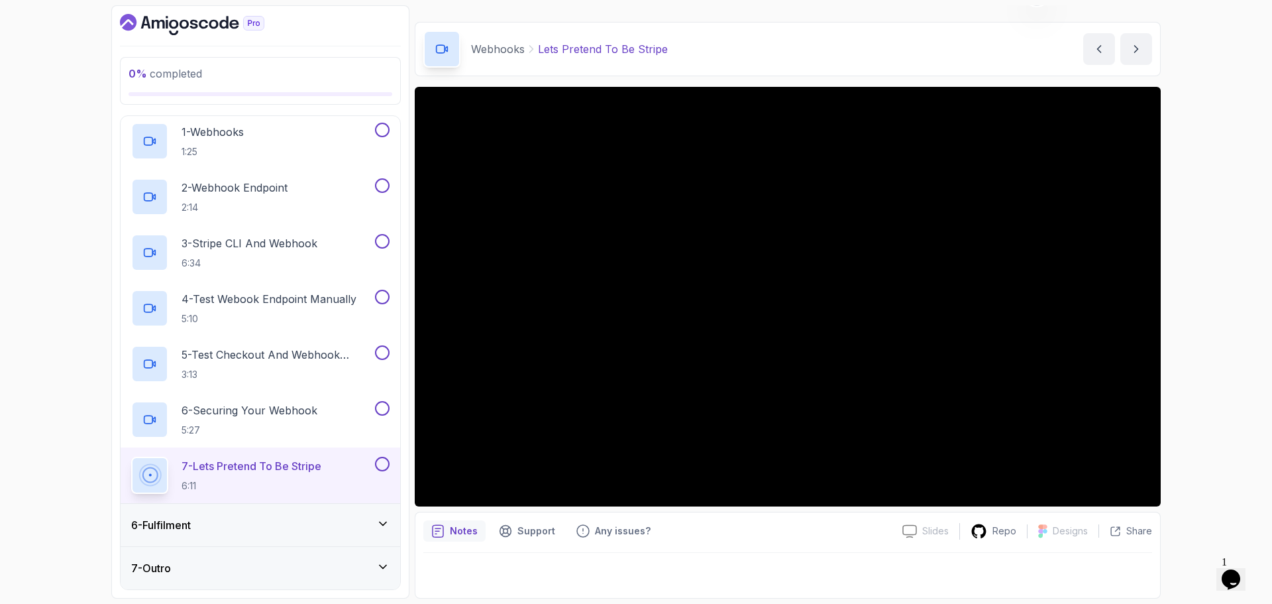
click at [29, 342] on div "0 % completed 1 - Intro 2 - Getting Started With Stripe 3 - Project Bootstrap 4…" at bounding box center [636, 302] width 1272 height 604
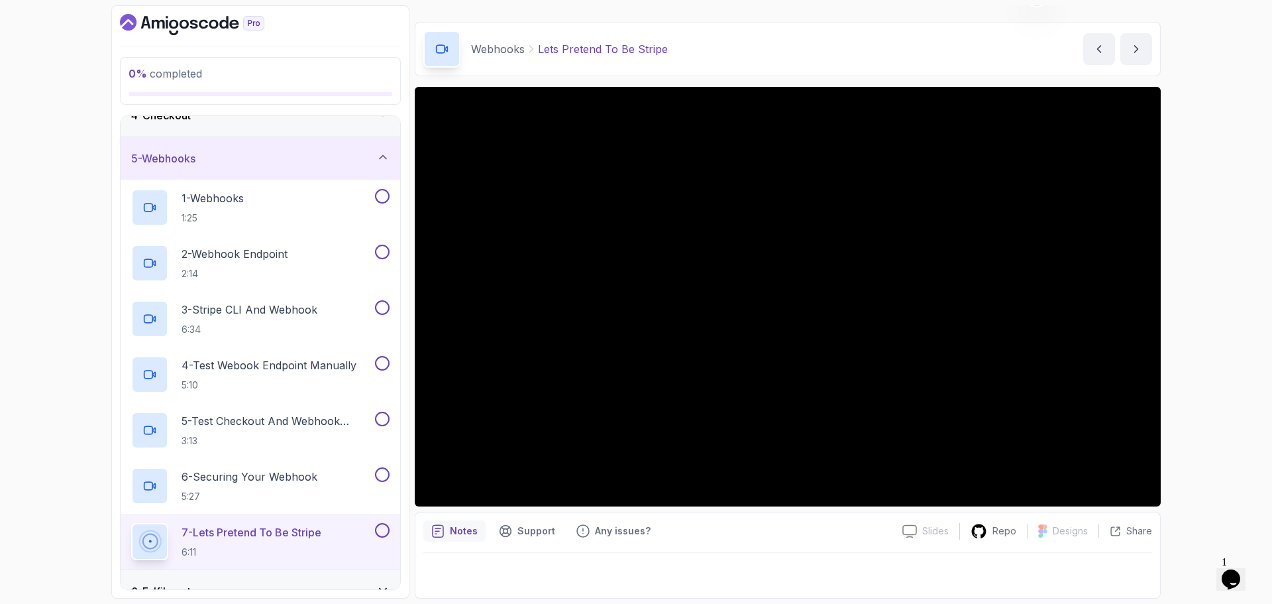
click at [298, 160] on div "5 - Webhooks" at bounding box center [260, 158] width 258 height 16
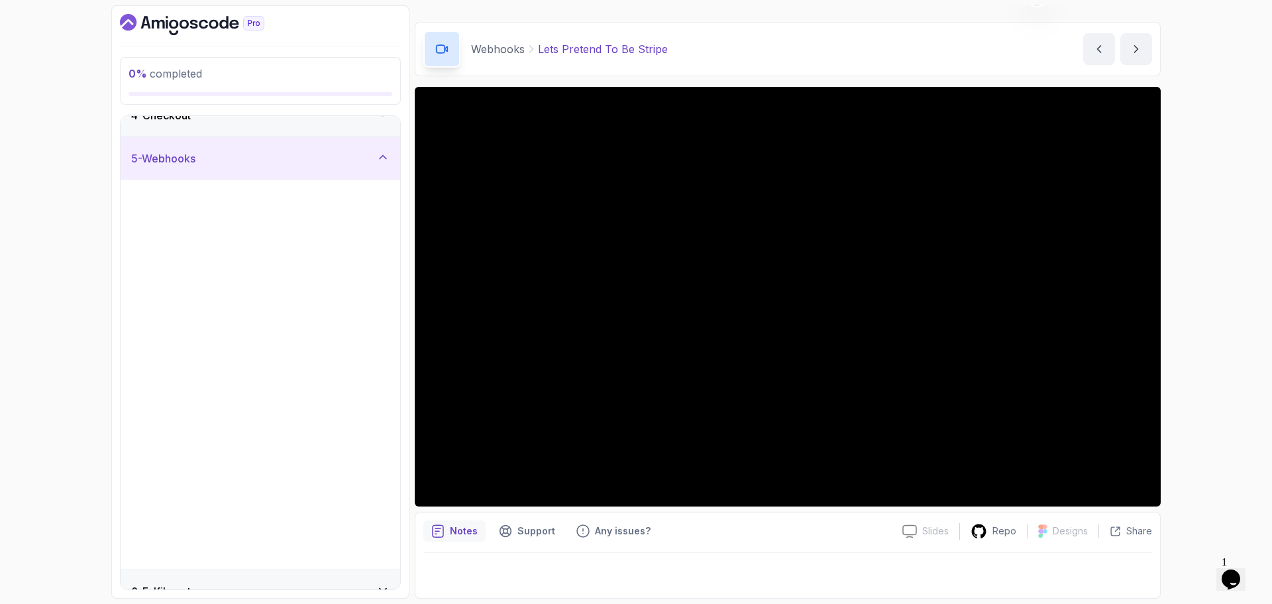
scroll to position [0, 0]
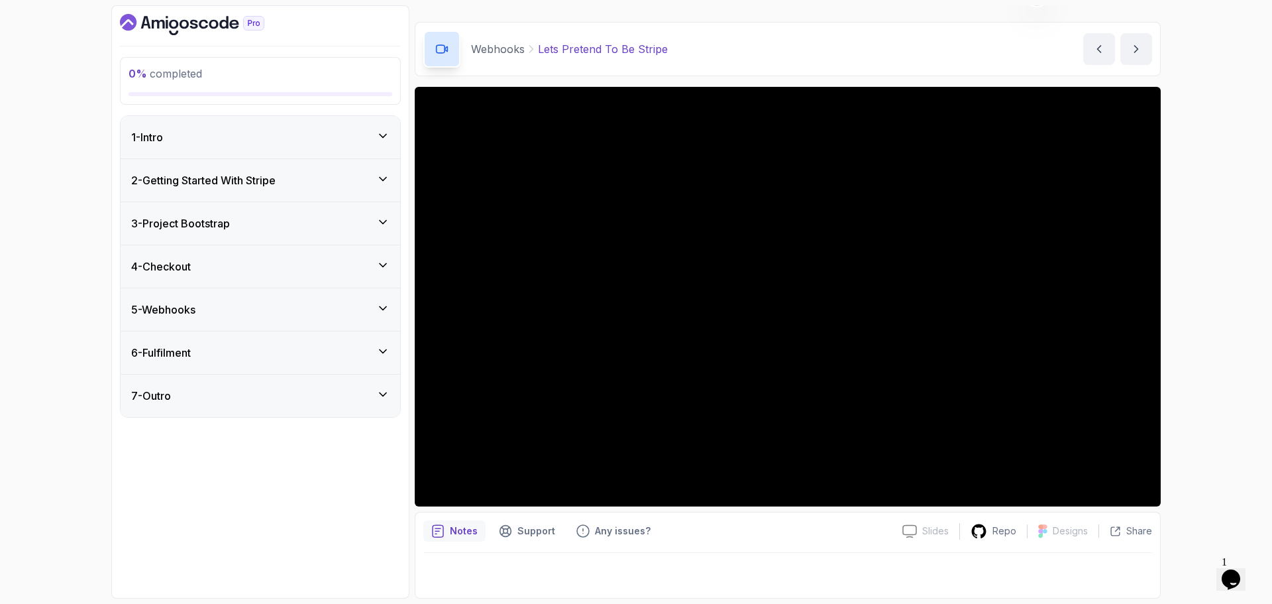
click at [272, 354] on div "6 - Fulfilment" at bounding box center [260, 352] width 258 height 16
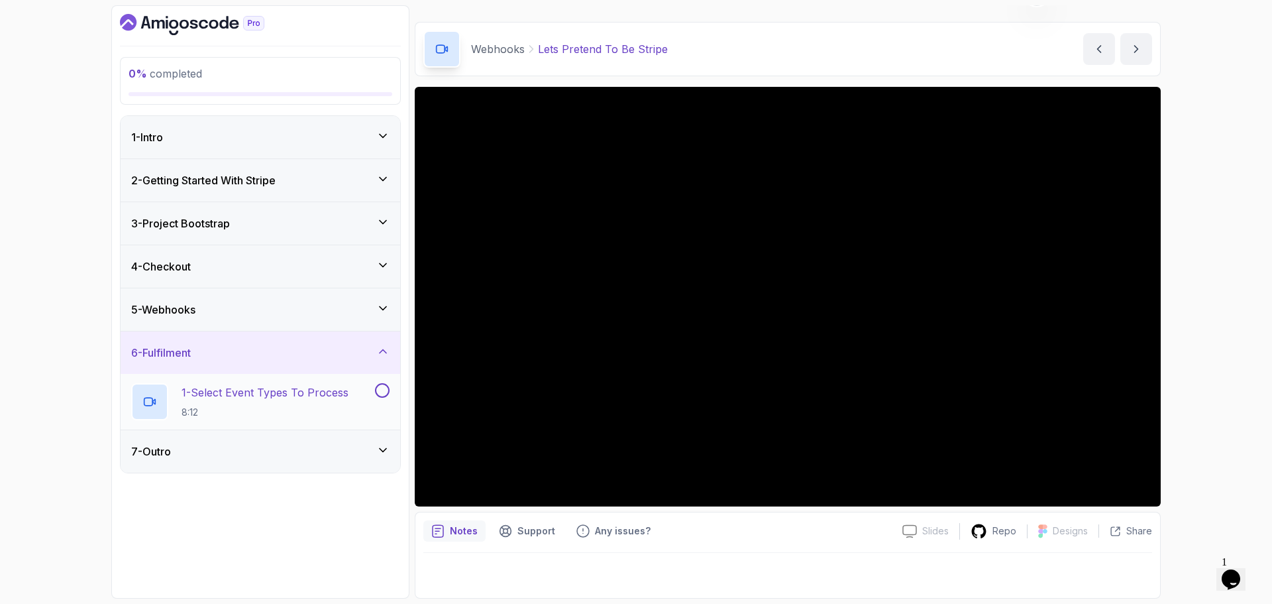
click at [286, 393] on p "1 - Select Event Types To Process" at bounding box center [265, 392] width 167 height 16
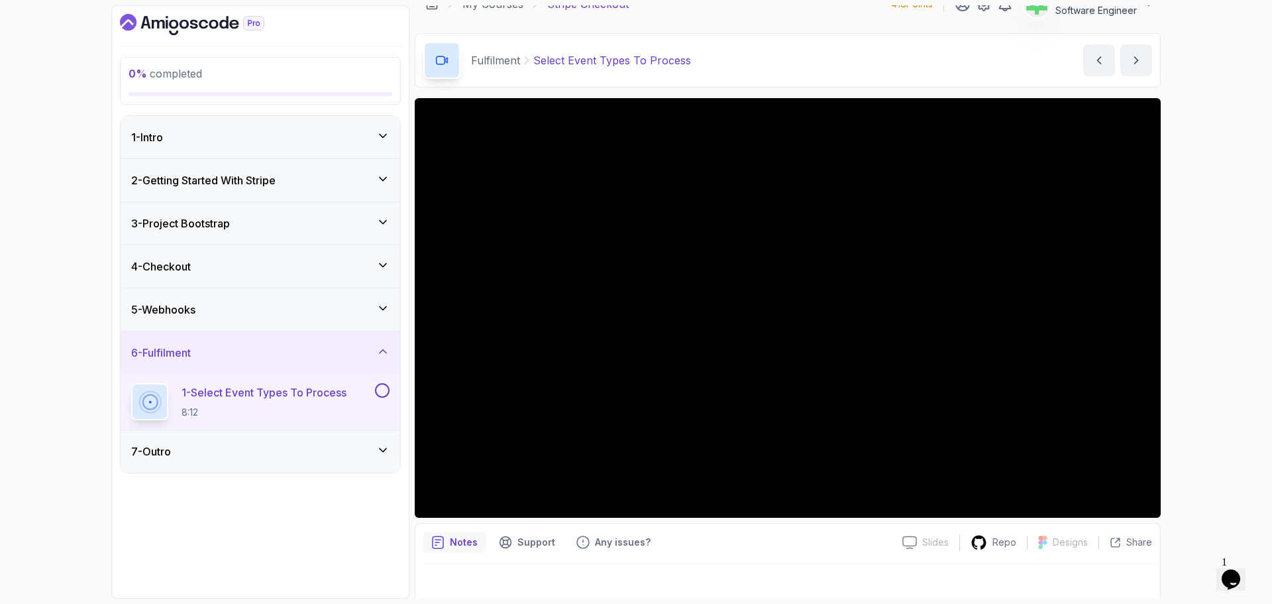
scroll to position [31, 0]
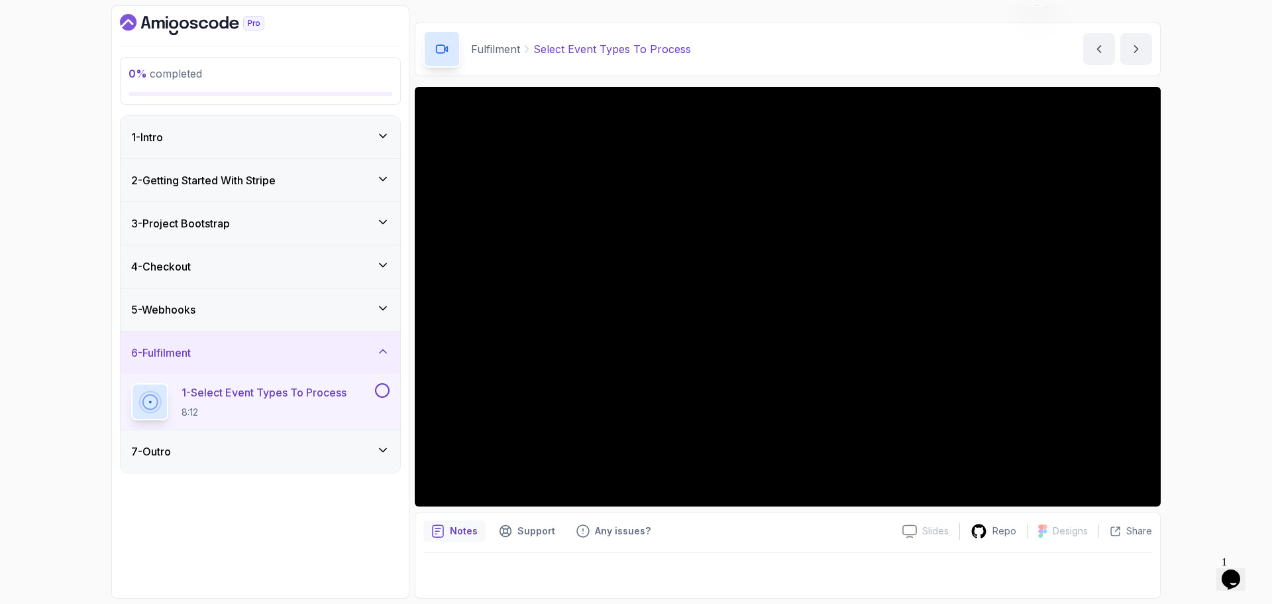
click at [311, 450] on div "7 - Outro" at bounding box center [260, 451] width 258 height 16
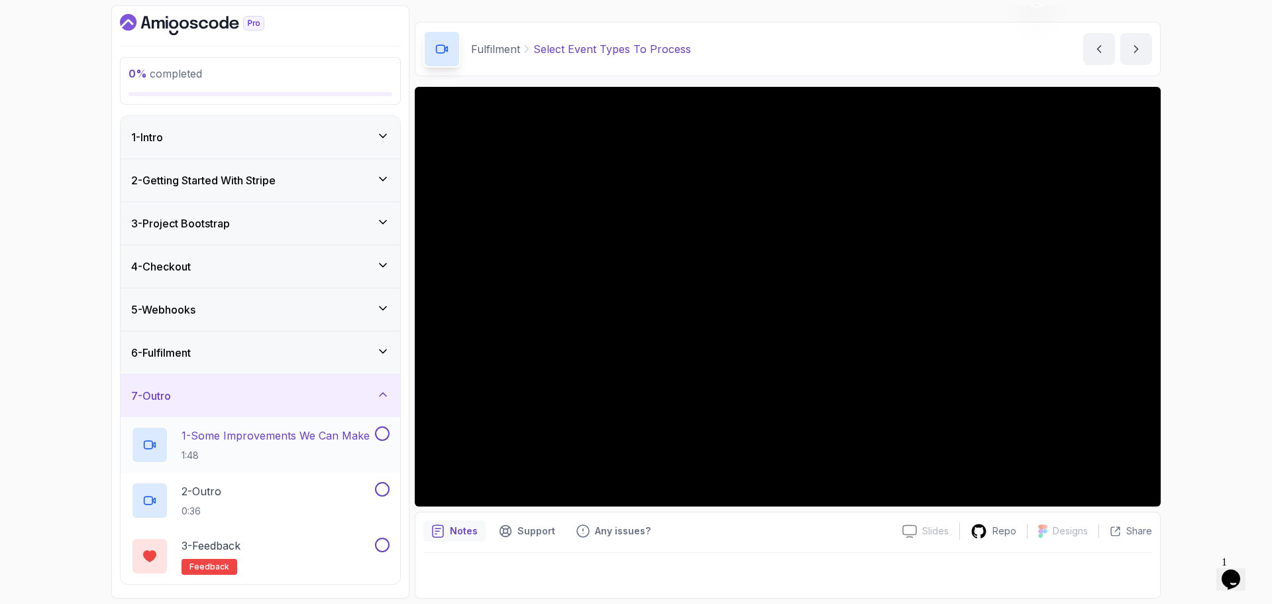
click at [308, 433] on p "1 - Some Improvements We Can Make" at bounding box center [276, 435] width 188 height 16
click at [299, 439] on p "1 - Some Improvements We Can Make" at bounding box center [276, 435] width 188 height 16
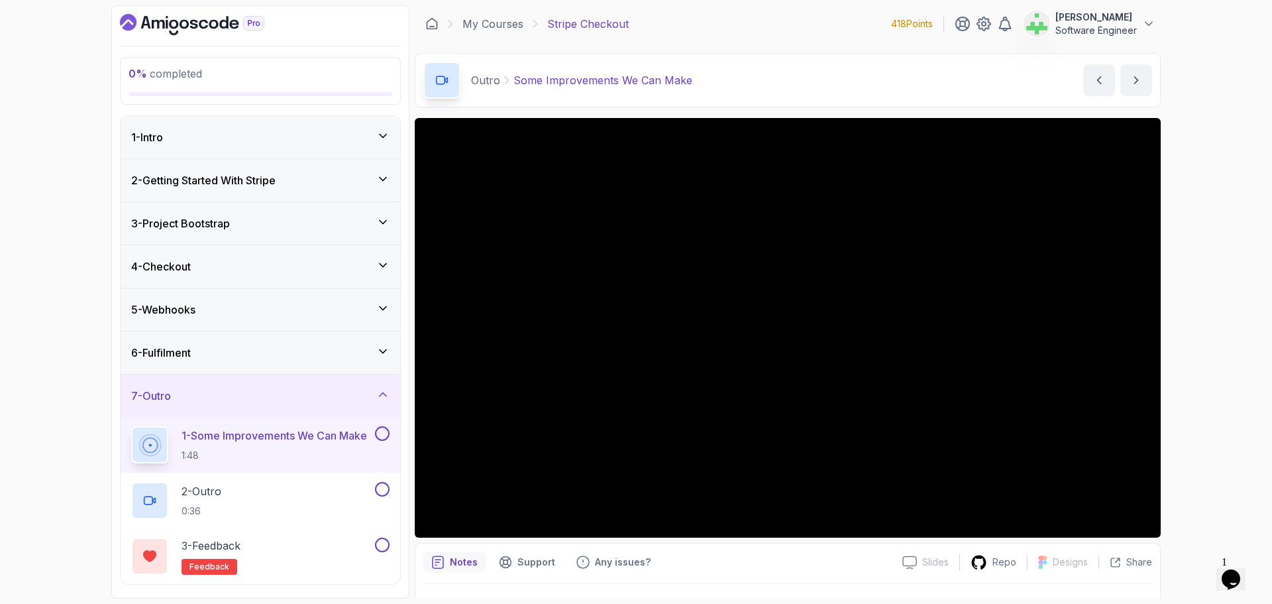
scroll to position [31, 0]
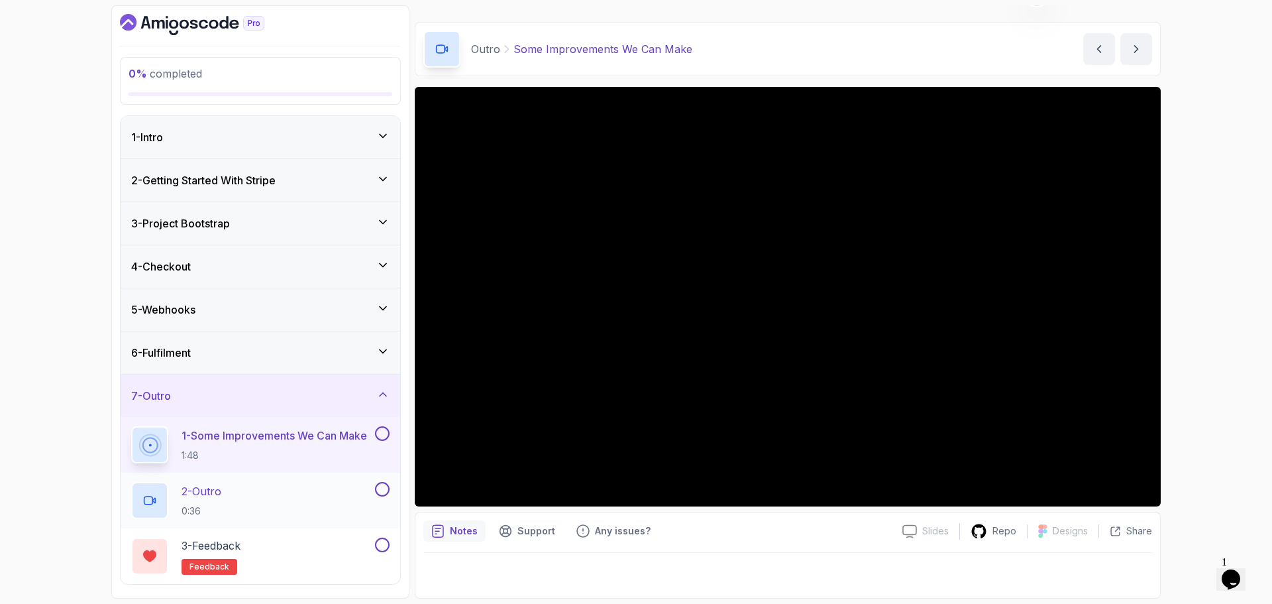
click at [270, 483] on div "2 - Outro 0:36" at bounding box center [251, 500] width 241 height 37
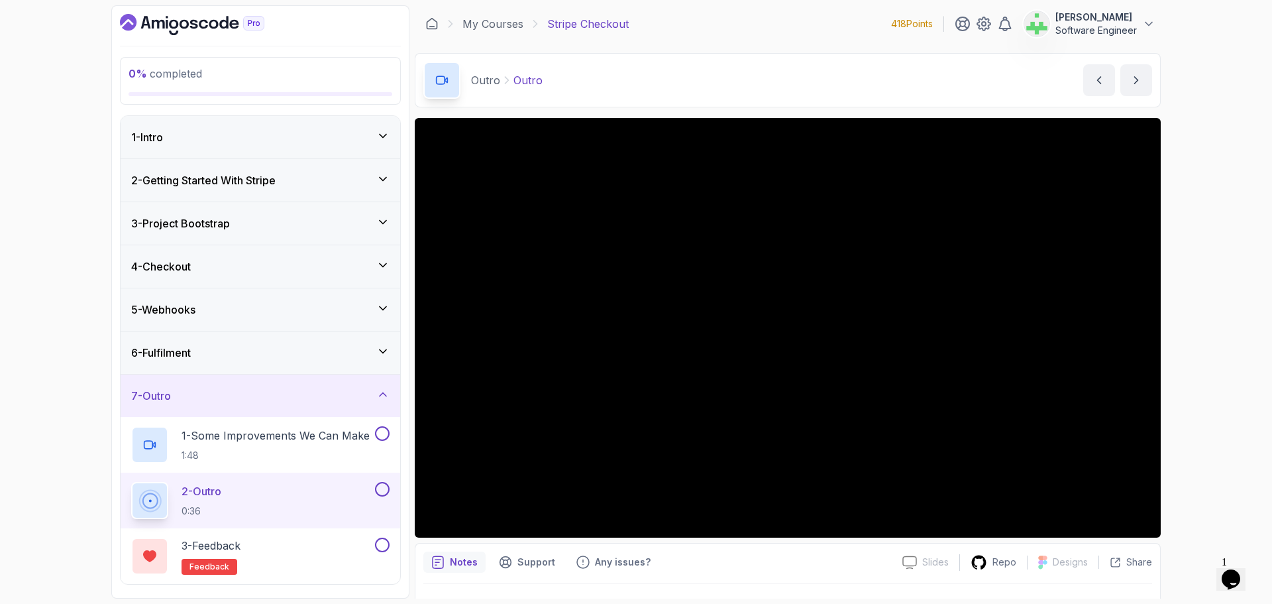
scroll to position [31, 0]
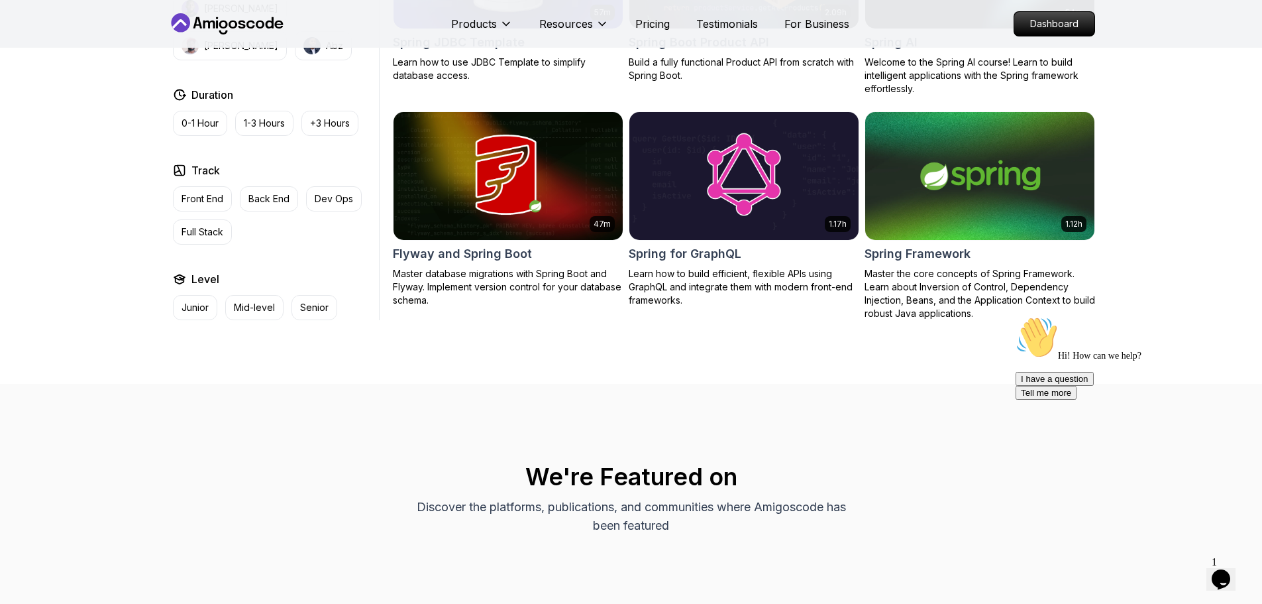
click at [1146, 339] on div "Hi! How can we help? I have a question Tell me more" at bounding box center [1135, 357] width 238 height 83
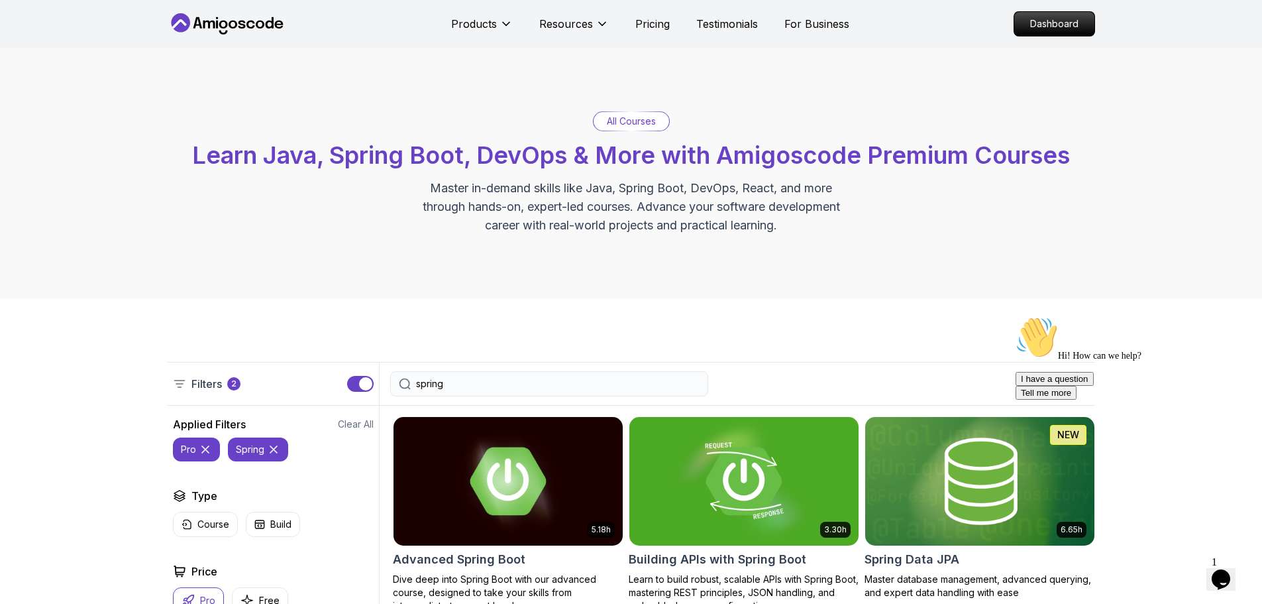
click at [270, 447] on icon at bounding box center [273, 449] width 7 height 7
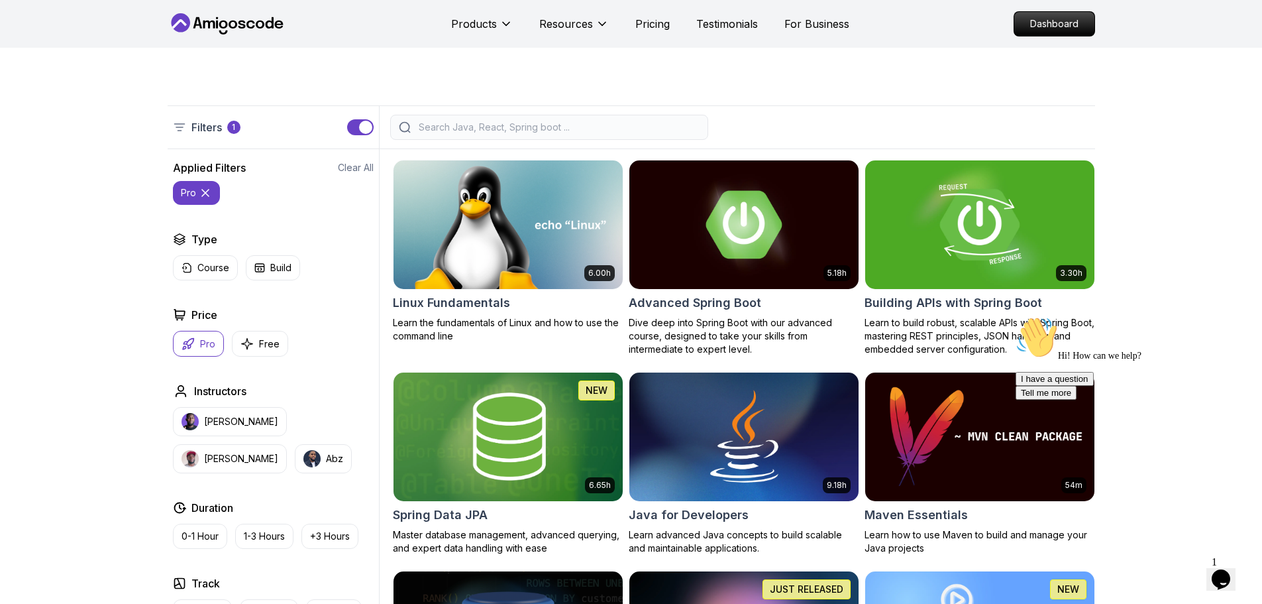
scroll to position [331, 0]
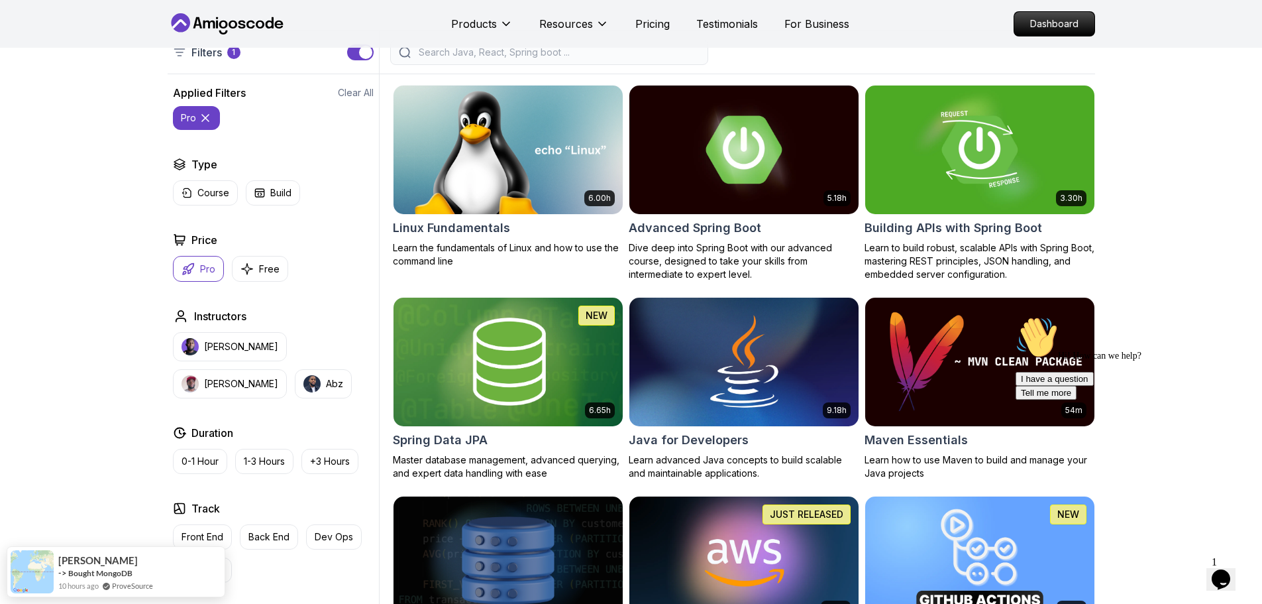
click at [1016, 316] on icon "Chat attention grabber" at bounding box center [1016, 316] width 0 height 0
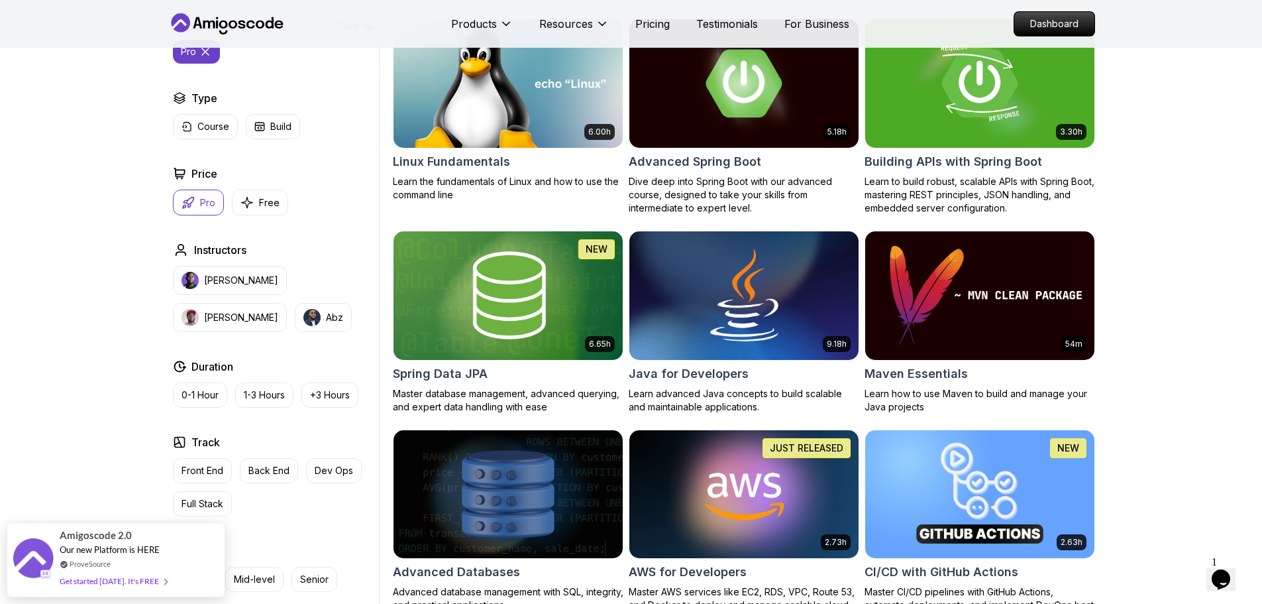
scroll to position [0, 0]
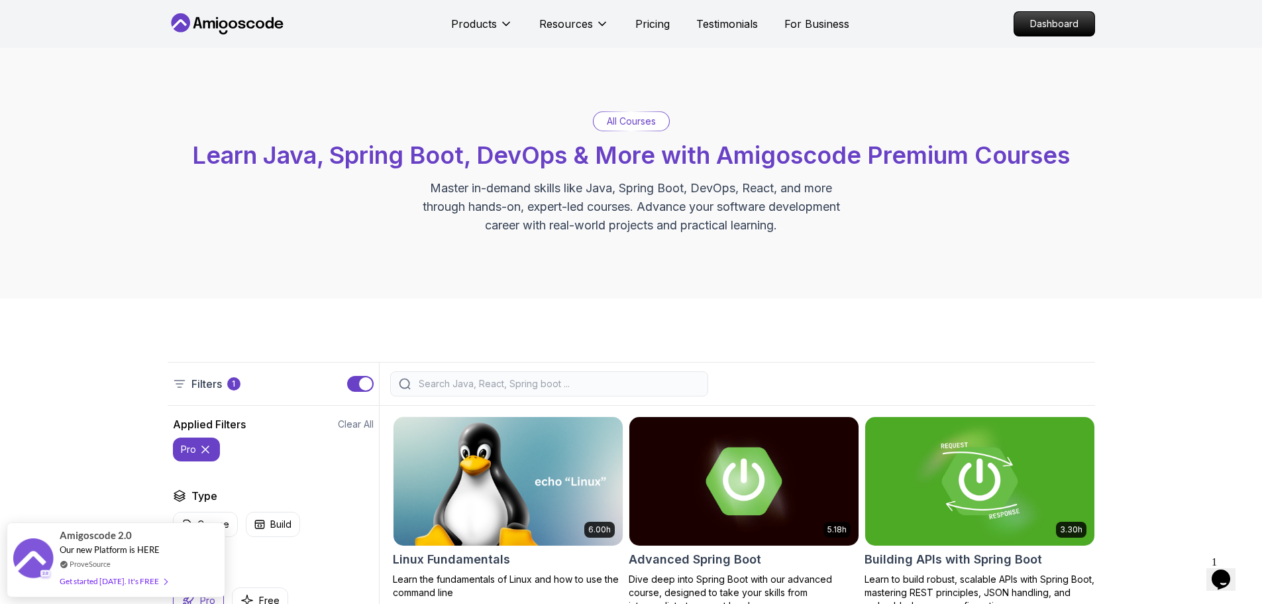
click at [540, 387] on input "search" at bounding box center [558, 383] width 284 height 13
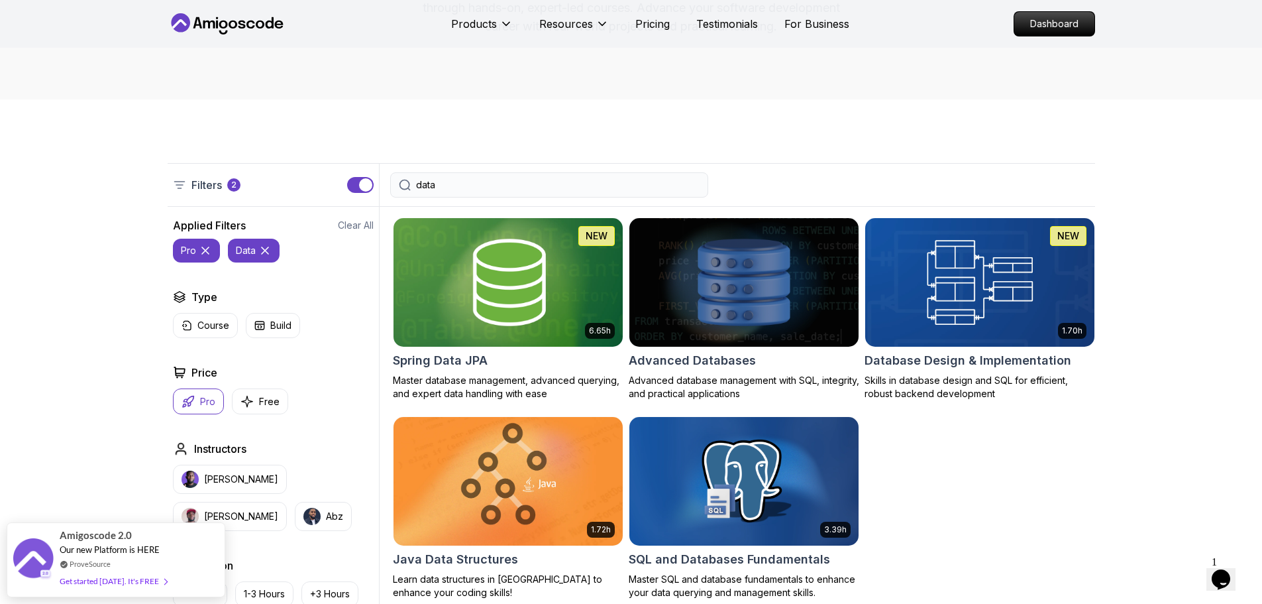
scroll to position [265, 0]
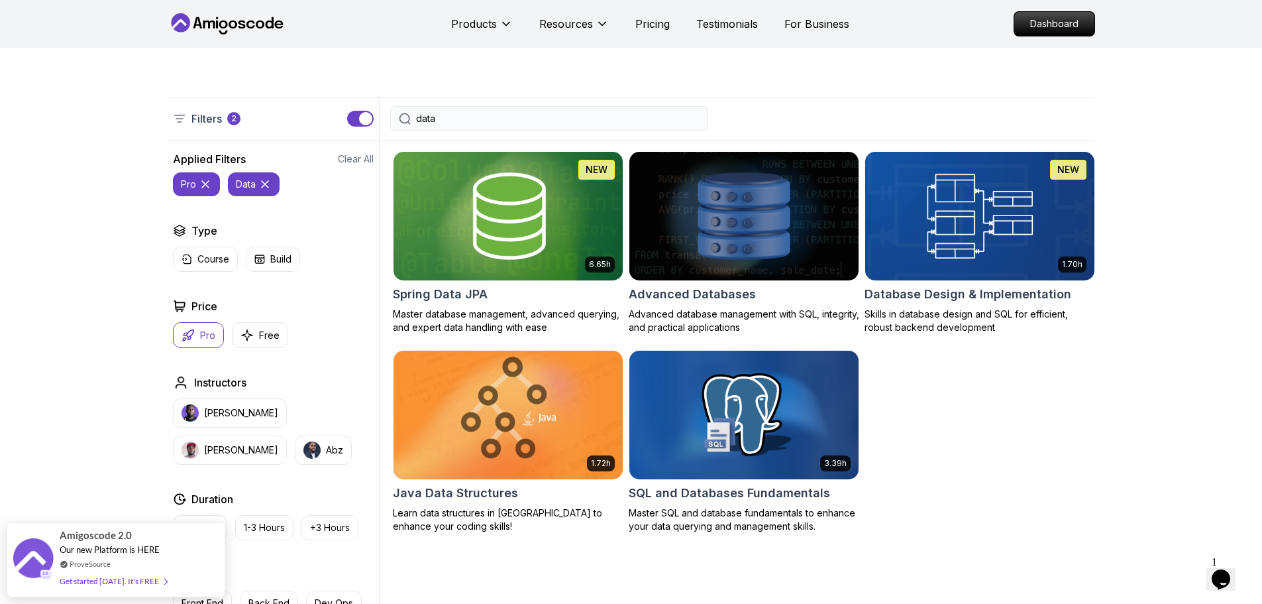
type input "data"
click at [263, 182] on icon at bounding box center [264, 184] width 13 height 13
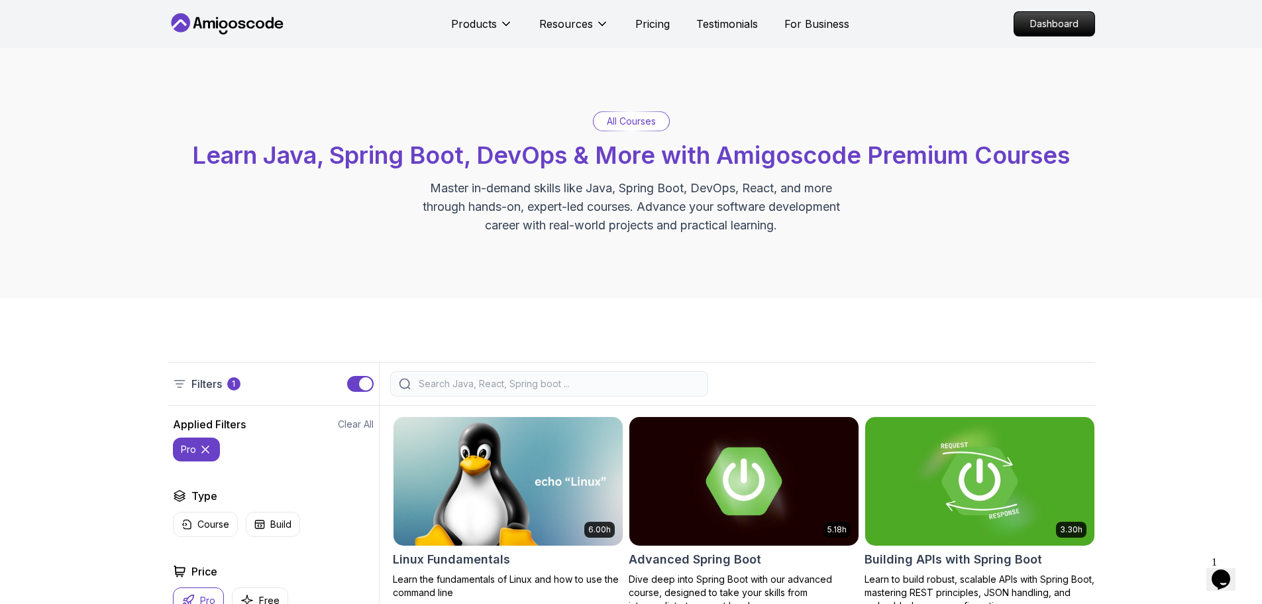
click at [533, 378] on input "search" at bounding box center [558, 383] width 284 height 13
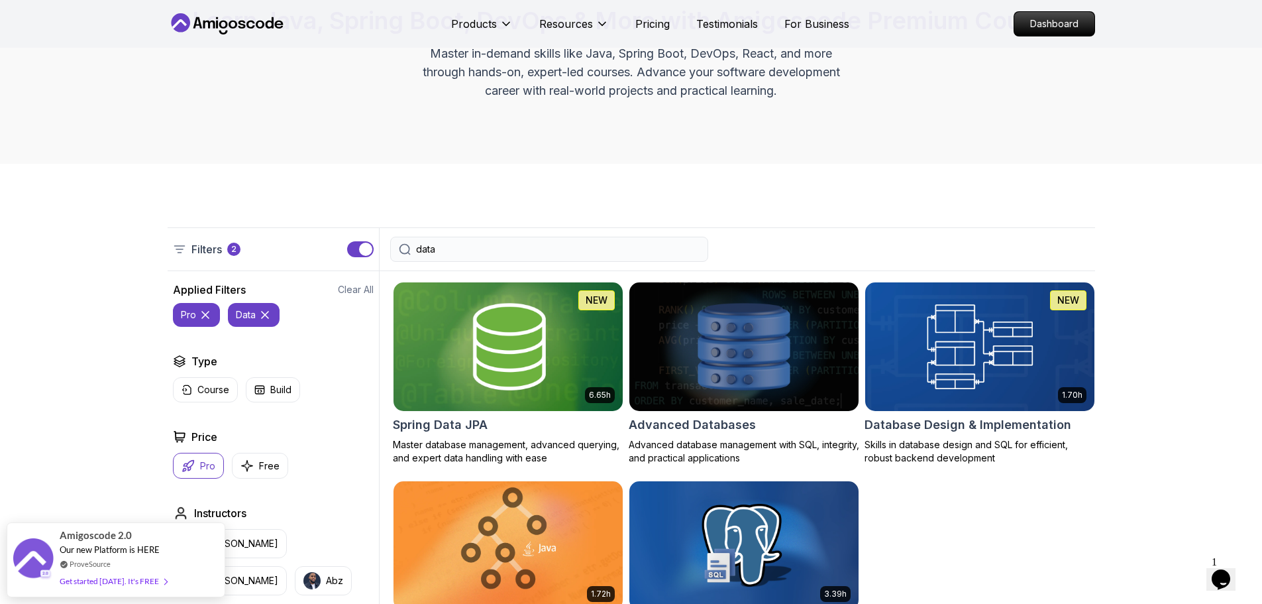
scroll to position [132, 0]
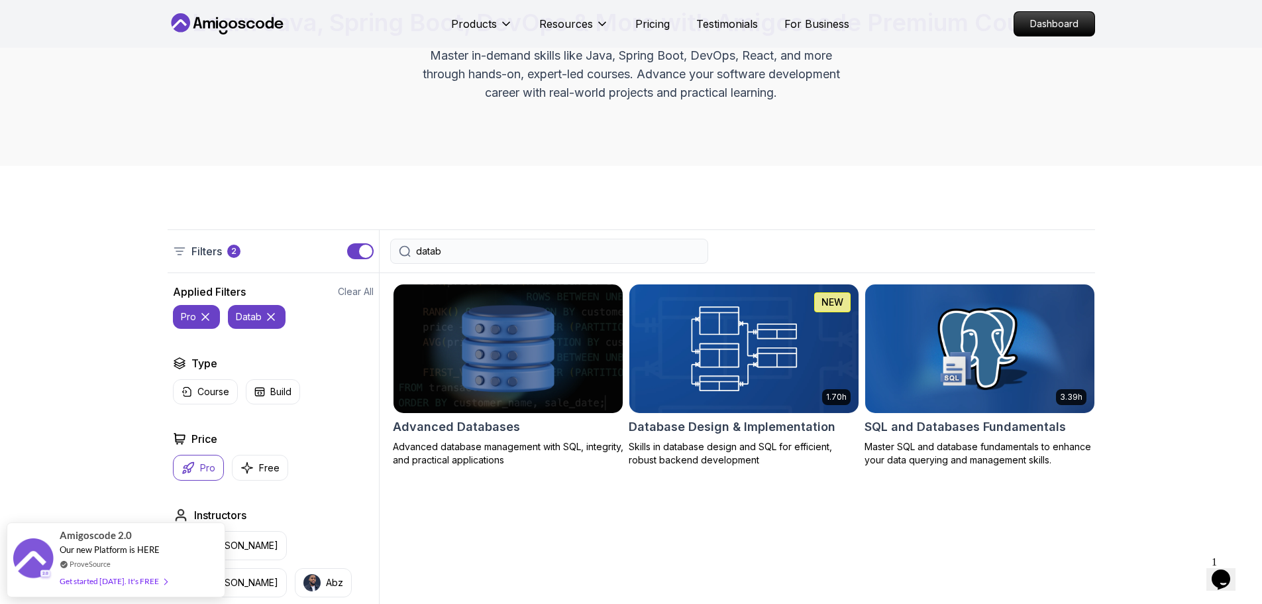
type input "datab"
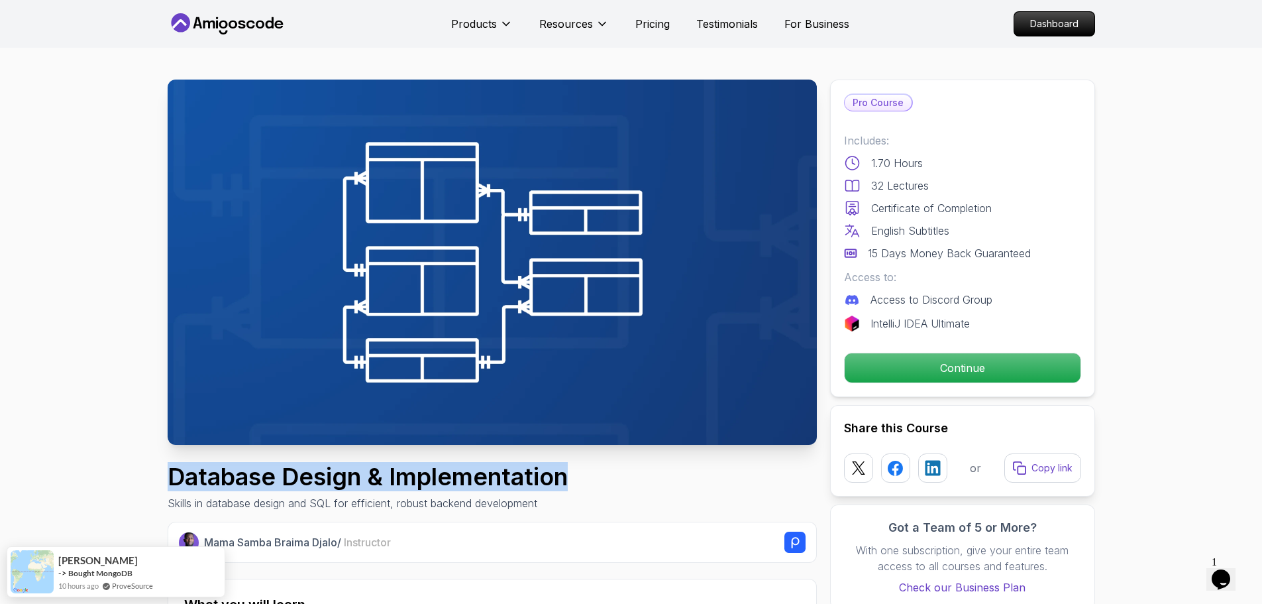
drag, startPoint x: 170, startPoint y: 482, endPoint x: 645, endPoint y: 480, distance: 474.4
click at [645, 480] on div "Database Design & Implementation Skills in database design and SQL for efficien…" at bounding box center [492, 487] width 649 height 48
copy h1 "Database Design & Implementation"
click at [645, 480] on div "Database Design & Implementation Skills in database design and SQL for efficien…" at bounding box center [492, 487] width 649 height 48
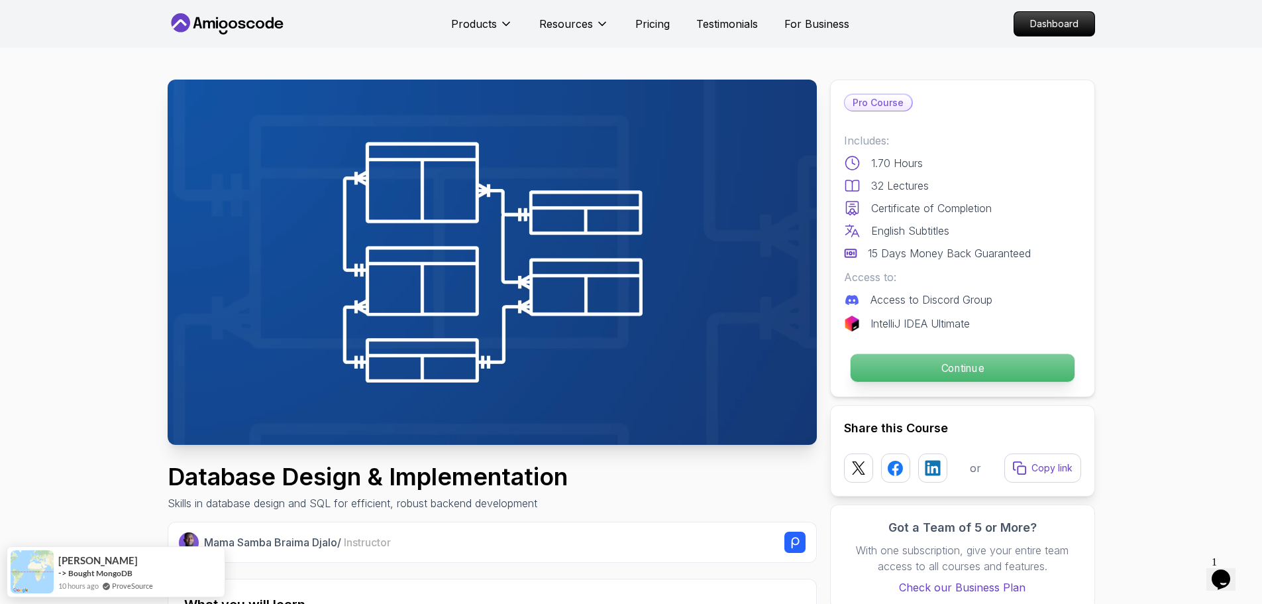
click at [980, 367] on p "Continue" at bounding box center [962, 368] width 224 height 28
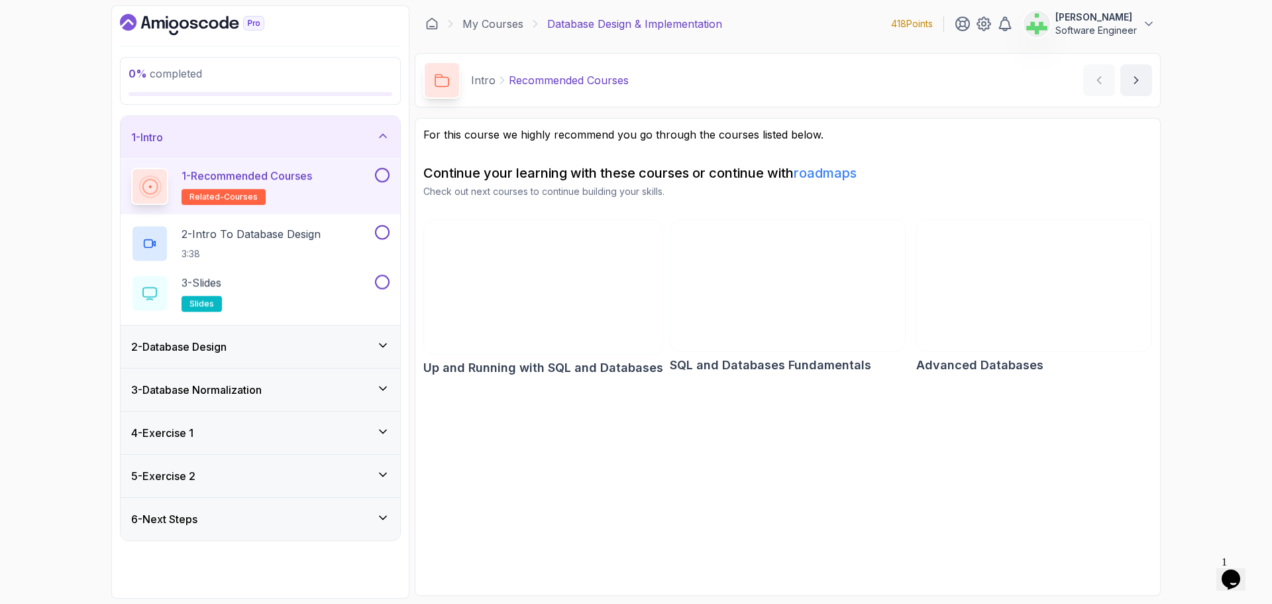
drag, startPoint x: 131, startPoint y: 291, endPoint x: 108, endPoint y: 303, distance: 26.1
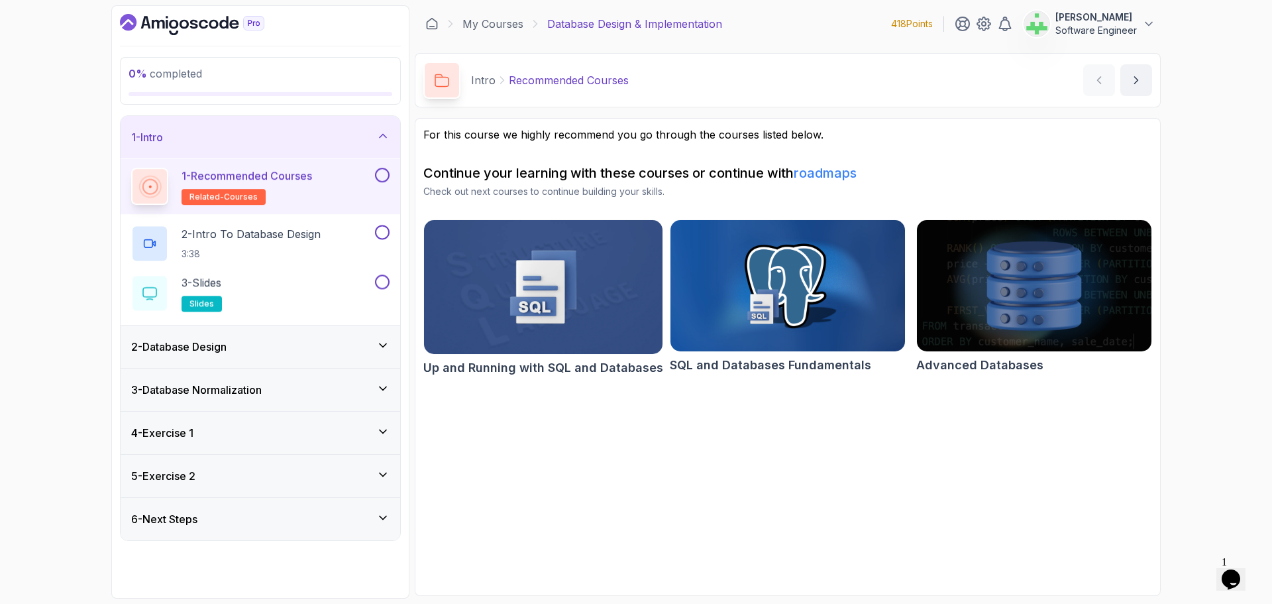
click at [131, 291] on div at bounding box center [149, 292] width 37 height 37
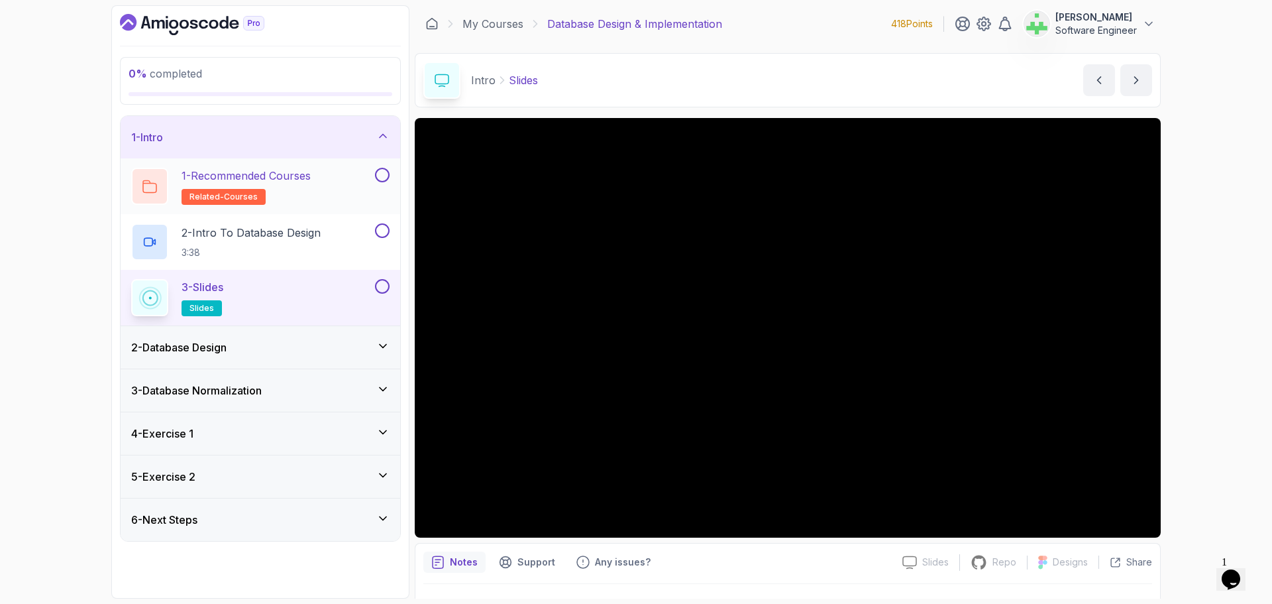
click at [292, 176] on p "1 - Recommended Courses" at bounding box center [246, 176] width 129 height 16
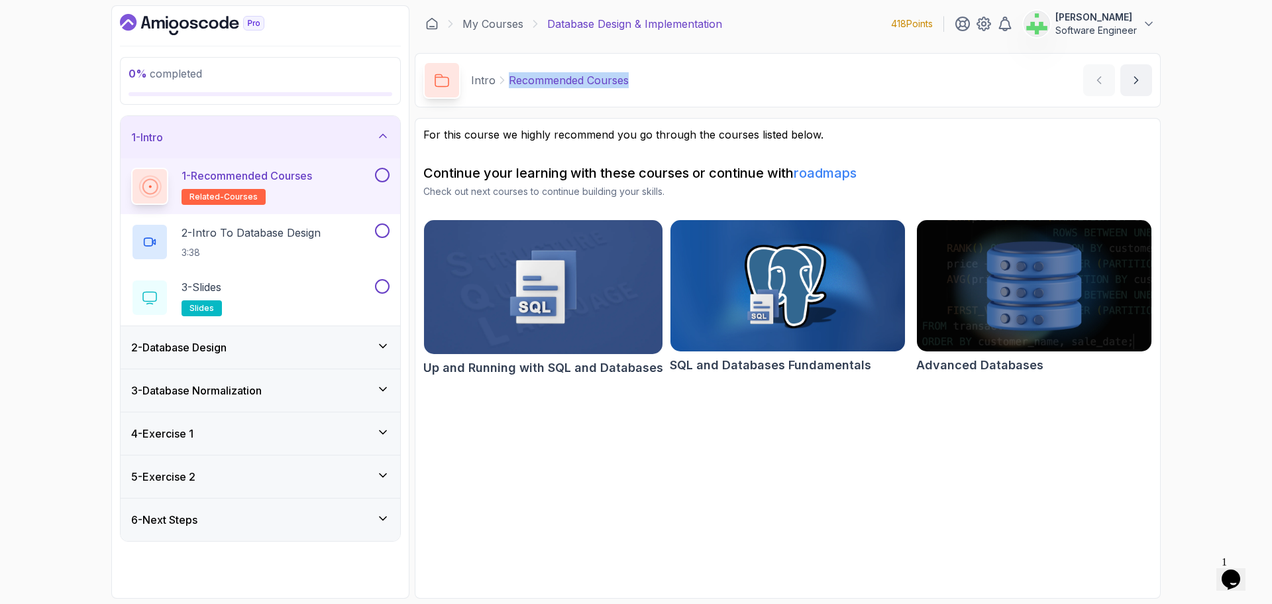
drag, startPoint x: 506, startPoint y: 82, endPoint x: 796, endPoint y: 93, distance: 289.7
click at [796, 93] on div "Intro Recommended Courses Recommended Courses by nelson" at bounding box center [788, 80] width 746 height 54
copy p "Recommended Courses"
click at [797, 93] on div "Intro Recommended Courses Recommended Courses by nelson" at bounding box center [788, 80] width 746 height 54
click at [614, 103] on div "Intro Recommended Courses Recommended Courses by nelson" at bounding box center [788, 80] width 746 height 54
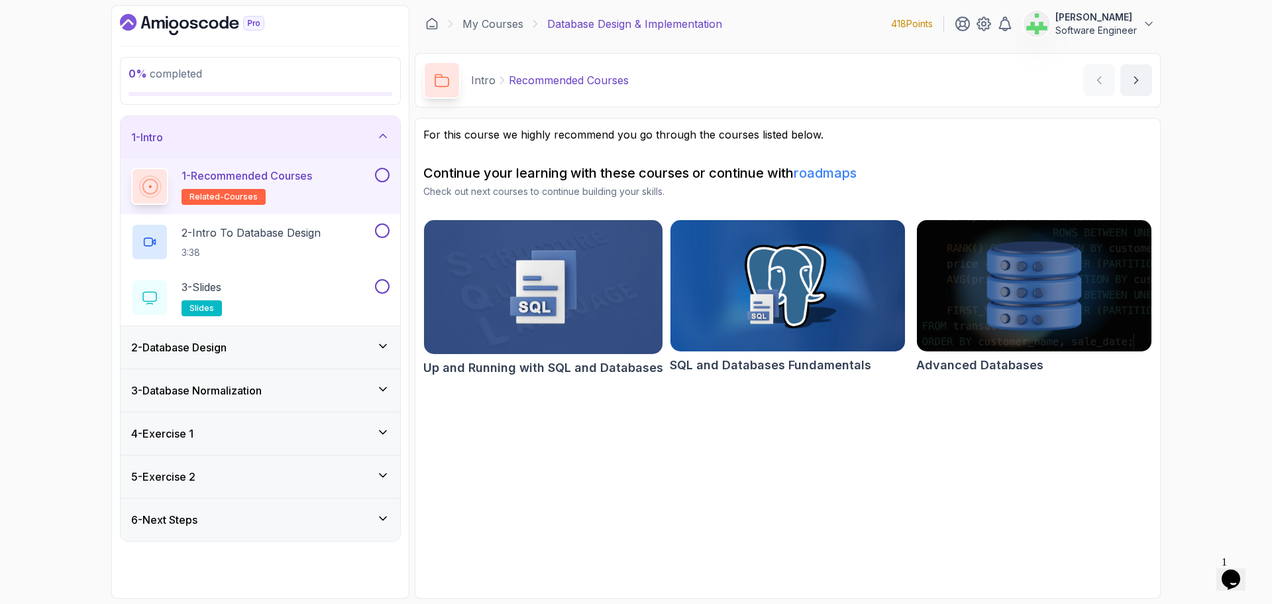
drag, startPoint x: 629, startPoint y: 492, endPoint x: 601, endPoint y: 488, distance: 28.8
click at [628, 494] on section "For this course we highly recommend you go through the courses listed below. Co…" at bounding box center [788, 358] width 746 height 480
click at [289, 233] on p "2 - Intro To Database Design" at bounding box center [251, 233] width 139 height 16
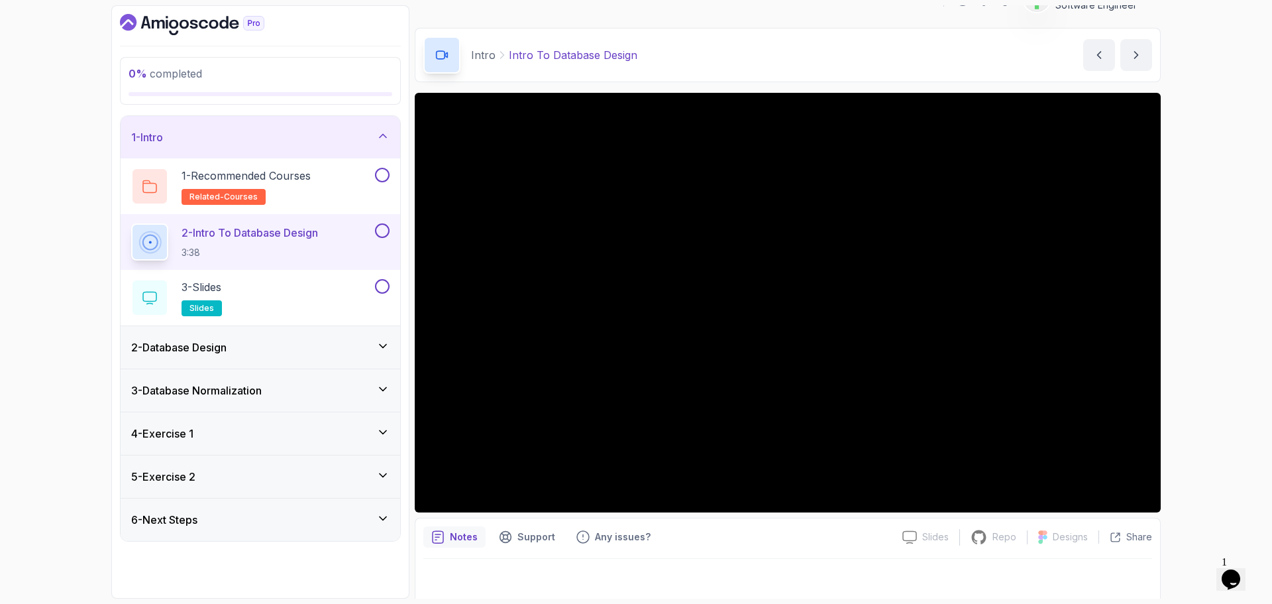
scroll to position [31, 0]
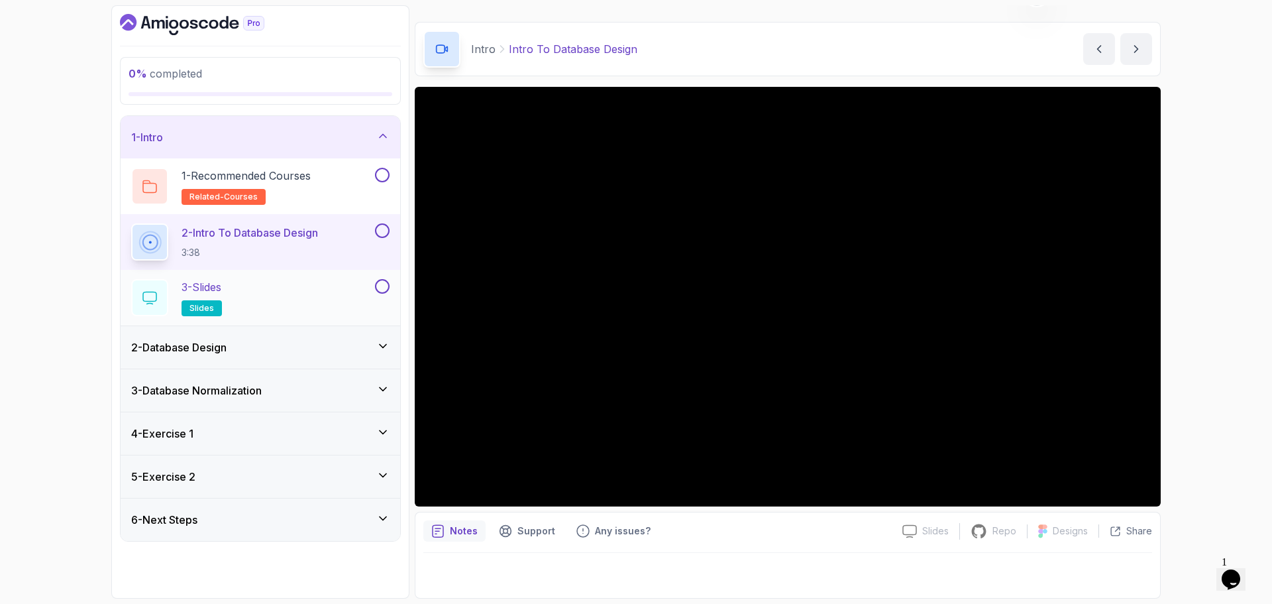
click at [260, 288] on div "3 - Slides slides" at bounding box center [251, 297] width 241 height 37
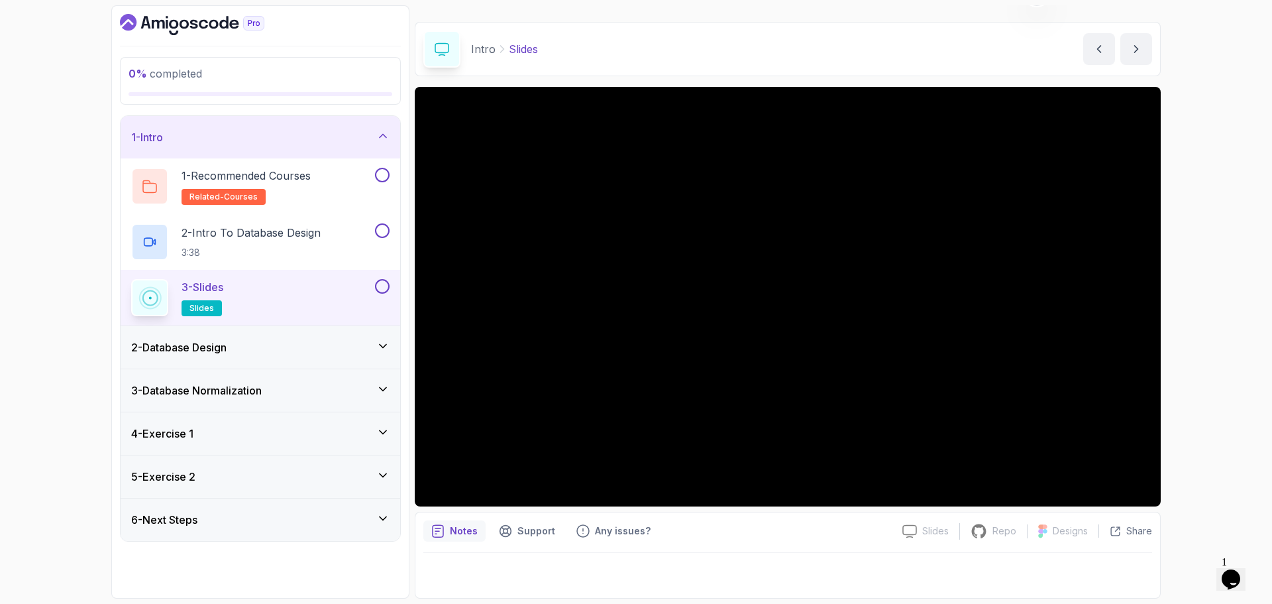
click at [295, 125] on div "1 - Intro" at bounding box center [261, 137] width 280 height 42
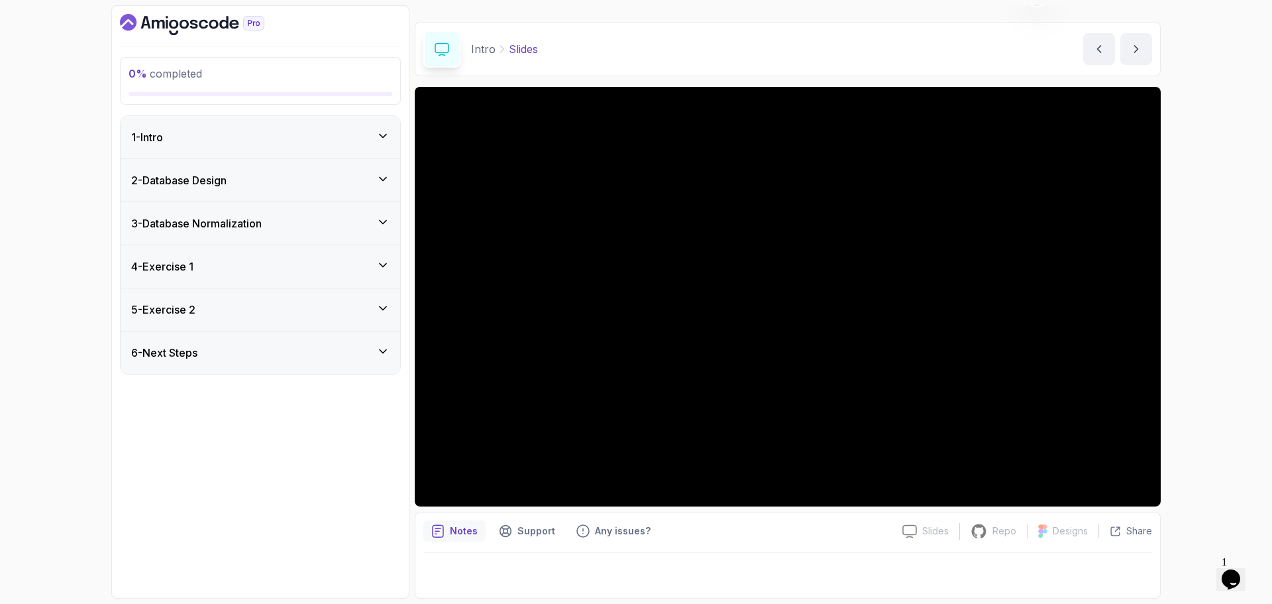
click at [289, 180] on div "2 - Database Design" at bounding box center [260, 180] width 258 height 16
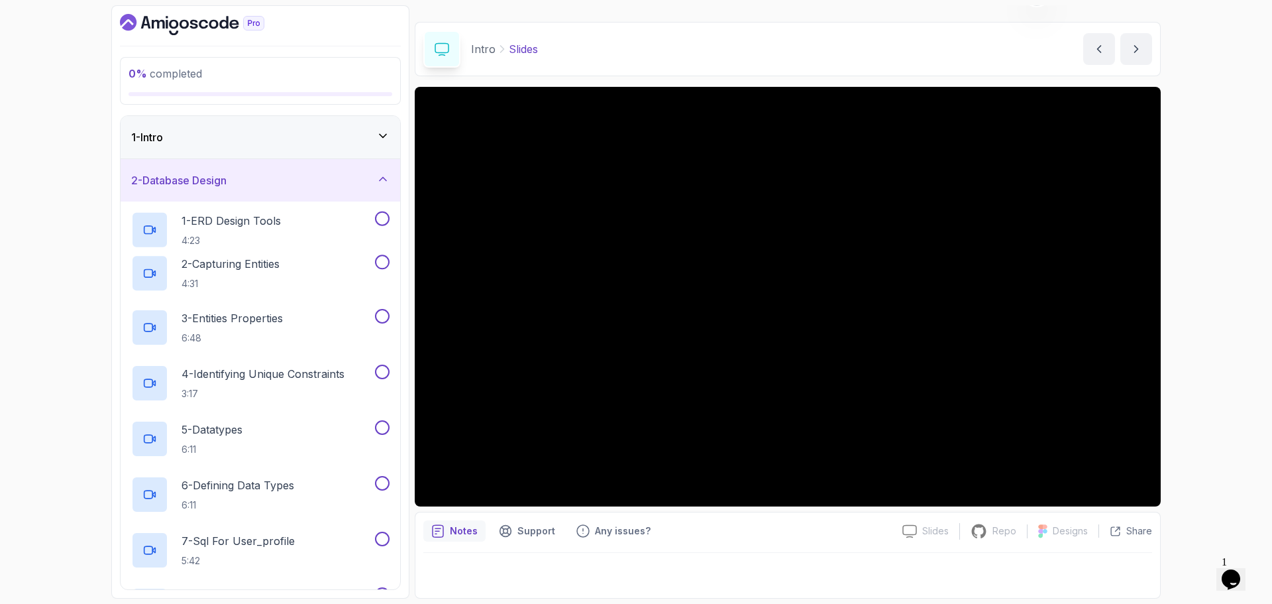
drag, startPoint x: 275, startPoint y: 185, endPoint x: 255, endPoint y: 185, distance: 19.9
click at [275, 185] on div "2 - Database Design" at bounding box center [260, 180] width 258 height 16
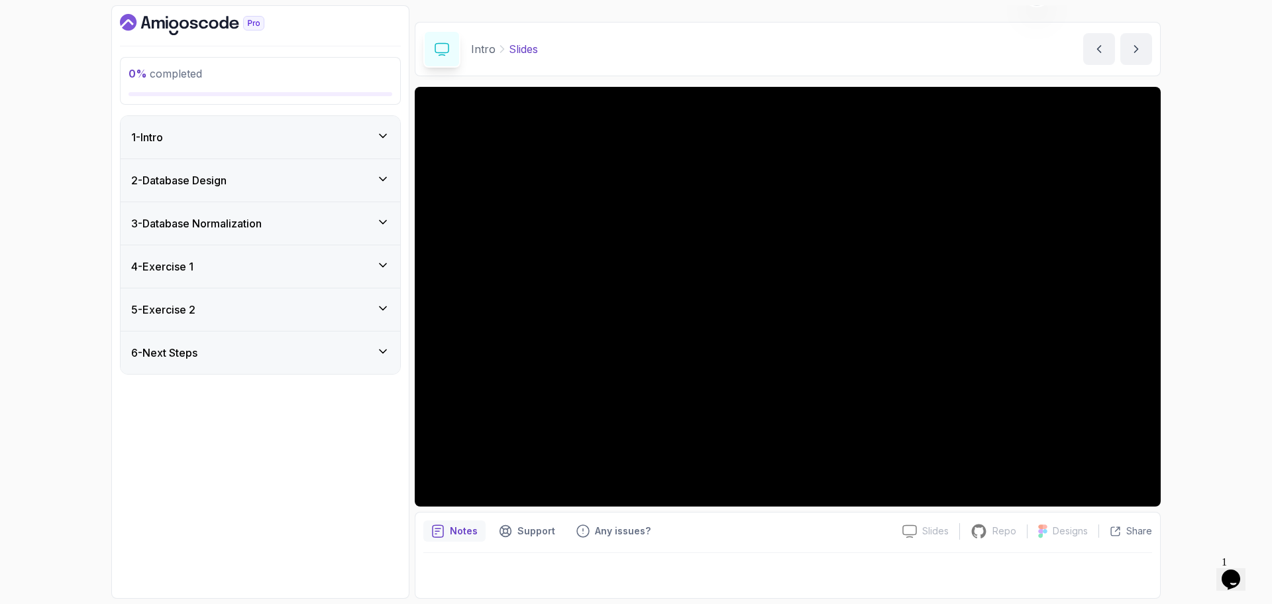
click at [284, 182] on div "2 - Database Design" at bounding box center [260, 180] width 258 height 16
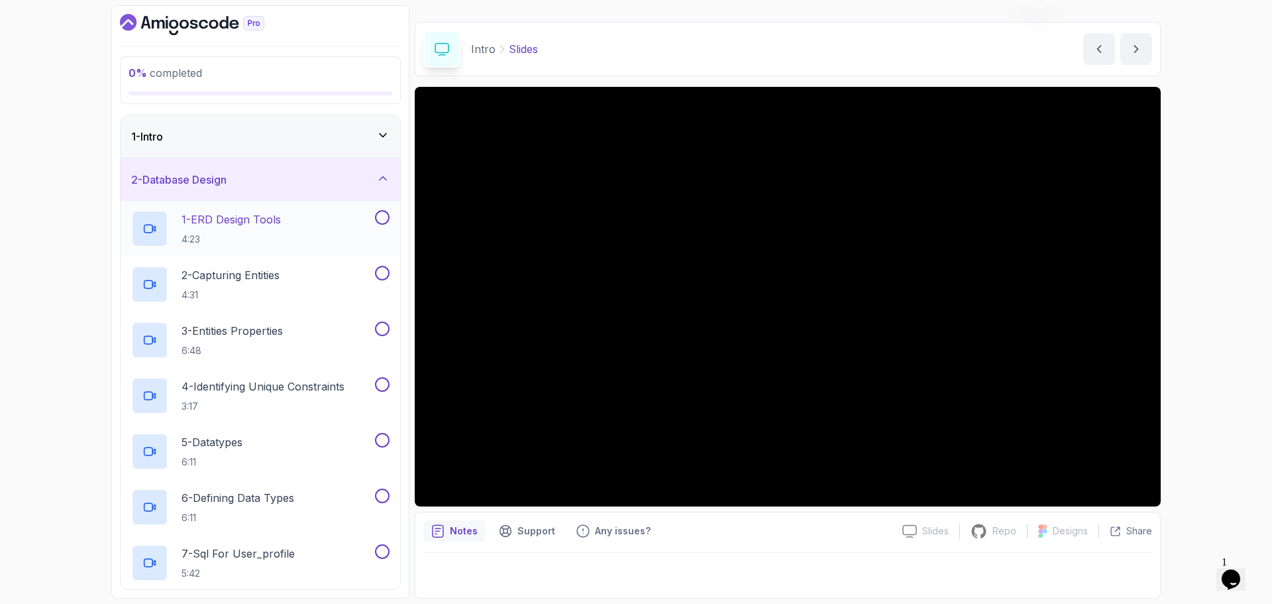
click at [264, 223] on p "1 - ERD Design Tools" at bounding box center [231, 219] width 99 height 16
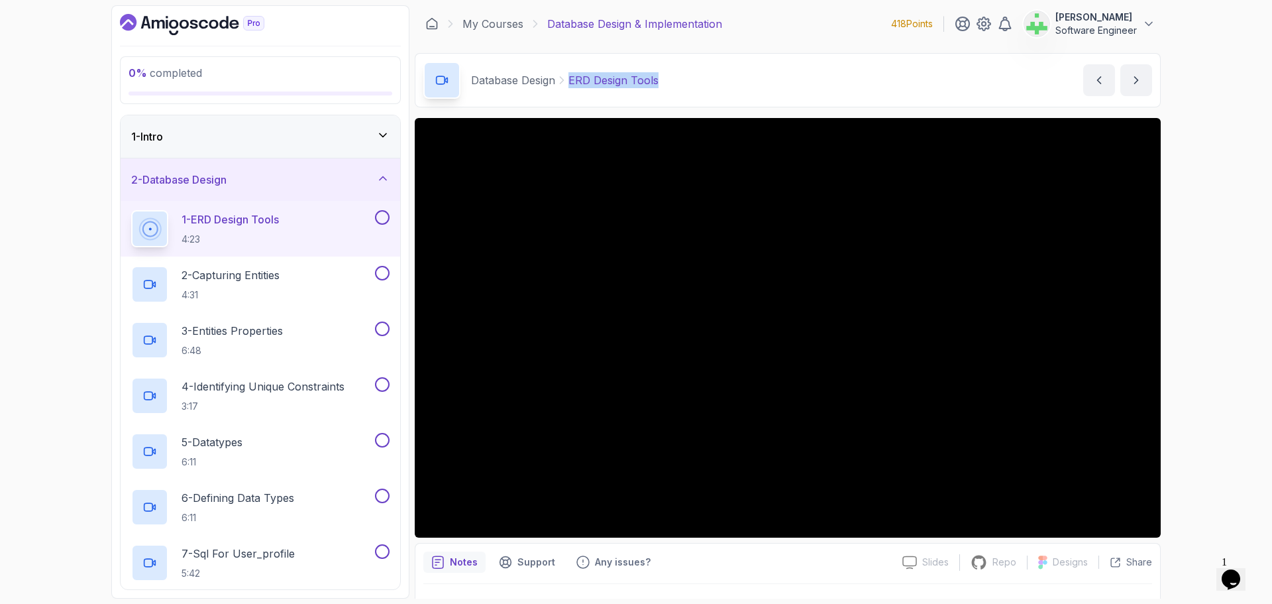
drag, startPoint x: 570, startPoint y: 84, endPoint x: 782, endPoint y: 78, distance: 212.7
click at [782, 78] on div "Database Design ERD Design Tools ERD Design Tools by nelson" at bounding box center [788, 80] width 746 height 54
copy p "ERD Design Tools"
click at [741, 73] on div "Database Design ERD Design Tools ERD Design Tools by nelson" at bounding box center [788, 80] width 746 height 54
click at [1200, 276] on div "0 % completed 1 - Intro 2 - Database Design 1 - ERD Design Tools 4:23 2 - Captu…" at bounding box center [636, 302] width 1272 height 604
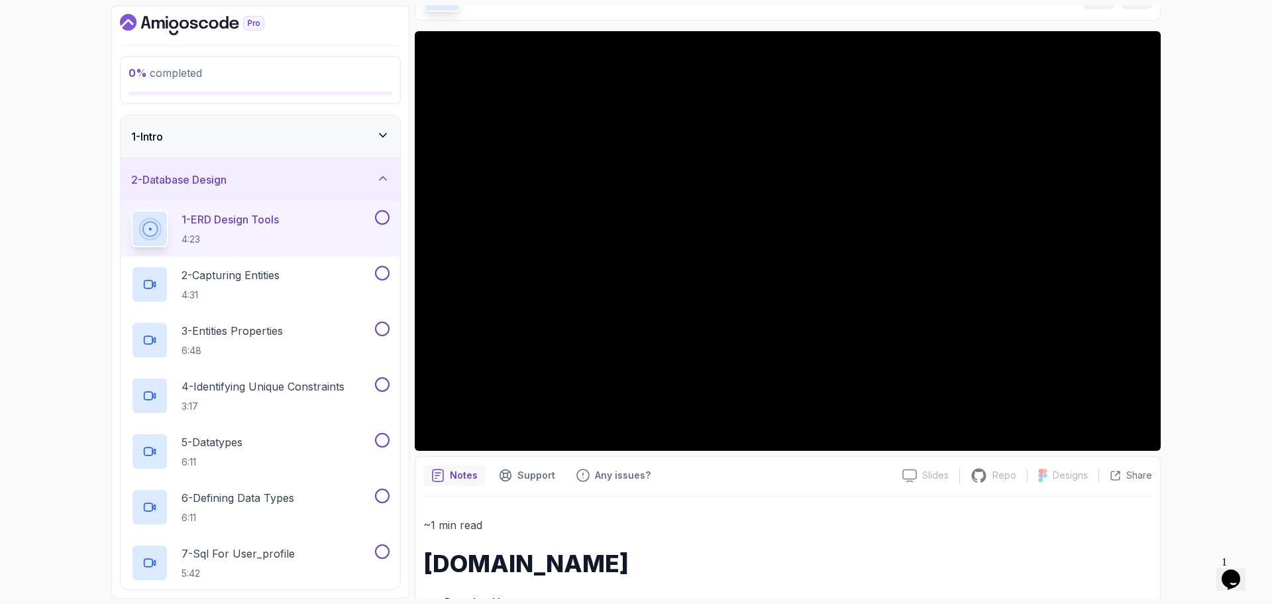
scroll to position [352, 0]
